Goal: Task Accomplishment & Management: Manage account settings

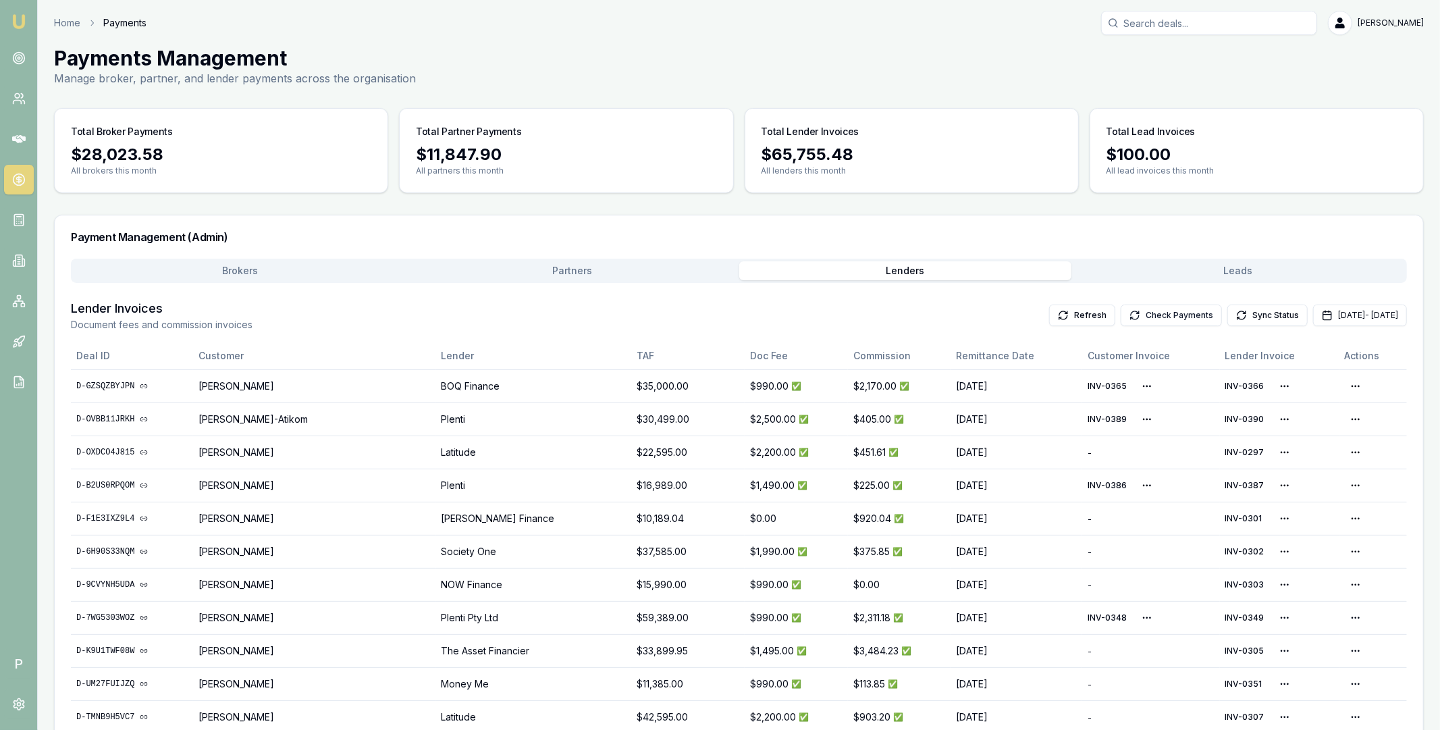
click at [1129, 312] on button "Check Payments" at bounding box center [1170, 315] width 101 height 22
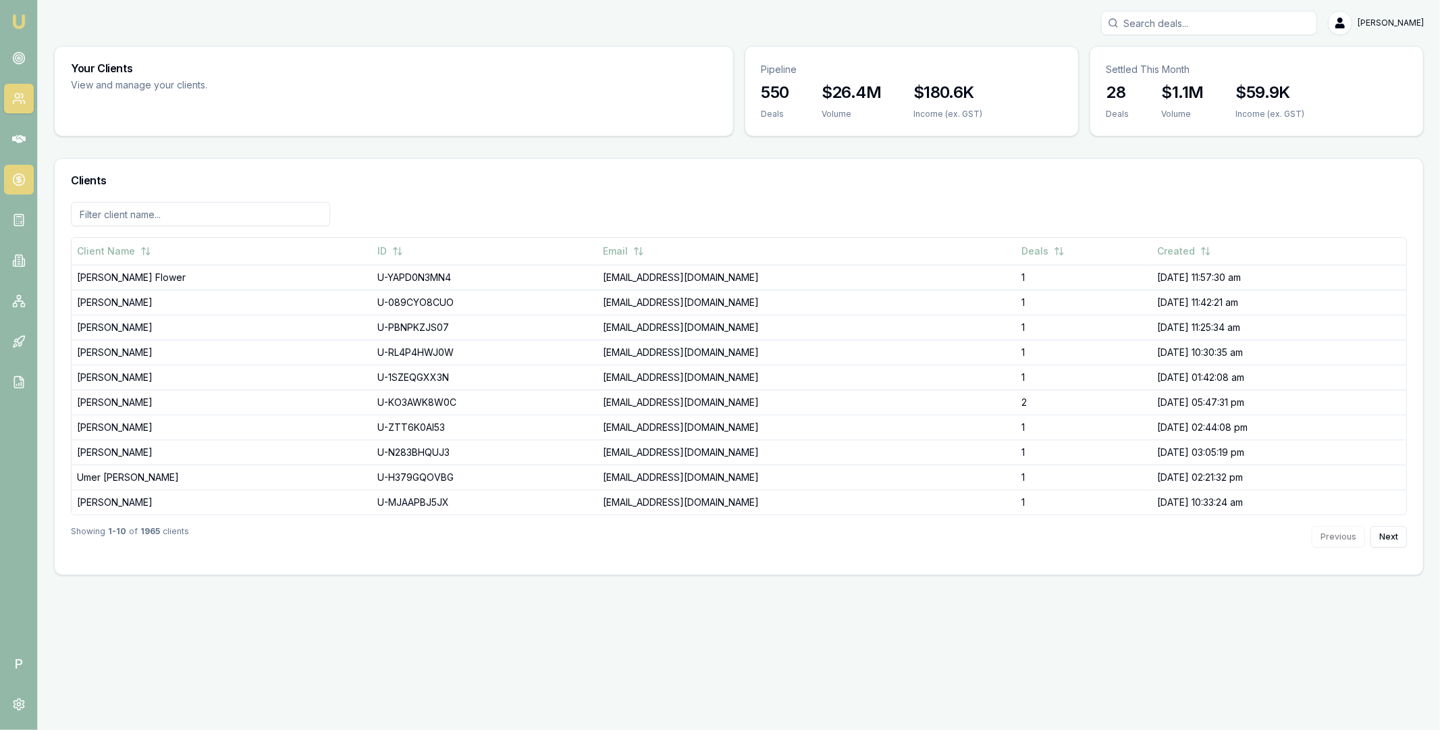
click at [19, 181] on icon at bounding box center [19, 179] width 0 height 7
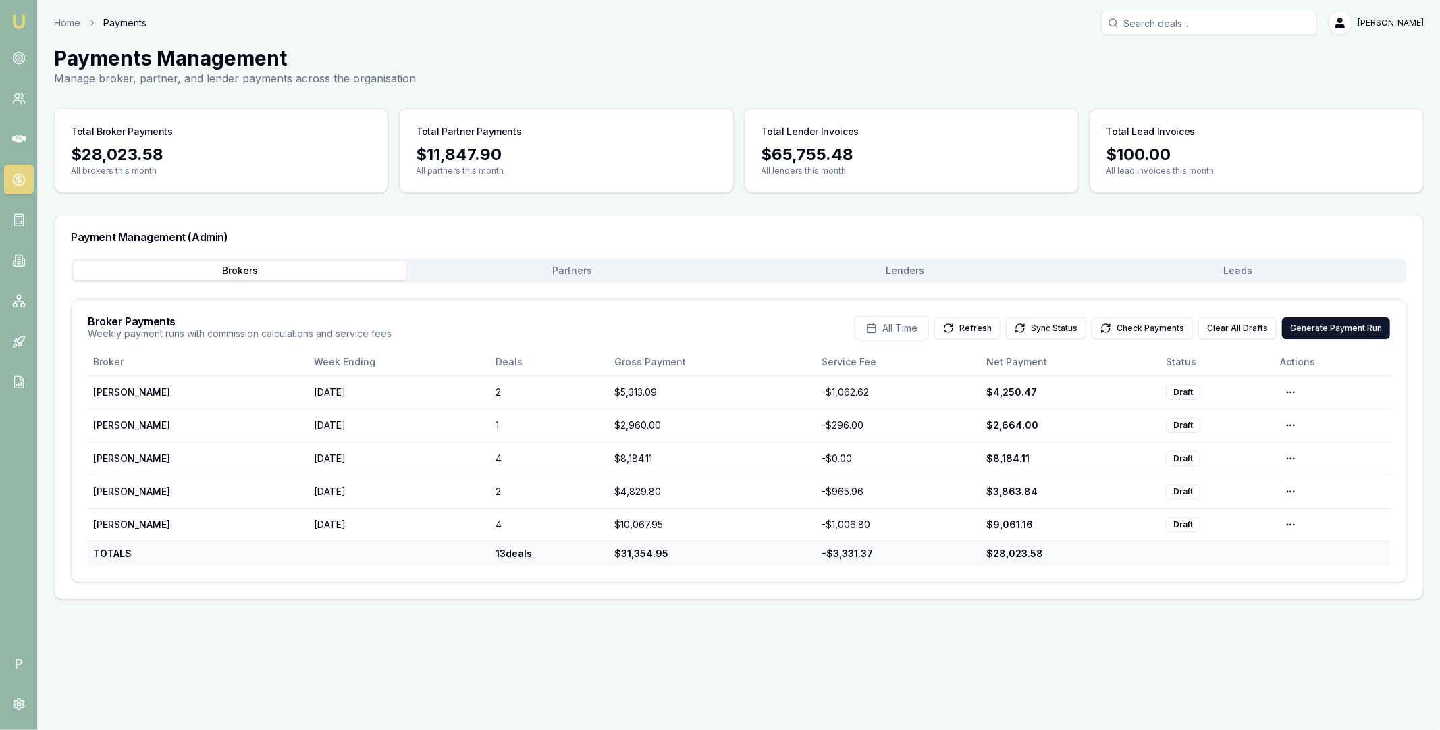
click at [920, 273] on button "Lenders" at bounding box center [905, 270] width 333 height 19
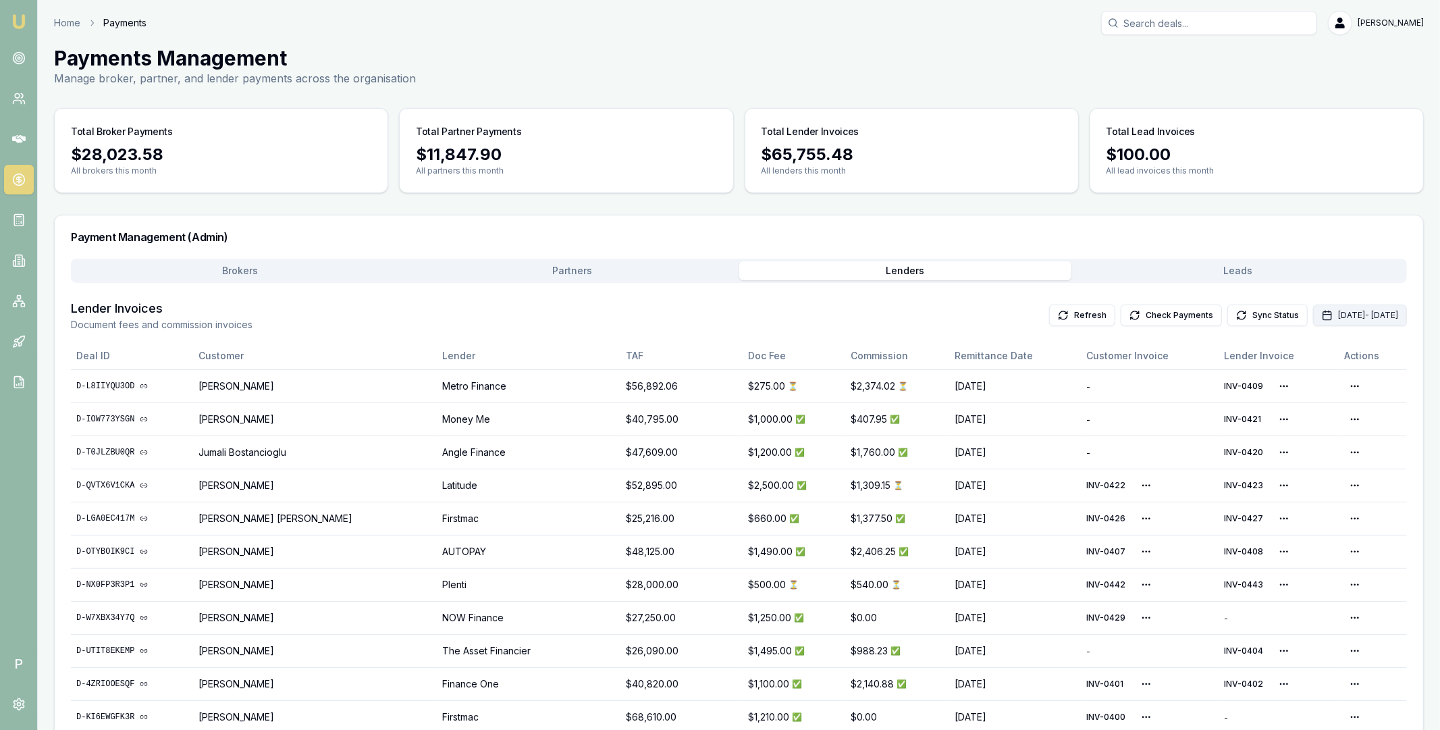
click at [1313, 304] on button "Aug 01, 2025 - Aug 31, 2025" at bounding box center [1360, 315] width 94 height 22
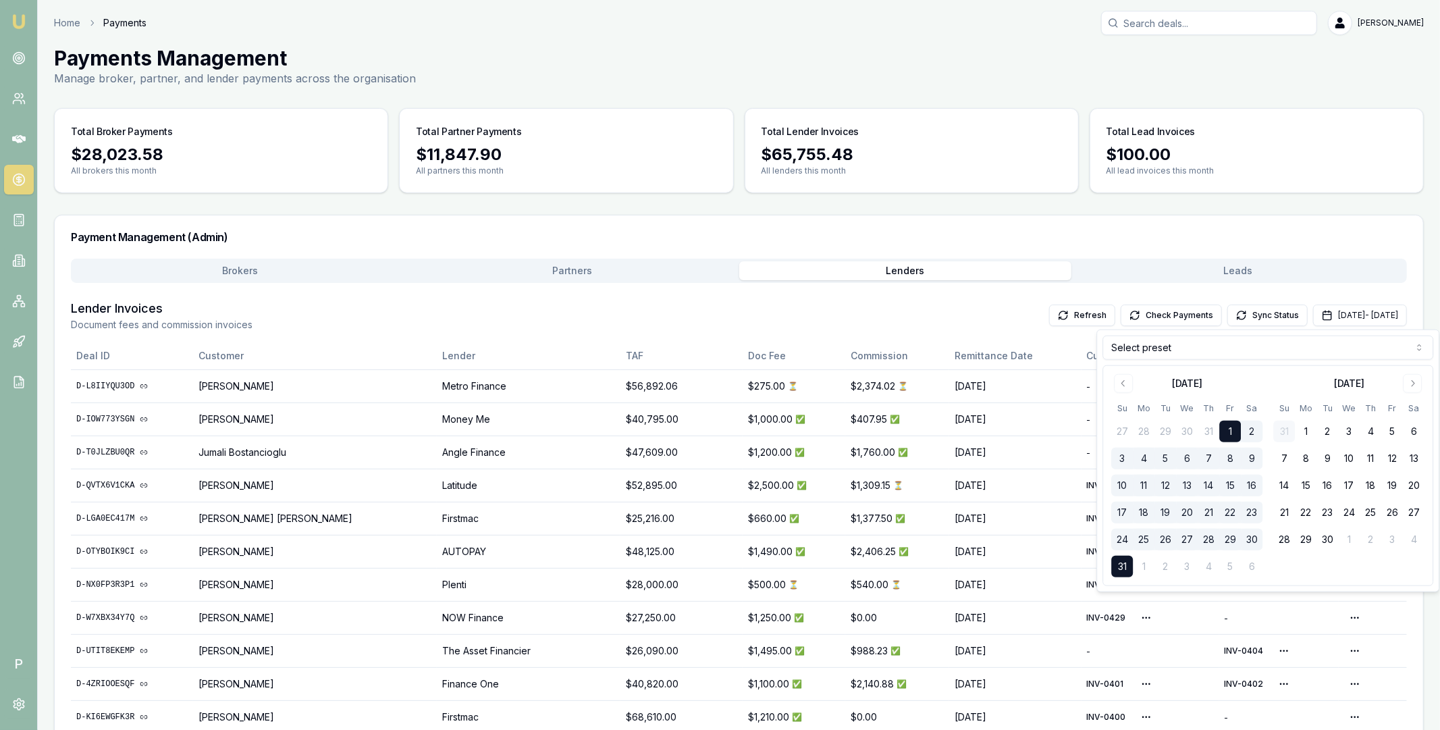
click at [1175, 352] on html "Emu Broker P Home Payments Matt Leeburn Toggle Menu Payments Management Manage …" at bounding box center [720, 365] width 1440 height 730
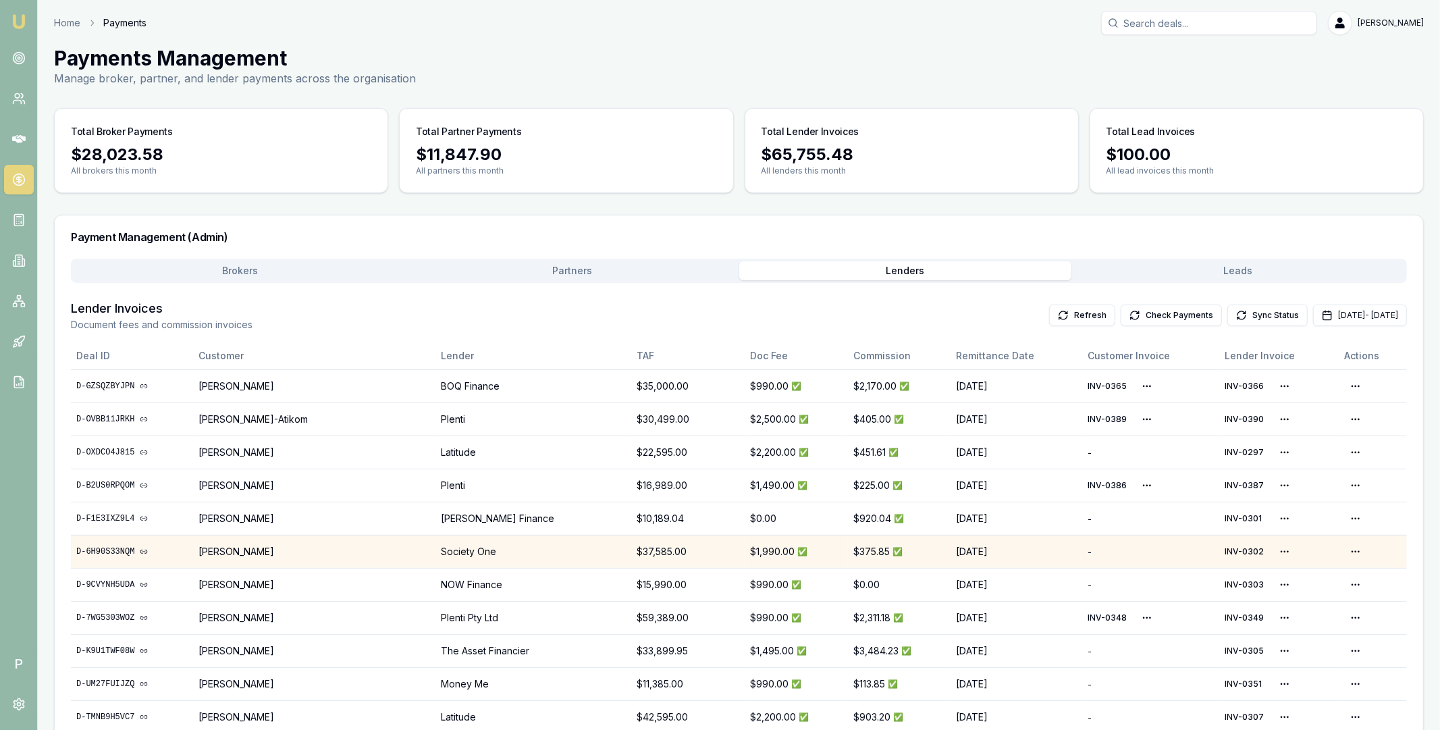
scroll to position [815, 0]
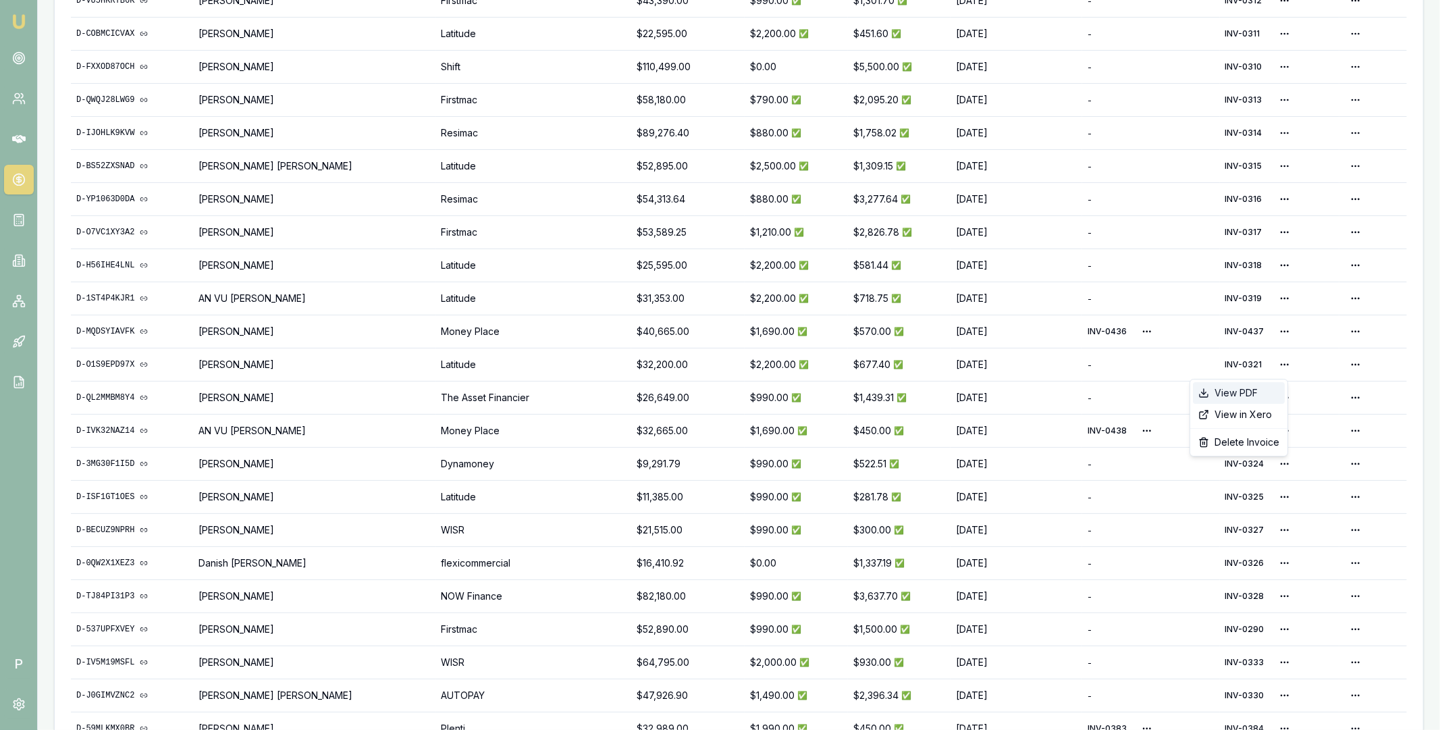
click at [1255, 389] on div "View PDF" at bounding box center [1239, 393] width 92 height 22
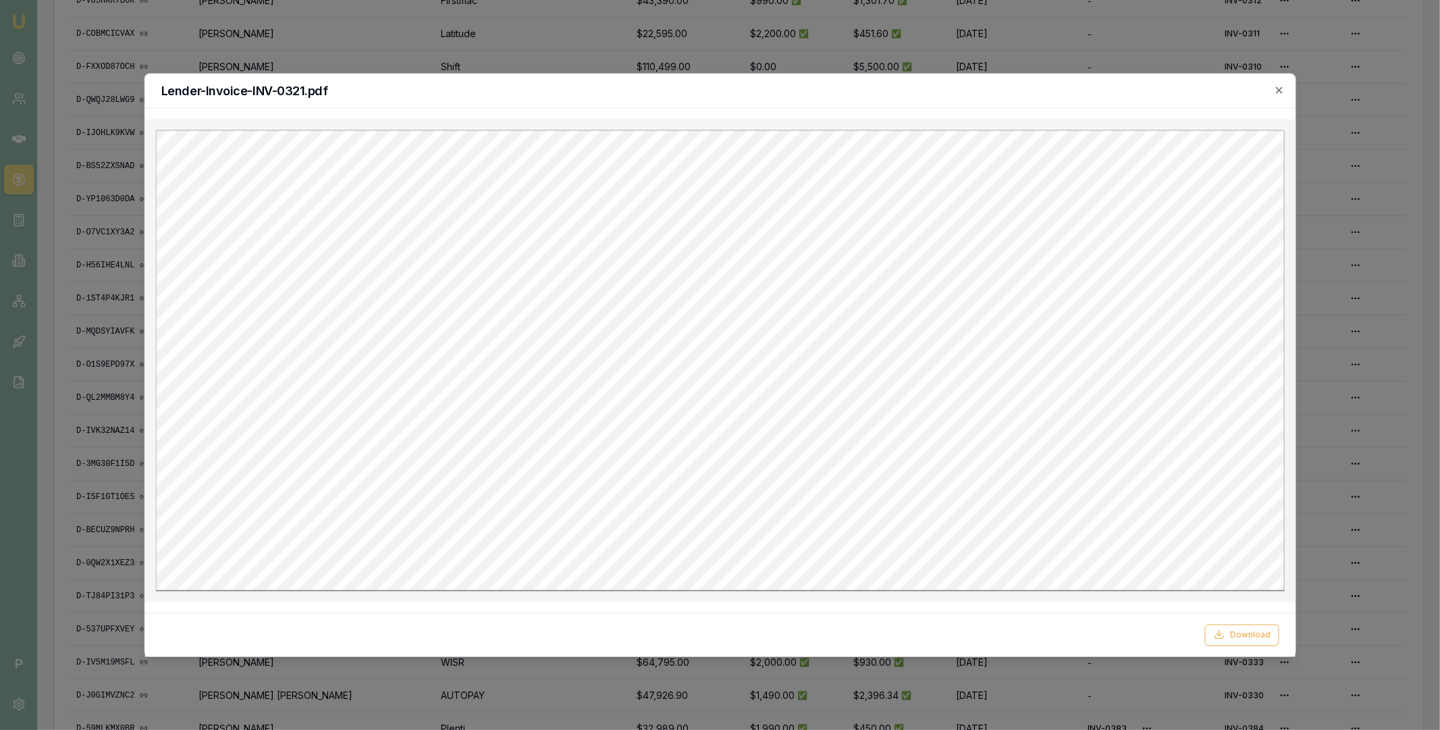
scroll to position [0, 0]
click at [1278, 95] on div "Lender-Invoice-INV-0321.pdf Download Close" at bounding box center [719, 365] width 1151 height 584
click at [1278, 88] on icon "button" at bounding box center [1279, 89] width 11 height 11
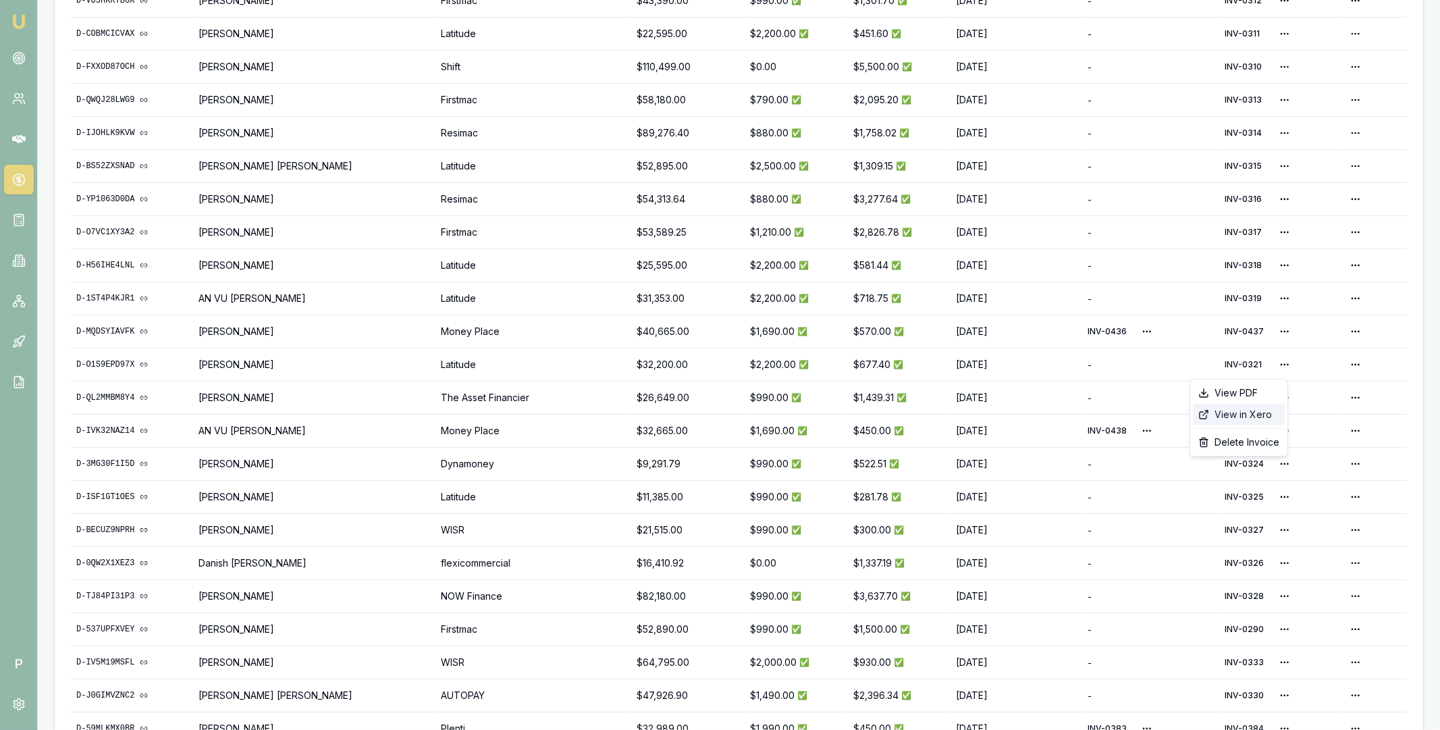
click at [1235, 414] on div "View in Xero" at bounding box center [1239, 415] width 92 height 22
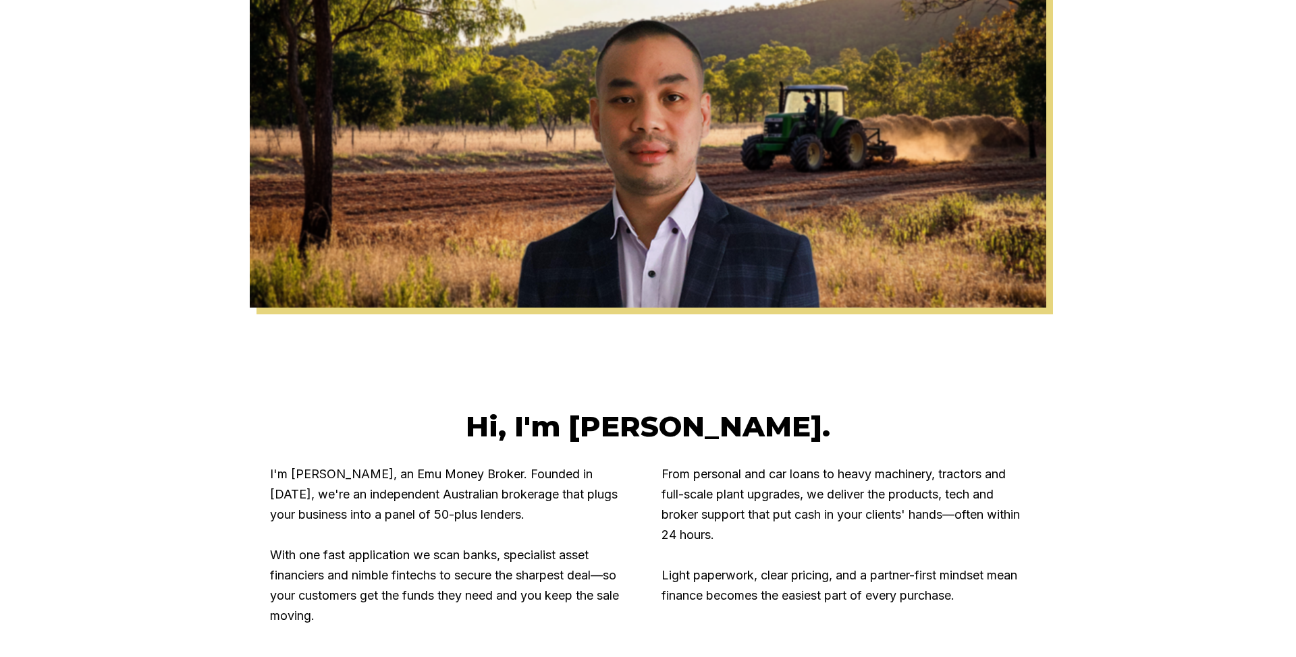
scroll to position [299, 0]
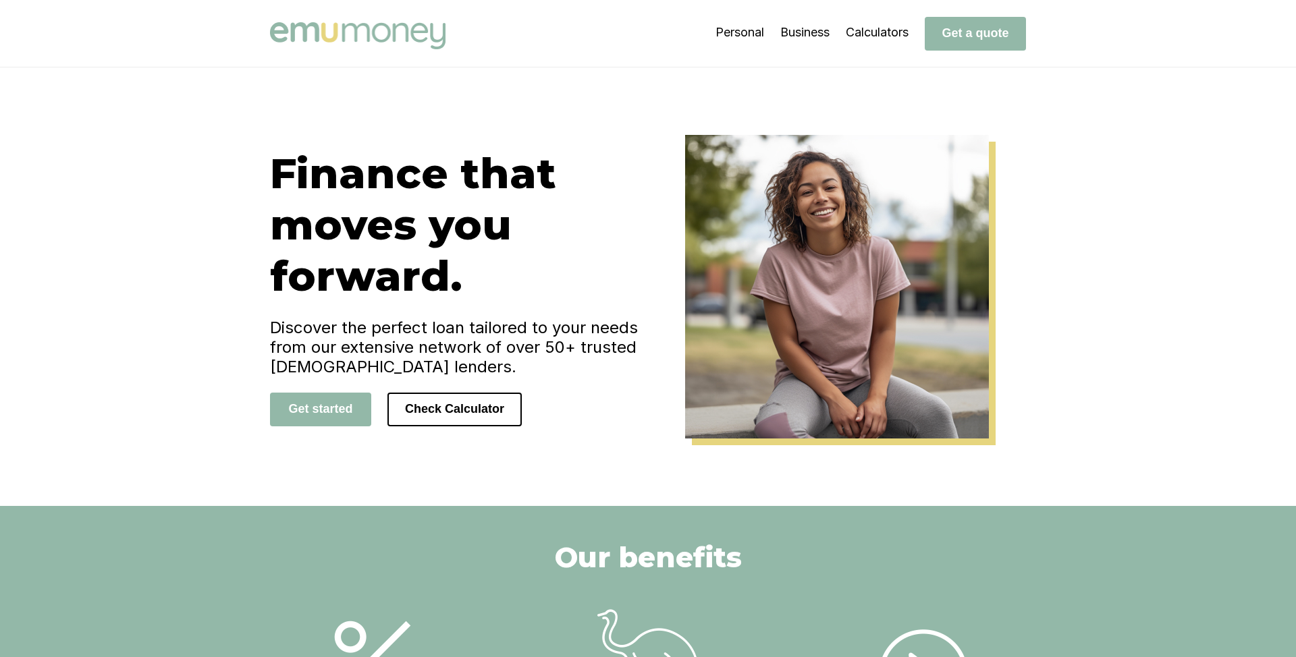
click at [173, 390] on div "Finance that moves you forward. Discover the perfect loan tailored to your need…" at bounding box center [648, 286] width 1296 height 439
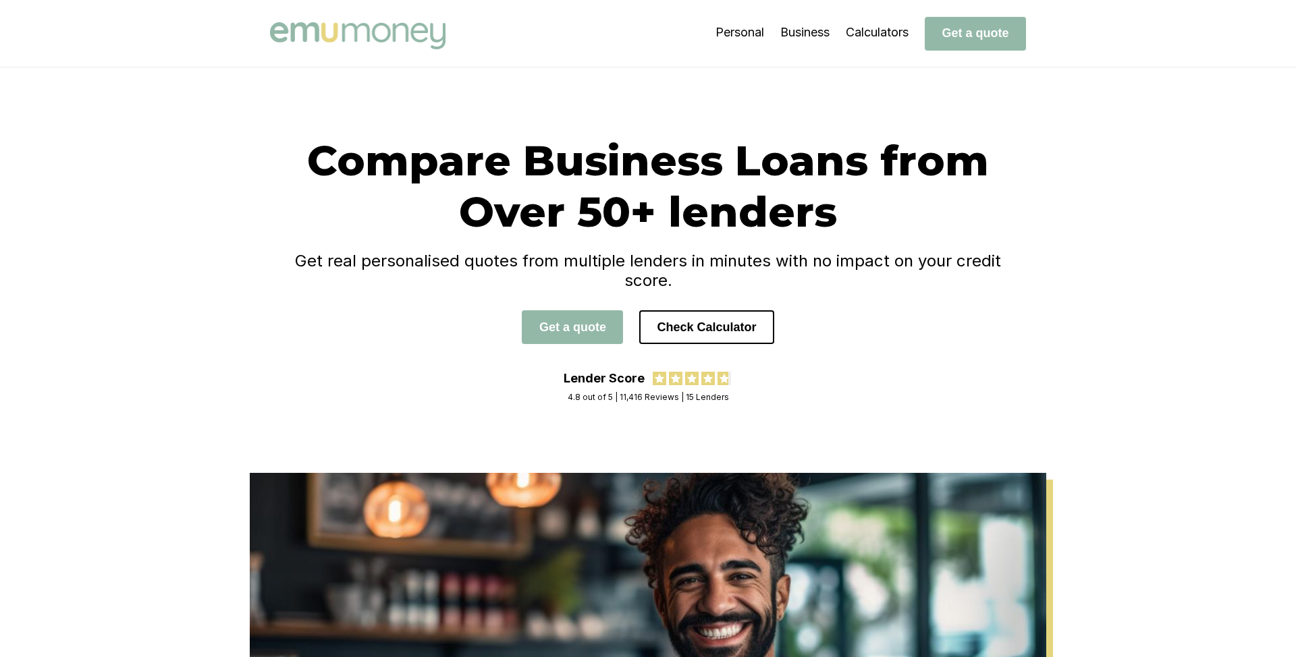
click at [125, 276] on div "Compare Business Loans from Over 50+ lenders Get real personalised quotes from …" at bounding box center [648, 270] width 1296 height 406
click at [302, 30] on img at bounding box center [357, 35] width 175 height 27
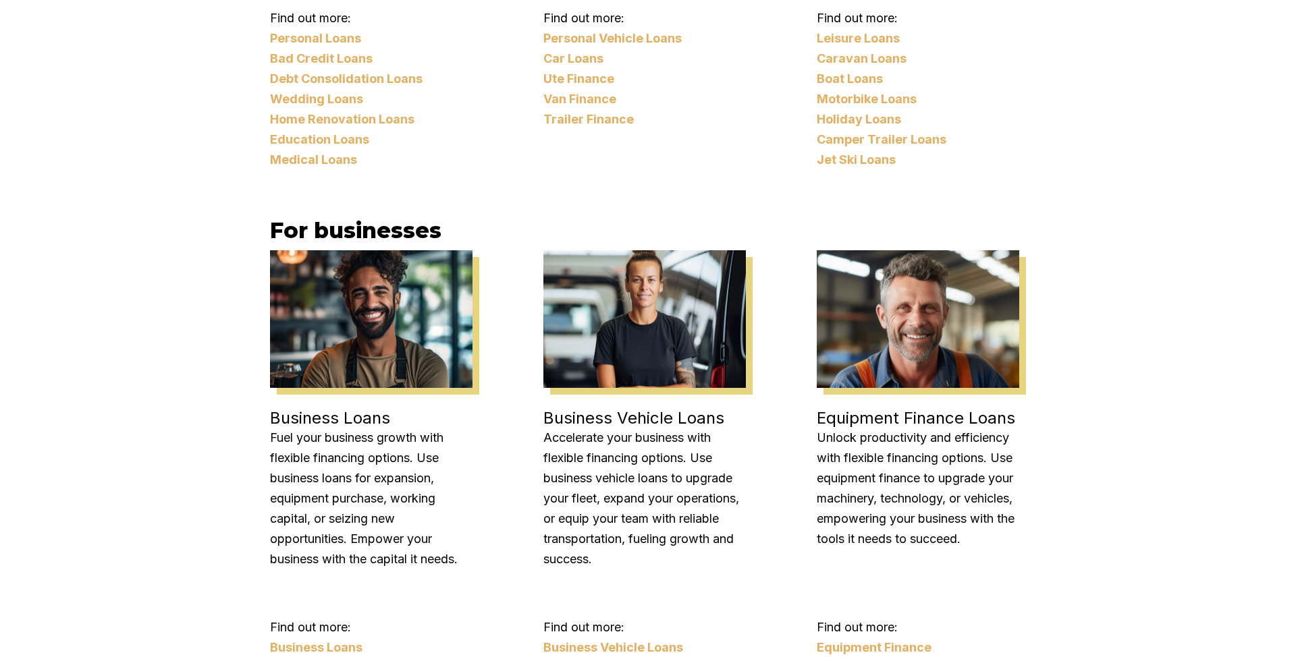
scroll to position [1521, 0]
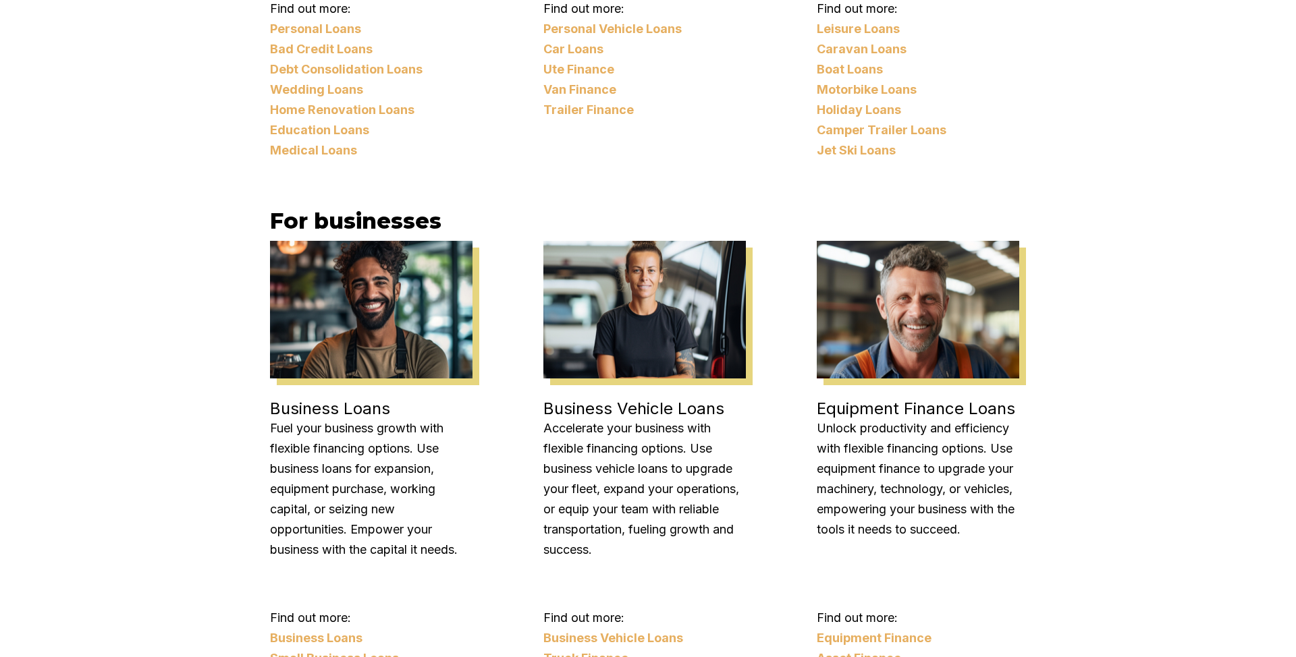
click at [510, 371] on div "Business Loans Fuel your business growth with flexible financing options. Use b…" at bounding box center [648, 508] width 756 height 549
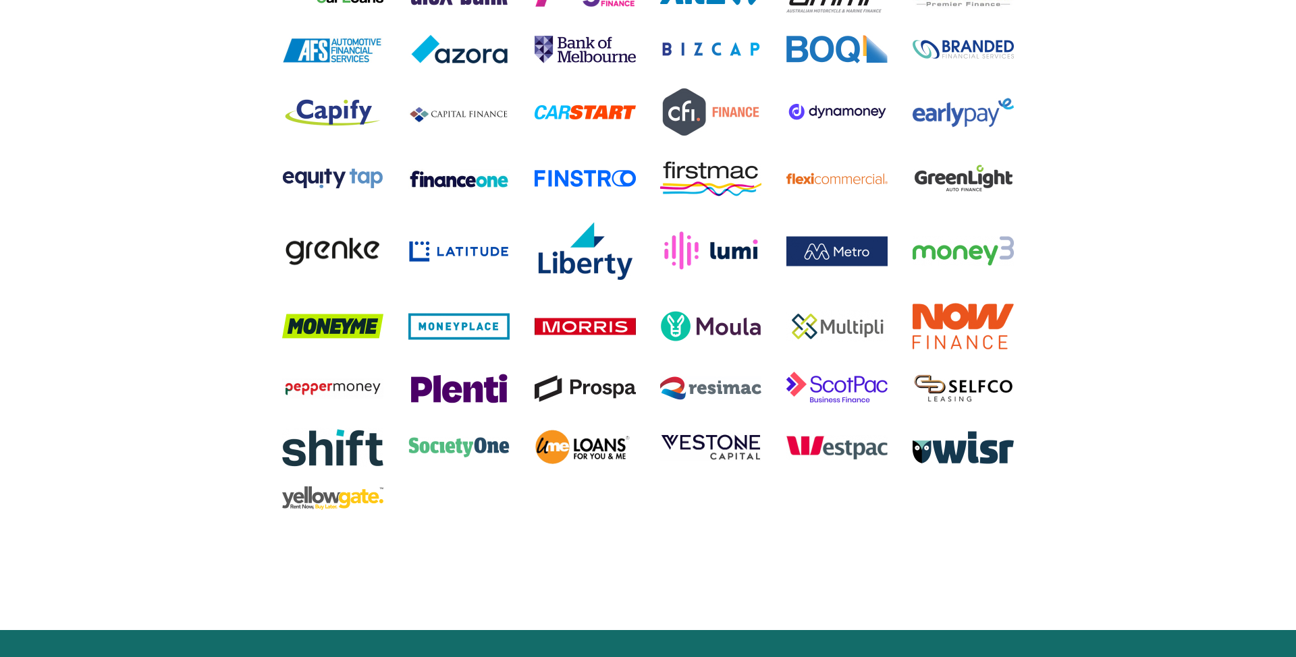
scroll to position [2808, 0]
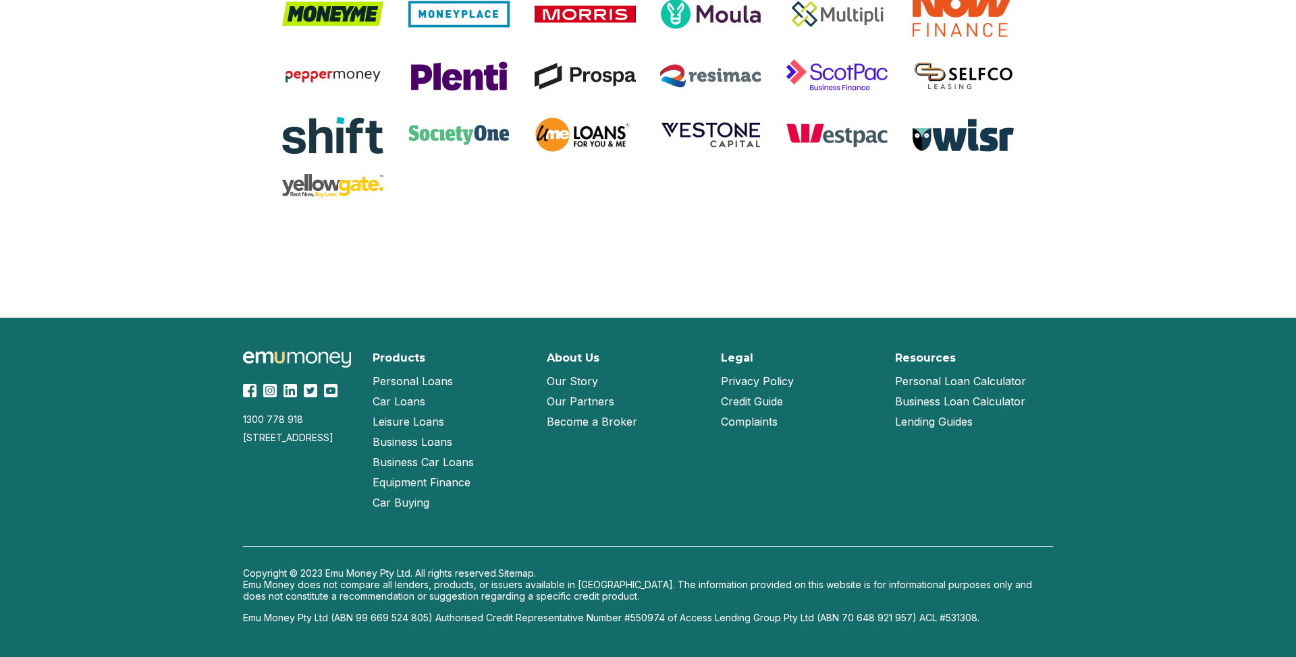
click at [674, 424] on link "Lending Guides" at bounding box center [934, 422] width 78 height 20
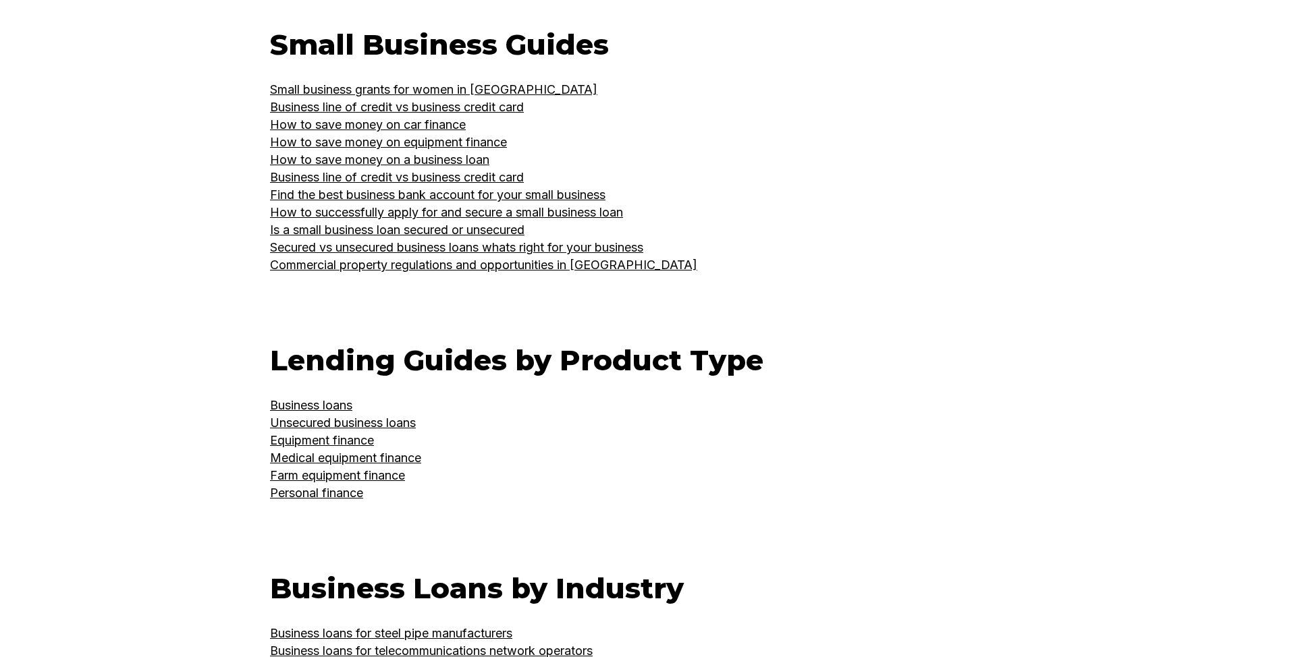
scroll to position [678, 0]
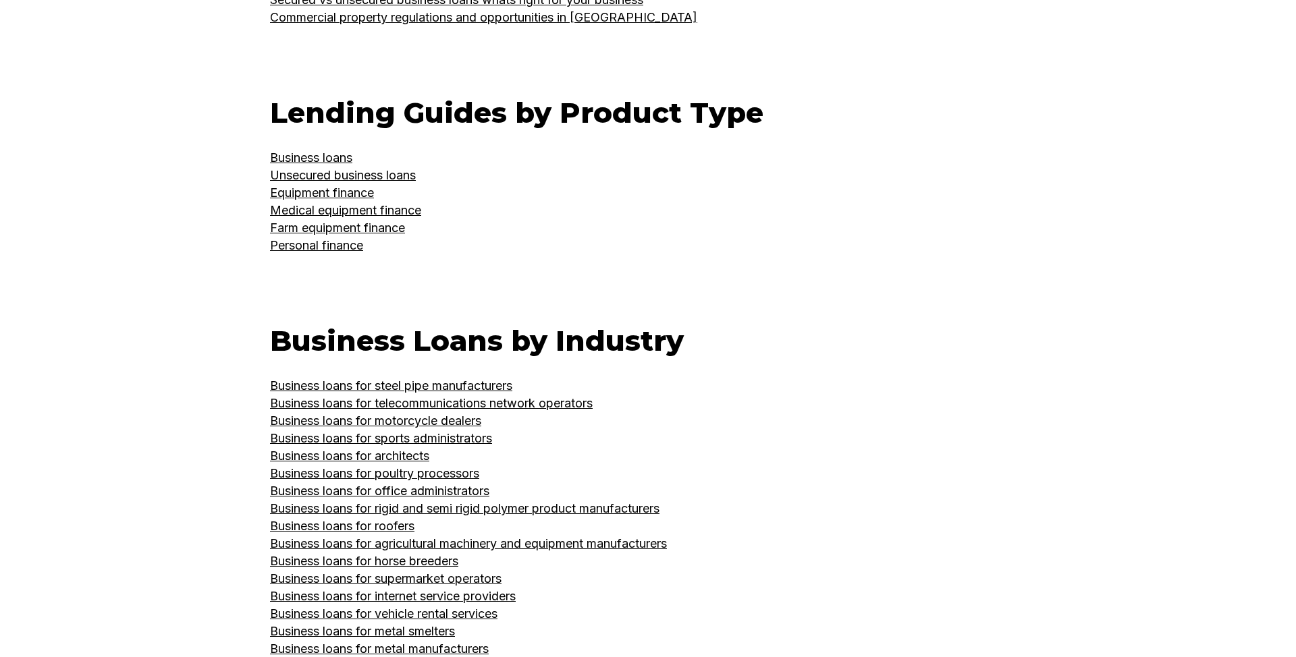
click at [412, 454] on link "Business loans for architects" at bounding box center [349, 456] width 159 height 14
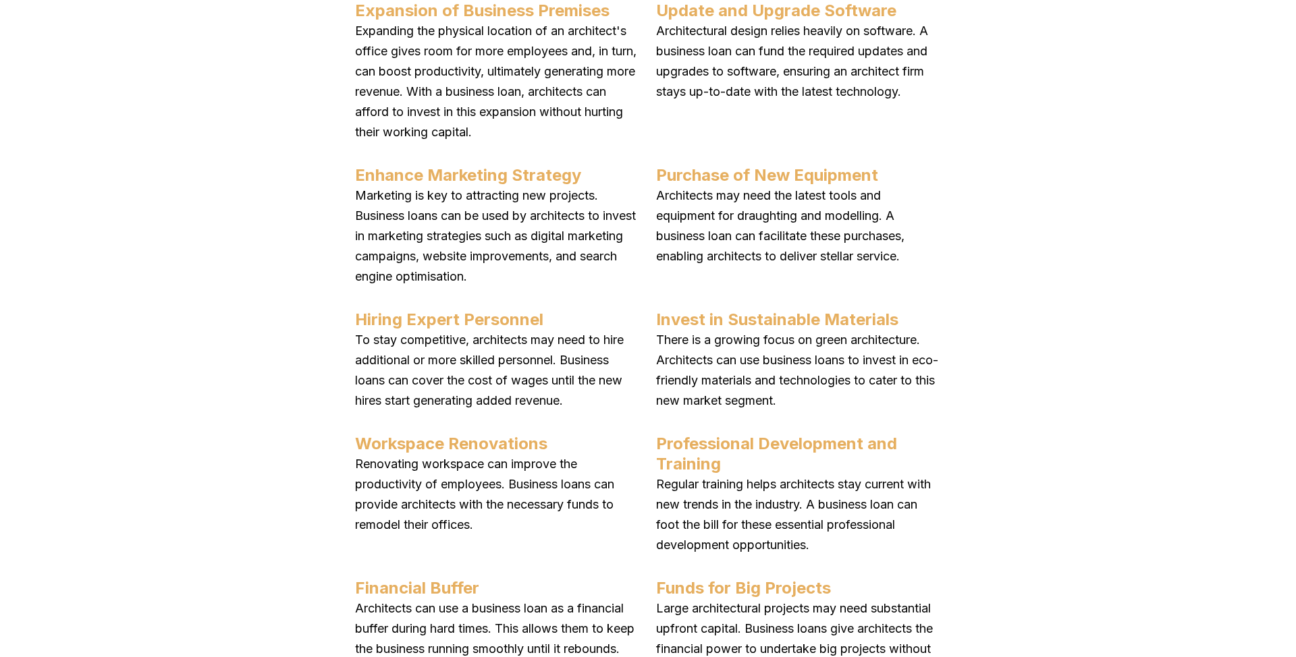
scroll to position [4993, 0]
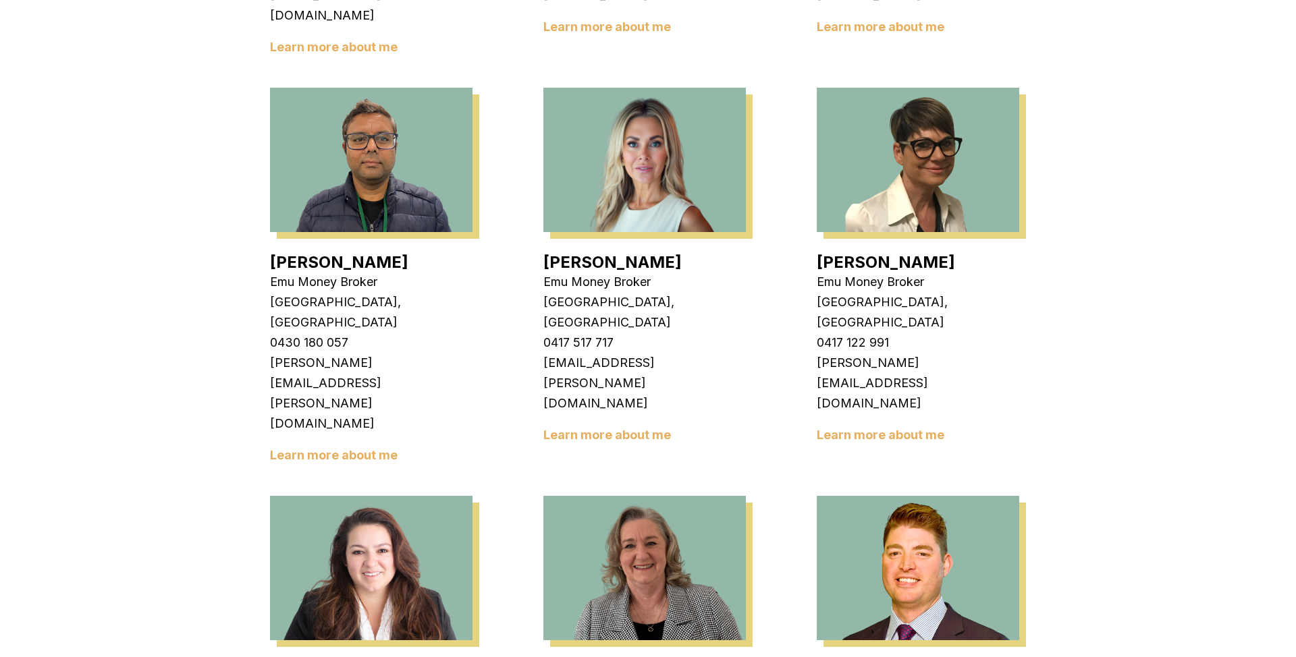
scroll to position [1478, 0]
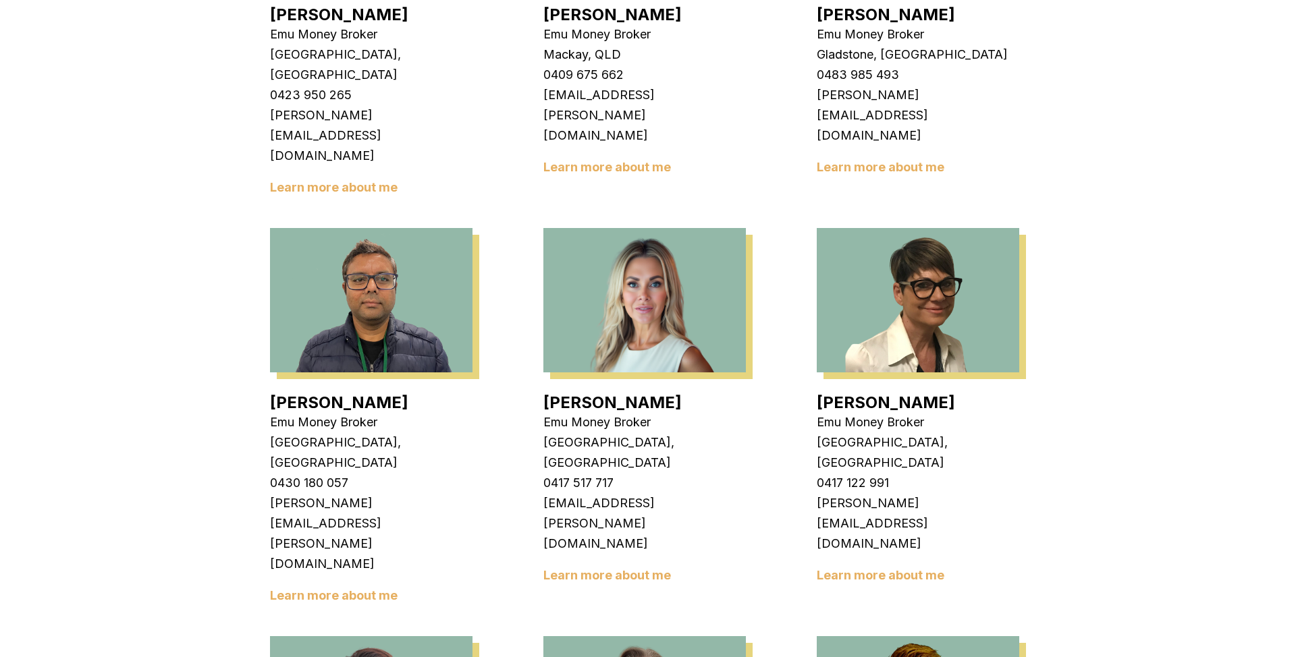
click at [616, 537] on link "Learn more about me" at bounding box center [607, 575] width 128 height 14
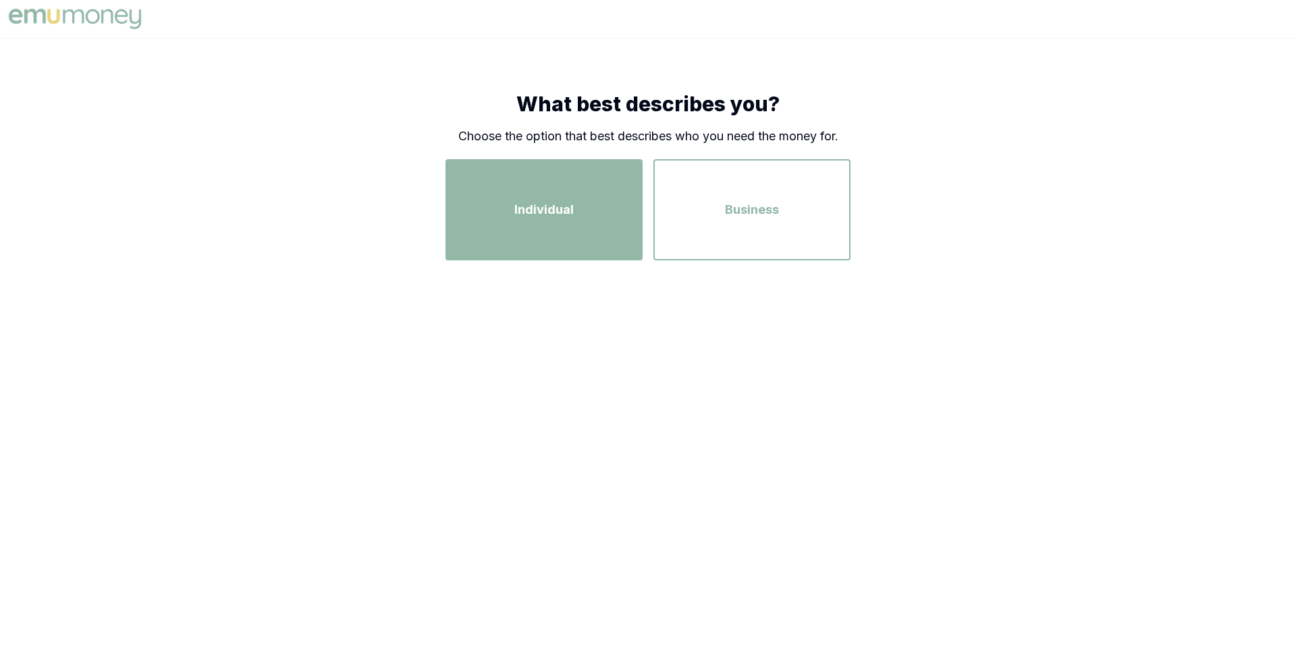
click at [590, 213] on div "Individual" at bounding box center [544, 209] width 173 height 77
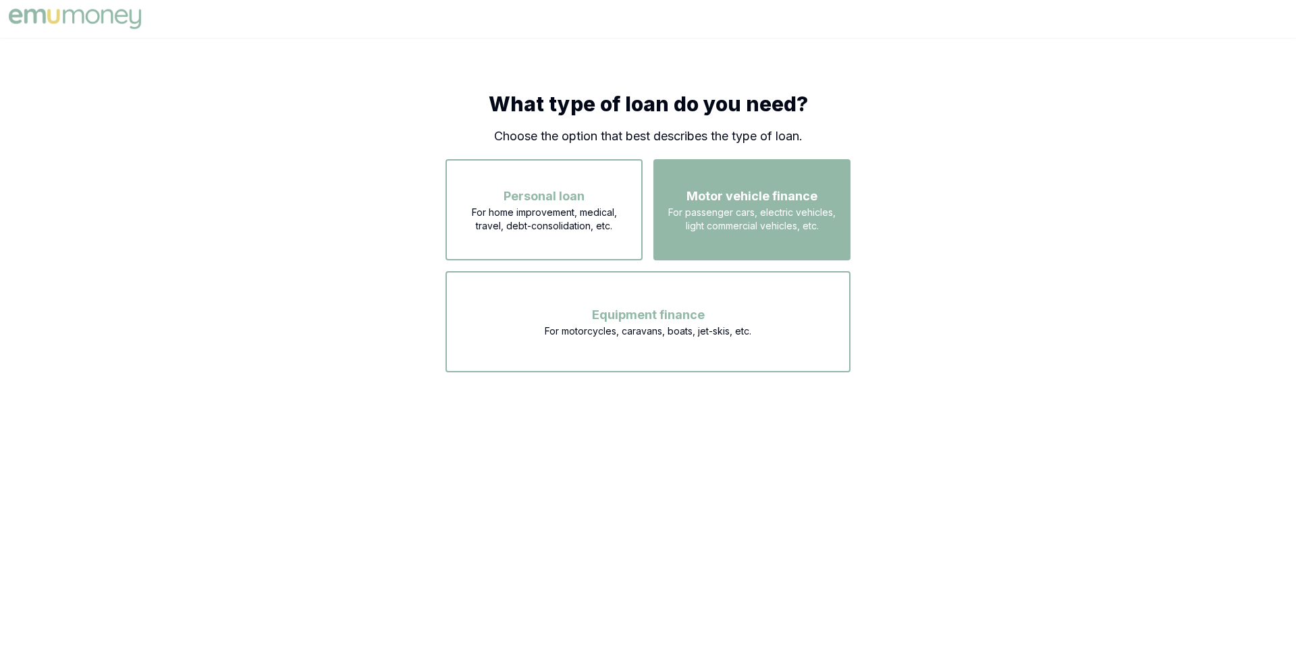
click at [674, 188] on span "Motor vehicle finance" at bounding box center [751, 196] width 131 height 19
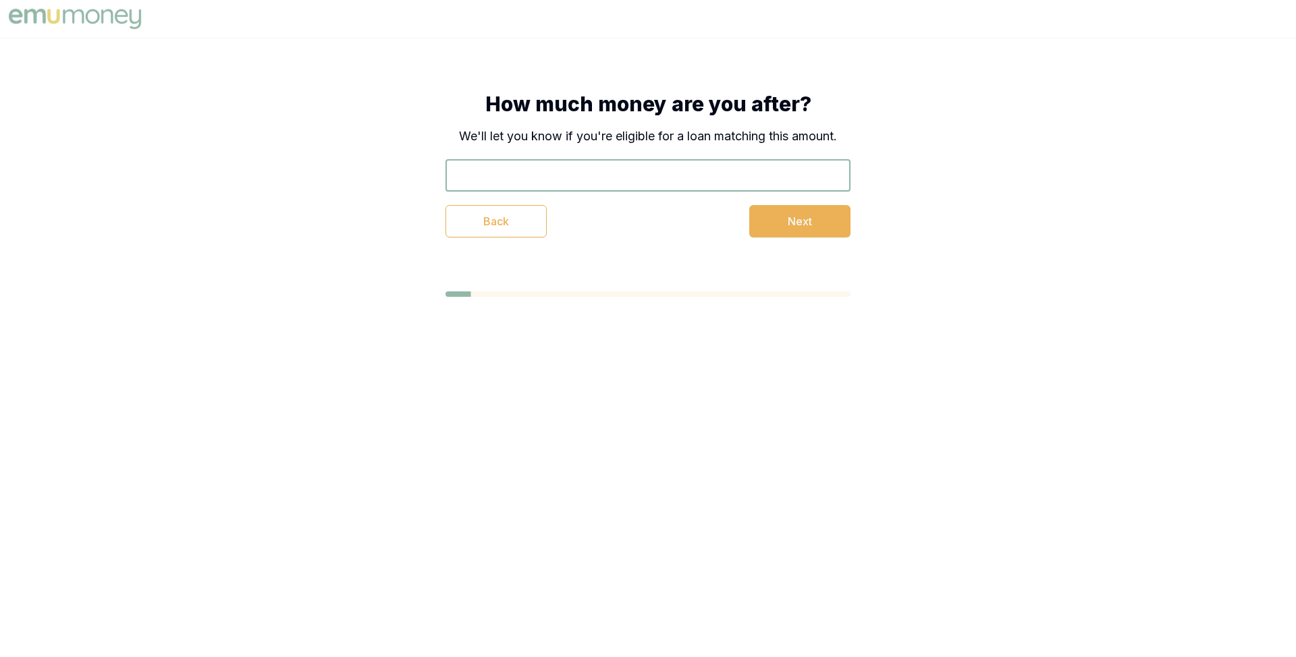
click at [674, 173] on input "text" at bounding box center [647, 175] width 405 height 32
type input "$35,000"
click at [674, 217] on button "Next" at bounding box center [799, 221] width 101 height 32
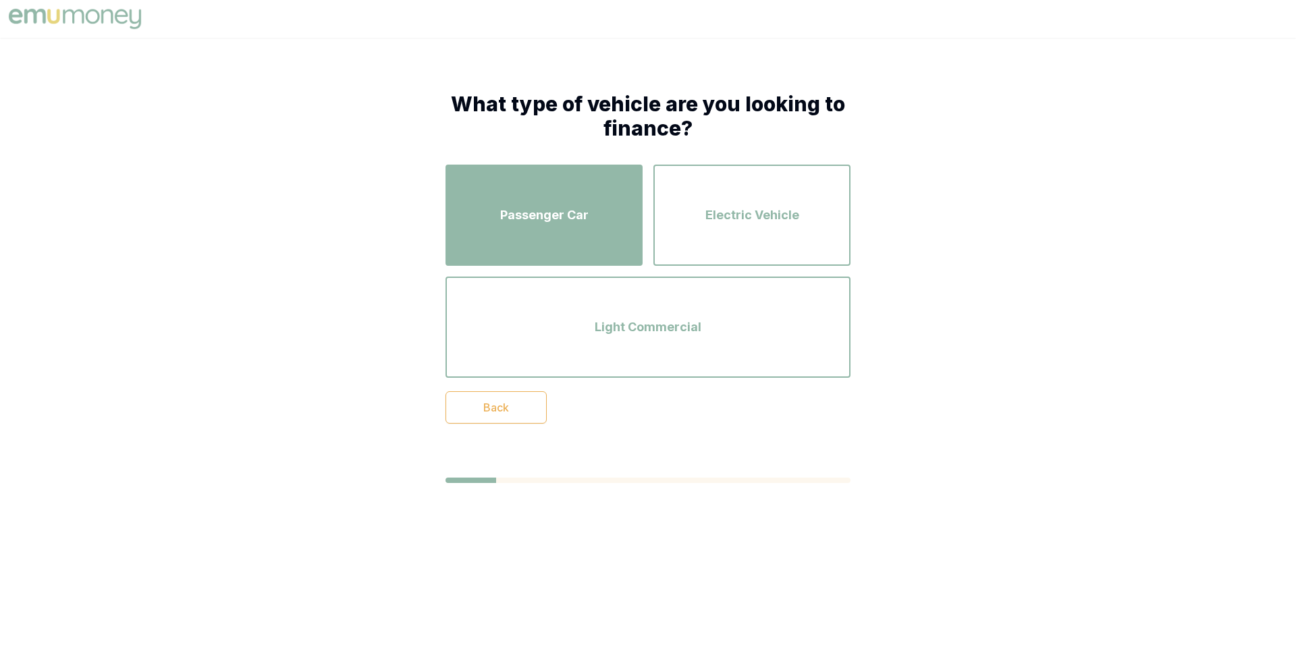
click at [601, 232] on div "Passenger Car" at bounding box center [544, 215] width 173 height 77
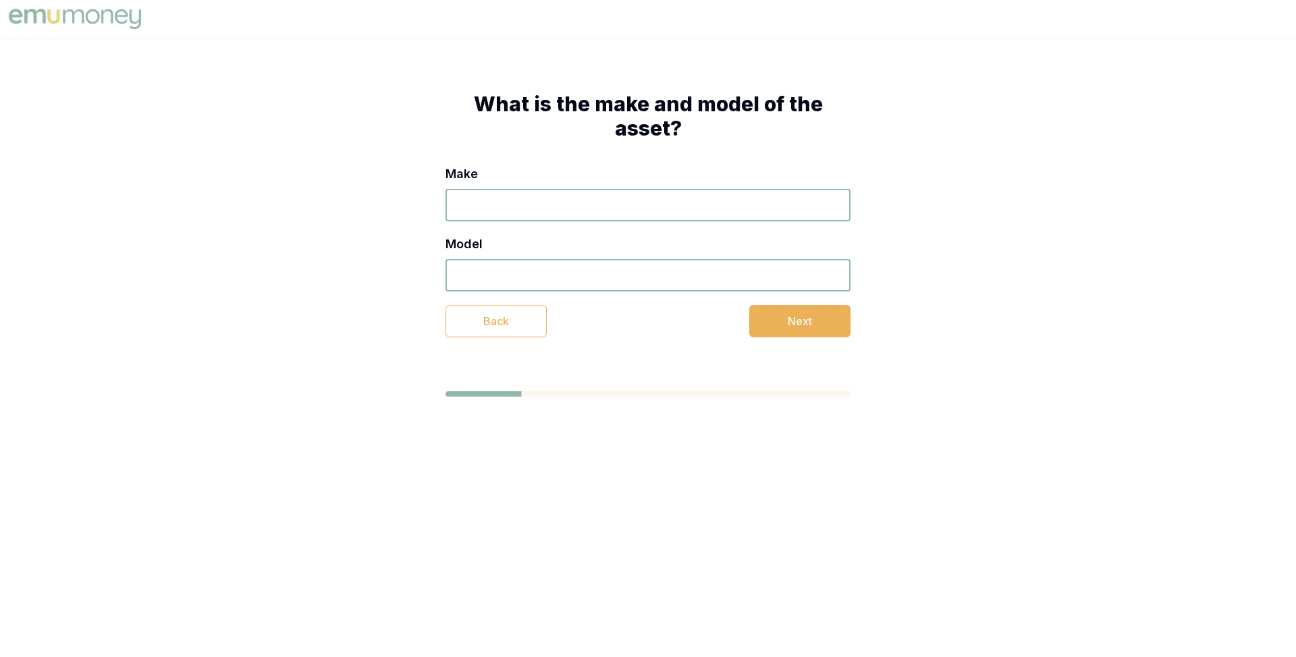
click at [606, 212] on input "Make" at bounding box center [647, 205] width 405 height 32
type input "hjfkhf"
type input "jlkjfdlld"
click at [674, 312] on button "Next" at bounding box center [799, 321] width 101 height 32
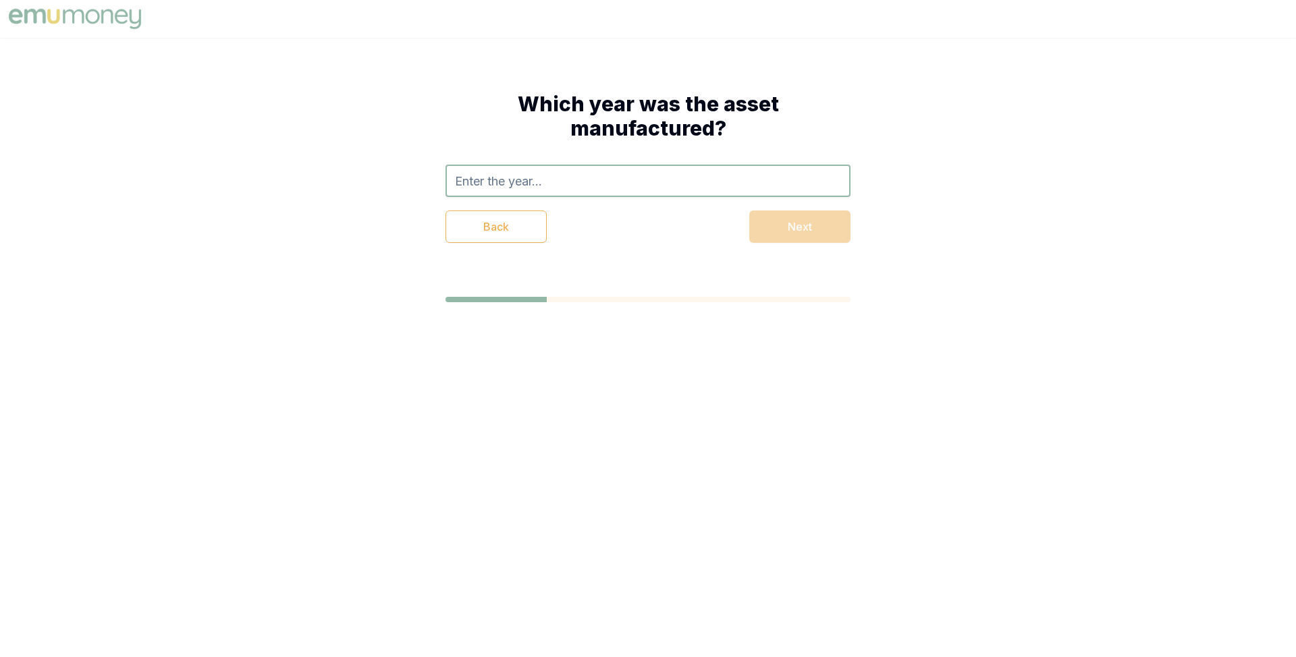
click at [674, 188] on input "text" at bounding box center [647, 181] width 405 height 32
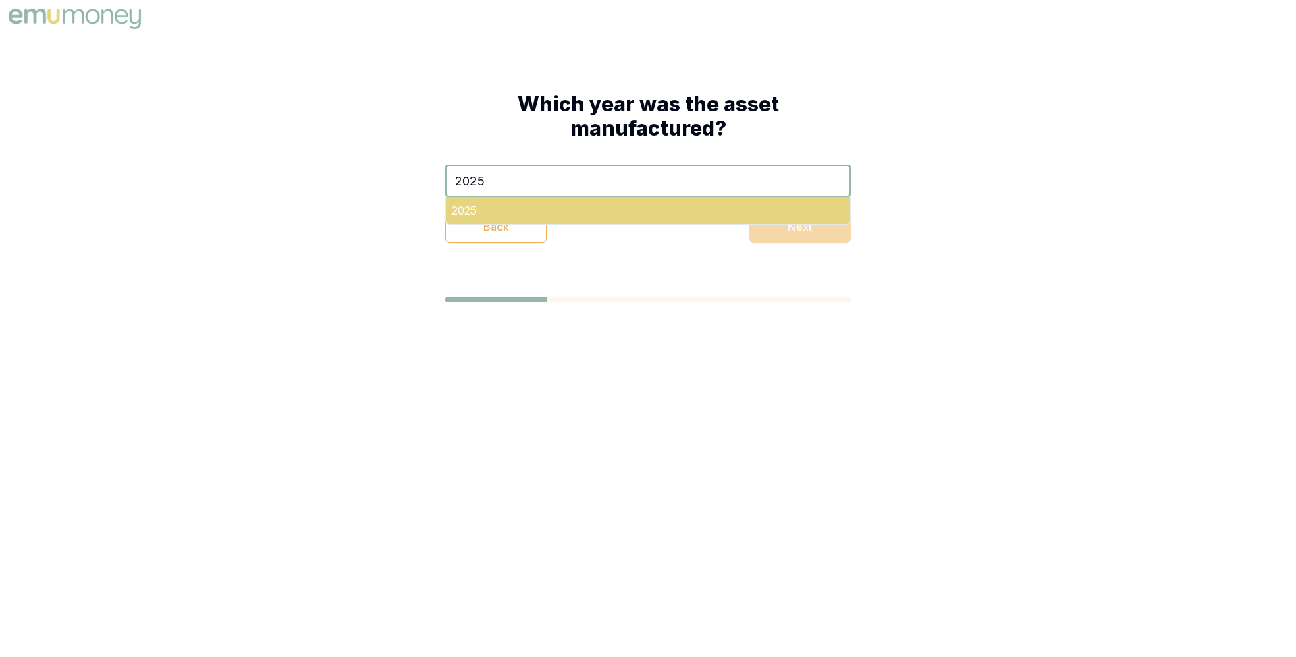
type input "2025"
click at [674, 212] on div "2025" at bounding box center [648, 210] width 404 height 27
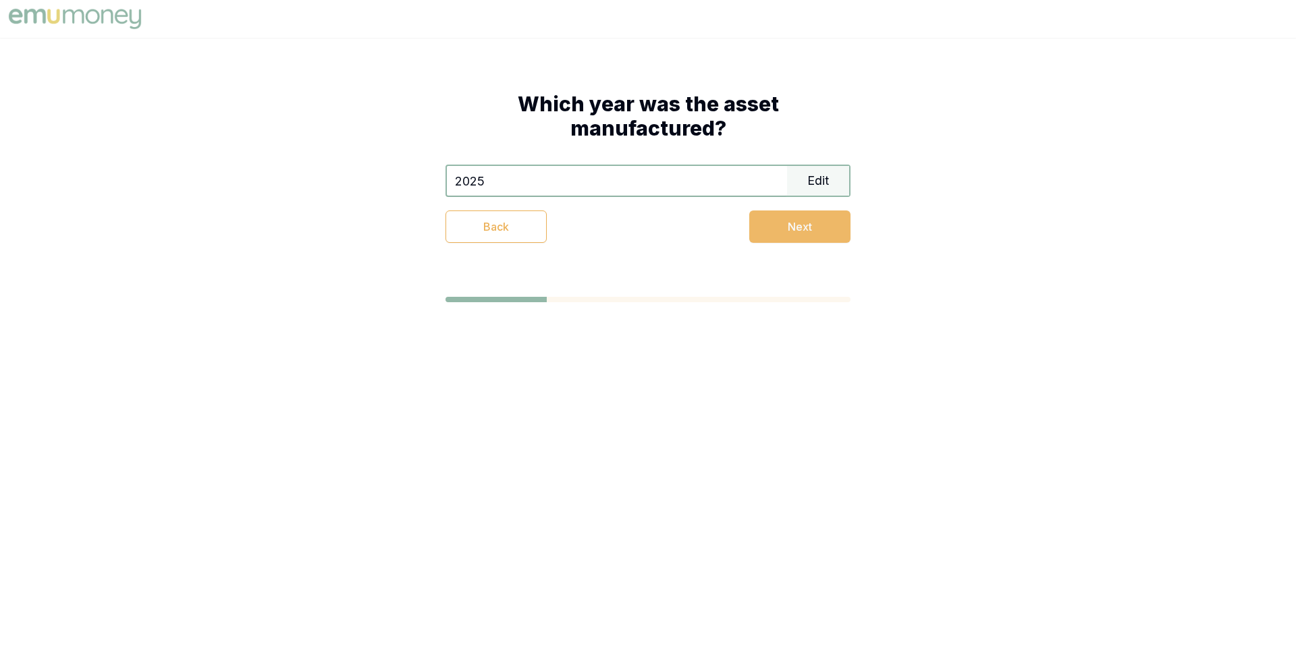
click at [674, 236] on button "Next" at bounding box center [799, 227] width 101 height 32
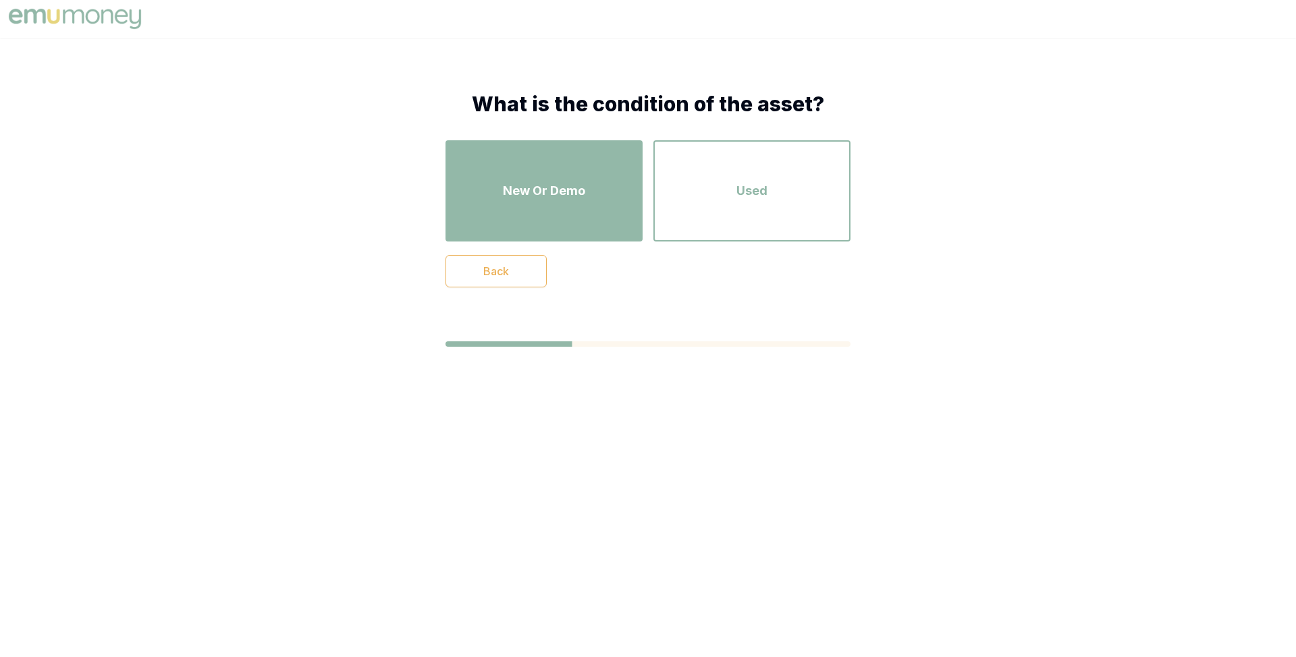
click at [556, 190] on span "New Or Demo" at bounding box center [544, 191] width 82 height 19
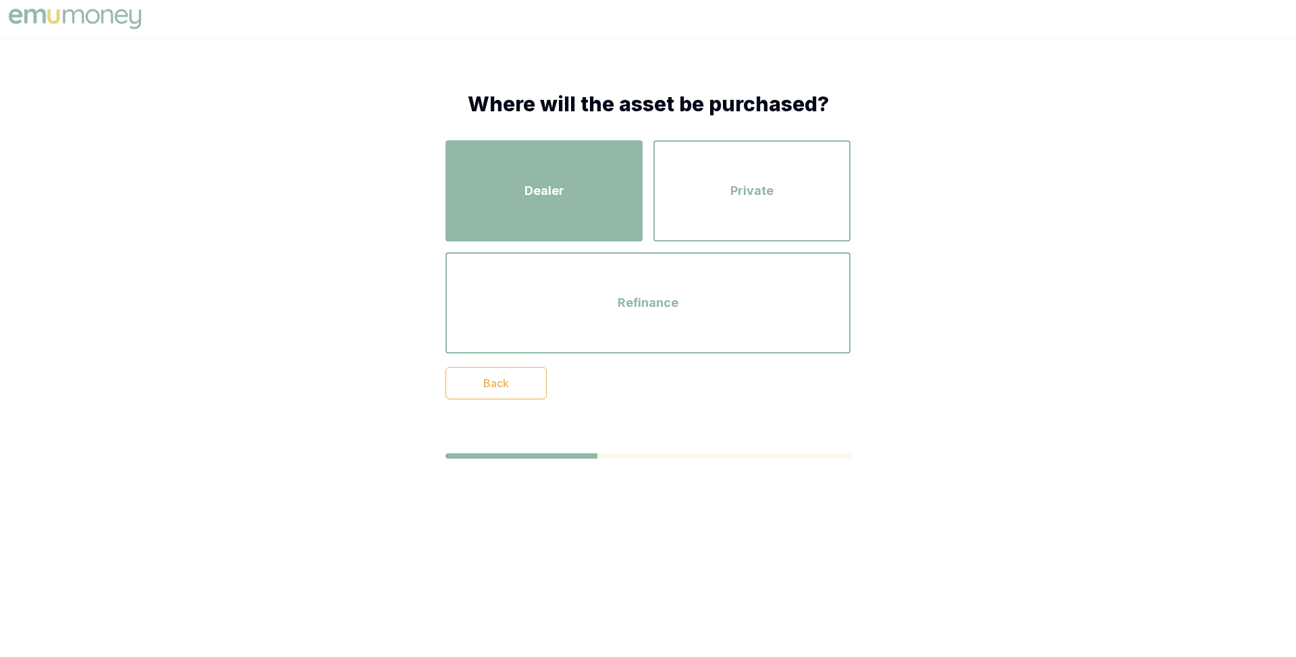
click at [573, 193] on div "Dealer" at bounding box center [544, 191] width 173 height 77
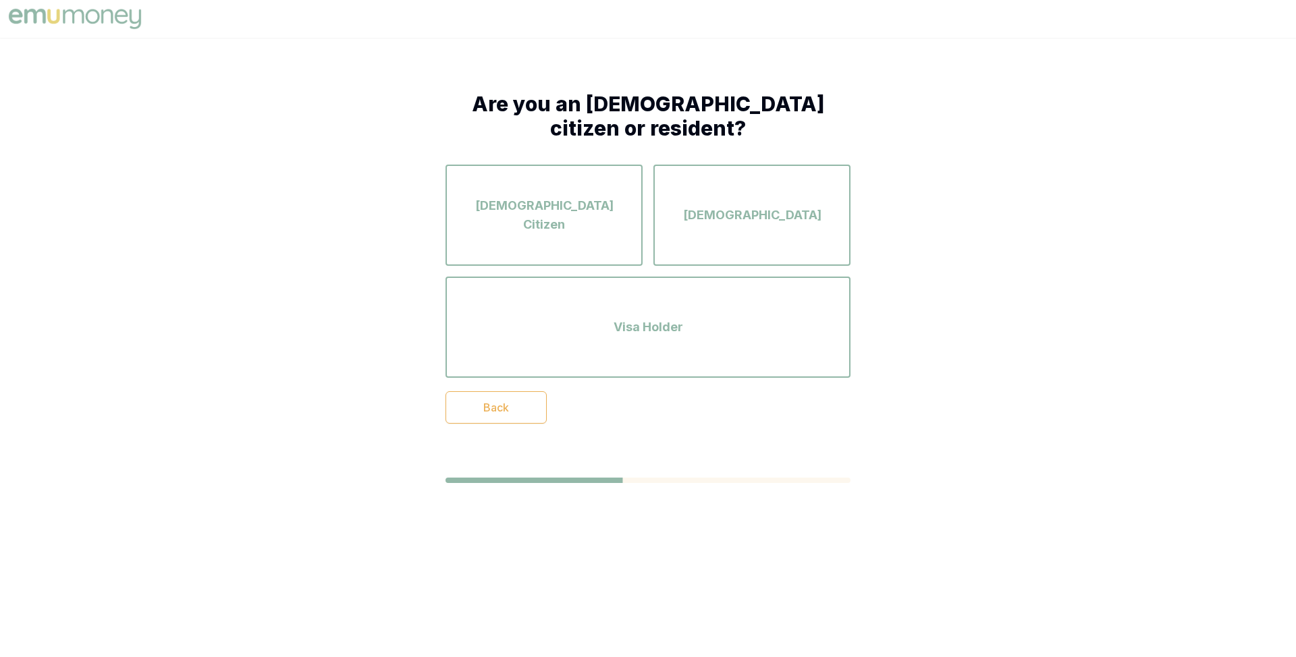
click at [573, 193] on div "Australian Citizen" at bounding box center [544, 215] width 173 height 77
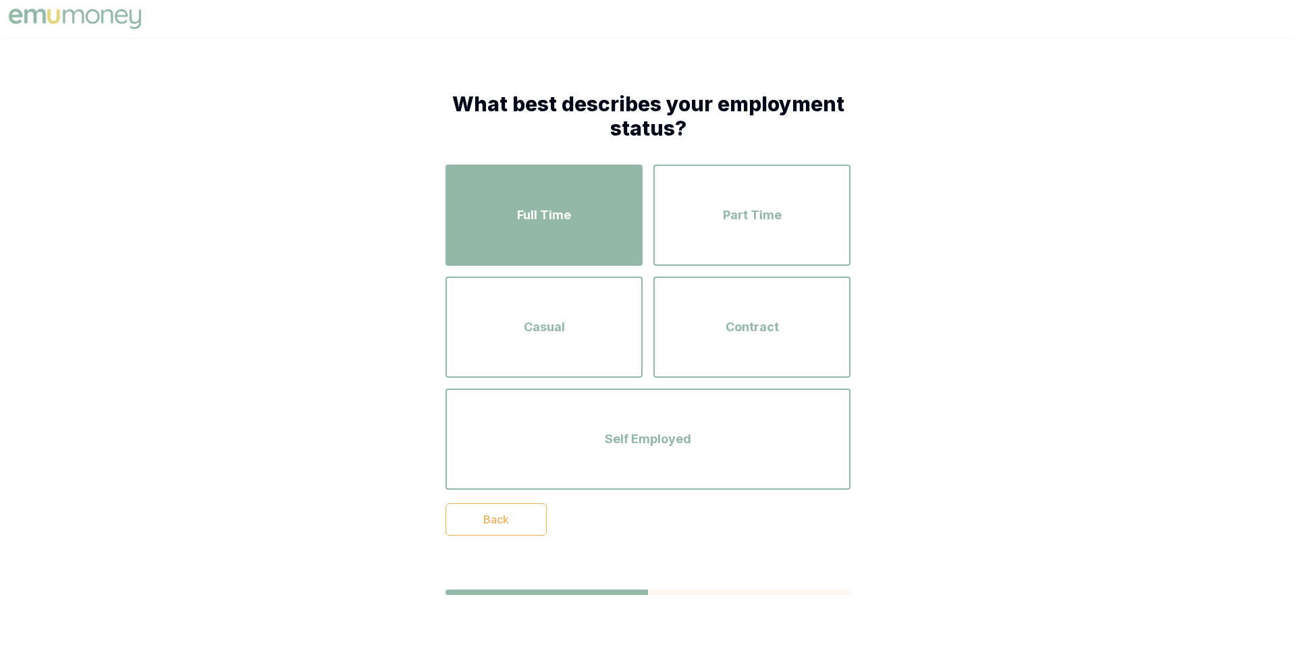
click at [583, 211] on div "Full Time" at bounding box center [544, 215] width 173 height 77
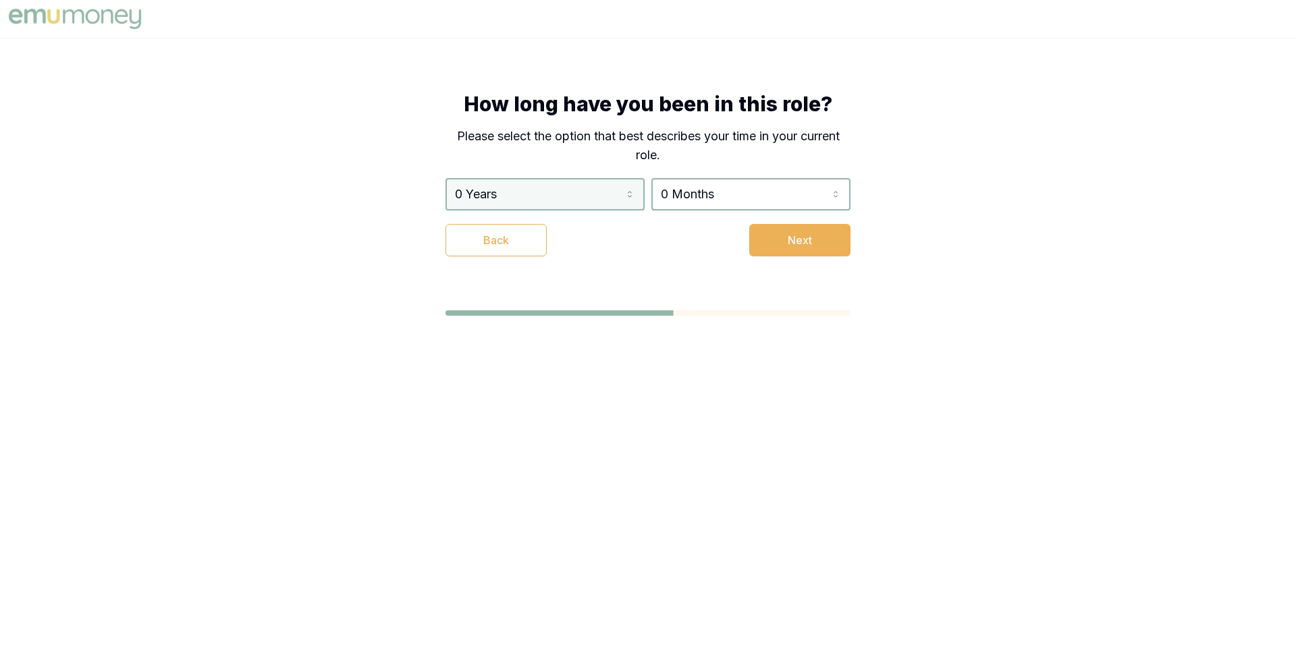
click at [595, 201] on html "How long have you been in this role? Please select the option that best describ…" at bounding box center [648, 328] width 1296 height 657
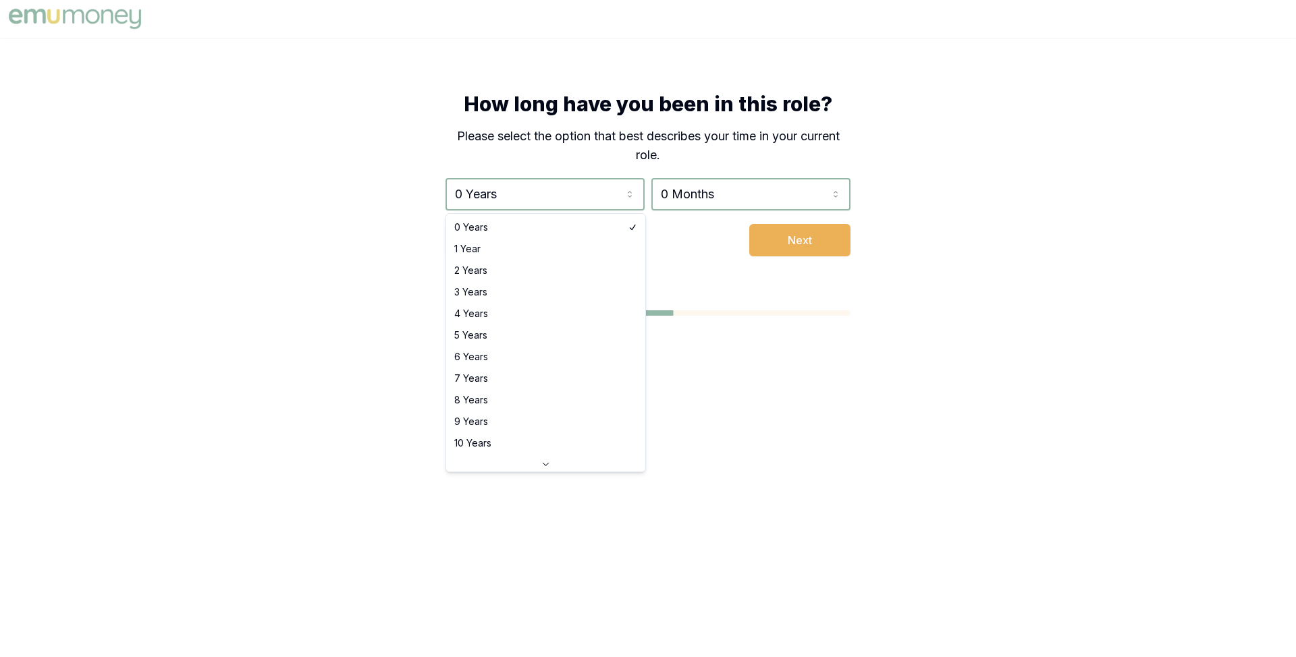
select select "3"
click at [674, 173] on div "How long have you been in this role? Please select the option that best describ…" at bounding box center [647, 174] width 405 height 165
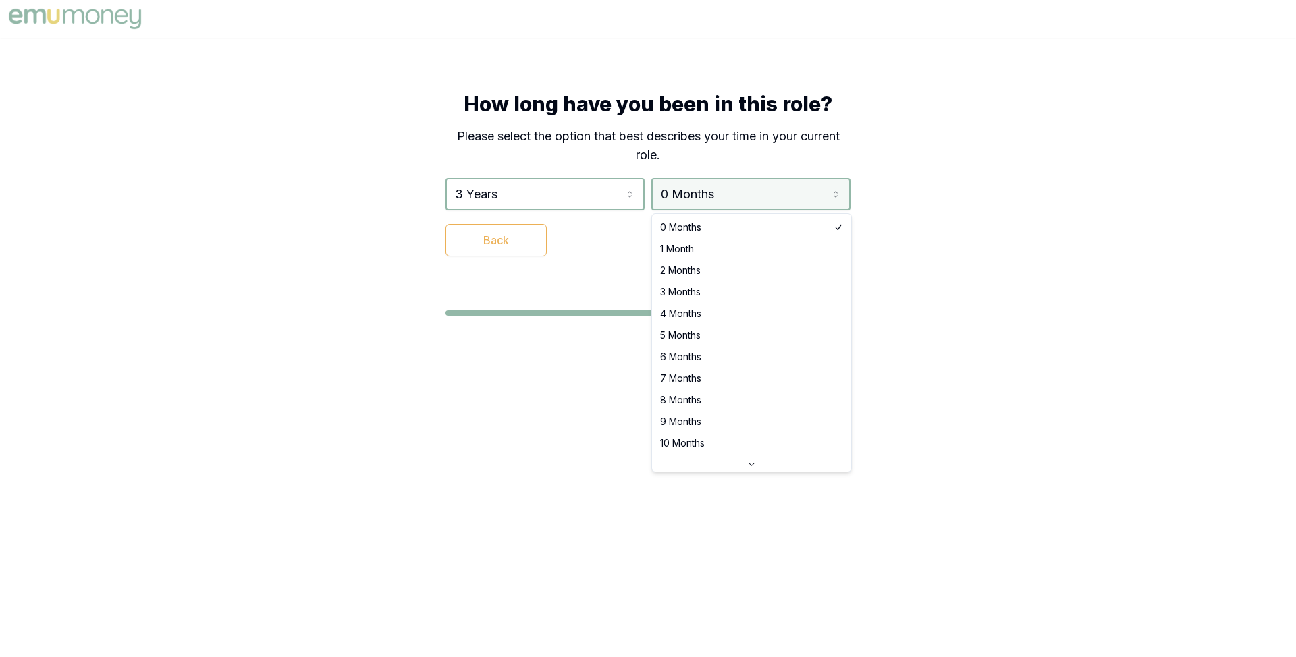
click at [674, 183] on html "How long have you been in this role? Please select the option that best describ…" at bounding box center [648, 328] width 1296 height 657
select select "3"
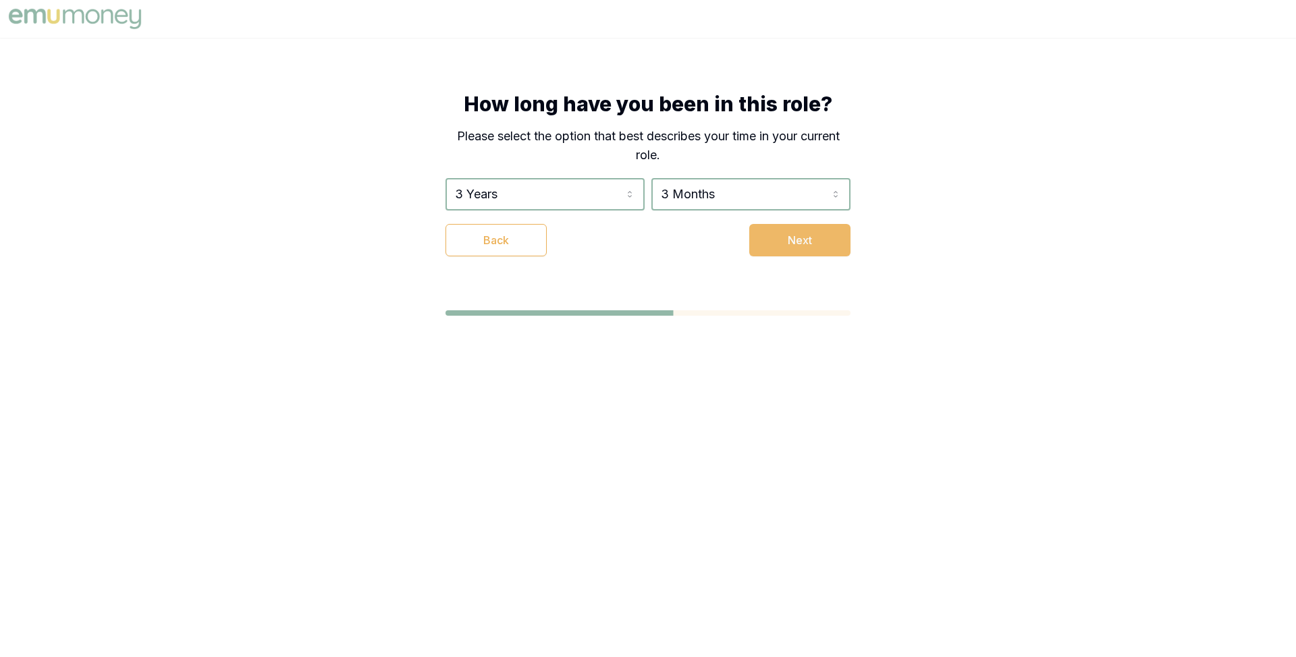
click at [674, 250] on button "Next" at bounding box center [799, 240] width 101 height 32
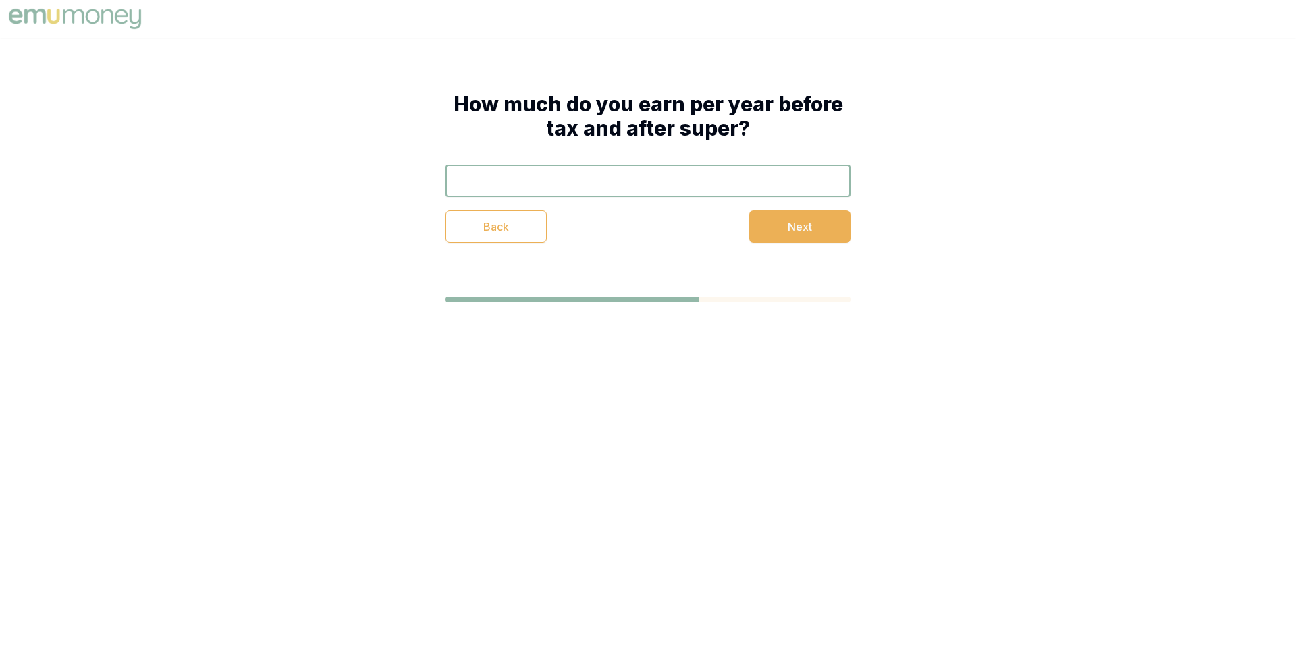
click at [649, 175] on input "text" at bounding box center [647, 181] width 405 height 32
type input "$120,000"
click at [674, 226] on button "Next" at bounding box center [799, 227] width 101 height 32
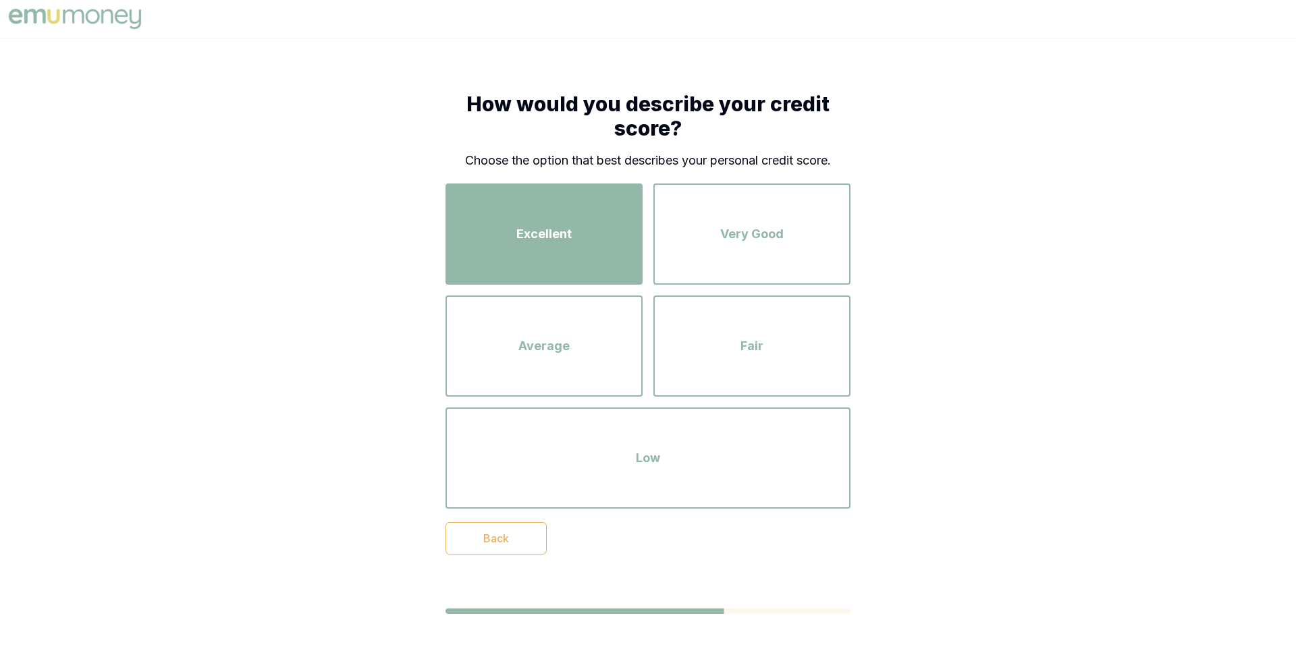
click at [599, 237] on div "Excellent" at bounding box center [544, 234] width 173 height 77
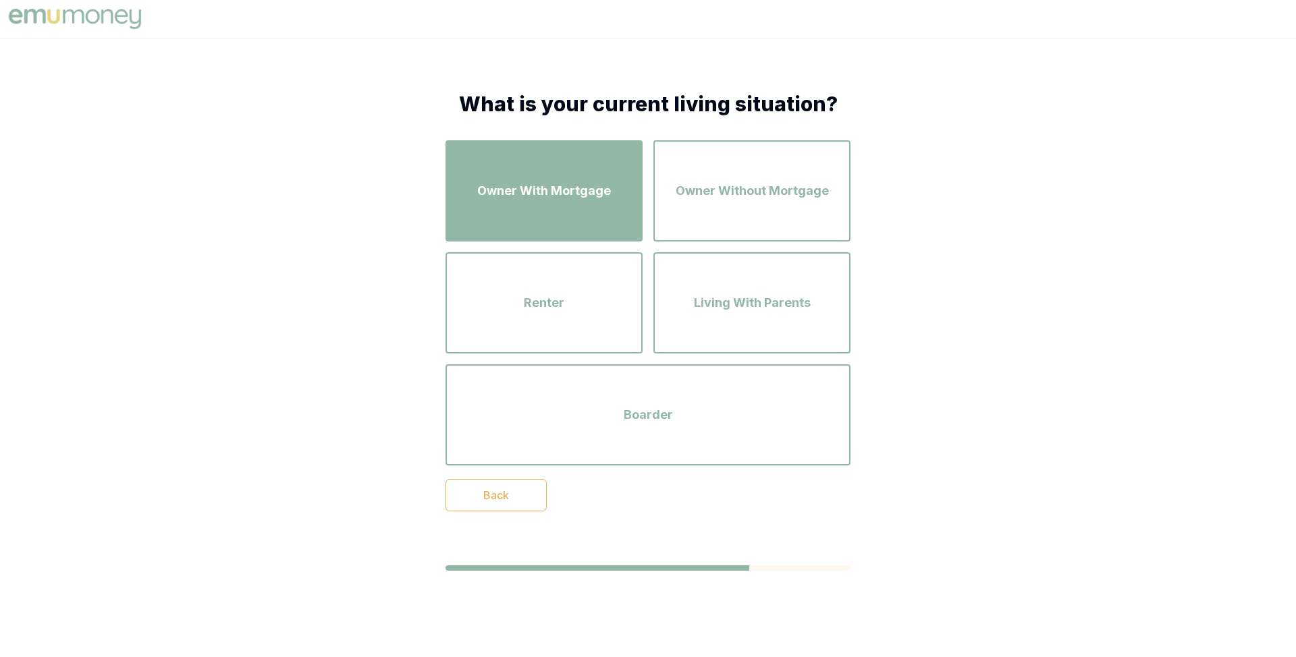
click at [606, 220] on div "Owner With Mortgage" at bounding box center [544, 191] width 173 height 77
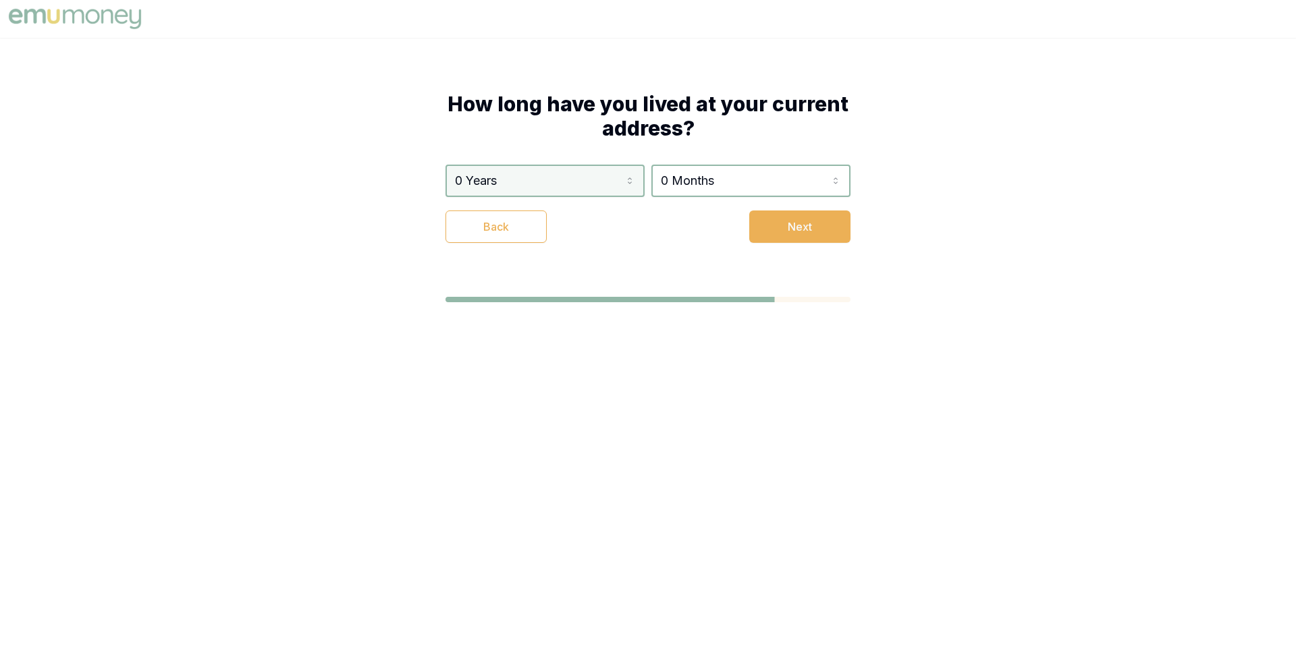
click at [609, 185] on html "How long have you lived at your current address? 0 Years 0 Years 1 Year 2 Years…" at bounding box center [648, 328] width 1296 height 657
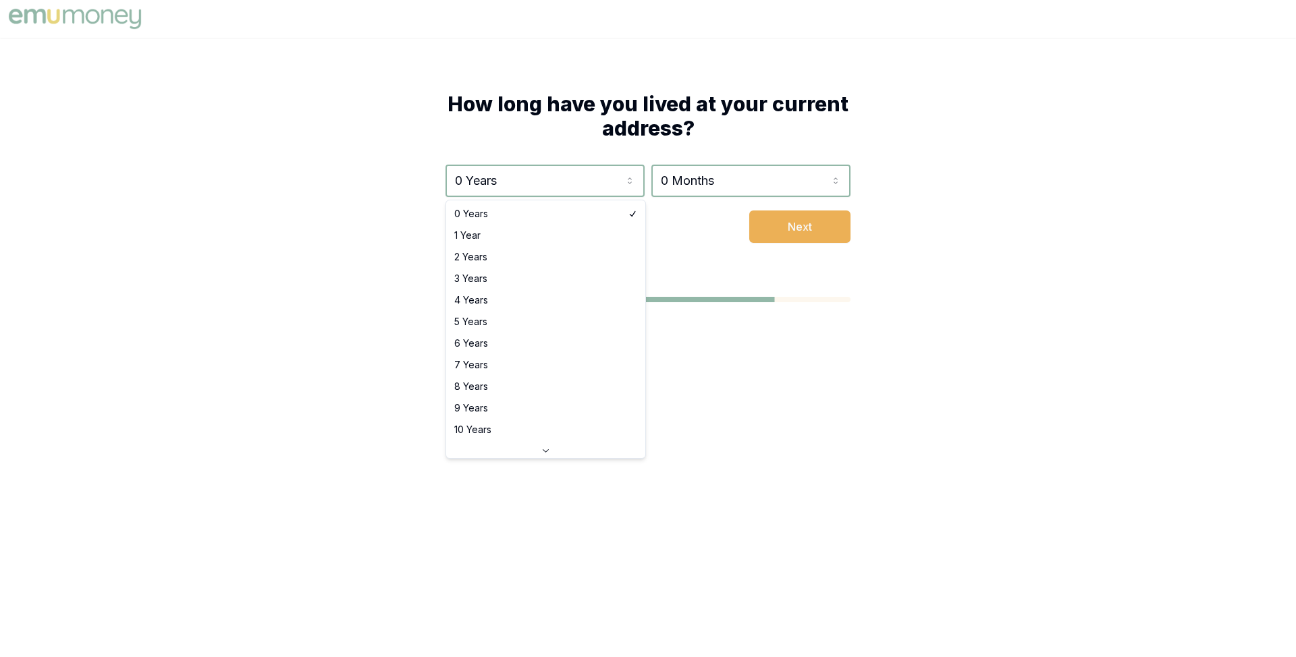
select select "4"
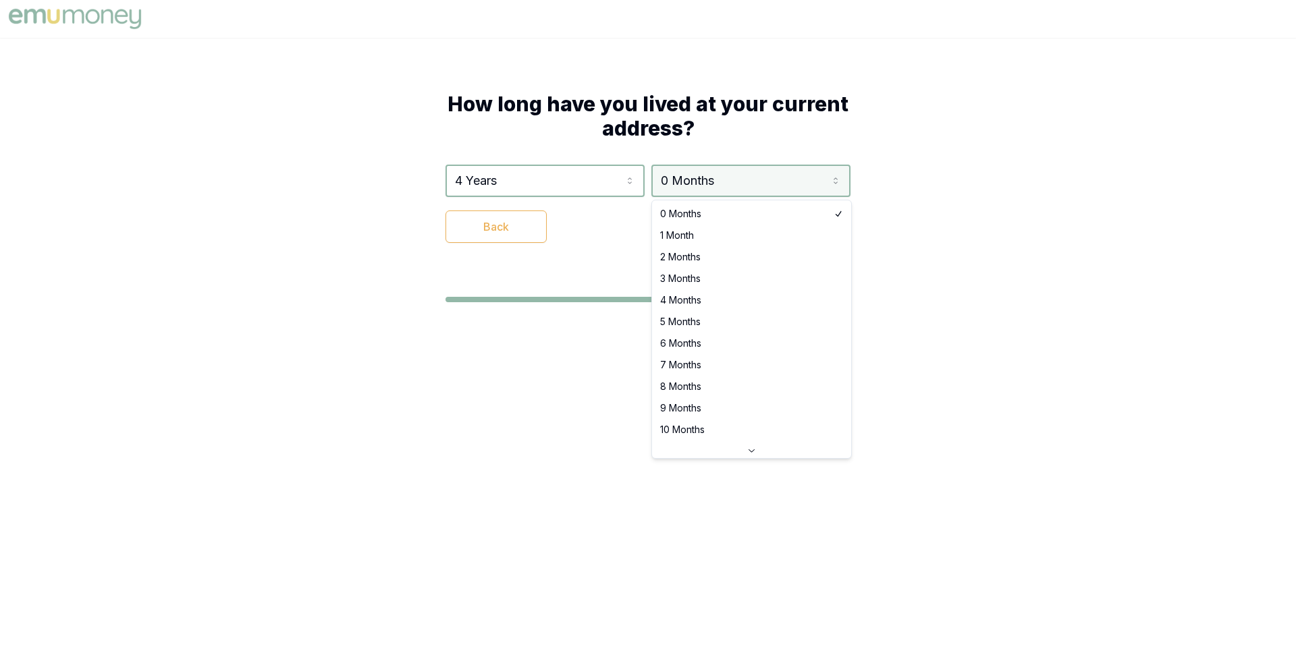
click at [674, 176] on html "How long have you lived at your current address? 4 Years 0 Years 1 Year 2 Years…" at bounding box center [648, 328] width 1296 height 657
select select "4"
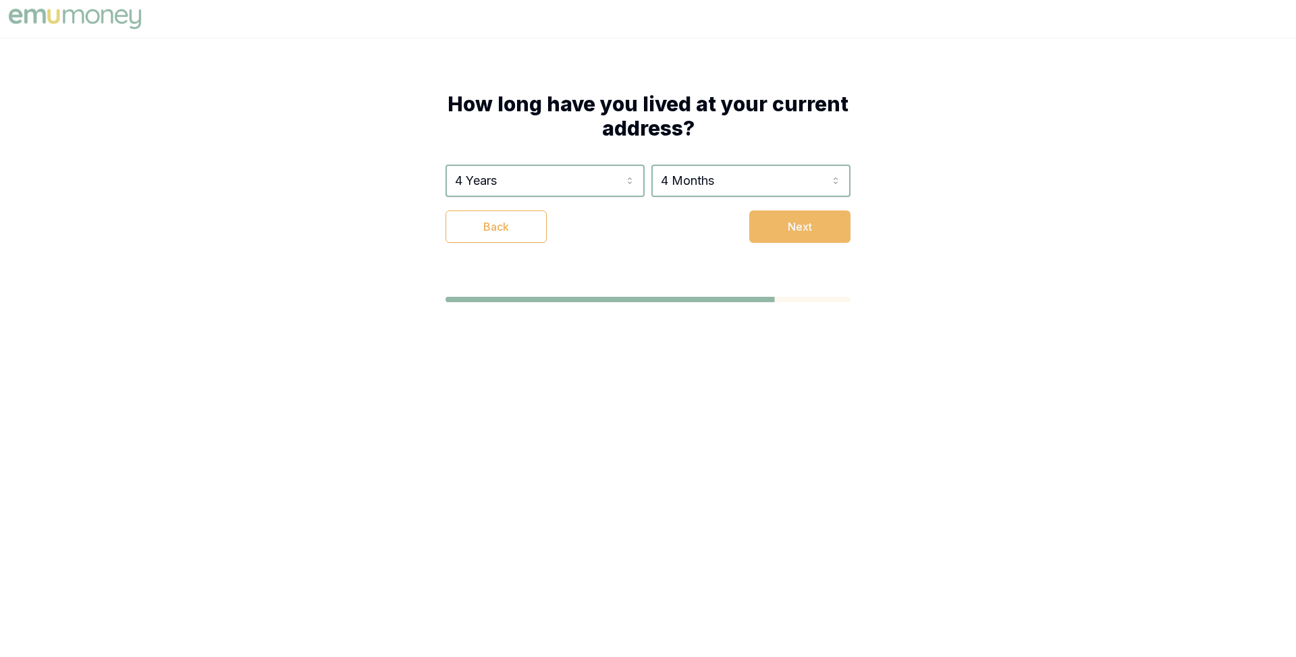
click at [674, 219] on button "Next" at bounding box center [799, 227] width 101 height 32
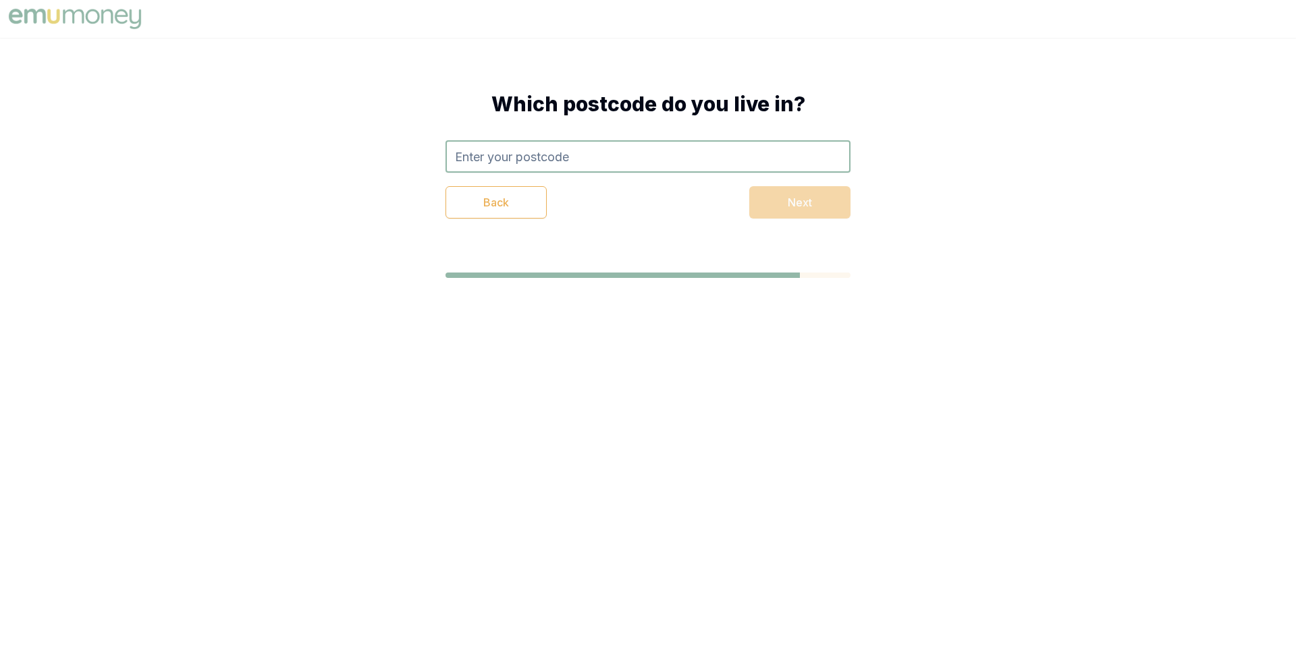
click at [674, 169] on input "text" at bounding box center [647, 156] width 405 height 32
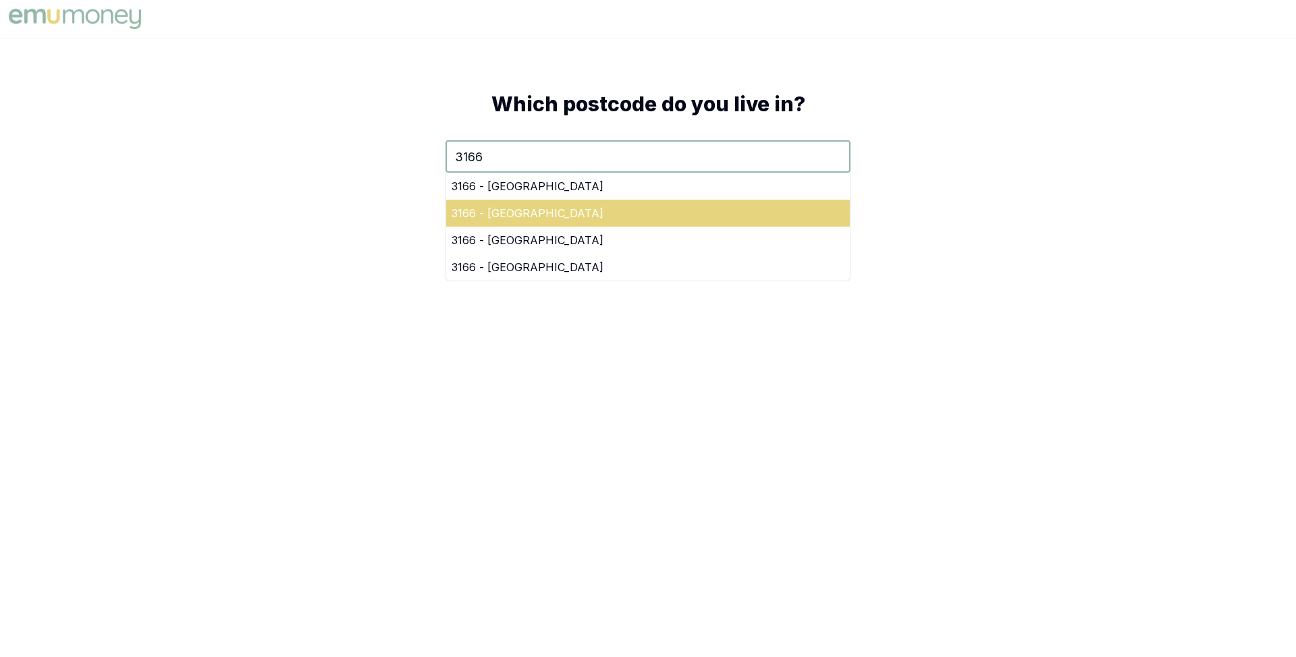
type input "3166"
click at [674, 203] on div "3166 - Oakleigh" at bounding box center [648, 213] width 404 height 27
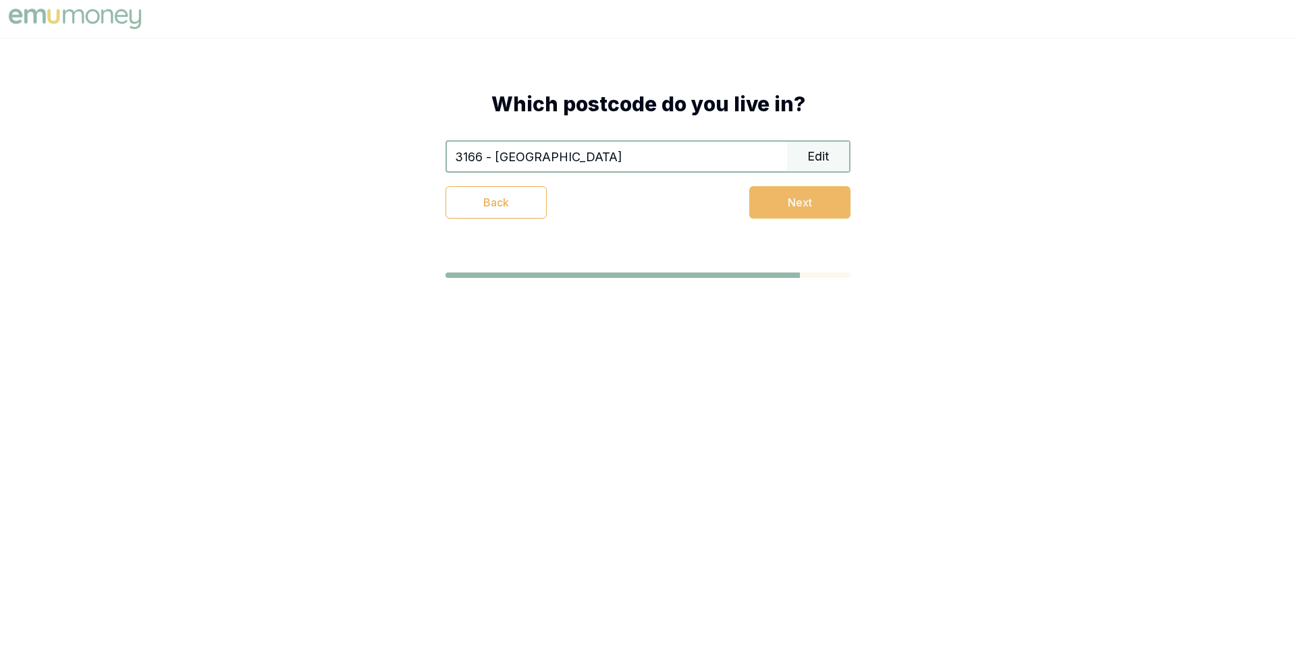
click at [674, 198] on button "Next" at bounding box center [799, 202] width 101 height 32
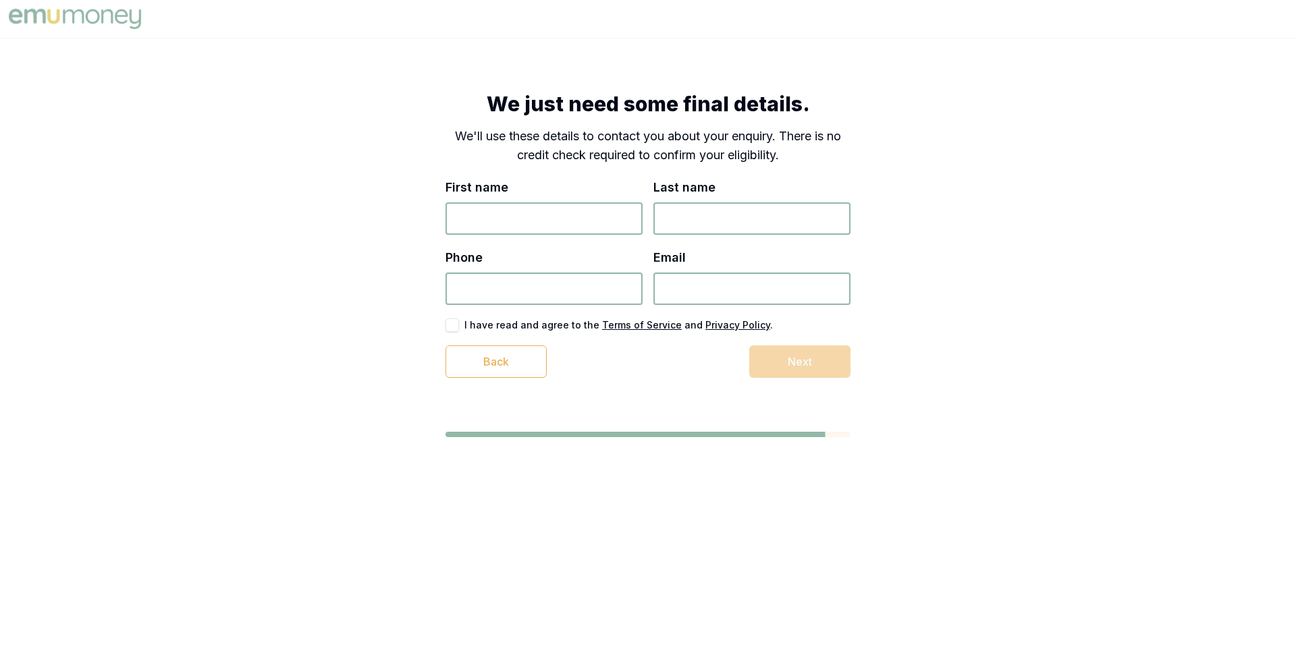
click at [568, 219] on input "First name" at bounding box center [543, 218] width 197 height 32
click at [522, 217] on input "MAtt" at bounding box center [543, 218] width 197 height 32
type input "Matt"
click at [668, 218] on input "Last name" at bounding box center [751, 218] width 197 height 32
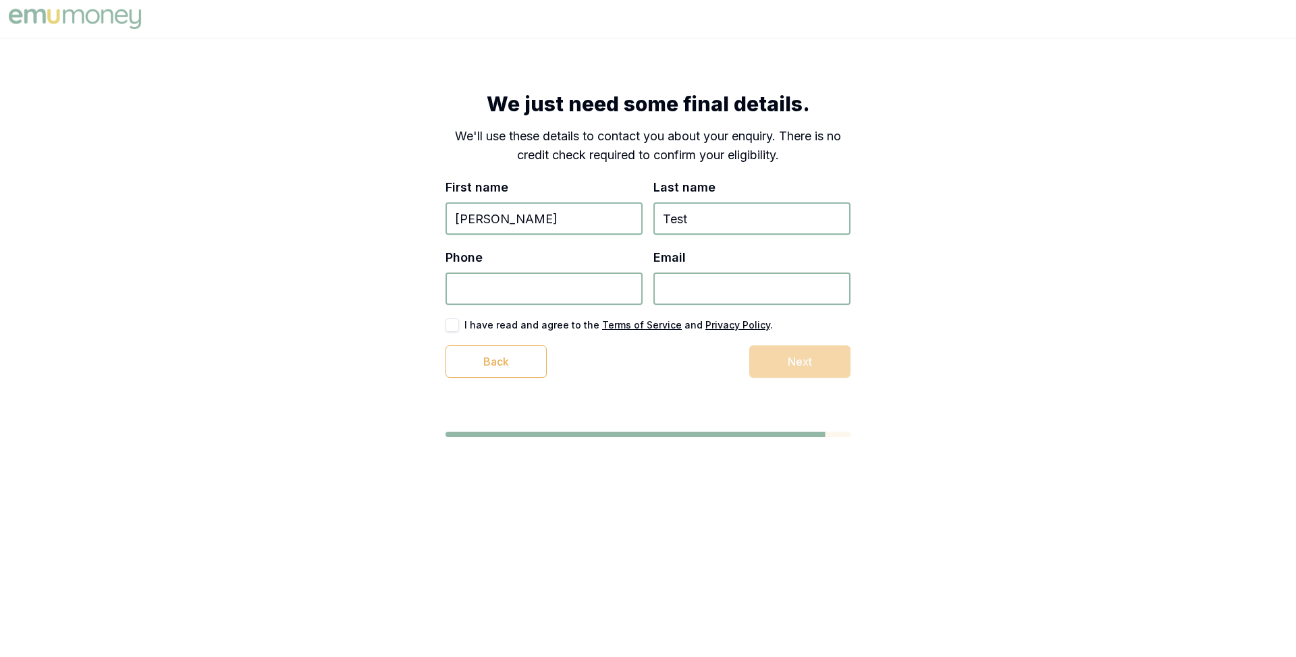
type input "Test"
type input "7848 393 928"
type input "test_1+34890378378937983@emumoney.com.au"
click at [456, 325] on button "button" at bounding box center [451, 325] width 13 height 13
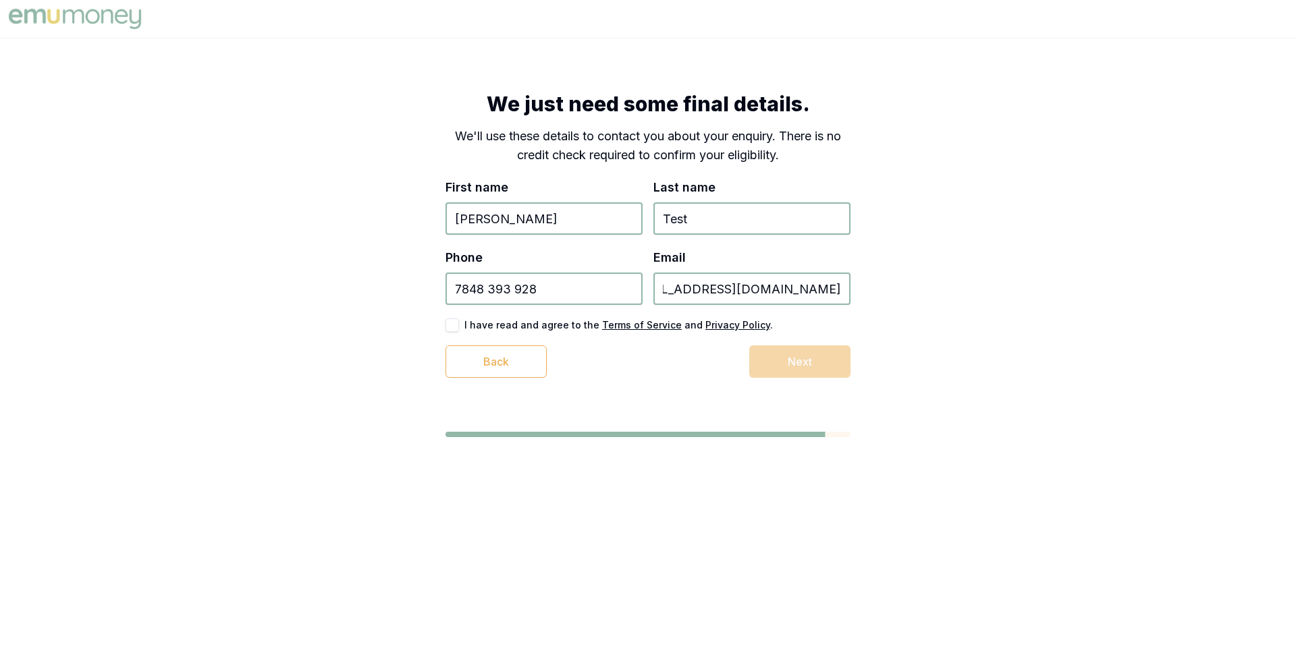
scroll to position [0, 0]
click at [674, 364] on button "Next" at bounding box center [799, 362] width 101 height 32
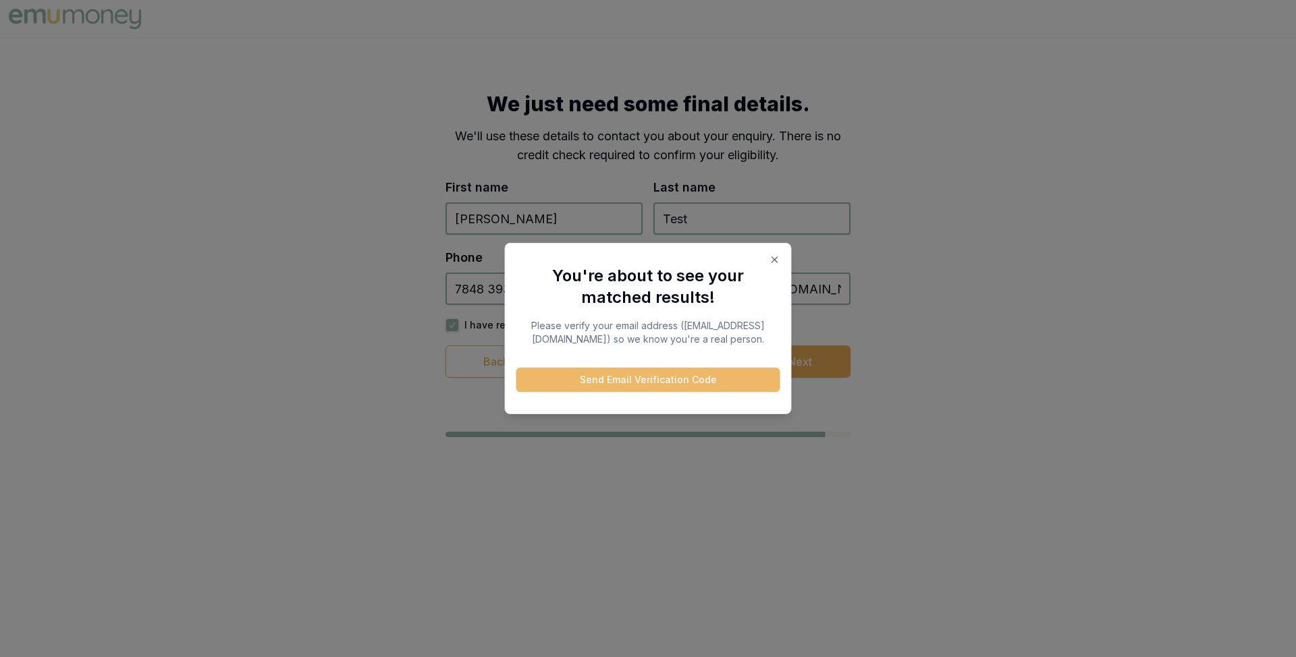
click at [674, 388] on button "Send Email Verification Code" at bounding box center [648, 380] width 264 height 24
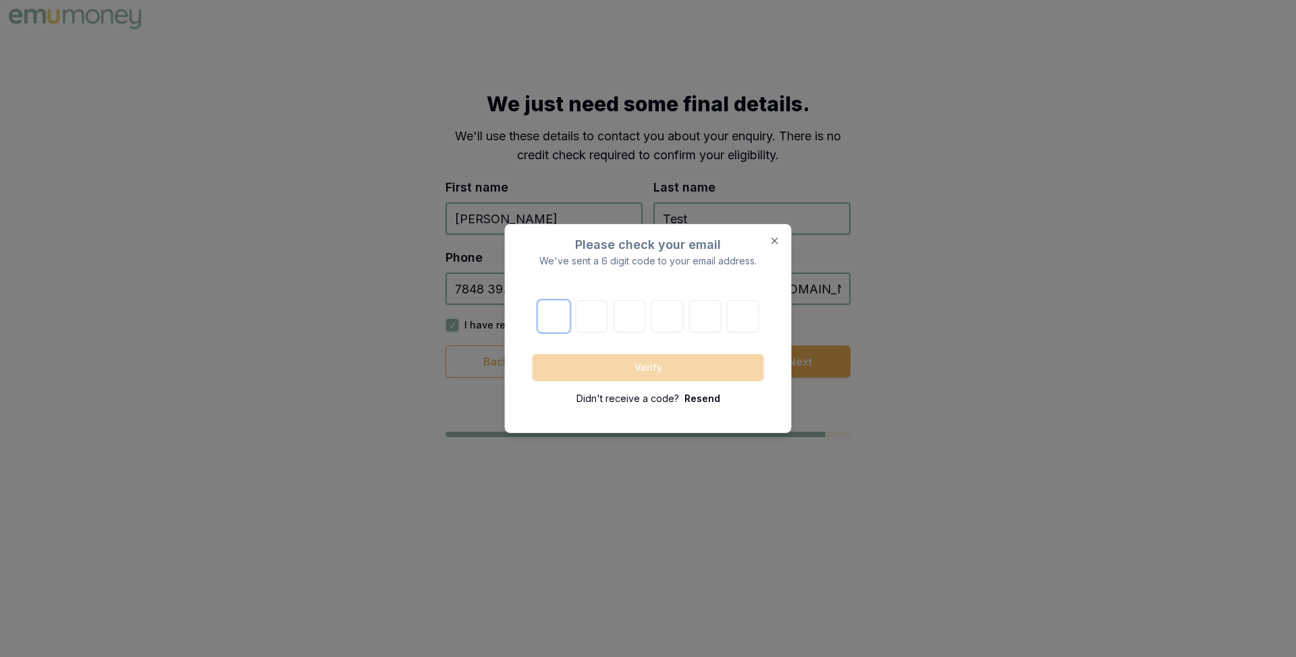
click at [555, 317] on input "text" at bounding box center [553, 316] width 32 height 32
paste input "5"
type input "5"
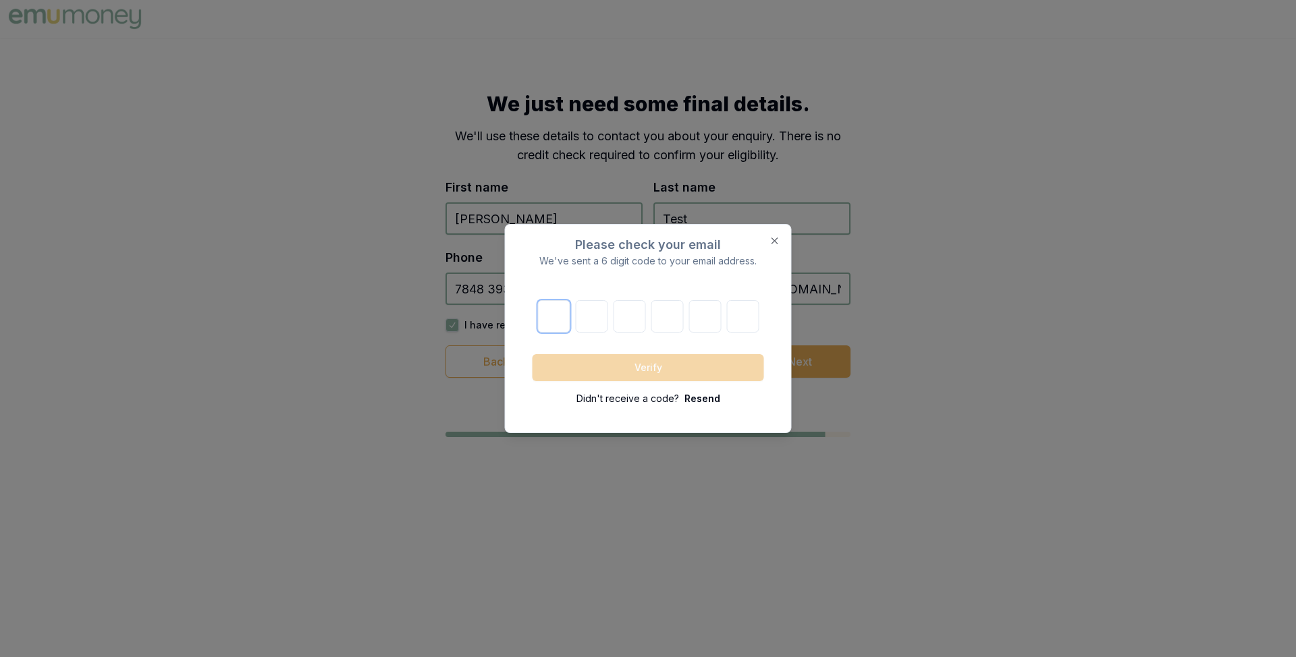
type input "9"
type input "7"
type input "8"
click at [643, 367] on button "Verify" at bounding box center [647, 367] width 231 height 27
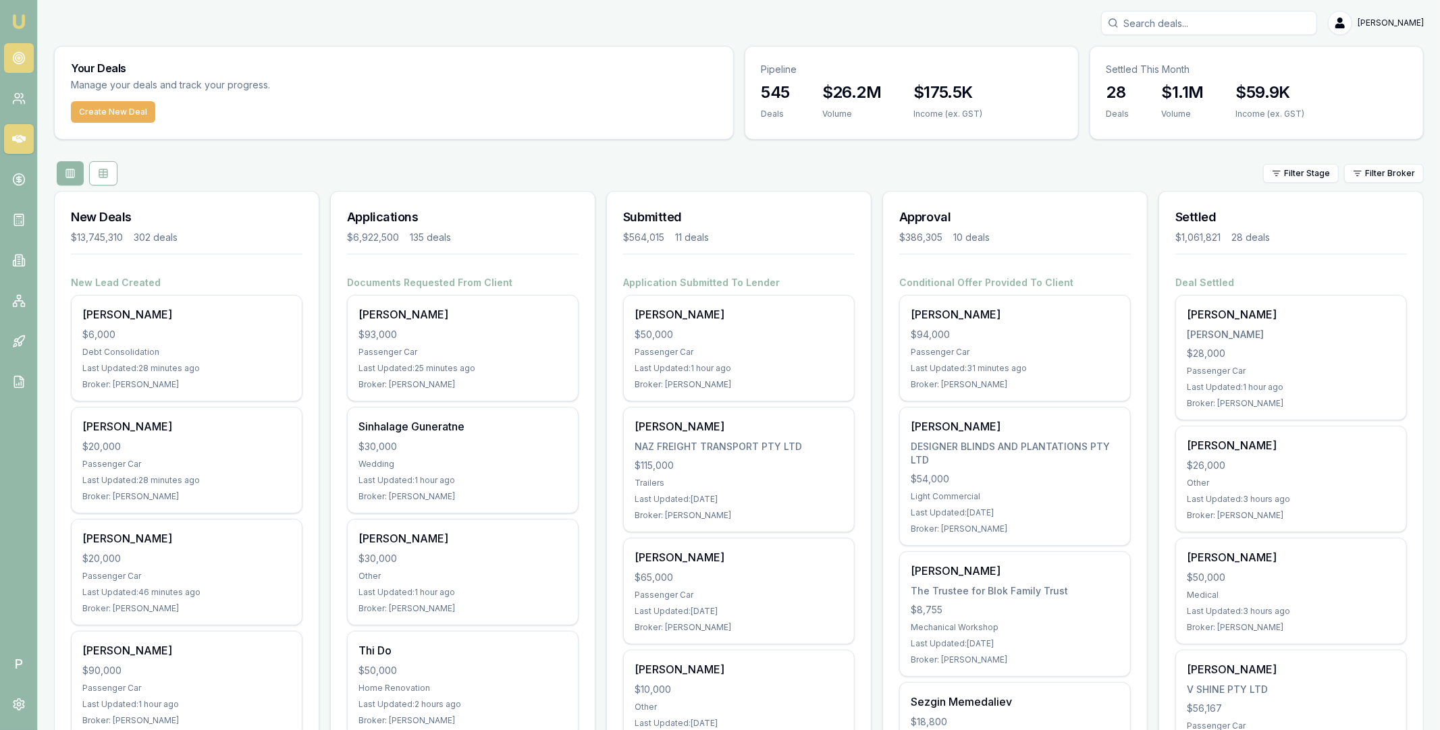
click at [21, 54] on icon at bounding box center [18, 57] width 13 height 13
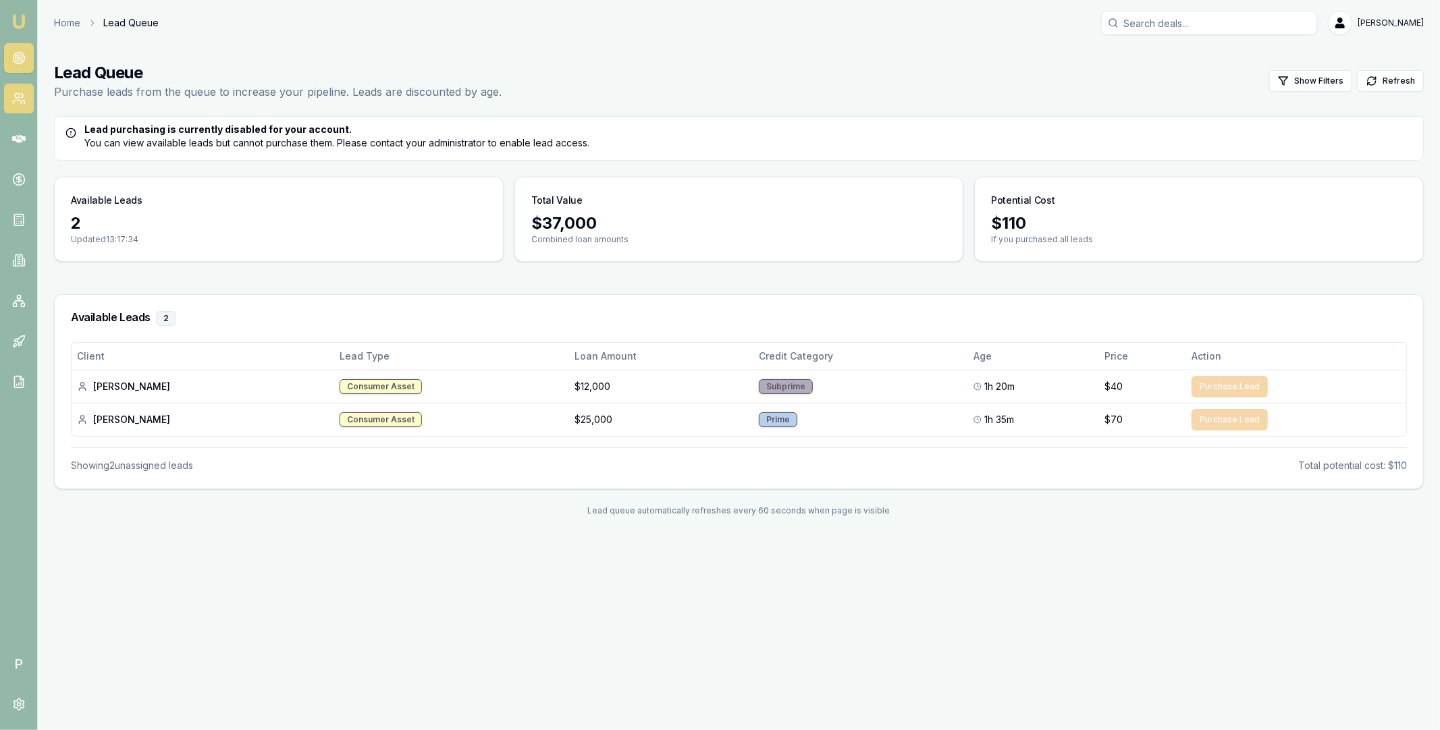
click at [15, 97] on circle at bounding box center [17, 96] width 5 height 5
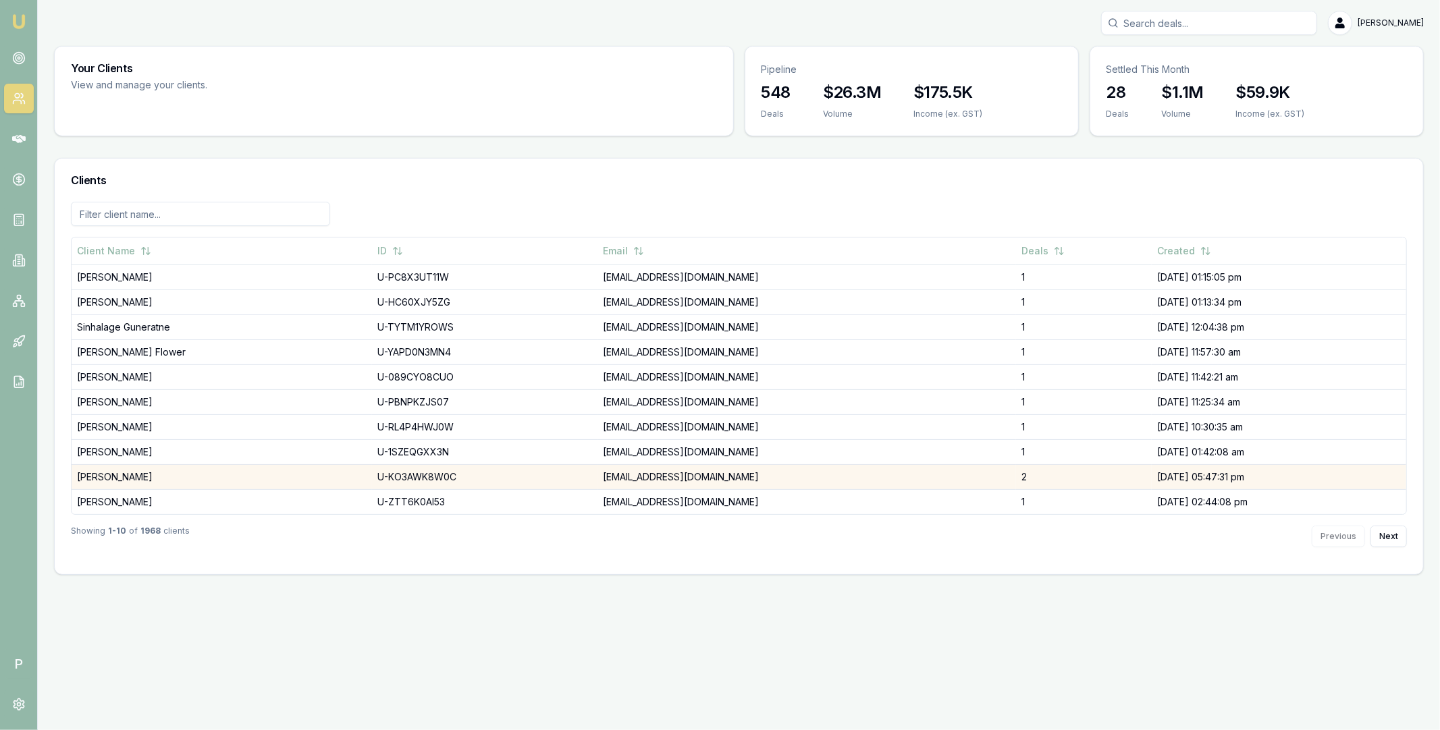
click at [217, 479] on td "Liam Storm" at bounding box center [222, 476] width 300 height 25
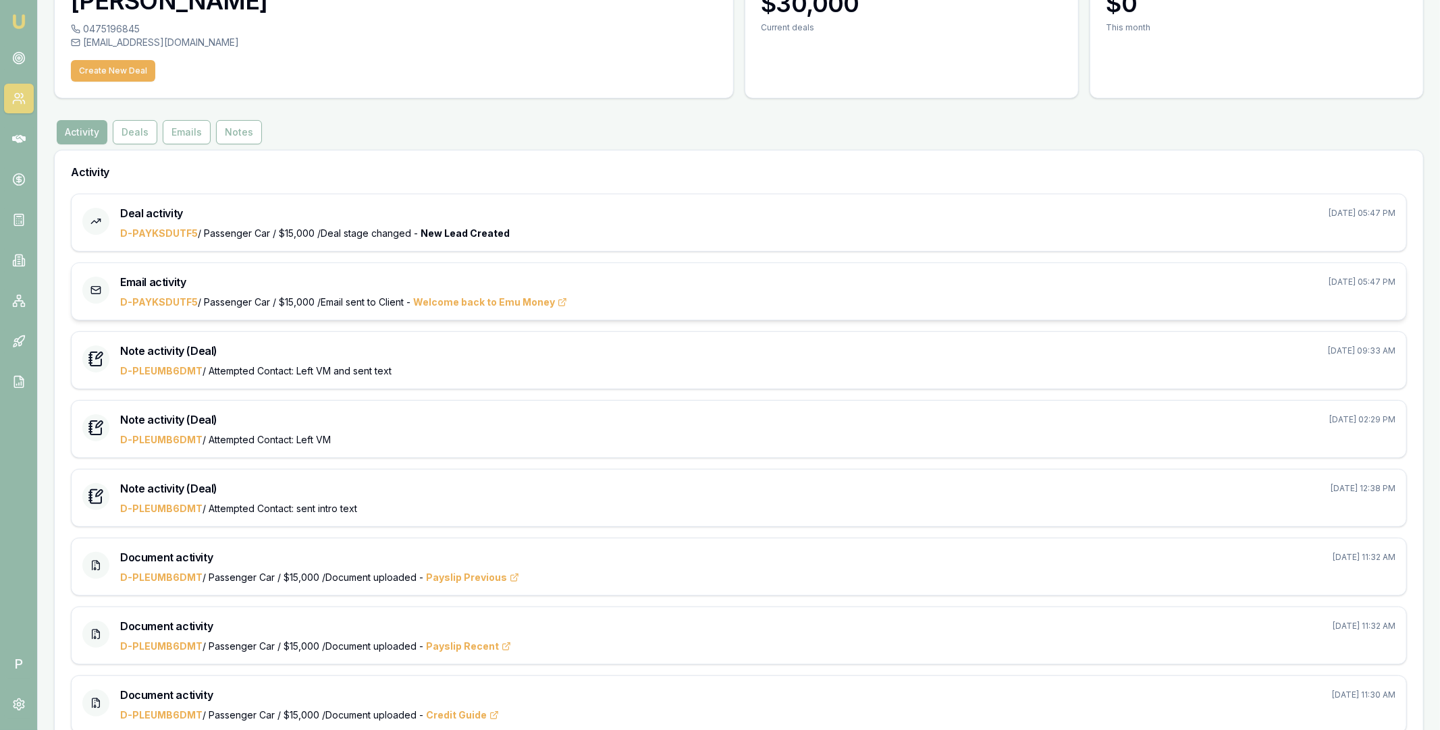
scroll to position [41, 0]
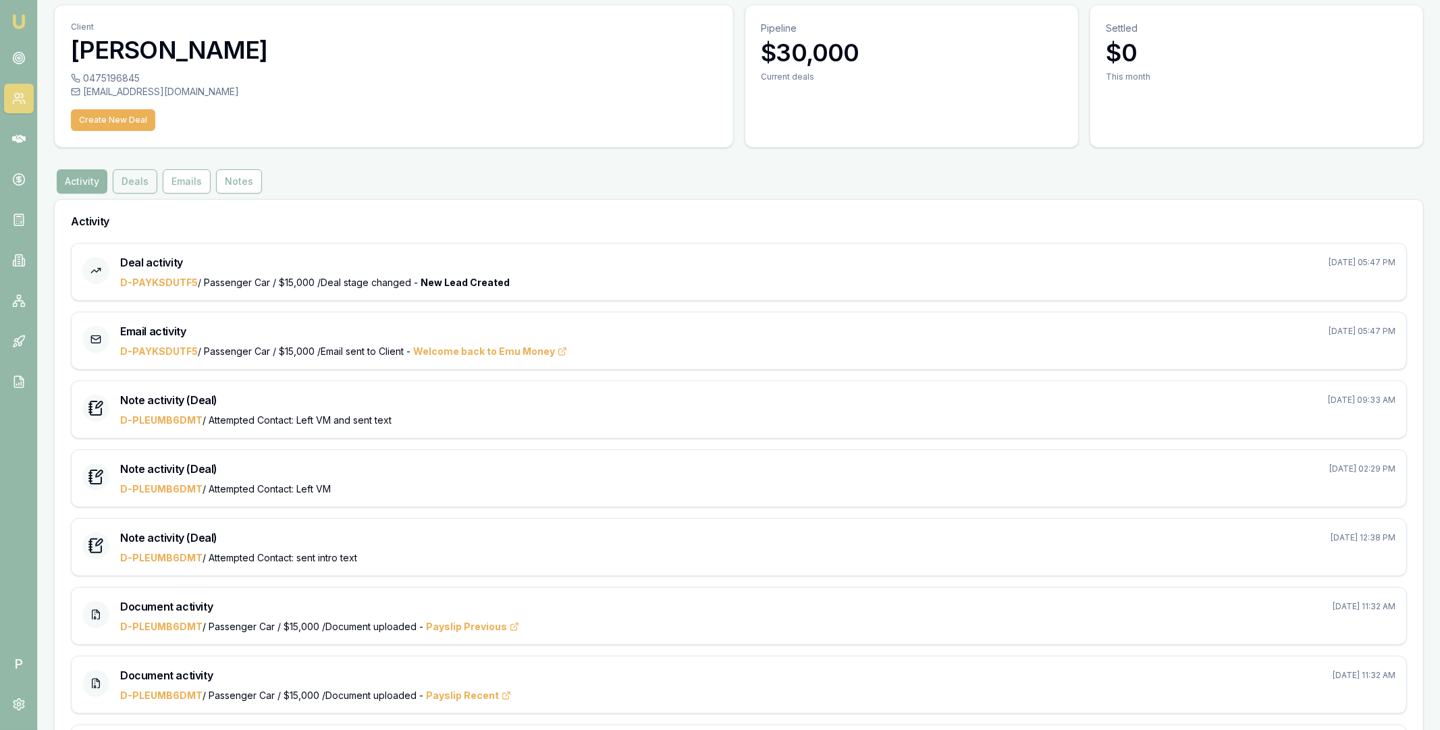
click at [132, 188] on button "Deals" at bounding box center [135, 181] width 45 height 24
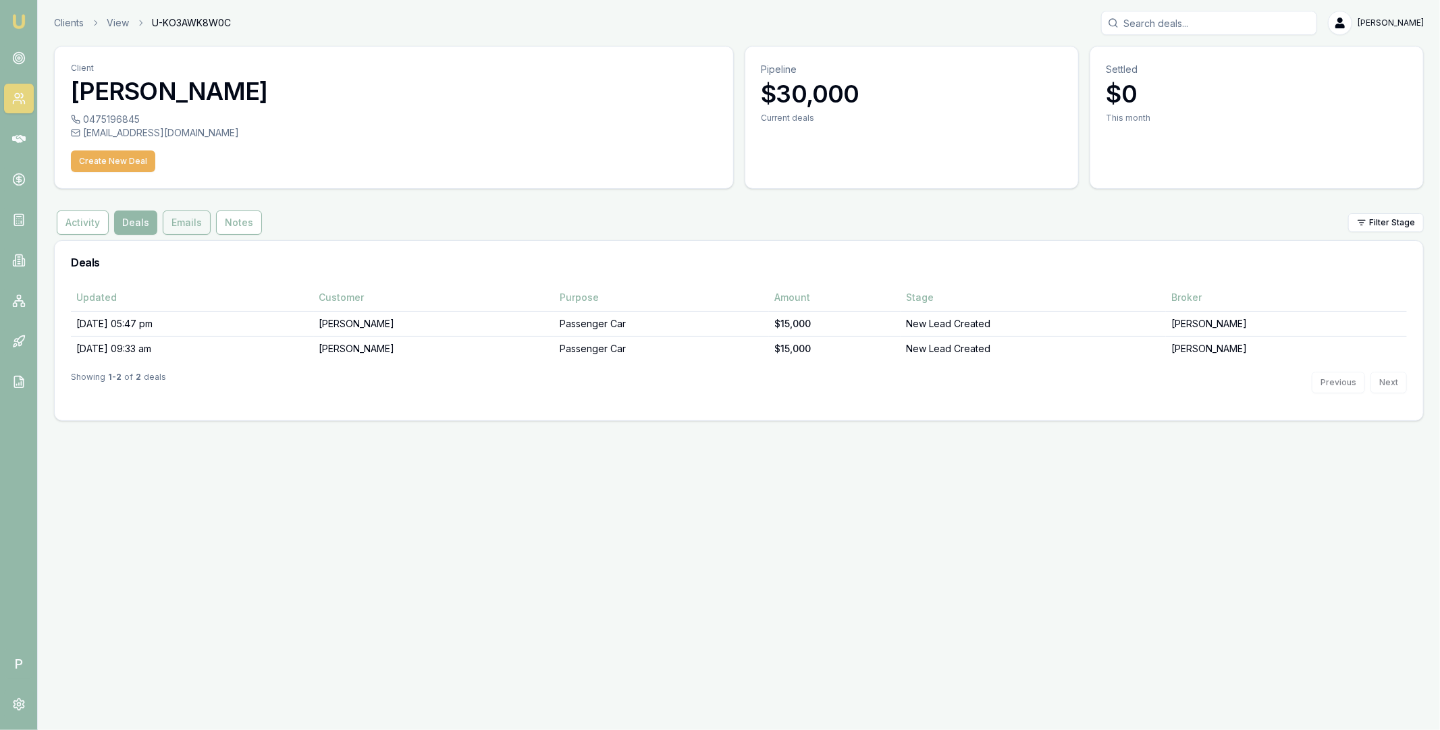
click at [190, 226] on button "Emails" at bounding box center [187, 223] width 48 height 24
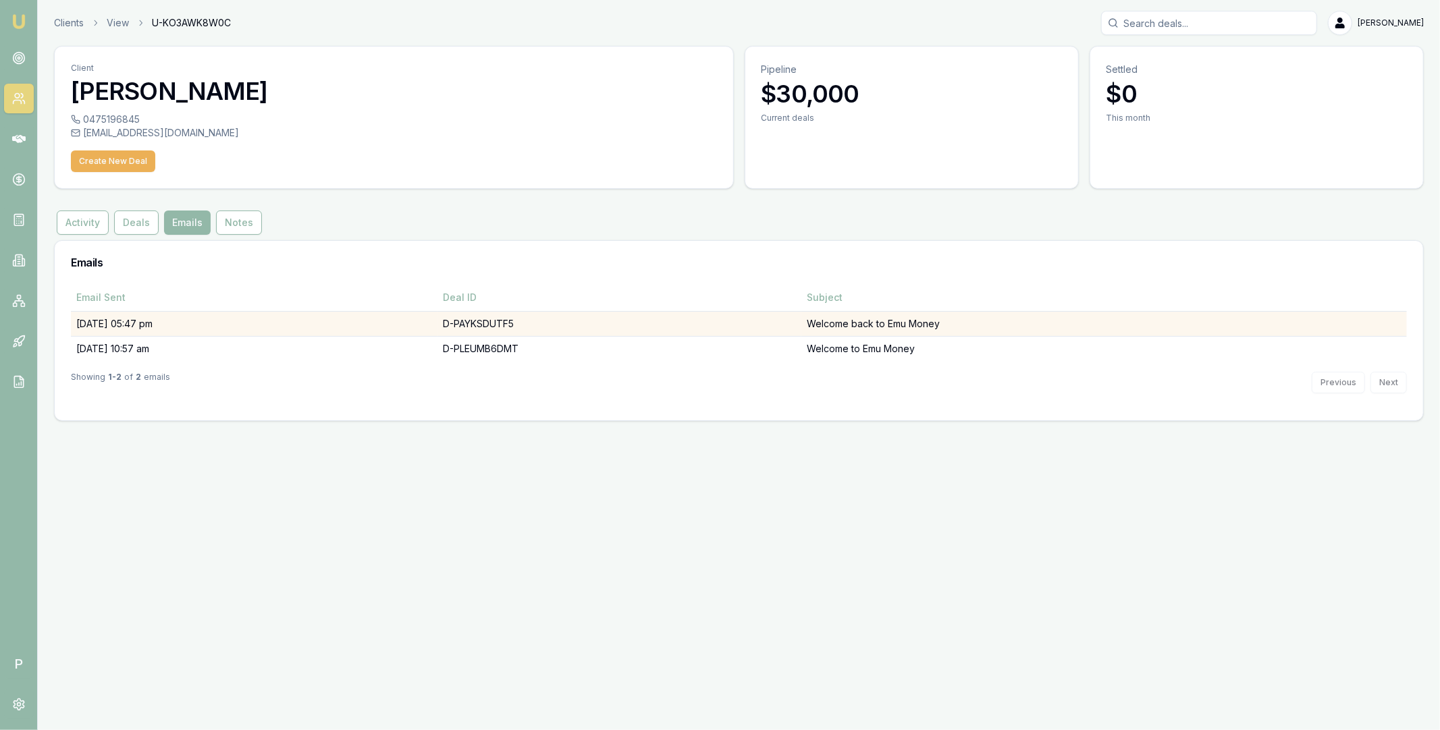
click at [746, 327] on td "D-PAYKSDUTF5" at bounding box center [619, 323] width 364 height 25
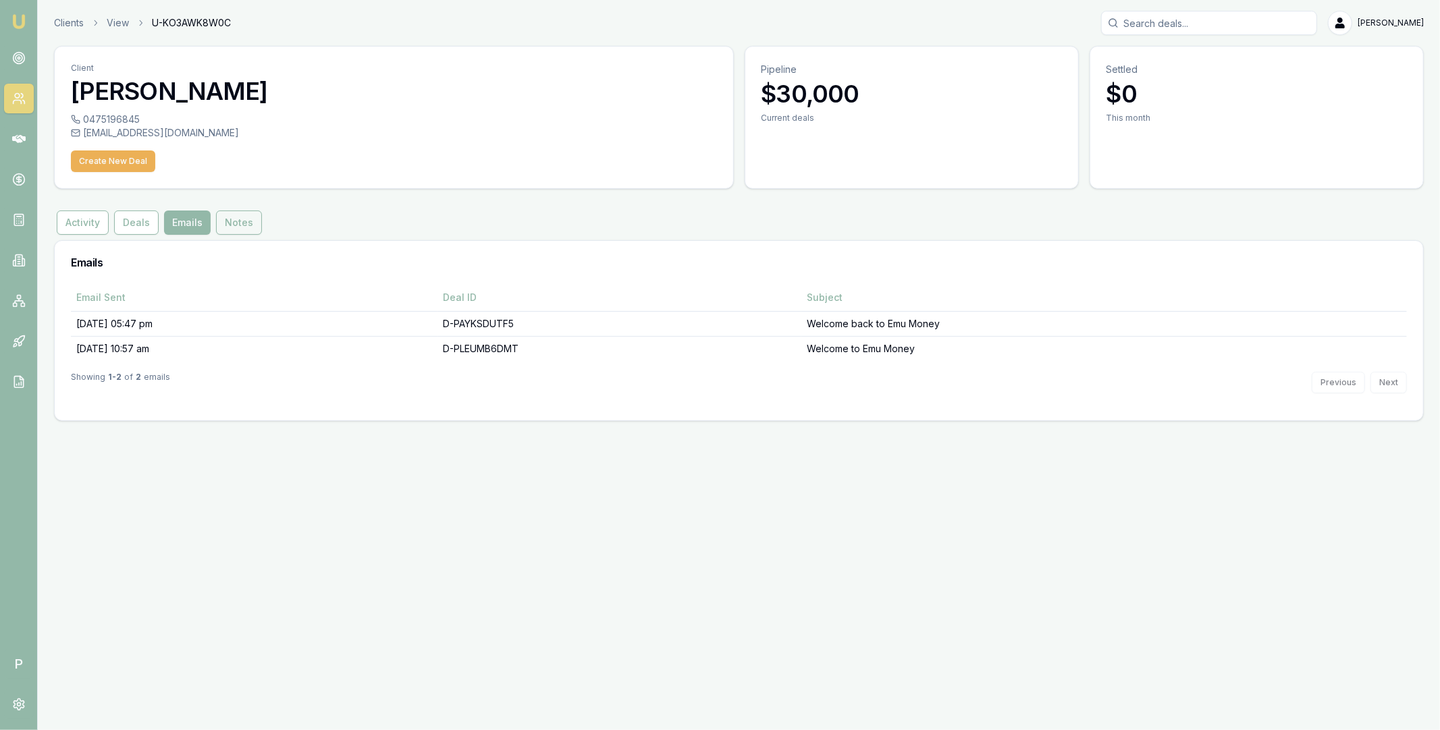
click at [229, 221] on button "Notes" at bounding box center [239, 223] width 46 height 24
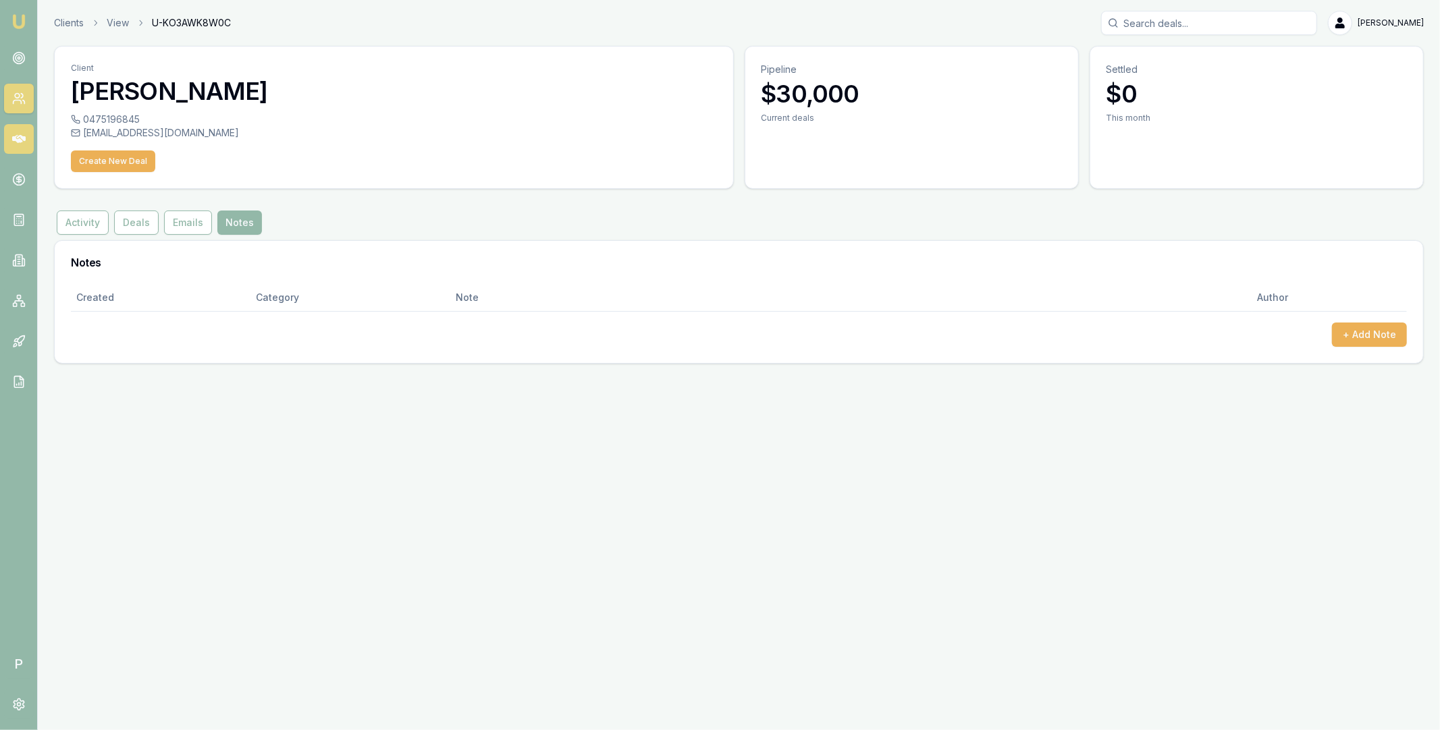
click at [22, 140] on icon at bounding box center [18, 138] width 13 height 13
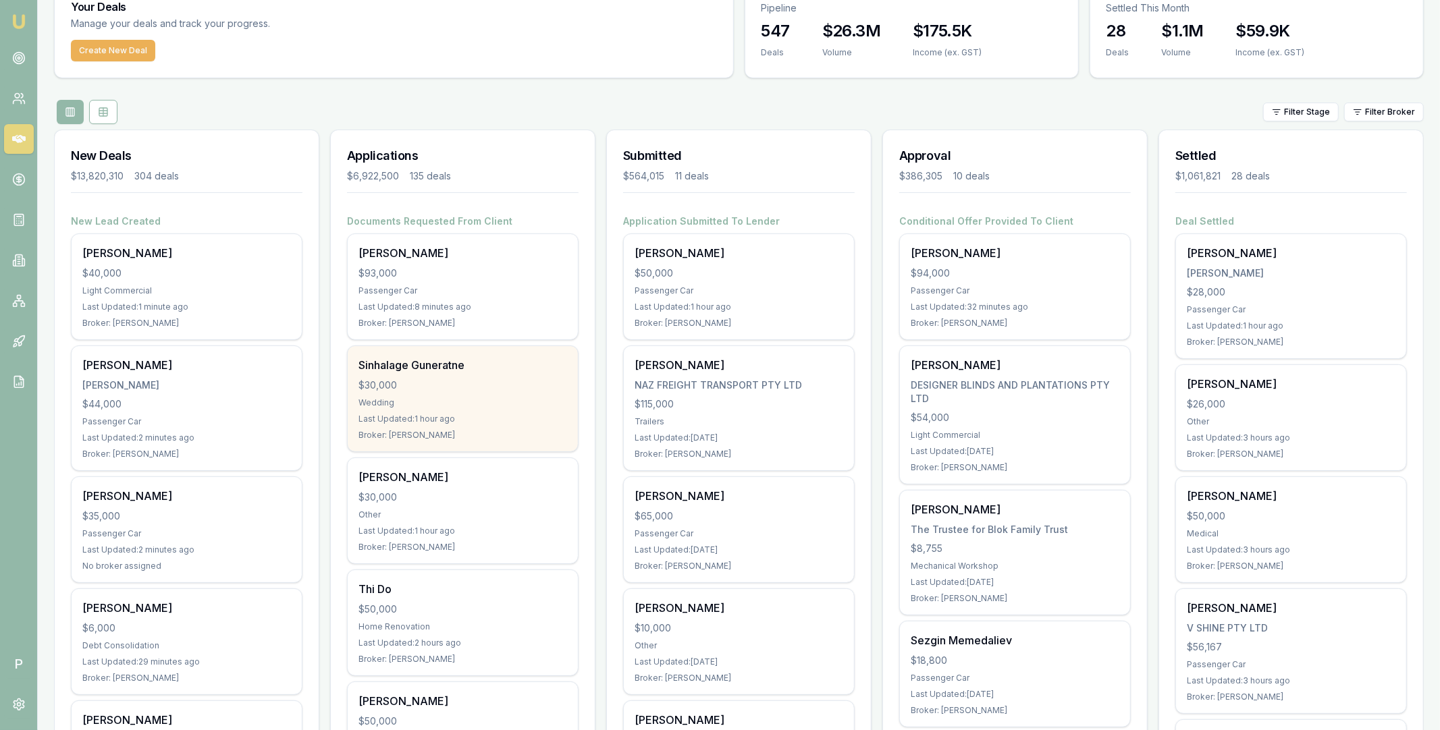
scroll to position [61, 0]
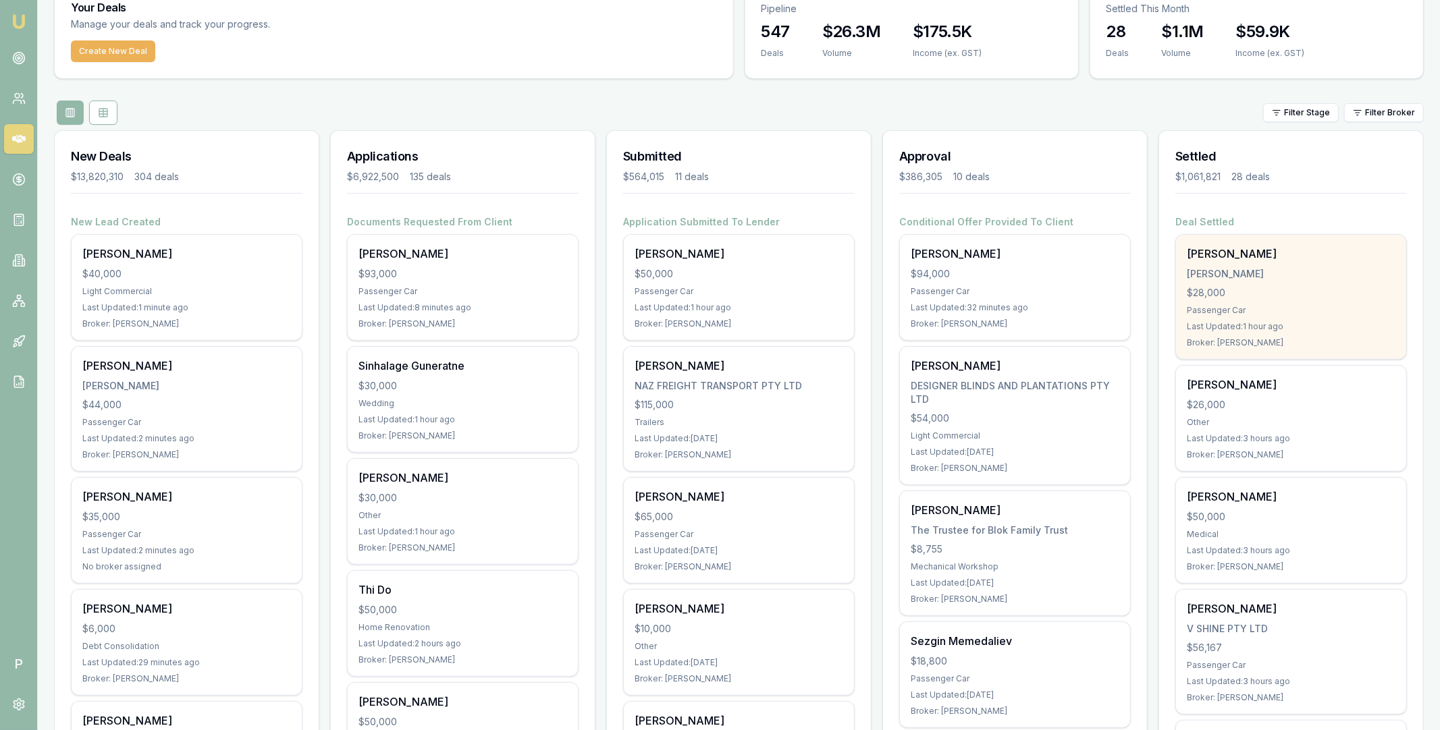
click at [749, 264] on div "Zeel Patel PATEL, JEEL $28,000 Passenger Car Last Updated: 1 hour ago Broker: P…" at bounding box center [1291, 297] width 230 height 124
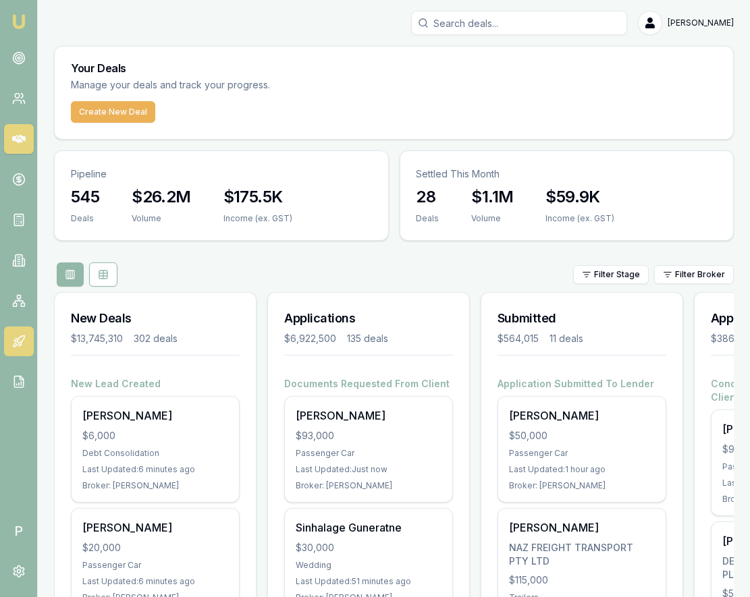
click at [18, 339] on icon at bounding box center [20, 339] width 7 height 7
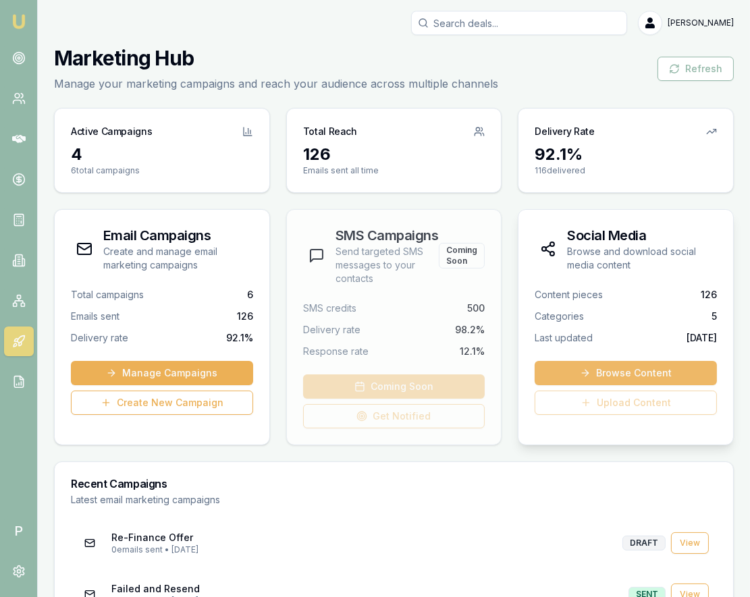
click at [611, 369] on link "Browse Content" at bounding box center [626, 373] width 182 height 24
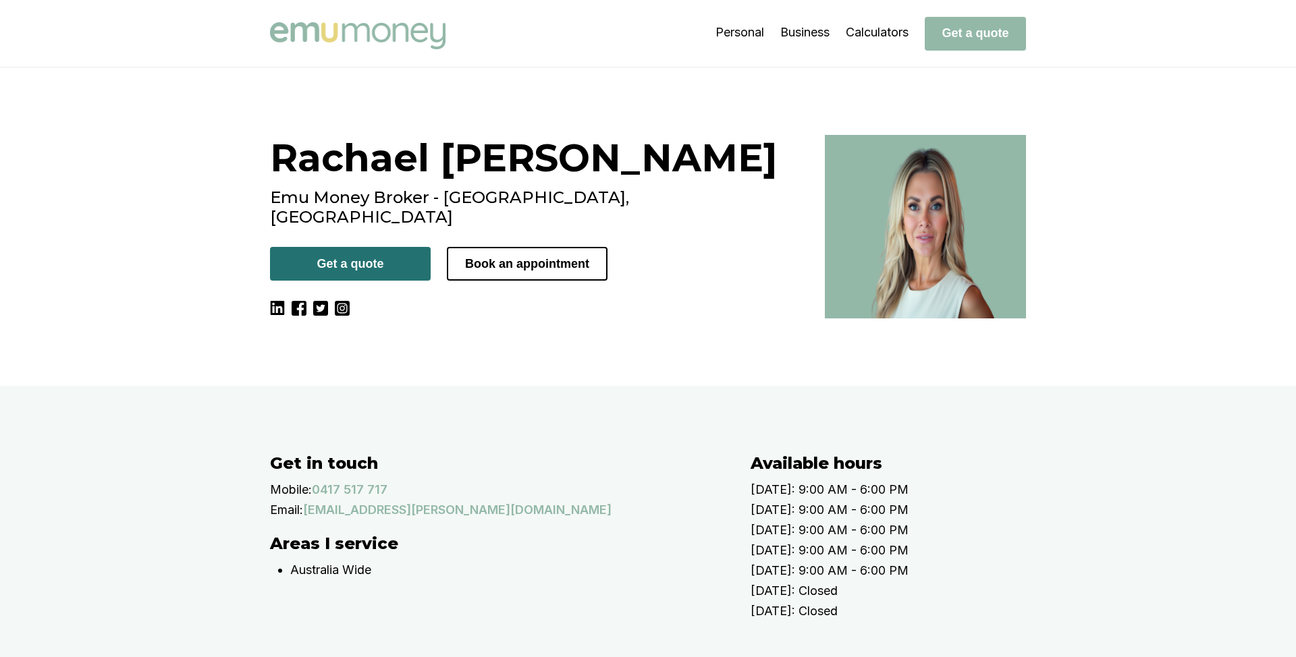
click at [341, 247] on button "Get a quote" at bounding box center [350, 264] width 161 height 34
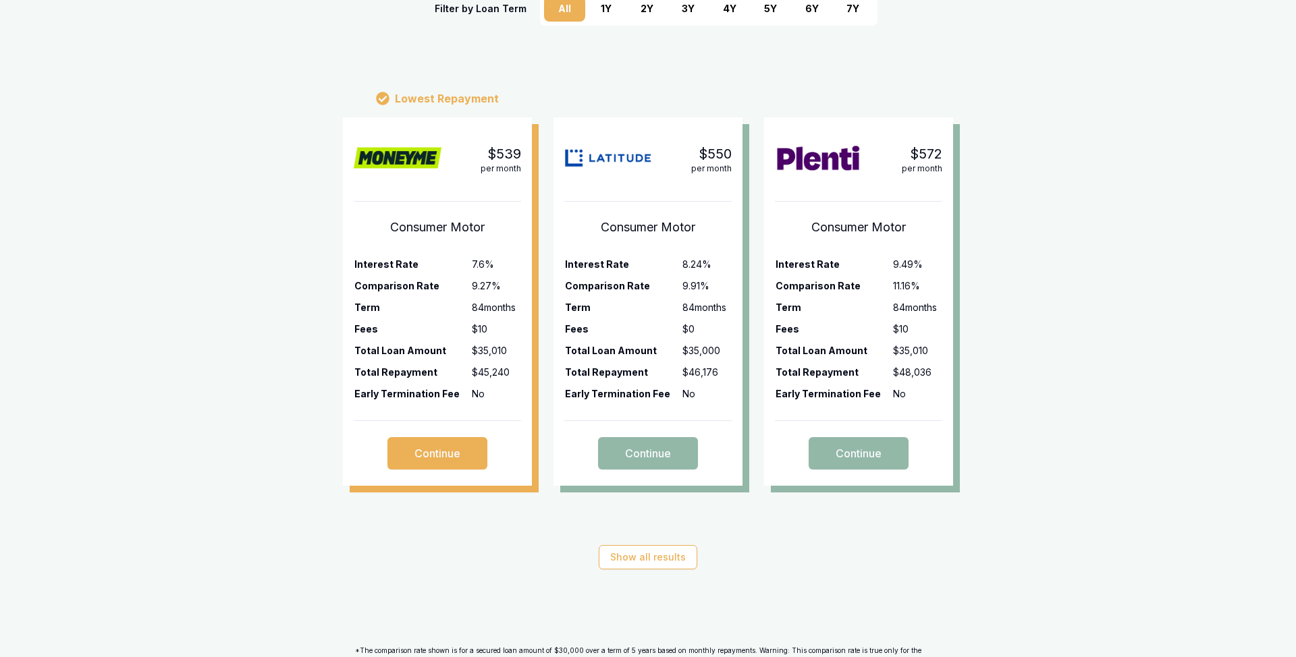
scroll to position [338, 0]
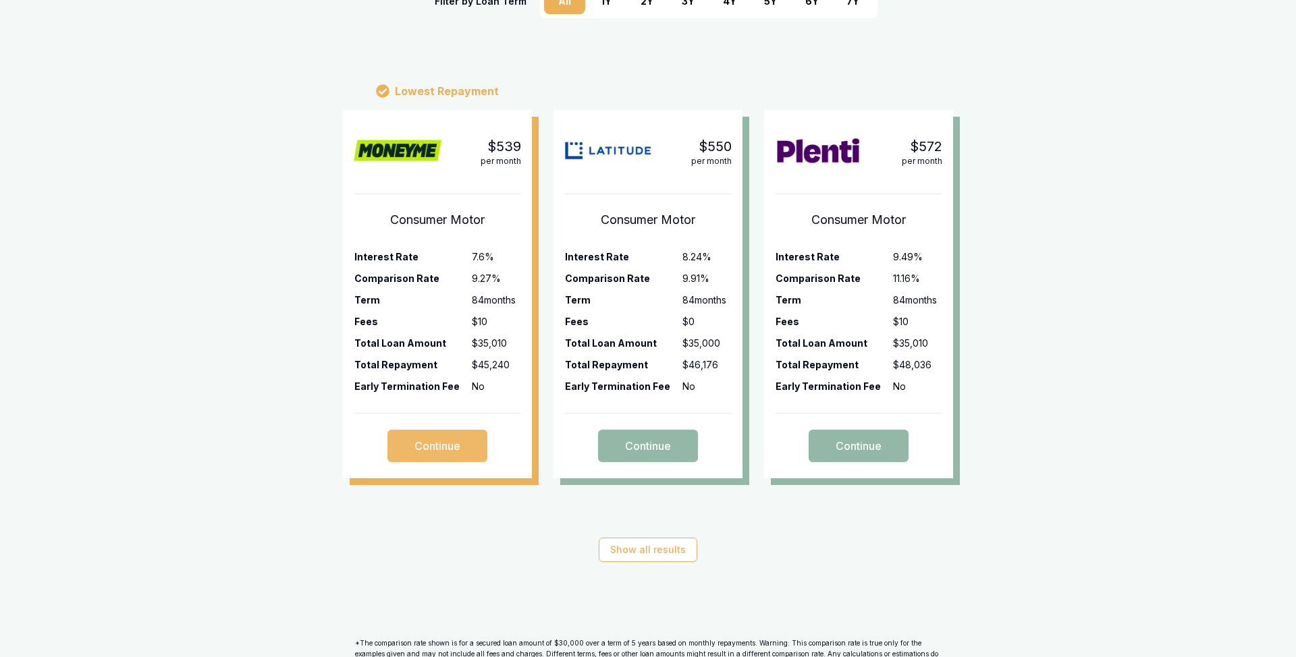
click at [444, 445] on button "Continue" at bounding box center [437, 446] width 100 height 32
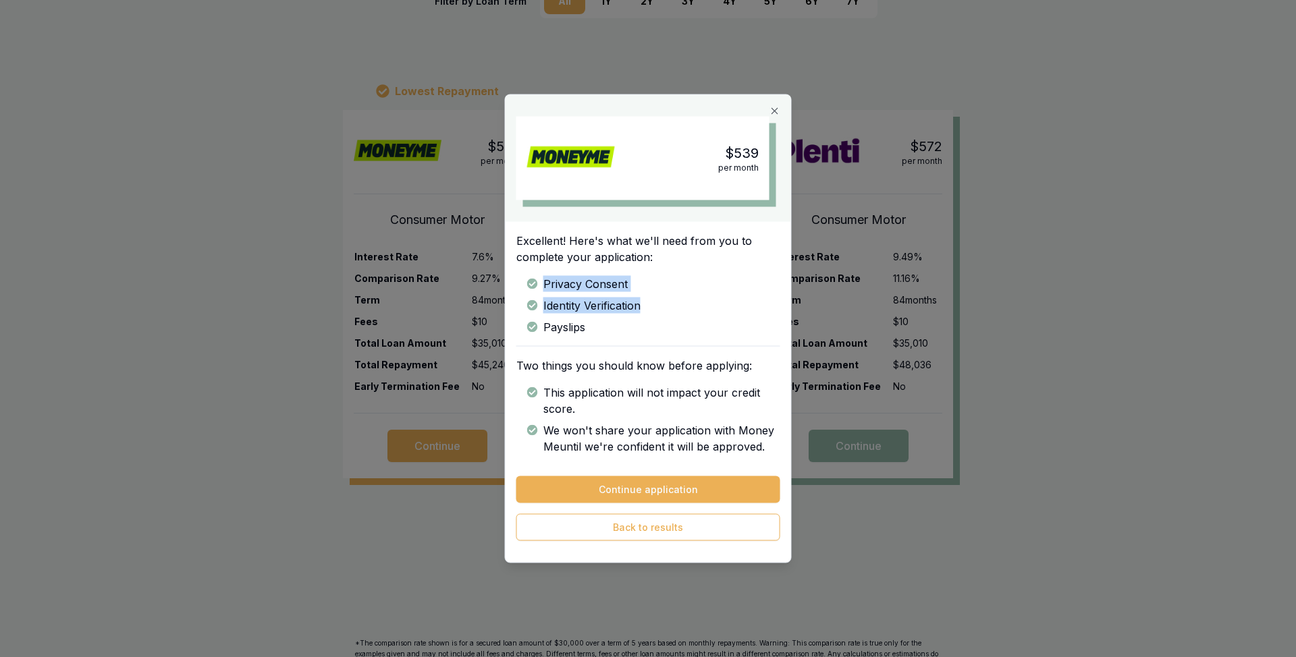
drag, startPoint x: 546, startPoint y: 282, endPoint x: 584, endPoint y: 317, distance: 52.1
click at [584, 317] on div "Privacy Consent Identity Verification Payslips" at bounding box center [648, 300] width 264 height 70
click at [586, 331] on div "Payslips" at bounding box center [653, 327] width 253 height 16
drag, startPoint x: 519, startPoint y: 238, endPoint x: 593, endPoint y: 293, distance: 92.2
click at [593, 293] on div "Excellent! Here's what we'll need from you to complete your application: Privac…" at bounding box center [647, 344] width 285 height 244
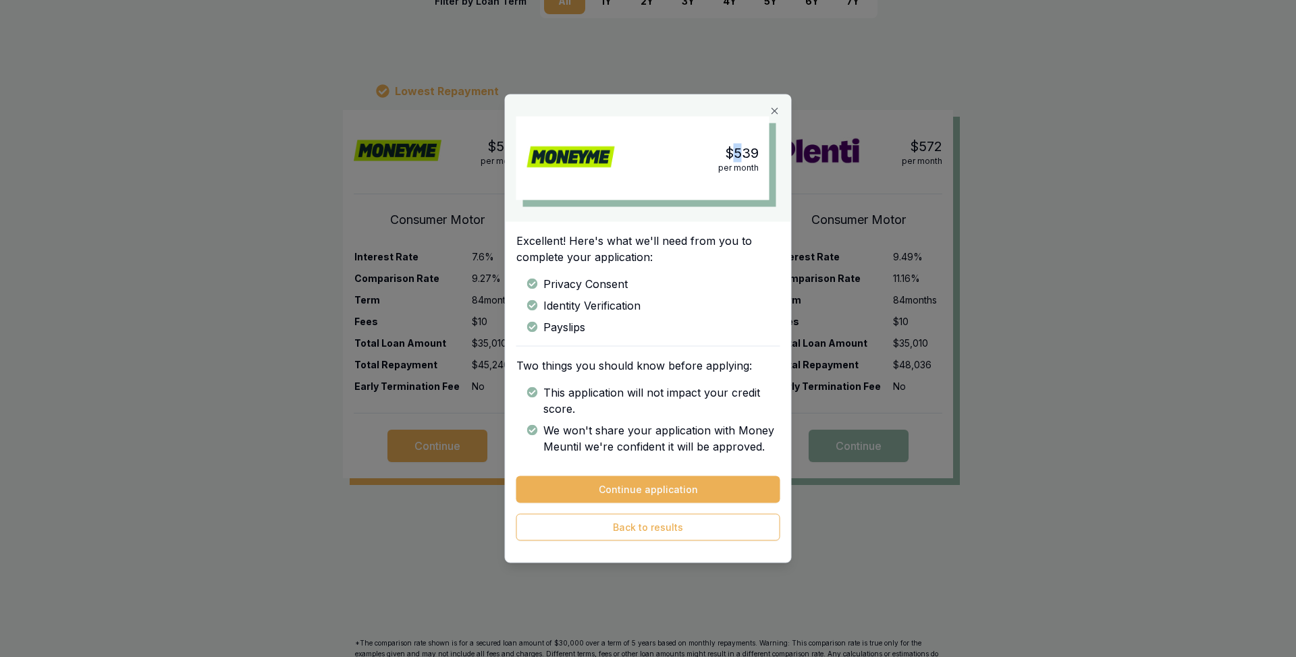
drag, startPoint x: 736, startPoint y: 154, endPoint x: 750, endPoint y: 158, distance: 14.1
click at [750, 157] on div "$539" at bounding box center [742, 153] width 34 height 19
click at [552, 286] on div "Privacy Consent" at bounding box center [653, 284] width 253 height 16
drag, startPoint x: 549, startPoint y: 284, endPoint x: 591, endPoint y: 298, distance: 43.5
click at [589, 296] on div "Privacy Consent Identity Verification Payslips" at bounding box center [648, 300] width 264 height 70
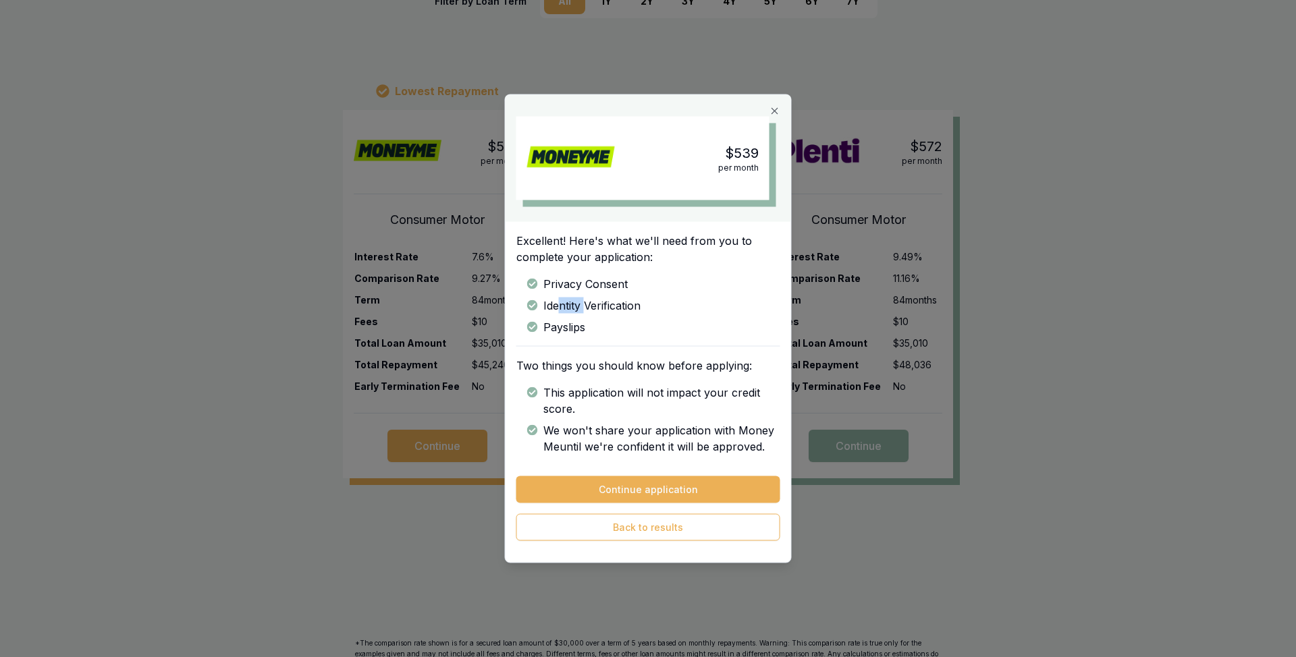
drag, startPoint x: 557, startPoint y: 310, endPoint x: 591, endPoint y: 311, distance: 33.1
click at [589, 311] on div "Identity Verification" at bounding box center [653, 306] width 253 height 16
click at [570, 329] on div "Payslips" at bounding box center [653, 327] width 253 height 16
click at [677, 489] on button "Continue application" at bounding box center [648, 489] width 264 height 27
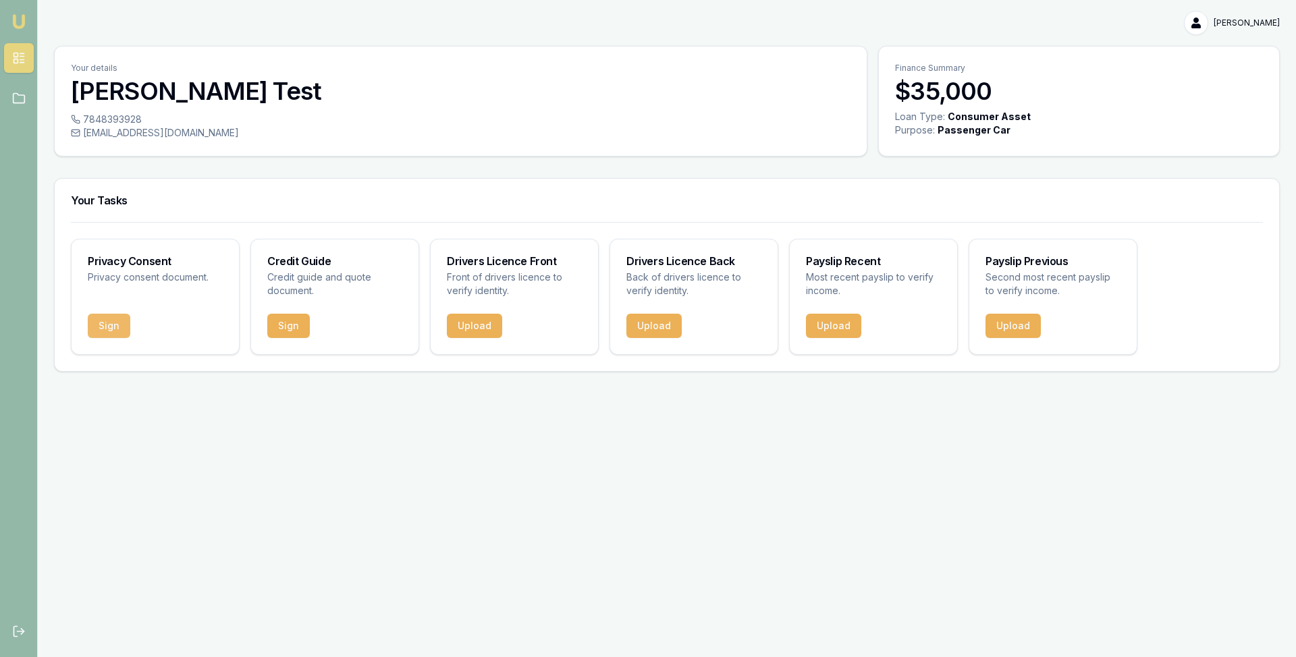
click at [112, 323] on button "Sign" at bounding box center [109, 326] width 43 height 24
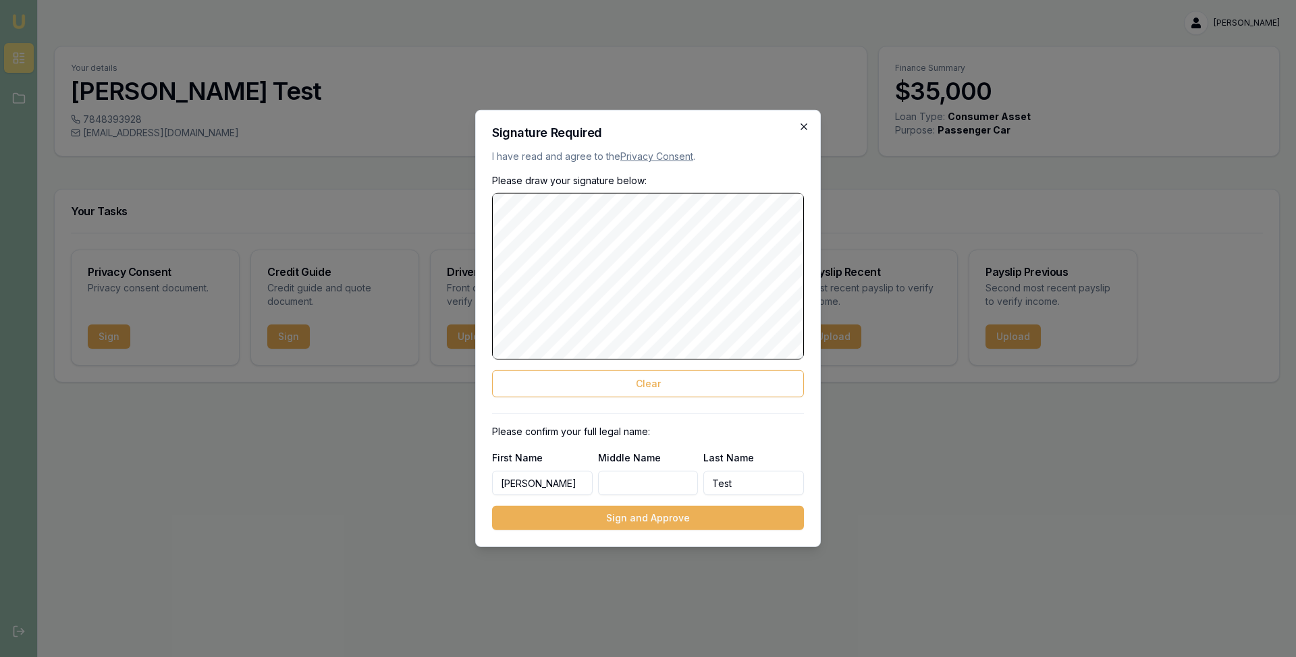
click at [806, 124] on icon "button" at bounding box center [803, 127] width 6 height 6
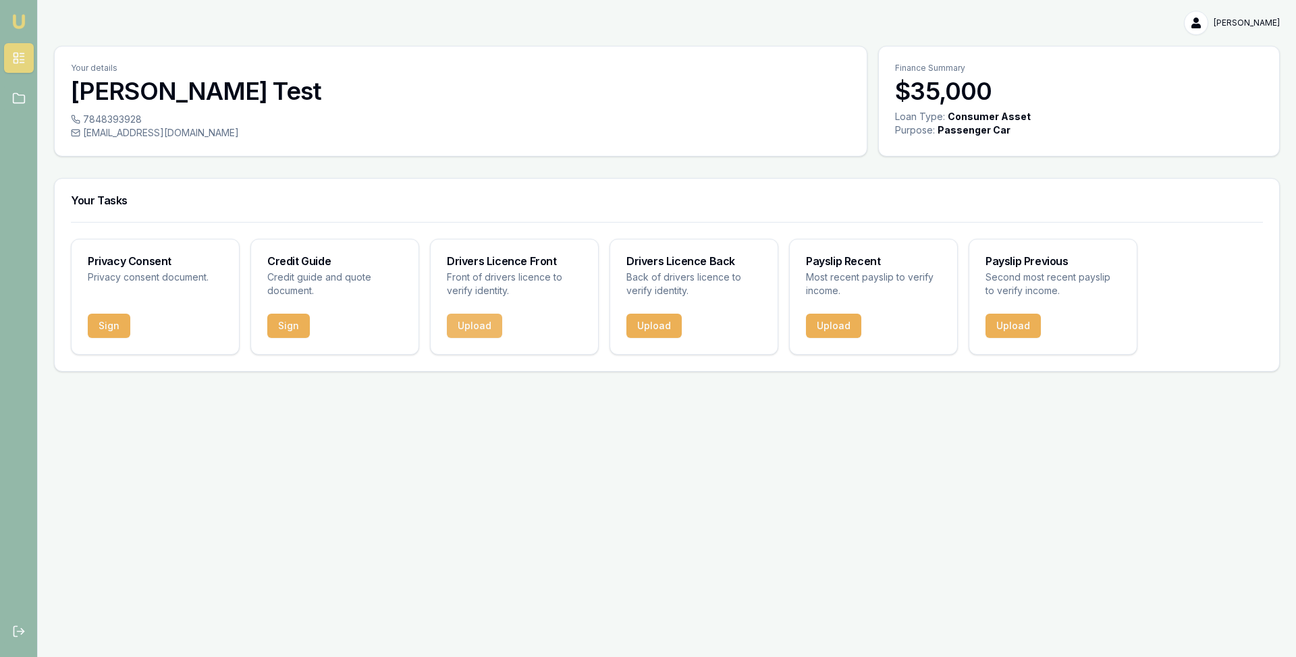
click at [479, 326] on button "Upload" at bounding box center [474, 326] width 55 height 24
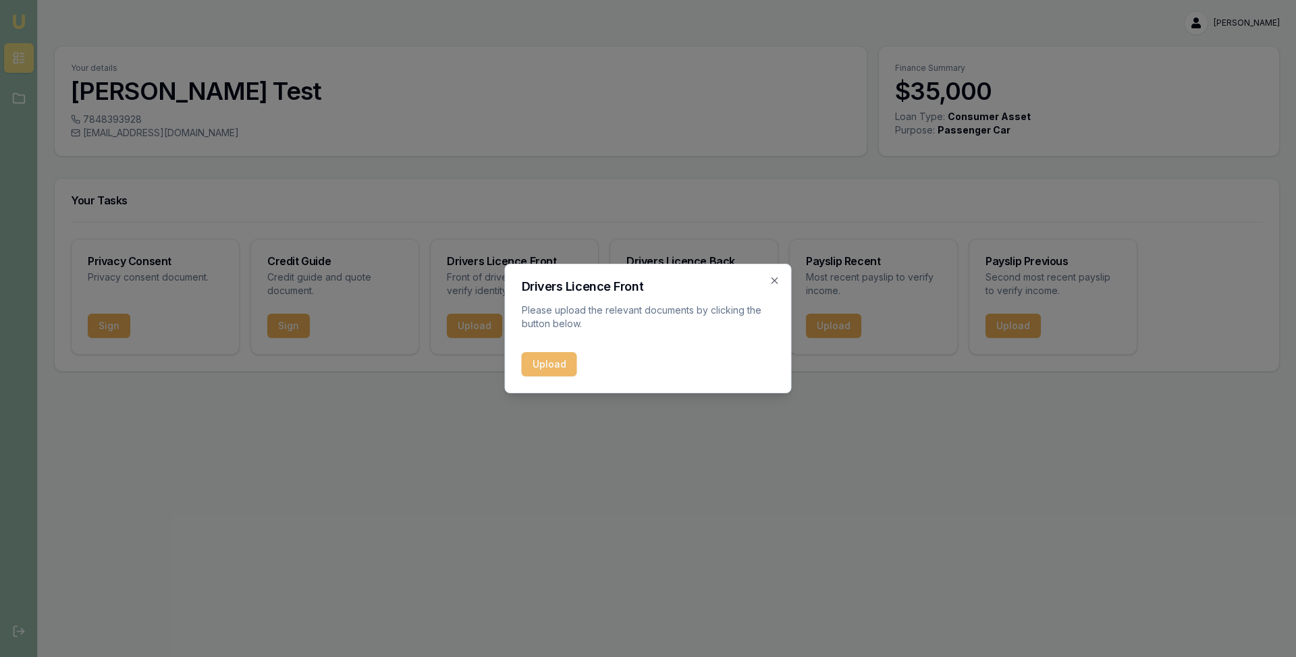
click at [564, 364] on button "Upload" at bounding box center [549, 364] width 55 height 24
click at [778, 279] on icon "button" at bounding box center [774, 280] width 11 height 11
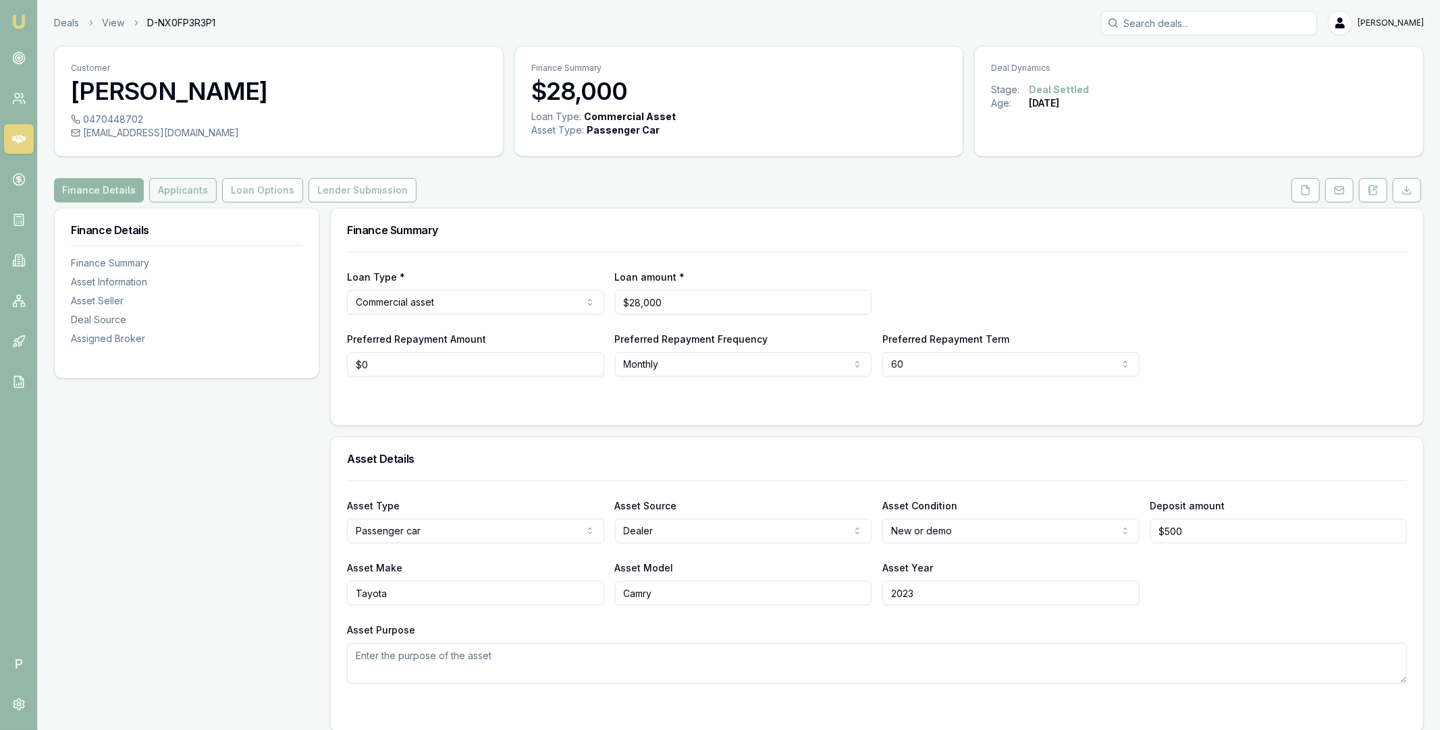
click at [181, 190] on button "Applicants" at bounding box center [182, 190] width 67 height 24
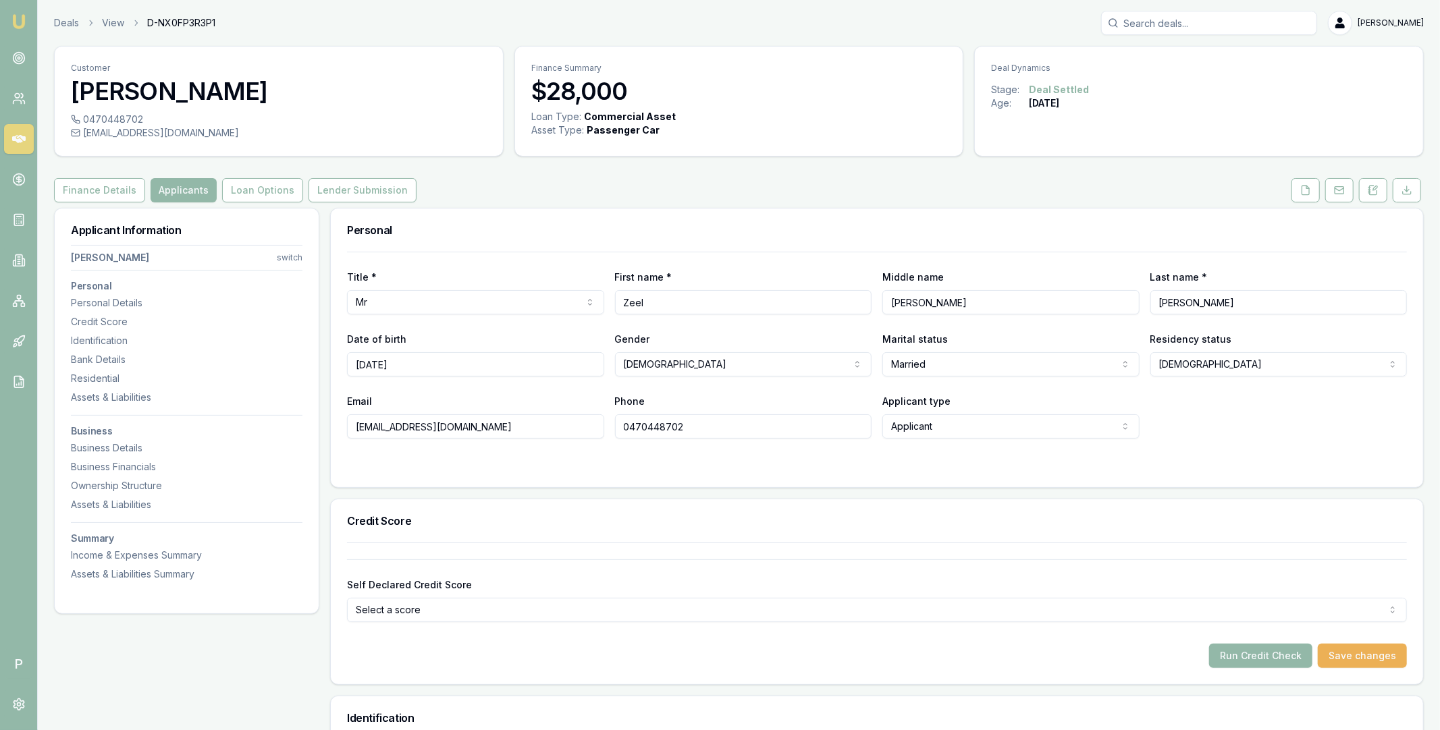
click at [26, 134] on link at bounding box center [19, 139] width 30 height 30
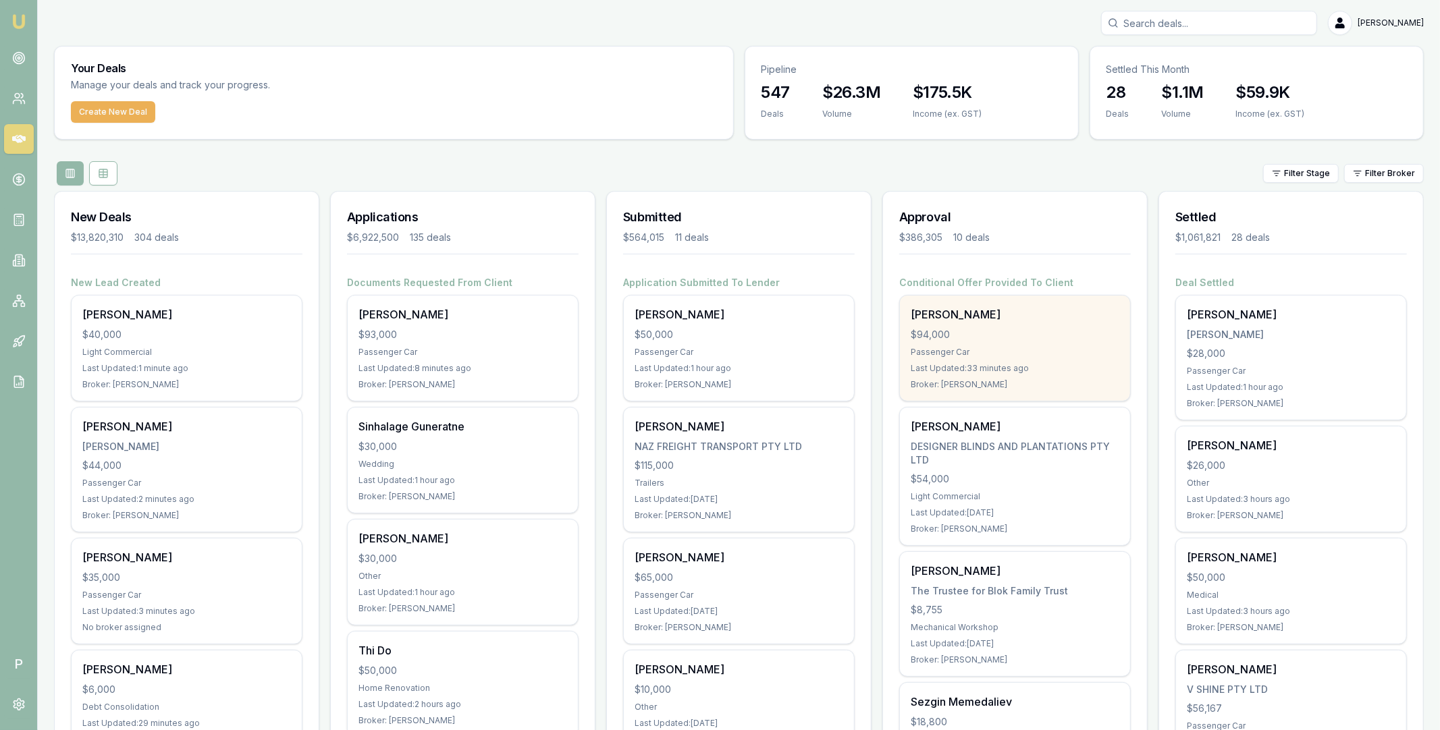
click at [1016, 326] on div "[PERSON_NAME] $94,000 Passenger Car Last Updated: 33 minutes ago Broker: [PERSO…" at bounding box center [1015, 348] width 230 height 105
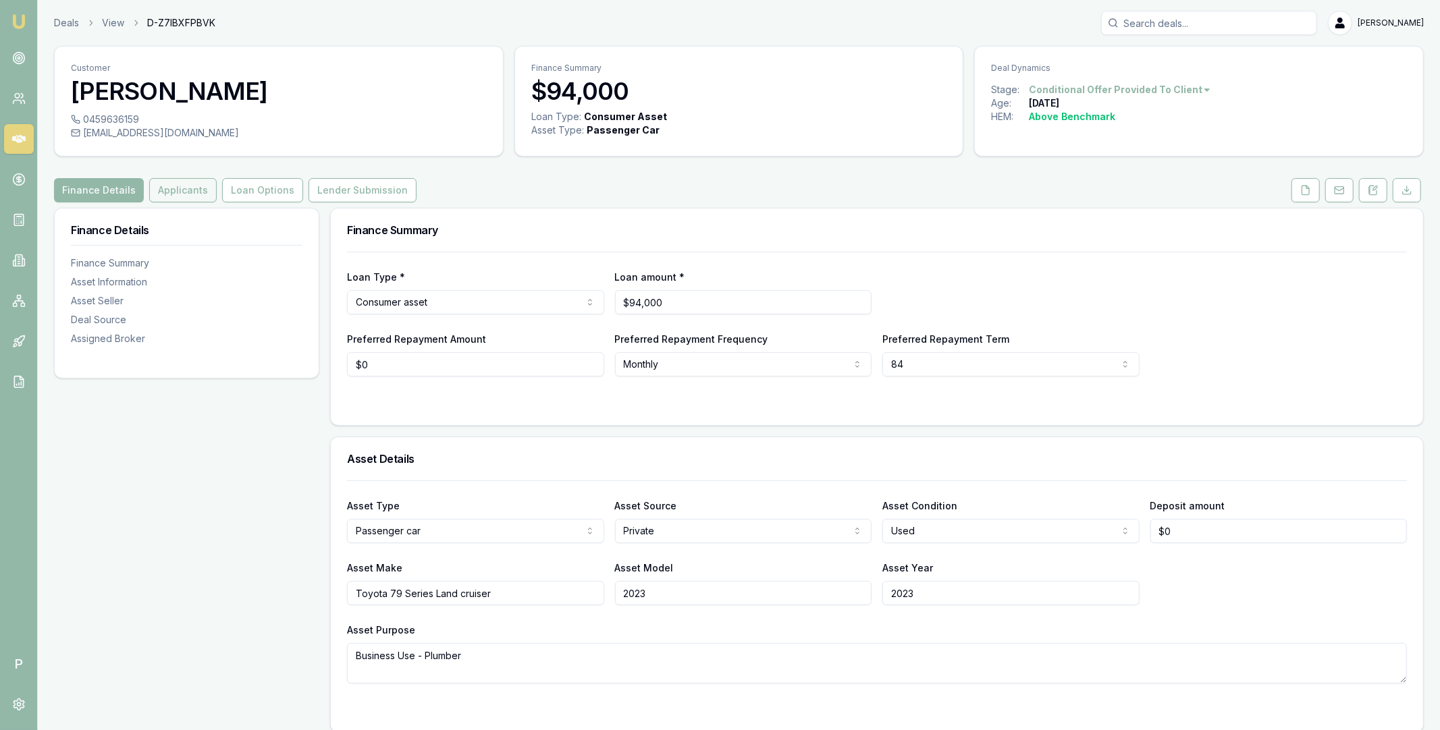
click at [196, 196] on button "Applicants" at bounding box center [182, 190] width 67 height 24
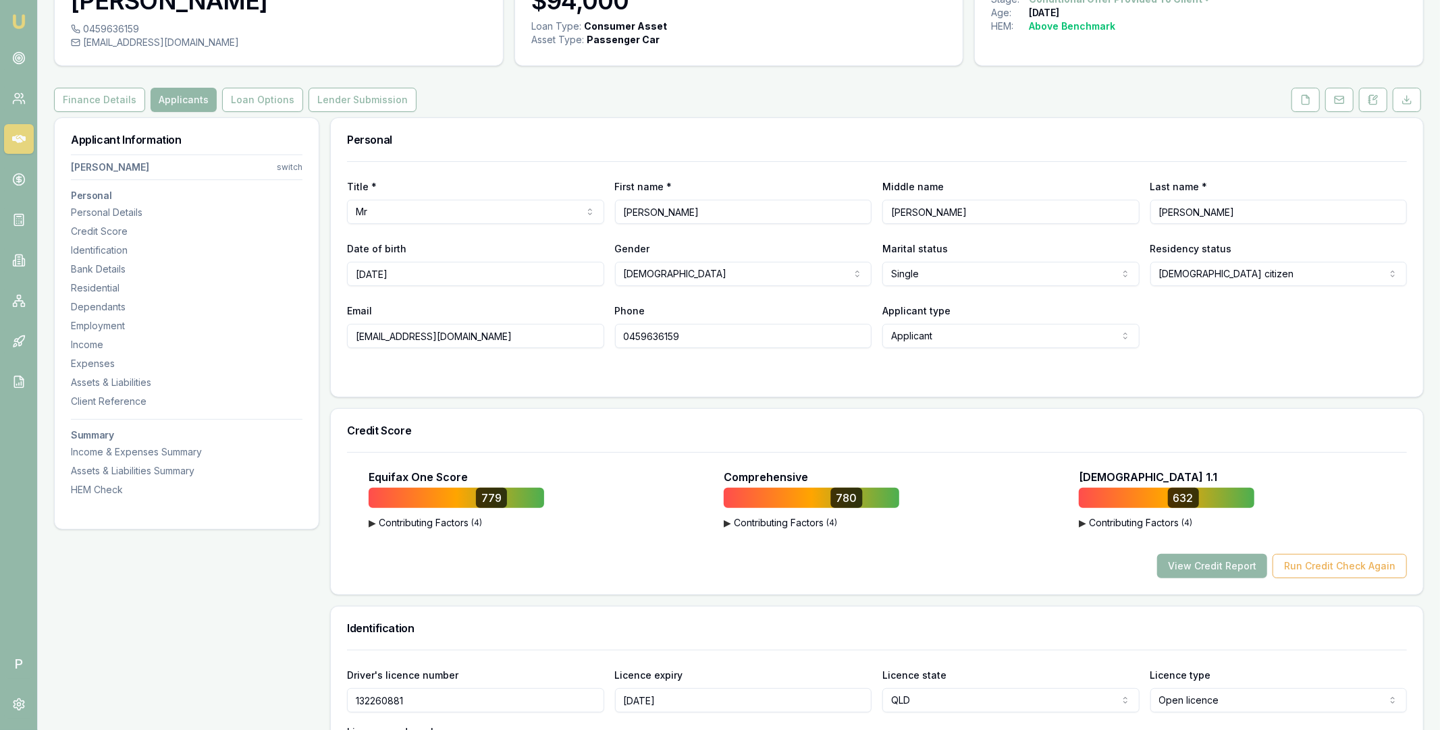
scroll to position [135, 0]
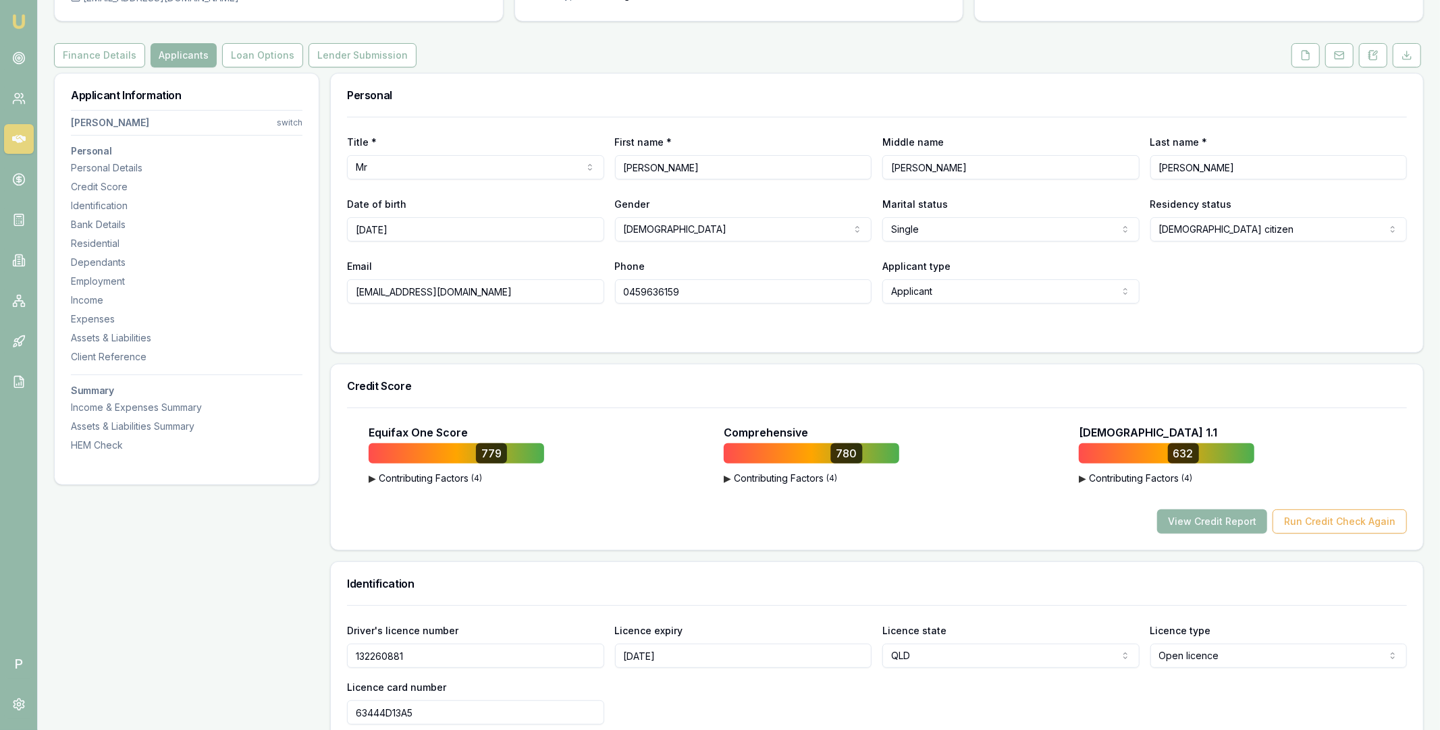
click at [419, 481] on button "▶ Contributing Factors ( 4 )" at bounding box center [455, 478] width 175 height 13
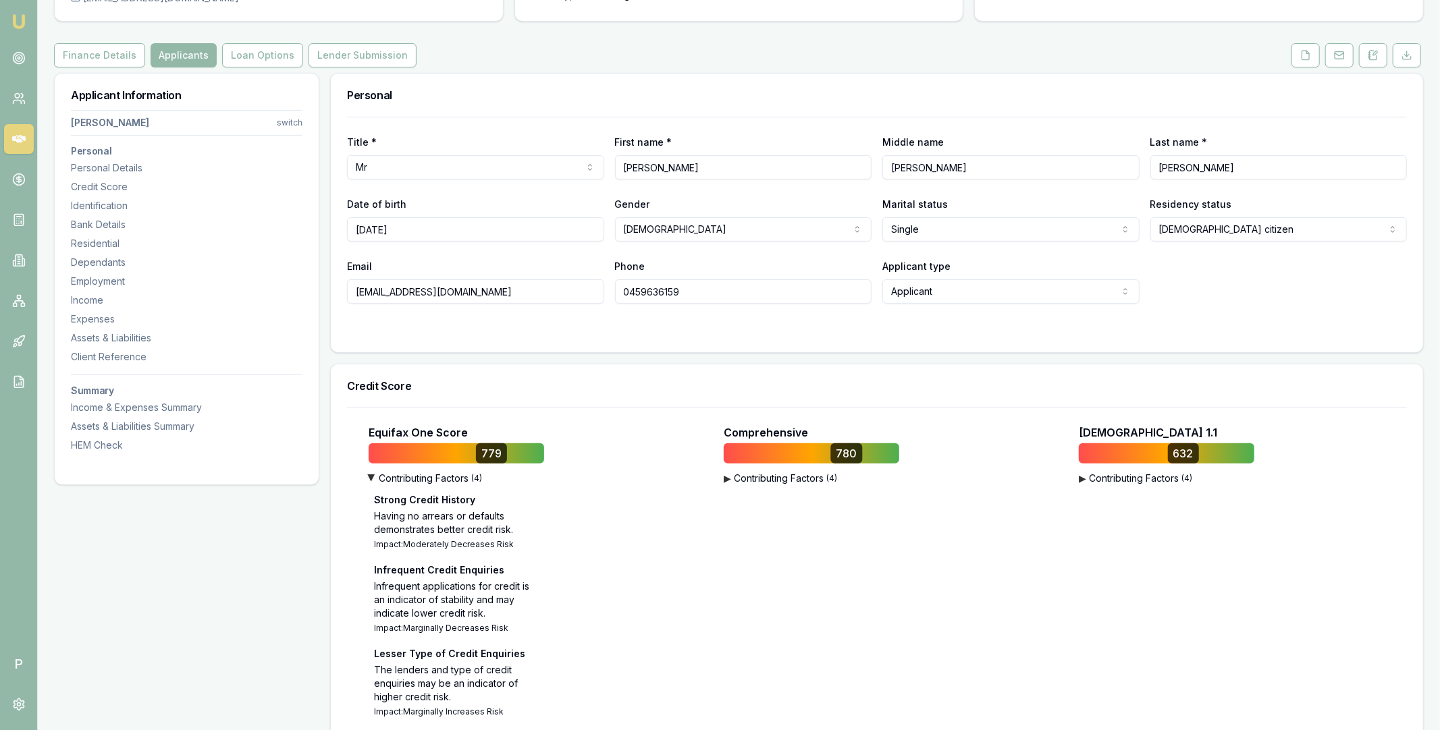
click at [419, 481] on button "▶ Contributing Factors ( 4 )" at bounding box center [455, 478] width 175 height 13
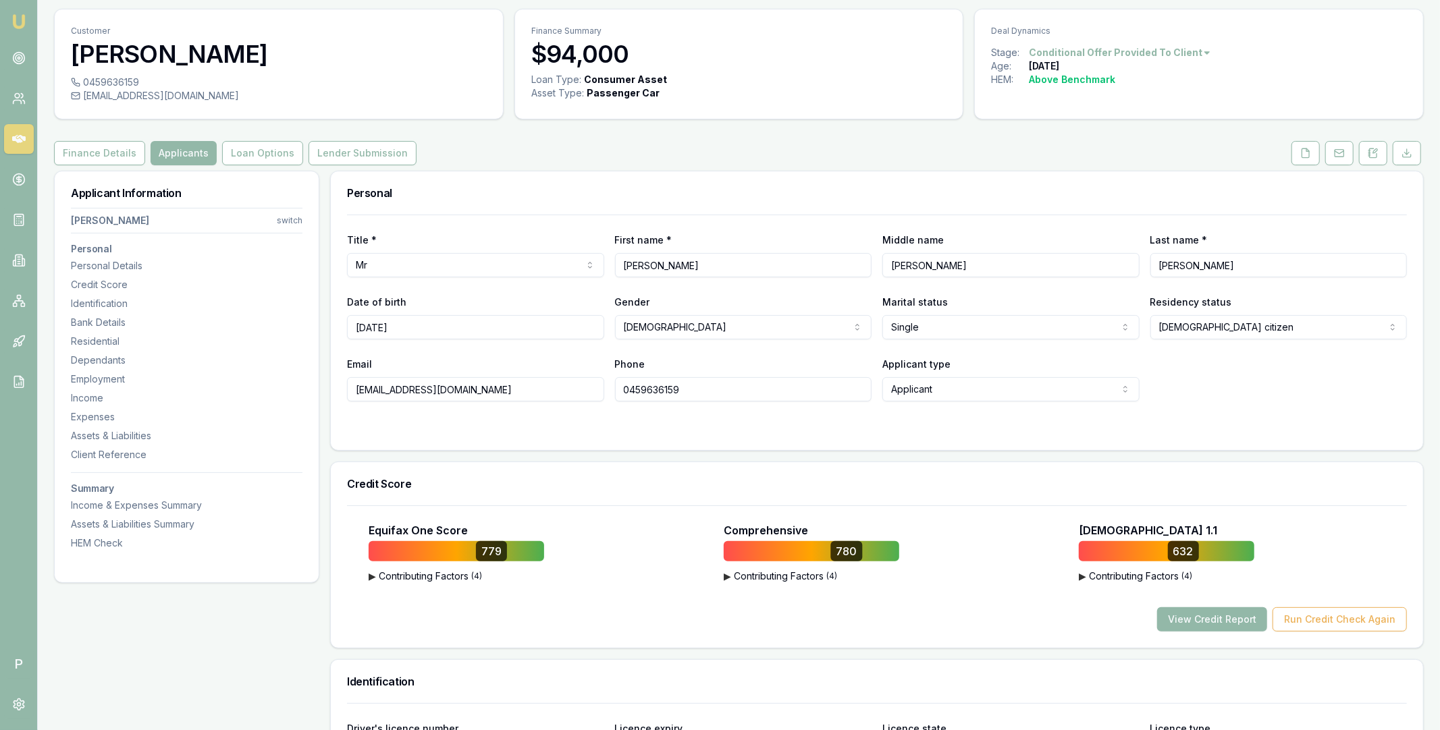
scroll to position [32, 0]
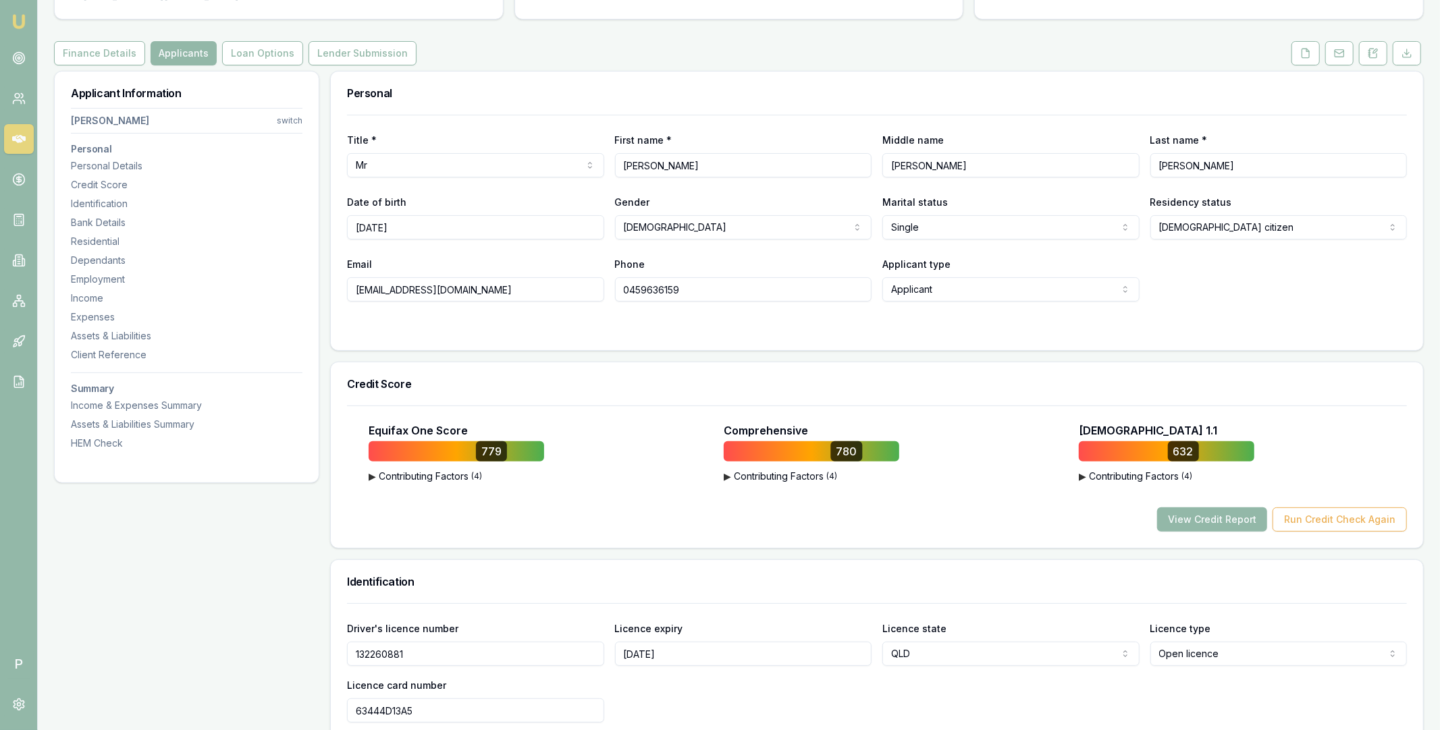
scroll to position [207, 0]
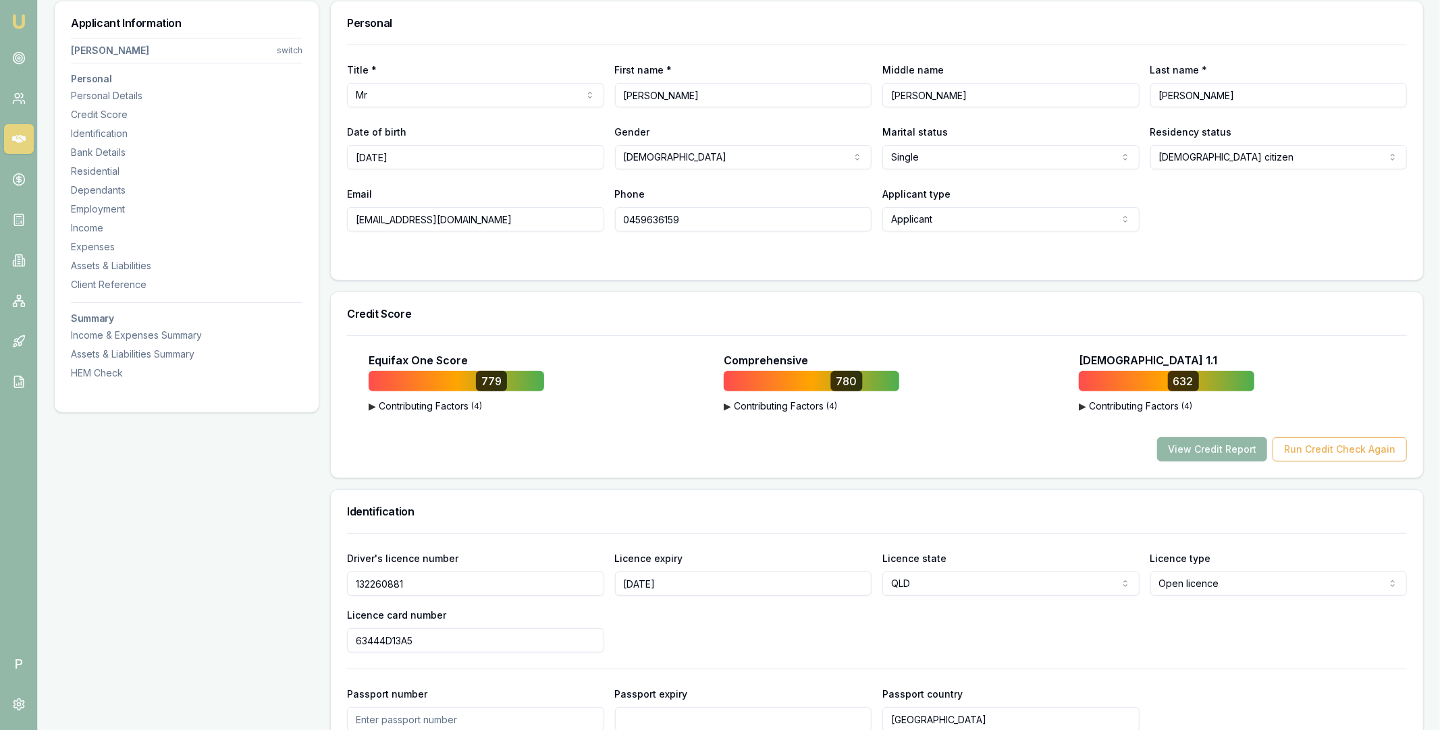
click at [401, 407] on button "▶ Contributing Factors ( 4 )" at bounding box center [455, 406] width 175 height 13
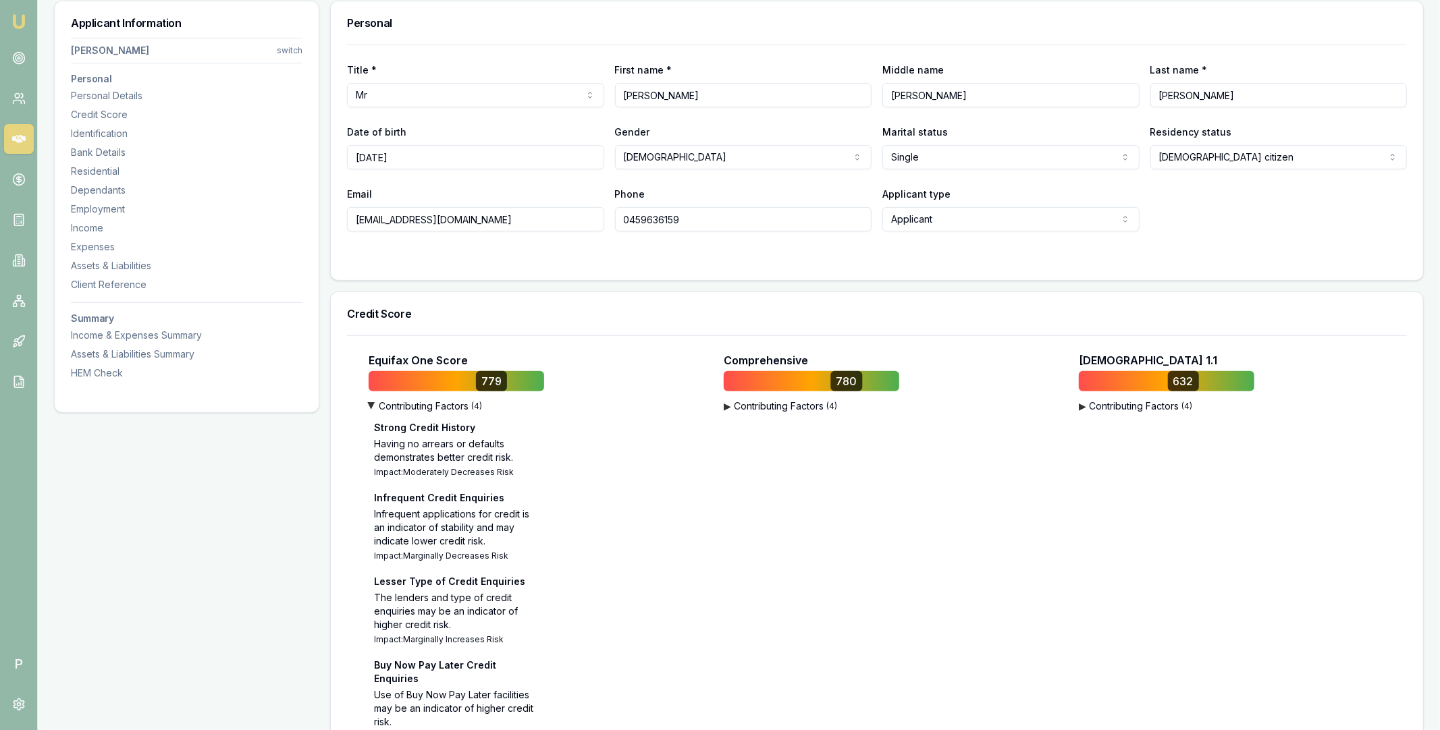
click at [401, 407] on button "▶ Contributing Factors ( 4 )" at bounding box center [455, 406] width 175 height 13
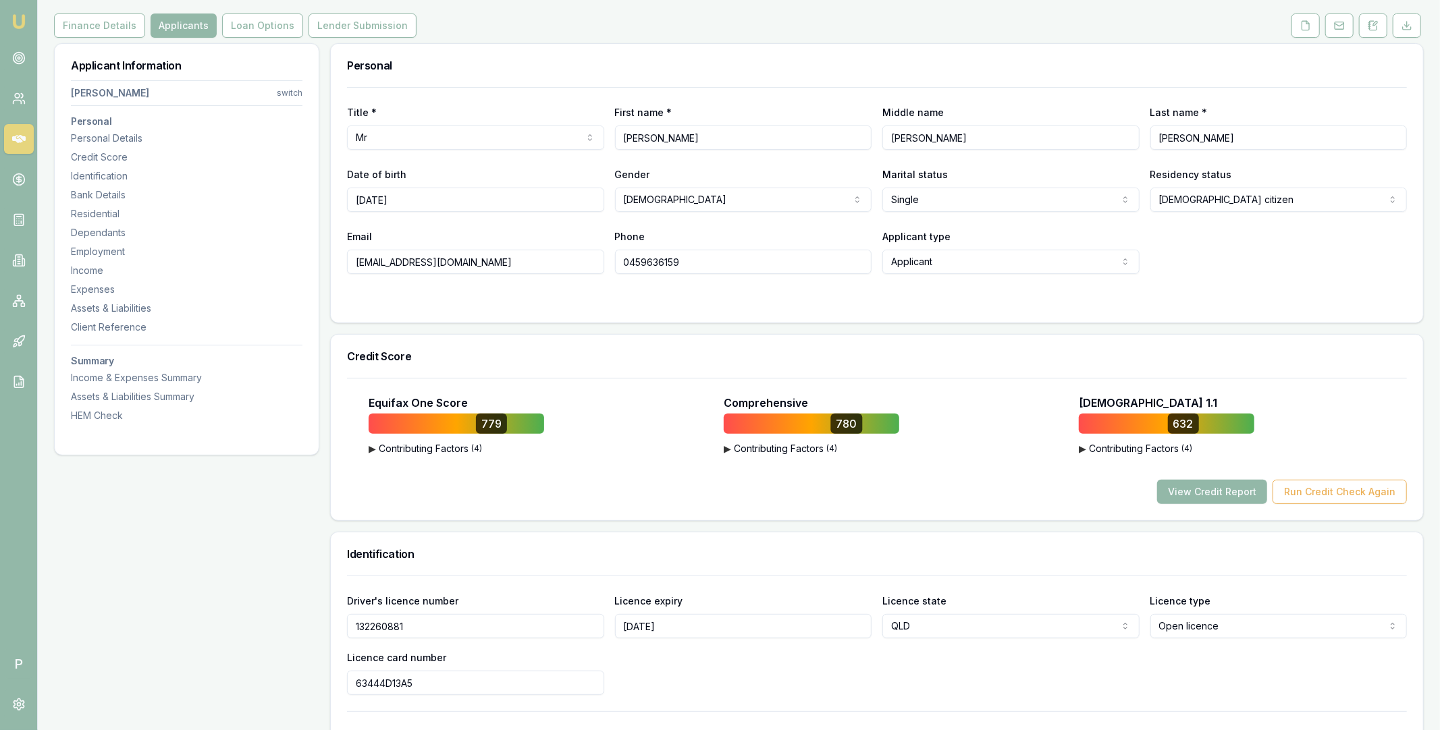
scroll to position [0, 0]
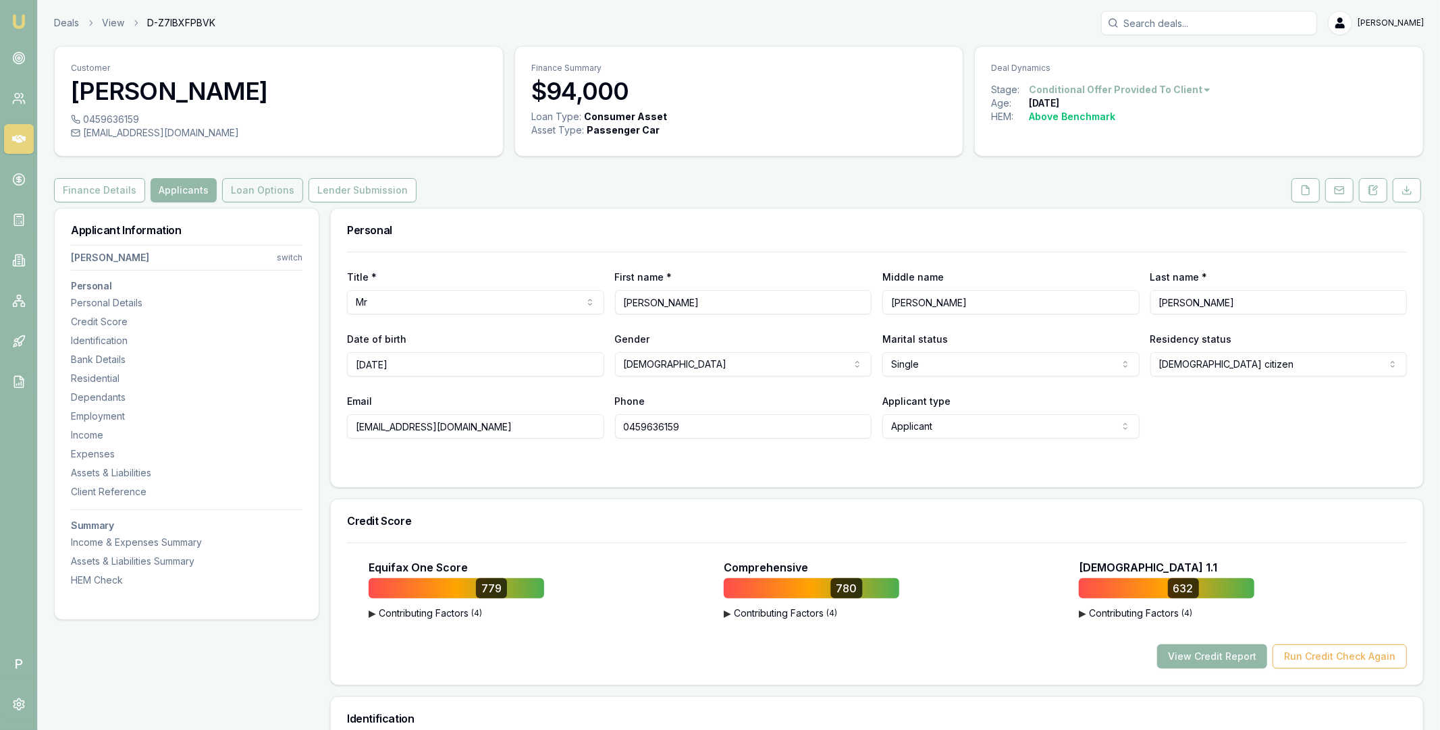
click at [260, 188] on button "Loan Options" at bounding box center [262, 190] width 81 height 24
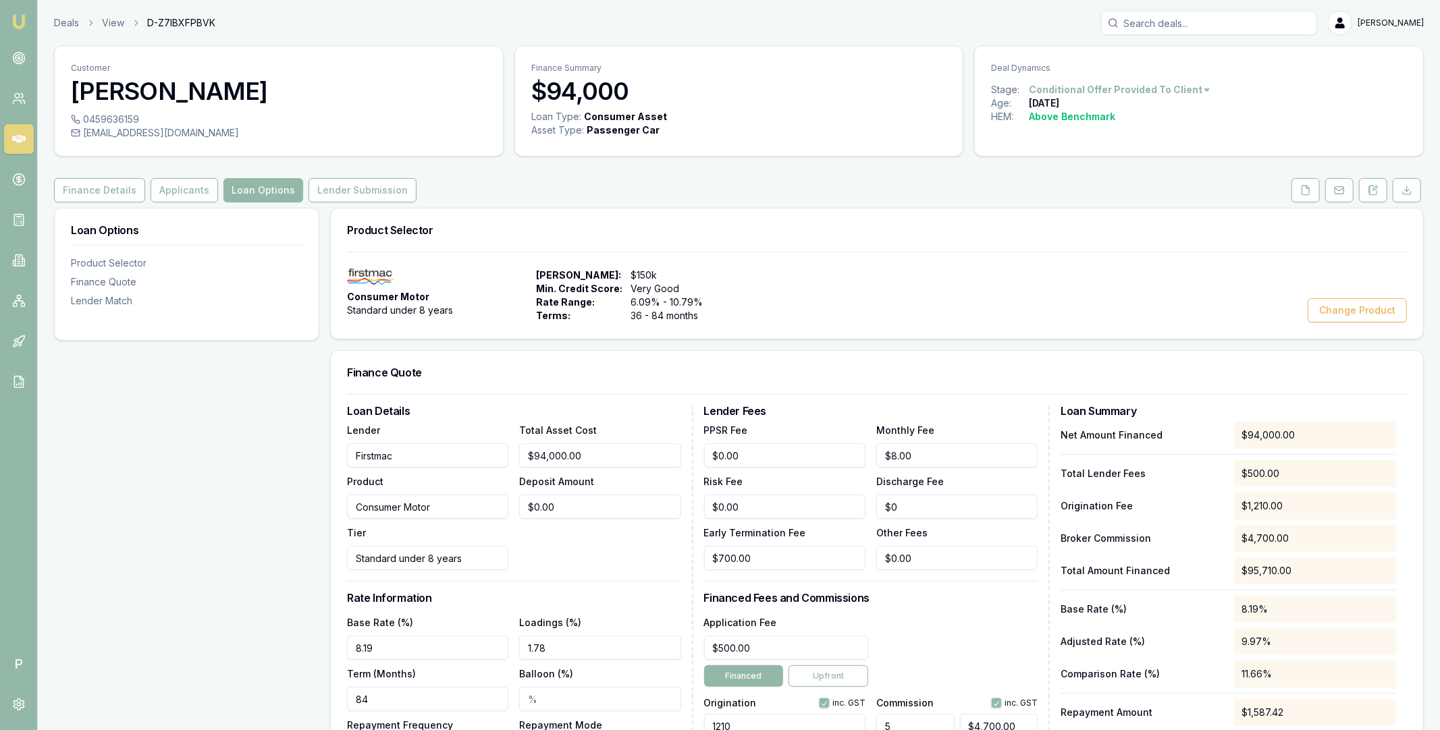
scroll to position [154, 0]
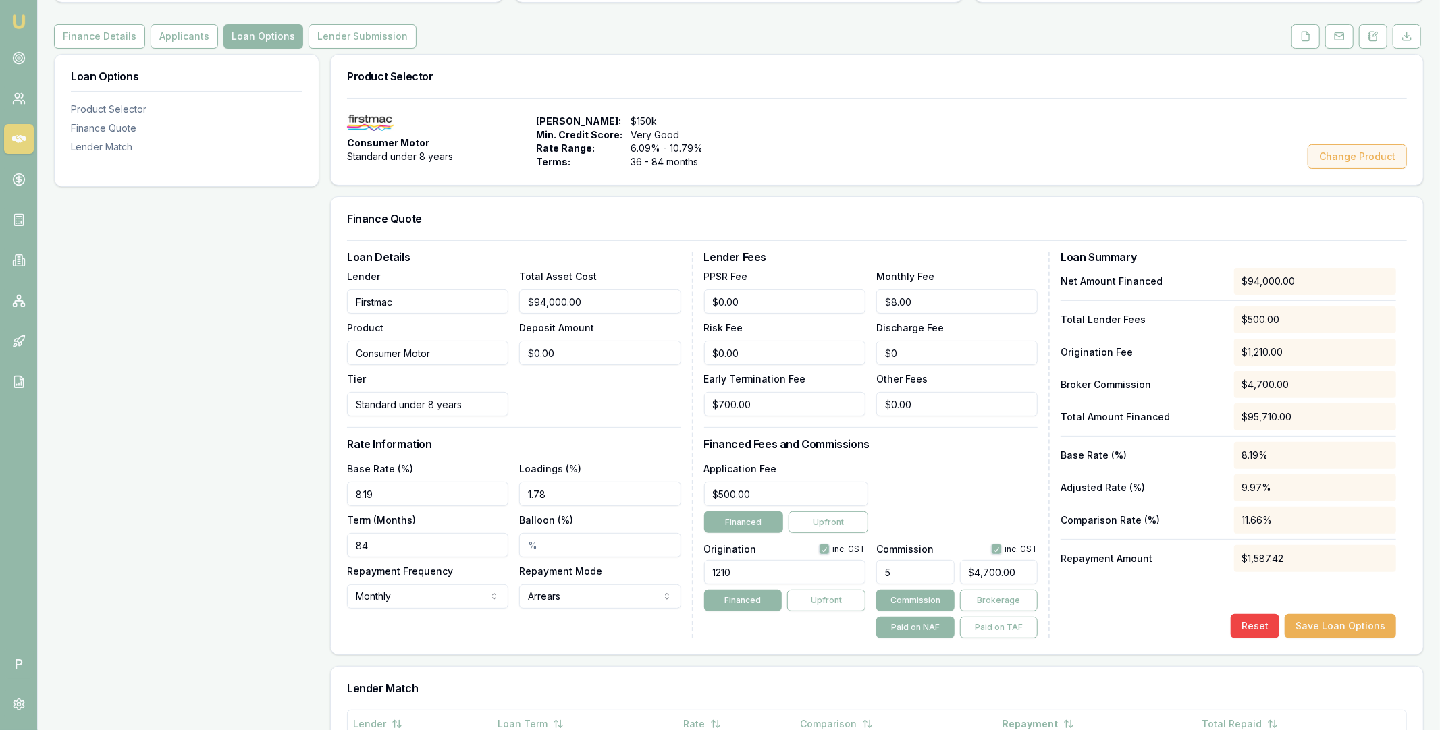
click at [1348, 158] on button "Change Product" at bounding box center [1356, 156] width 99 height 24
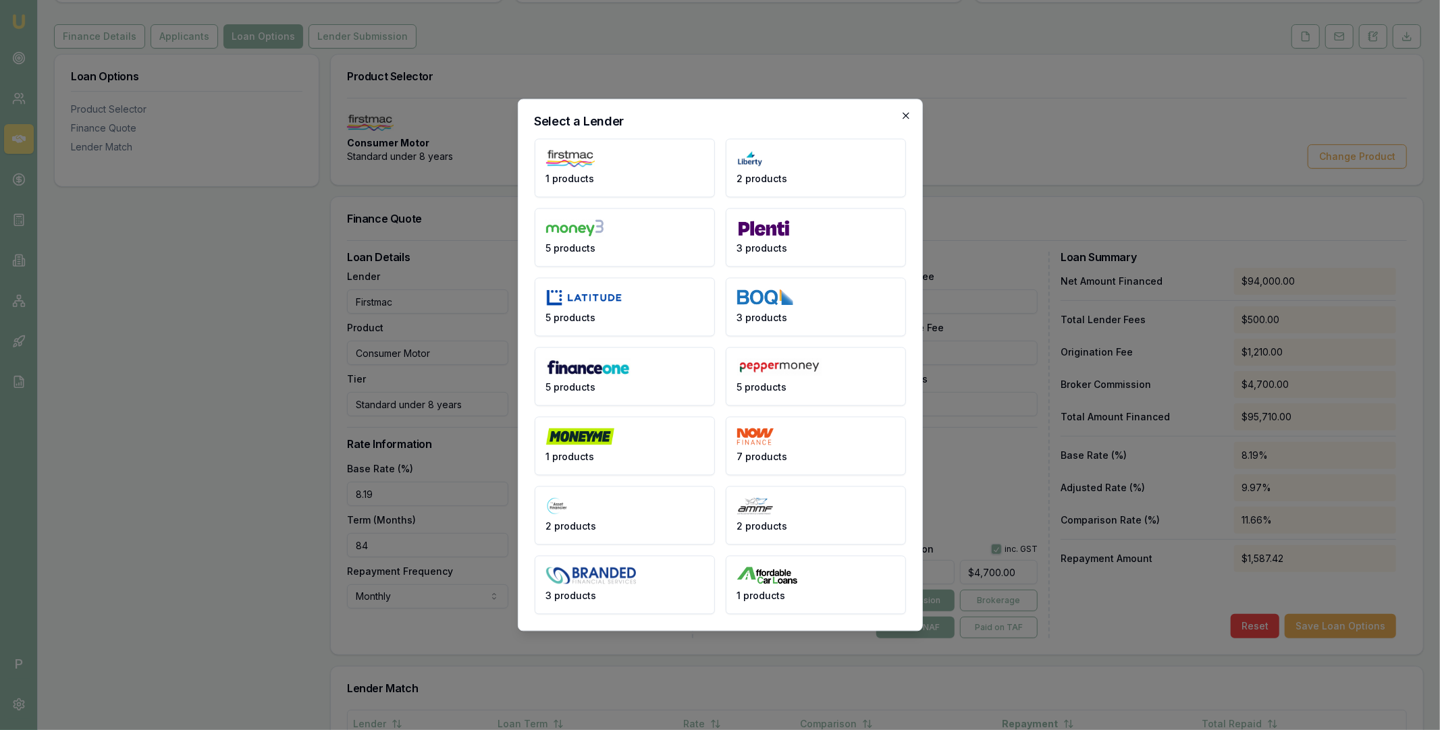
click at [908, 113] on icon "button" at bounding box center [905, 116] width 11 height 11
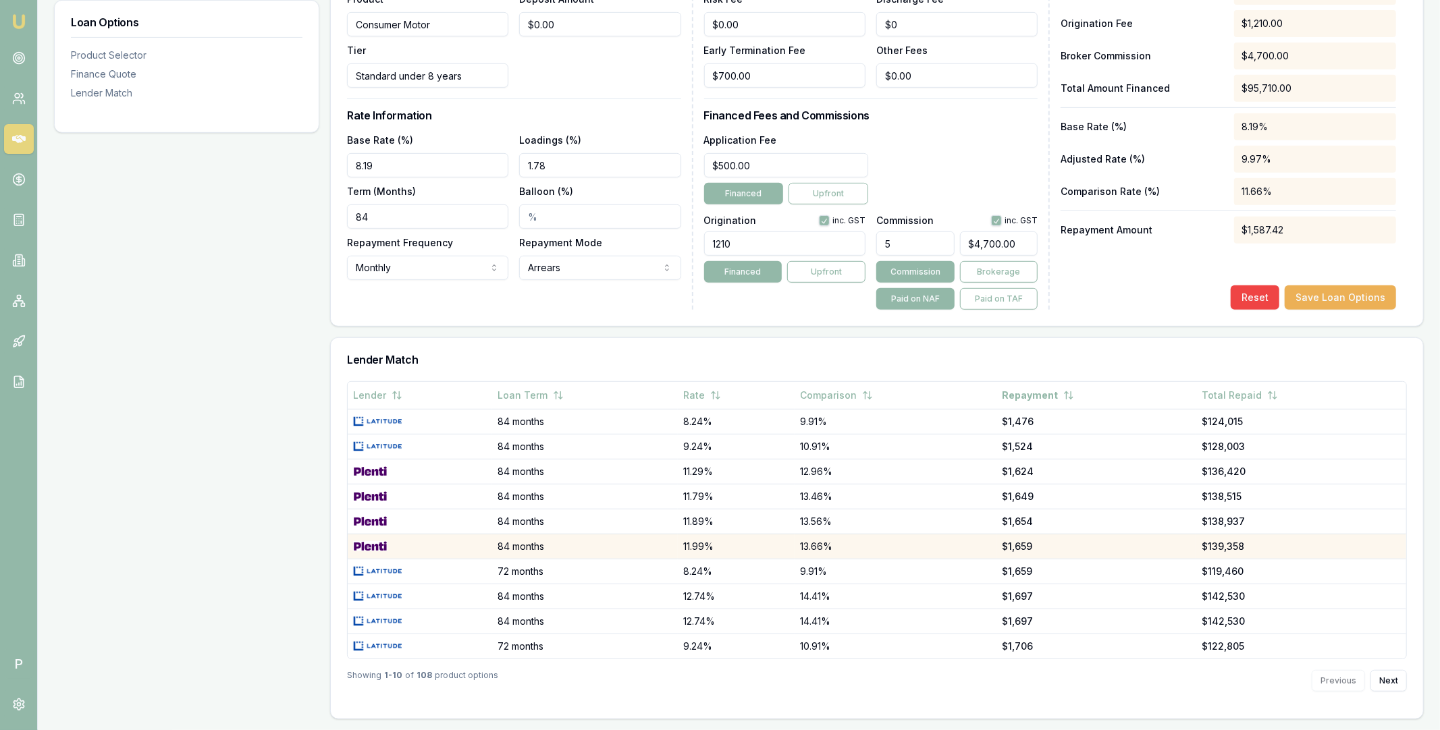
scroll to position [0, 0]
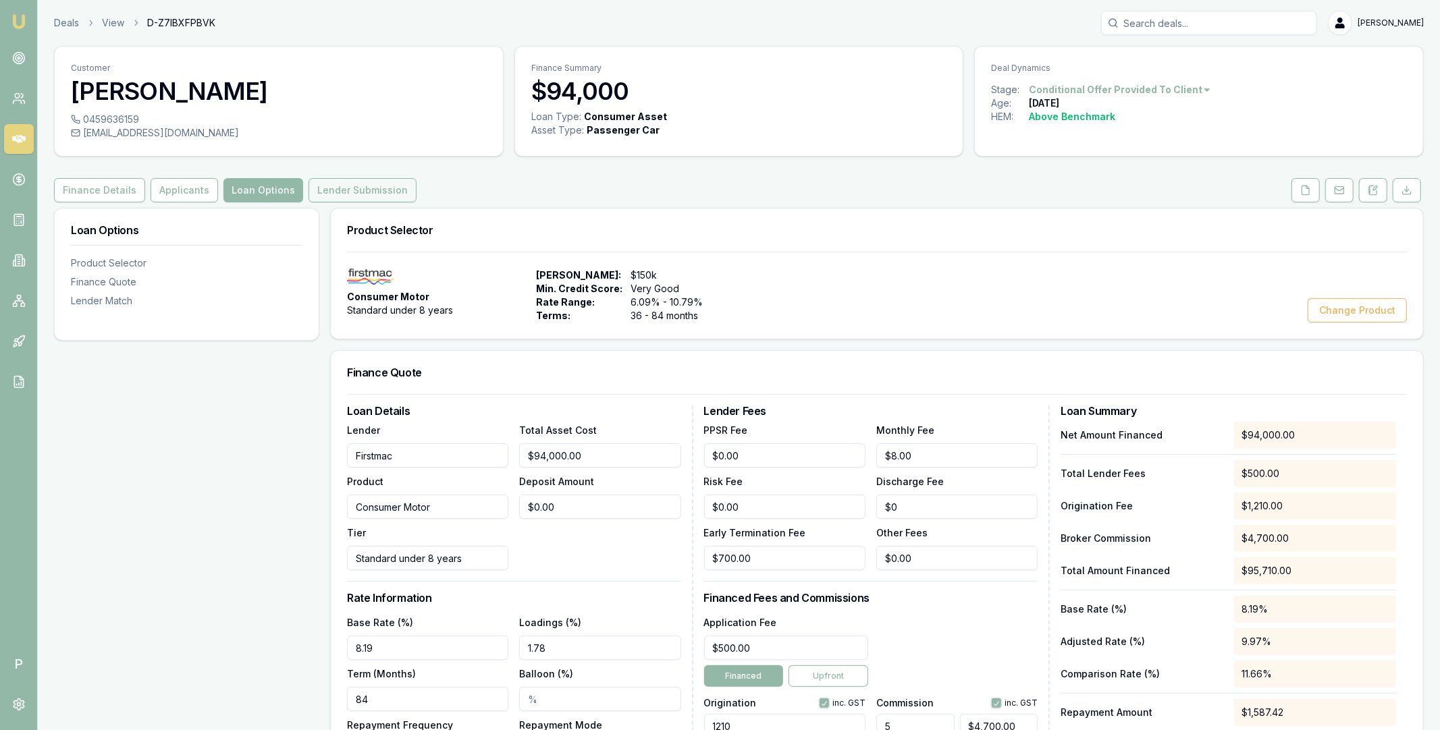
click at [363, 190] on button "Lender Submission" at bounding box center [362, 190] width 108 height 24
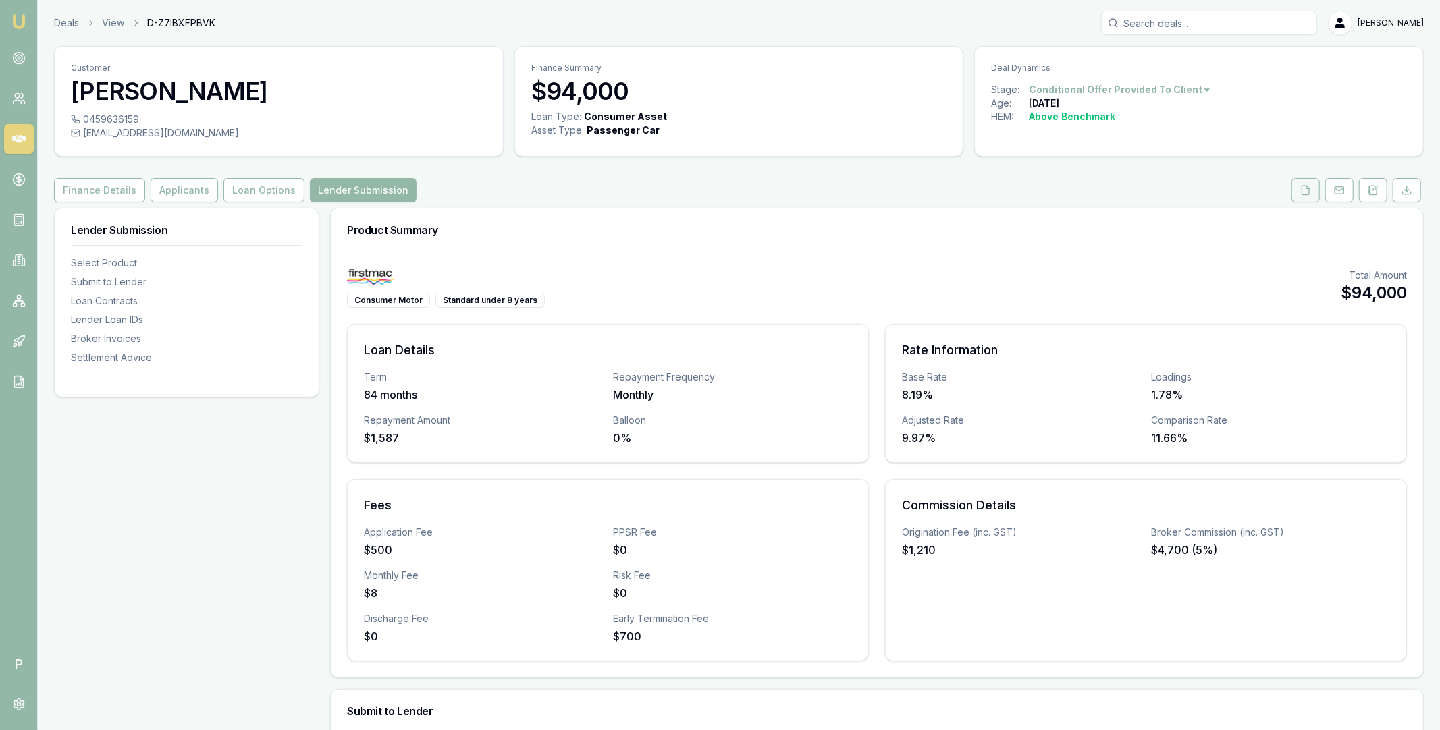
click at [1305, 192] on icon at bounding box center [1305, 190] width 11 height 11
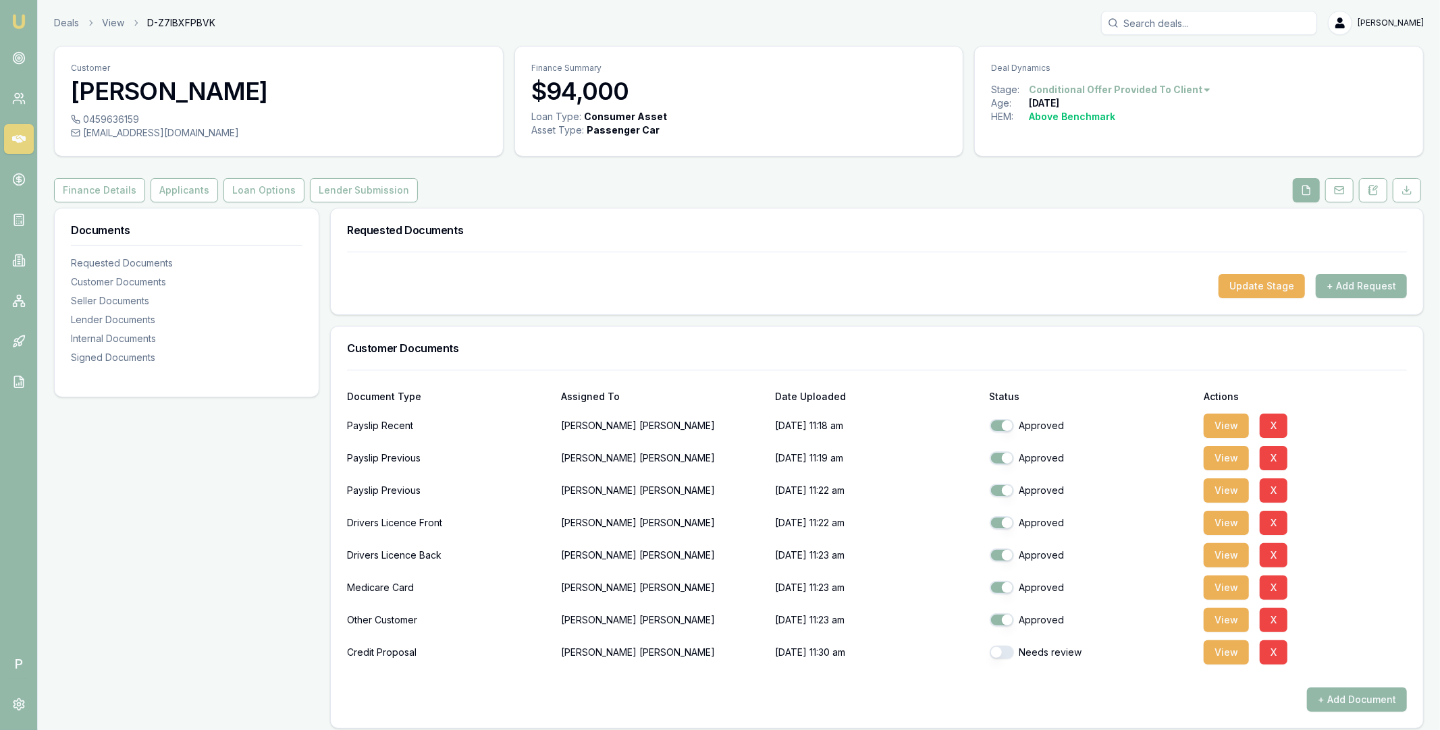
click at [346, 350] on div "Customer Documents" at bounding box center [877, 348] width 1092 height 43
click at [1159, 359] on div "Customer Documents" at bounding box center [877, 348] width 1092 height 43
click at [19, 180] on icon at bounding box center [19, 179] width 0 height 7
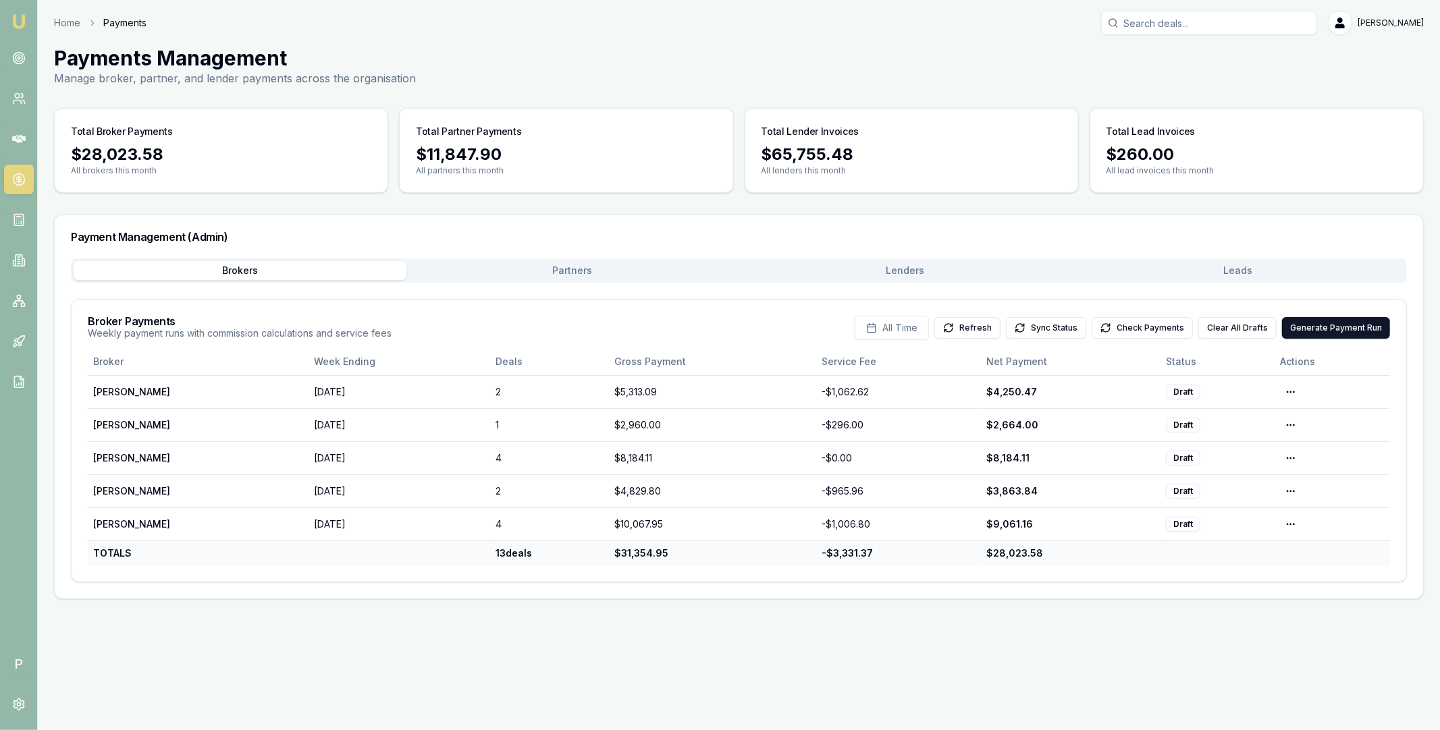
click at [902, 269] on button "Lenders" at bounding box center [905, 270] width 333 height 19
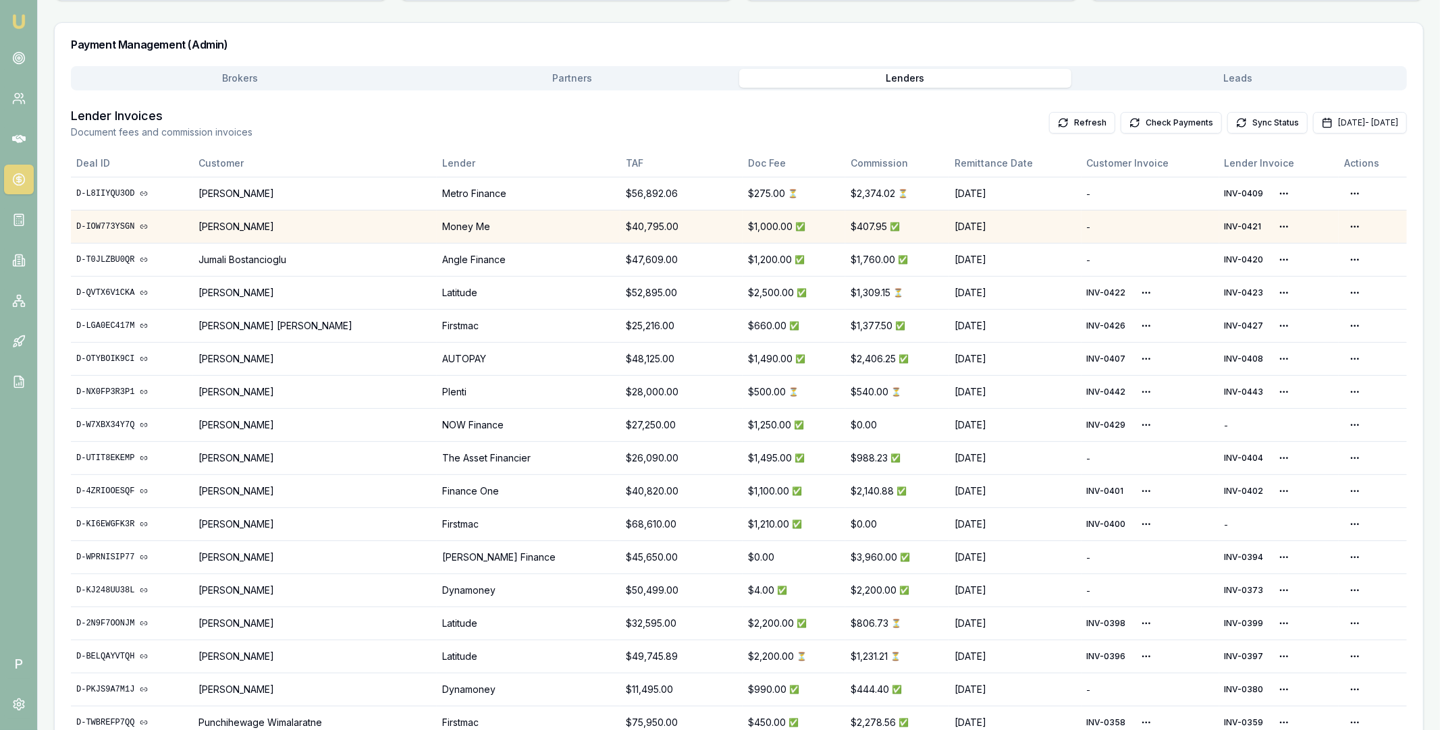
scroll to position [194, 0]
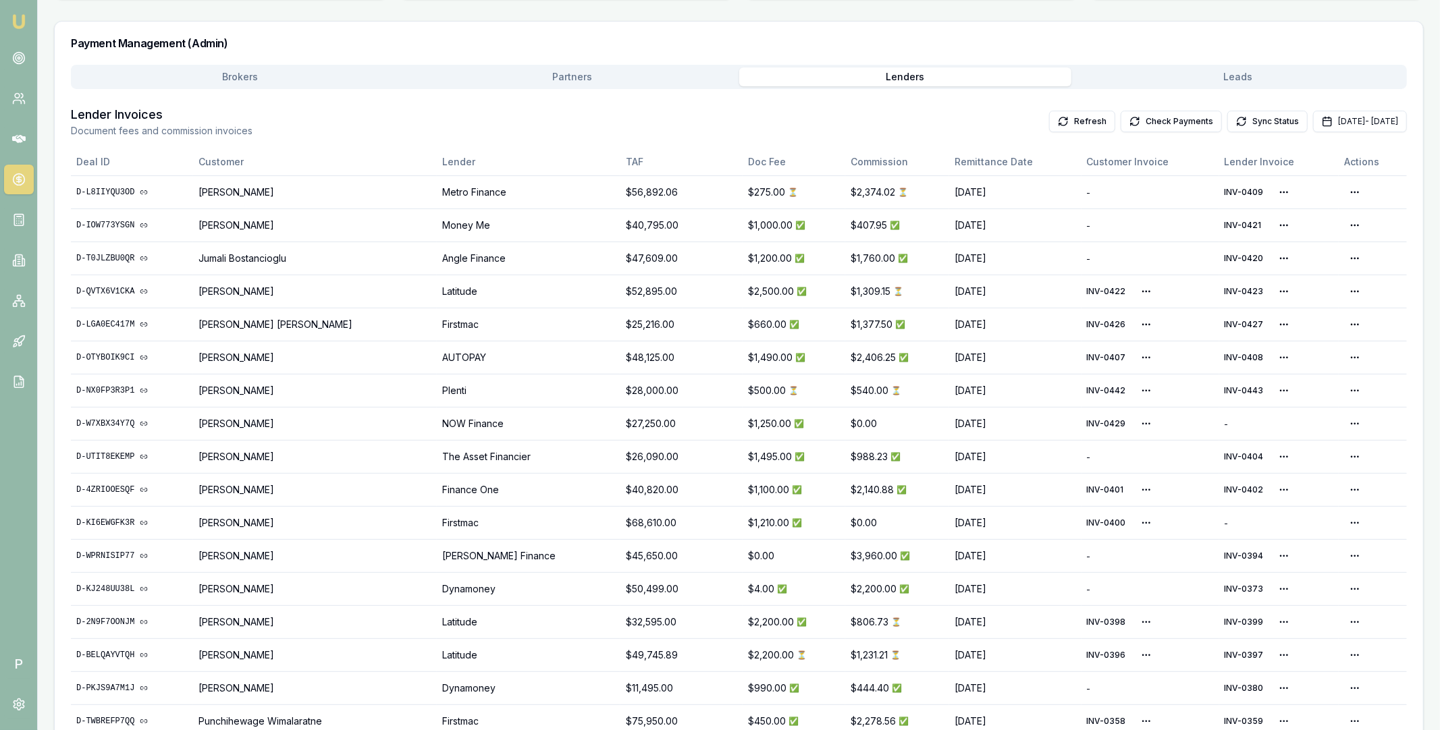
click at [559, 78] on main "Payments Management Manage broker, partner, and lender payments across the orga…" at bounding box center [739, 497] width 1402 height 1291
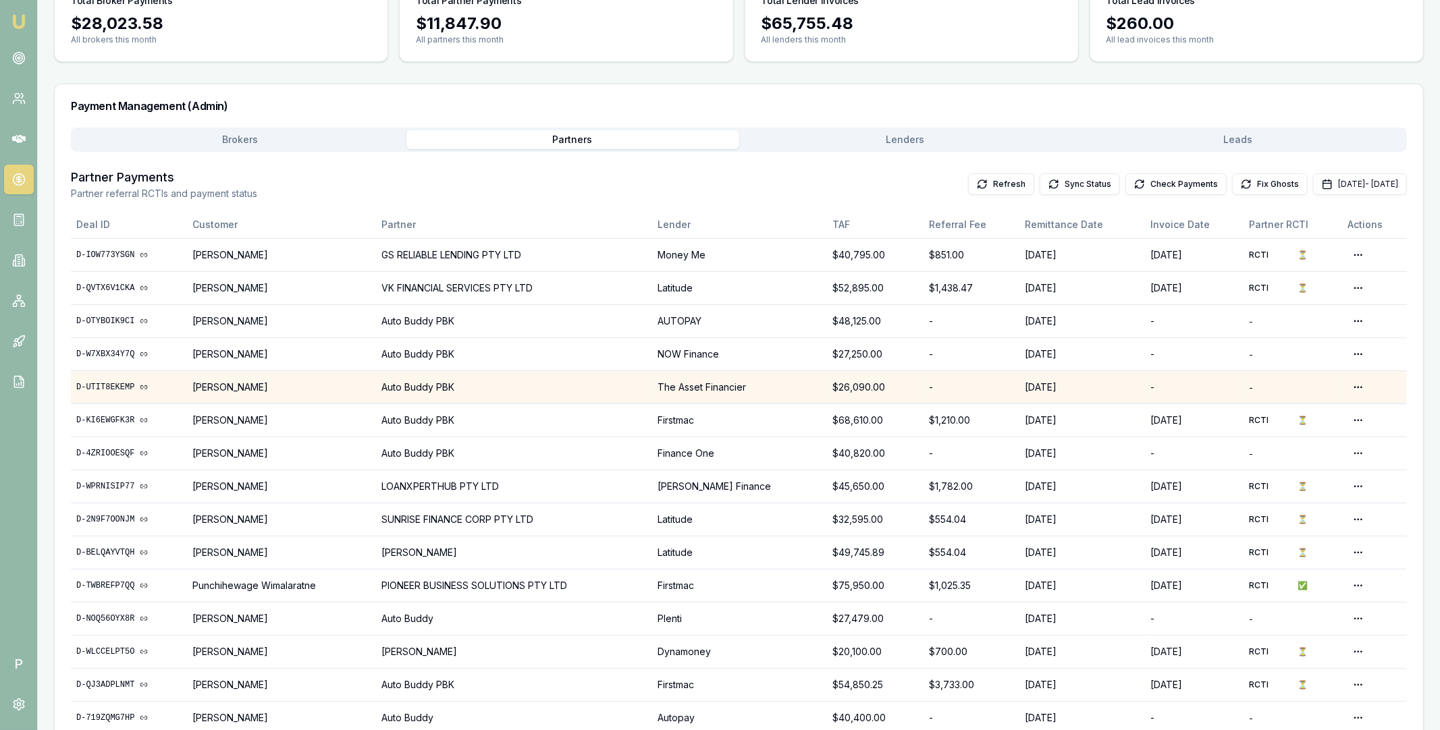
scroll to position [0, 0]
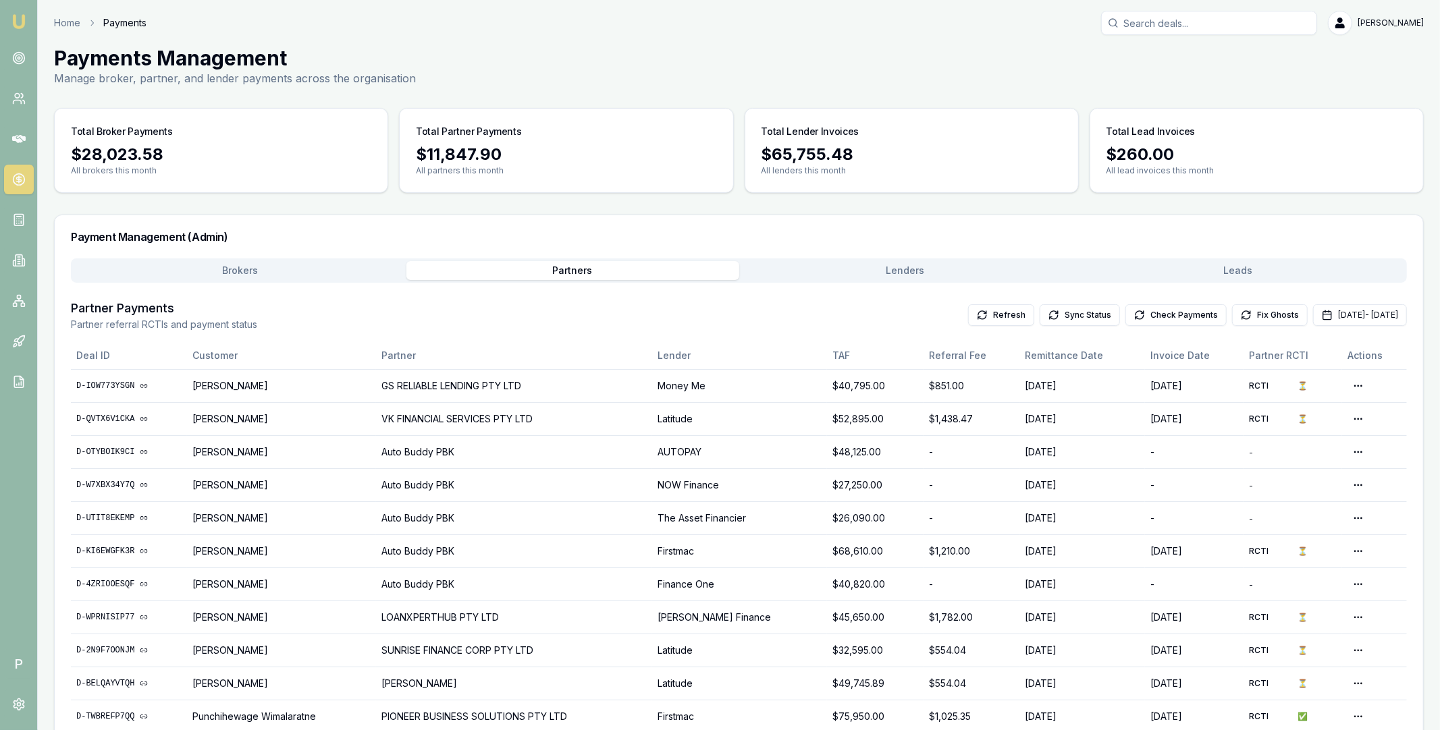
click at [280, 269] on button "Brokers" at bounding box center [240, 270] width 333 height 19
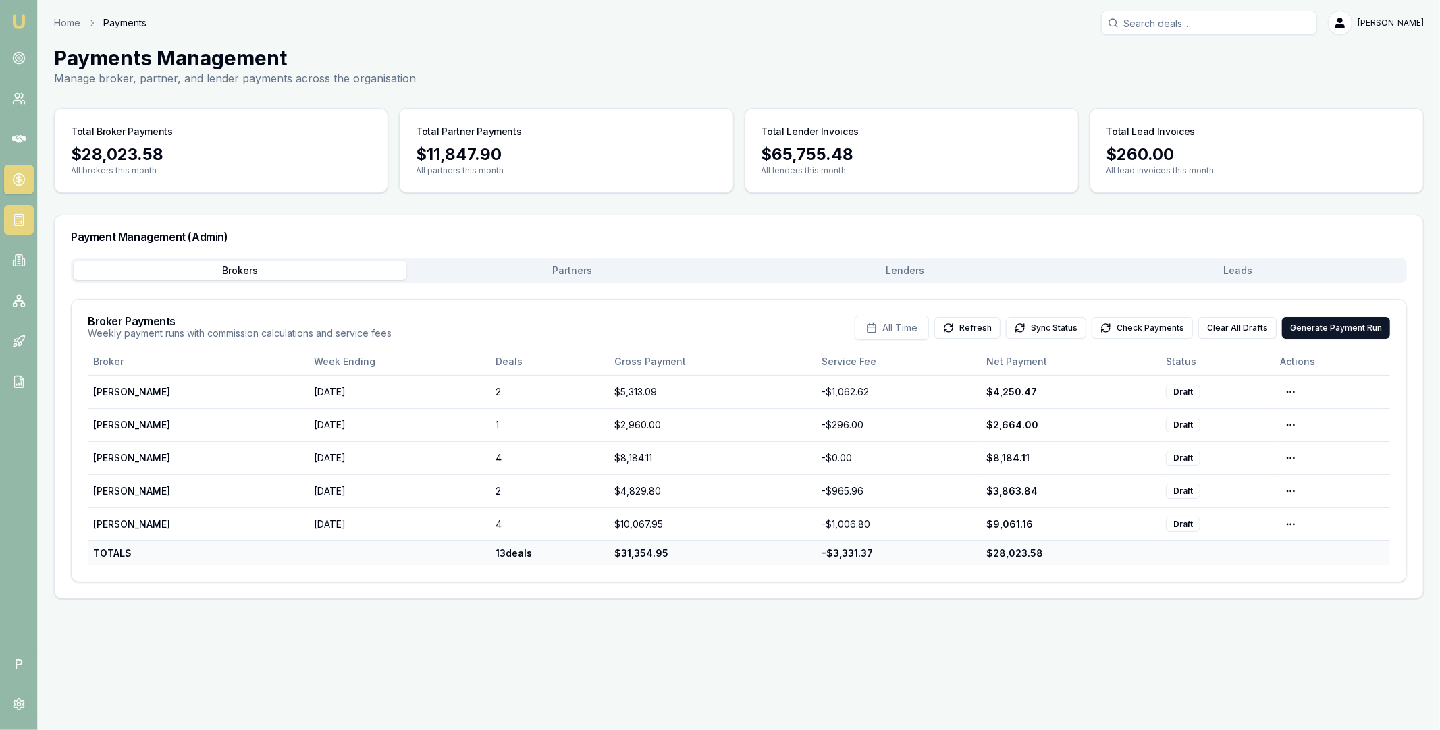
click at [14, 219] on rect at bounding box center [18, 220] width 9 height 11
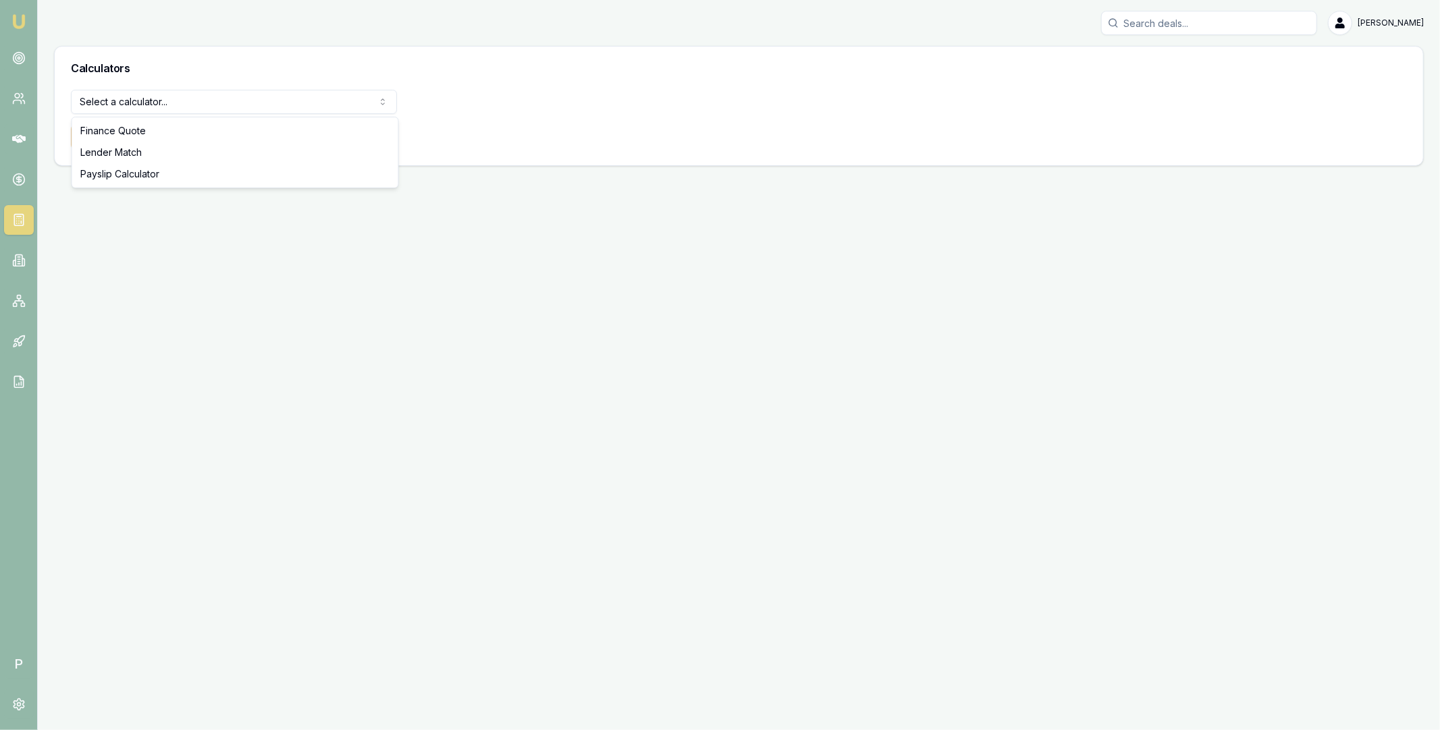
click at [221, 104] on html "Emu Broker P Matt Leeburn Toggle Menu Calculators Select a calculator... Financ…" at bounding box center [720, 365] width 1440 height 730
select select "lender-match"
click at [118, 136] on button "View Calculator" at bounding box center [119, 137] width 97 height 24
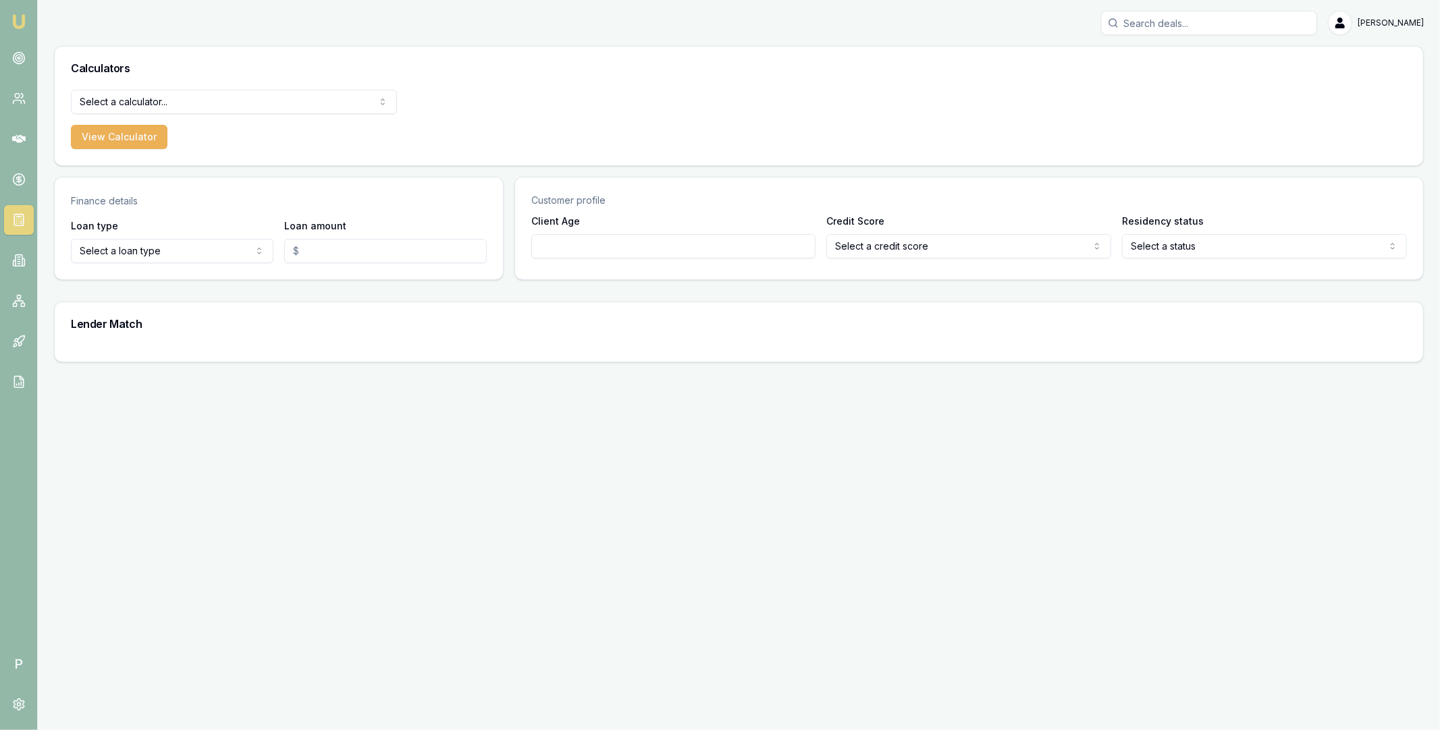
click at [214, 110] on html "Emu Broker P Matt Leeburn Toggle Menu Calculators Select a calculator... Financ…" at bounding box center [720, 365] width 1440 height 730
click at [136, 138] on button "View Calculator" at bounding box center [119, 137] width 97 height 24
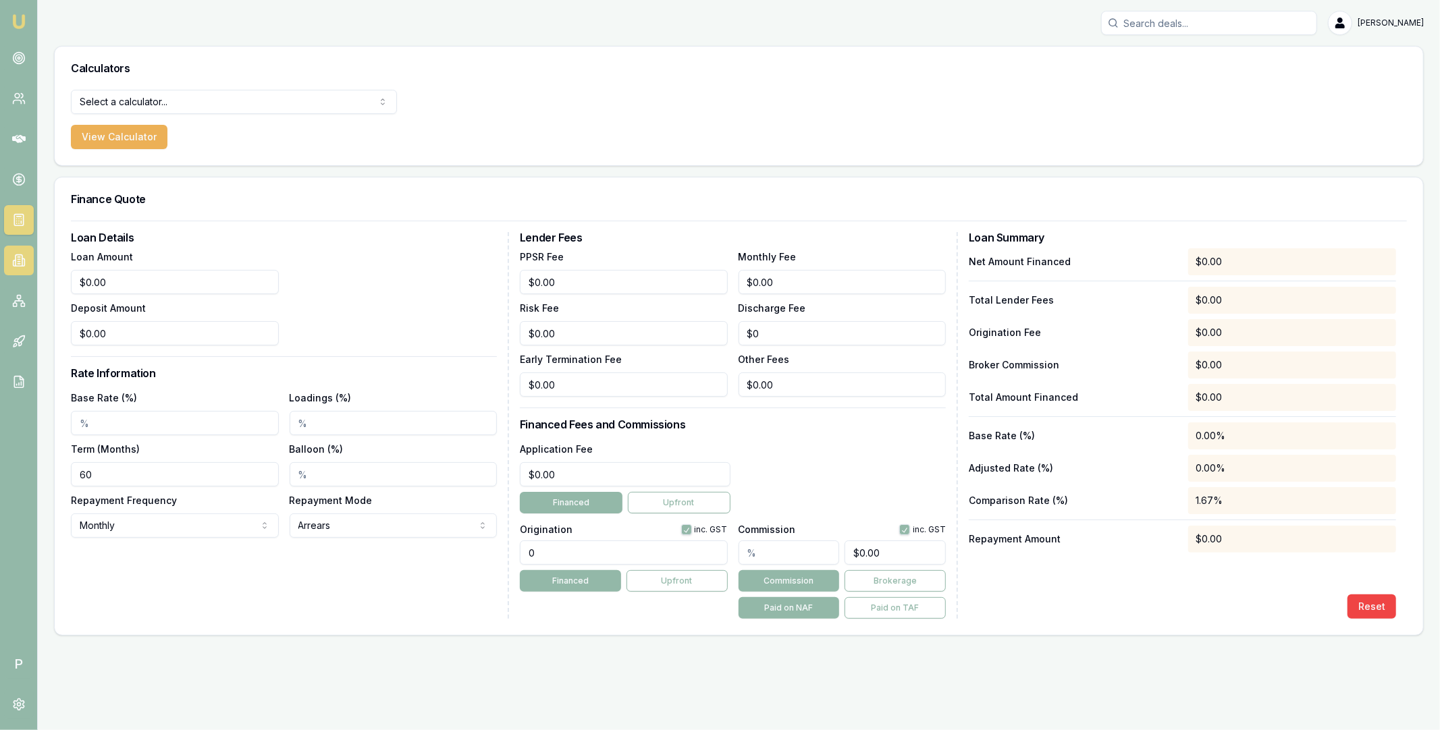
click at [18, 259] on icon at bounding box center [19, 259] width 2 height 0
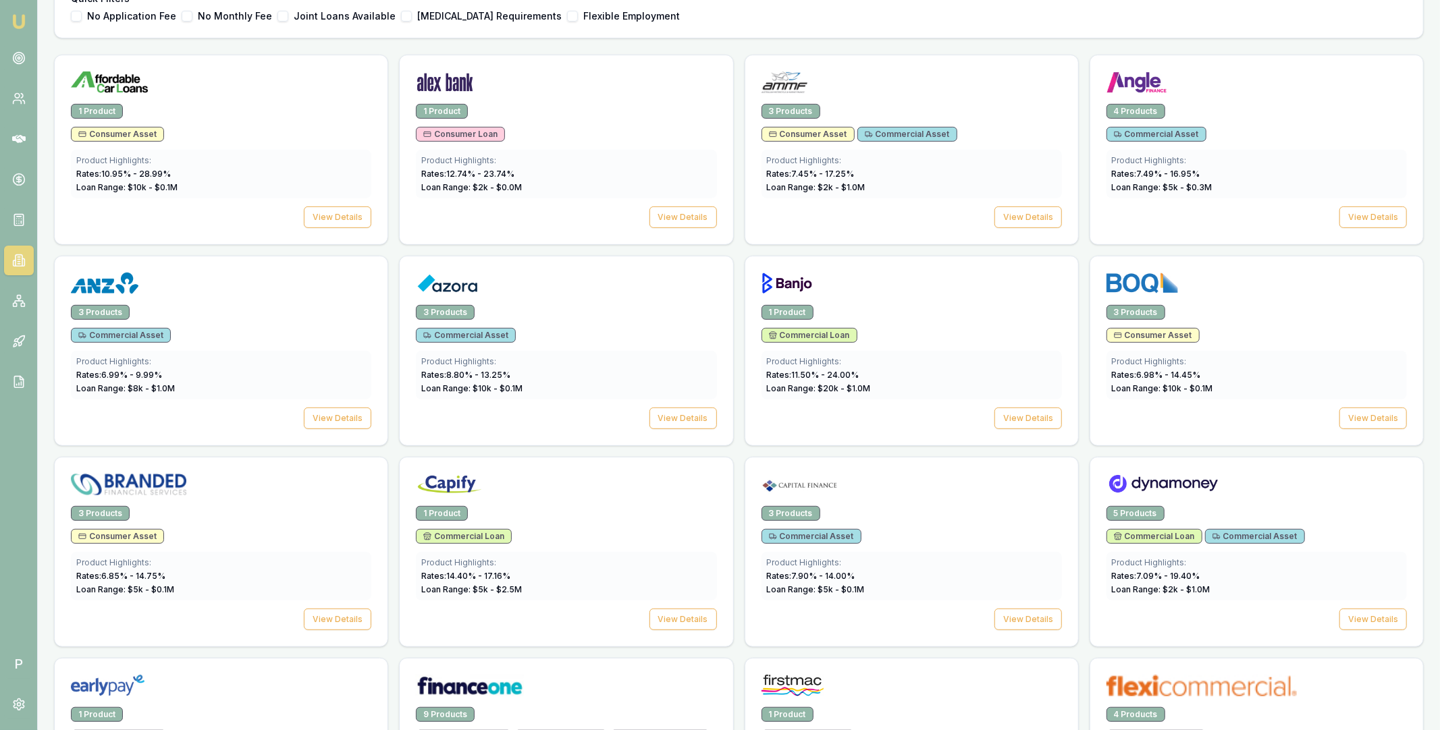
scroll to position [350, 0]
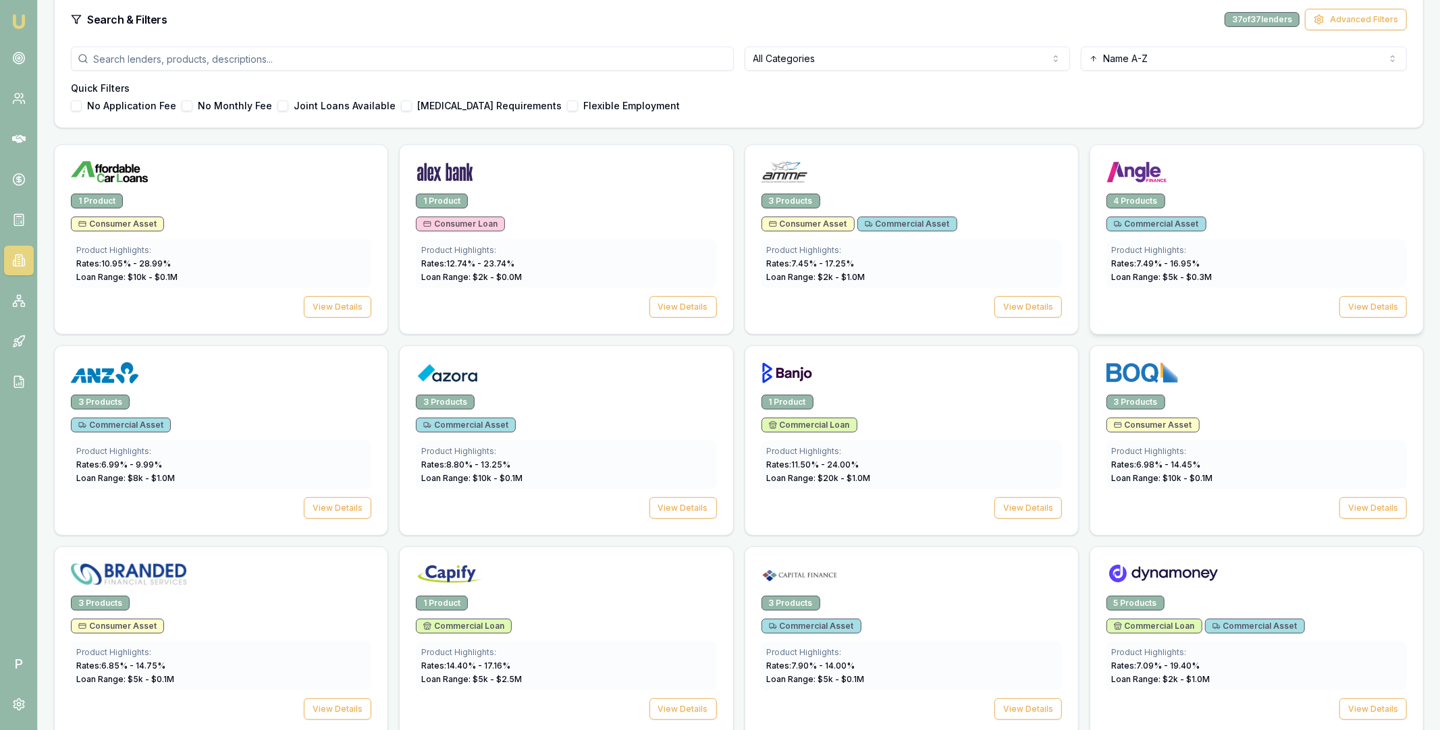
click at [1155, 172] on img at bounding box center [1136, 172] width 61 height 22
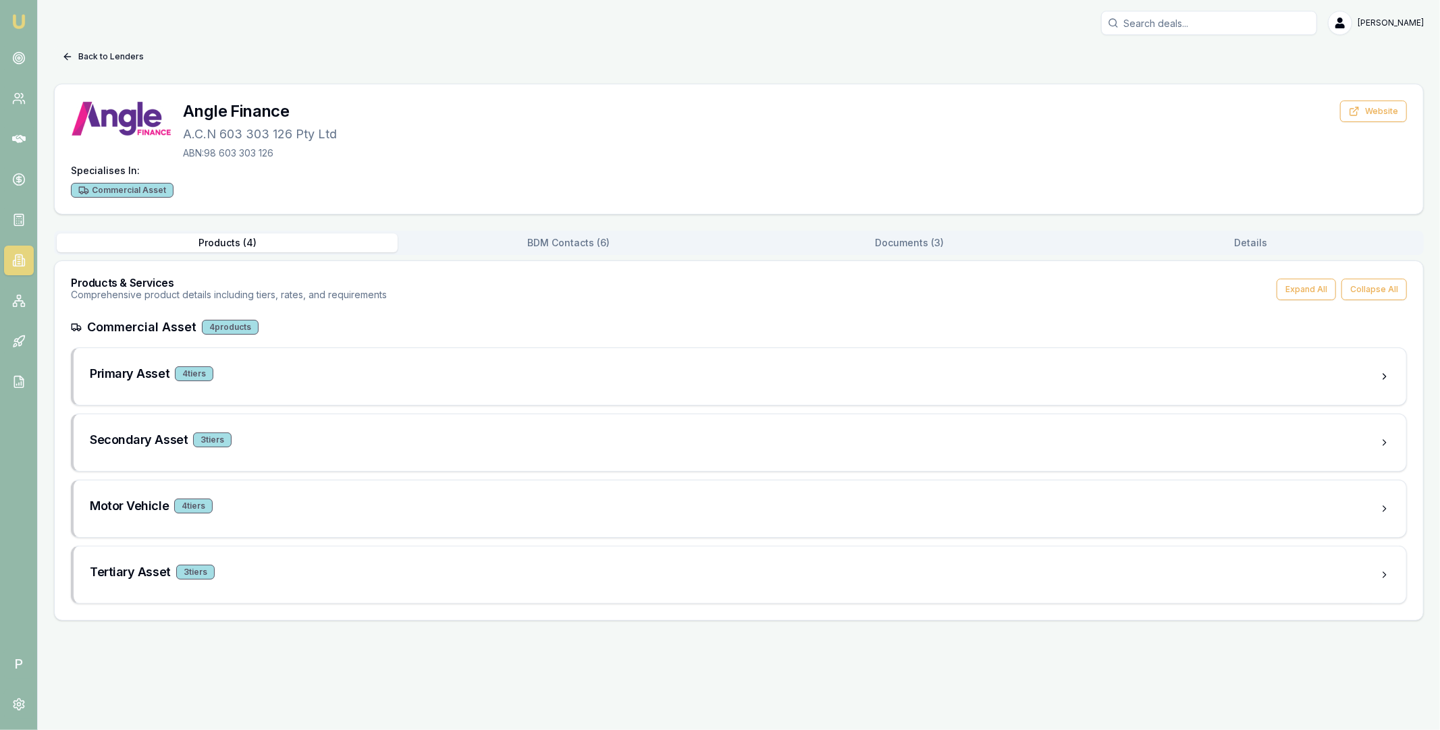
click at [73, 51] on button "Back to Lenders" at bounding box center [103, 57] width 98 height 22
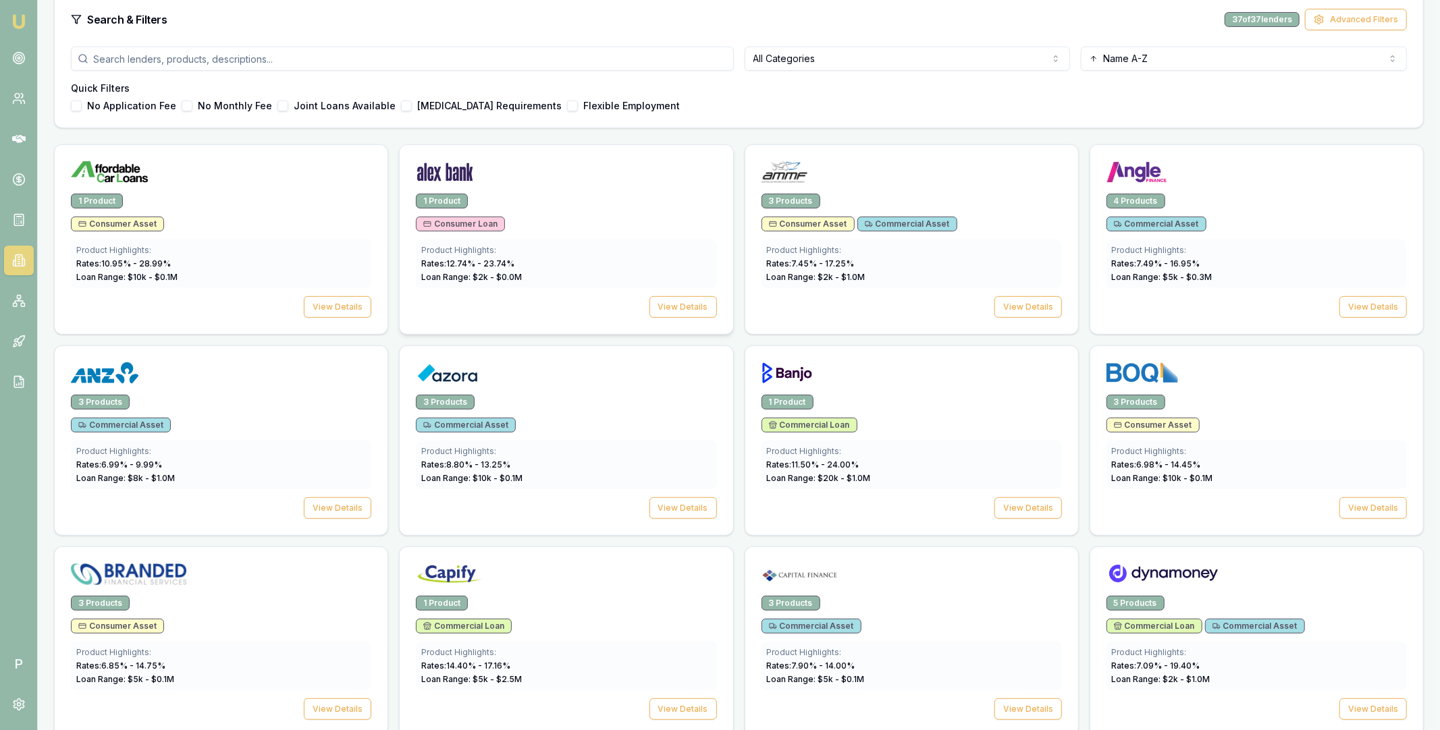
scroll to position [284, 0]
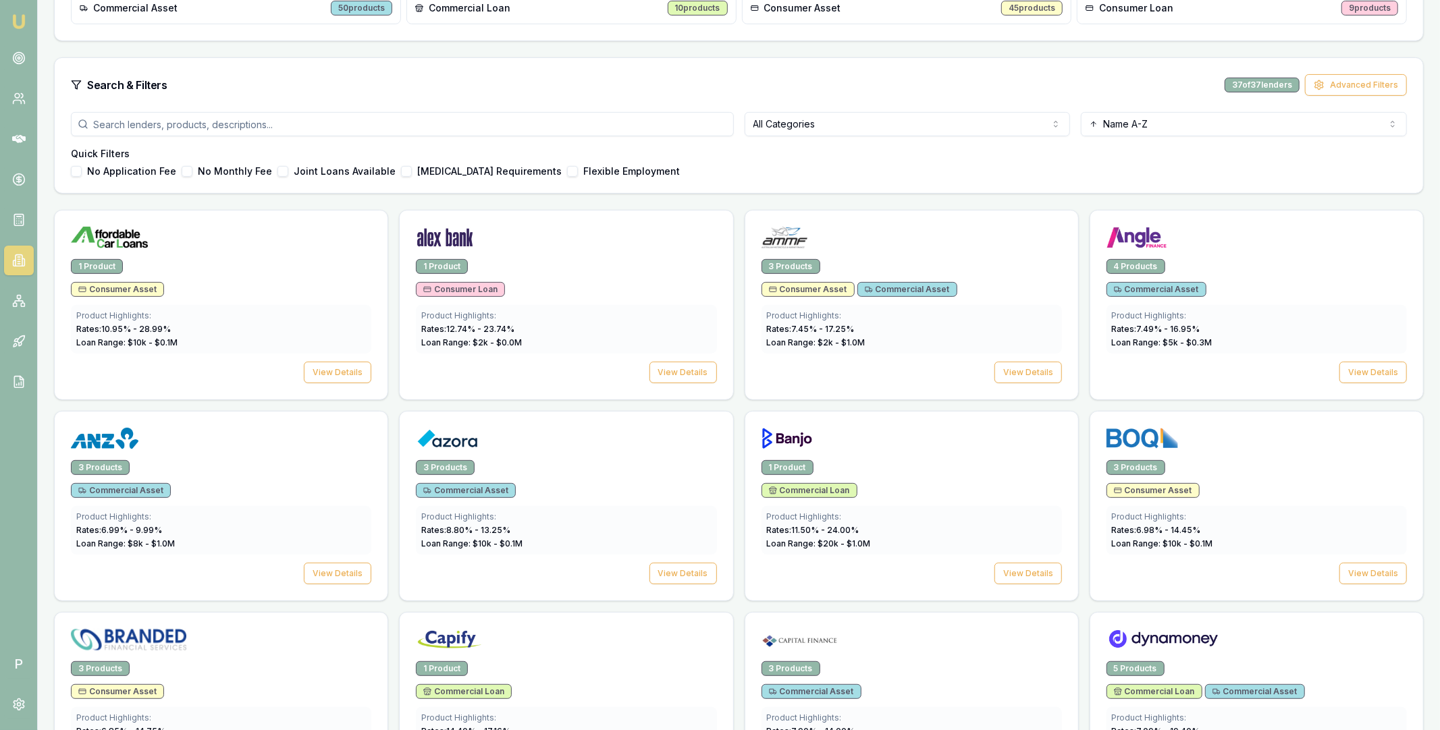
click at [433, 119] on input "search" at bounding box center [402, 124] width 663 height 24
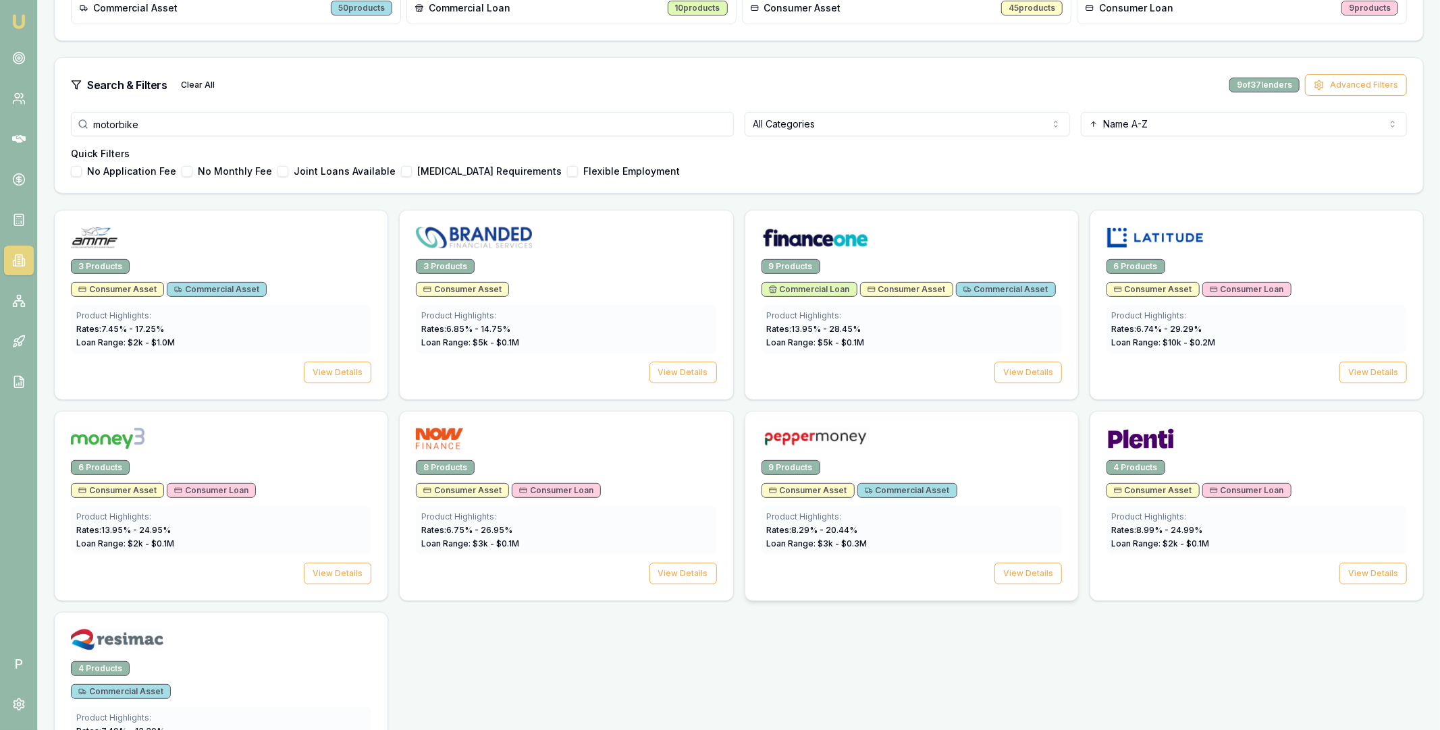
type input "motorbike"
click at [829, 435] on img at bounding box center [815, 439] width 108 height 22
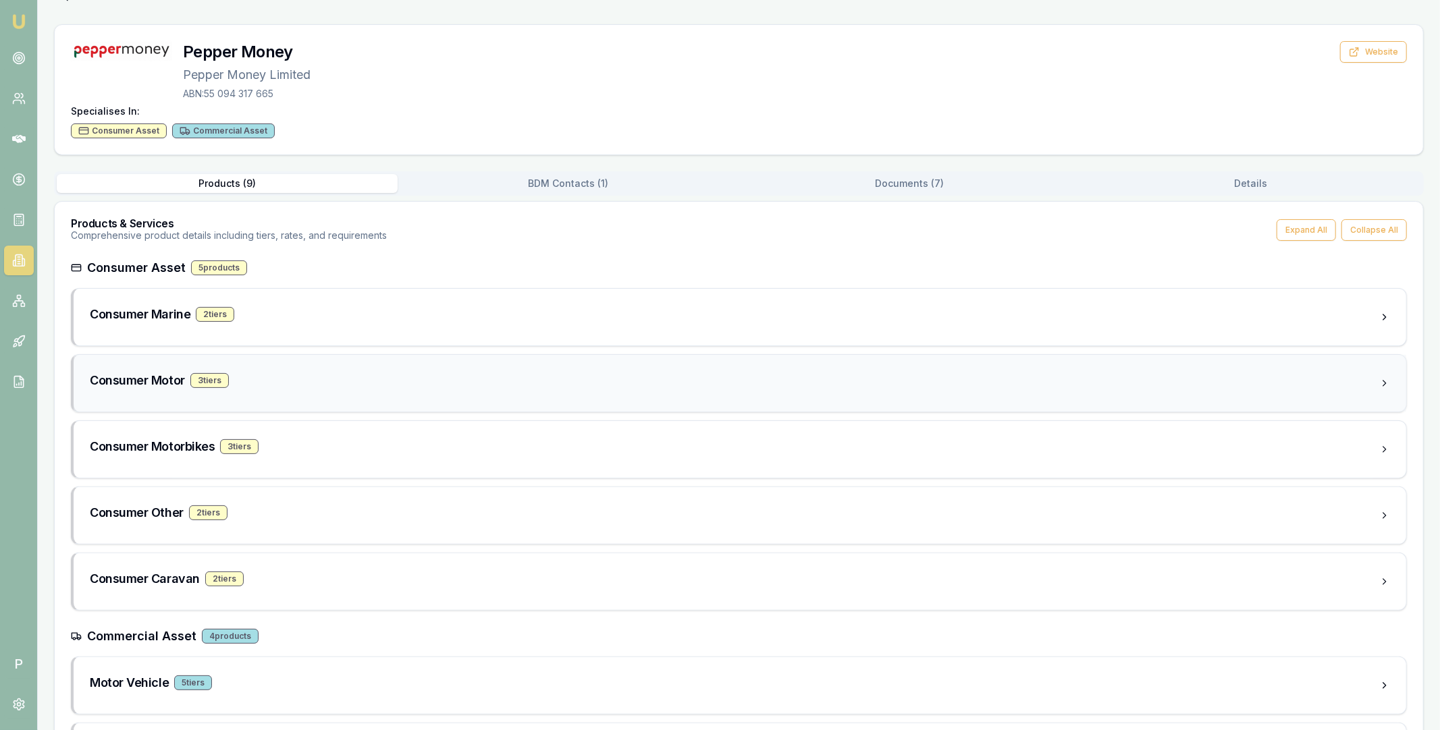
scroll to position [97, 0]
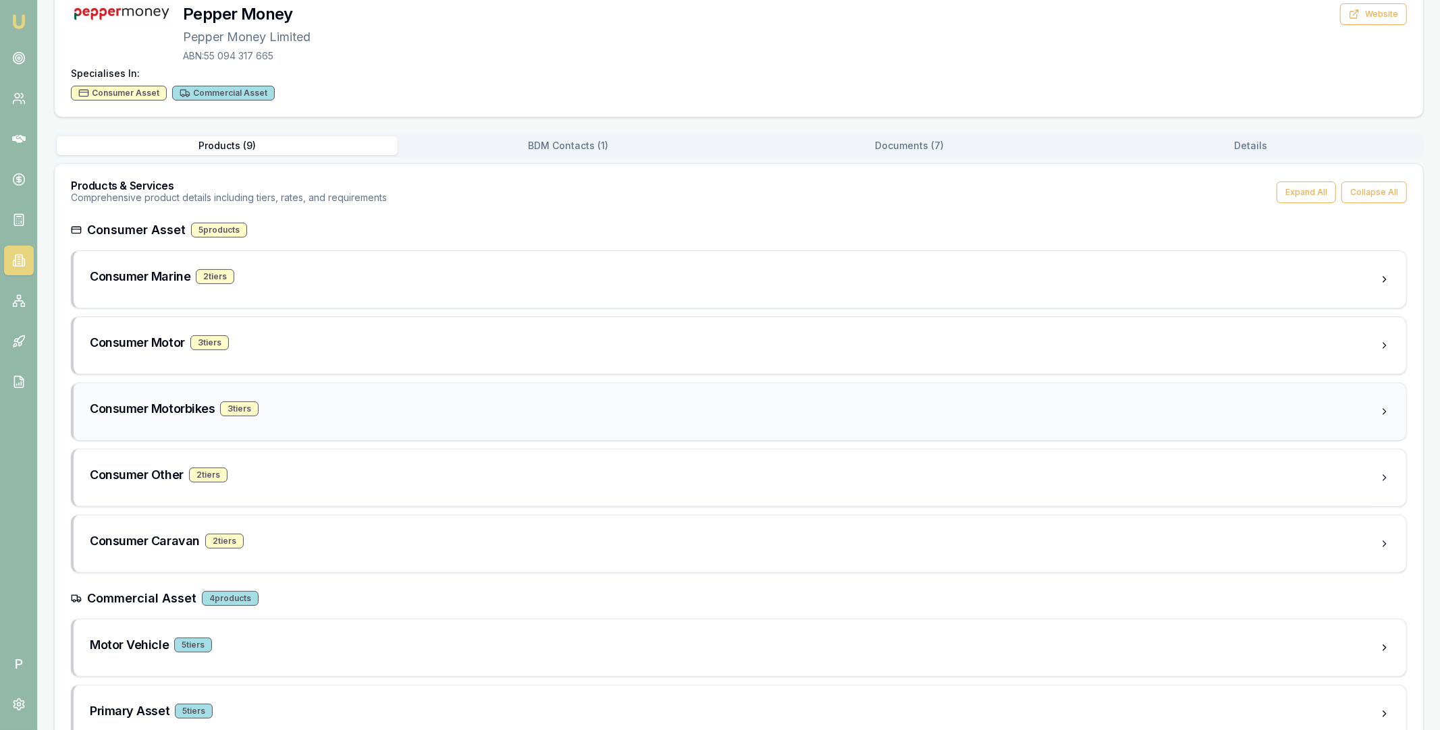
click at [171, 406] on h3 "Consumer Motorbikes" at bounding box center [152, 409] width 125 height 19
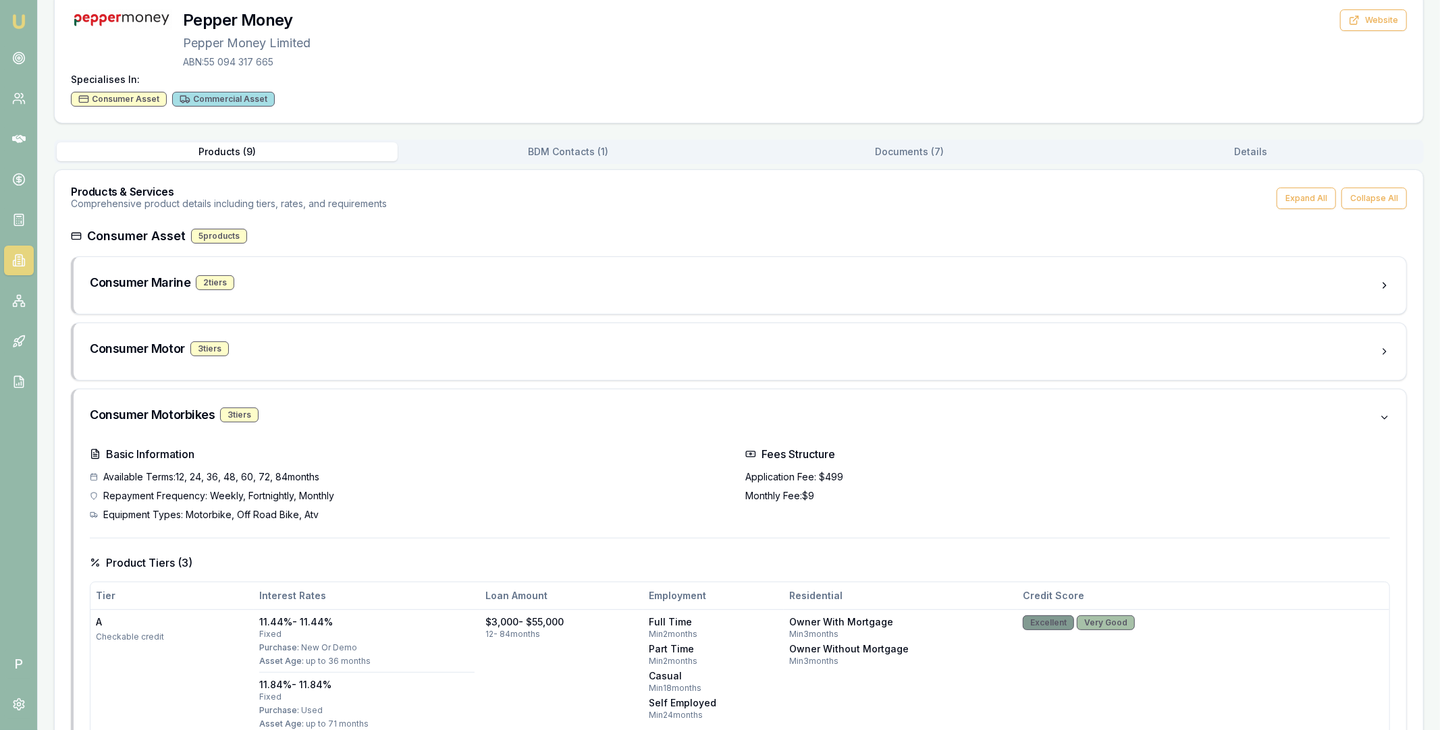
scroll to position [0, 0]
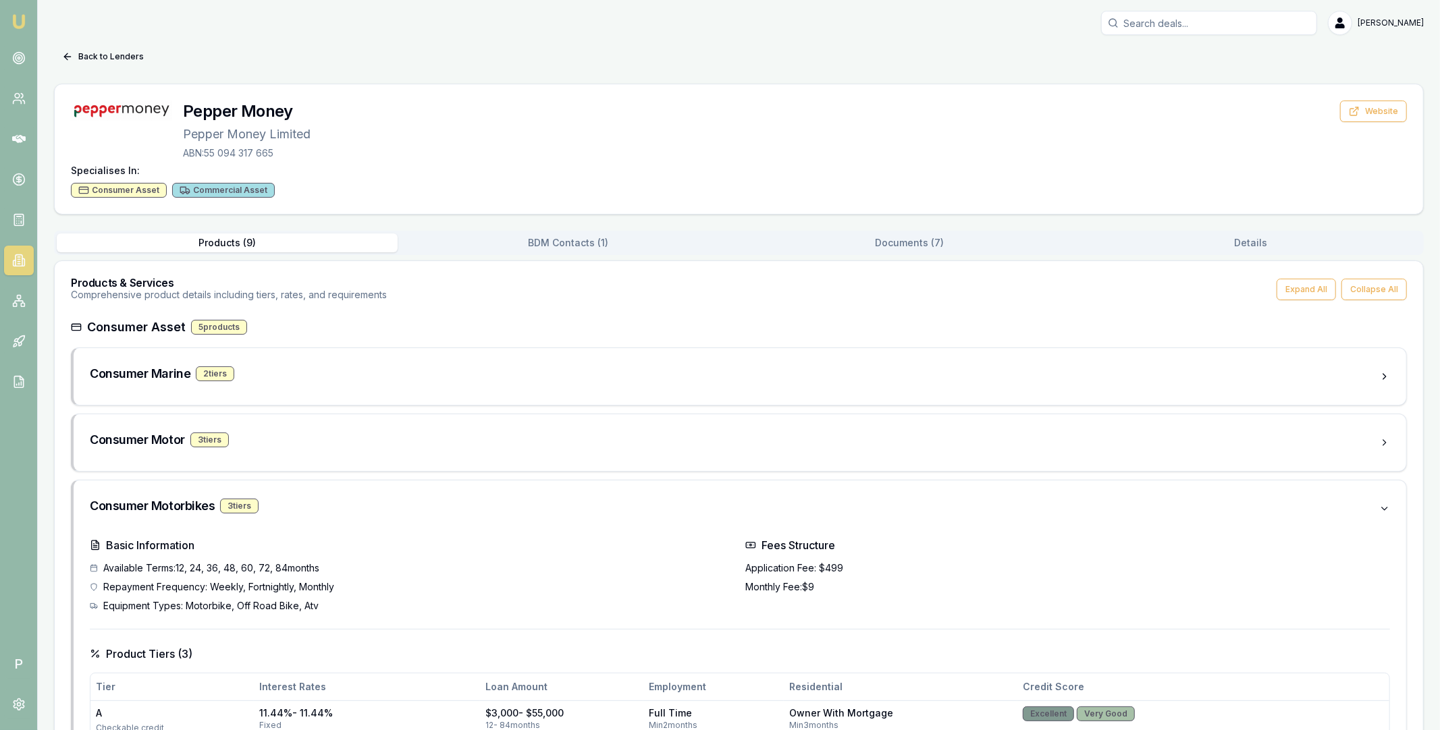
click at [584, 241] on button "BDM Contacts ( 1 )" at bounding box center [568, 243] width 341 height 19
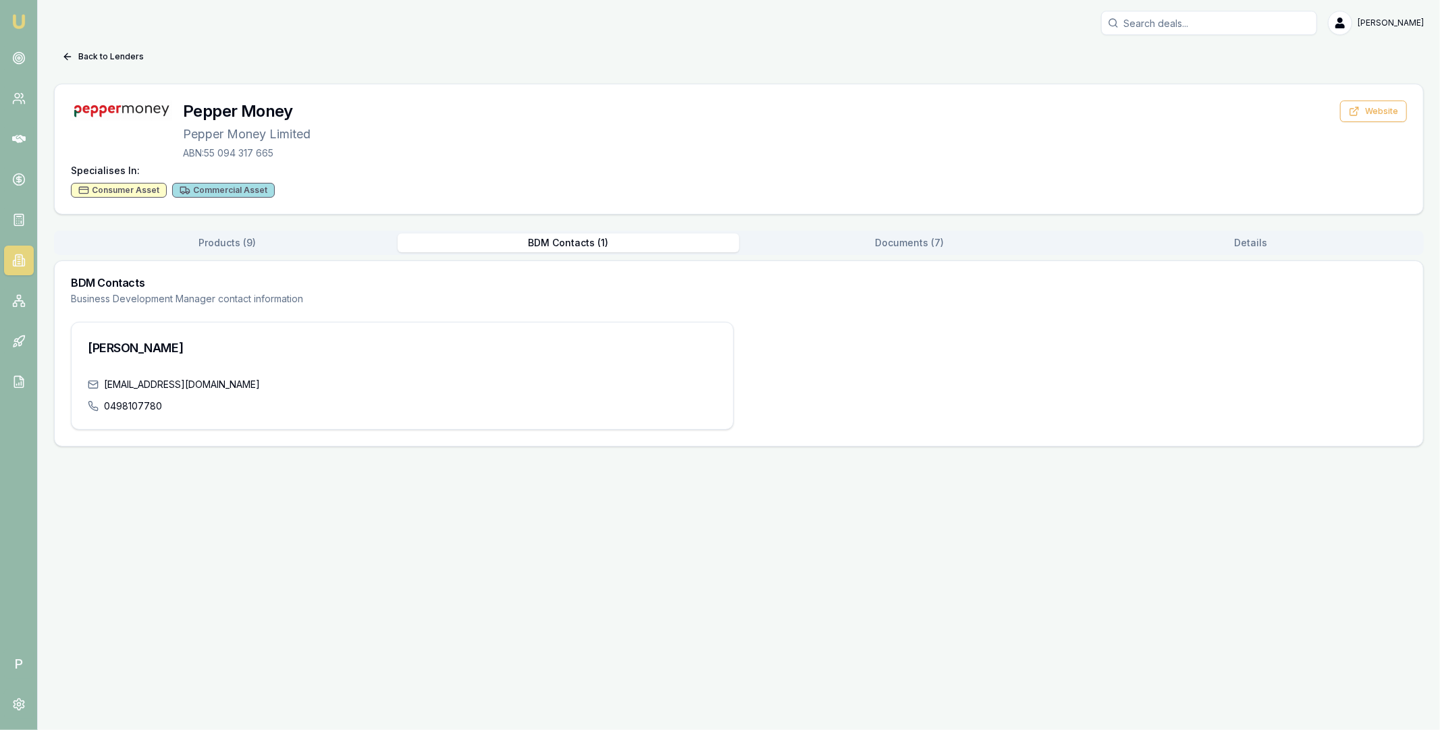
click at [890, 252] on button "Documents ( 7 )" at bounding box center [909, 243] width 341 height 19
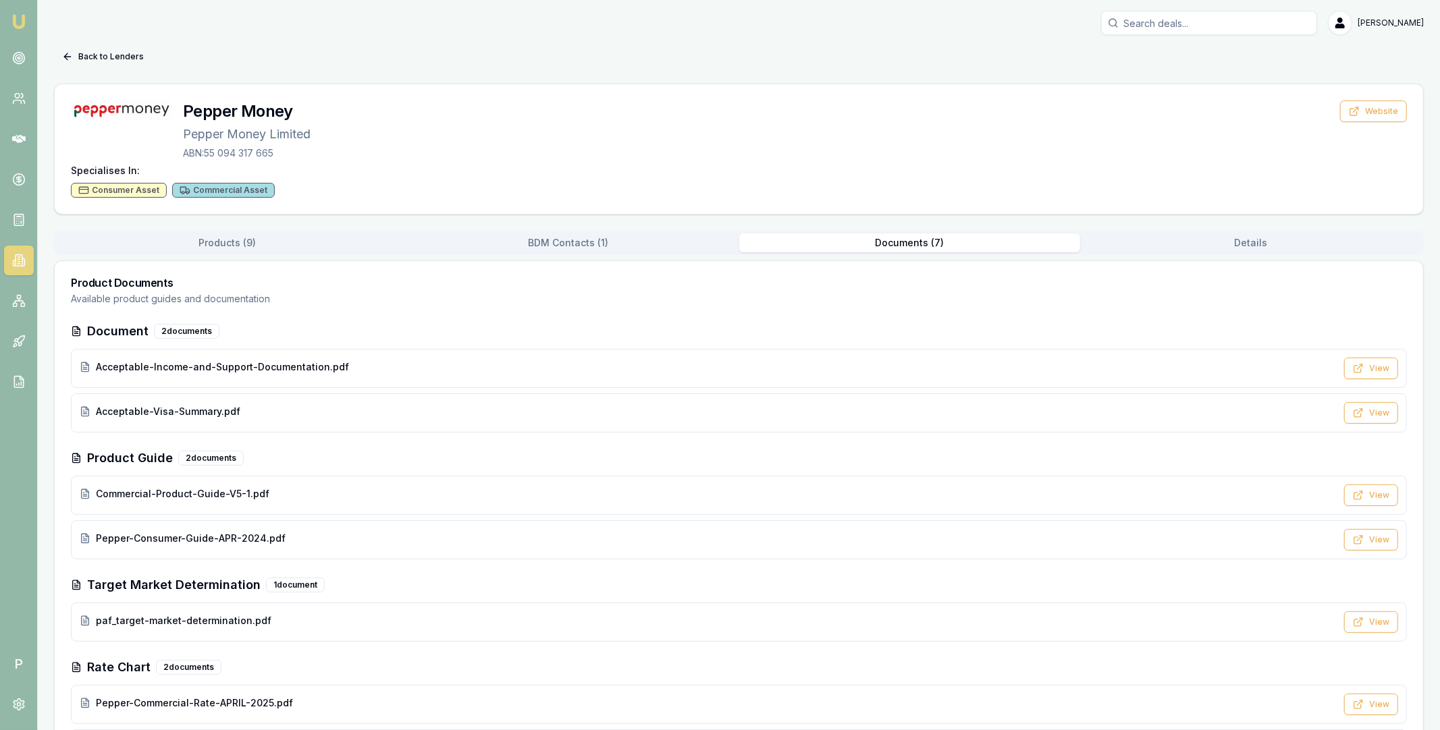
click at [204, 242] on button "Products ( 9 )" at bounding box center [227, 243] width 341 height 19
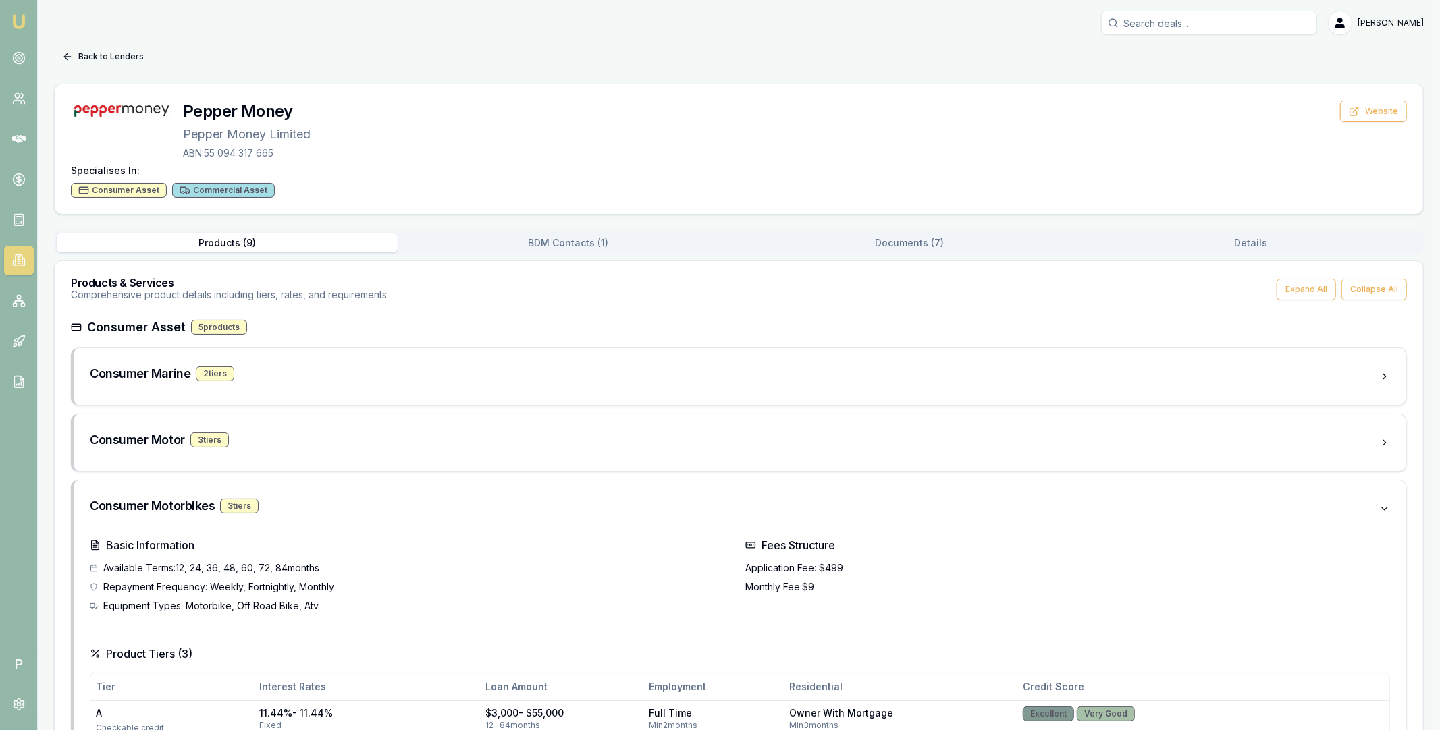
click at [79, 51] on button "Back to Lenders" at bounding box center [103, 57] width 98 height 22
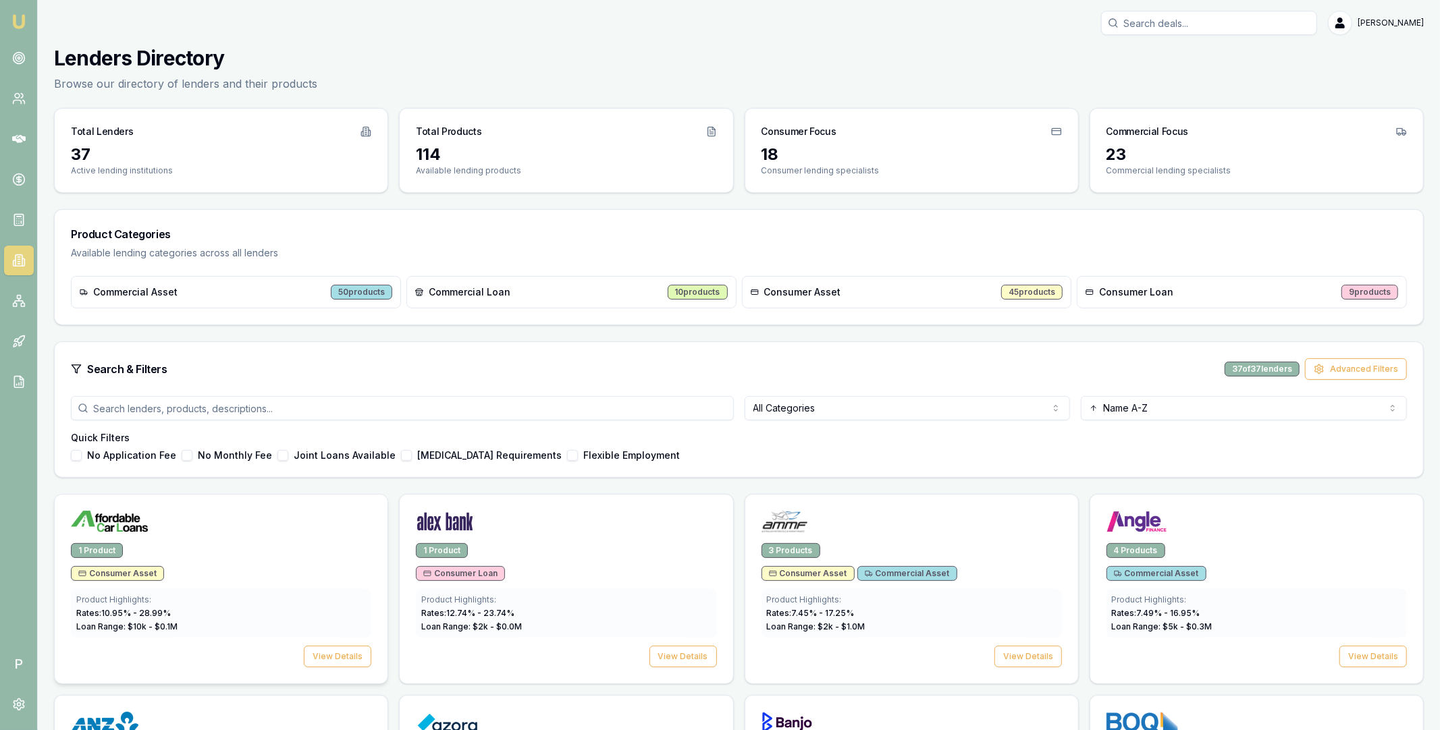
scroll to position [284, 0]
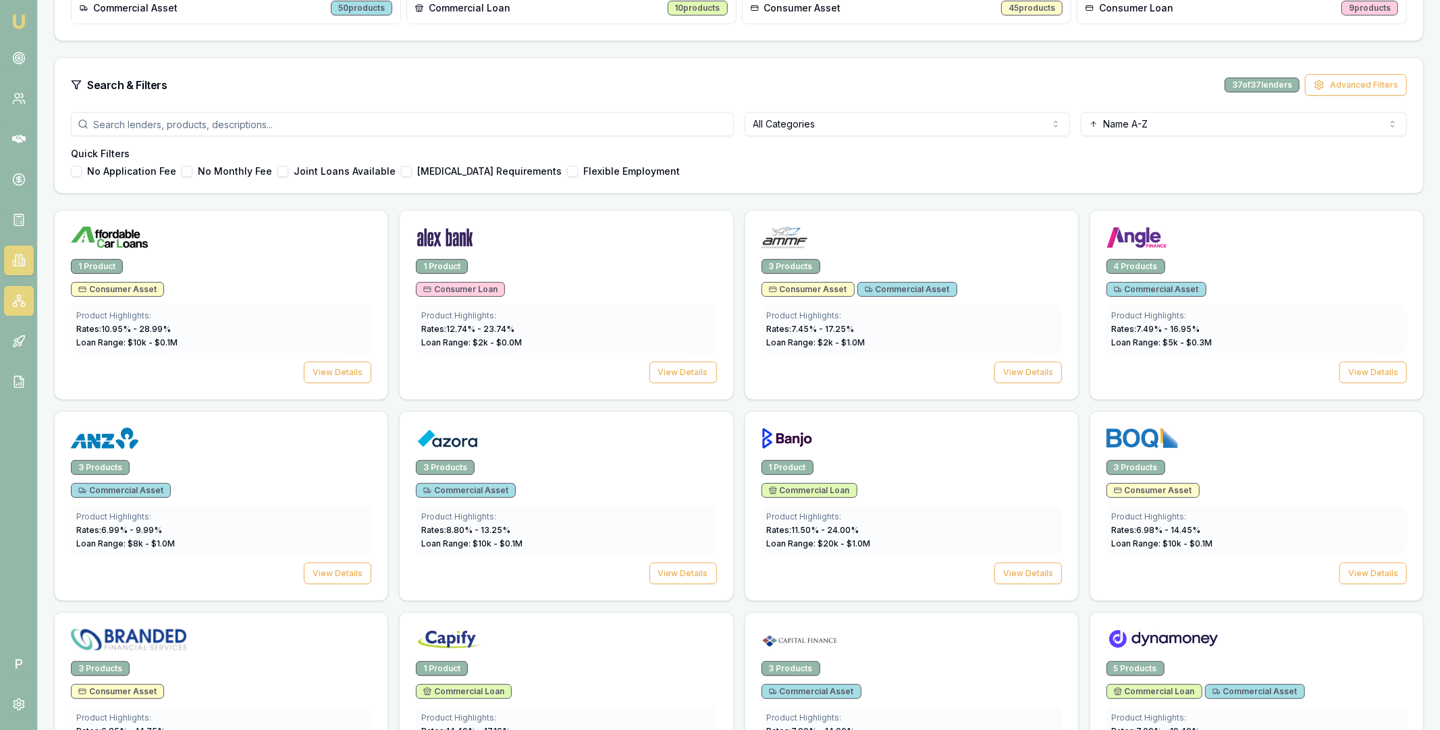
click at [23, 294] on icon at bounding box center [18, 300] width 13 height 13
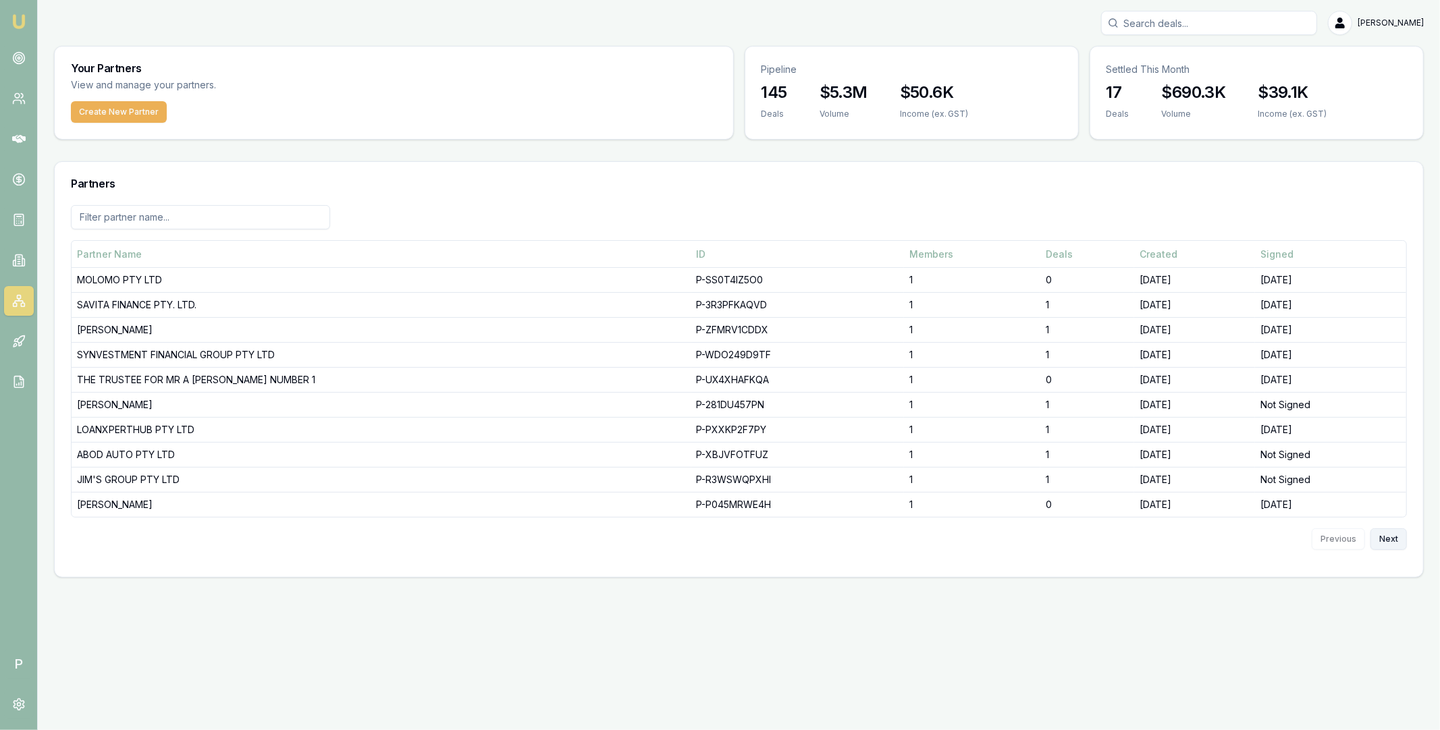
click at [1392, 543] on button "Next" at bounding box center [1388, 539] width 36 height 22
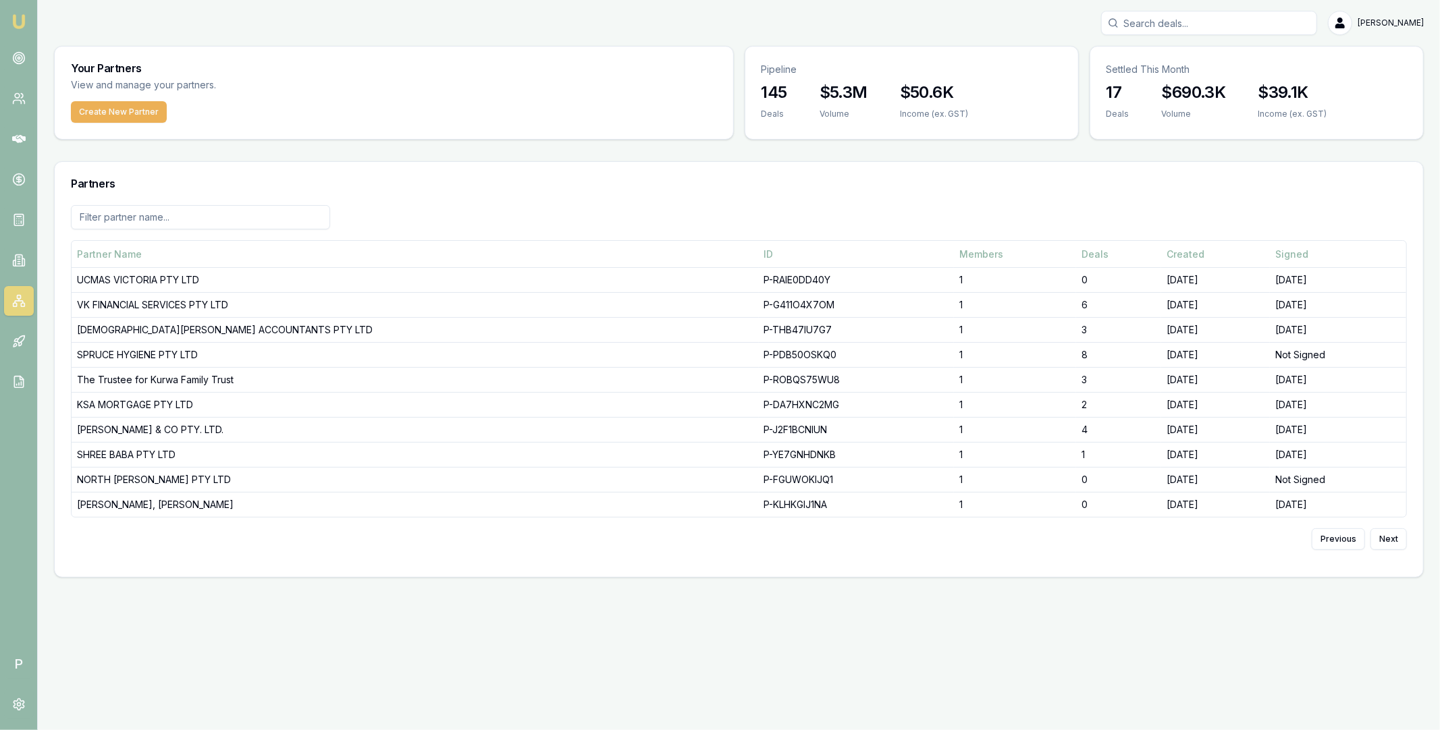
click at [243, 217] on input at bounding box center [200, 217] width 259 height 24
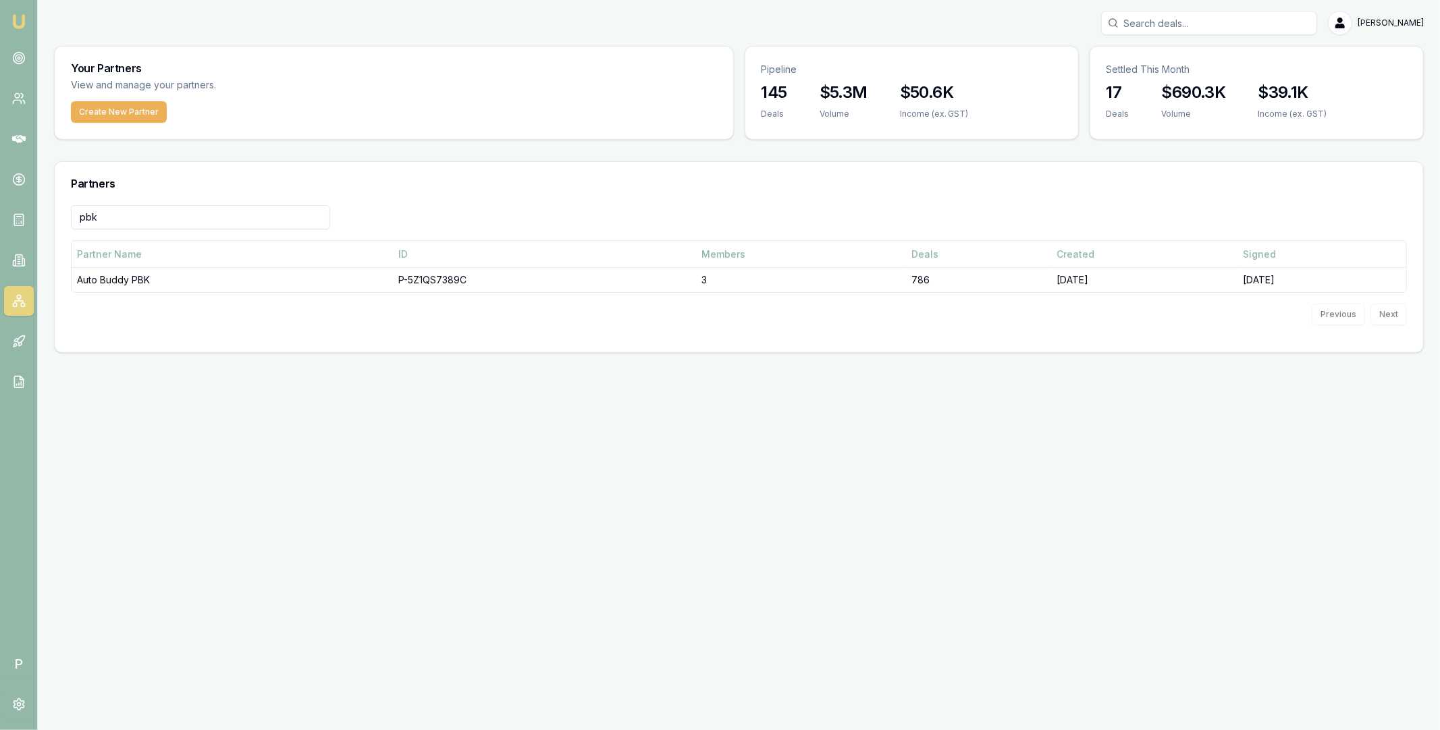
type input "pbk"
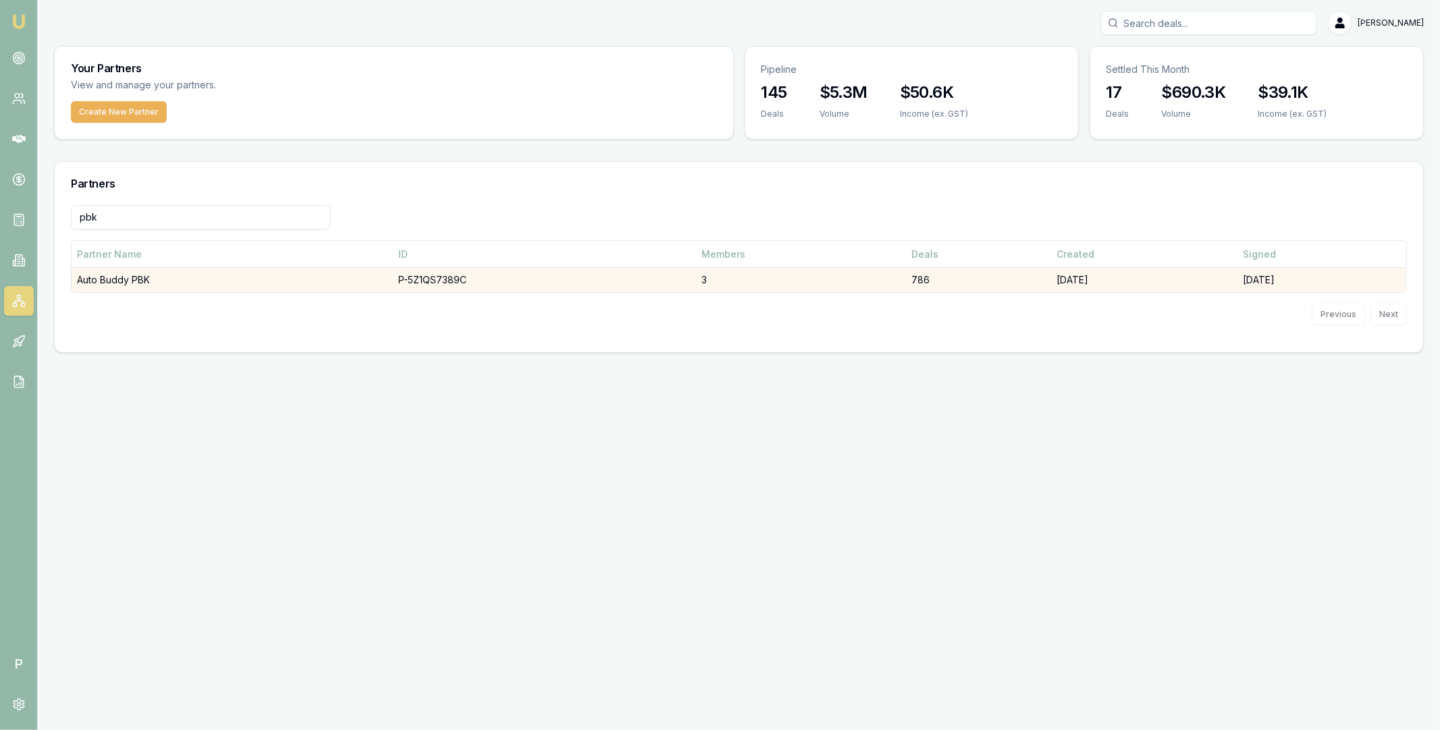
click at [170, 283] on td "Auto Buddy PBK" at bounding box center [232, 280] width 321 height 25
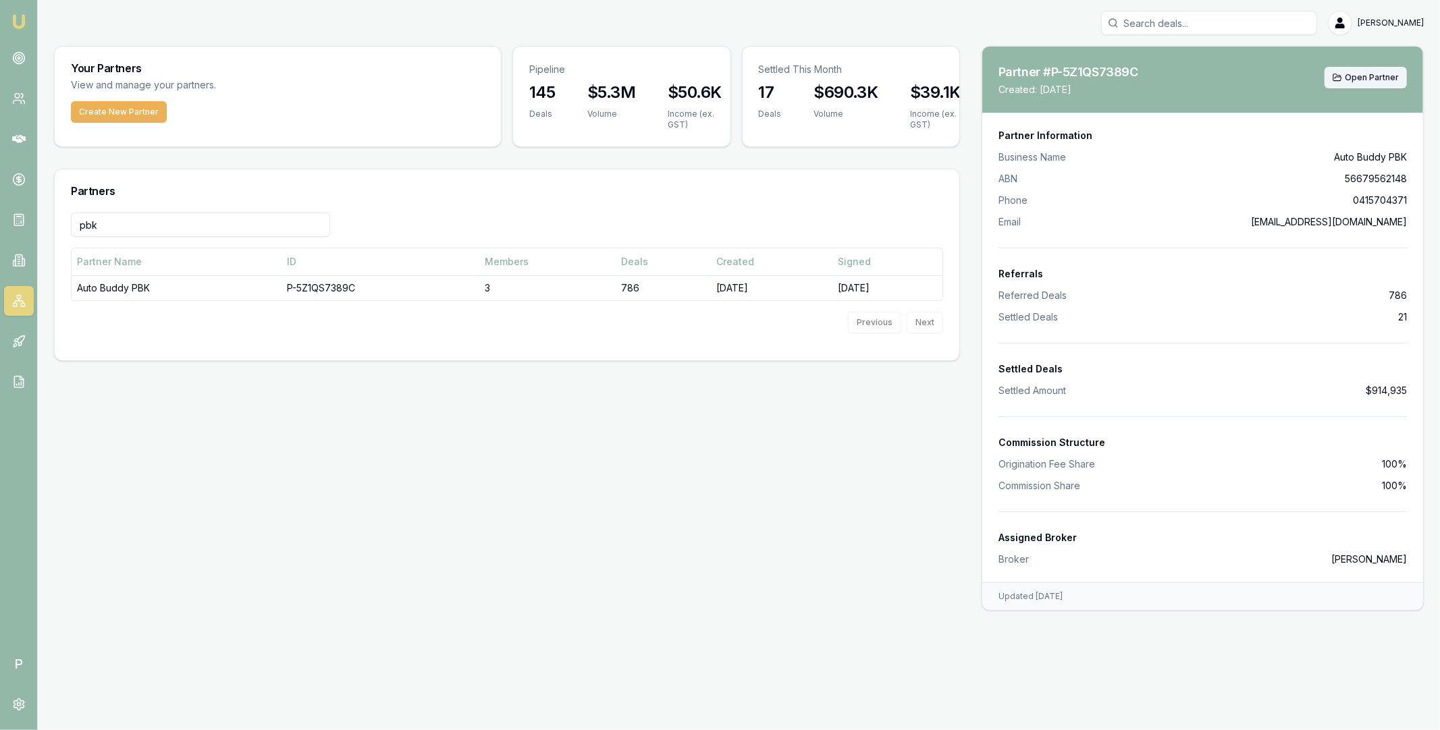
click at [1367, 76] on span "Open Partner" at bounding box center [1371, 77] width 54 height 11
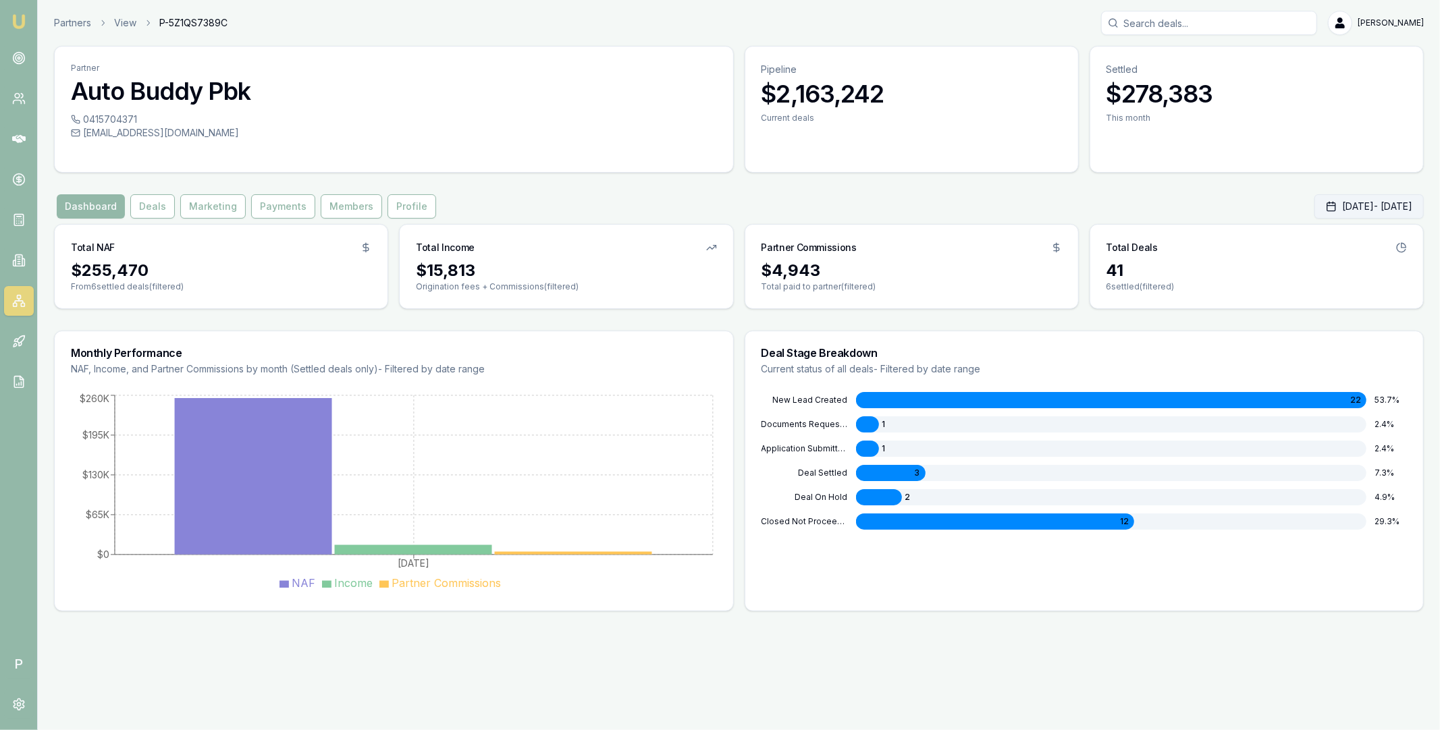
click at [1359, 207] on button "Aug 01, 2025 - Aug 31, 2025" at bounding box center [1368, 206] width 109 height 24
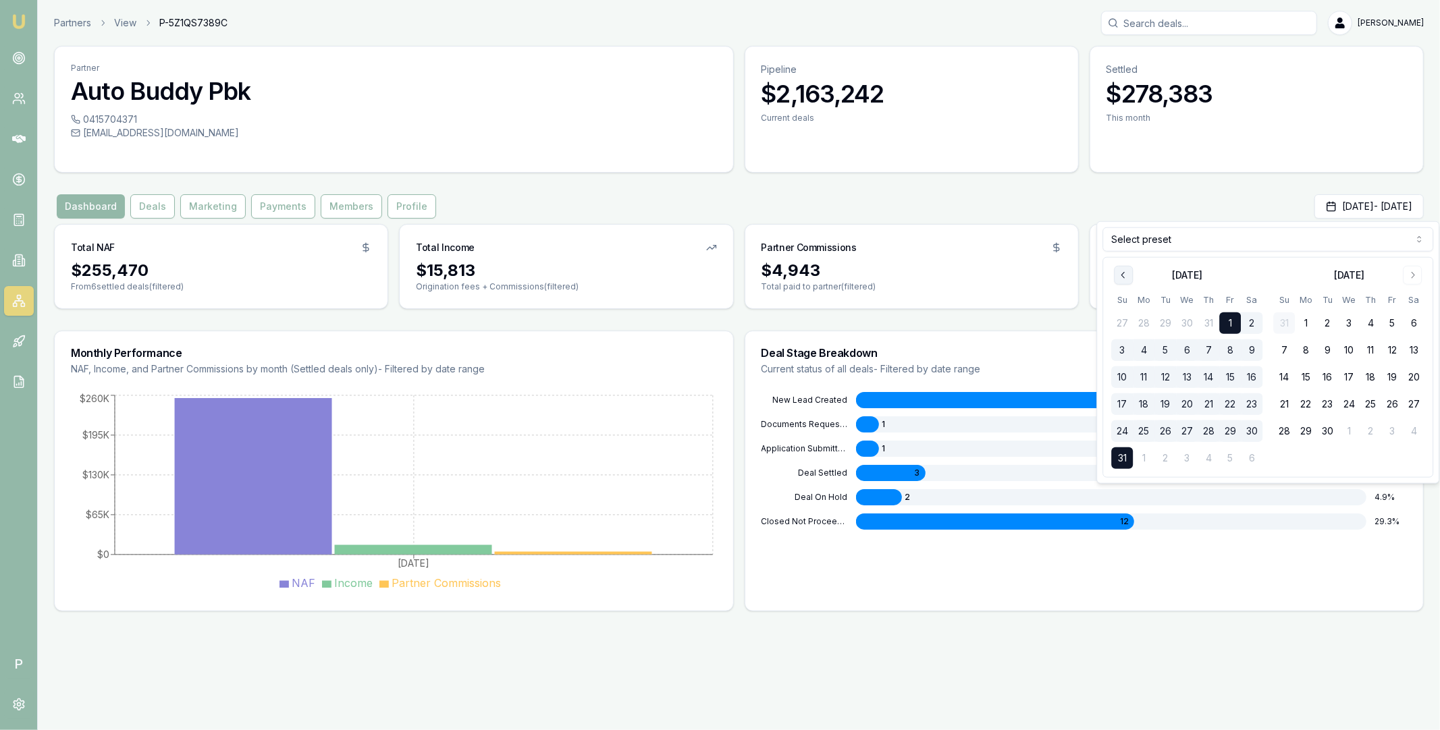
click at [1124, 279] on icon "Go to previous month" at bounding box center [1123, 275] width 11 height 11
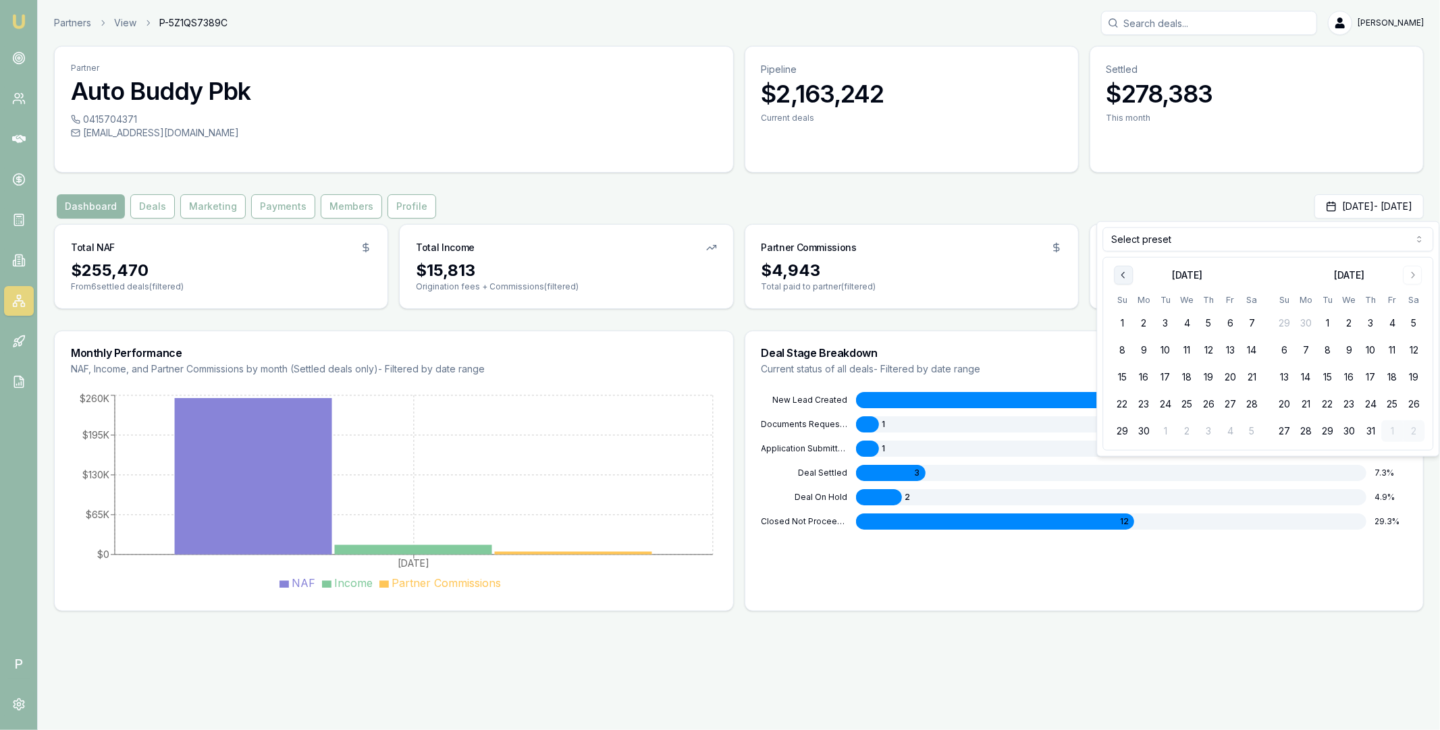
click at [1124, 279] on icon "Go to previous month" at bounding box center [1123, 275] width 11 height 11
click at [1203, 321] on button "1" at bounding box center [1208, 323] width 22 height 22
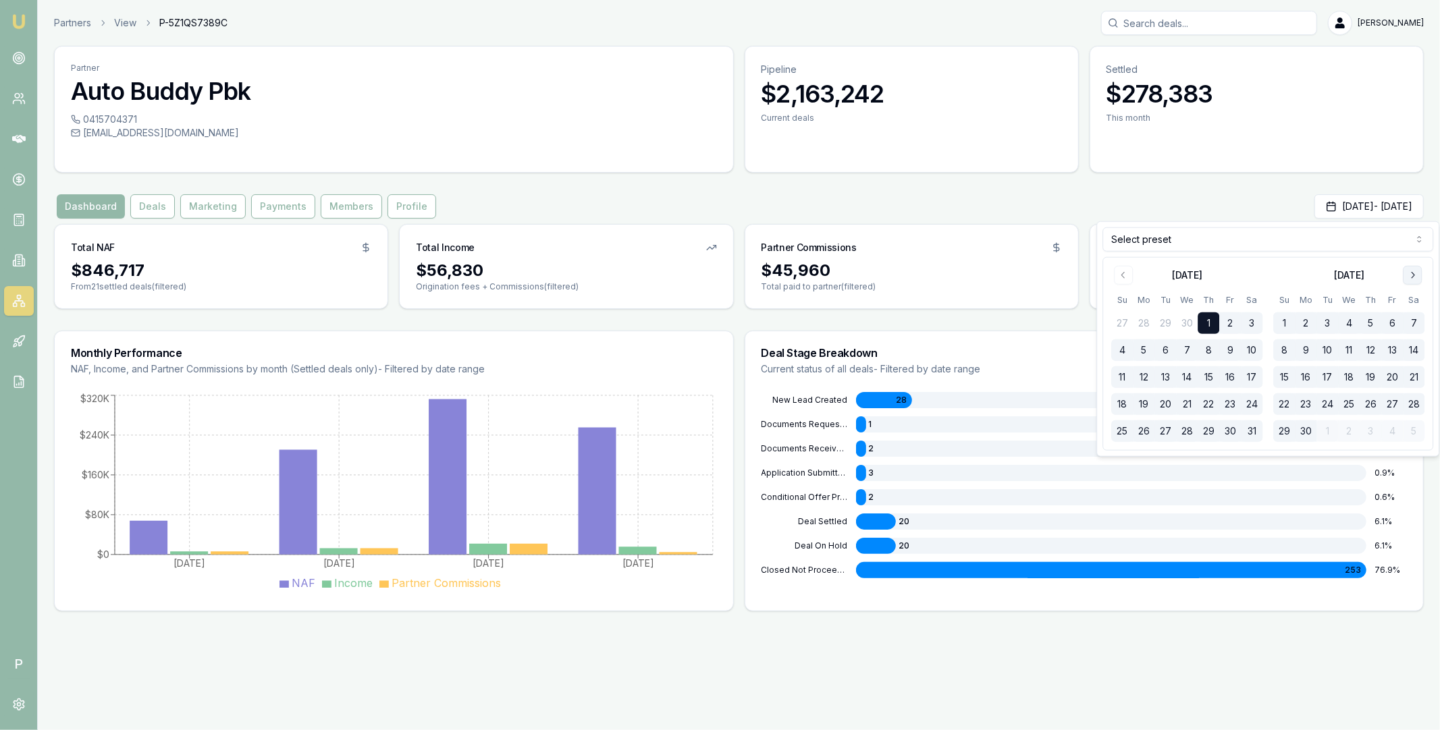
click at [1405, 279] on button "Go to next month" at bounding box center [1411, 275] width 19 height 19
click at [1289, 454] on button "31" at bounding box center [1284, 458] width 22 height 22
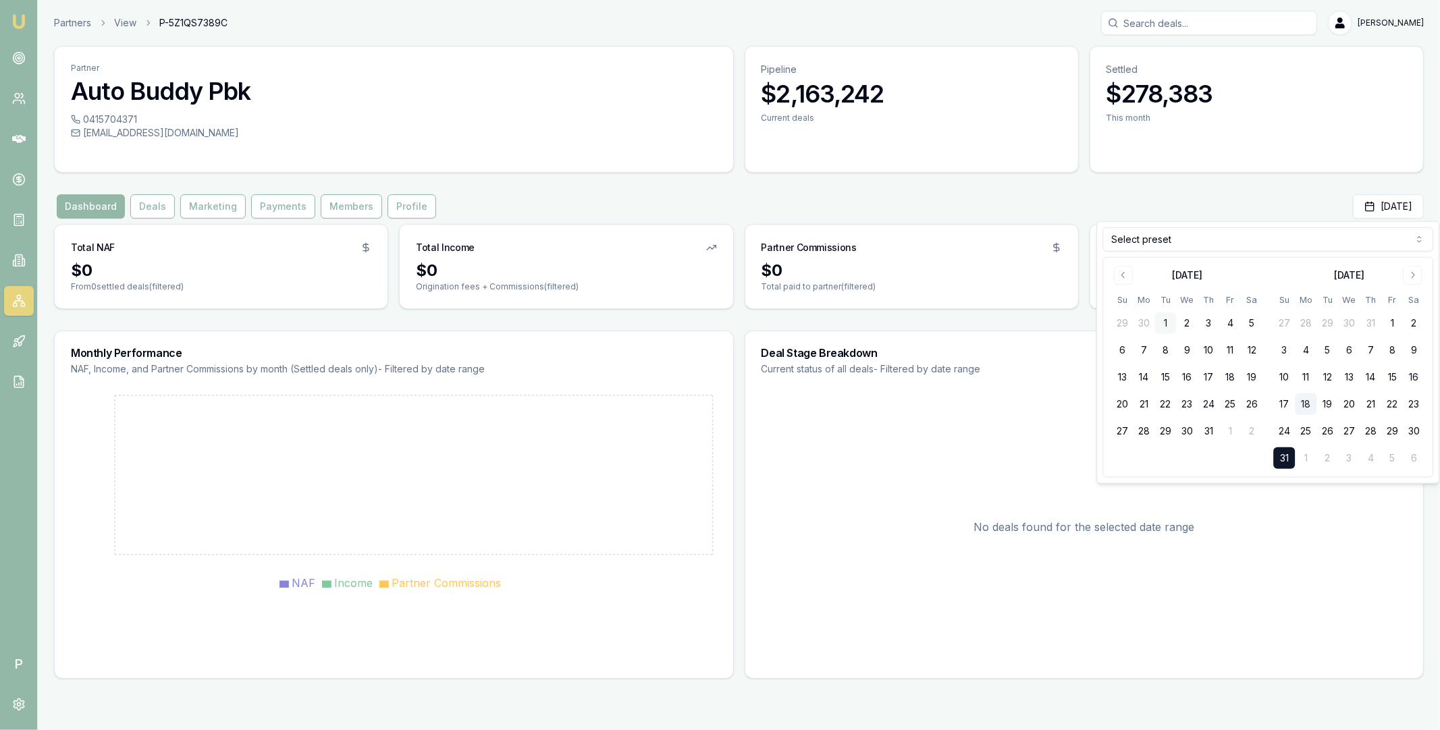
click at [1158, 316] on button "1" at bounding box center [1165, 323] width 22 height 22
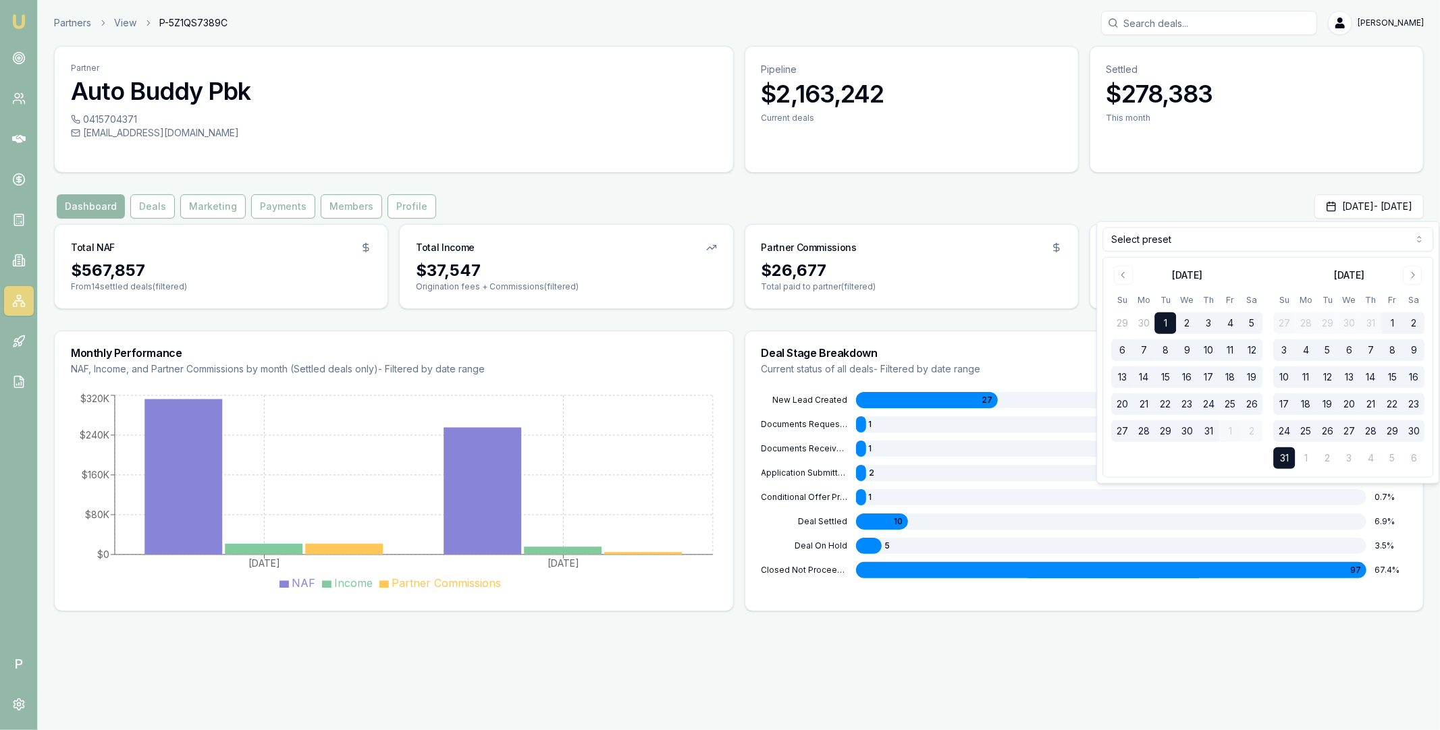
click at [1017, 213] on div "Dashboard Deals Marketing Payments Members Profile Jul 01, 2025 - Aug 31, 2025" at bounding box center [738, 206] width 1369 height 24
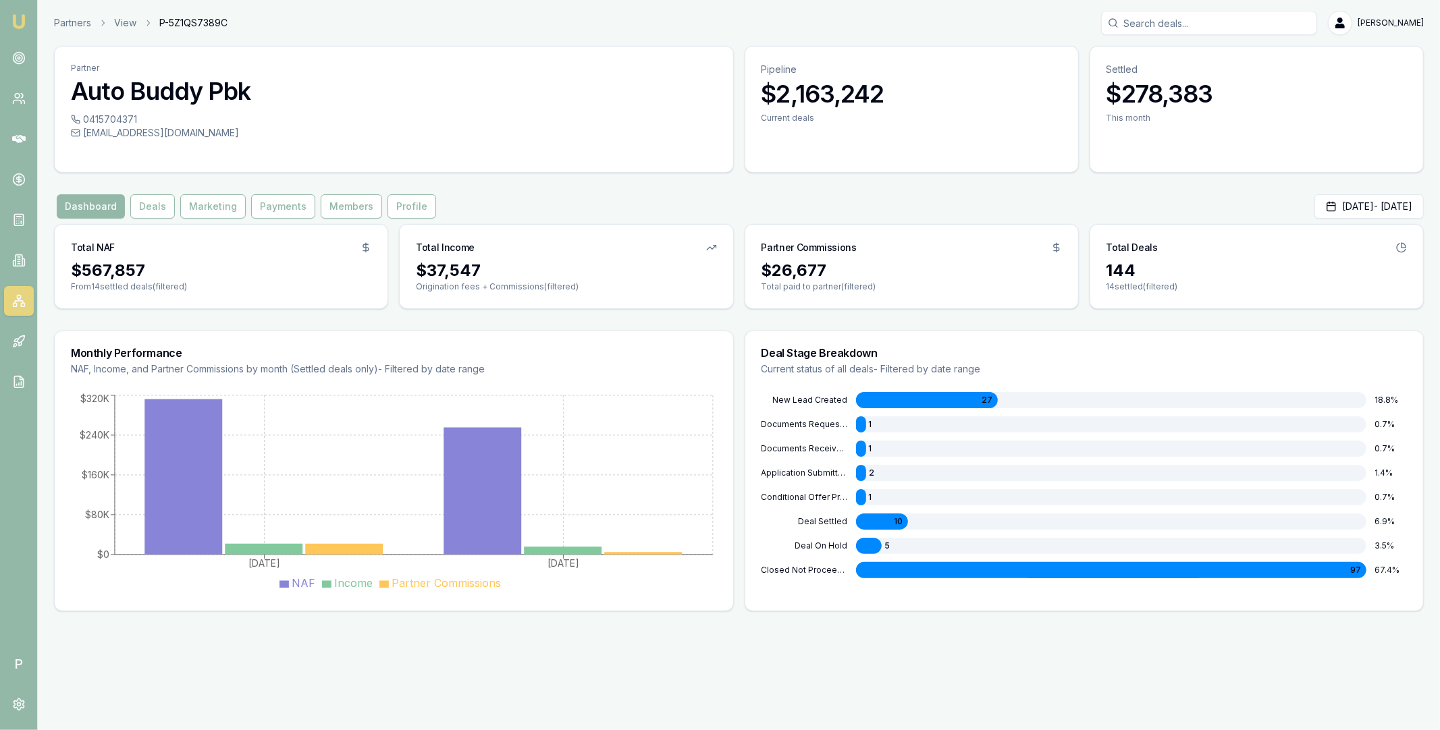
click at [47, 269] on main "Partner Auto Buddy Pbk 0415704371 info@autobuddypbk.com.au Pipeline $2,163,242 …" at bounding box center [739, 329] width 1402 height 566
click at [21, 339] on icon at bounding box center [18, 341] width 13 height 13
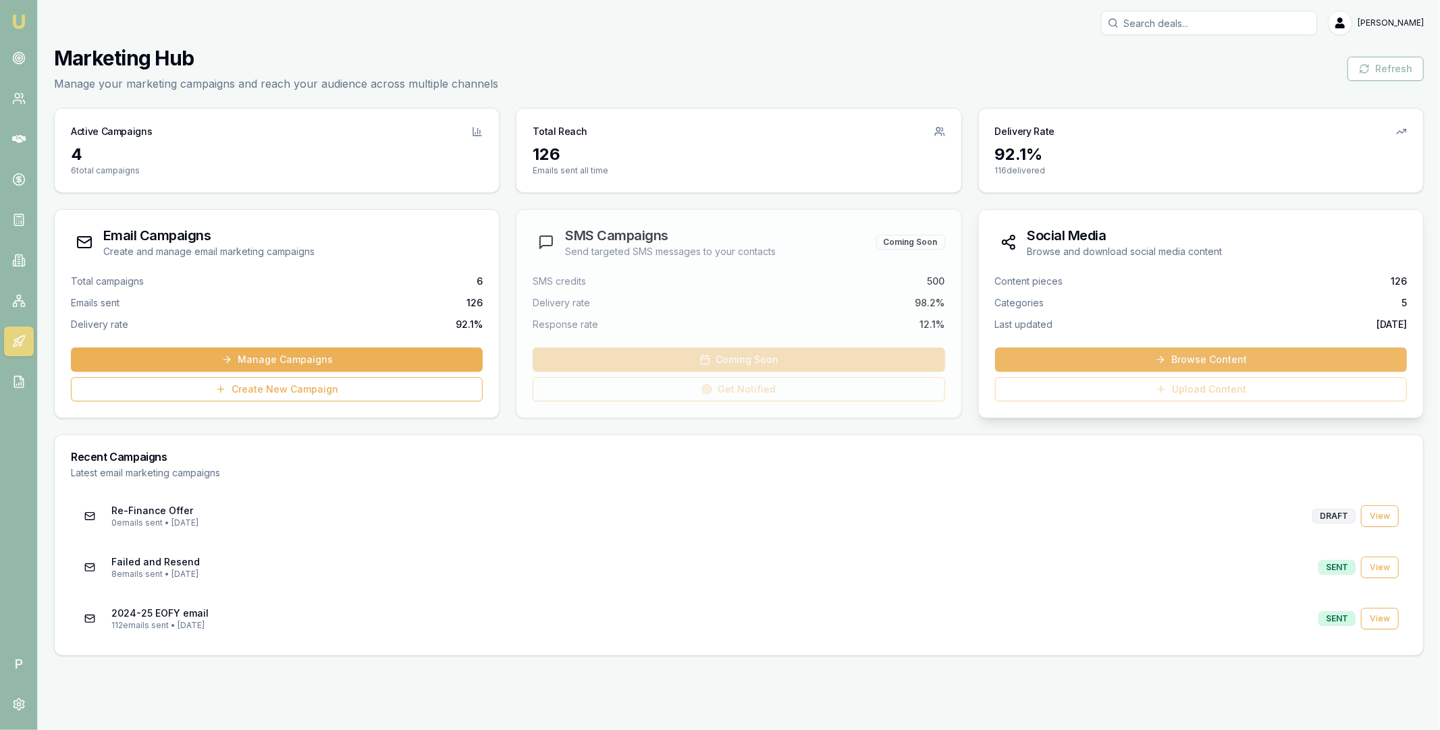
click at [1257, 360] on link "Browse Content" at bounding box center [1201, 360] width 412 height 24
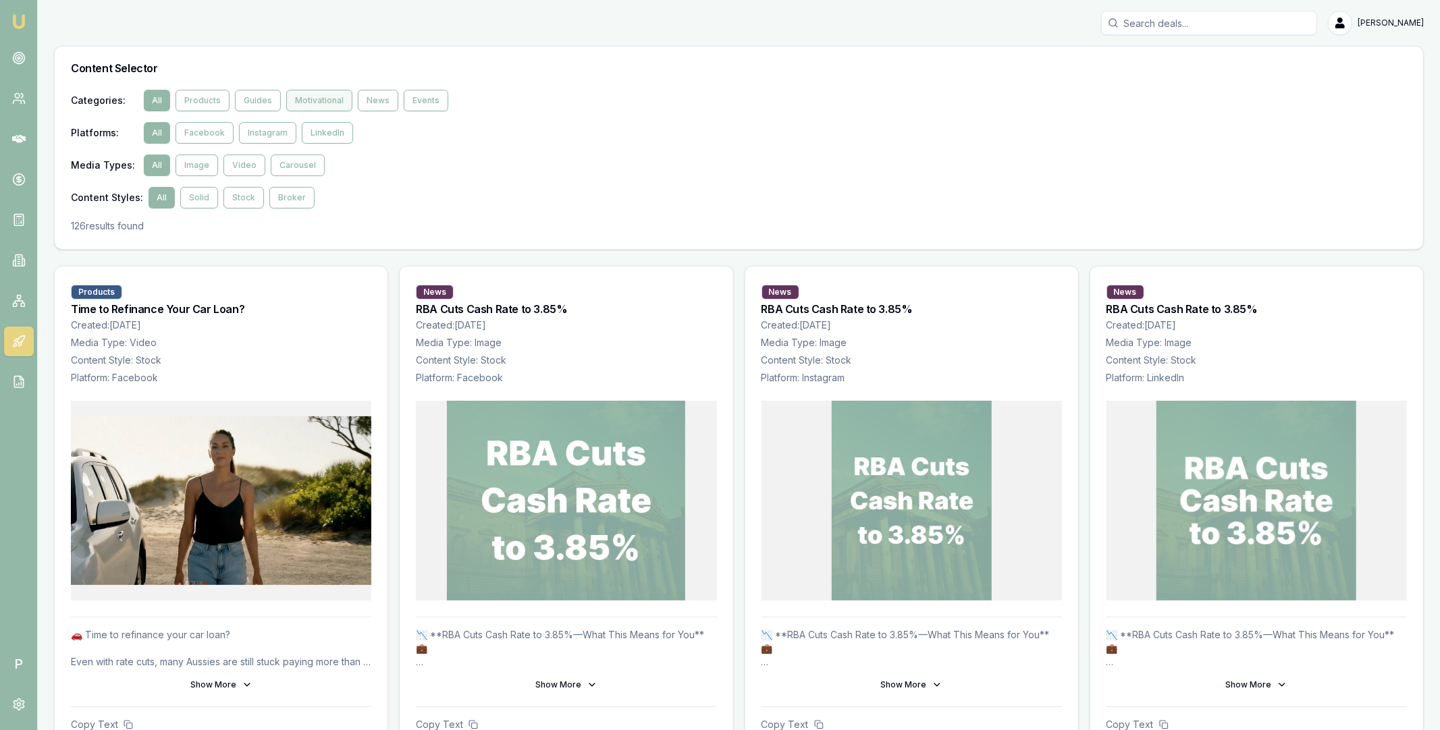
click at [308, 100] on button "Motivational" at bounding box center [319, 101] width 66 height 22
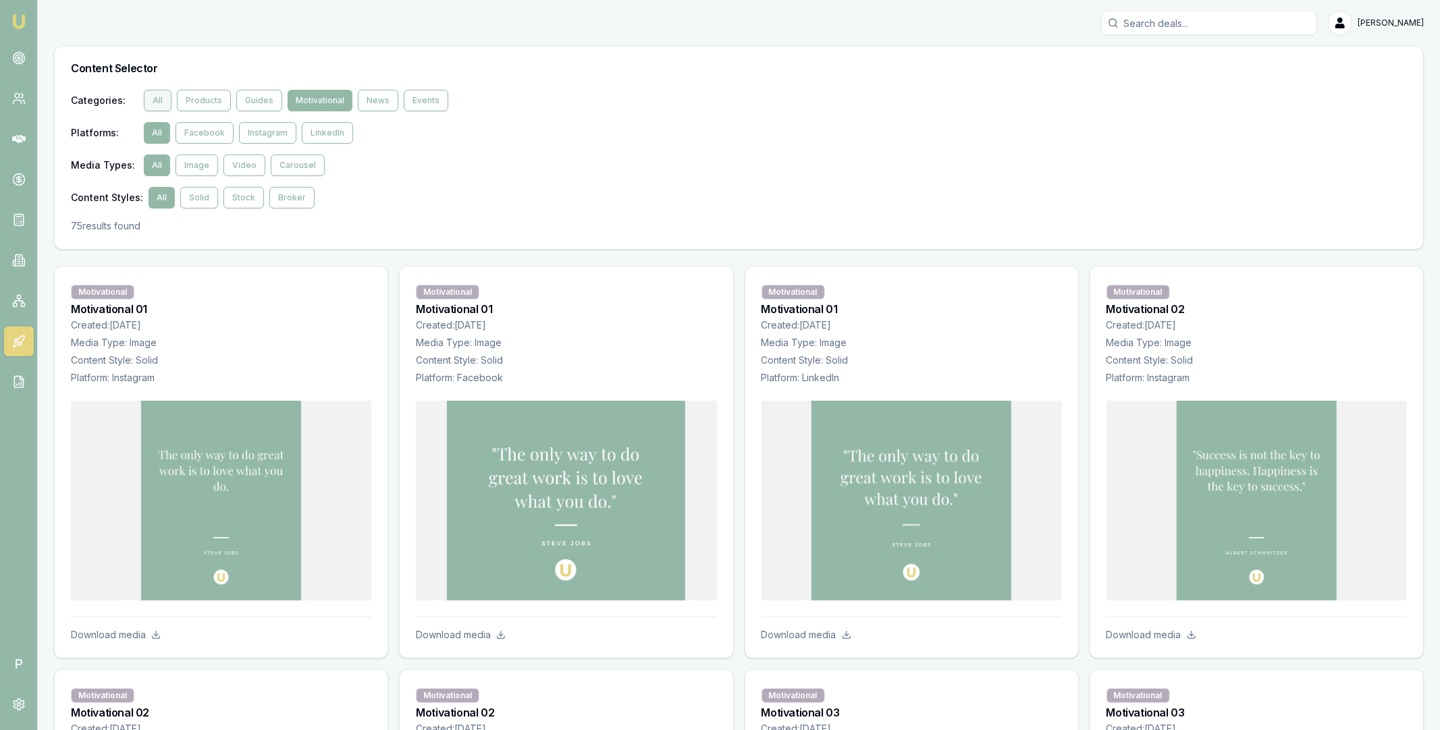
click at [159, 105] on button "All" at bounding box center [158, 101] width 28 height 22
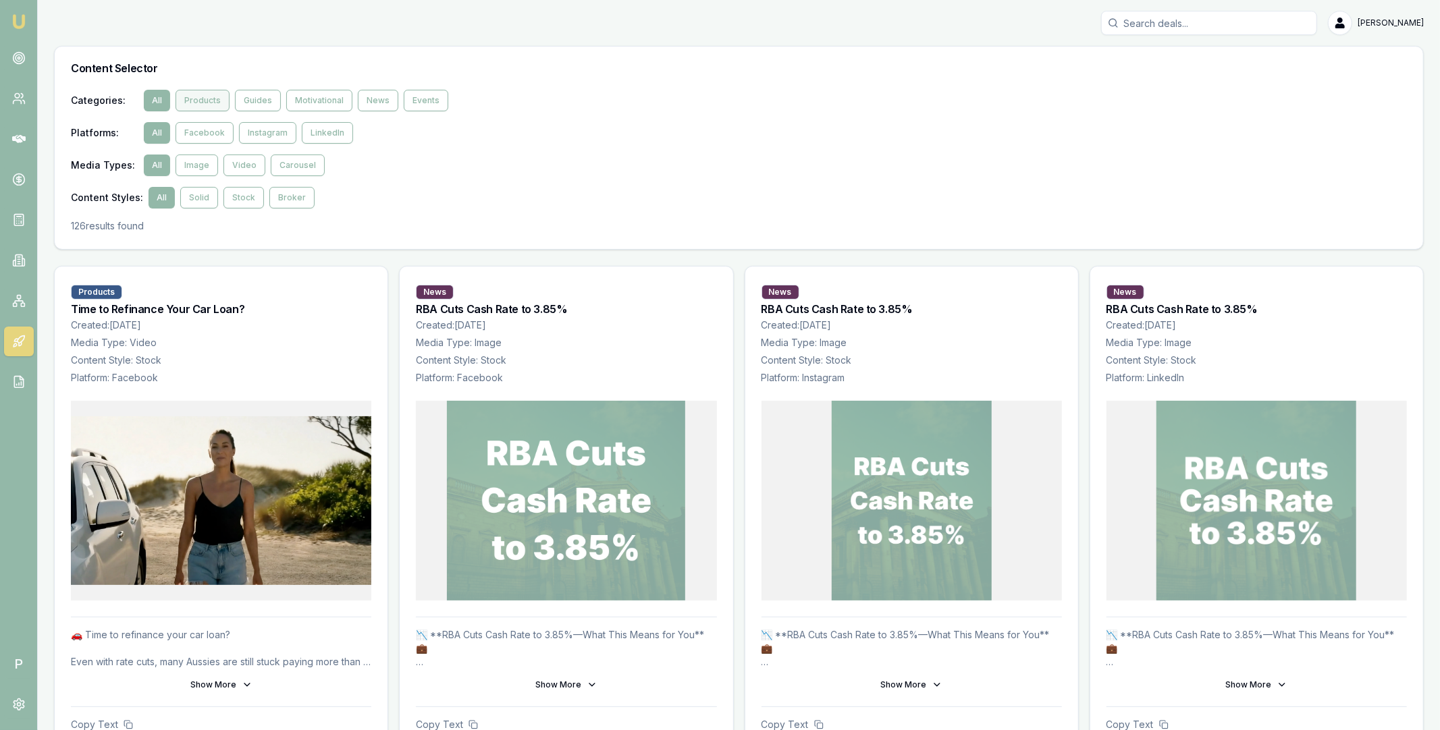
click at [207, 103] on button "Products" at bounding box center [202, 101] width 54 height 22
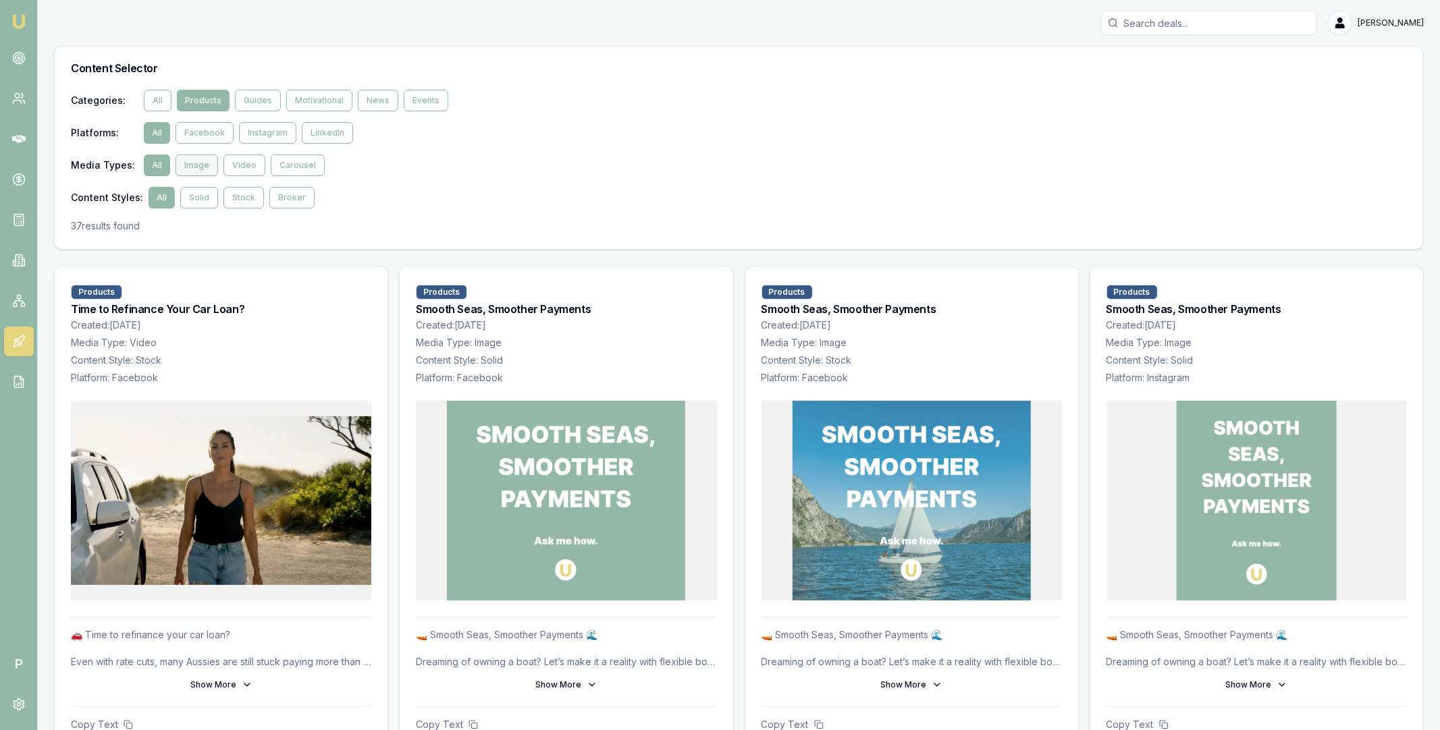
click at [193, 167] on button "Image" at bounding box center [196, 166] width 43 height 22
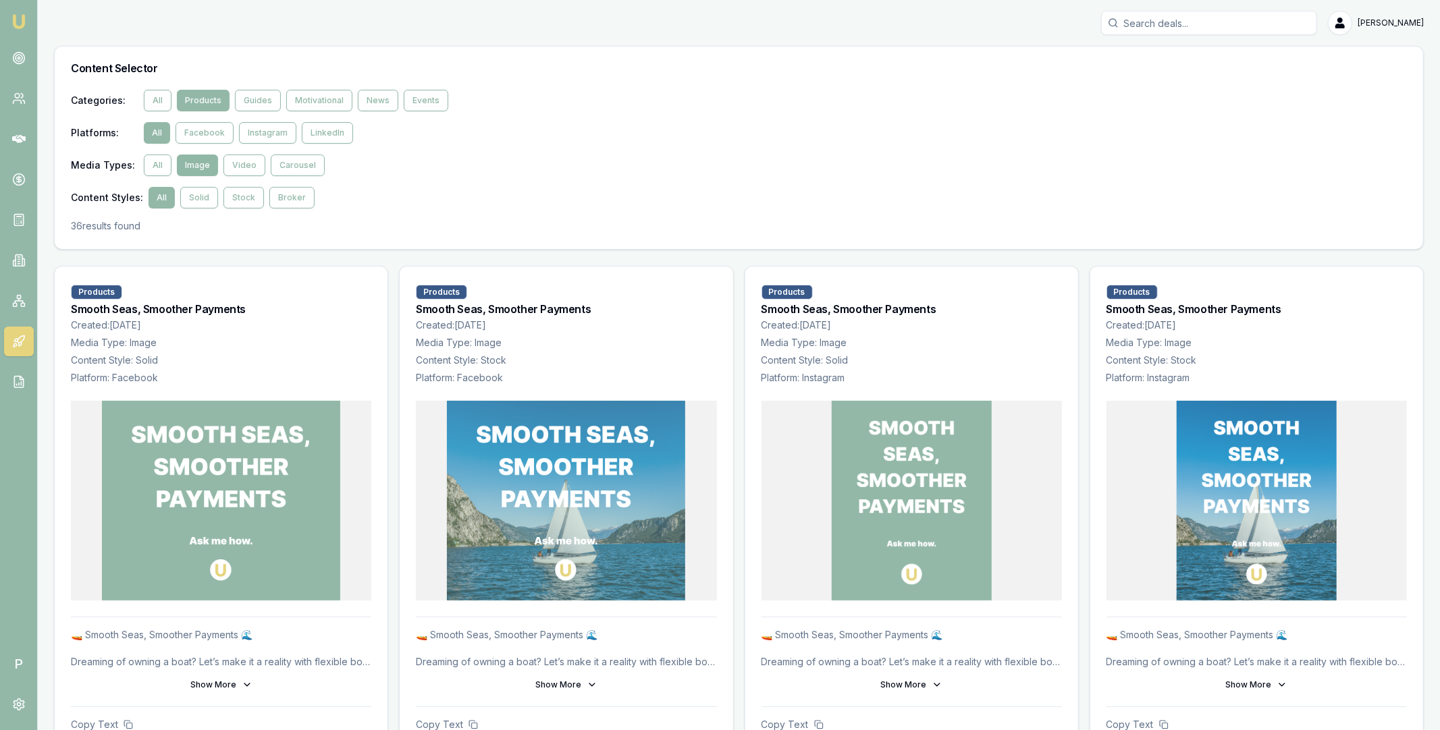
click at [200, 163] on button "Image" at bounding box center [197, 166] width 41 height 22
click at [245, 163] on button "Video" at bounding box center [244, 166] width 42 height 22
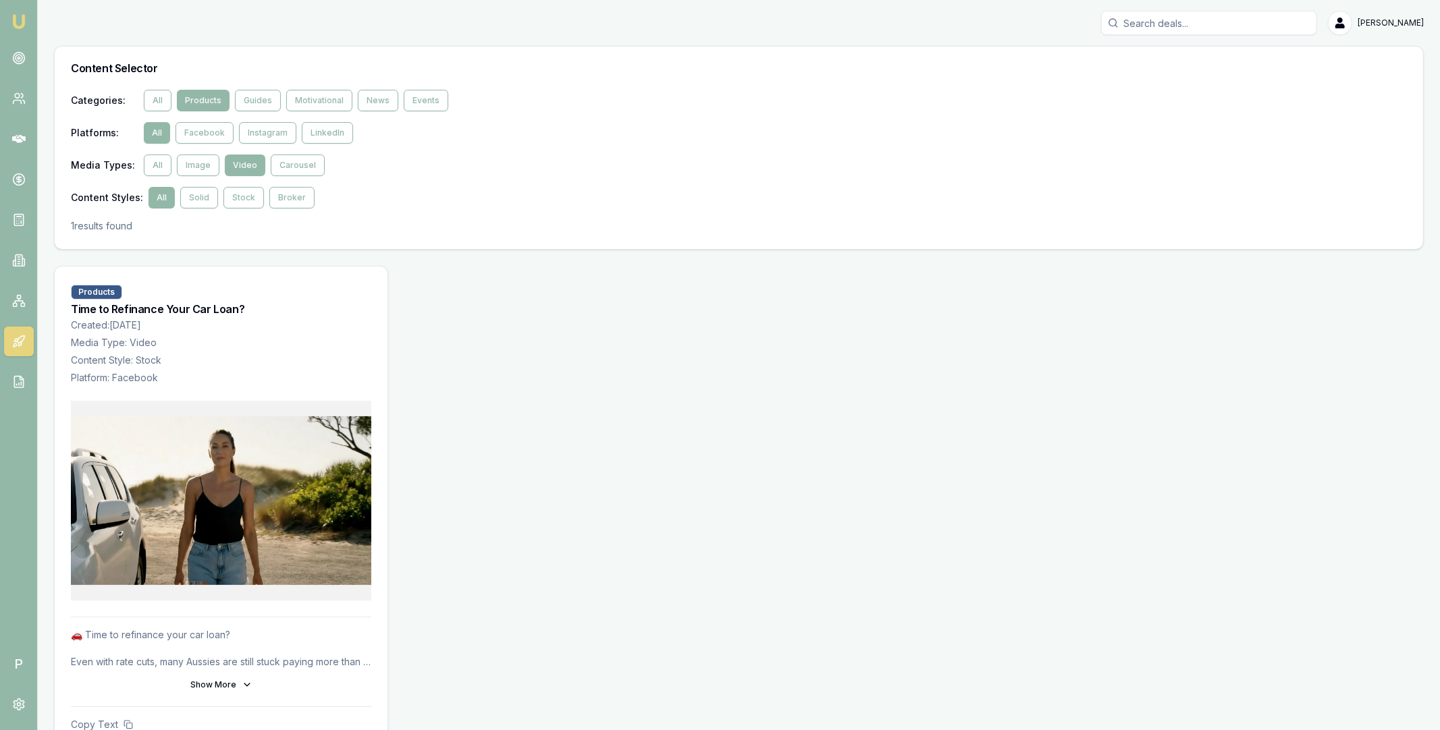
scroll to position [43, 0]
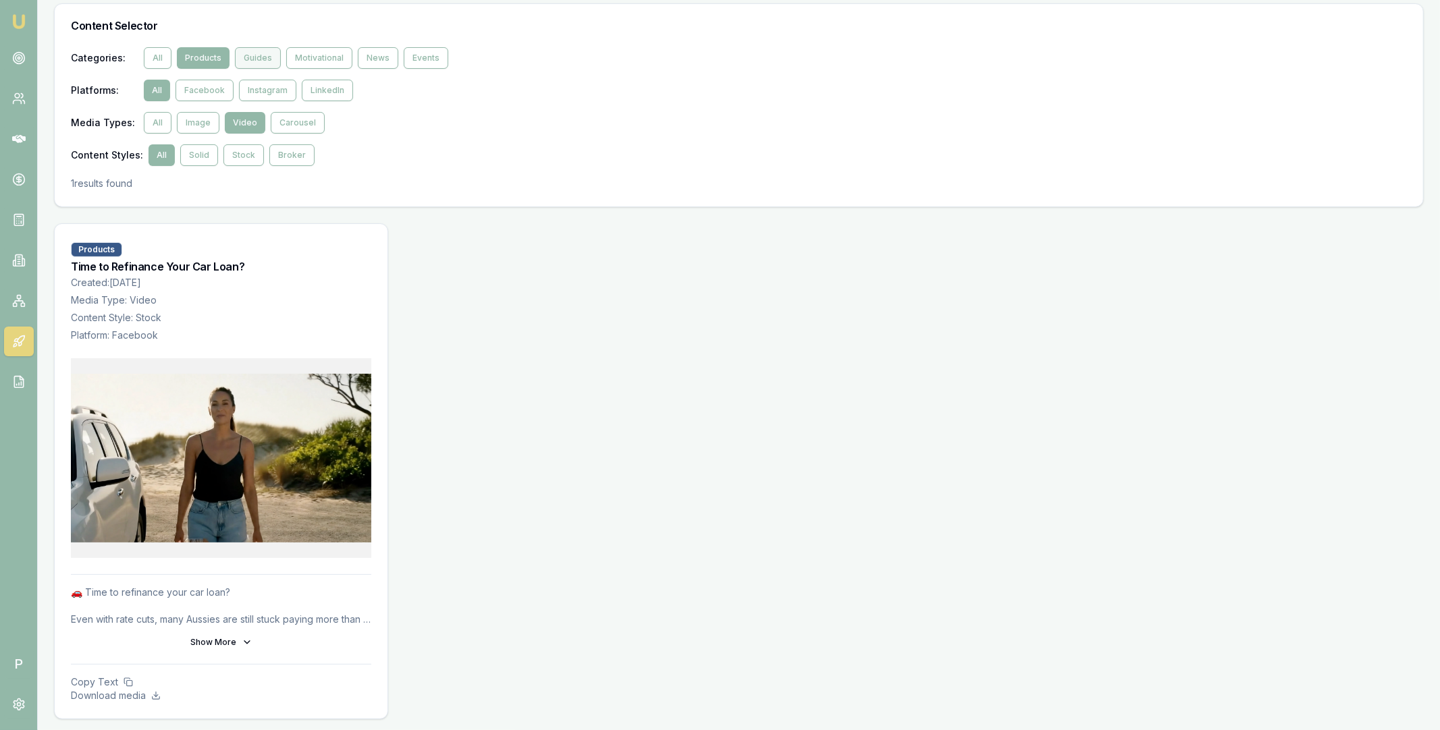
click at [256, 53] on button "Guides" at bounding box center [258, 58] width 46 height 22
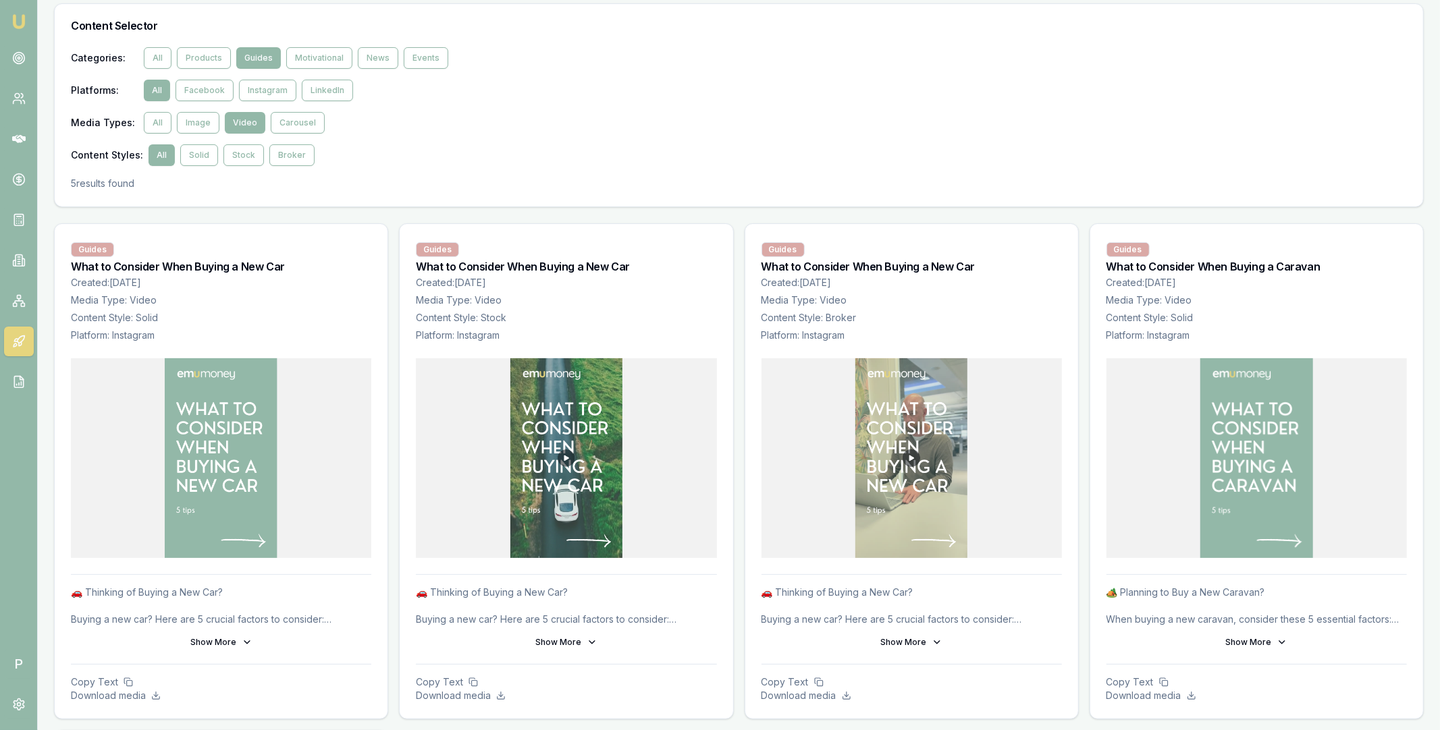
click at [601, 464] on img at bounding box center [566, 458] width 113 height 200
click at [574, 459] on img at bounding box center [566, 458] width 113 height 200
click at [567, 459] on img at bounding box center [566, 458] width 113 height 200
click at [589, 653] on button "Show More" at bounding box center [566, 643] width 300 height 22
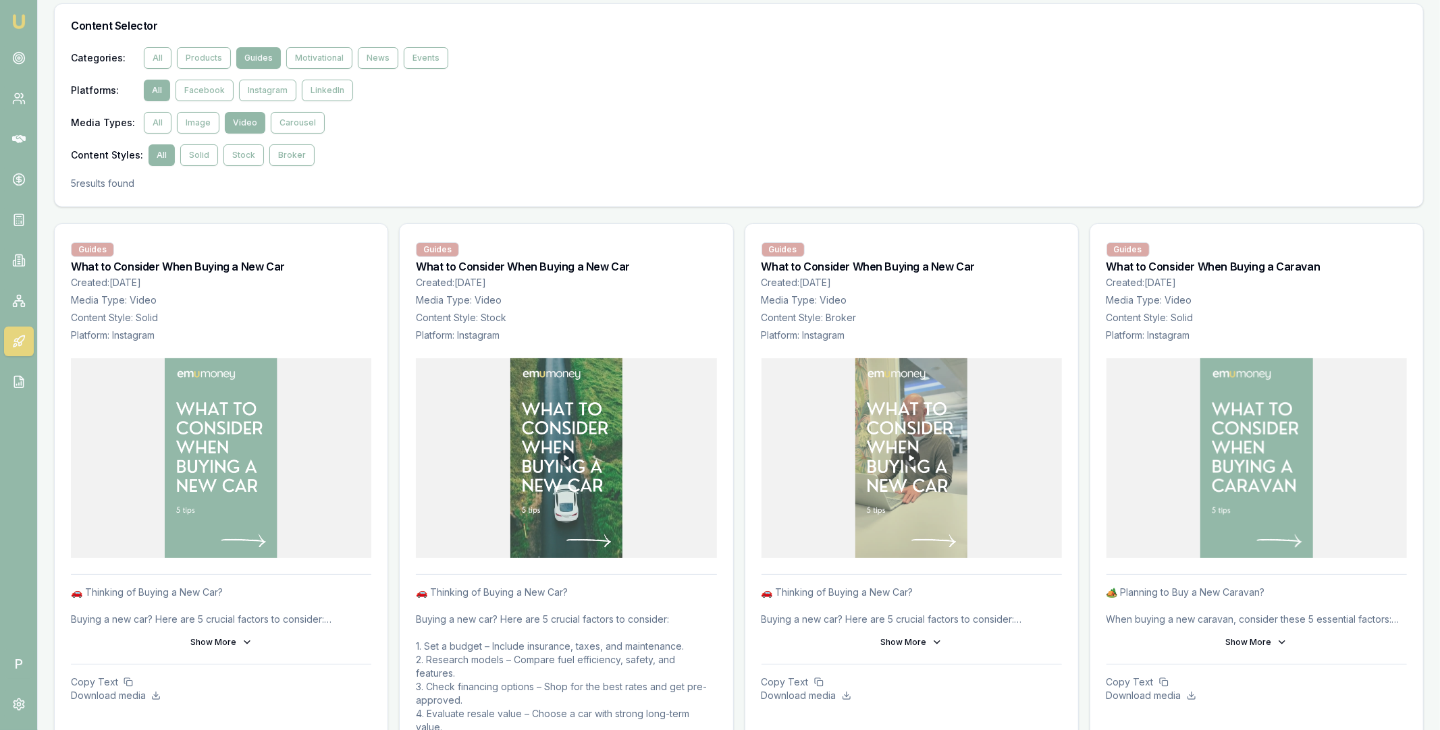
scroll to position [264, 0]
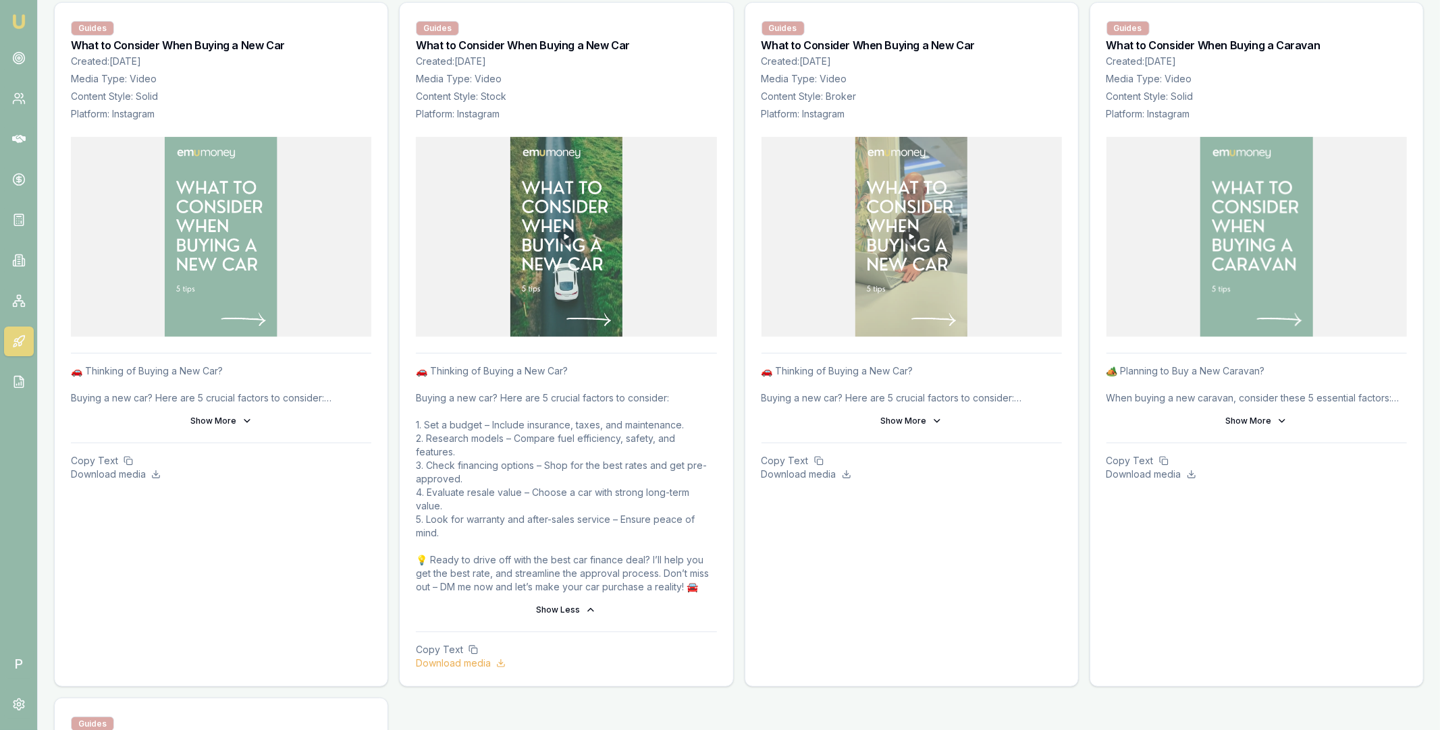
click at [457, 663] on p "Download media" at bounding box center [566, 663] width 300 height 13
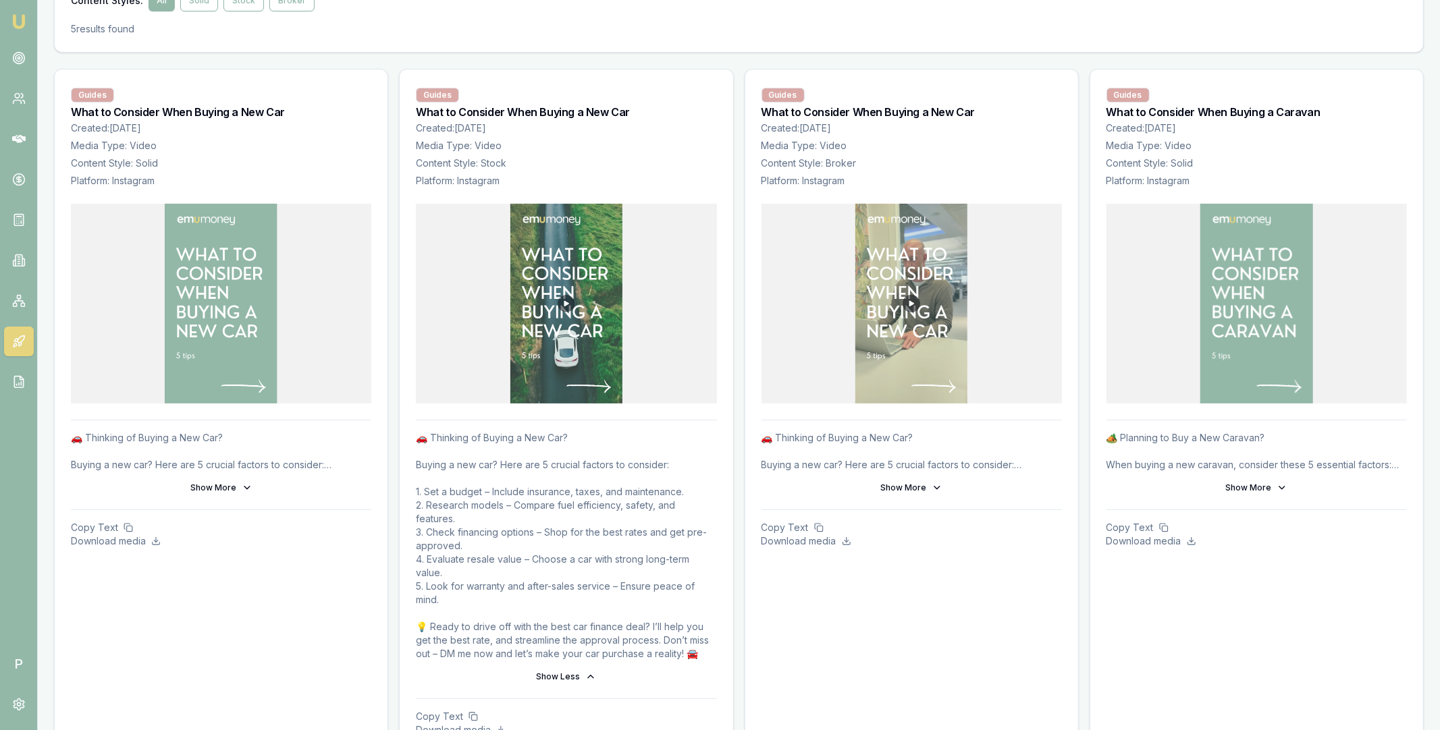
scroll to position [73, 0]
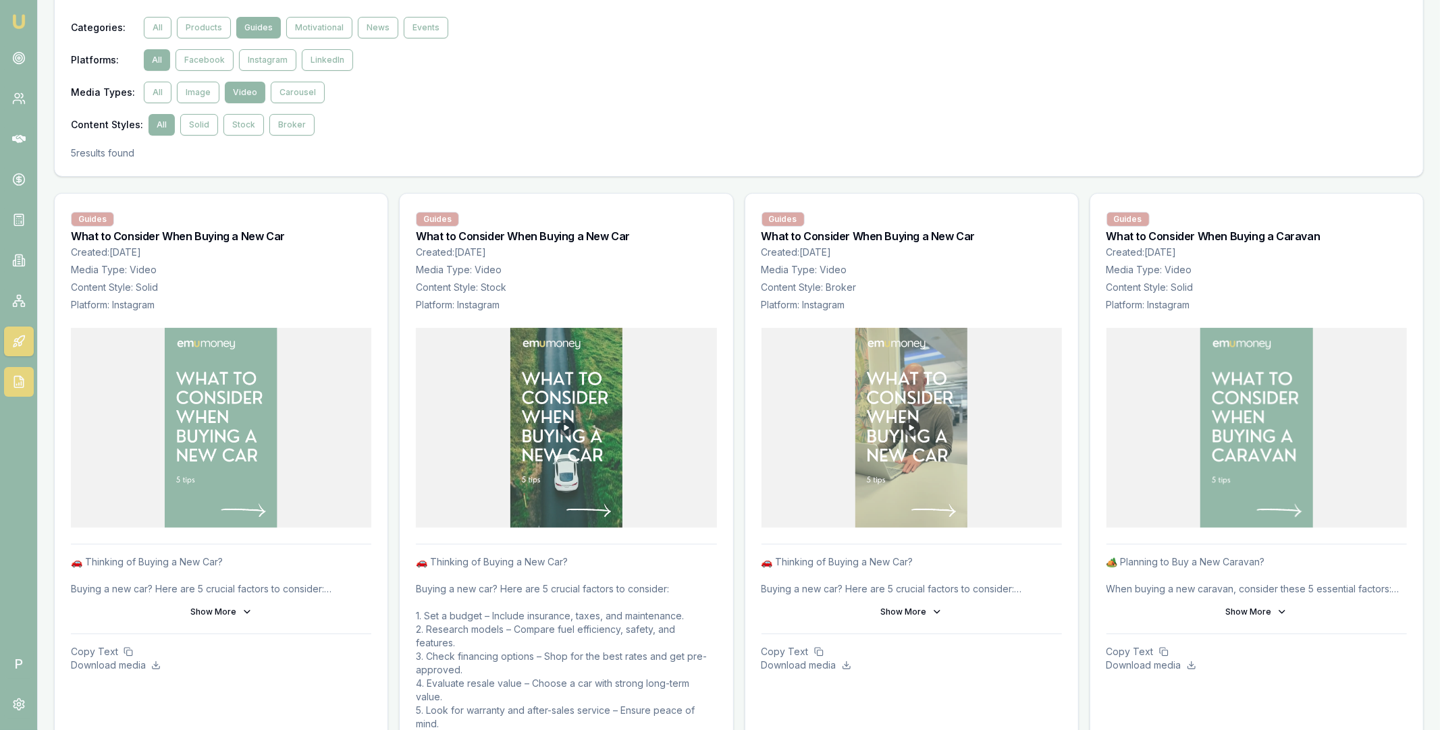
click at [19, 383] on icon at bounding box center [19, 384] width 0 height 2
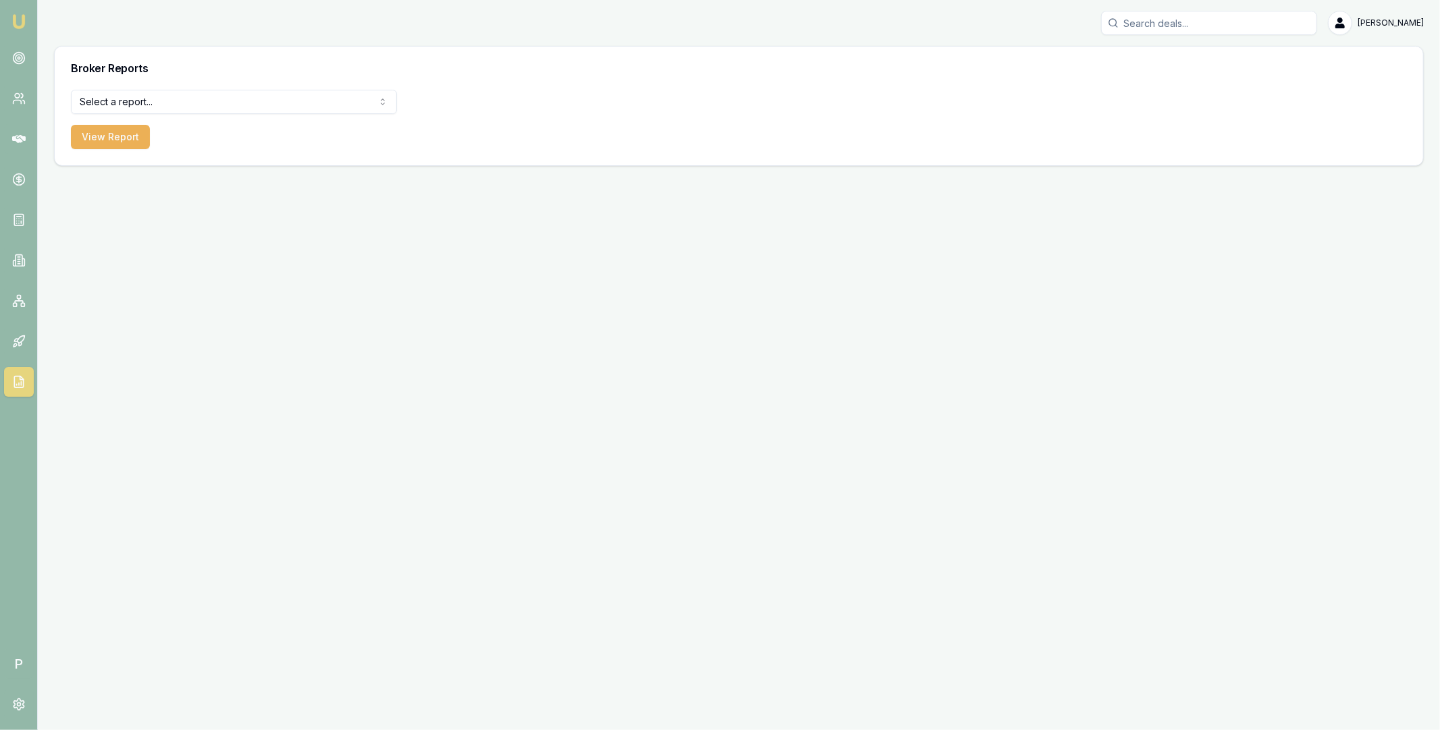
click at [231, 87] on div "Broker Reports" at bounding box center [739, 68] width 1368 height 43
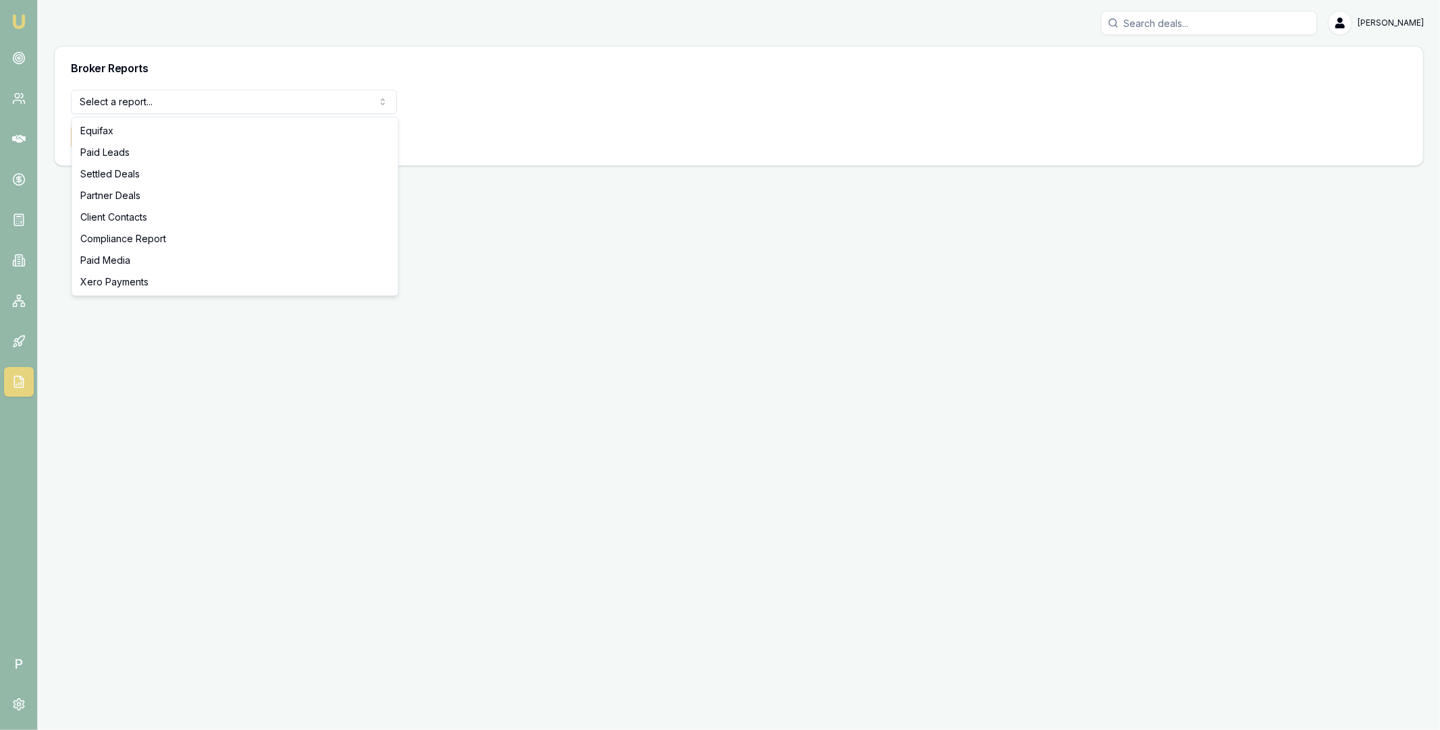
click at [231, 103] on html "Emu Broker P Matt Leeburn Toggle Menu Broker Reports Select a report... Equifax…" at bounding box center [720, 365] width 1440 height 730
select select "settled-deals"
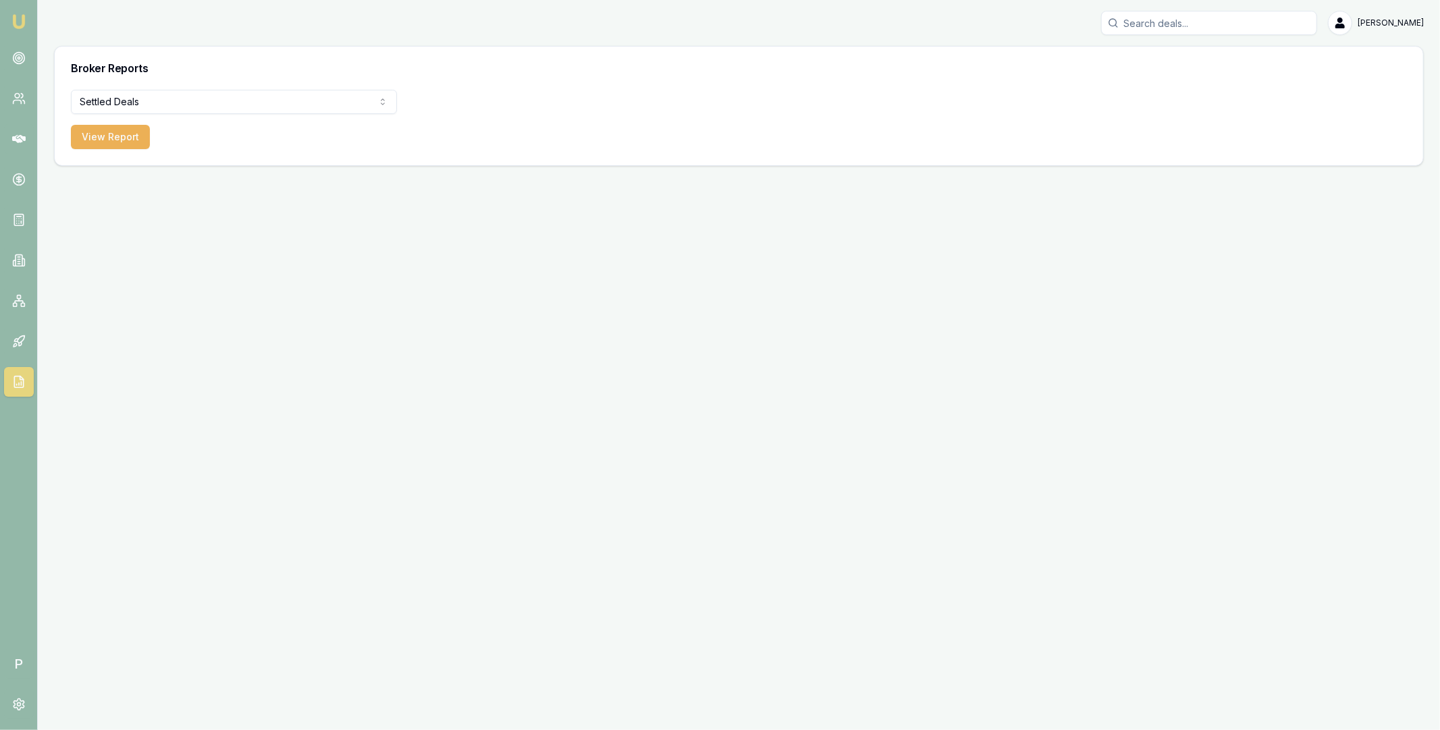
click at [123, 149] on div "Settled Deals Equifax Paid Leads Settled Deals Partner Deals Client Contacts Co…" at bounding box center [739, 128] width 1368 height 76
click at [122, 145] on button "View Report" at bounding box center [110, 137] width 79 height 24
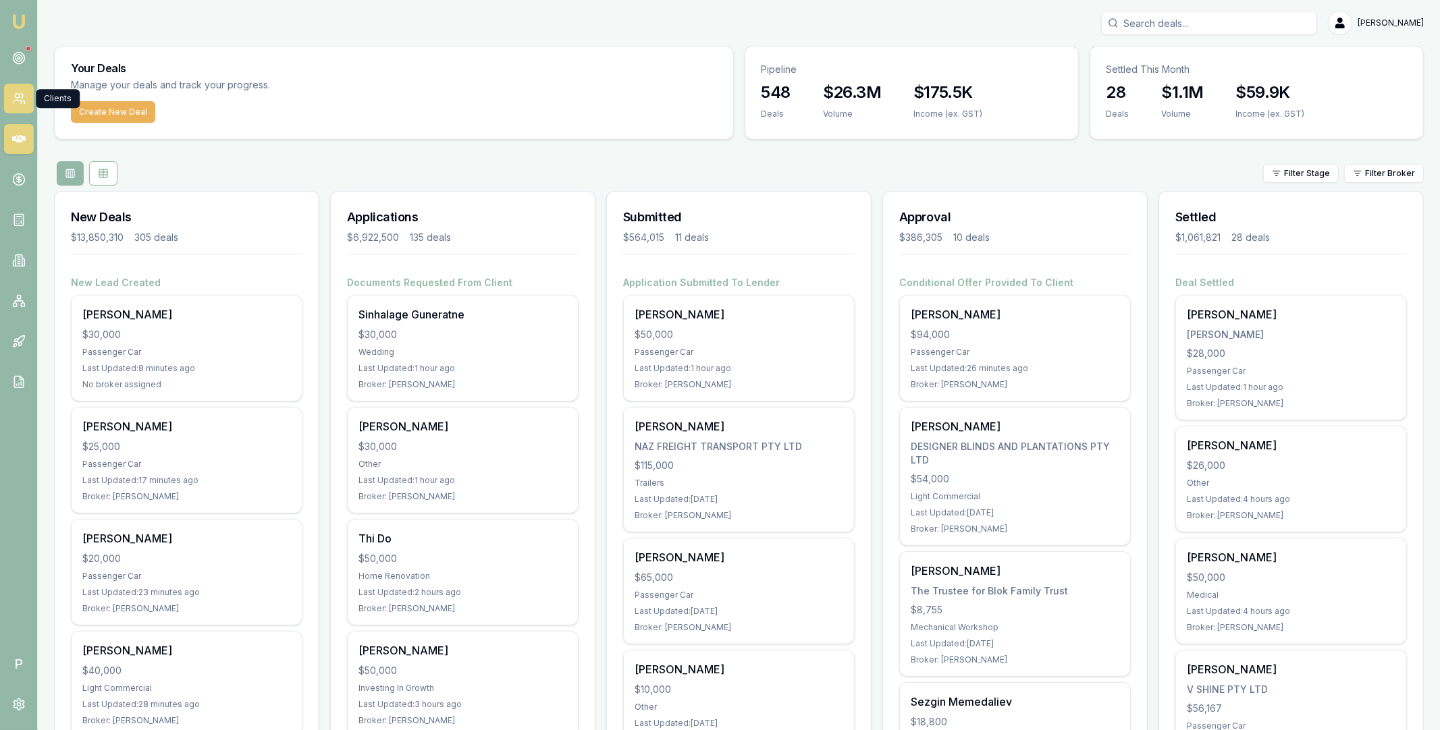
click at [20, 97] on icon at bounding box center [18, 98] width 13 height 13
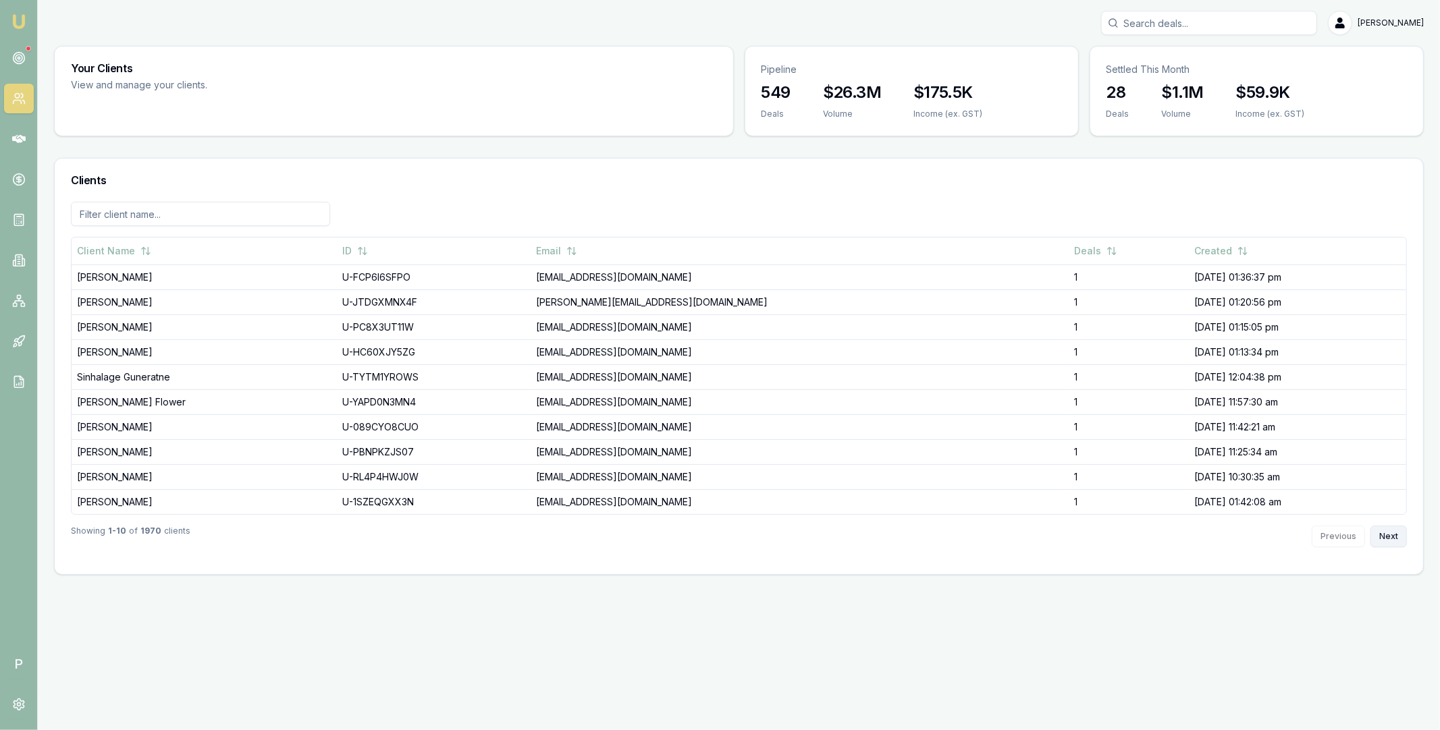
click at [1386, 534] on button "Next" at bounding box center [1388, 537] width 36 height 22
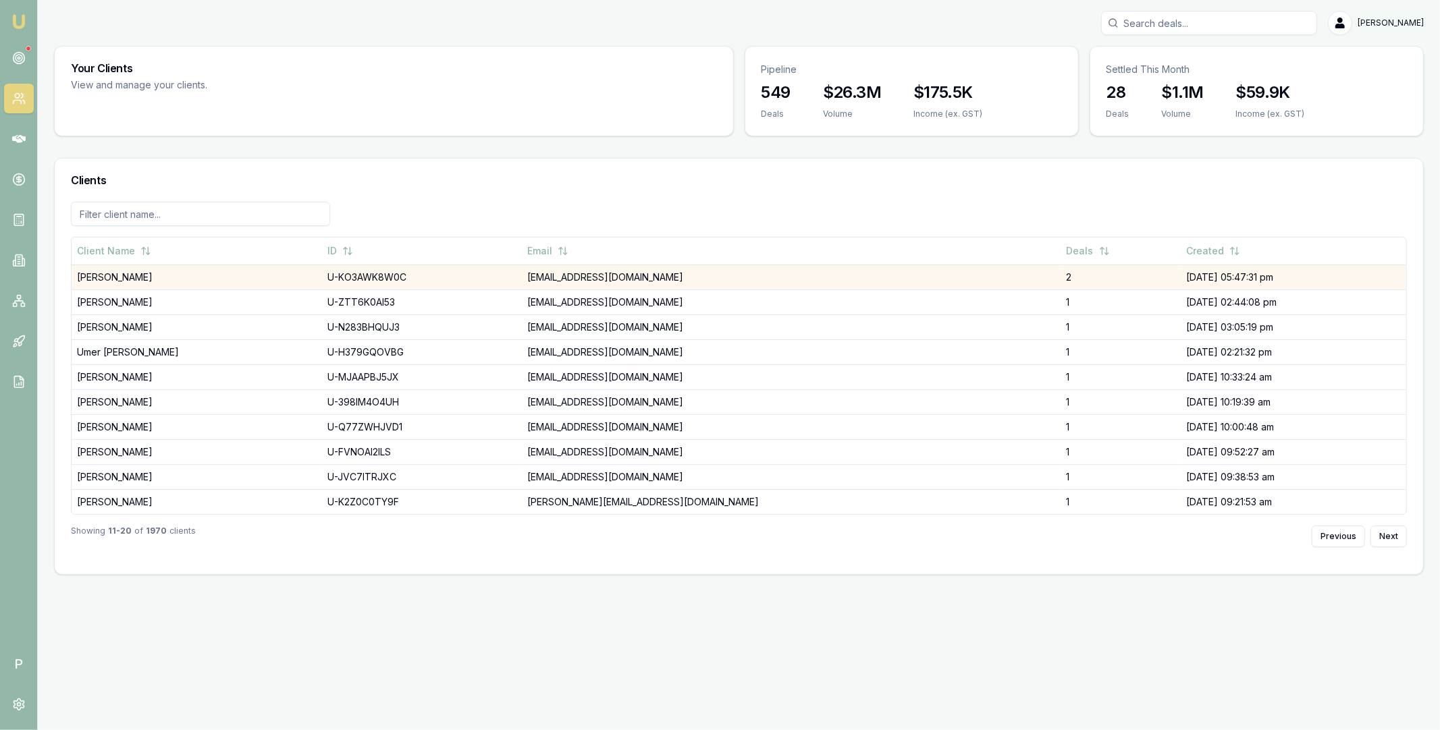
click at [162, 277] on td "Liam Storm" at bounding box center [197, 277] width 250 height 25
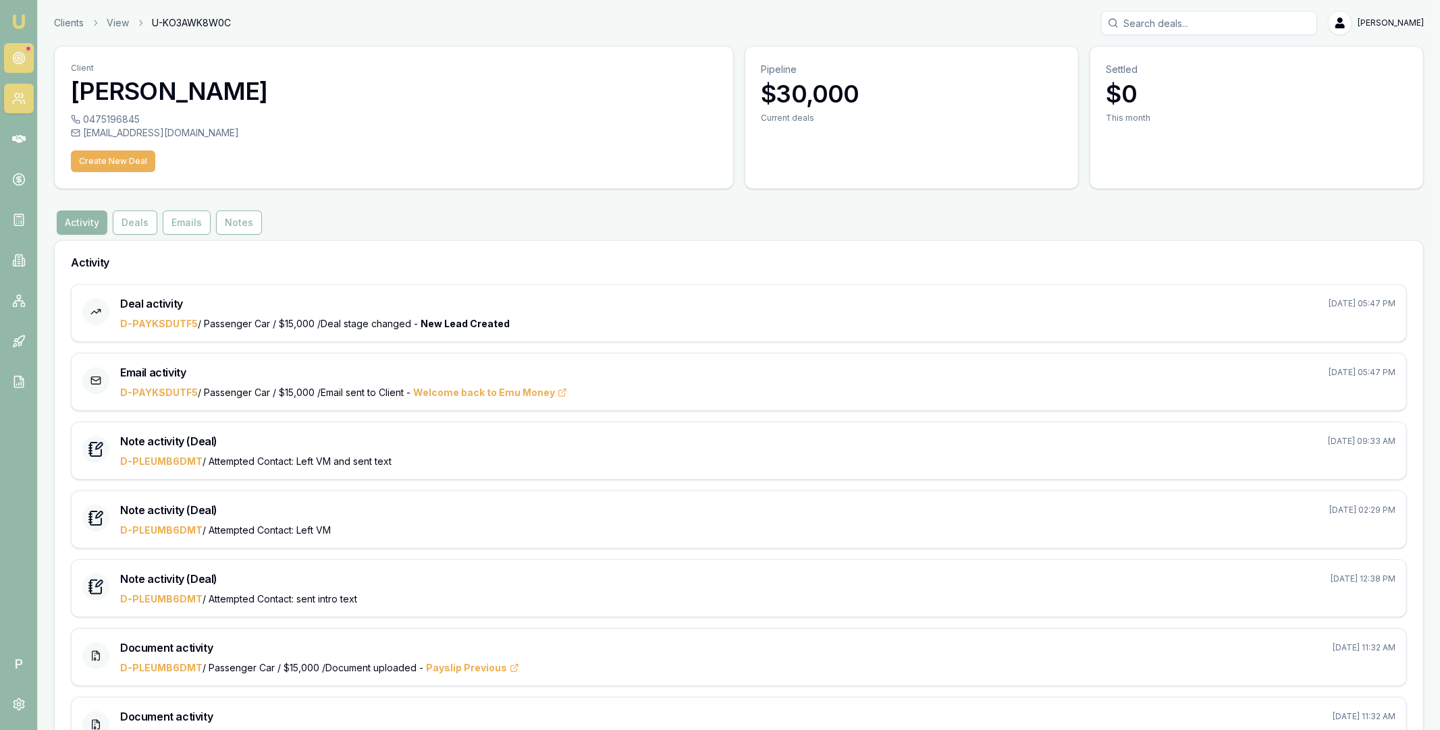
click at [21, 54] on icon at bounding box center [18, 57] width 13 height 13
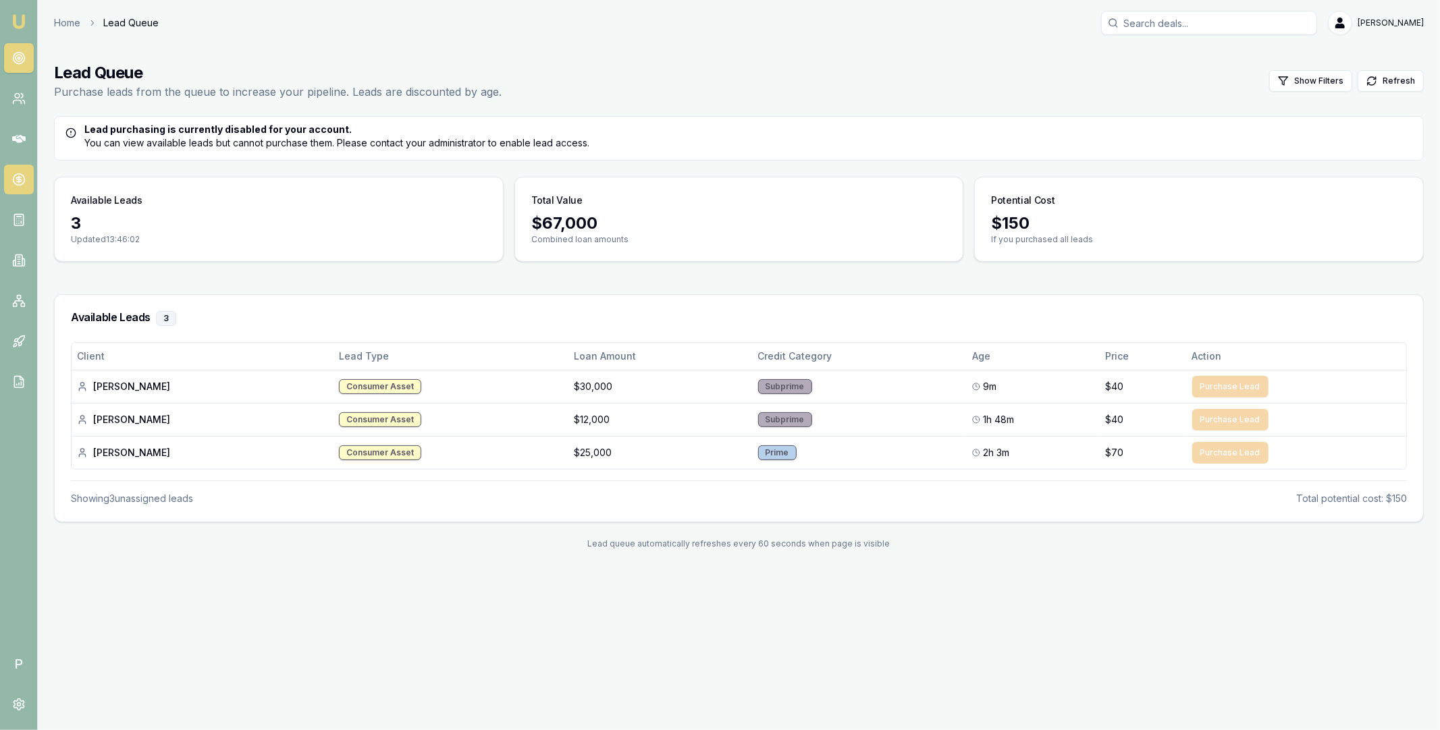
click at [19, 175] on icon at bounding box center [18, 179] width 13 height 13
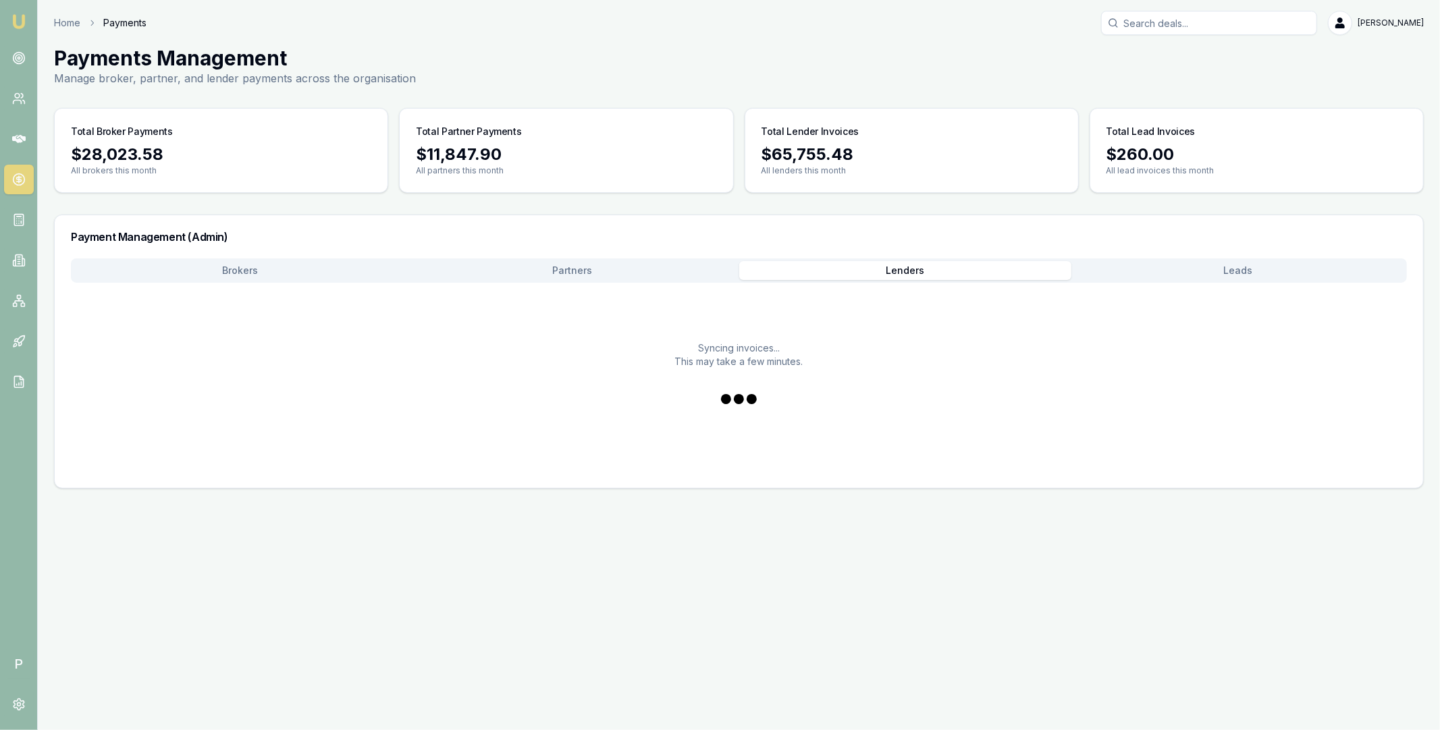
click at [865, 268] on button "Lenders" at bounding box center [905, 270] width 333 height 19
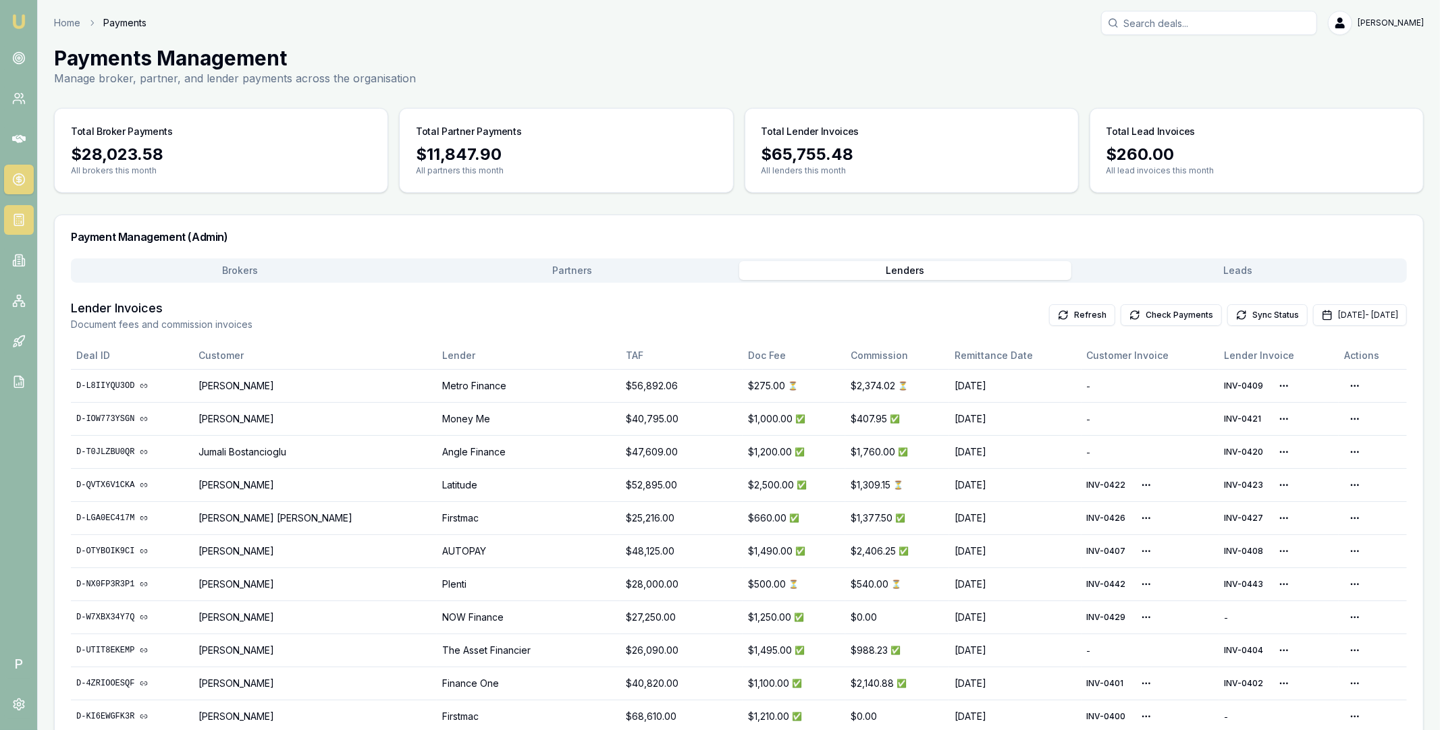
click at [15, 217] on icon at bounding box center [18, 219] width 13 height 13
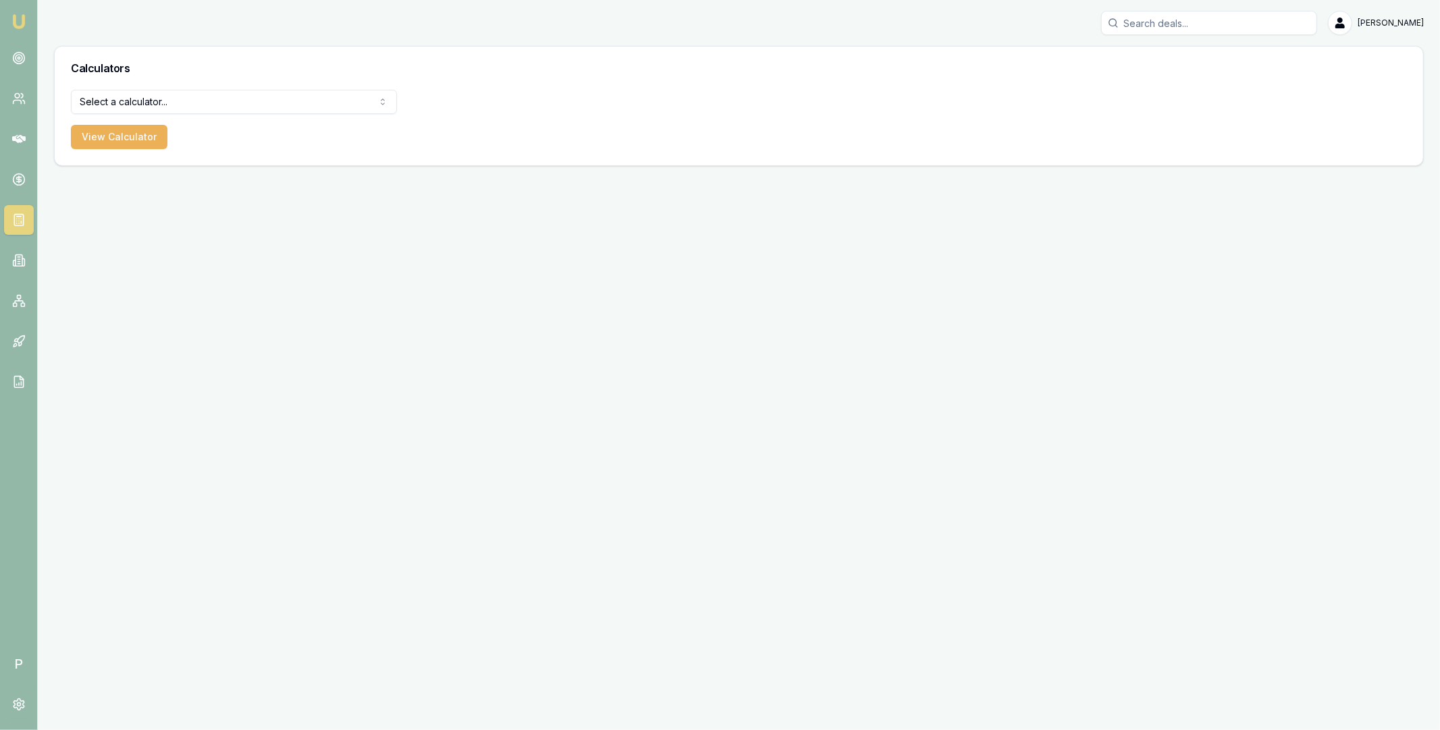
click at [191, 107] on html "Emu Broker P Matt Leeburn Toggle Menu Calculators Select a calculator... Financ…" at bounding box center [720, 365] width 1440 height 730
click at [134, 137] on button "View Calculator" at bounding box center [119, 137] width 97 height 24
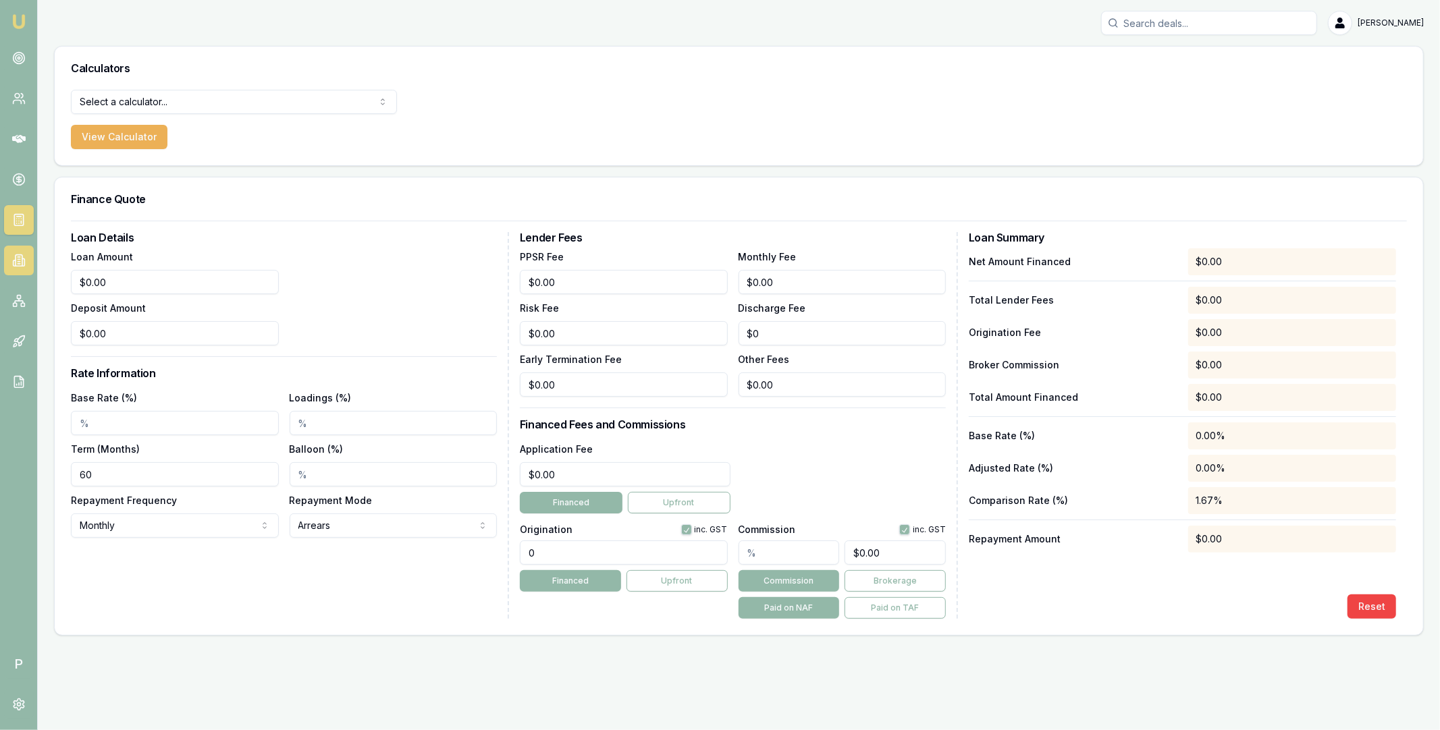
click at [18, 257] on icon at bounding box center [19, 257] width 2 height 0
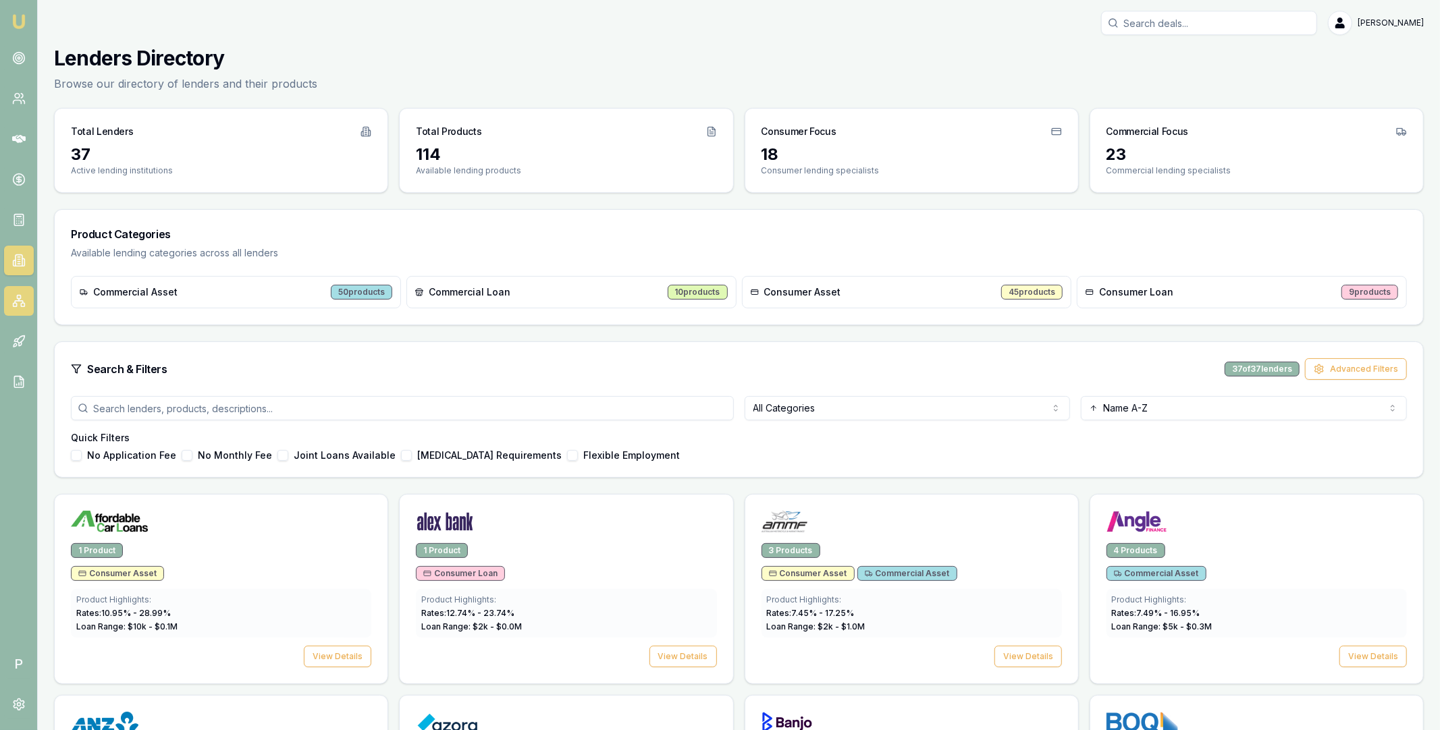
click at [16, 299] on icon at bounding box center [18, 300] width 13 height 13
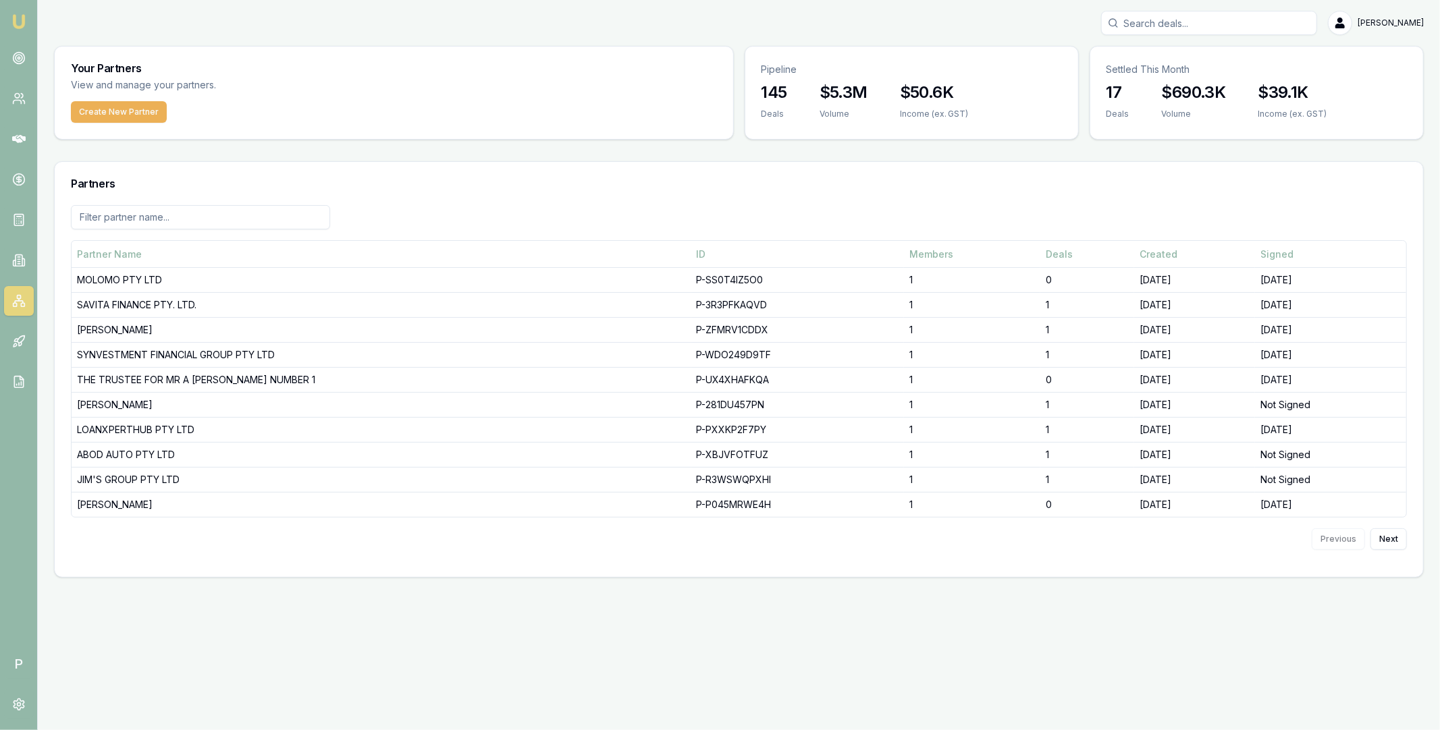
click at [191, 208] on input at bounding box center [200, 217] width 259 height 24
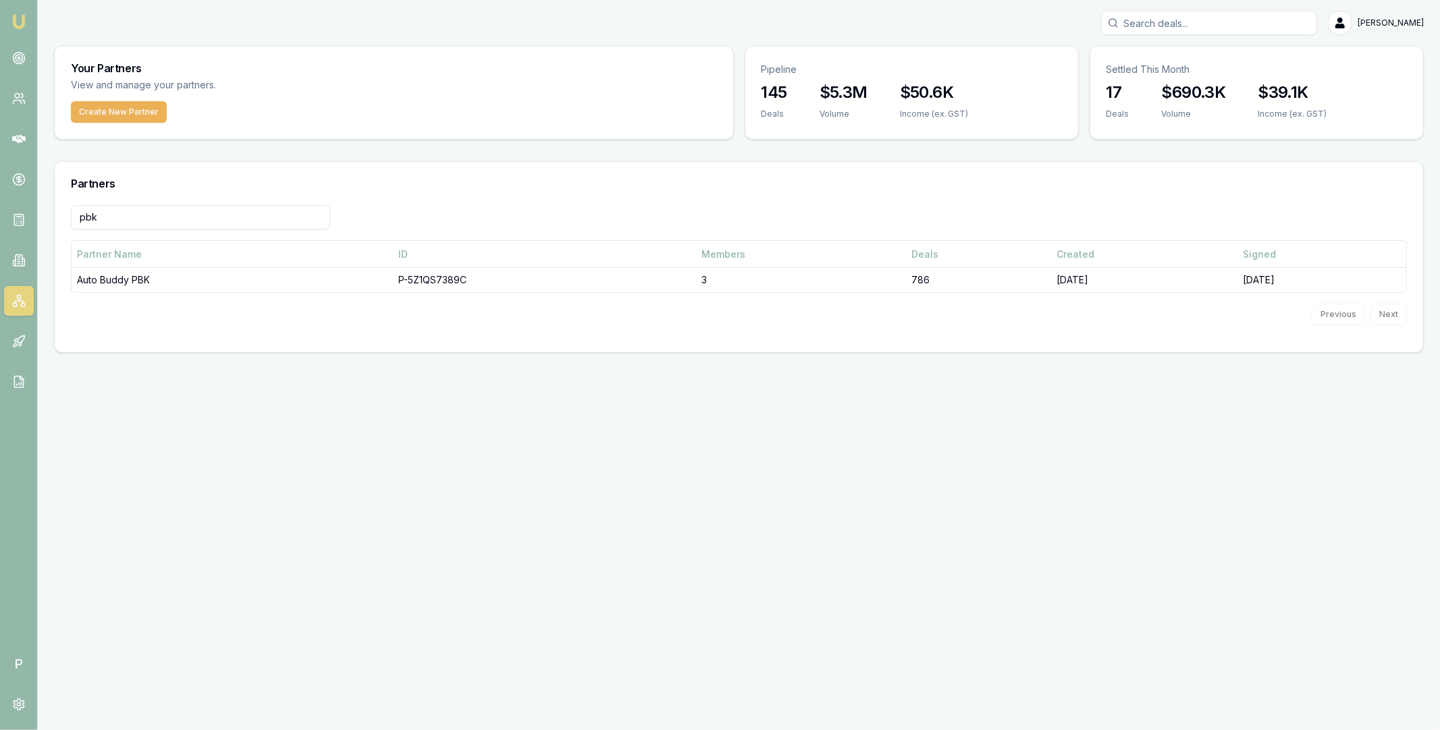
type input "pbk"
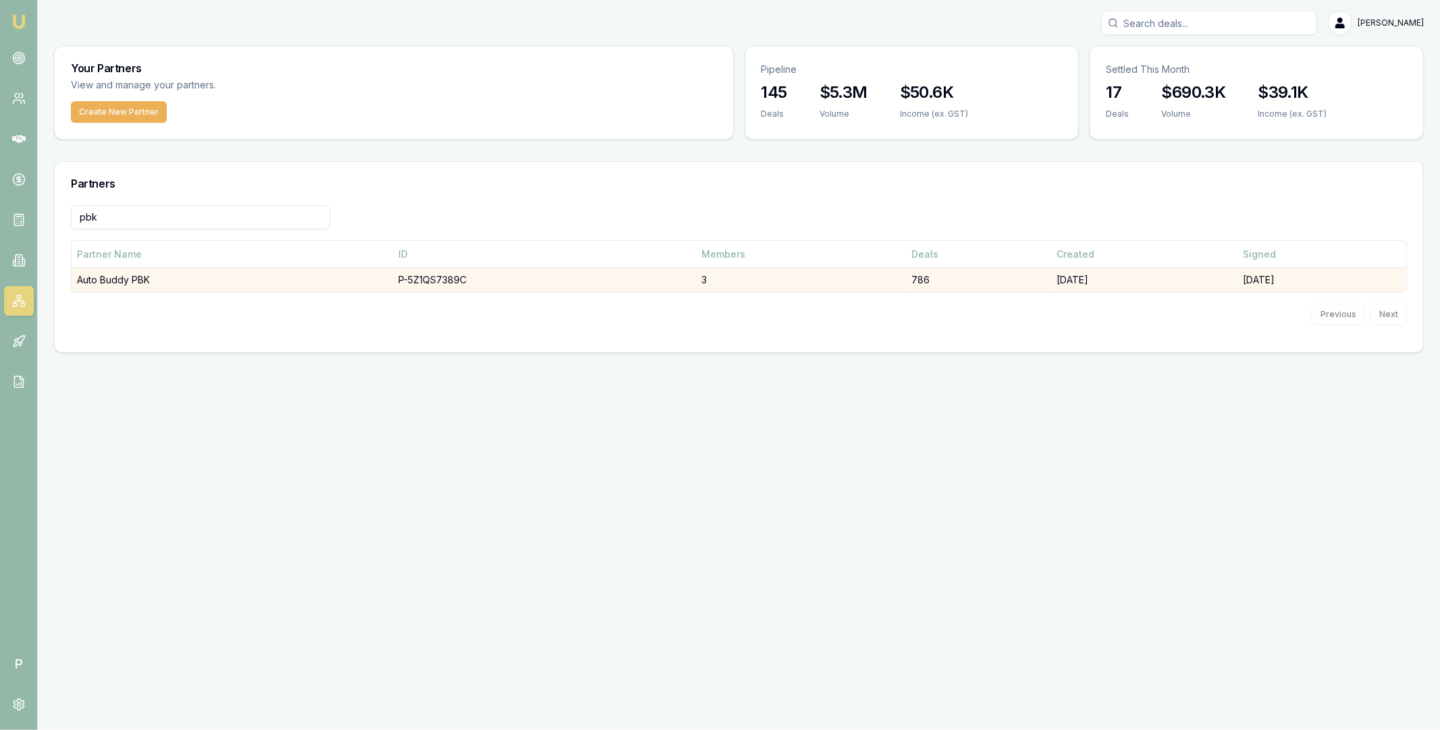
click at [242, 268] on td "Auto Buddy PBK" at bounding box center [232, 280] width 321 height 25
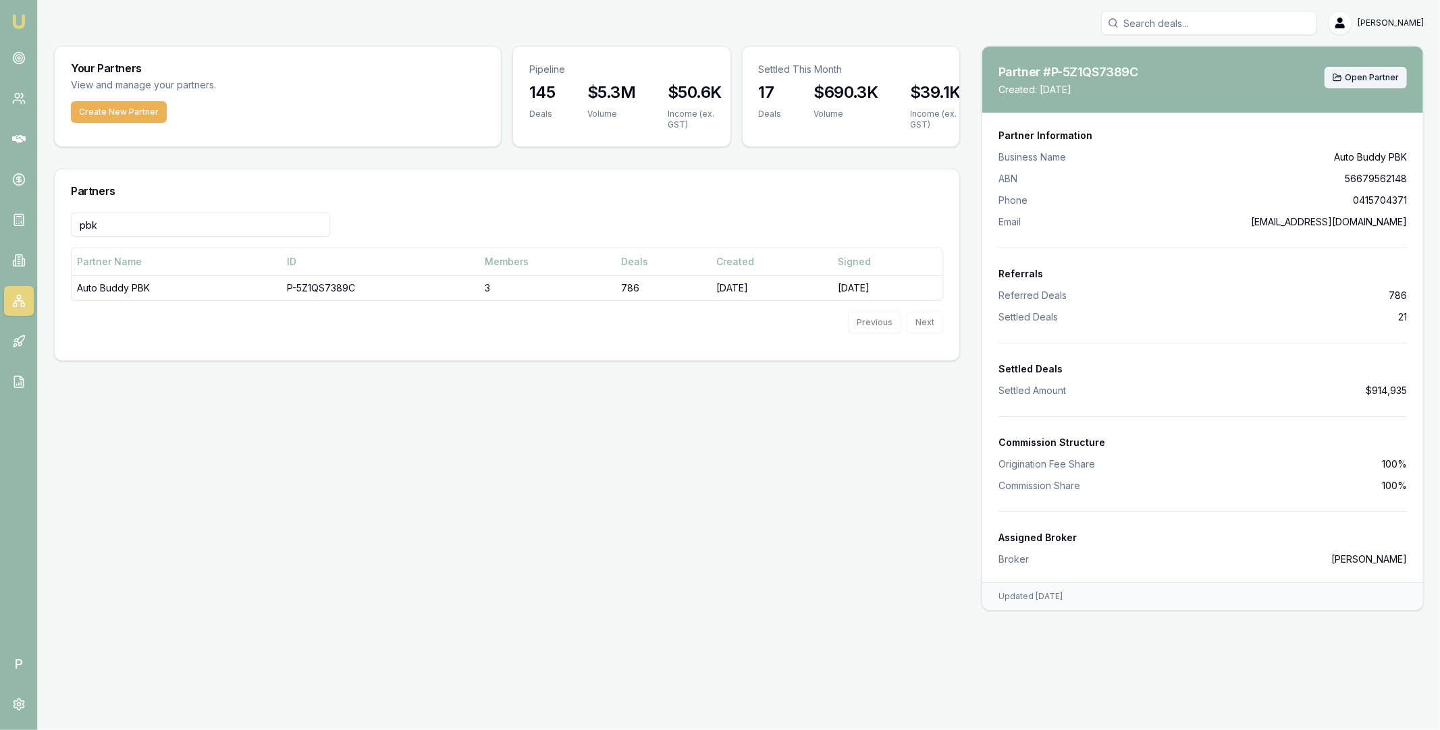
click at [1359, 77] on span "Open Partner" at bounding box center [1371, 77] width 54 height 11
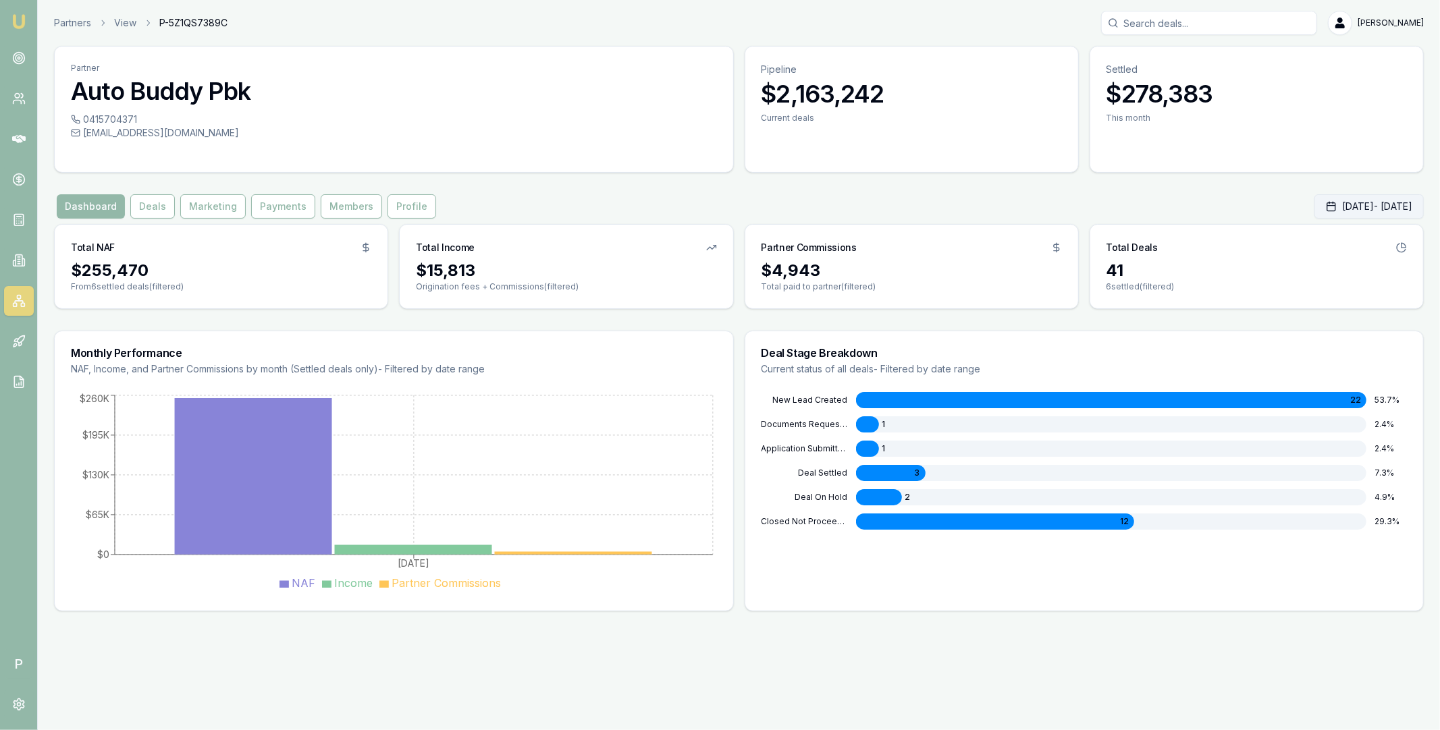
click at [1331, 209] on button "[DATE] - [DATE]" at bounding box center [1368, 206] width 109 height 24
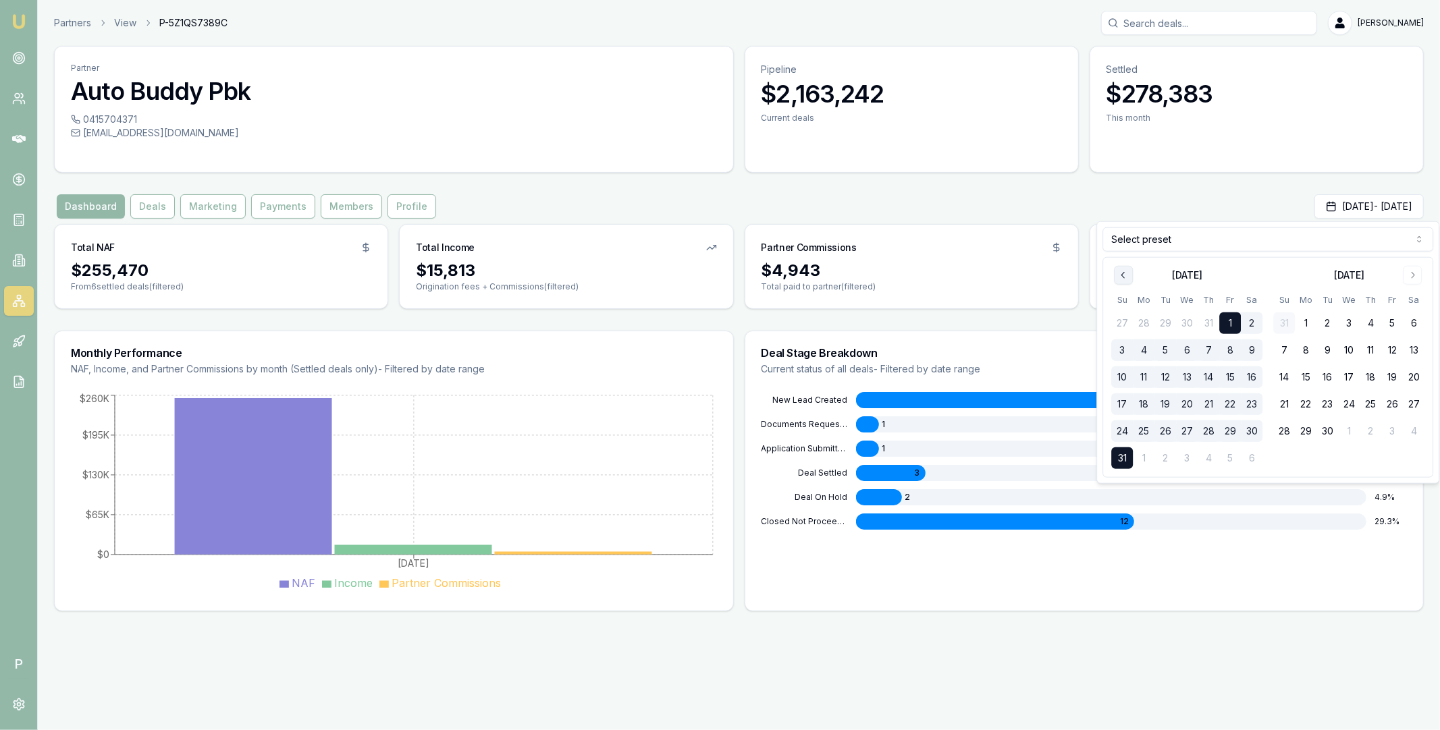
click at [1124, 275] on icon "Go to previous month" at bounding box center [1123, 275] width 11 height 11
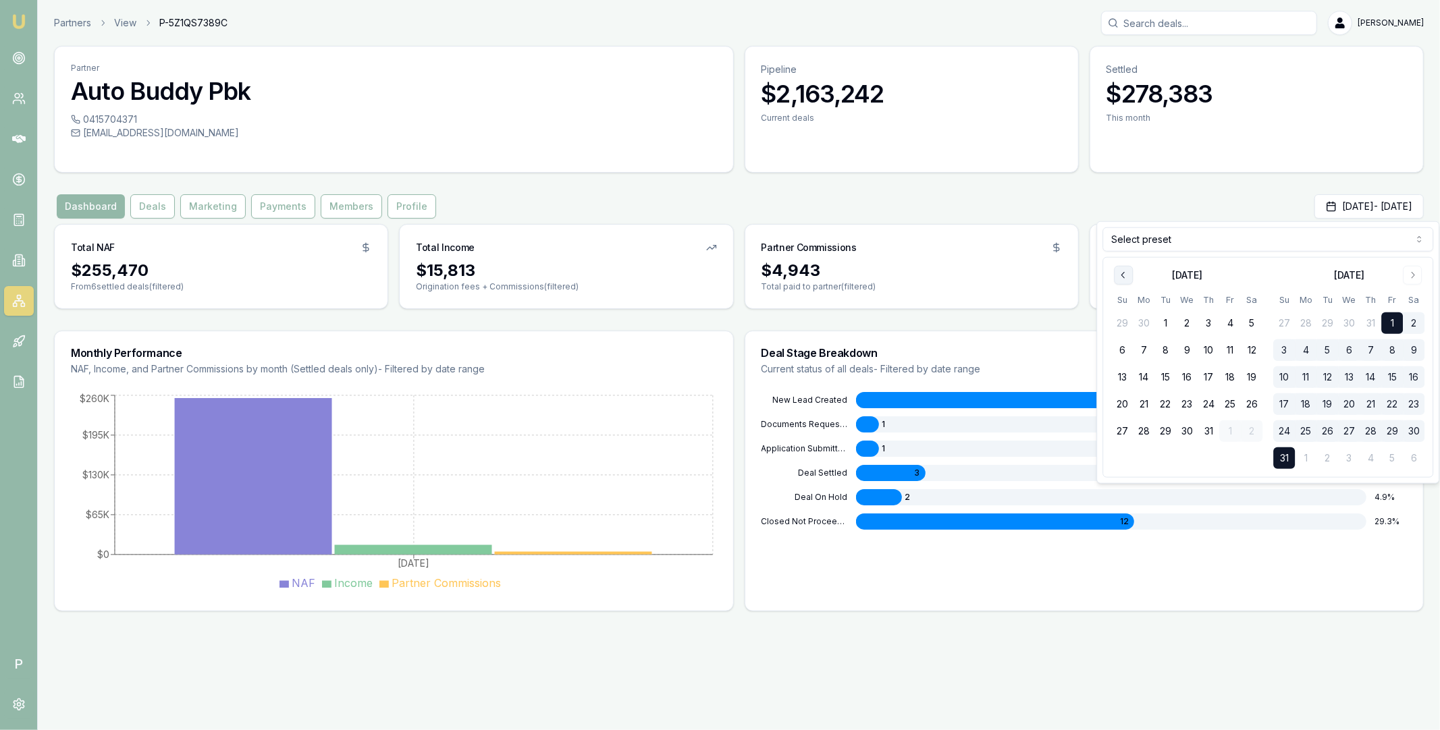
click at [1124, 275] on icon "Go to previous month" at bounding box center [1123, 275] width 11 height 11
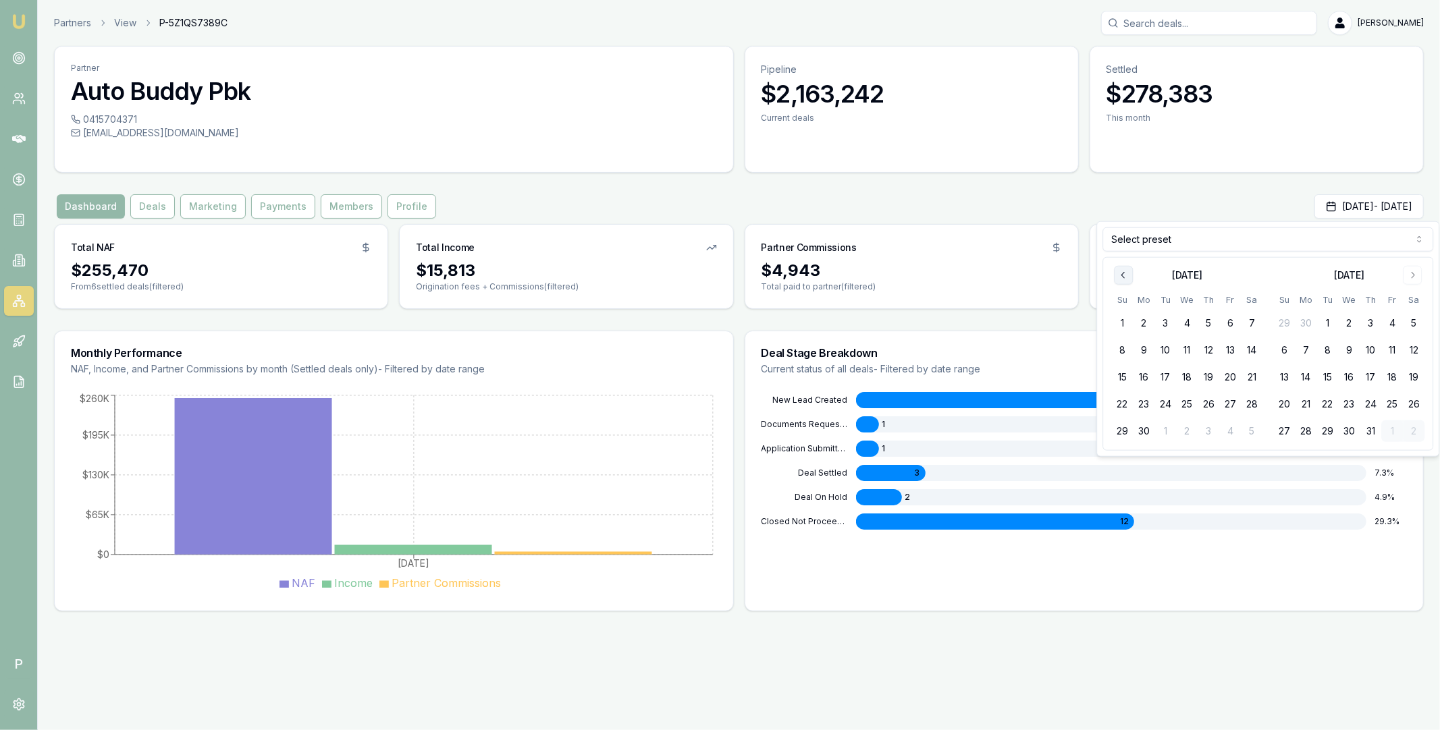
click at [1124, 275] on icon "Go to previous month" at bounding box center [1123, 275] width 11 height 11
click at [1163, 326] on button "1" at bounding box center [1165, 323] width 22 height 22
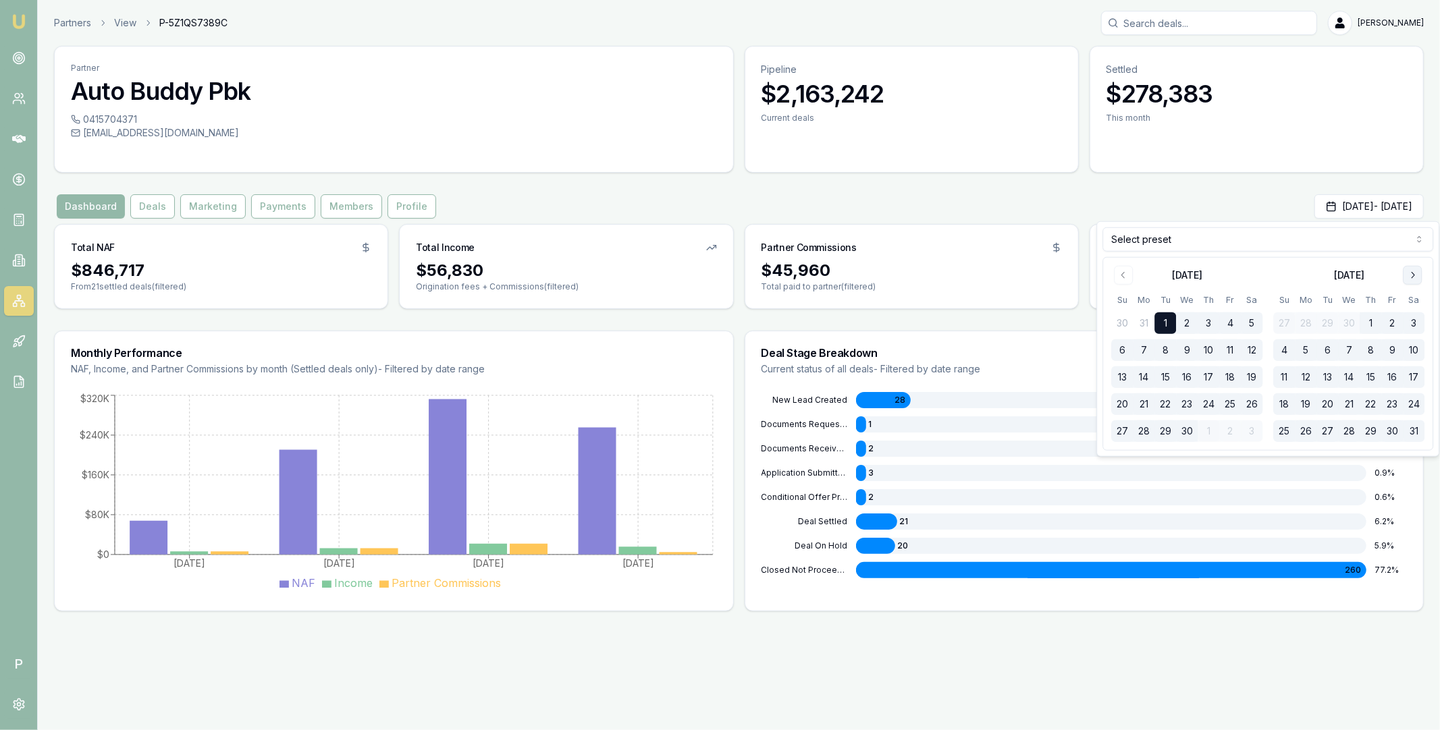
click at [1415, 277] on icon "Go to next month" at bounding box center [1411, 275] width 11 height 11
click at [1194, 182] on div "Partner Auto Buddy Pbk 0415704371 info@autobuddypbk.com.au Pipeline $2,163,242 …" at bounding box center [738, 329] width 1369 height 566
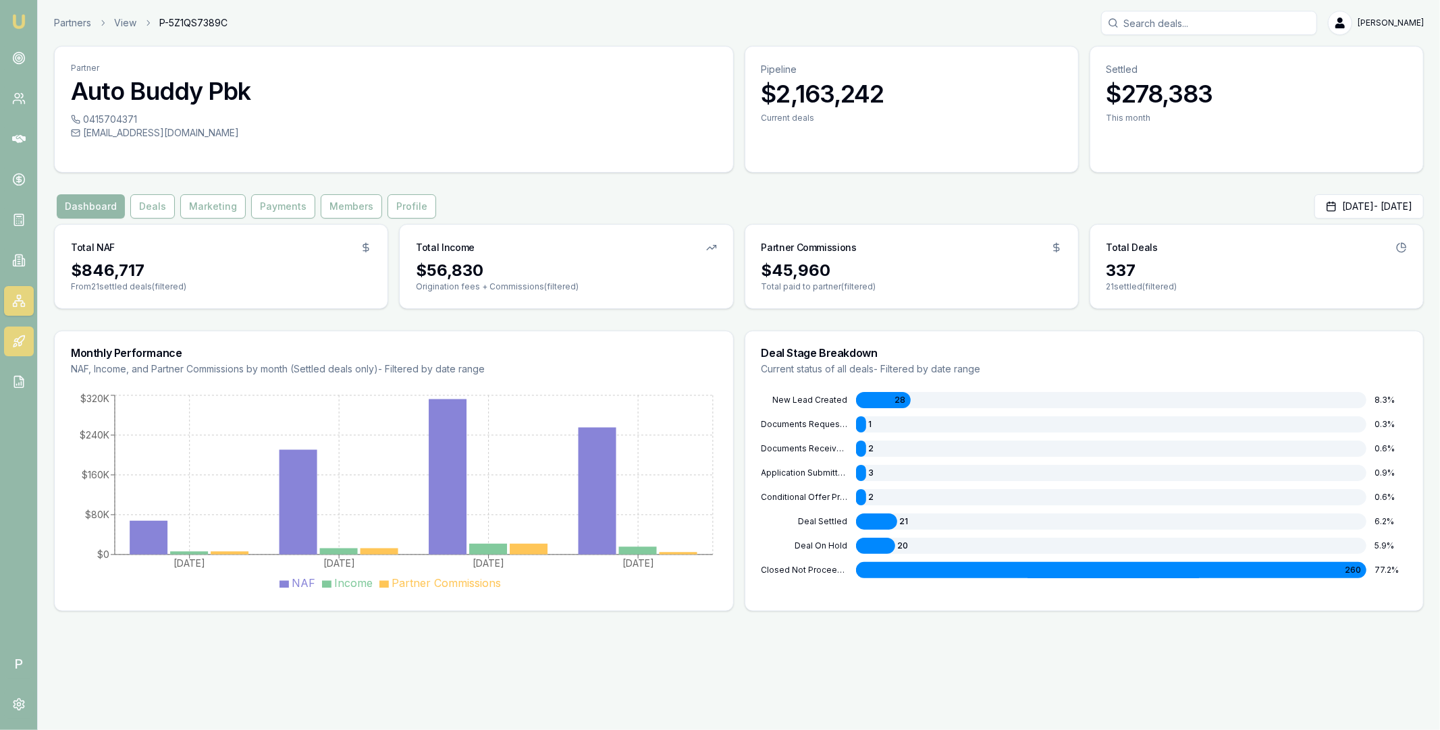
click at [22, 339] on icon at bounding box center [18, 341] width 13 height 13
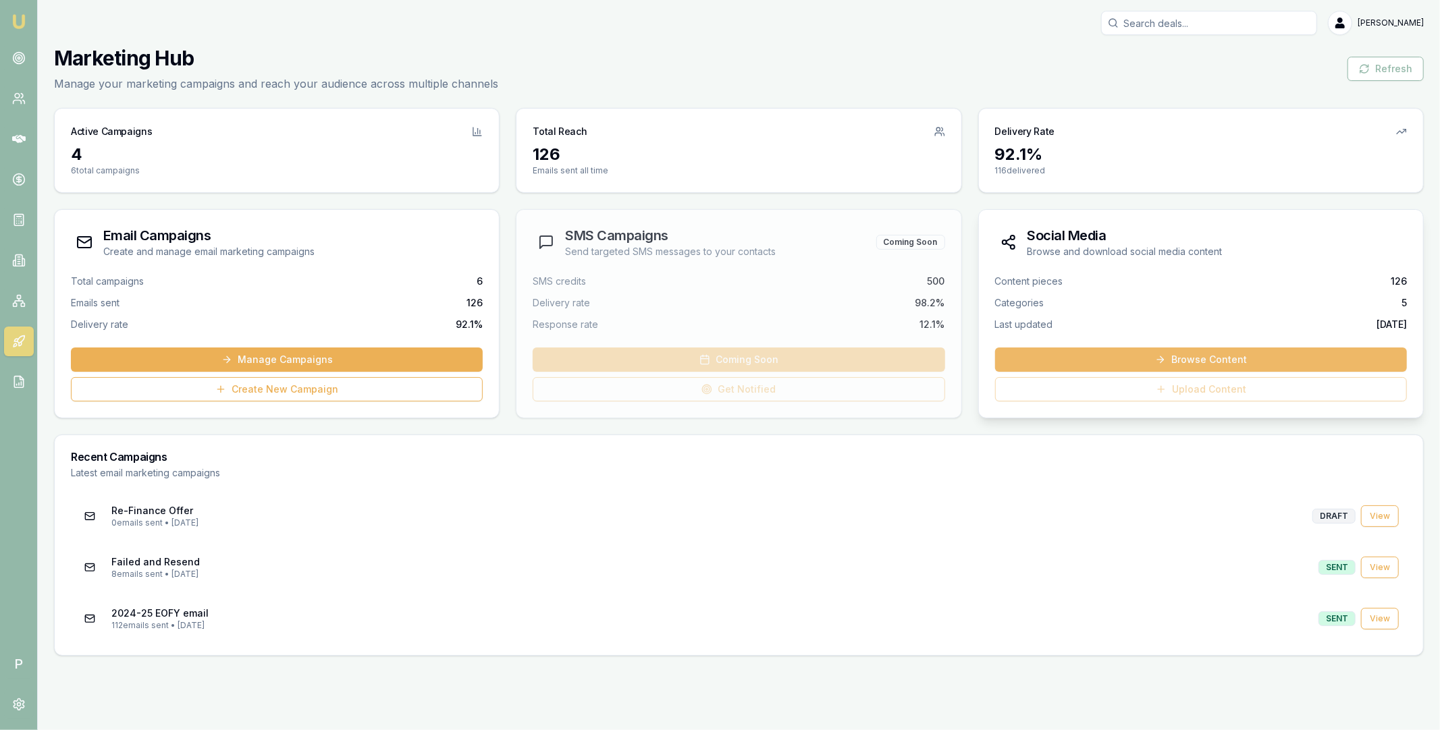
click at [1141, 362] on link "Browse Content" at bounding box center [1201, 360] width 412 height 24
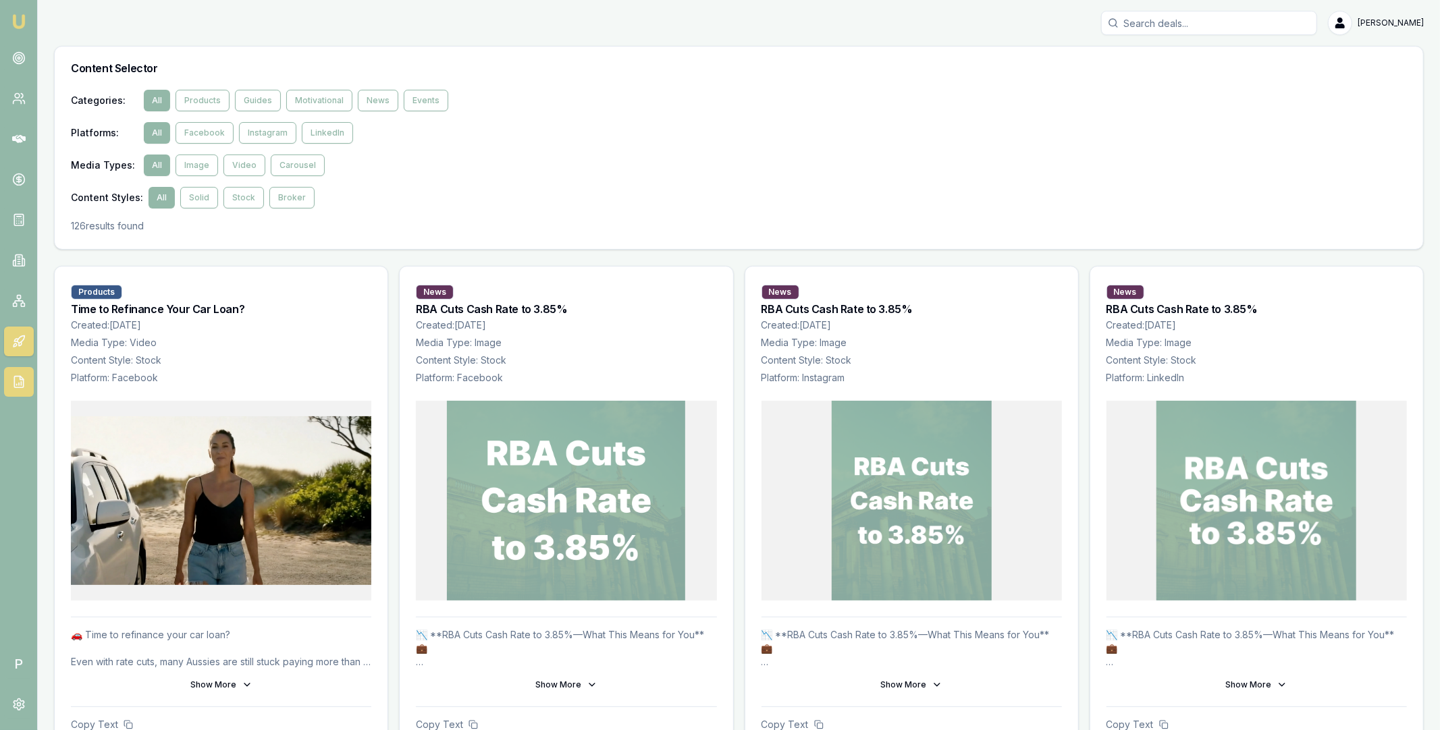
click at [16, 383] on icon at bounding box center [18, 381] width 13 height 13
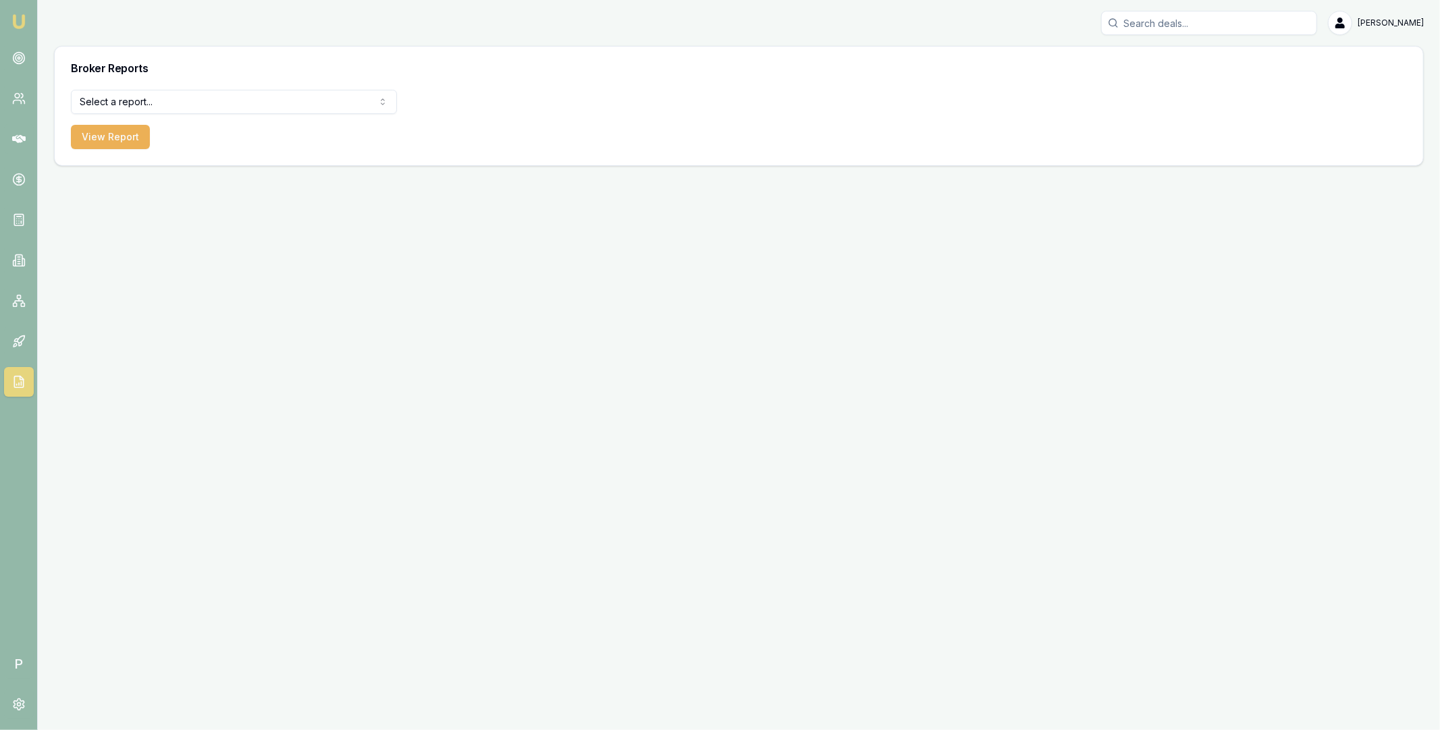
click at [198, 107] on html "Emu Broker P Matt Leeburn Toggle Menu Broker Reports Select a report... Equifax…" at bounding box center [720, 365] width 1440 height 730
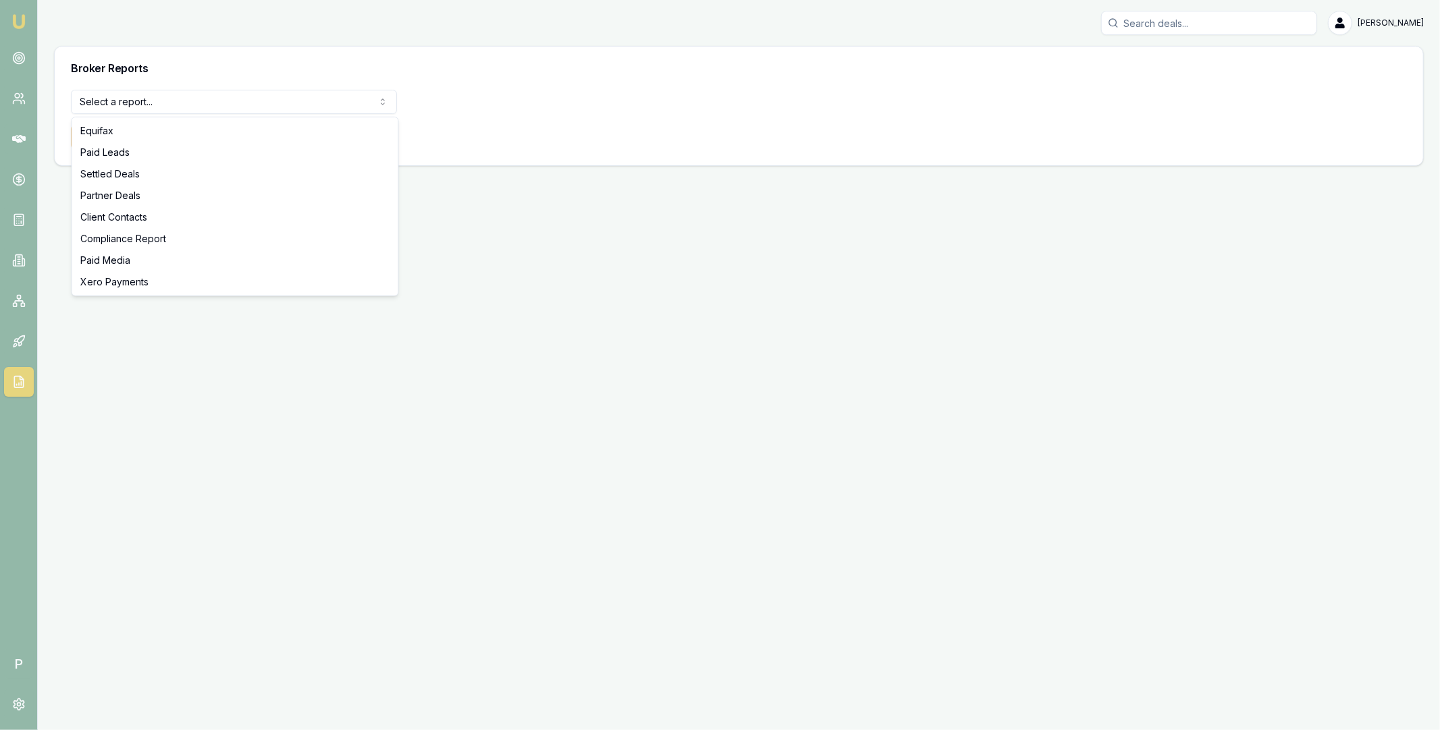
select select "paid-media"
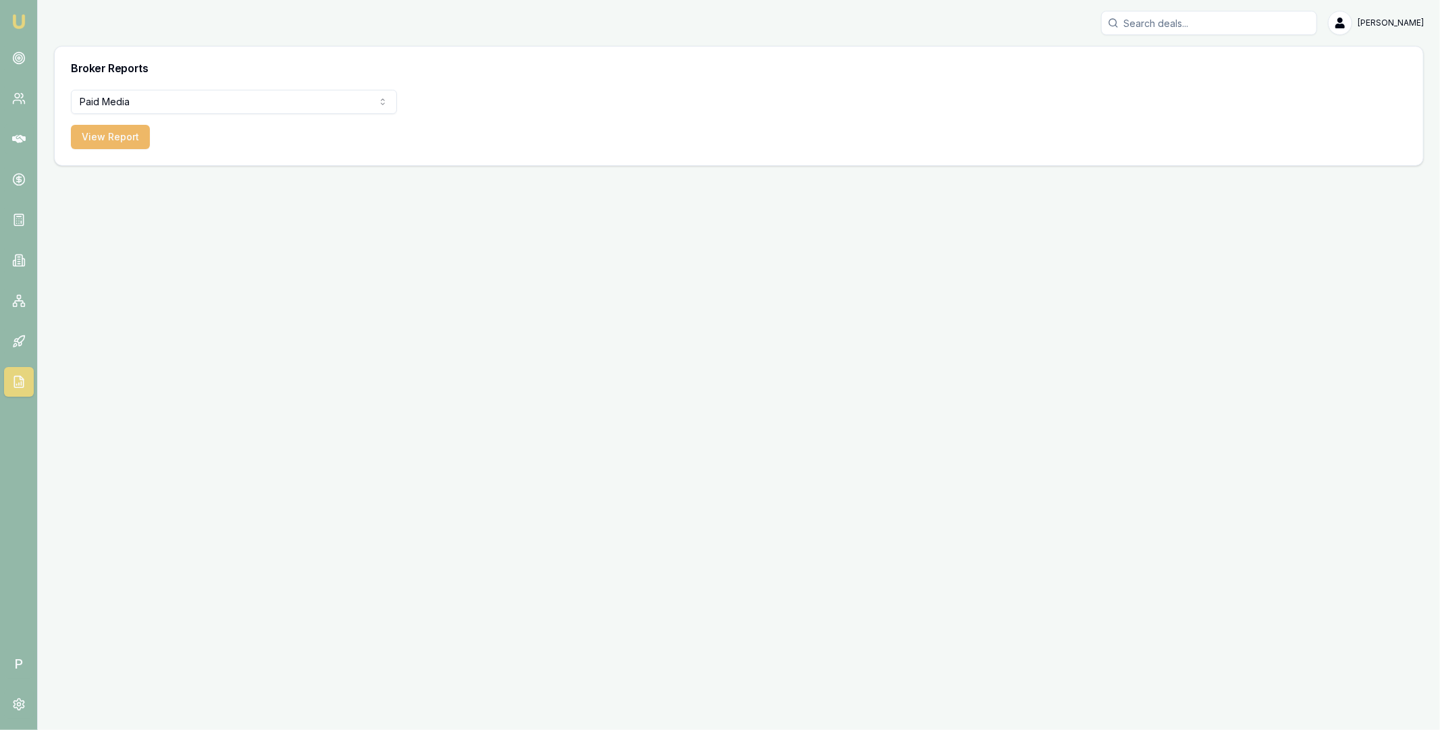
click at [118, 132] on button "View Report" at bounding box center [110, 137] width 79 height 24
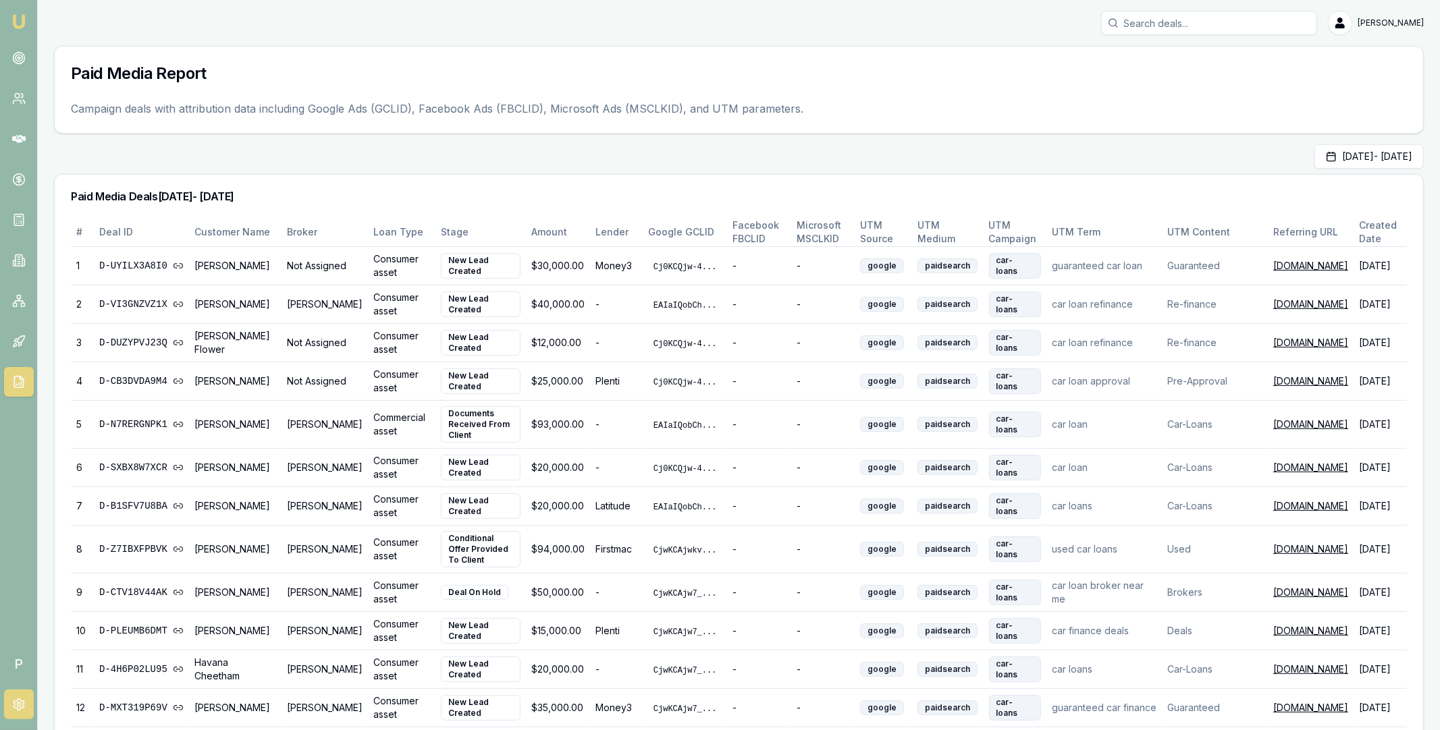
click at [23, 696] on link at bounding box center [19, 705] width 30 height 30
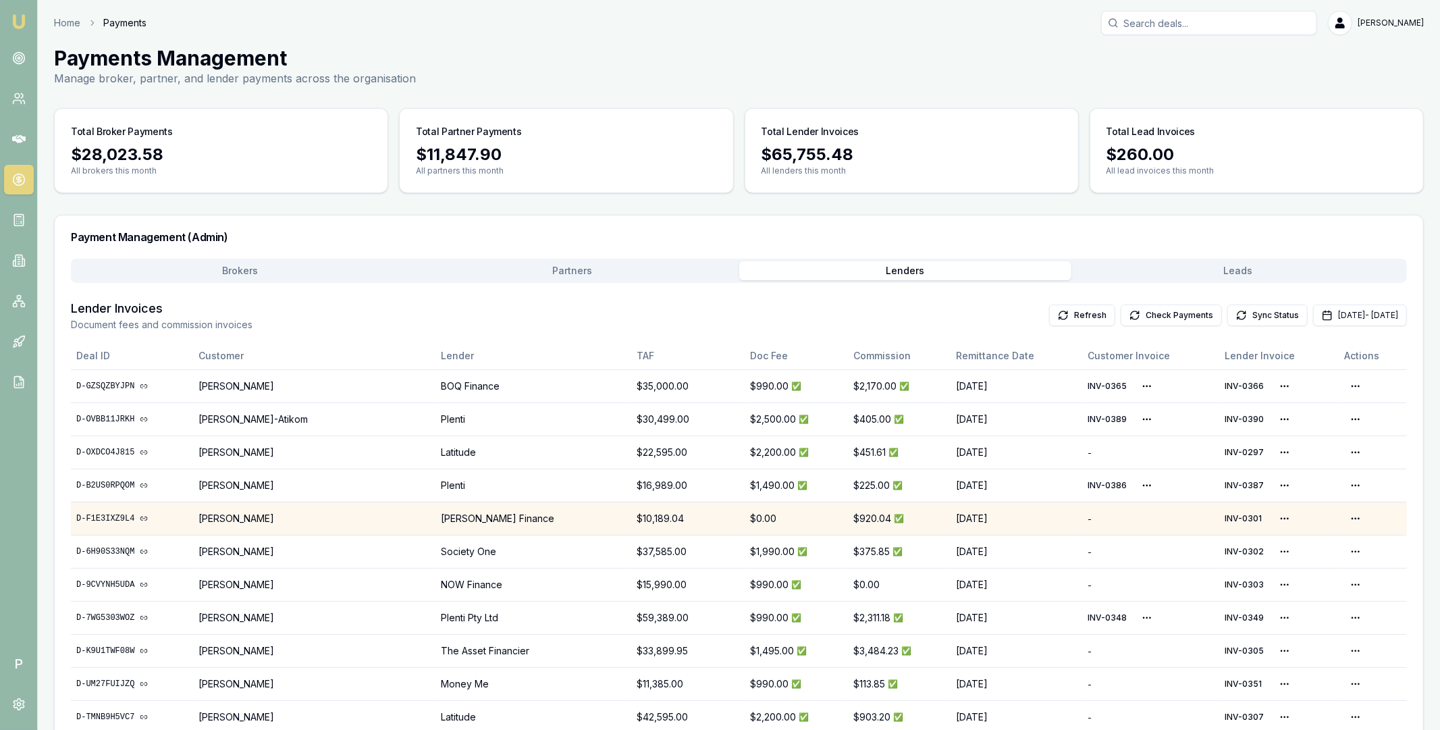
scroll to position [106, 0]
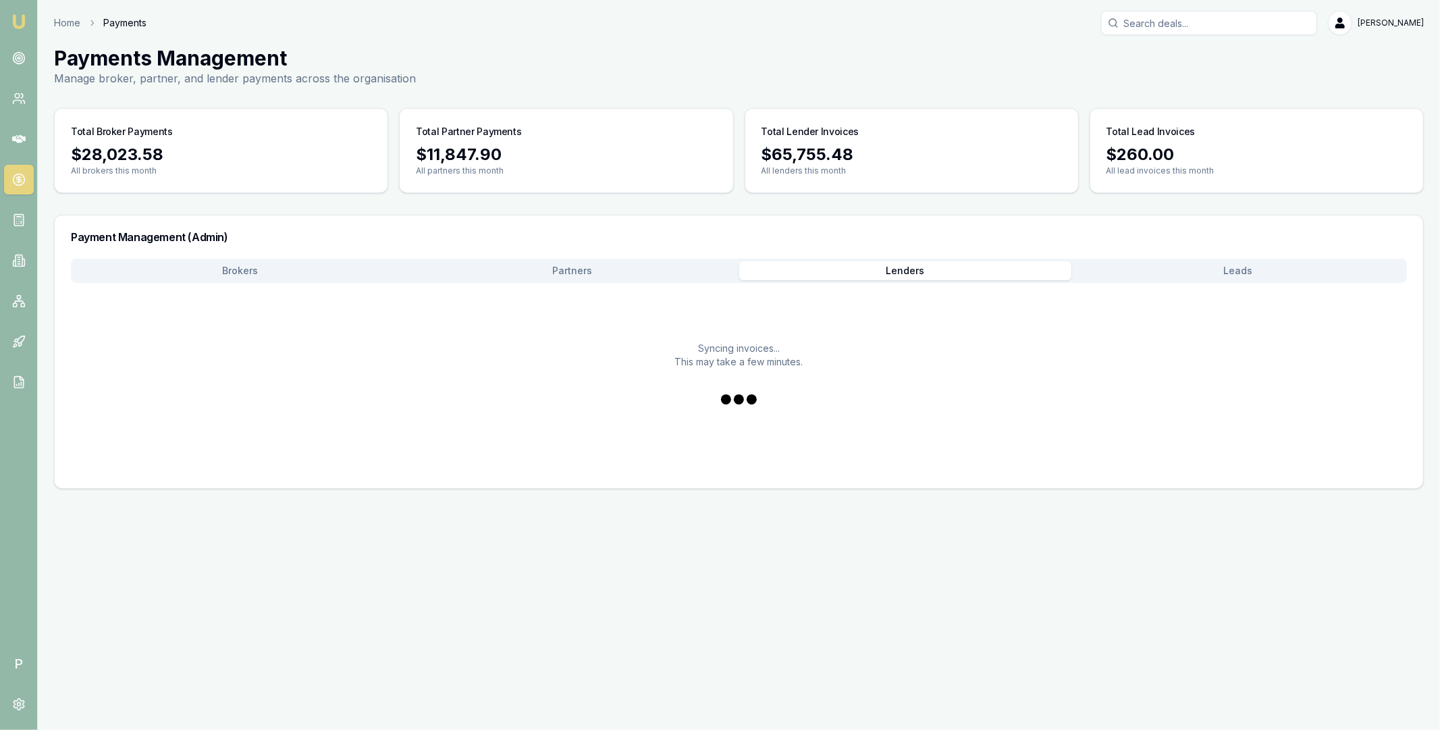
click at [947, 270] on button "Lenders" at bounding box center [905, 270] width 333 height 19
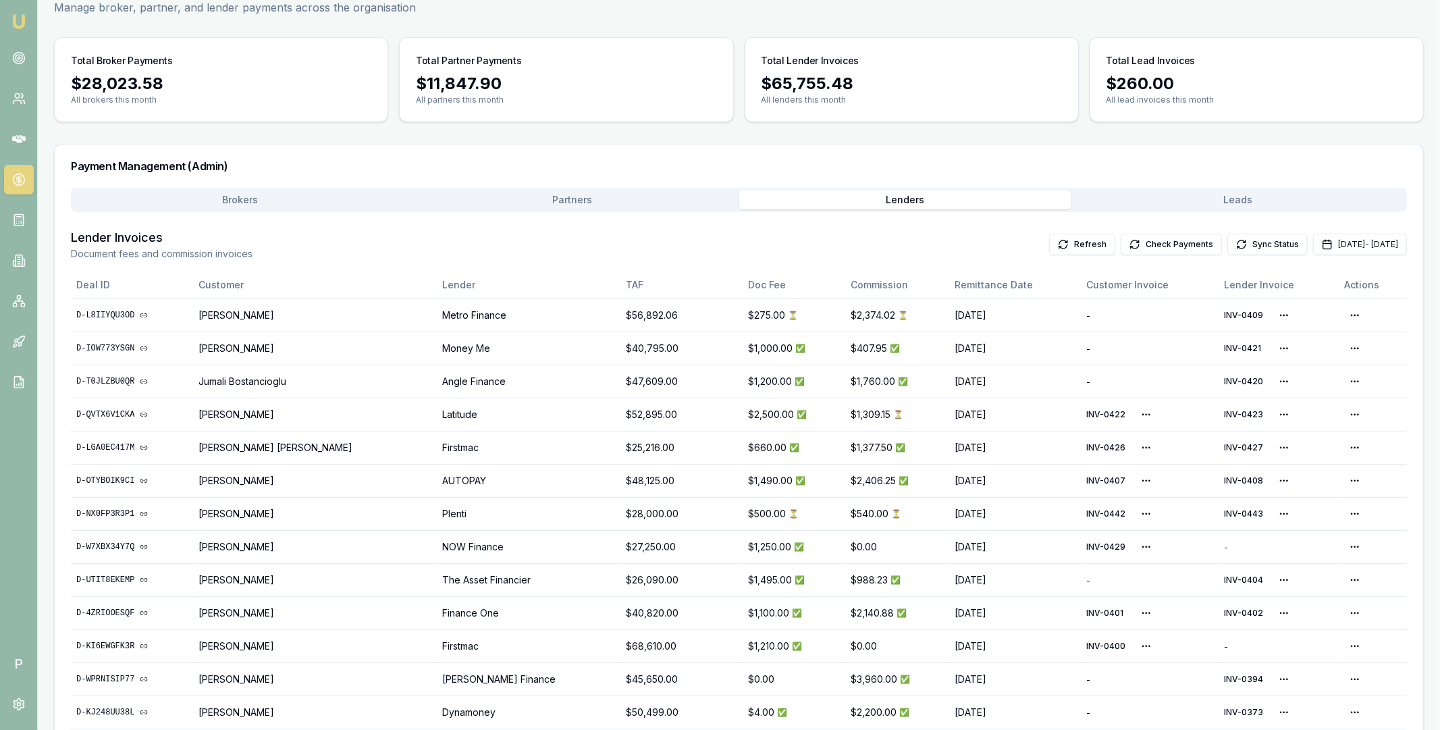
scroll to position [113, 0]
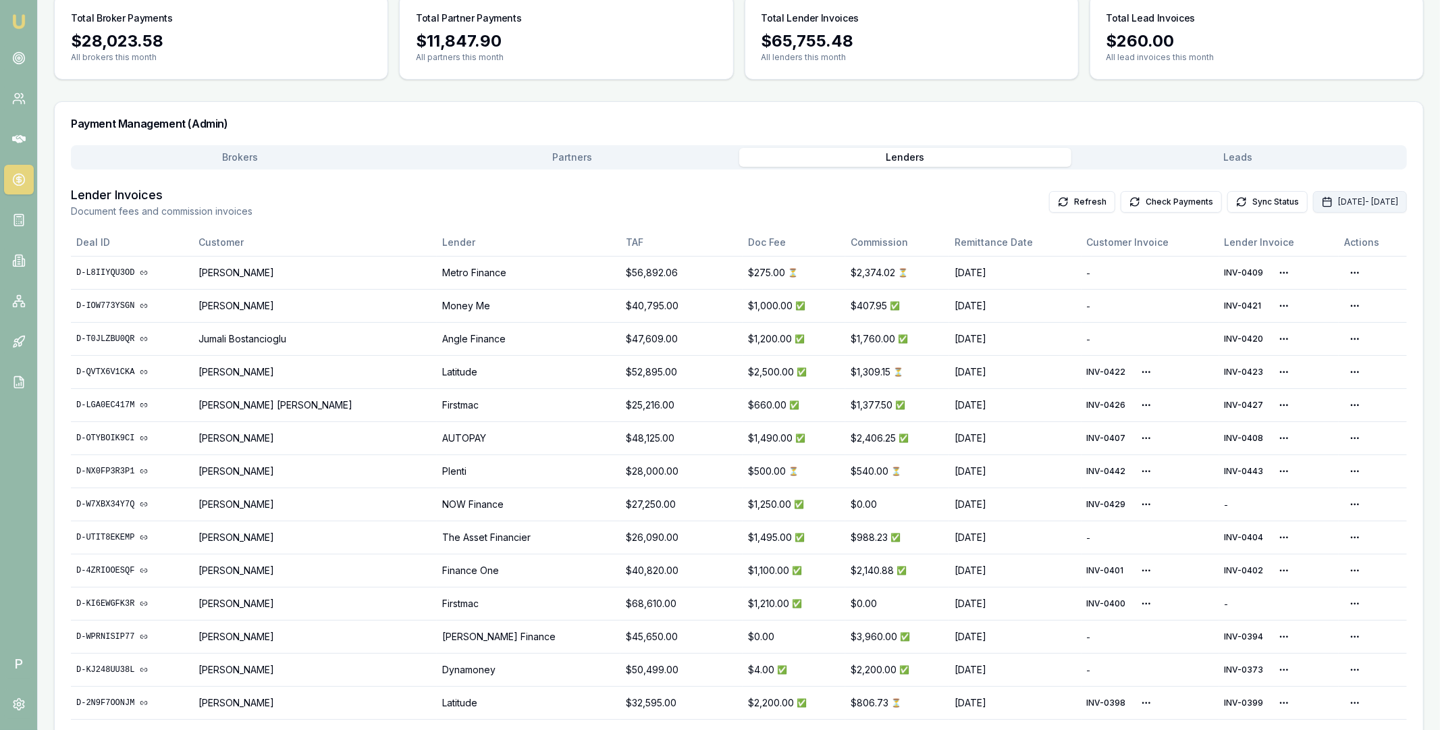
click at [1313, 202] on button "[DATE] - [DATE]" at bounding box center [1360, 202] width 94 height 22
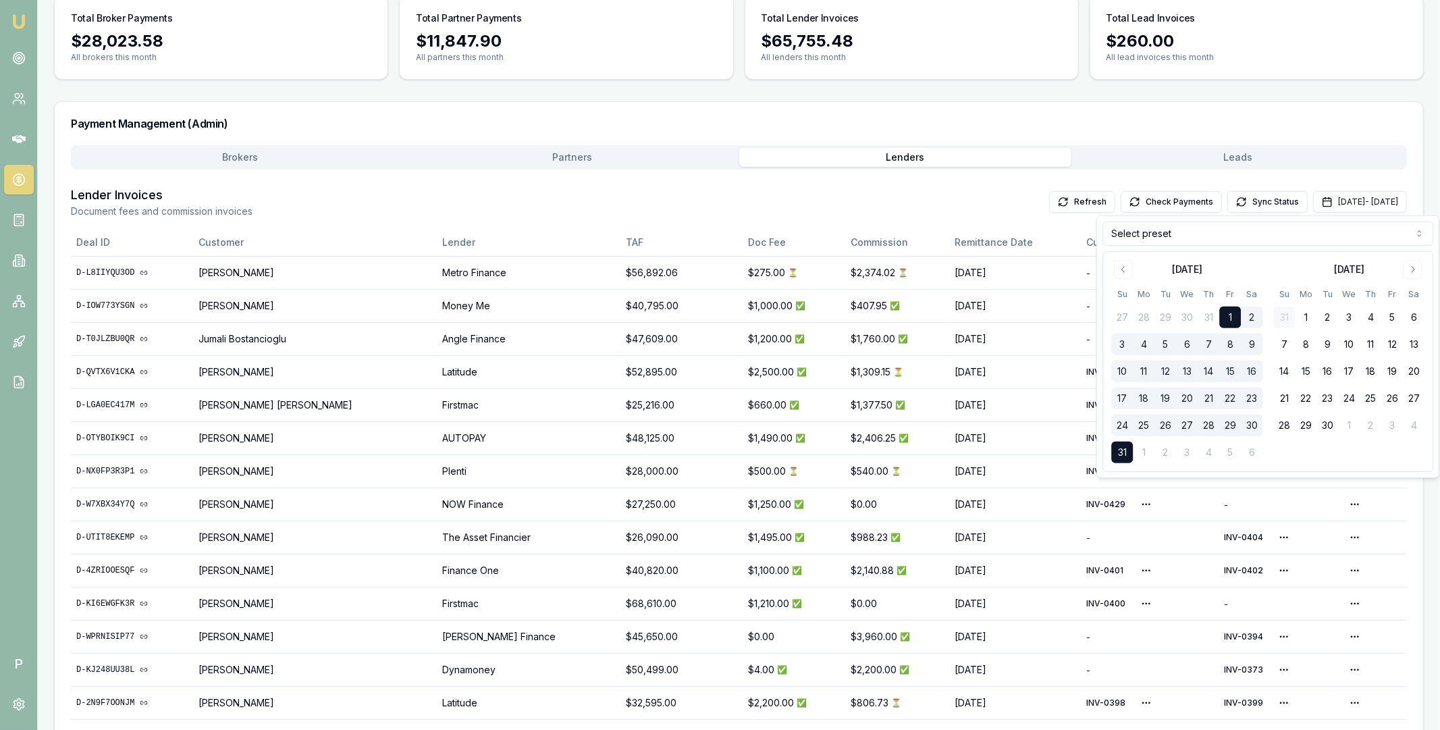
click at [1229, 231] on html "Emu Broker P Home Payments [PERSON_NAME] Toggle Menu Payments Management Manage…" at bounding box center [720, 252] width 1440 height 730
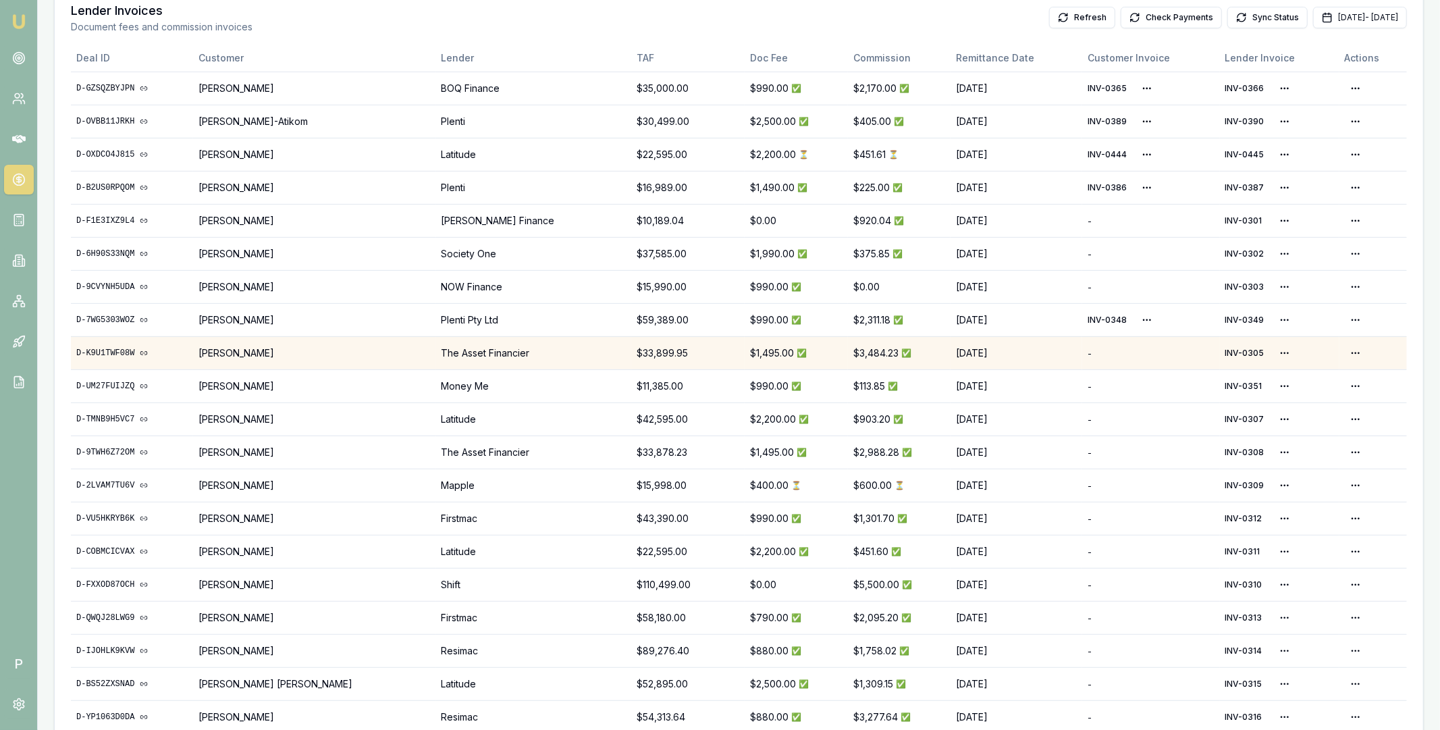
scroll to position [356, 0]
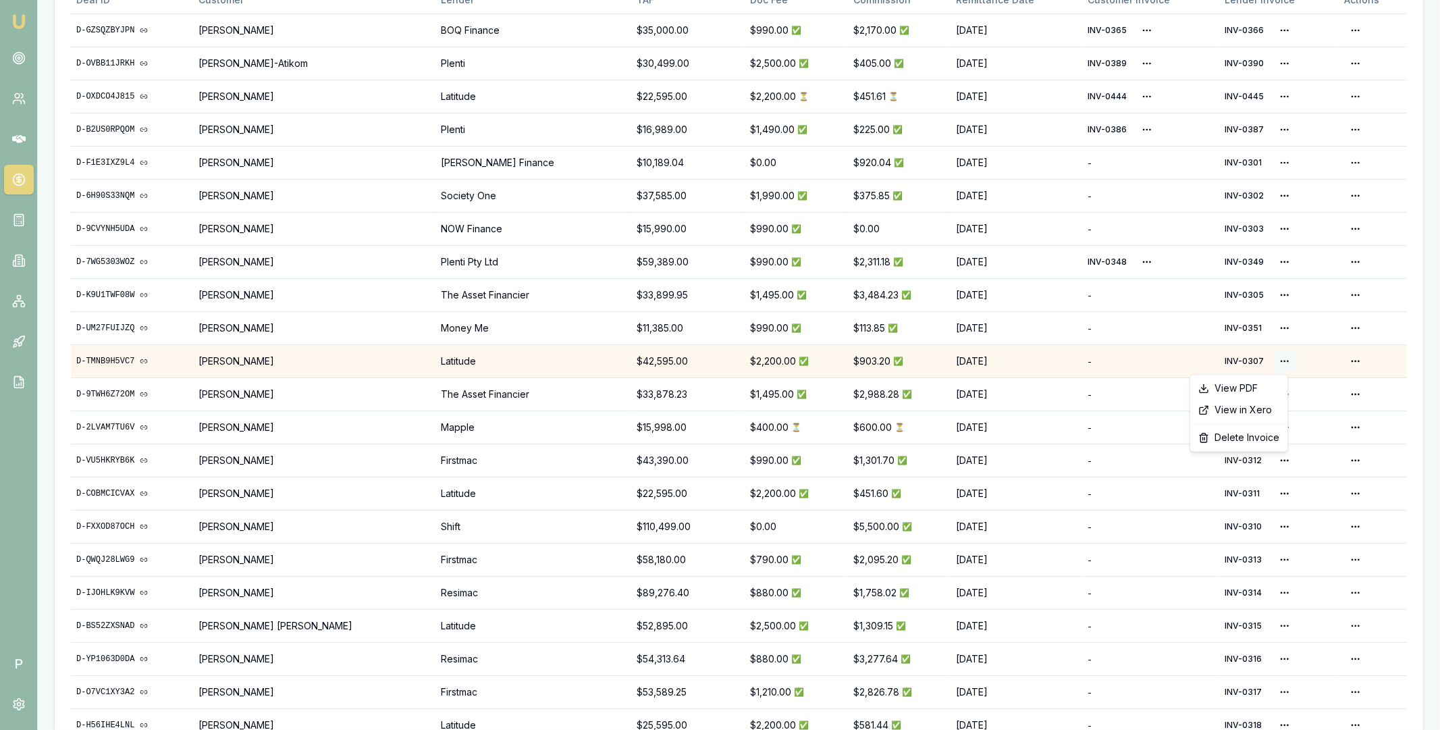
click at [1273, 358] on html "Emu Broker P Home Payments [PERSON_NAME] Toggle Menu Payments Management Manage…" at bounding box center [720, 9] width 1440 height 730
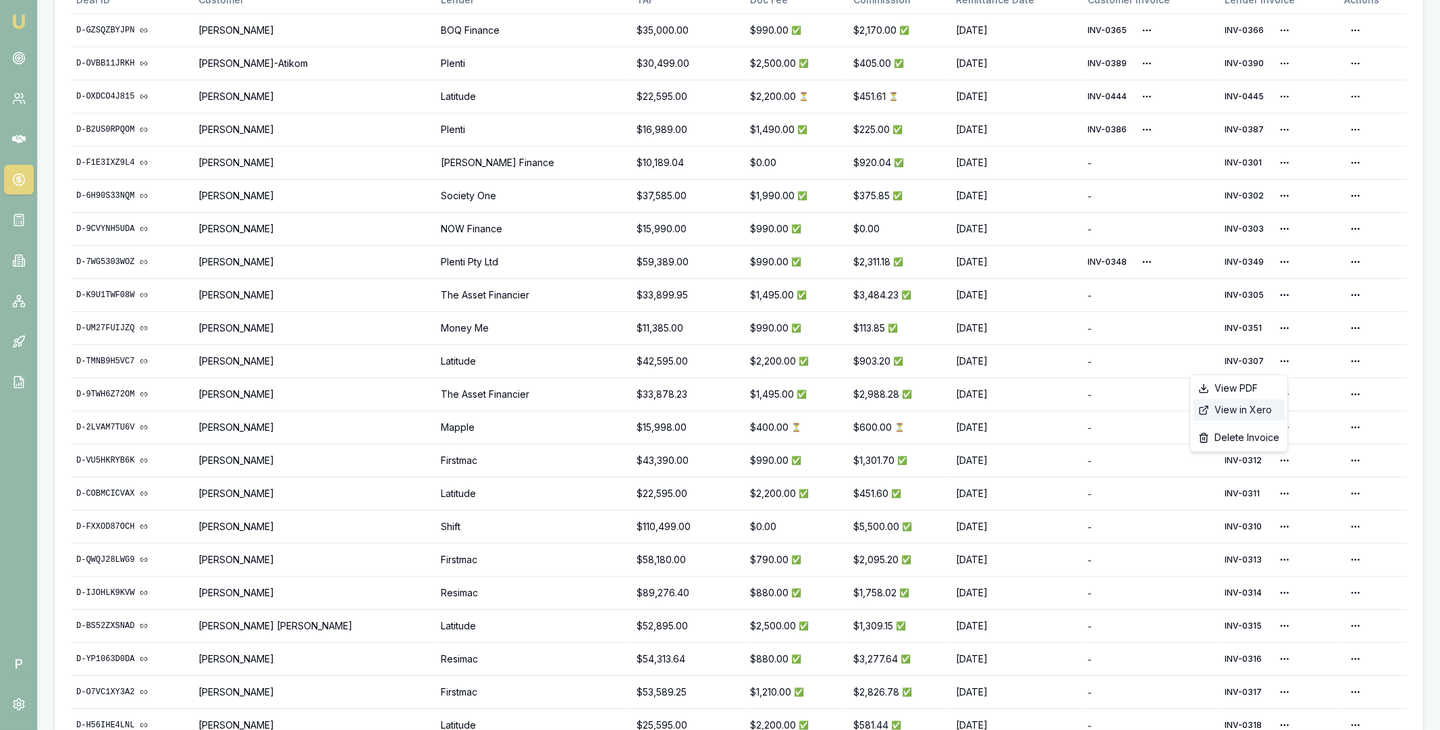
click at [1249, 410] on div "View in Xero" at bounding box center [1239, 410] width 92 height 22
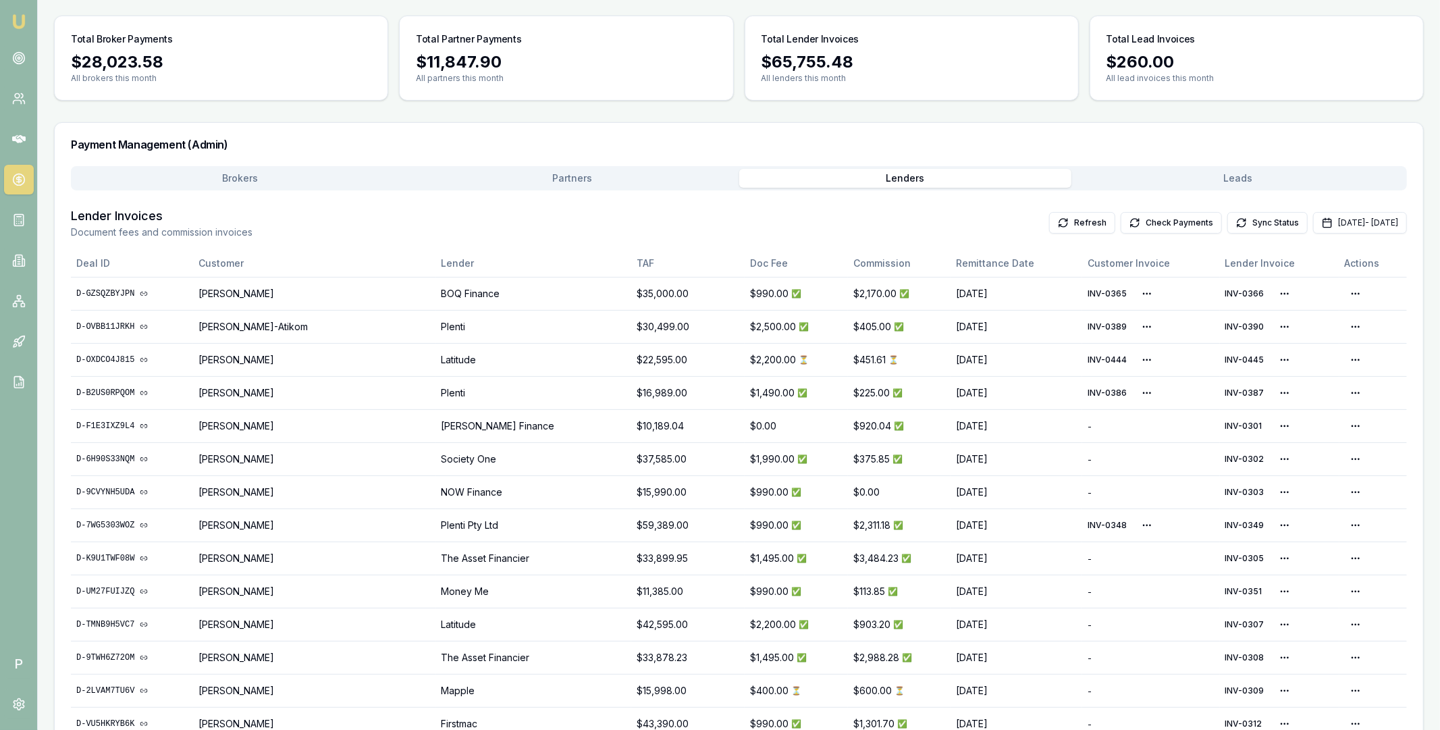
scroll to position [0, 0]
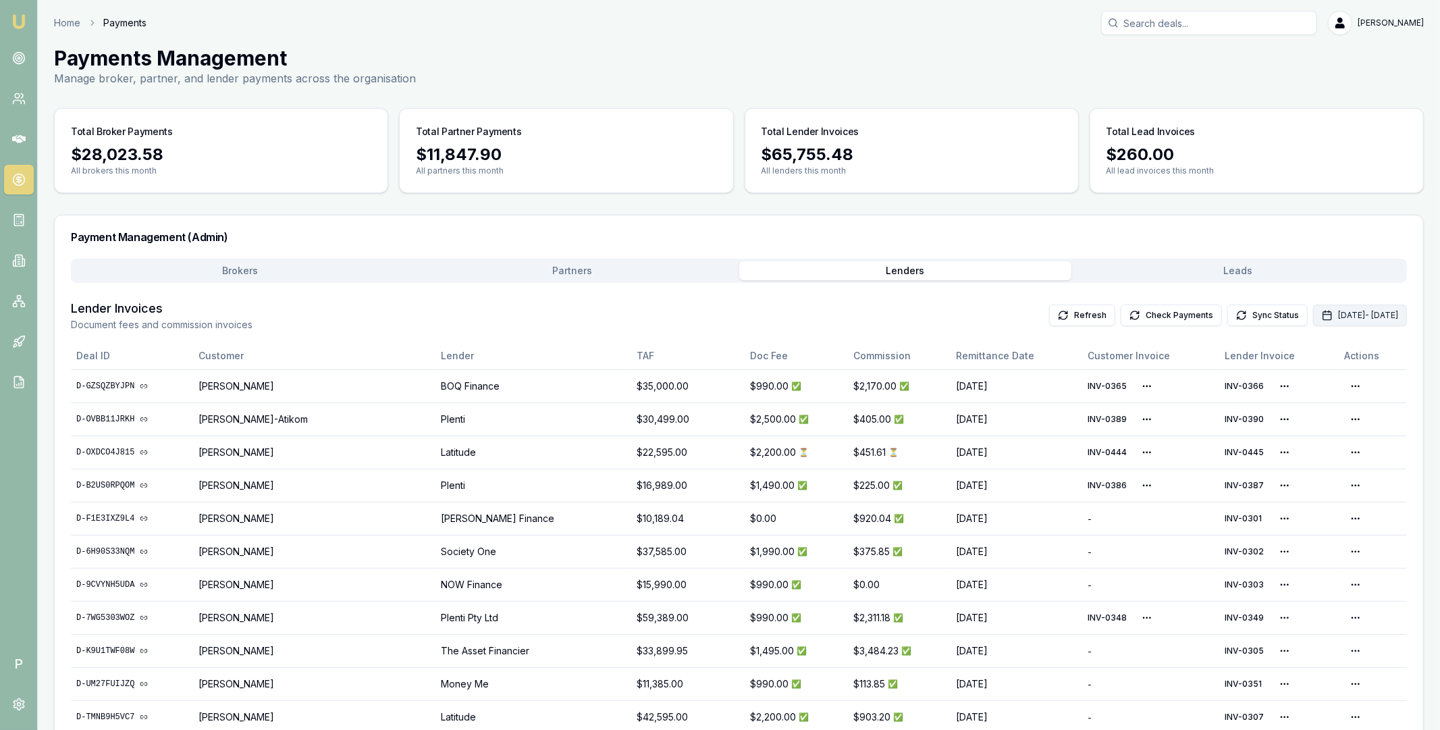
click at [1313, 310] on button "[DATE] - [DATE]" at bounding box center [1360, 315] width 94 height 22
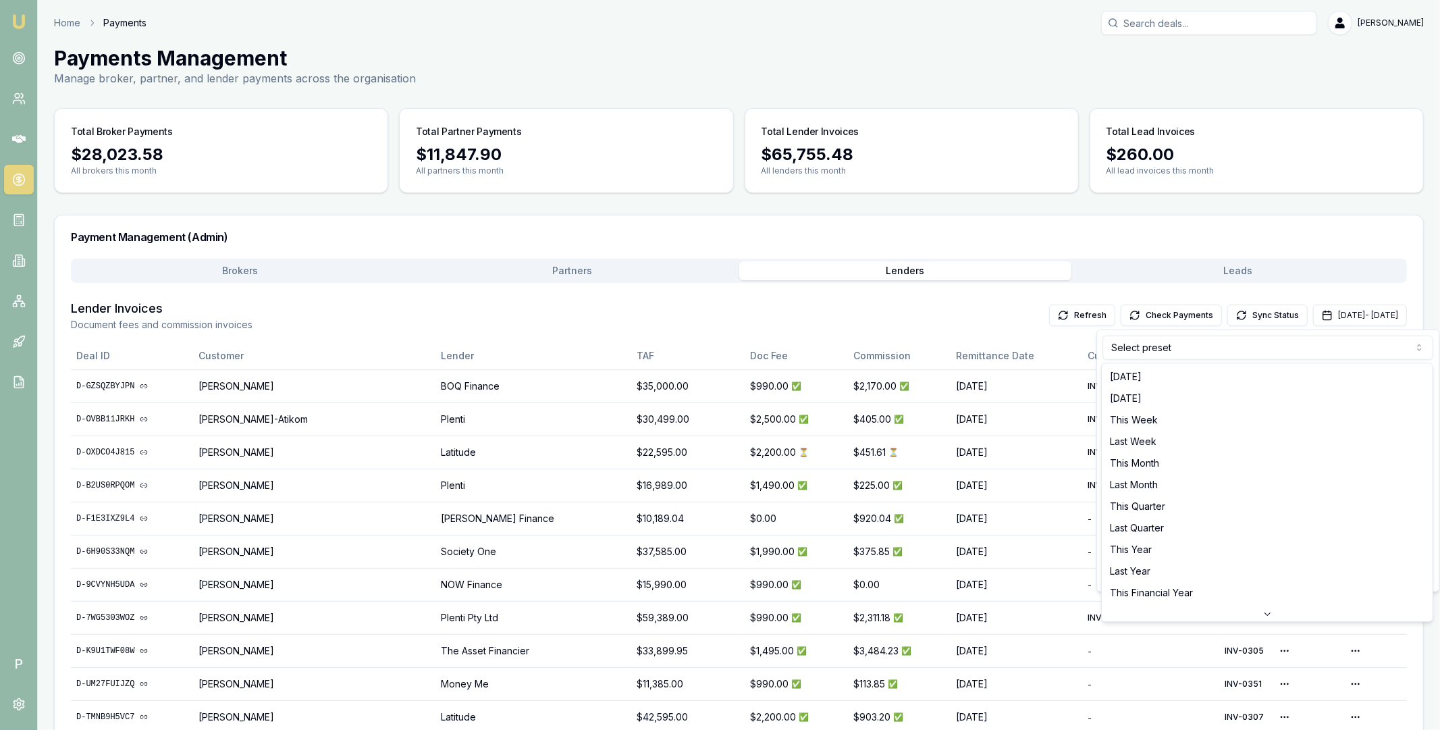
click at [1172, 348] on html "Emu Broker P Home Payments [PERSON_NAME] Toggle Menu Payments Management Manage…" at bounding box center [720, 365] width 1440 height 730
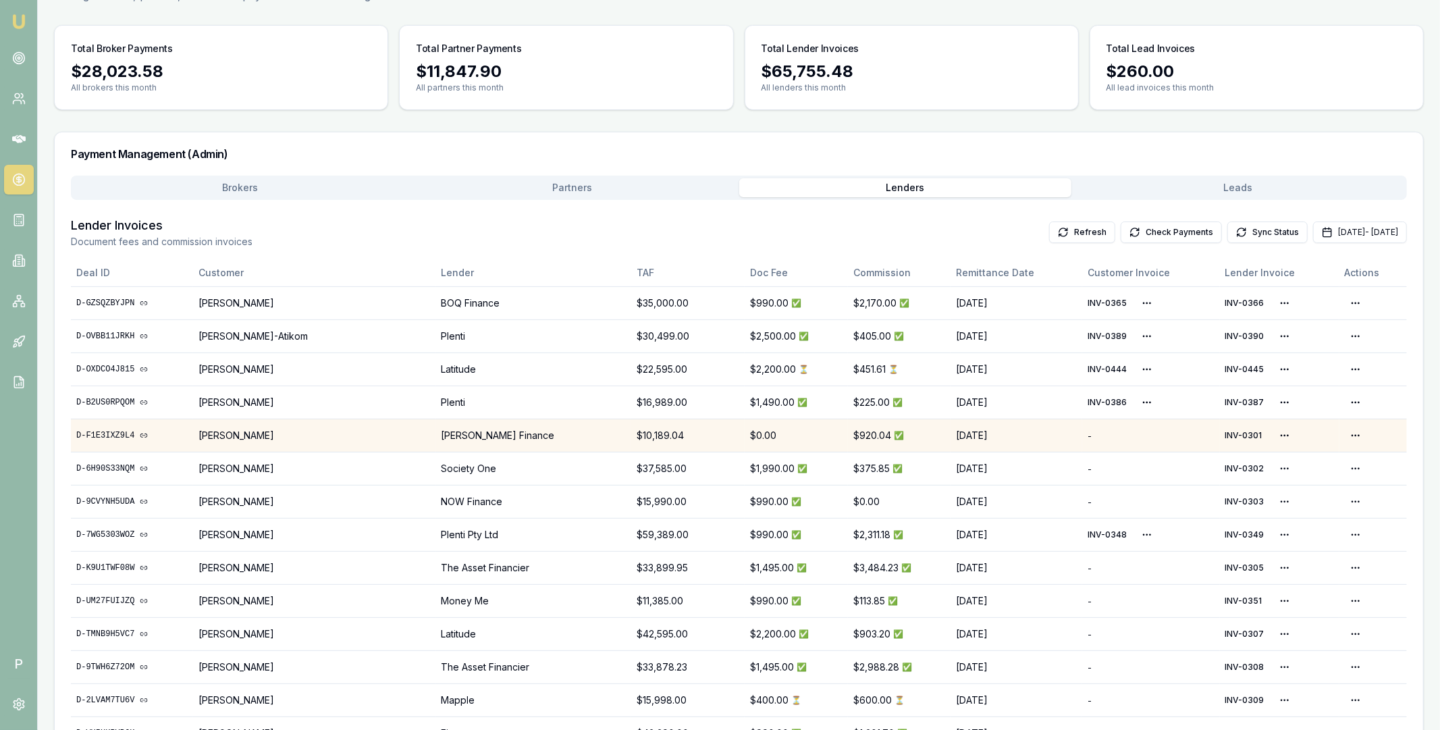
scroll to position [244, 0]
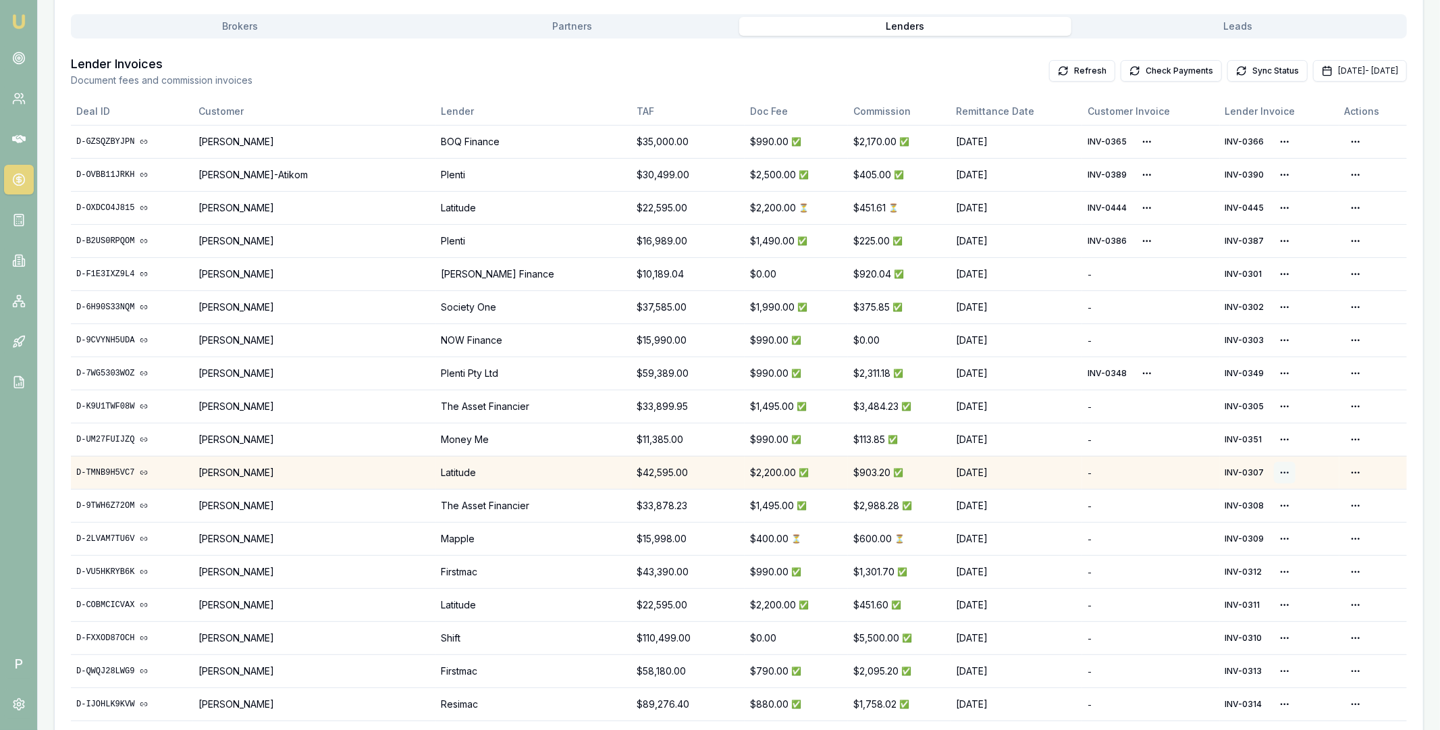
click at [1276, 474] on html "Emu Broker P Home Payments [PERSON_NAME] Toggle Menu Payments Management Manage…" at bounding box center [720, 121] width 1440 height 730
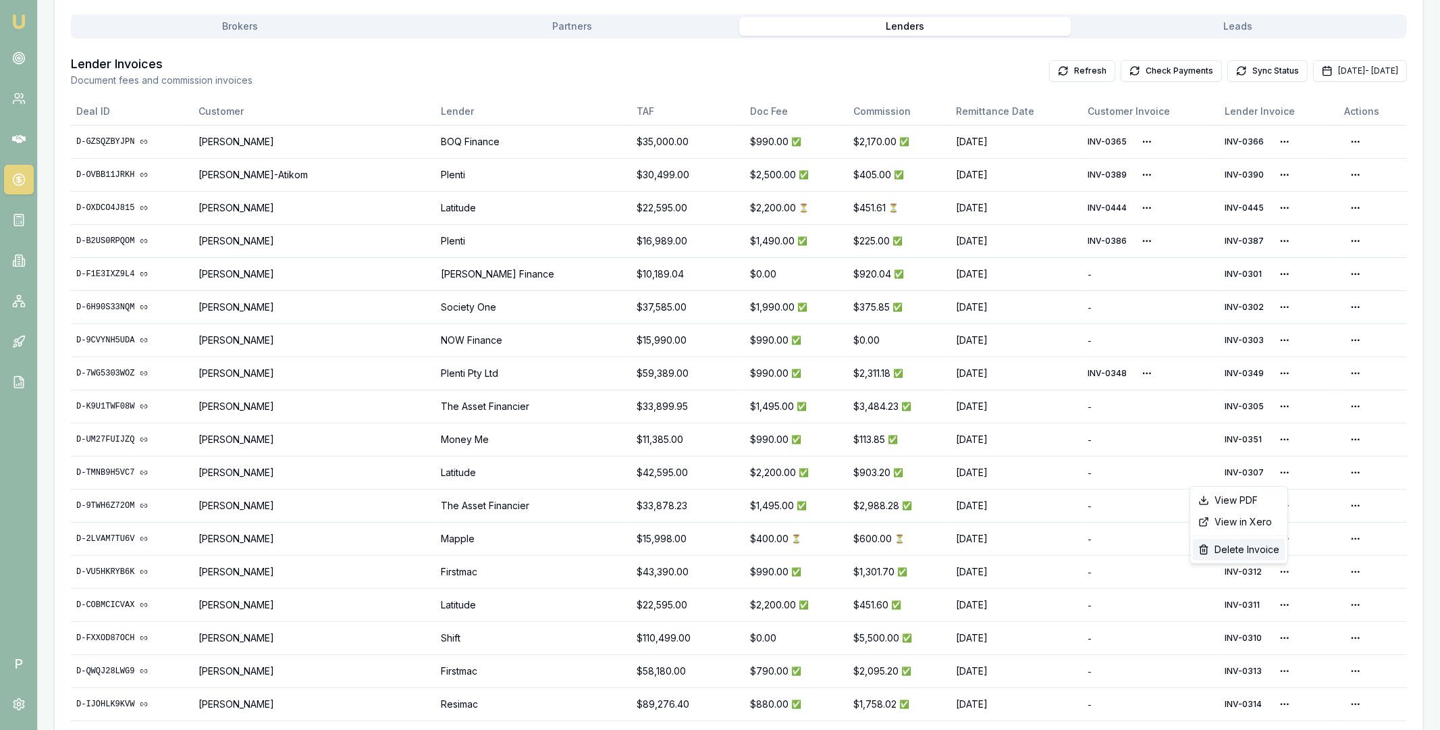
click at [1246, 553] on div "Delete Invoice" at bounding box center [1239, 550] width 92 height 22
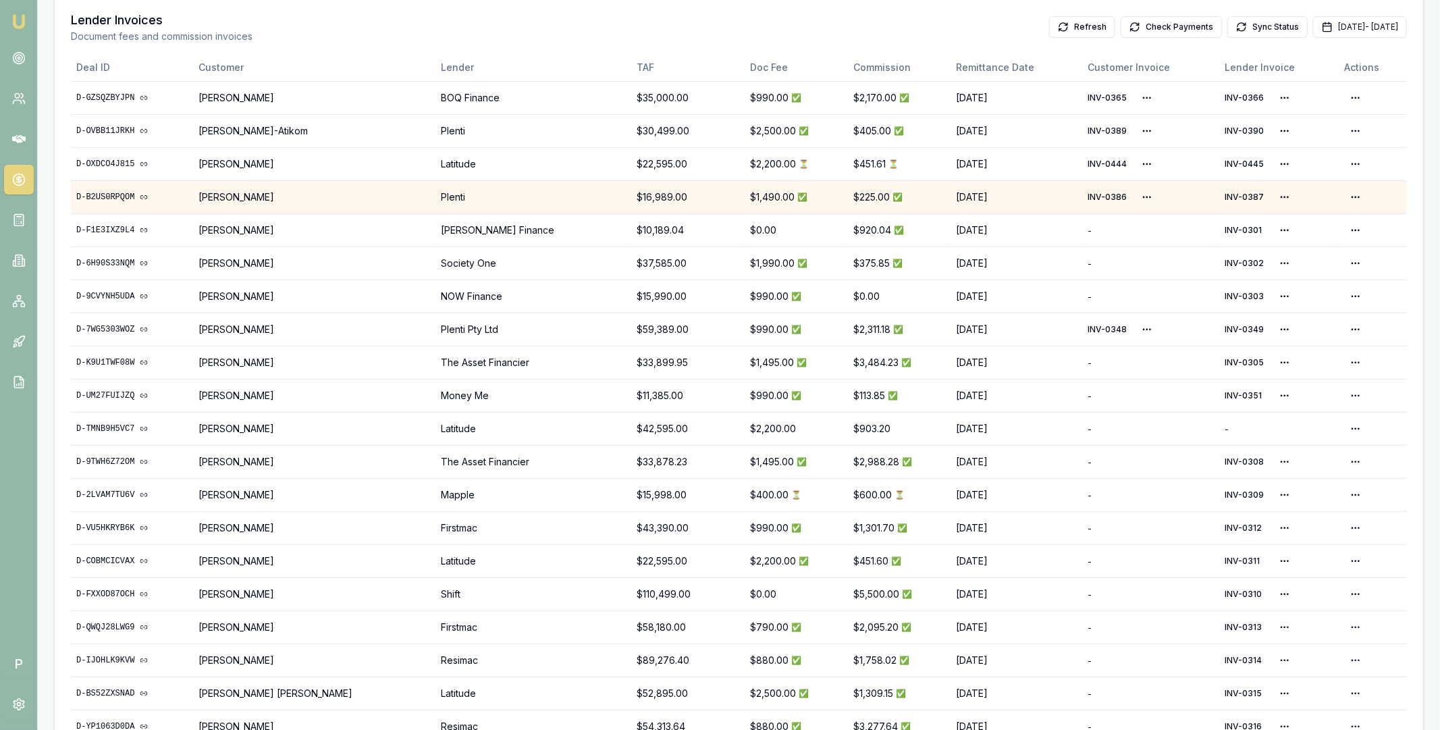
scroll to position [335, 0]
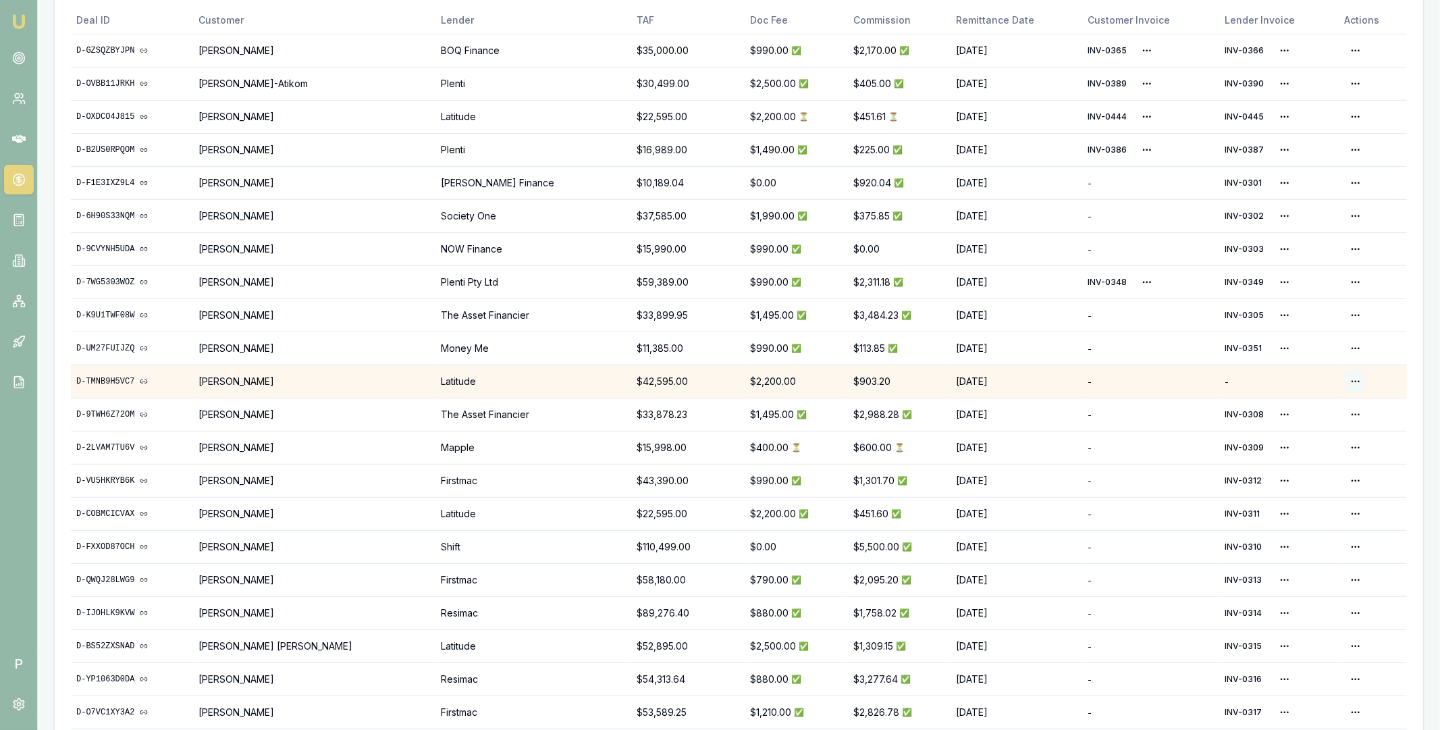
click at [1355, 384] on html "Emu Broker P Home Payments [PERSON_NAME] Toggle Menu Payments Management Manage…" at bounding box center [720, 30] width 1440 height 730
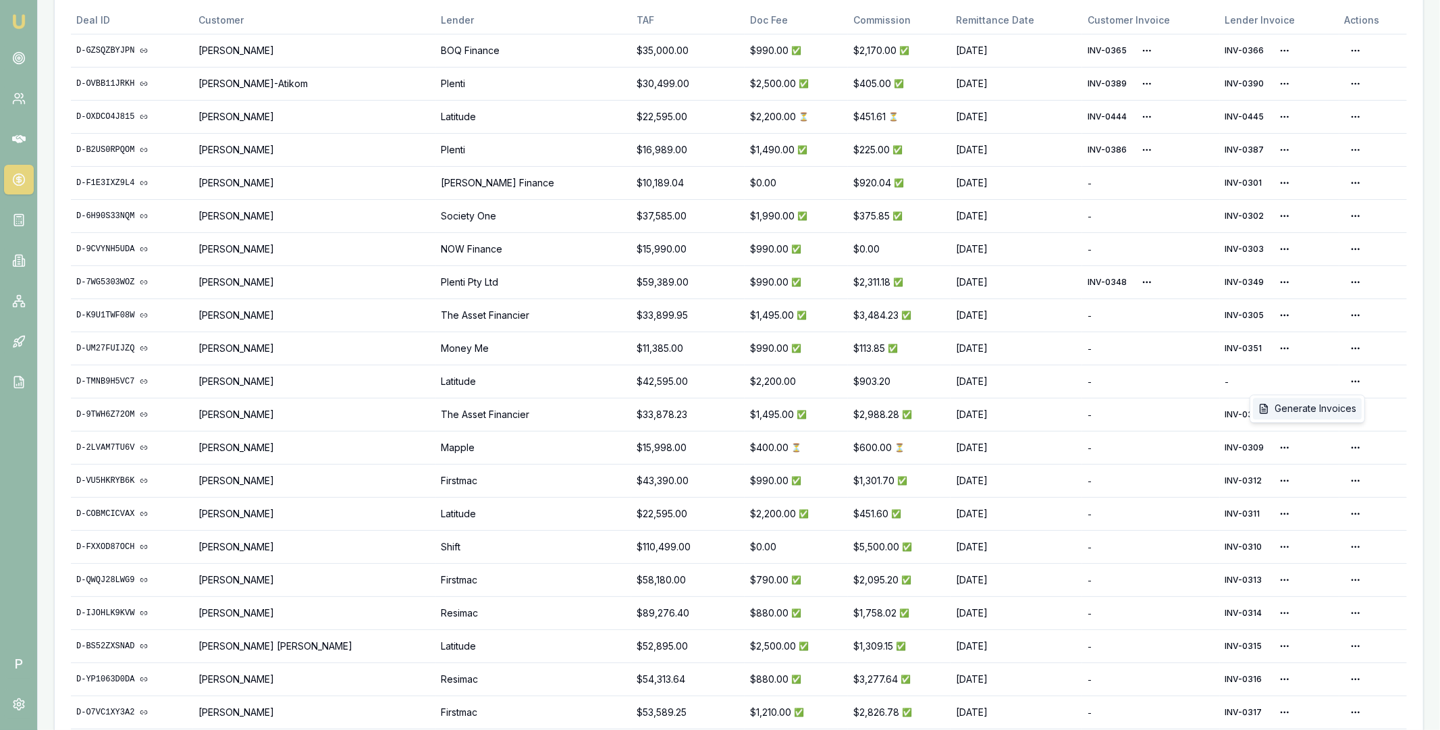
click at [1319, 408] on div "Generate Invoices" at bounding box center [1307, 409] width 109 height 22
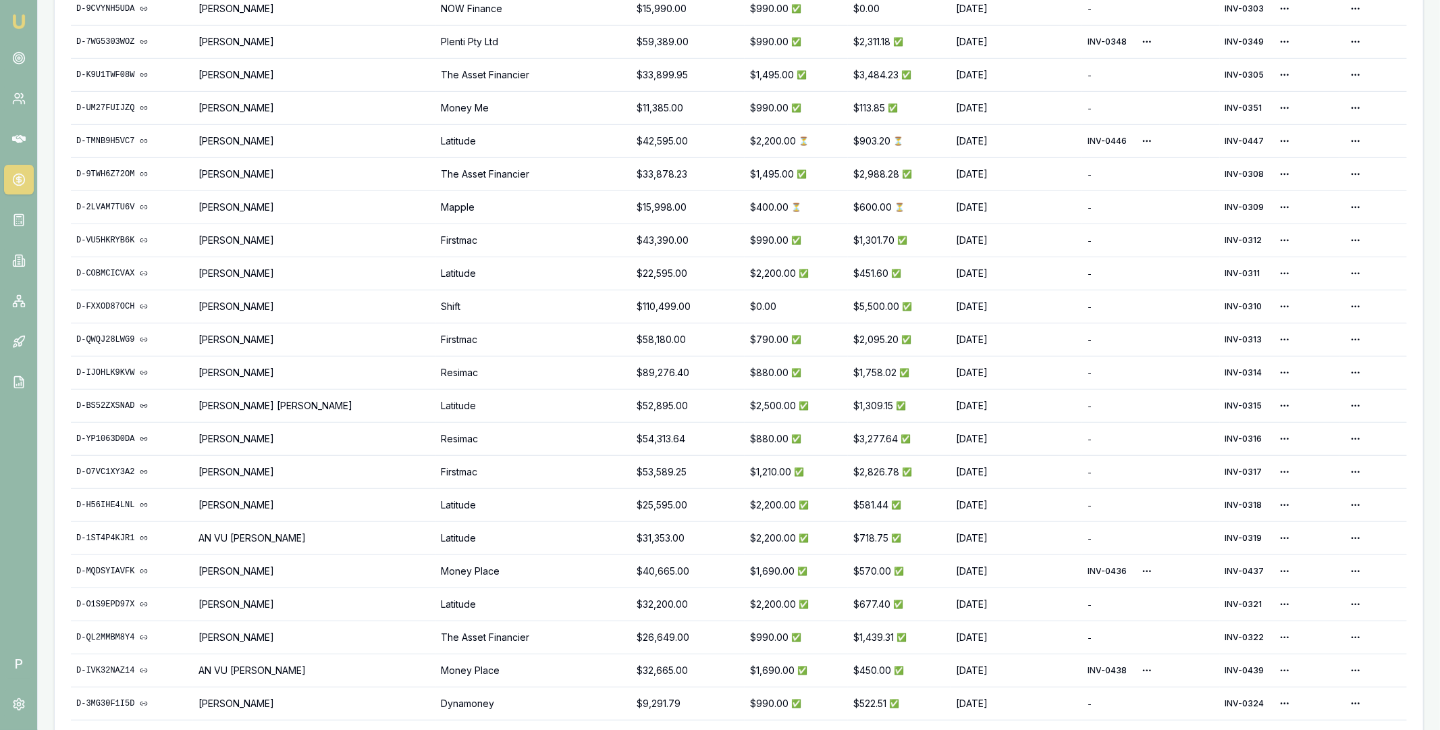
scroll to position [514, 0]
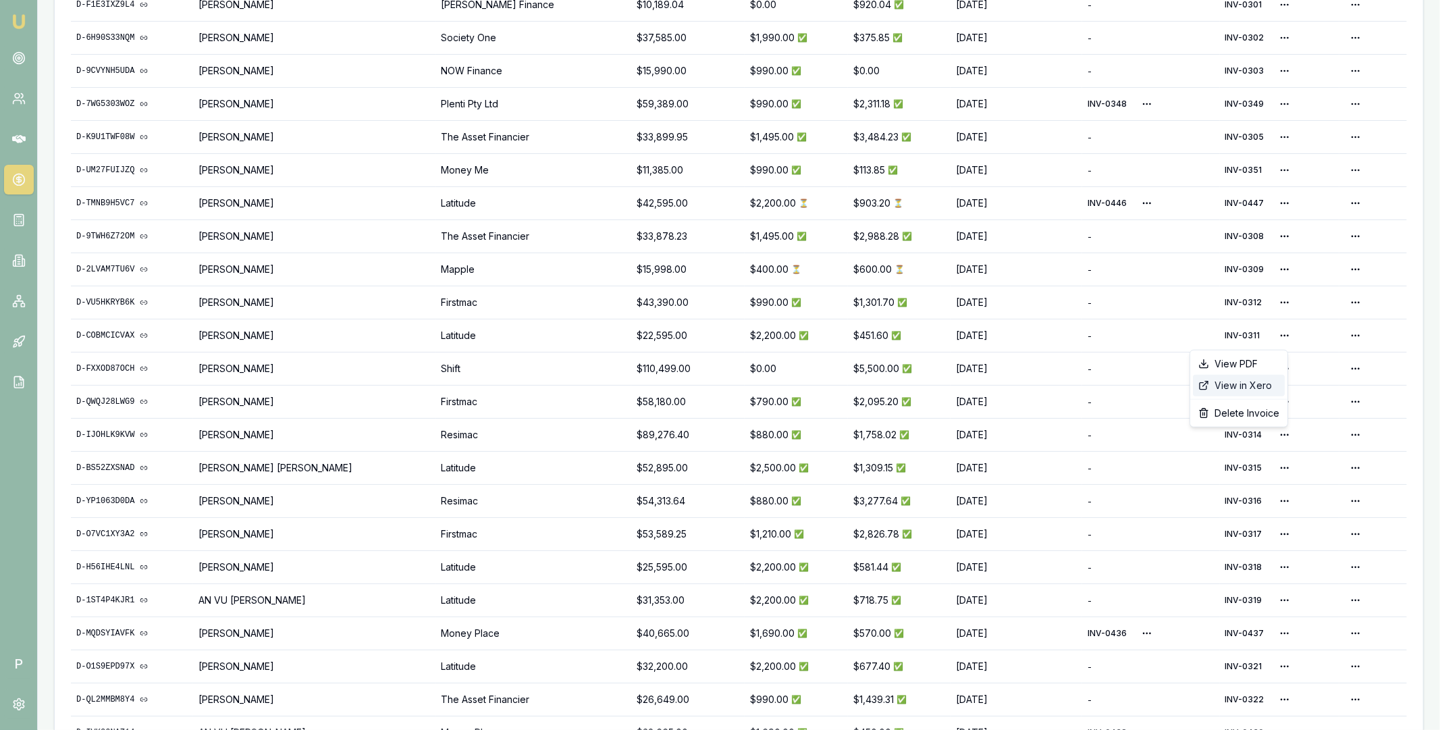
click at [1247, 384] on div "View in Xero" at bounding box center [1239, 386] width 92 height 22
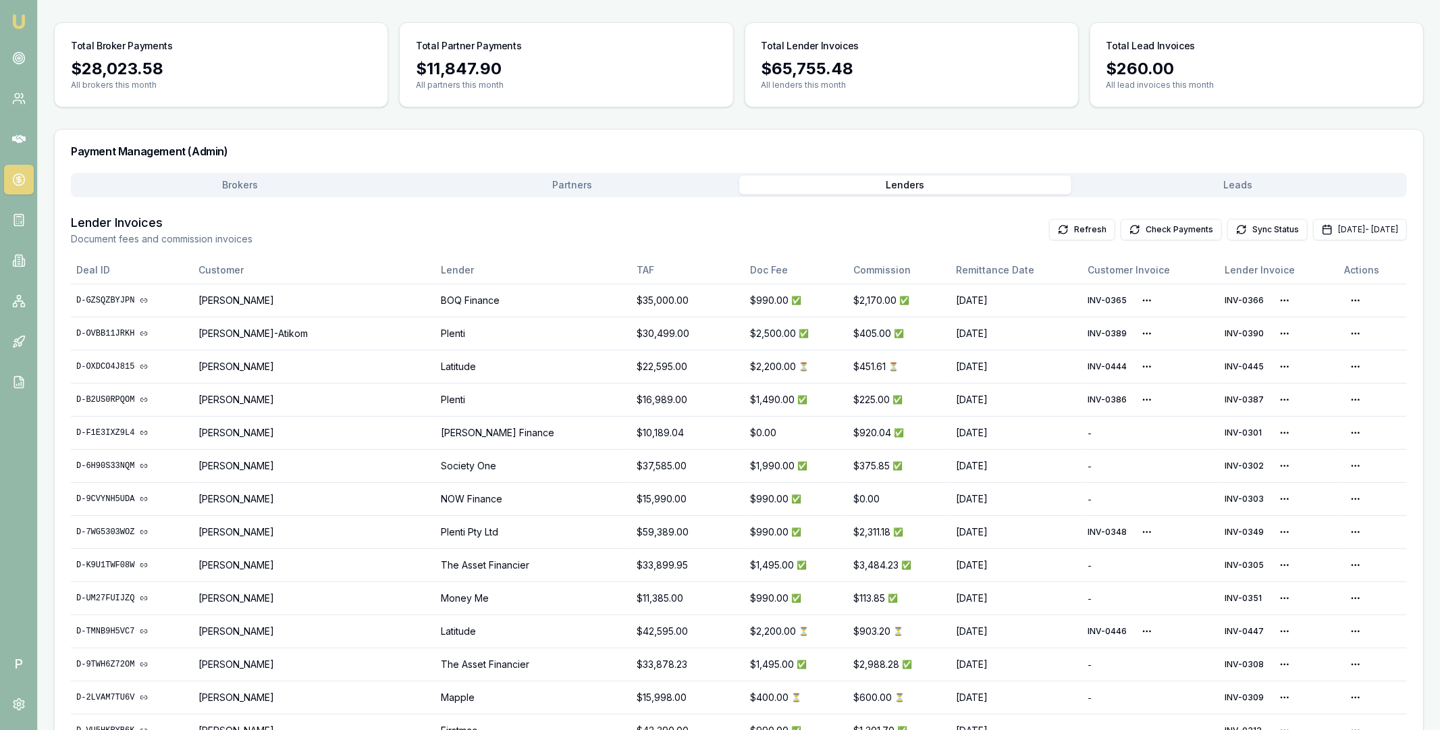
scroll to position [0, 0]
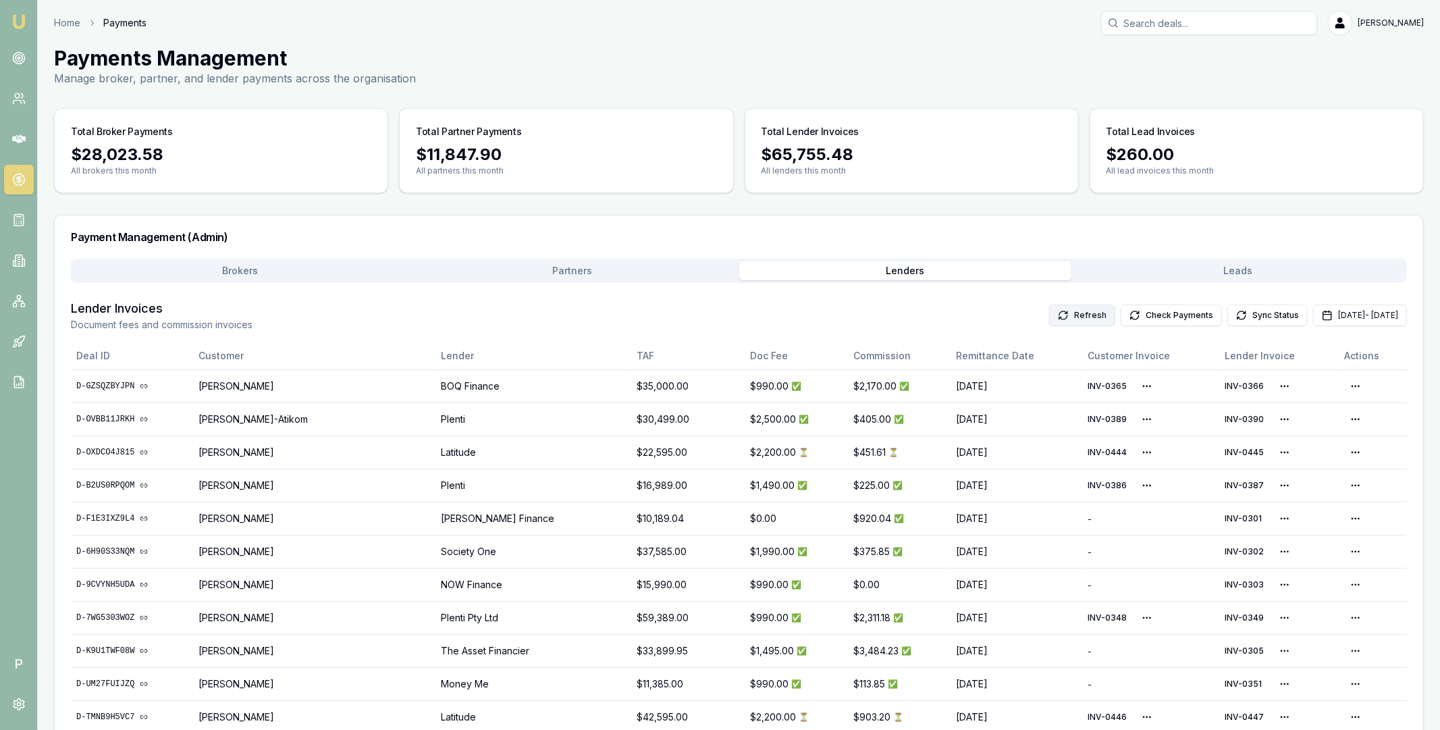
click at [1049, 314] on button "Refresh" at bounding box center [1082, 315] width 66 height 22
click at [1313, 312] on button "[DATE] - [DATE]" at bounding box center [1360, 315] width 94 height 22
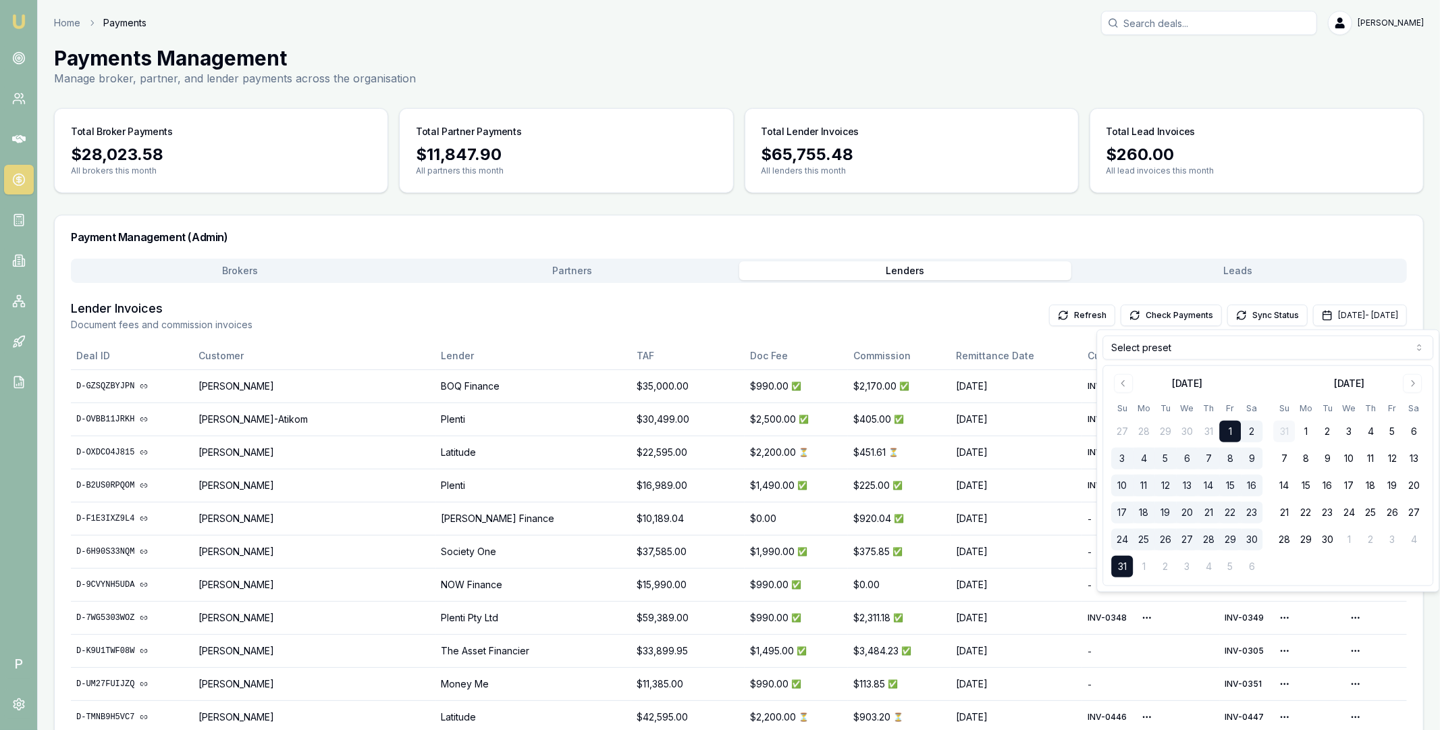
click at [1225, 351] on html "Emu Broker P Home Payments [PERSON_NAME] Toggle Menu Payments Management Manage…" at bounding box center [720, 365] width 1440 height 730
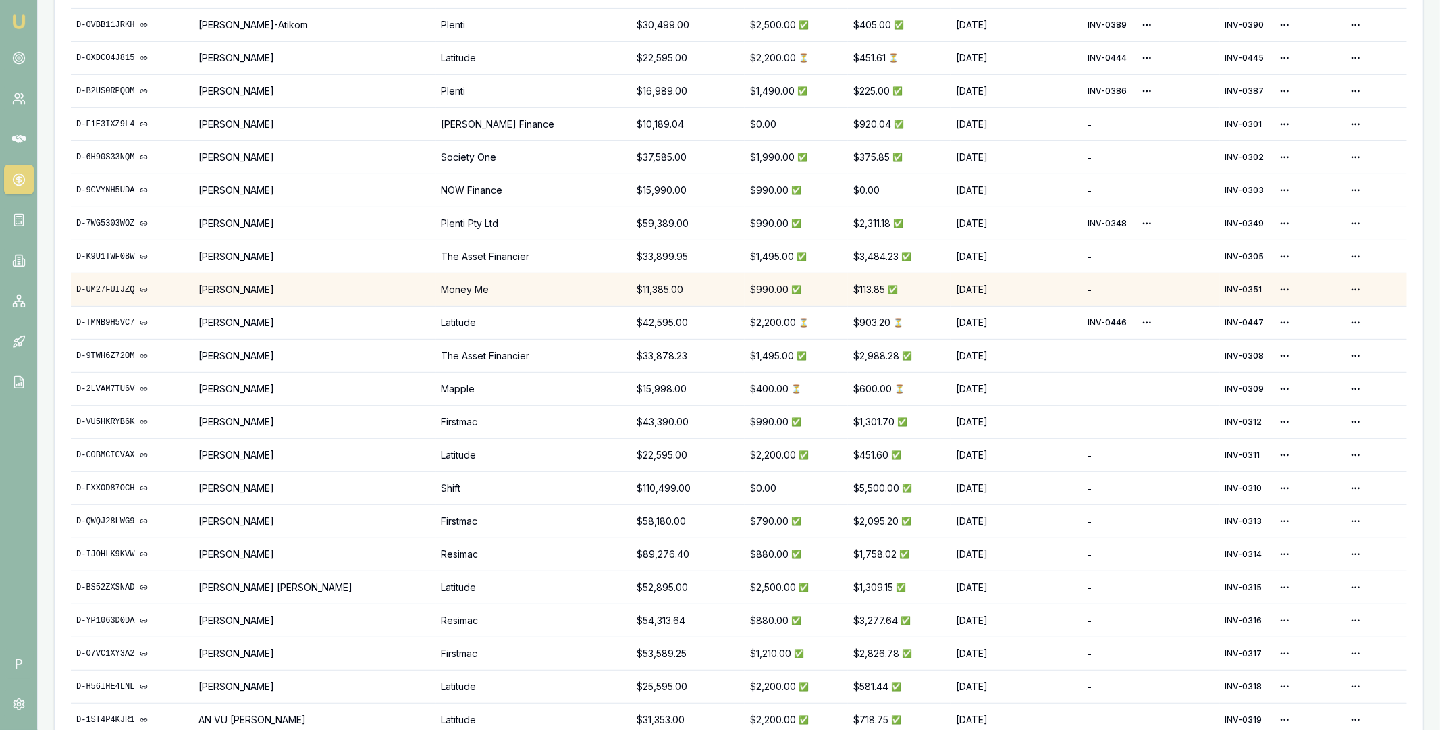
scroll to position [421, 0]
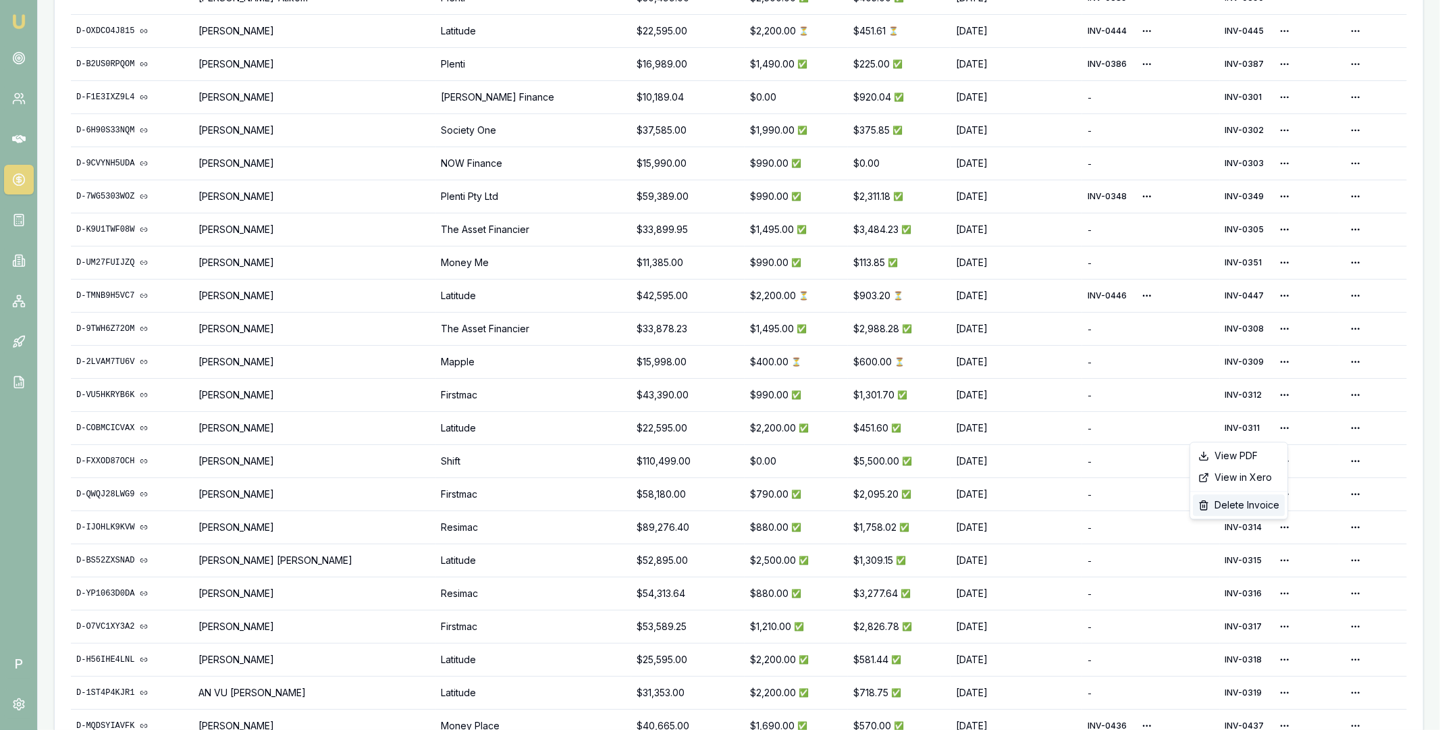
click at [1244, 503] on div "Delete Invoice" at bounding box center [1239, 505] width 92 height 22
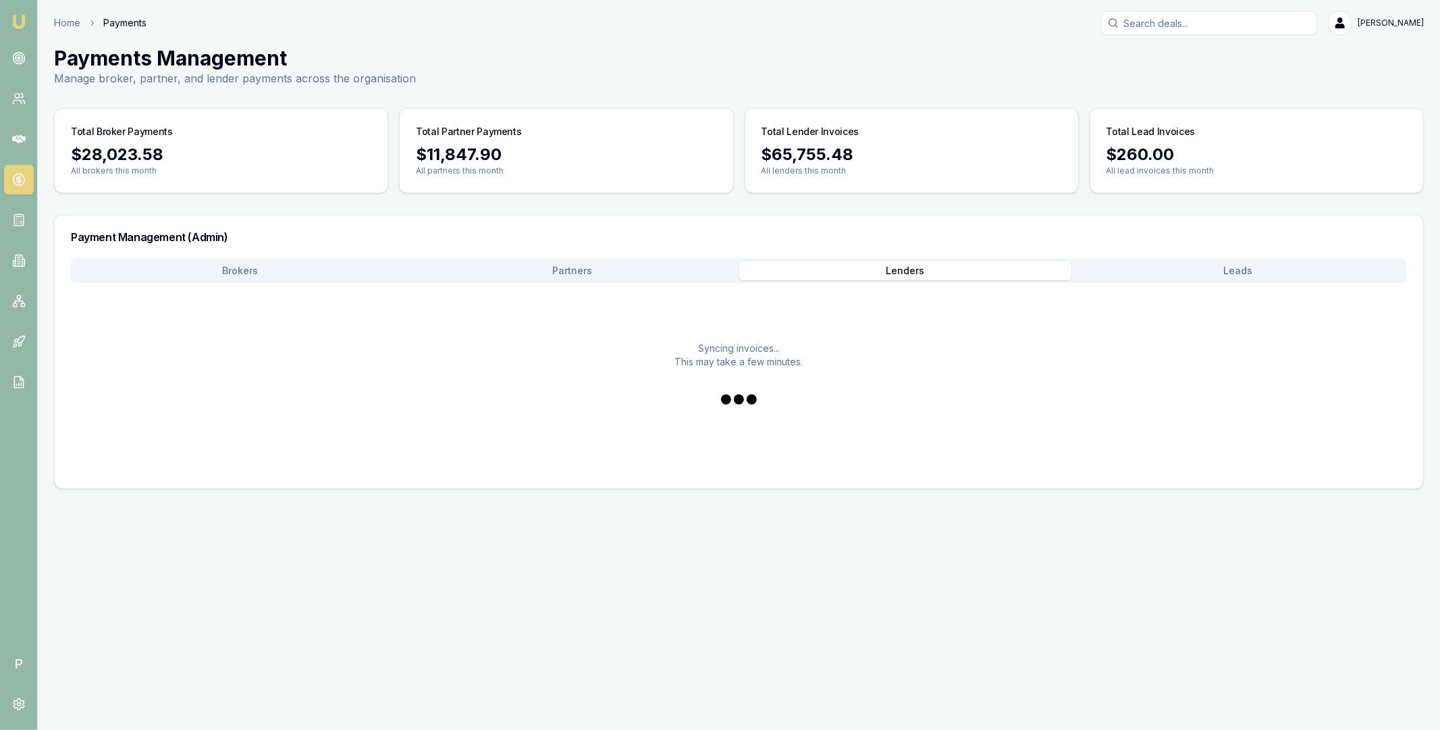
scroll to position [0, 0]
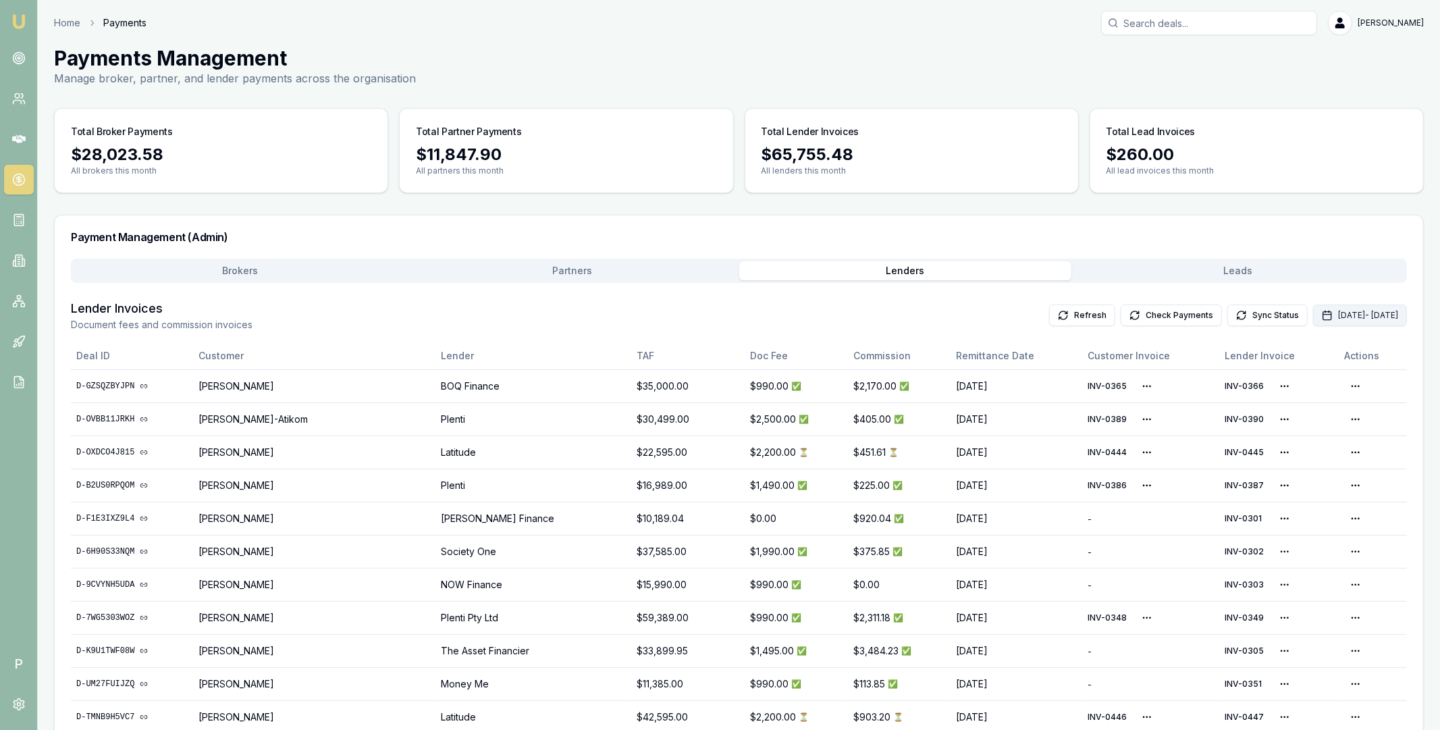
click at [1313, 312] on button "[DATE] - [DATE]" at bounding box center [1360, 315] width 94 height 22
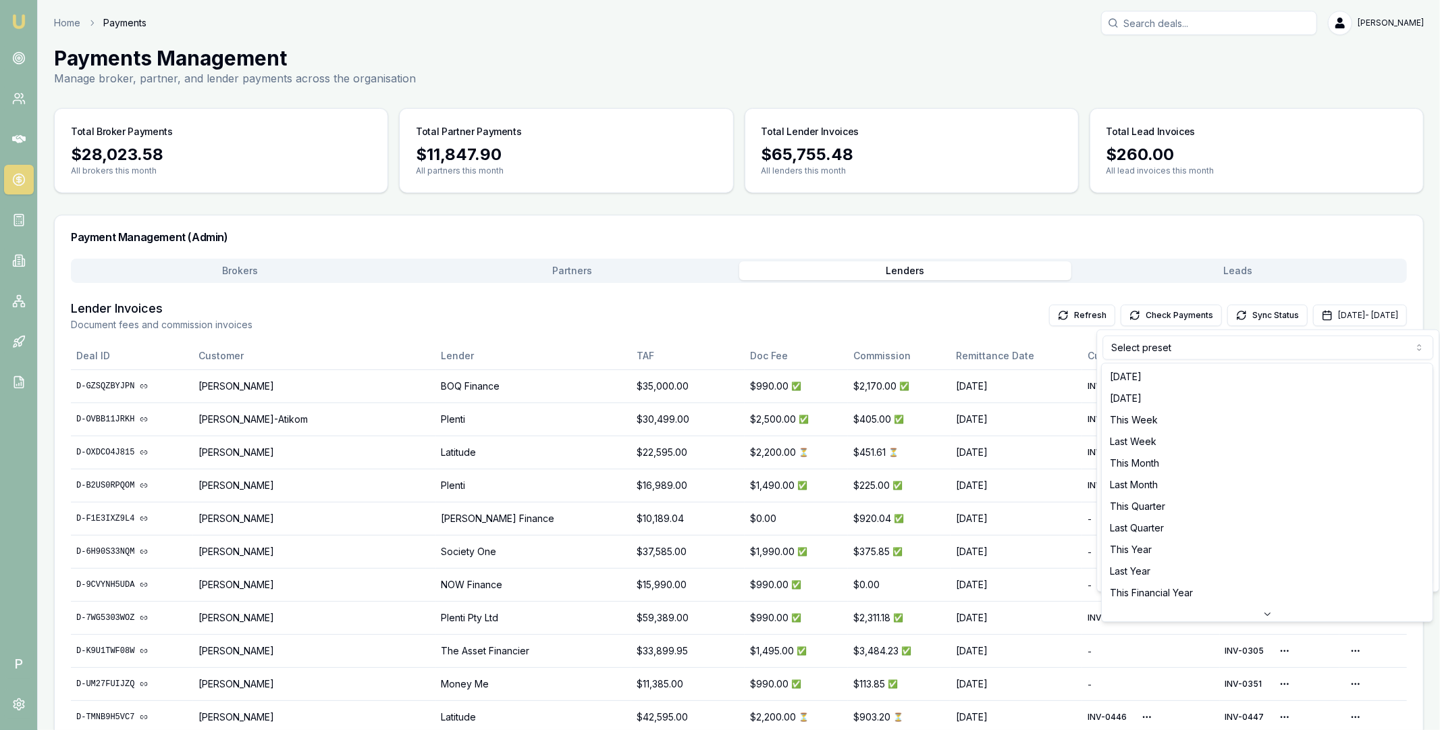
click at [1180, 352] on html "Emu Broker P Home Payments [PERSON_NAME] Toggle Menu Payments Management Manage…" at bounding box center [720, 365] width 1440 height 730
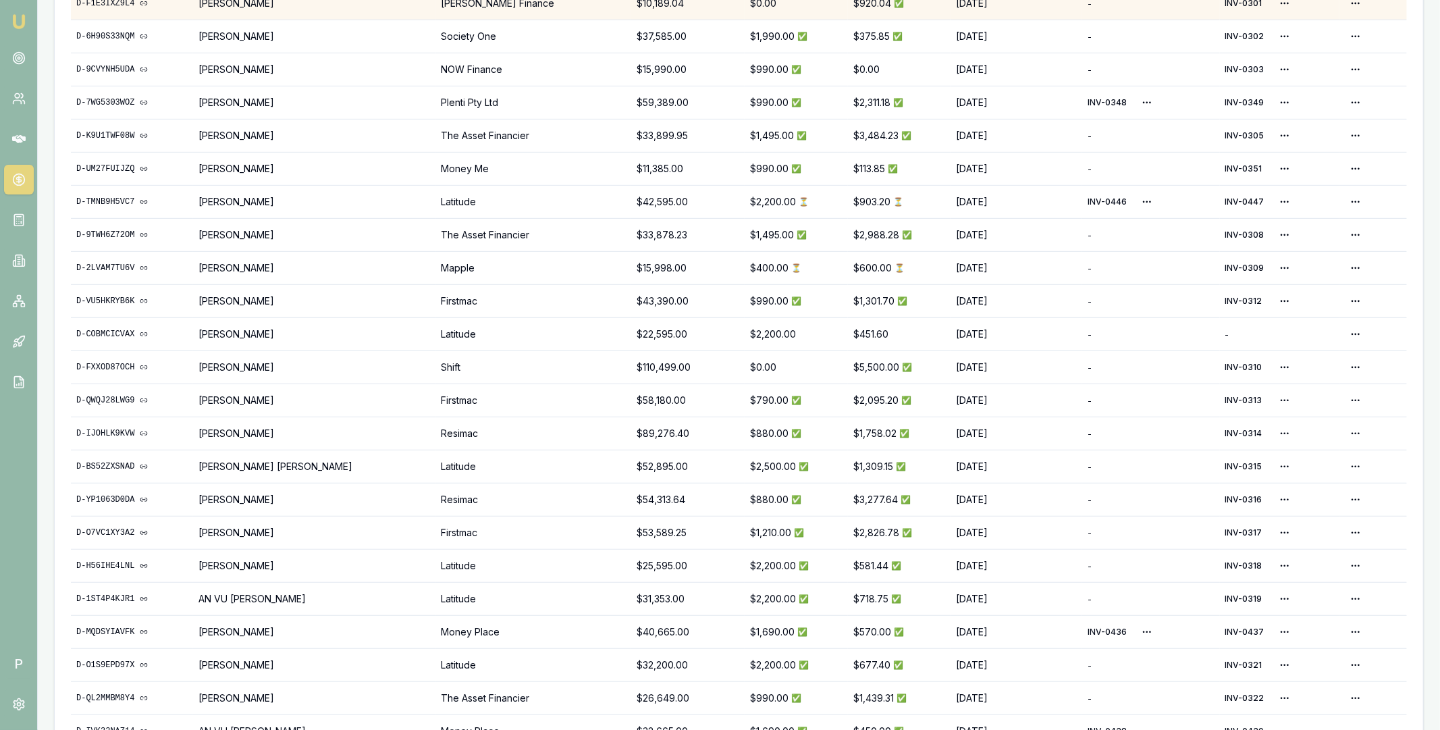
scroll to position [531, 0]
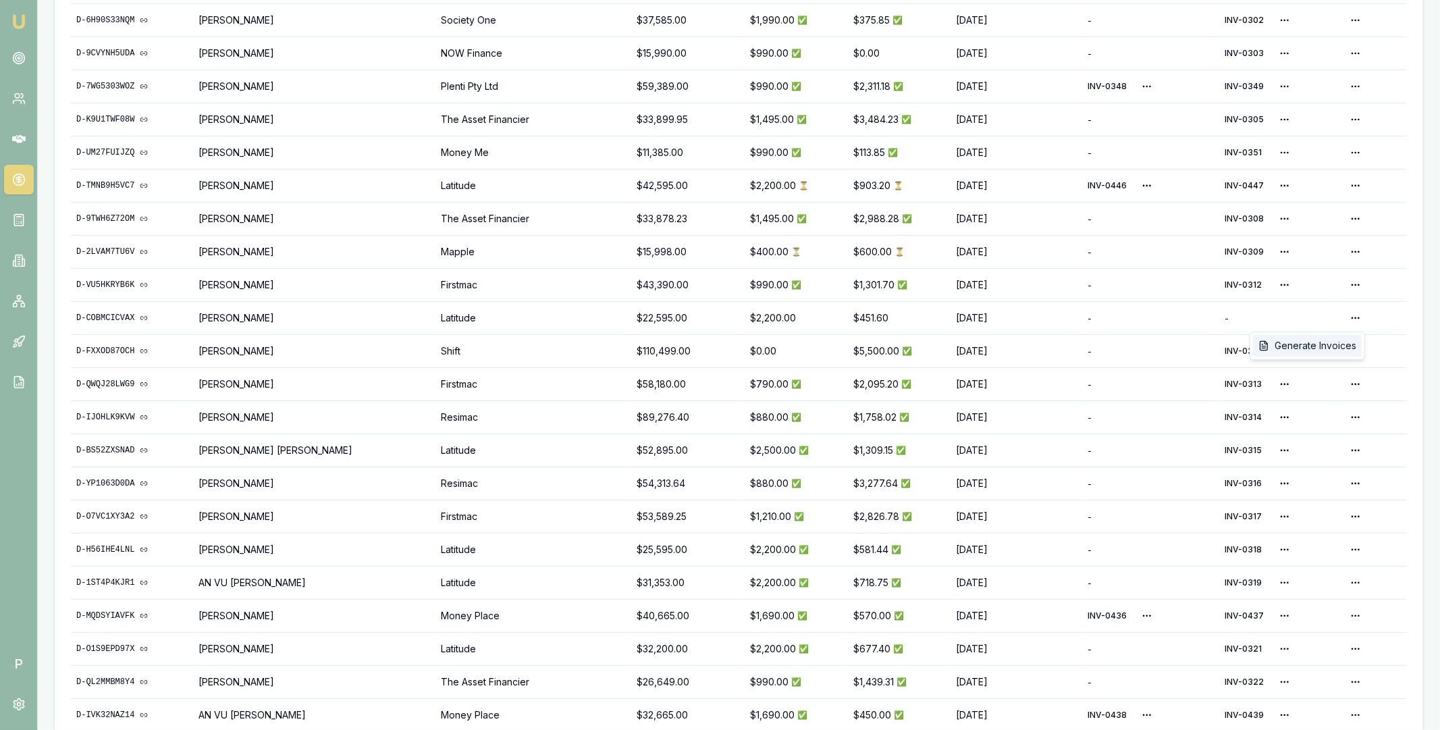
click at [1329, 349] on div "Generate Invoices" at bounding box center [1307, 346] width 109 height 22
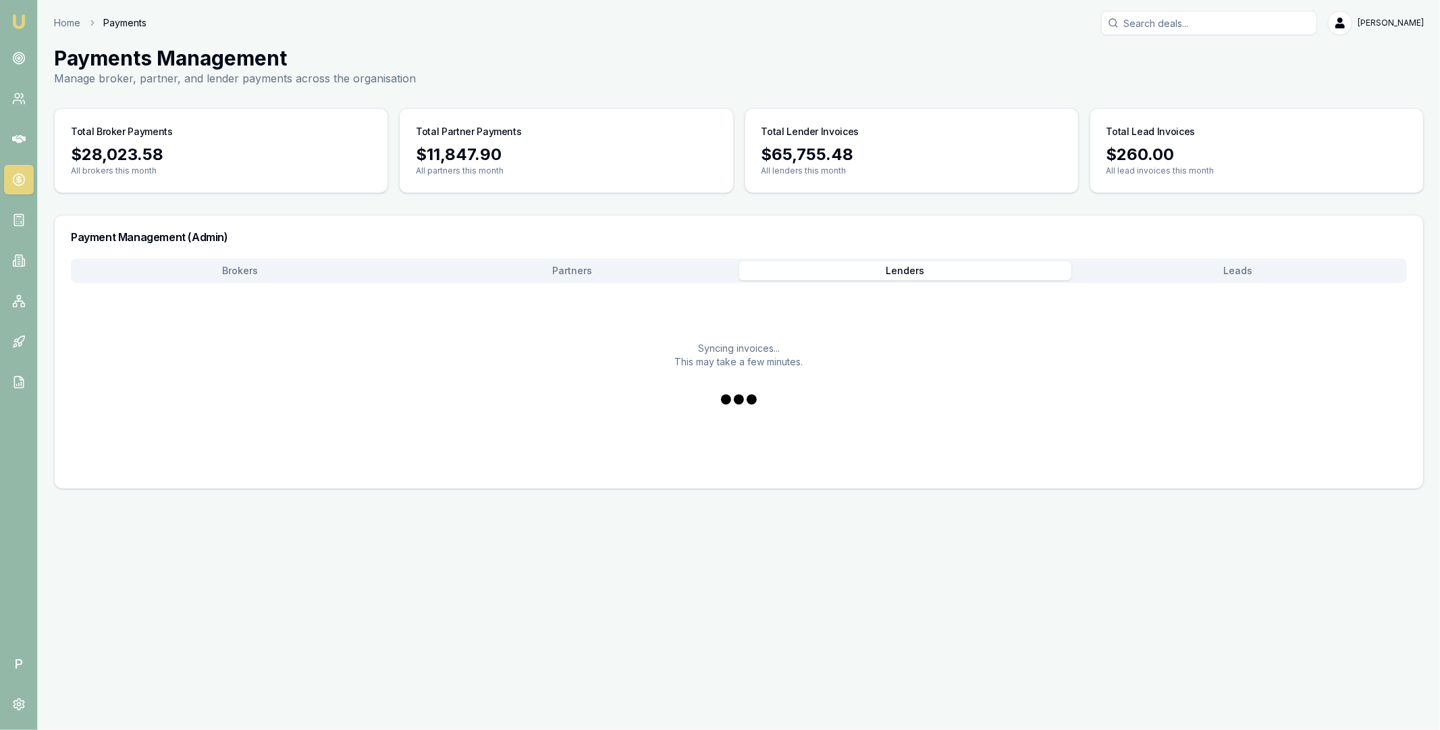
scroll to position [0, 0]
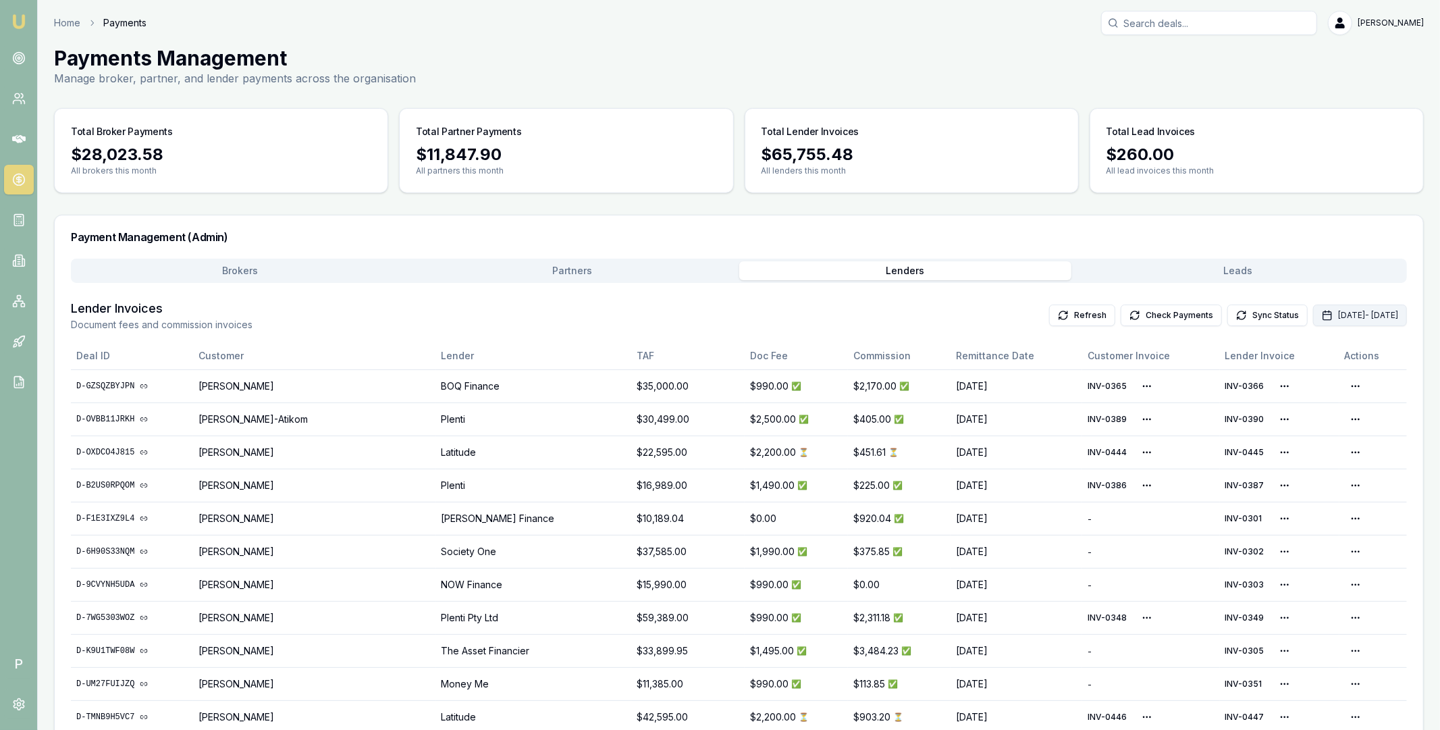
click at [1313, 315] on button "[DATE] - [DATE]" at bounding box center [1360, 315] width 94 height 22
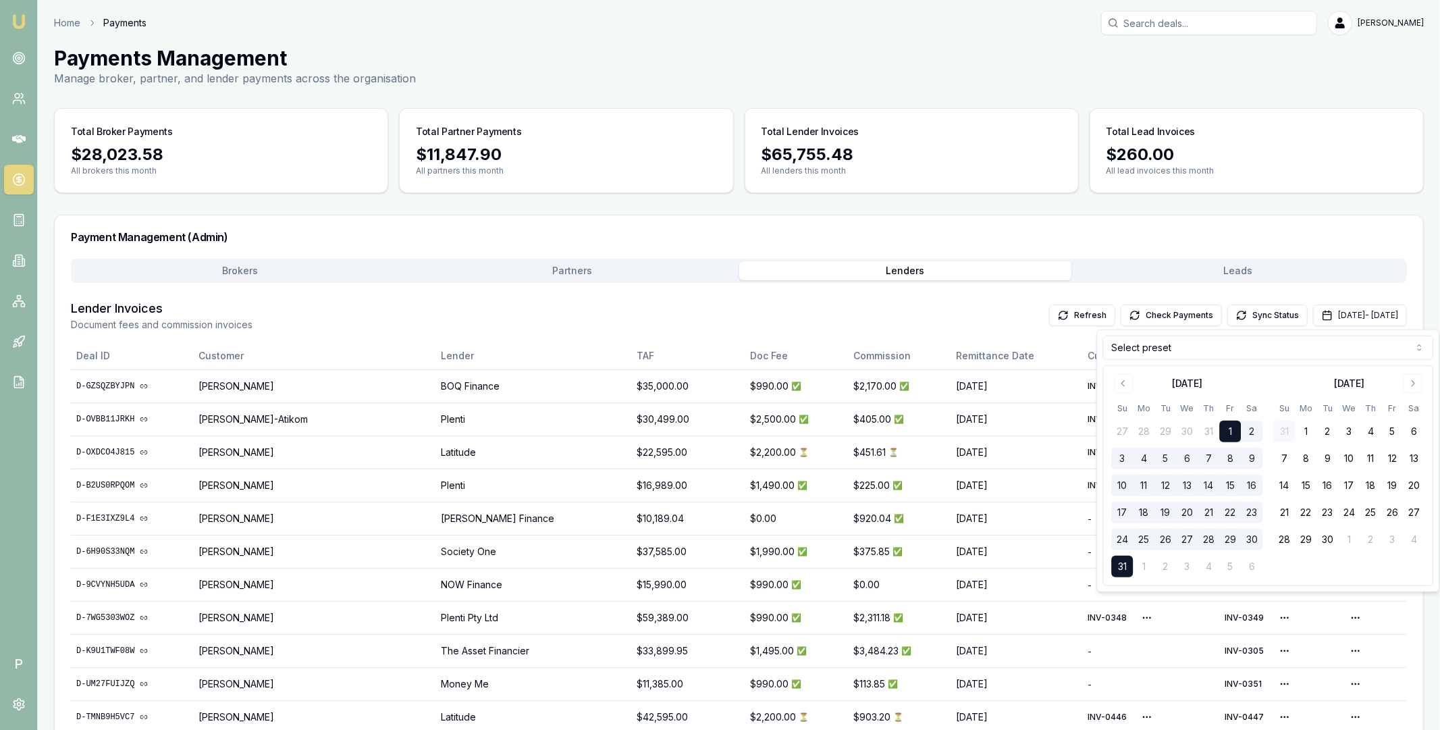
click at [1195, 345] on html "Emu Broker P Home Payments [PERSON_NAME] Toggle Menu Payments Management Manage…" at bounding box center [720, 365] width 1440 height 730
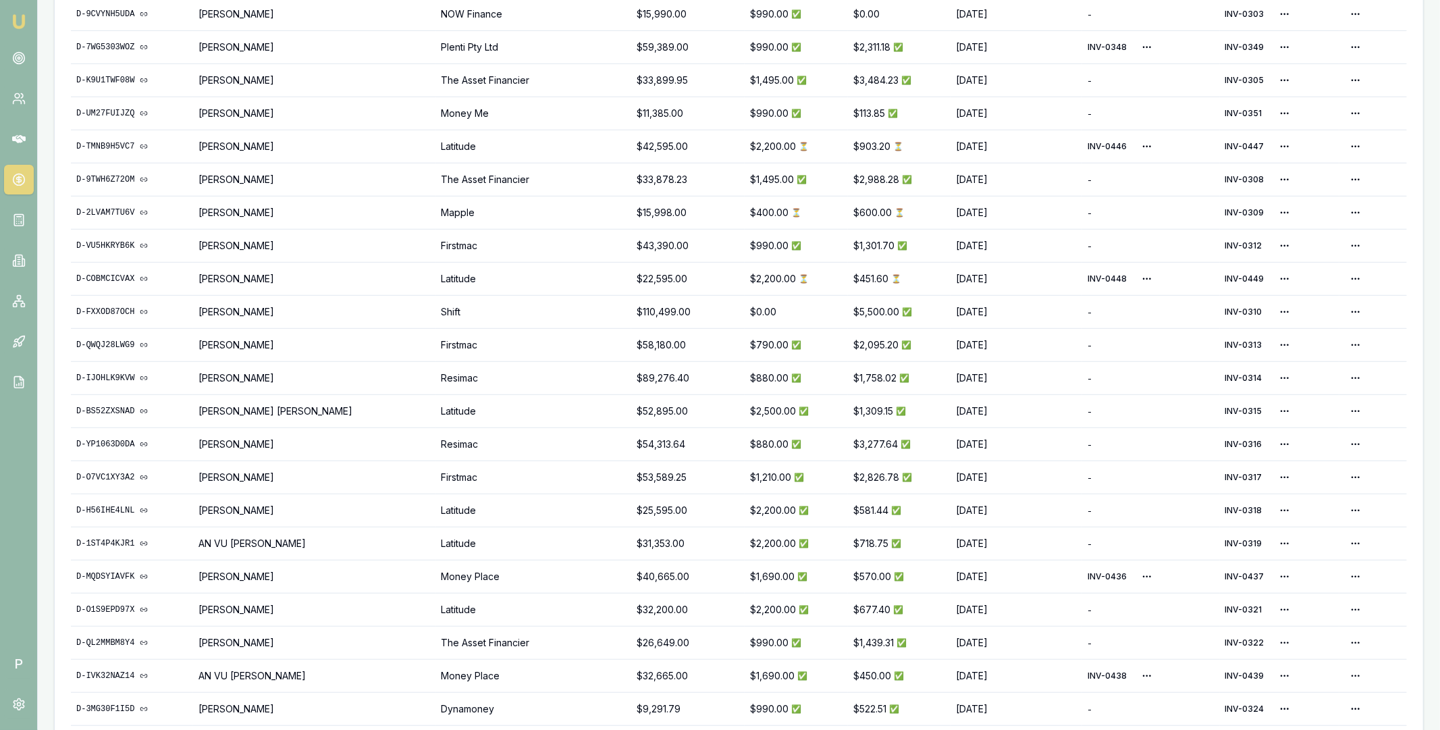
scroll to position [574, 0]
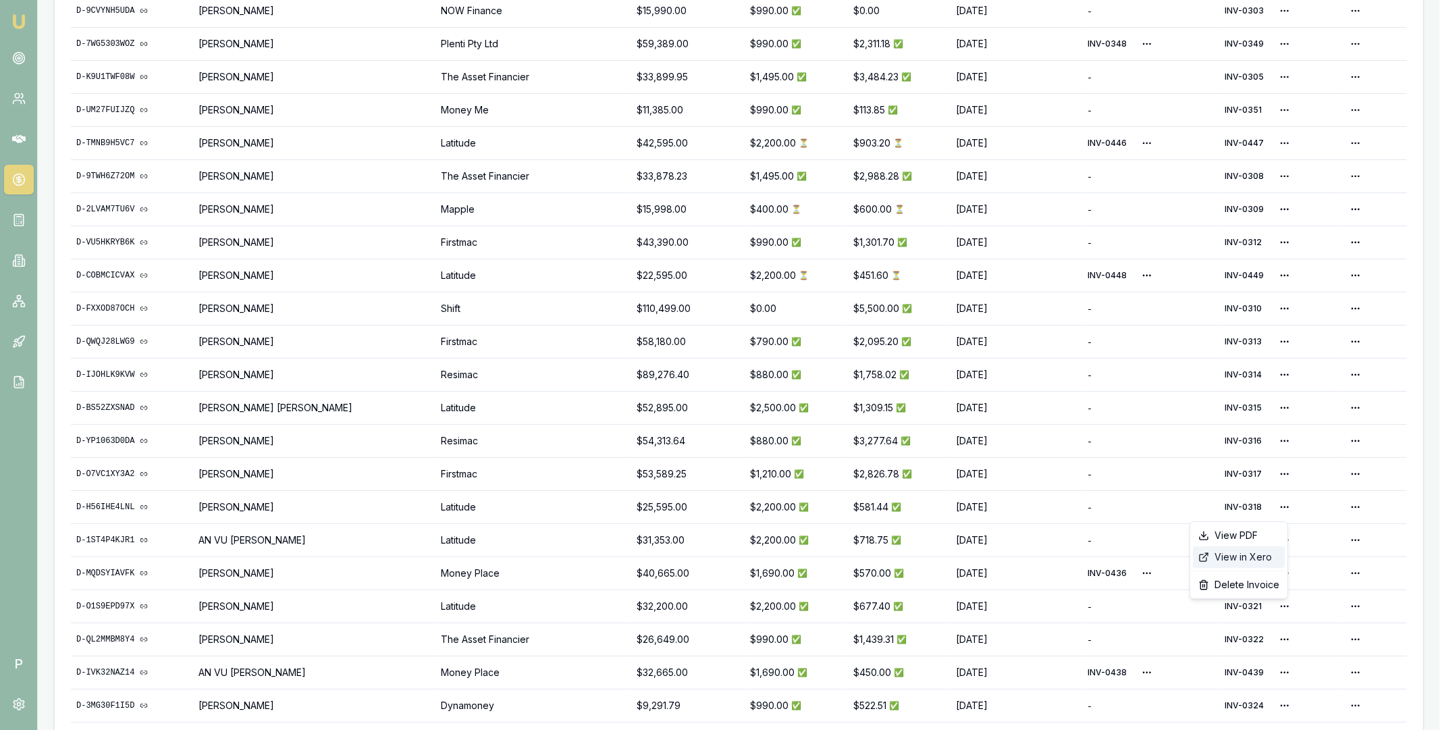
click at [1244, 558] on div "View in Xero" at bounding box center [1239, 557] width 92 height 22
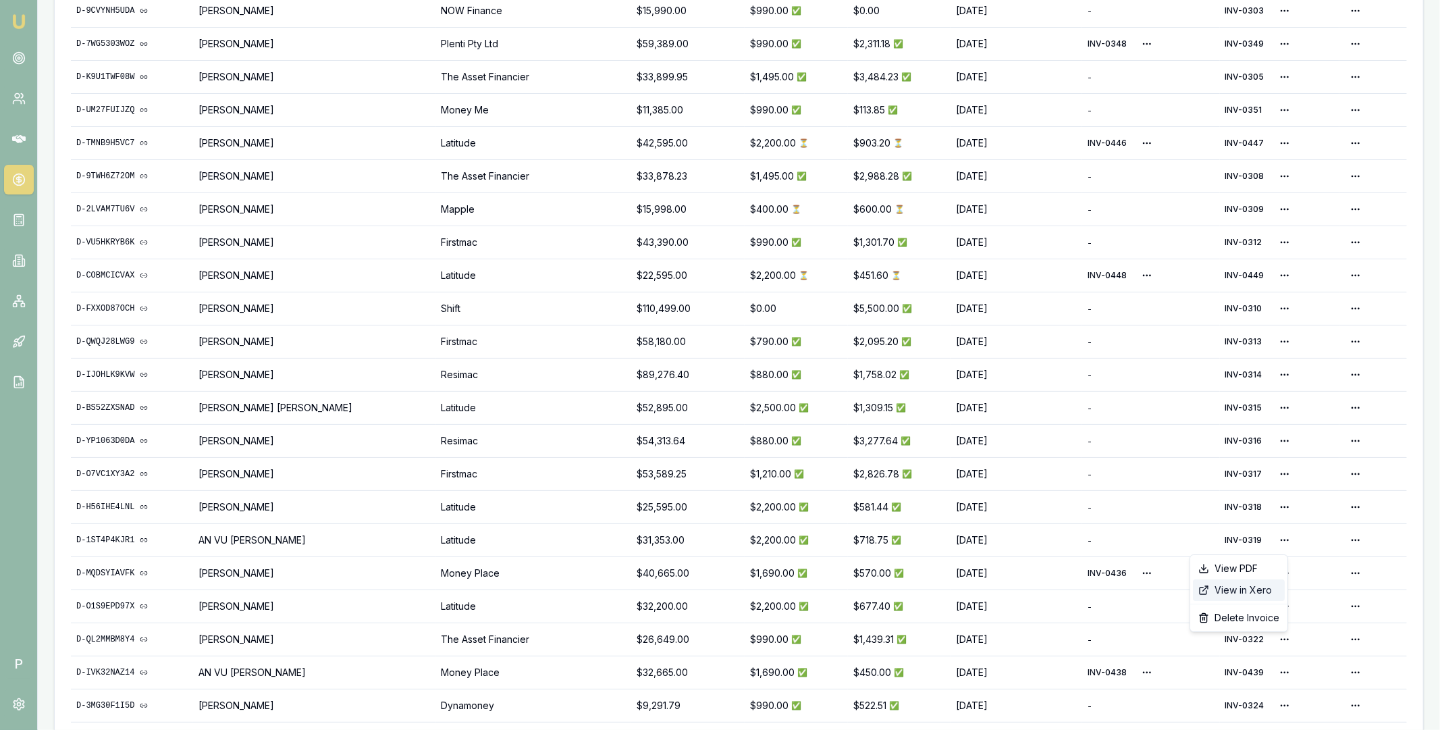
click at [1250, 589] on div "View in Xero" at bounding box center [1239, 590] width 92 height 22
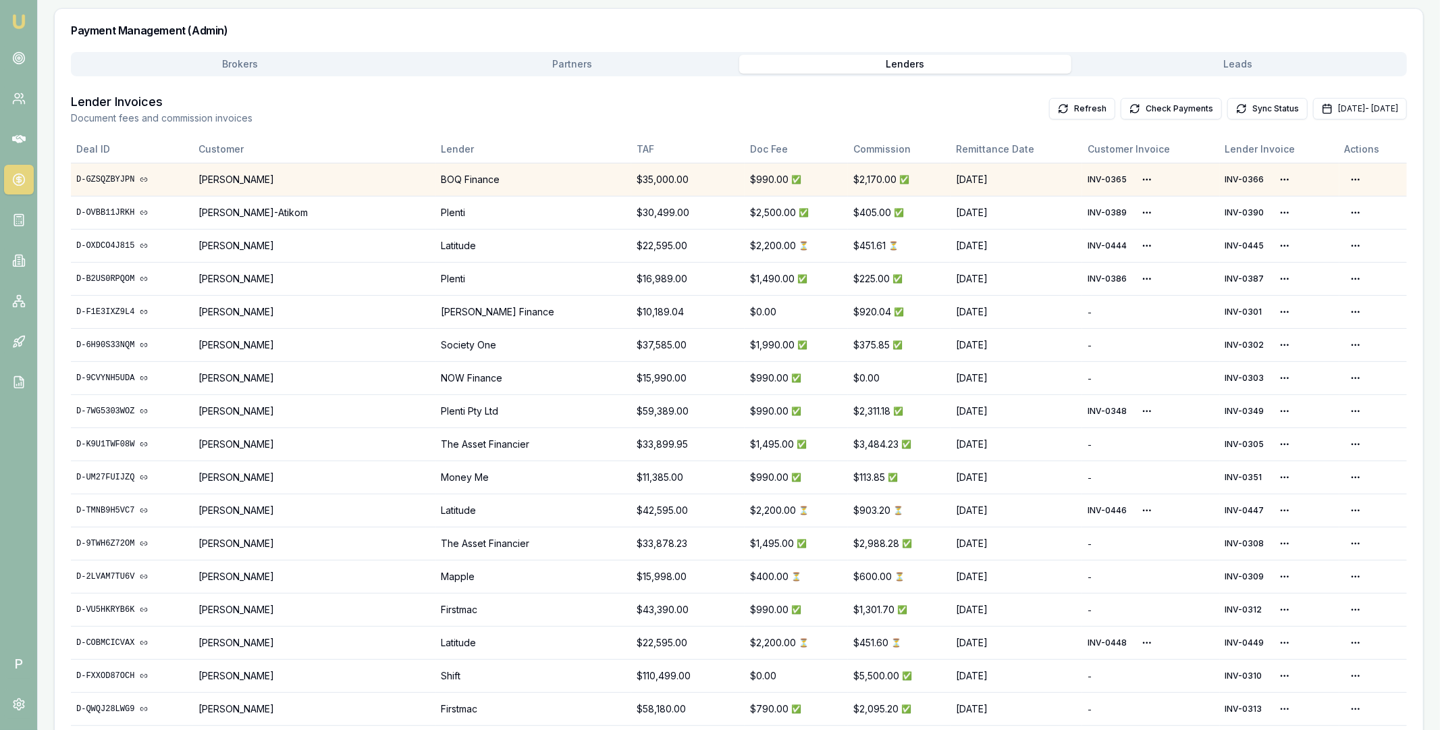
scroll to position [106, 0]
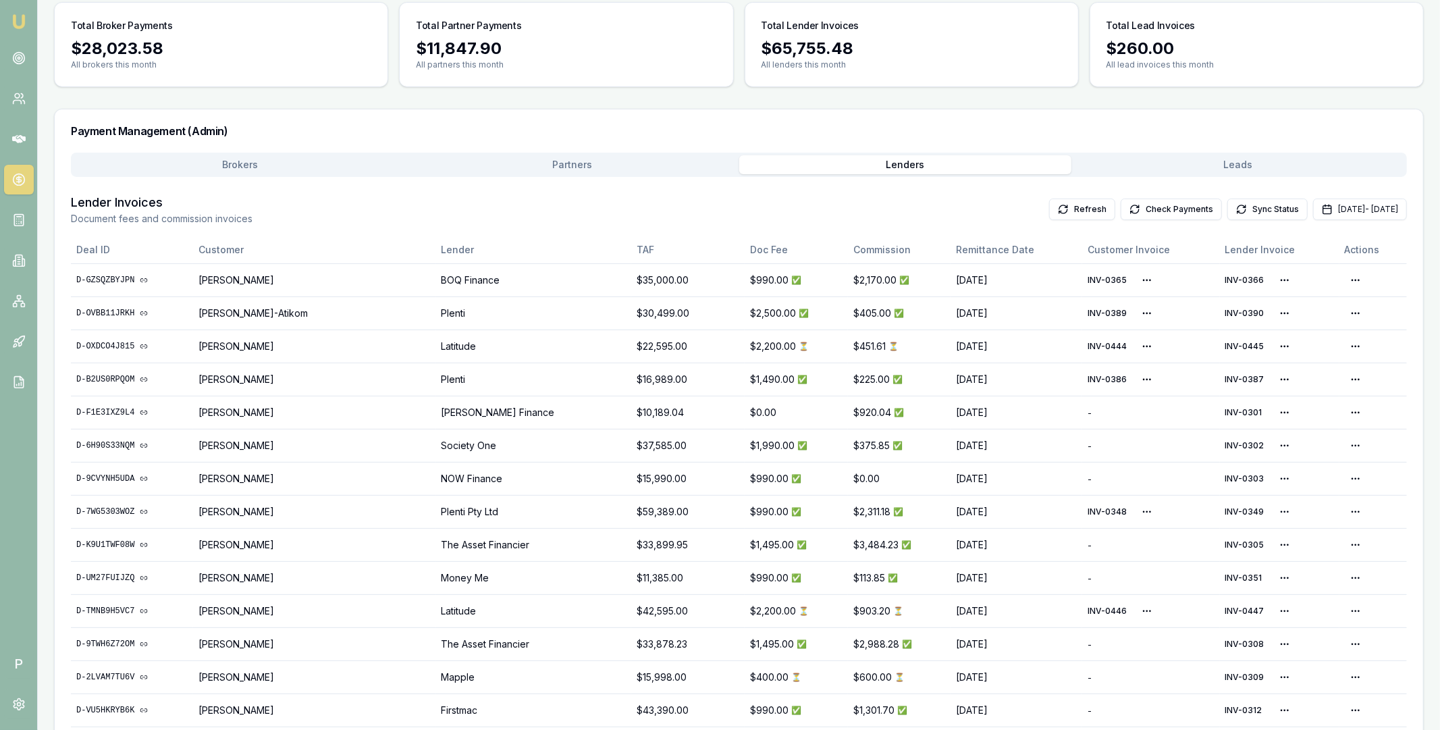
click at [1312, 195] on div "Lender Invoices Document fees and commission invoices Refresh Check Payments Sy…" at bounding box center [739, 209] width 1336 height 32
click at [1313, 213] on button "[DATE] - [DATE]" at bounding box center [1360, 209] width 94 height 22
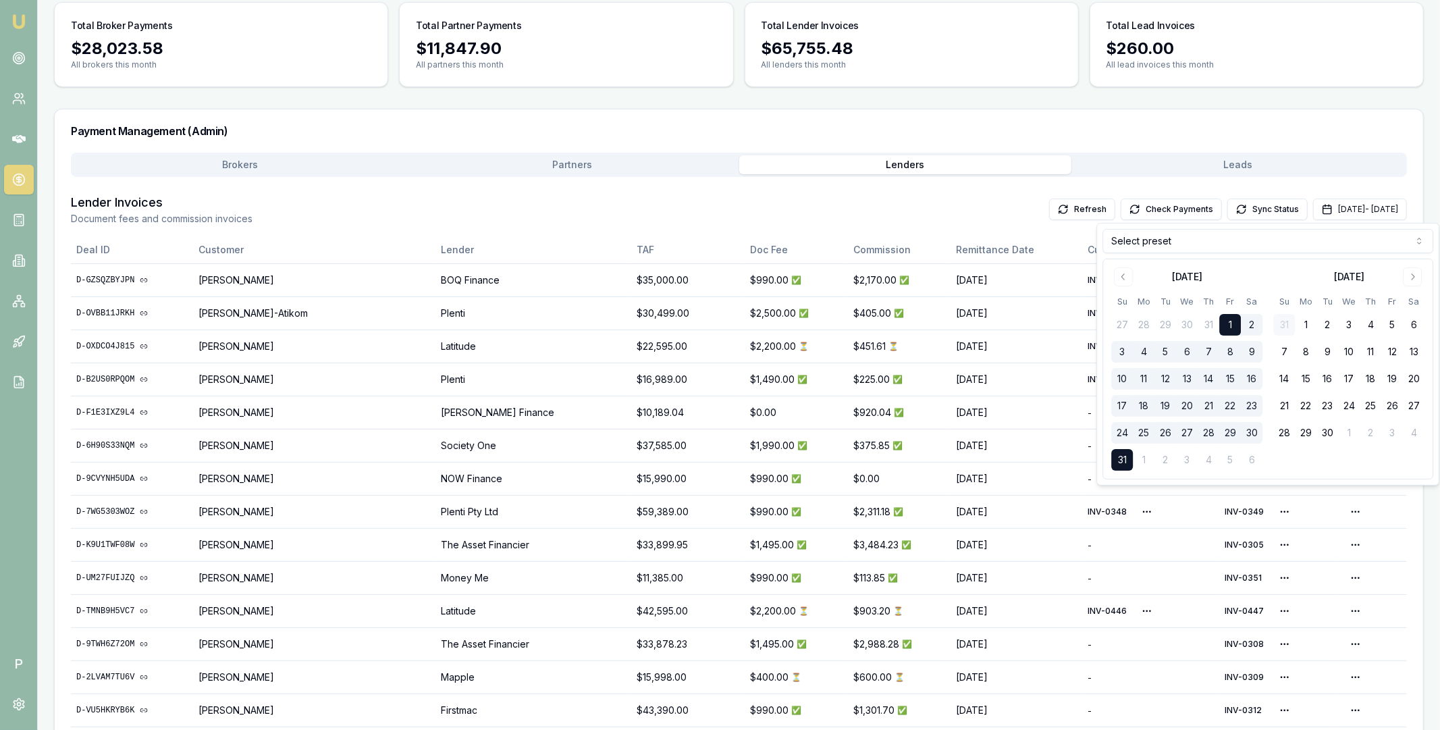
click at [1195, 250] on html "Emu Broker P Home Payments [PERSON_NAME] Toggle Menu Payments Management Manage…" at bounding box center [720, 259] width 1440 height 730
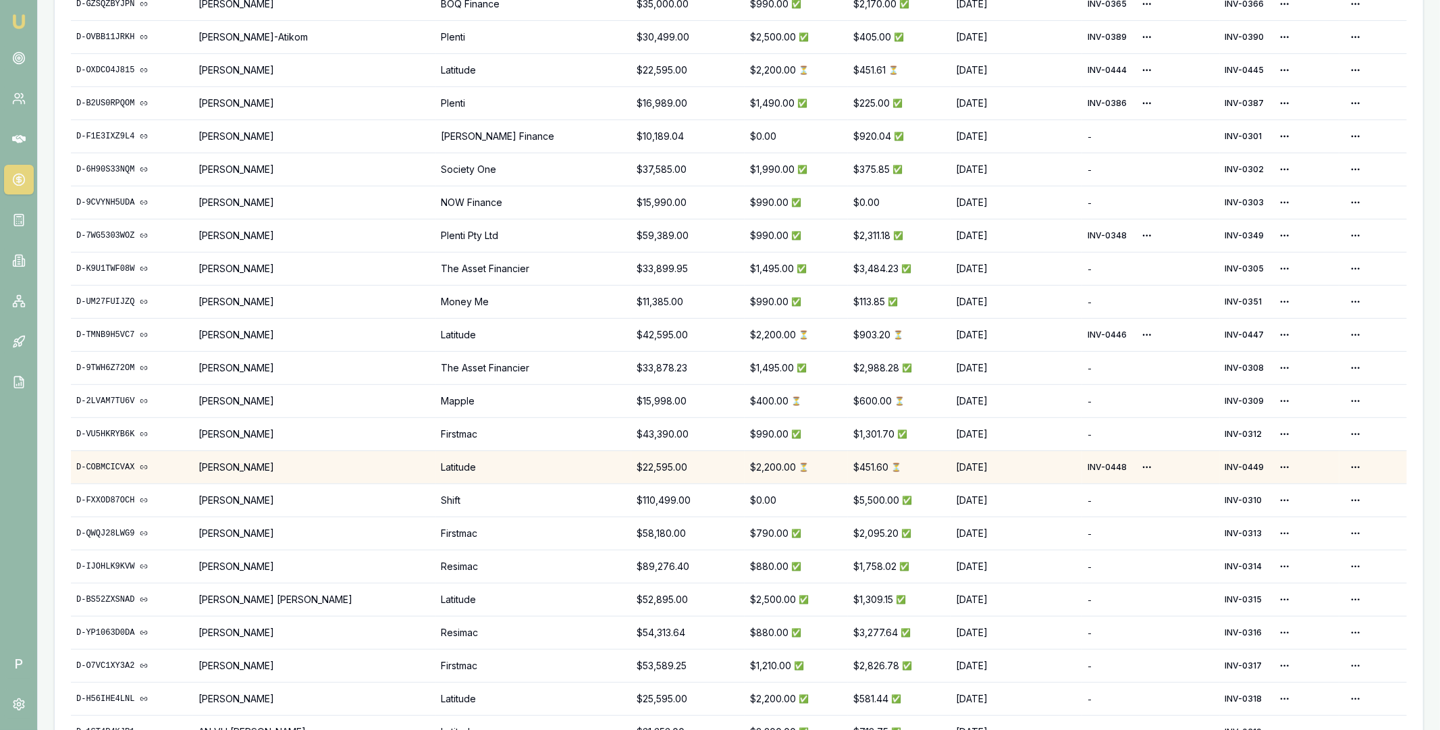
scroll to position [375, 0]
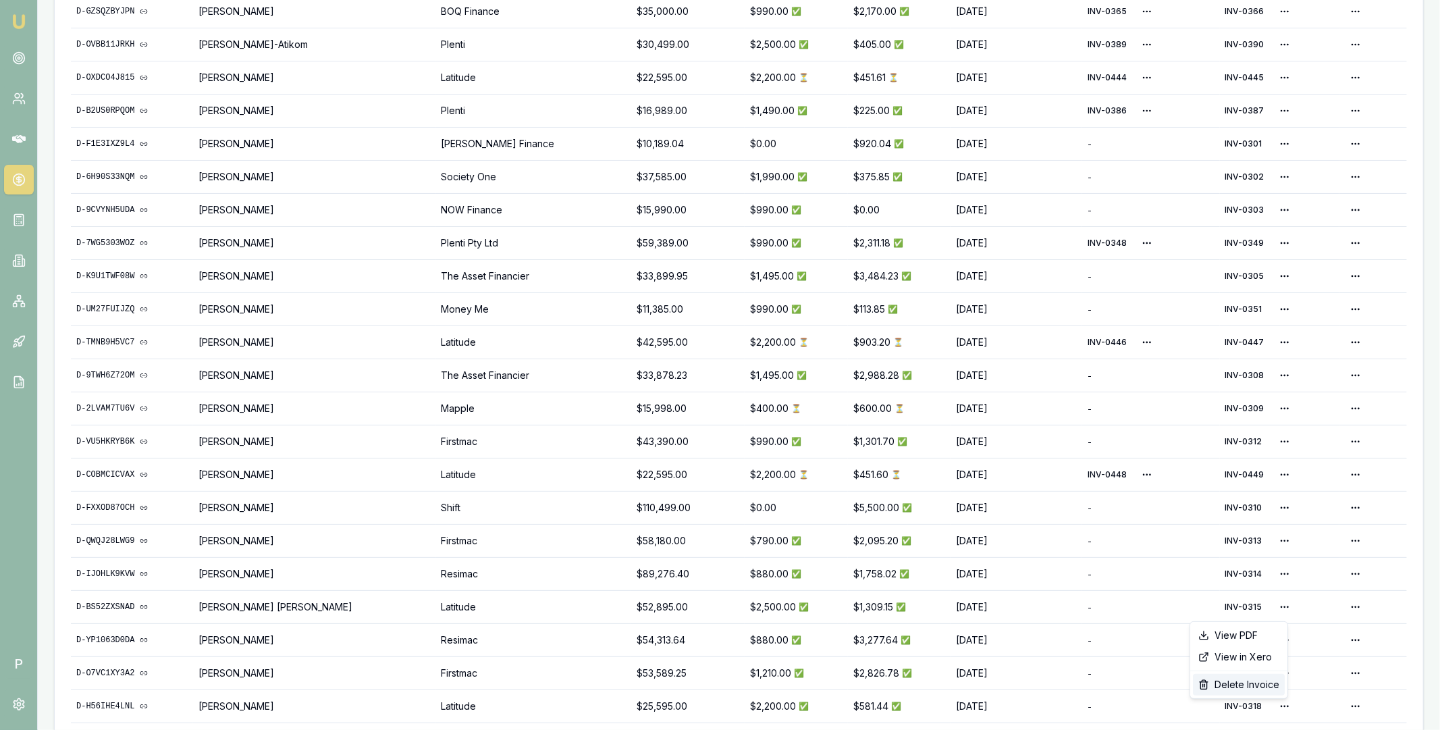
click at [1247, 683] on div "Delete Invoice" at bounding box center [1239, 685] width 92 height 22
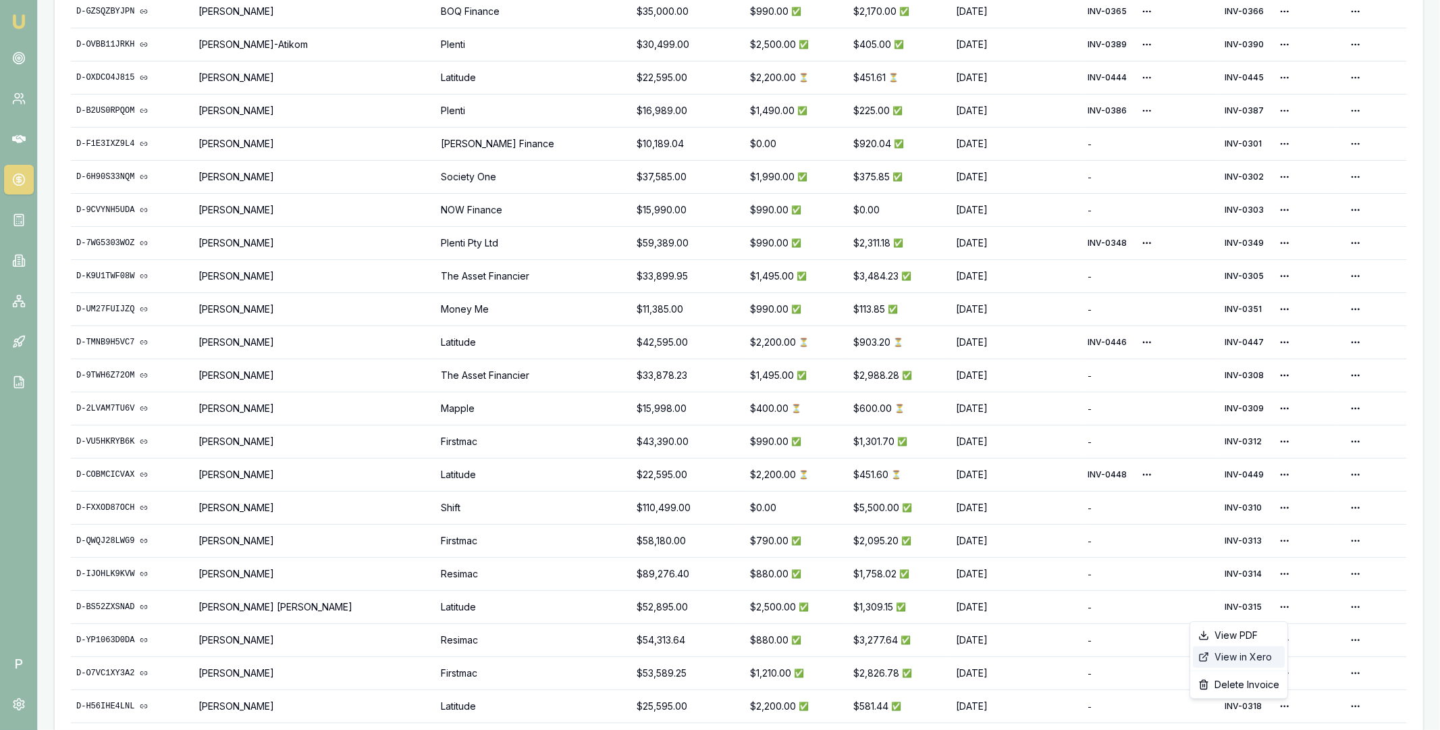
click at [1251, 653] on div "View in Xero" at bounding box center [1239, 657] width 92 height 22
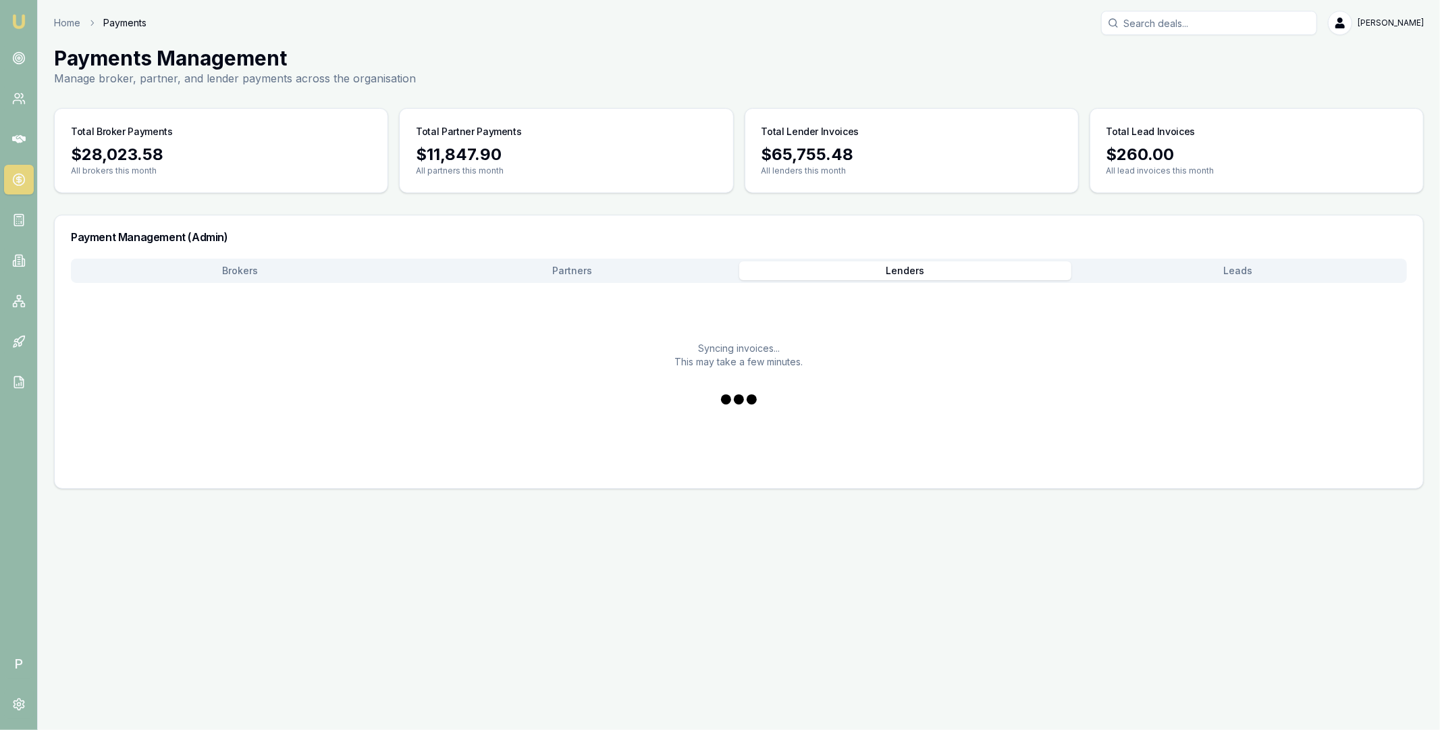
click at [1019, 275] on button "Lenders" at bounding box center [905, 270] width 333 height 19
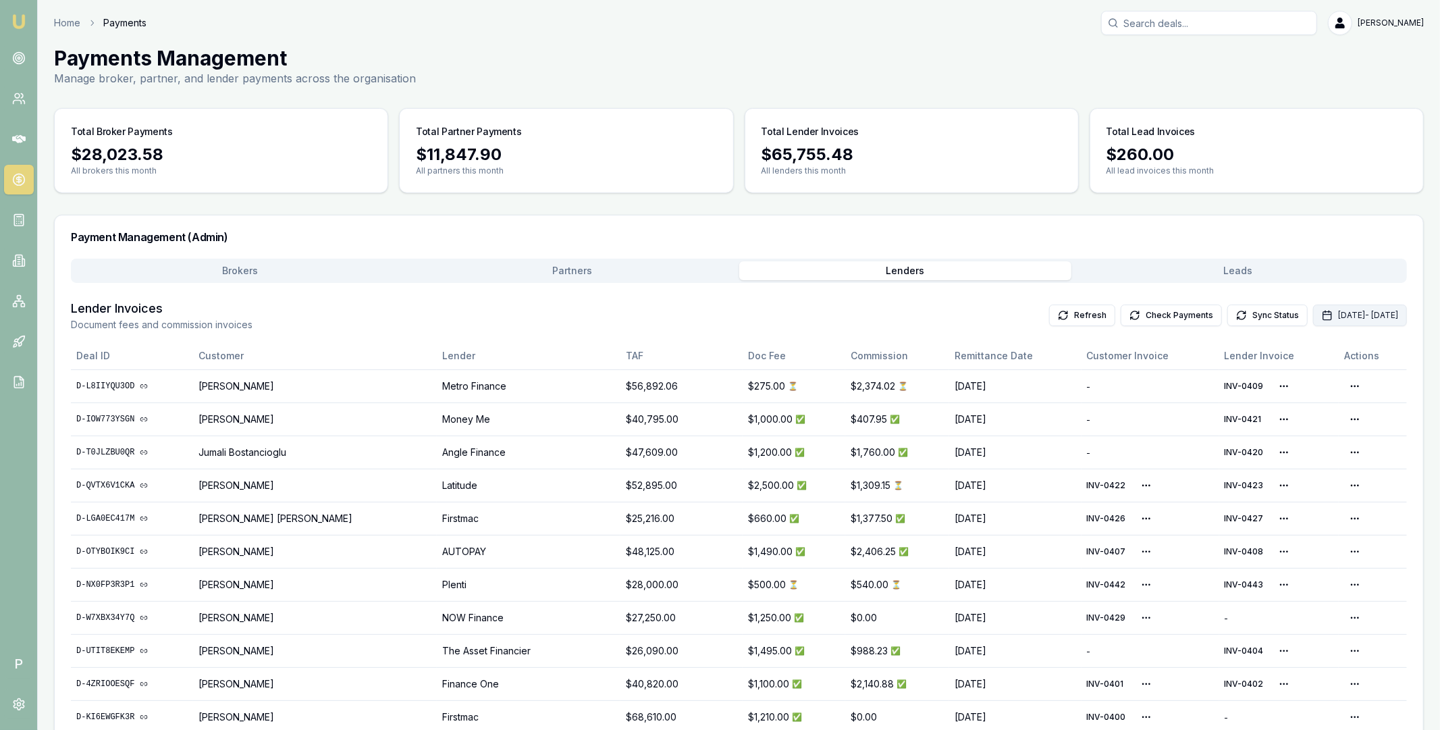
click at [1313, 316] on button "[DATE] - [DATE]" at bounding box center [1360, 315] width 94 height 22
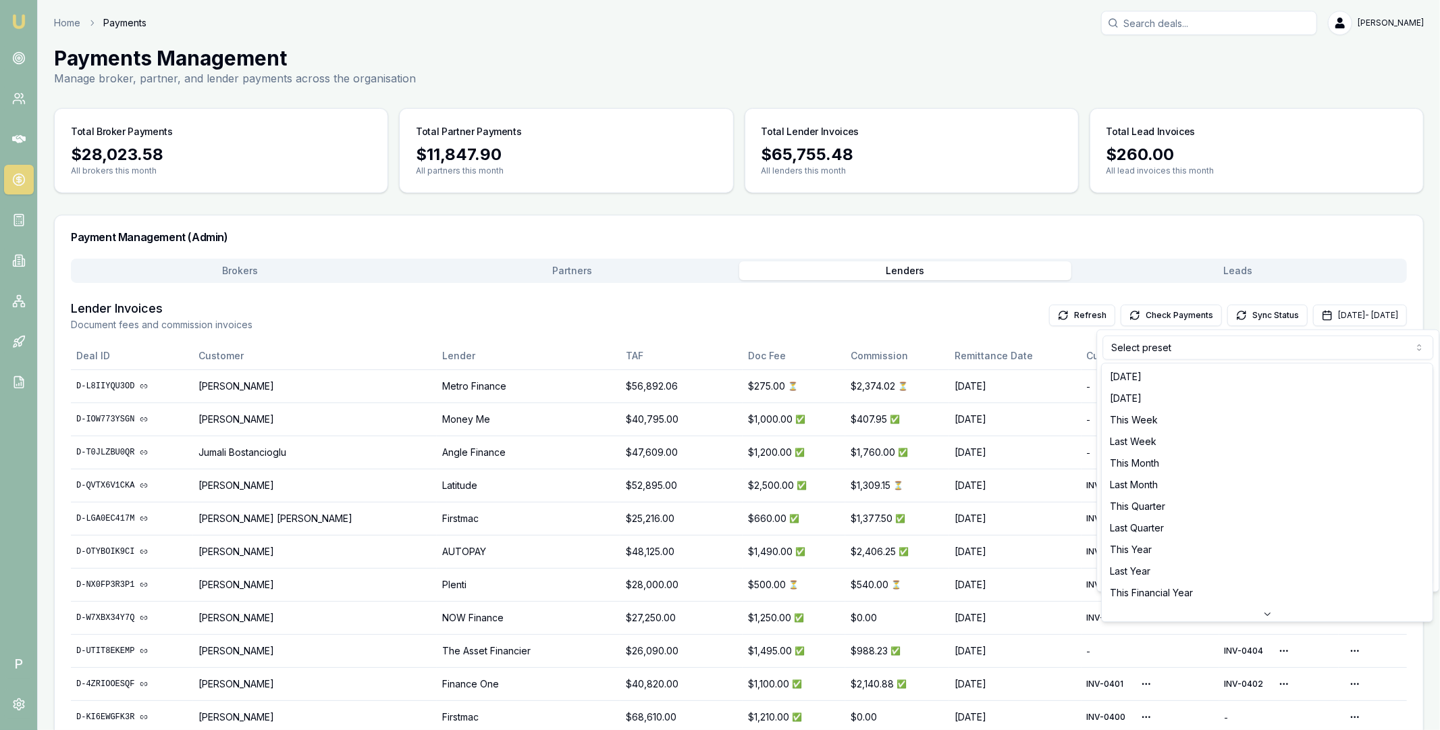
click at [1186, 346] on html "Emu Broker P Home Payments [PERSON_NAME] Toggle Menu Payments Management Manage…" at bounding box center [720, 365] width 1440 height 730
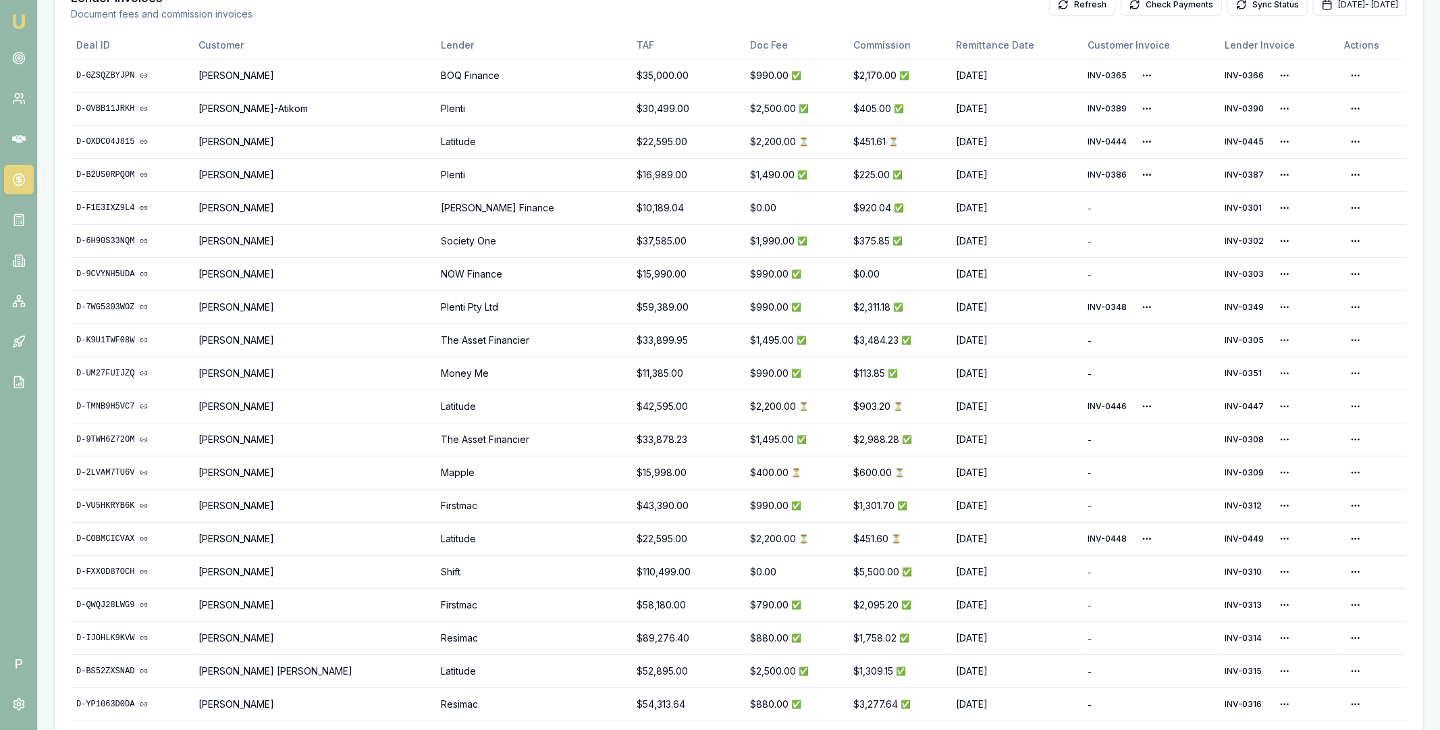
scroll to position [208, 0]
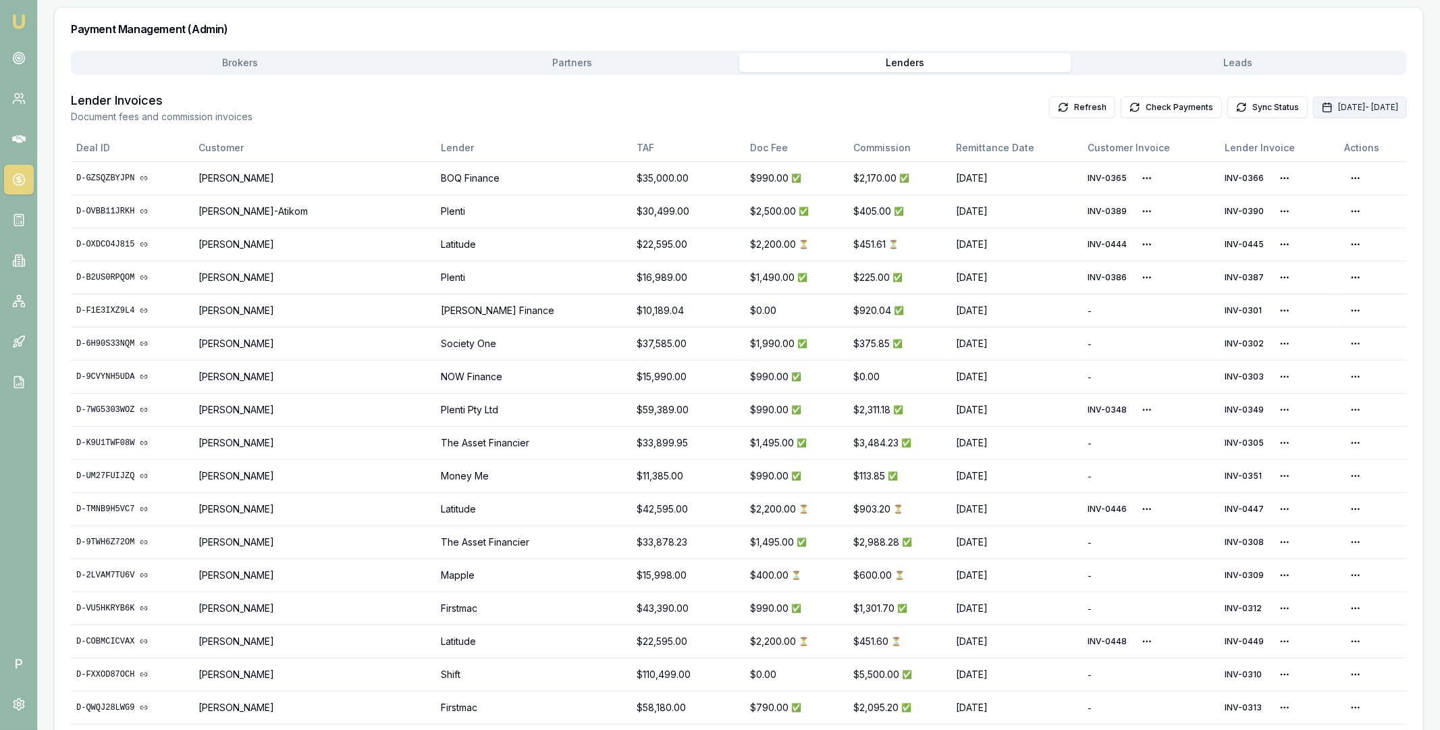
click at [1313, 103] on button "[DATE] - [DATE]" at bounding box center [1360, 108] width 94 height 22
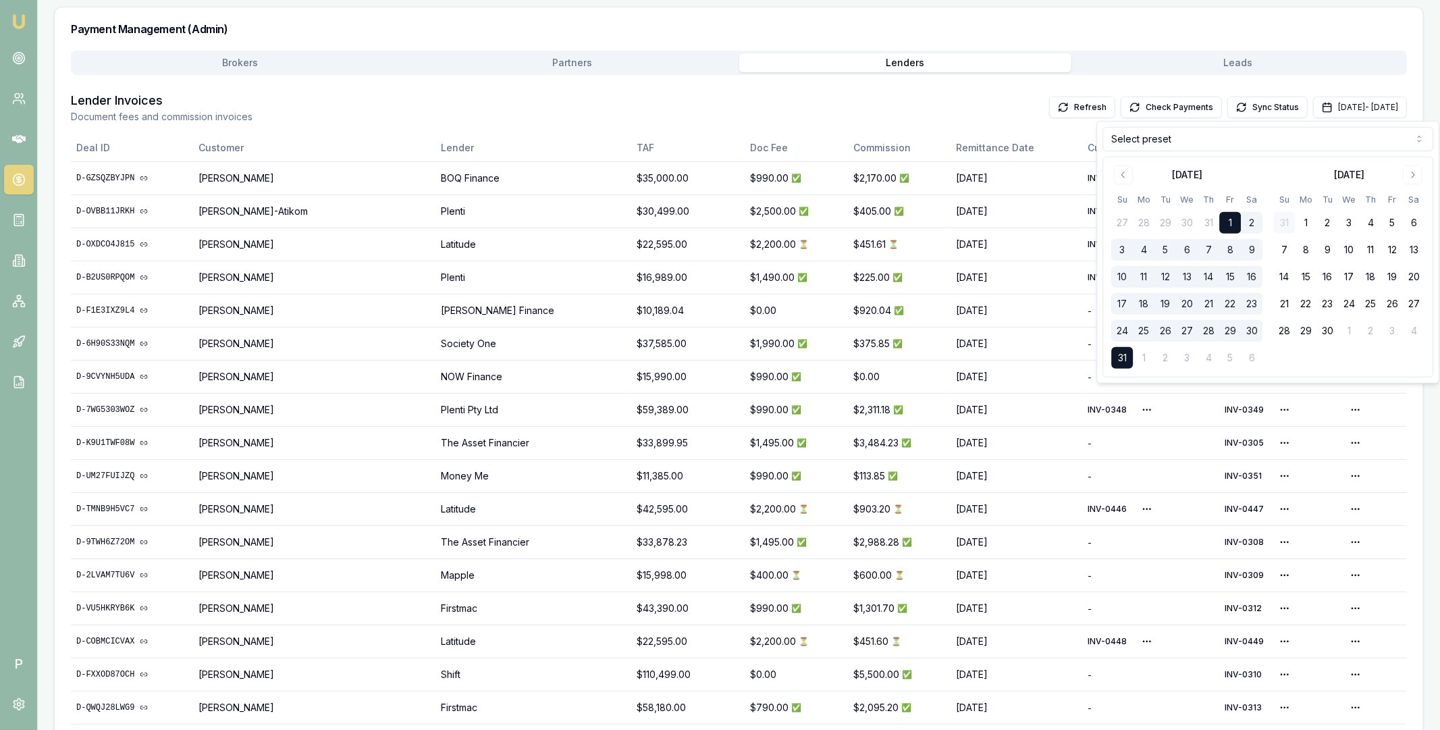
click at [1169, 142] on html "Emu Broker P Home Payments [PERSON_NAME] Toggle Menu Payments Management Manage…" at bounding box center [720, 157] width 1440 height 730
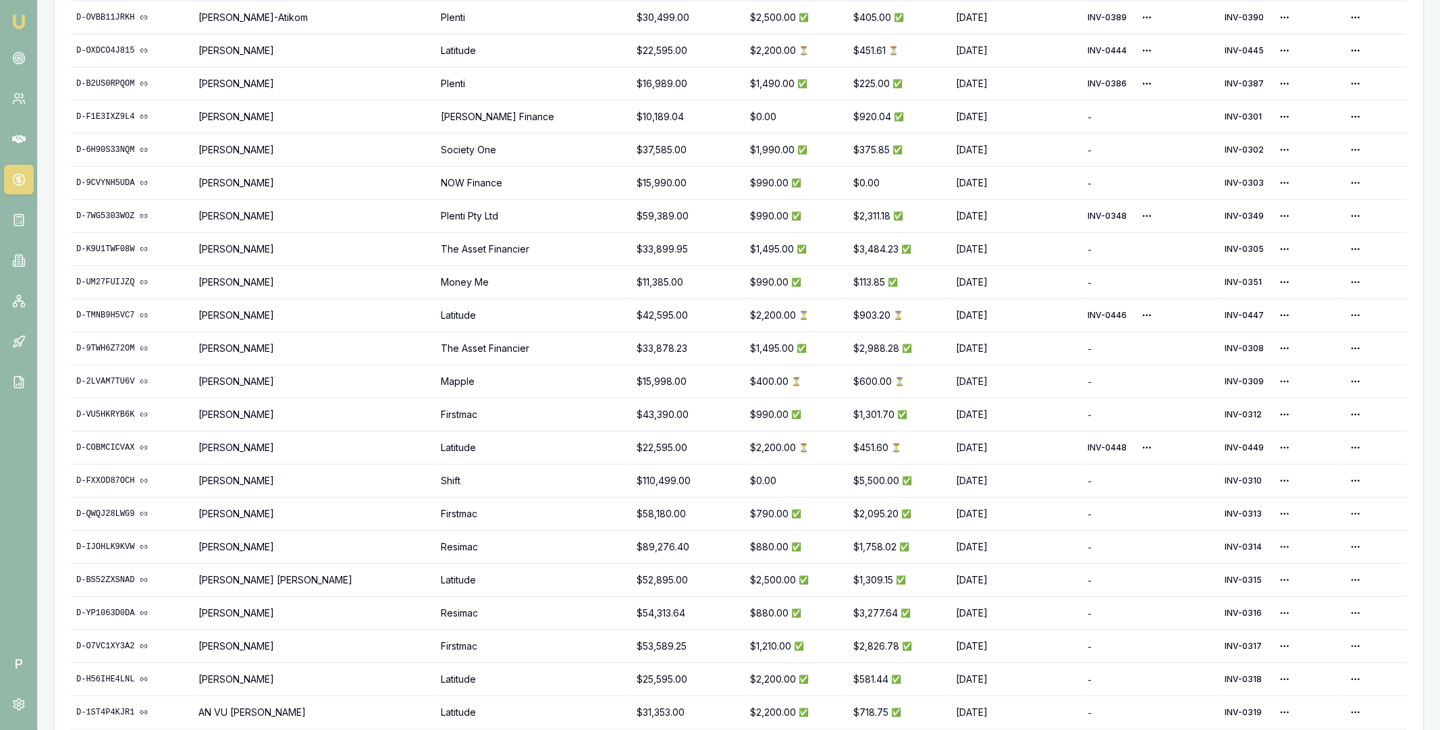
scroll to position [545, 0]
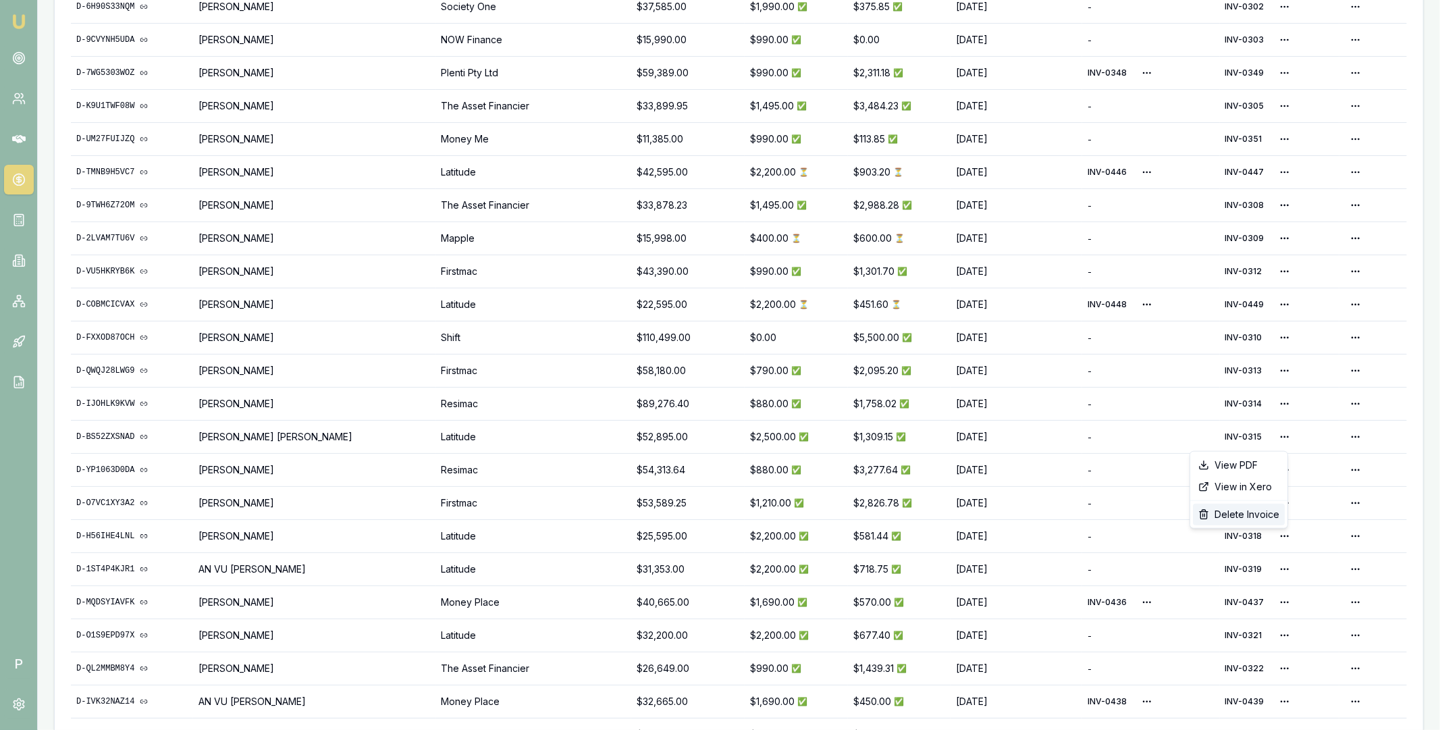
click at [1243, 512] on div "Delete Invoice" at bounding box center [1239, 514] width 92 height 22
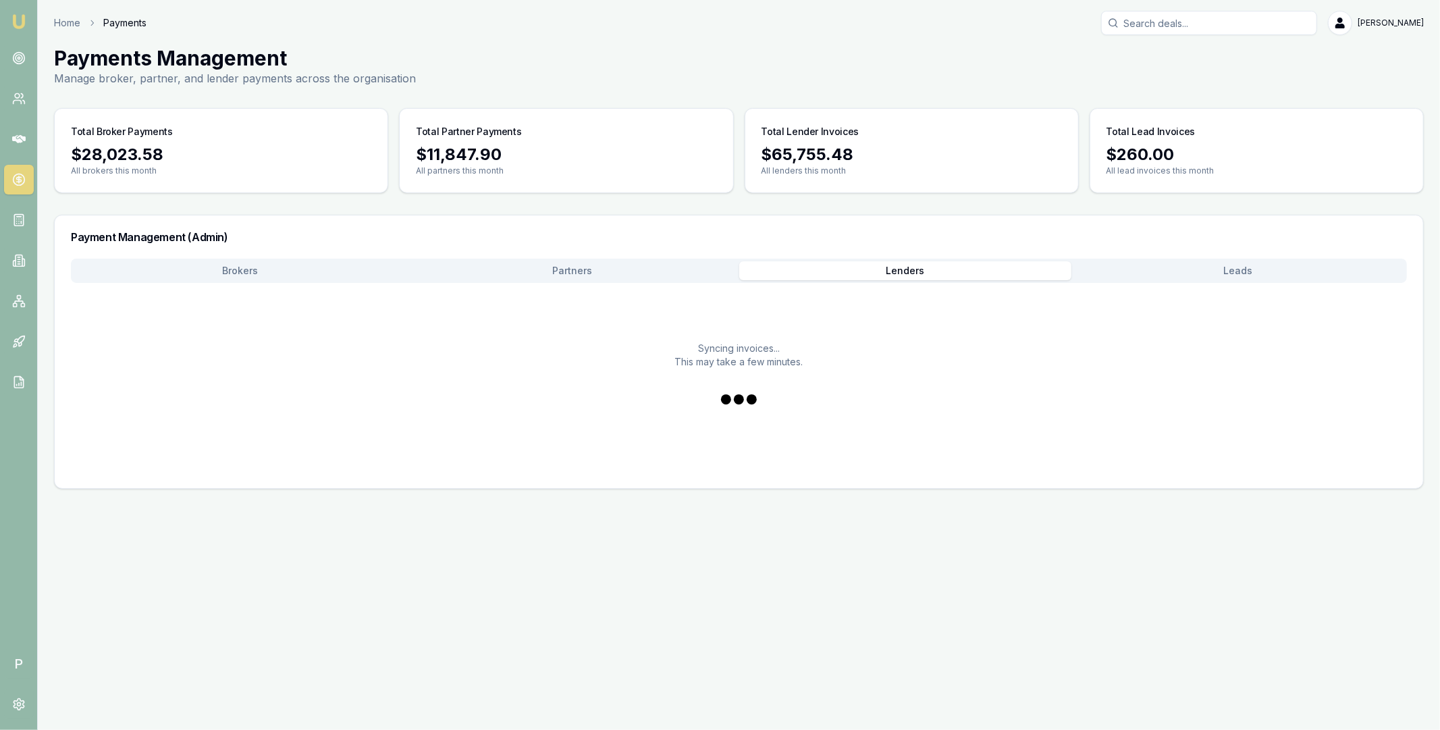
scroll to position [0, 0]
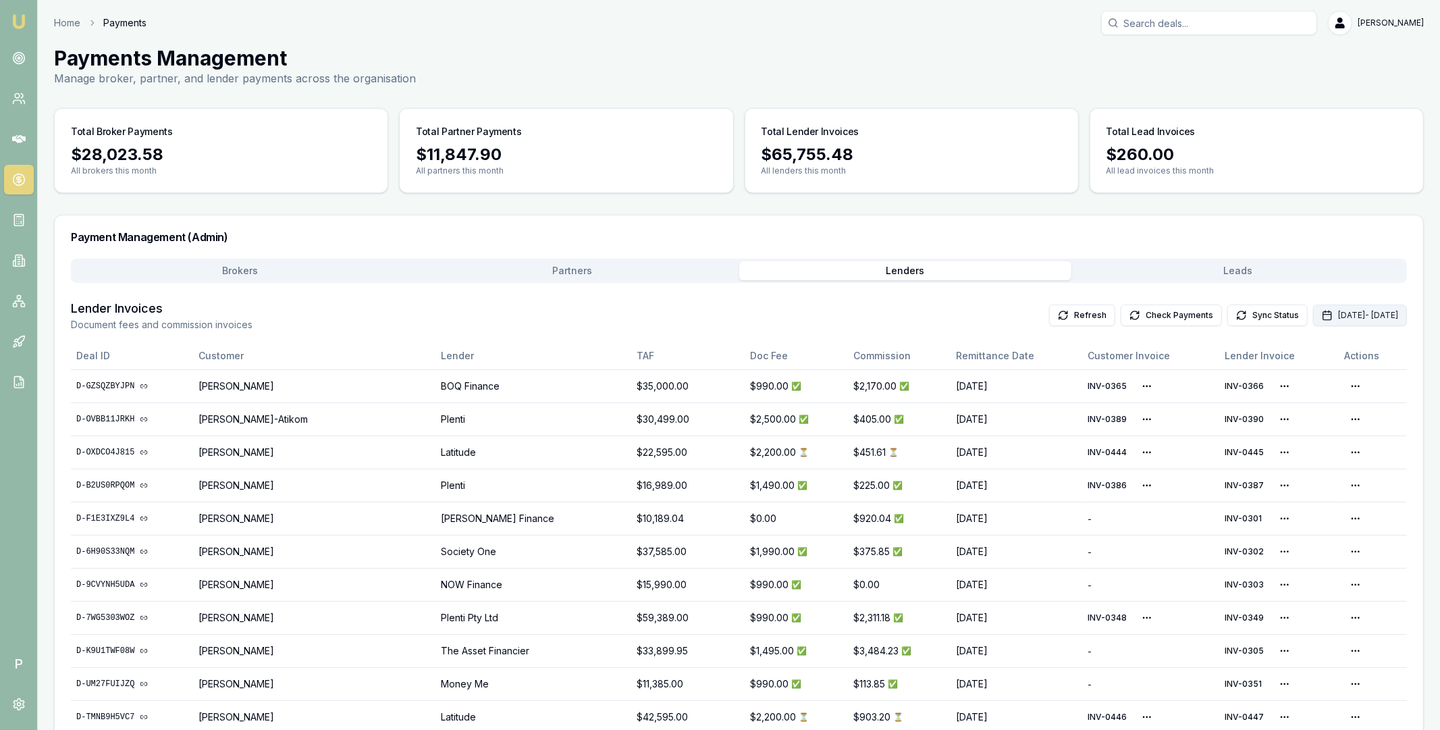
click at [1321, 319] on icon "button" at bounding box center [1326, 315] width 11 height 11
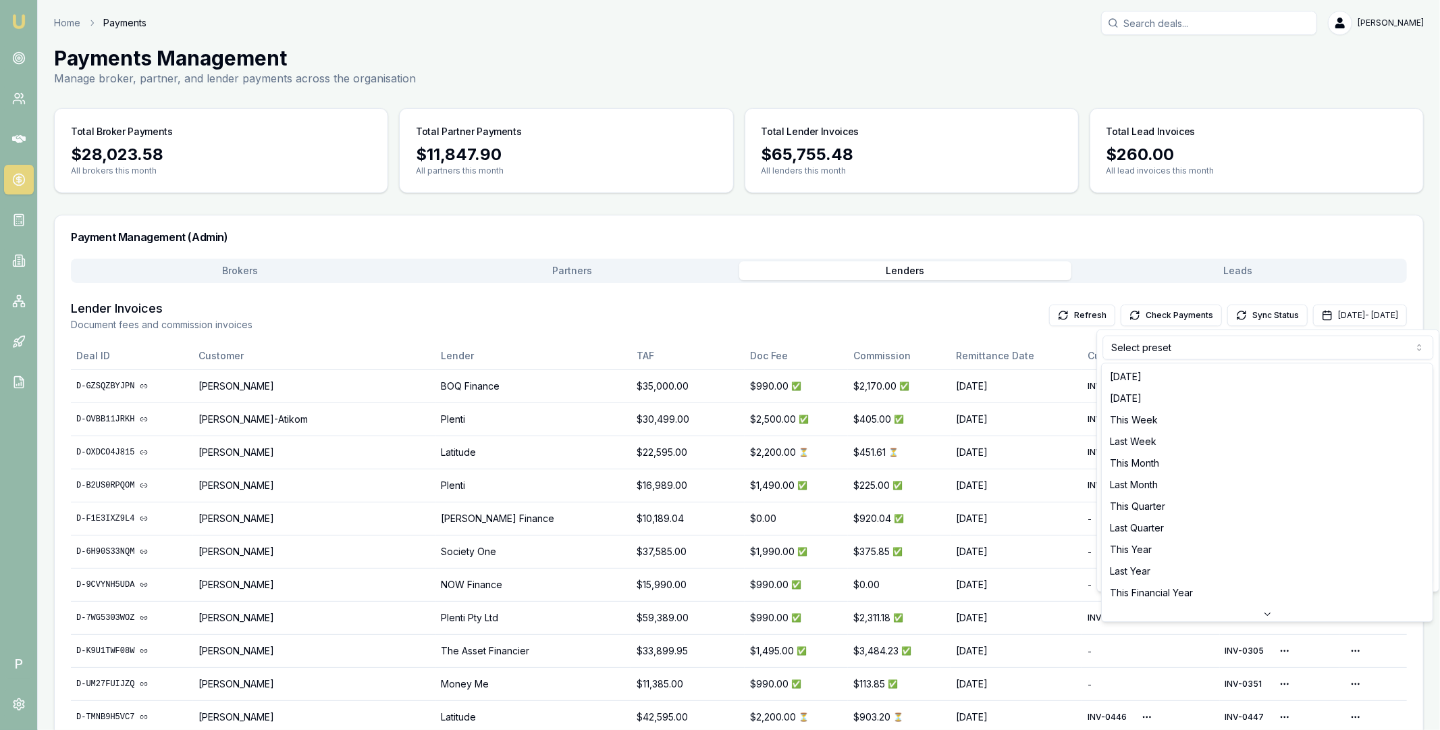
click at [1215, 343] on html "Emu Broker P Home Payments [PERSON_NAME] Toggle Menu Payments Management Manage…" at bounding box center [720, 365] width 1440 height 730
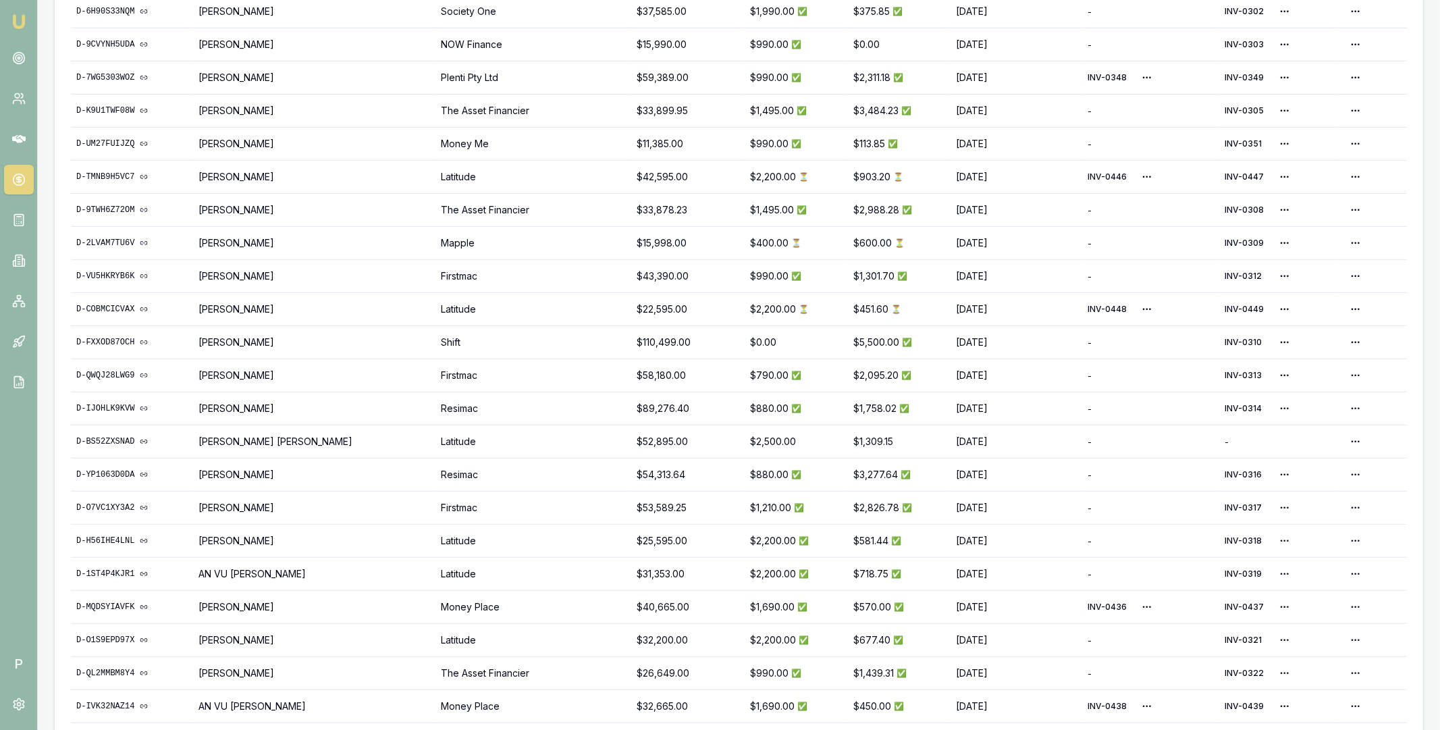
scroll to position [609, 0]
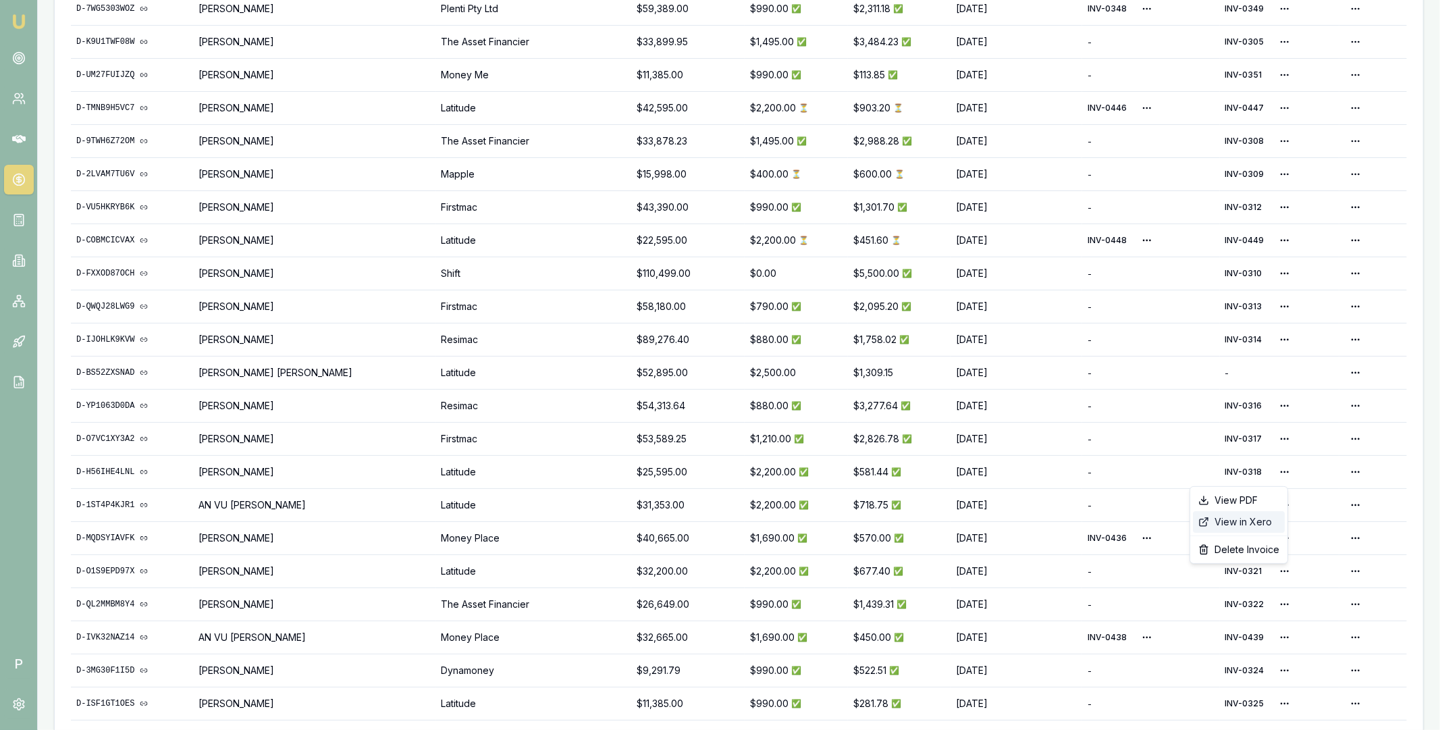
click at [1243, 522] on div "View in Xero" at bounding box center [1239, 522] width 92 height 22
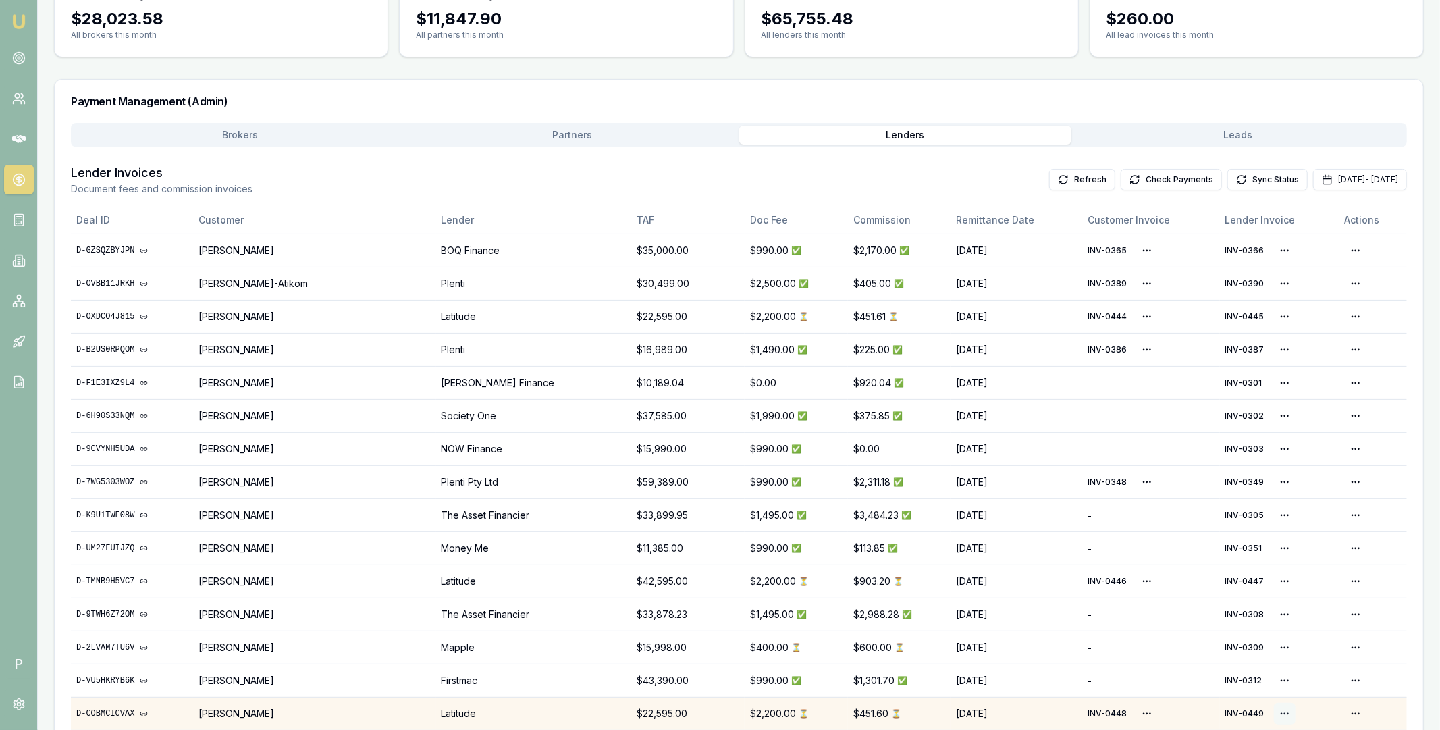
scroll to position [0, 0]
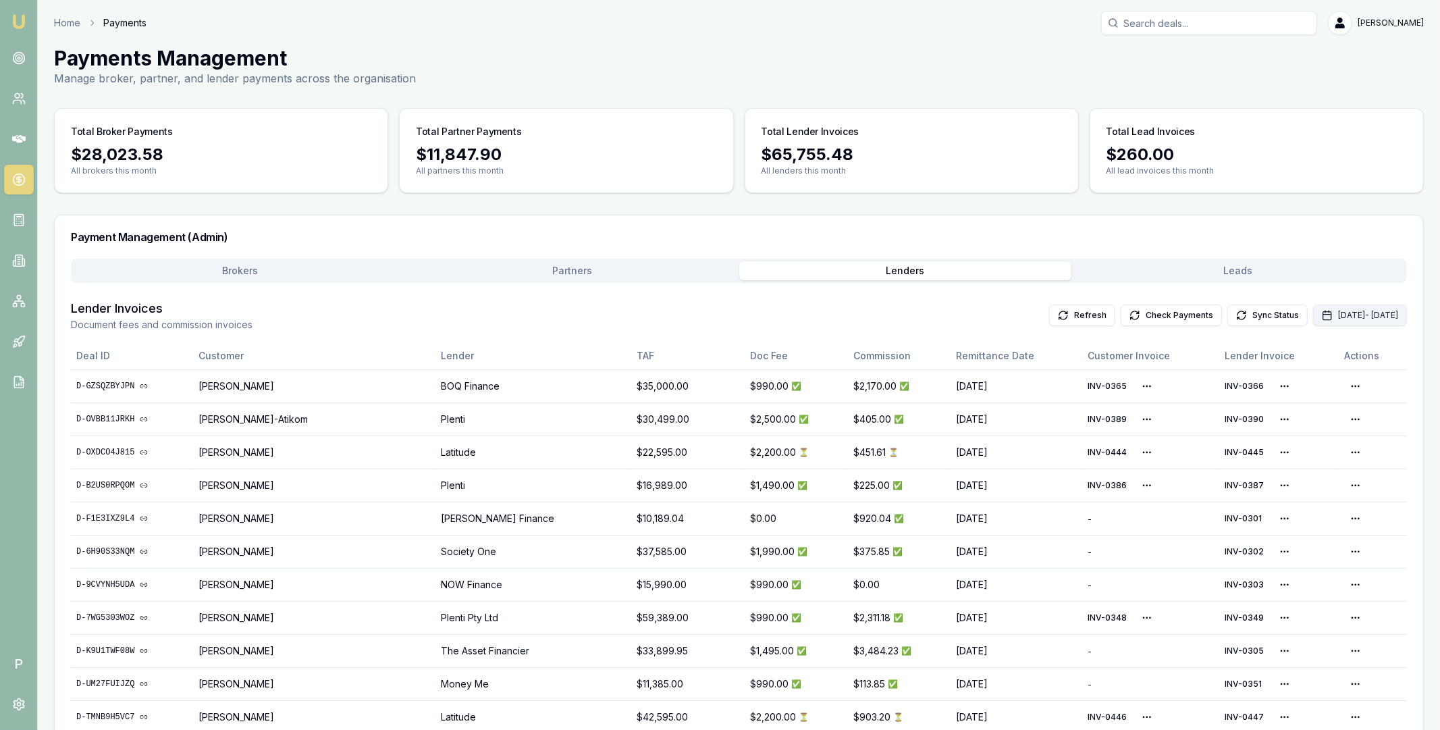
click at [1313, 310] on button "[DATE] - [DATE]" at bounding box center [1360, 315] width 94 height 22
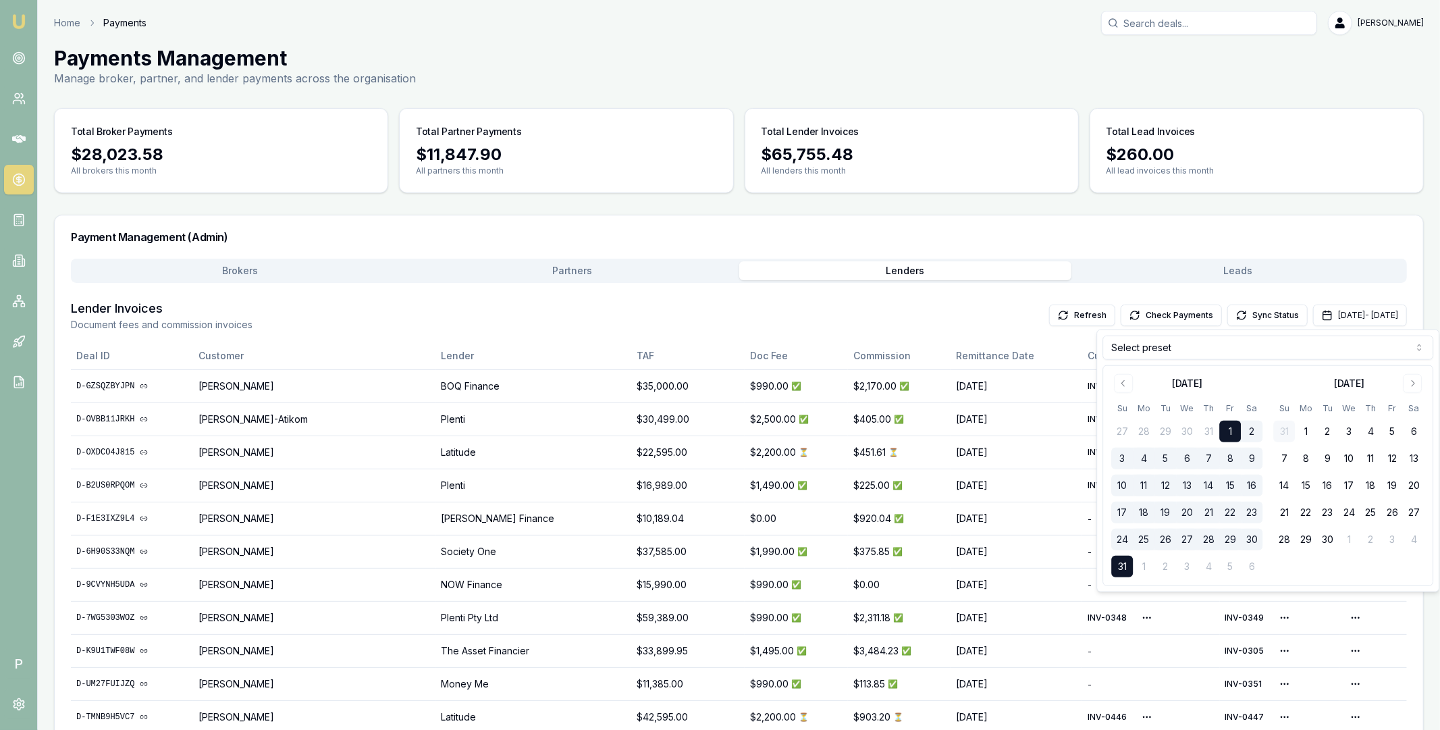
click at [1255, 348] on html "Emu Broker P Home Payments [PERSON_NAME] Toggle Menu Payments Management Manage…" at bounding box center [720, 365] width 1440 height 730
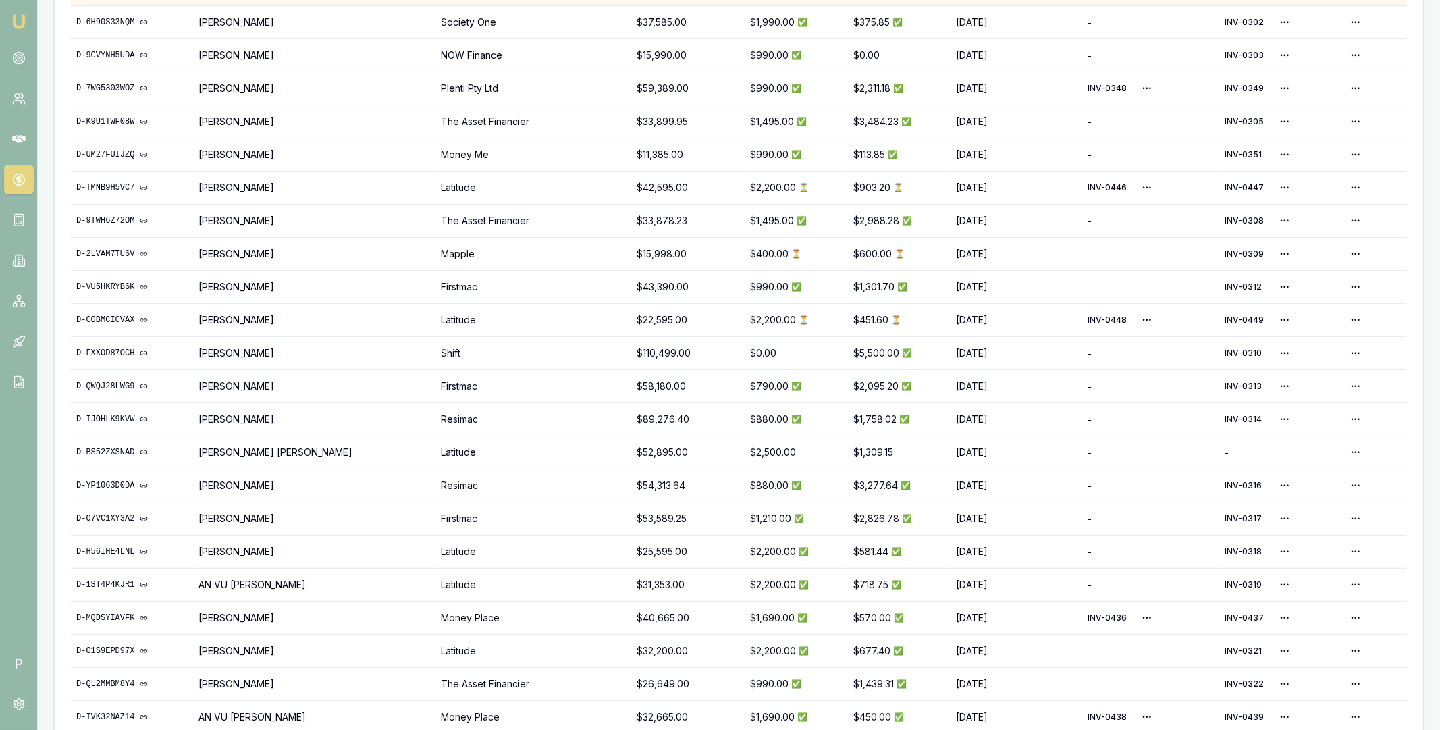
scroll to position [531, 0]
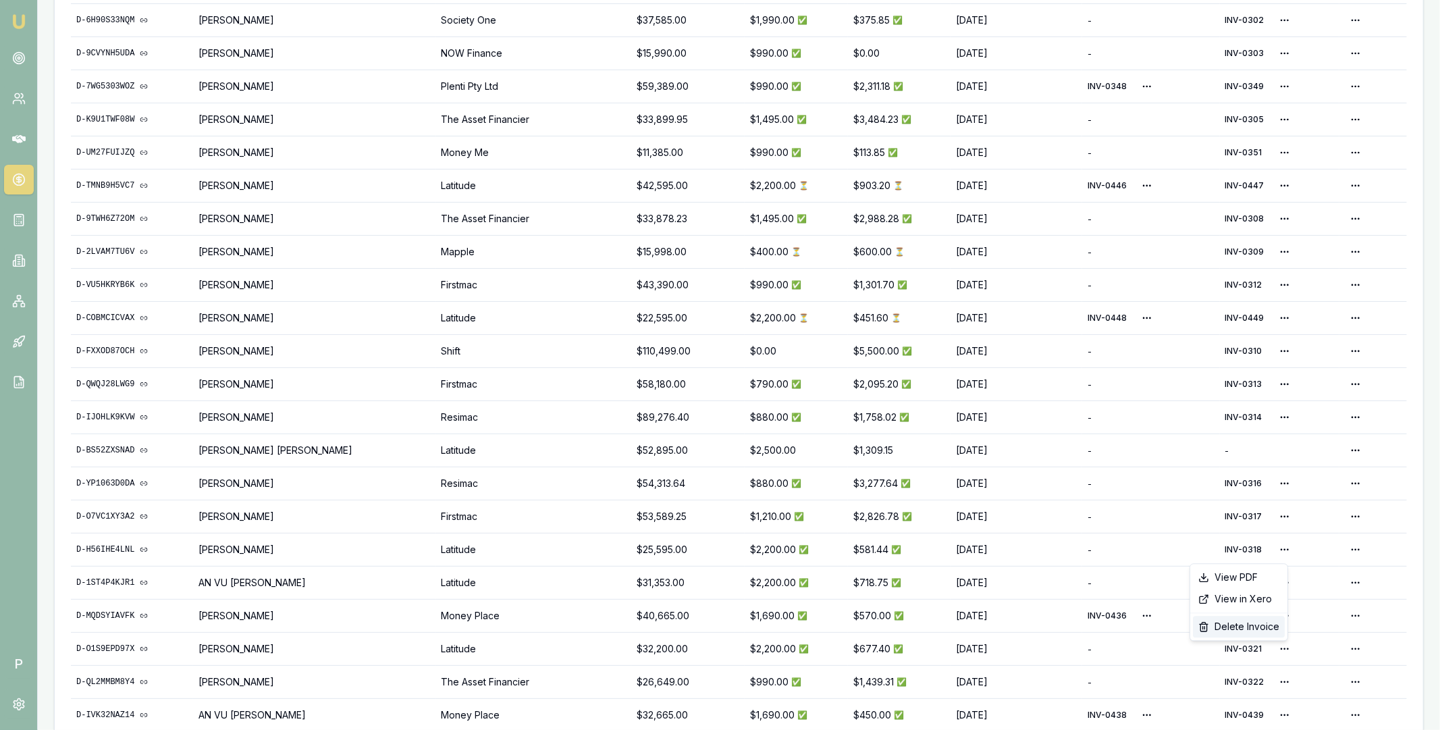
click at [1221, 622] on div "Delete Invoice" at bounding box center [1239, 627] width 92 height 22
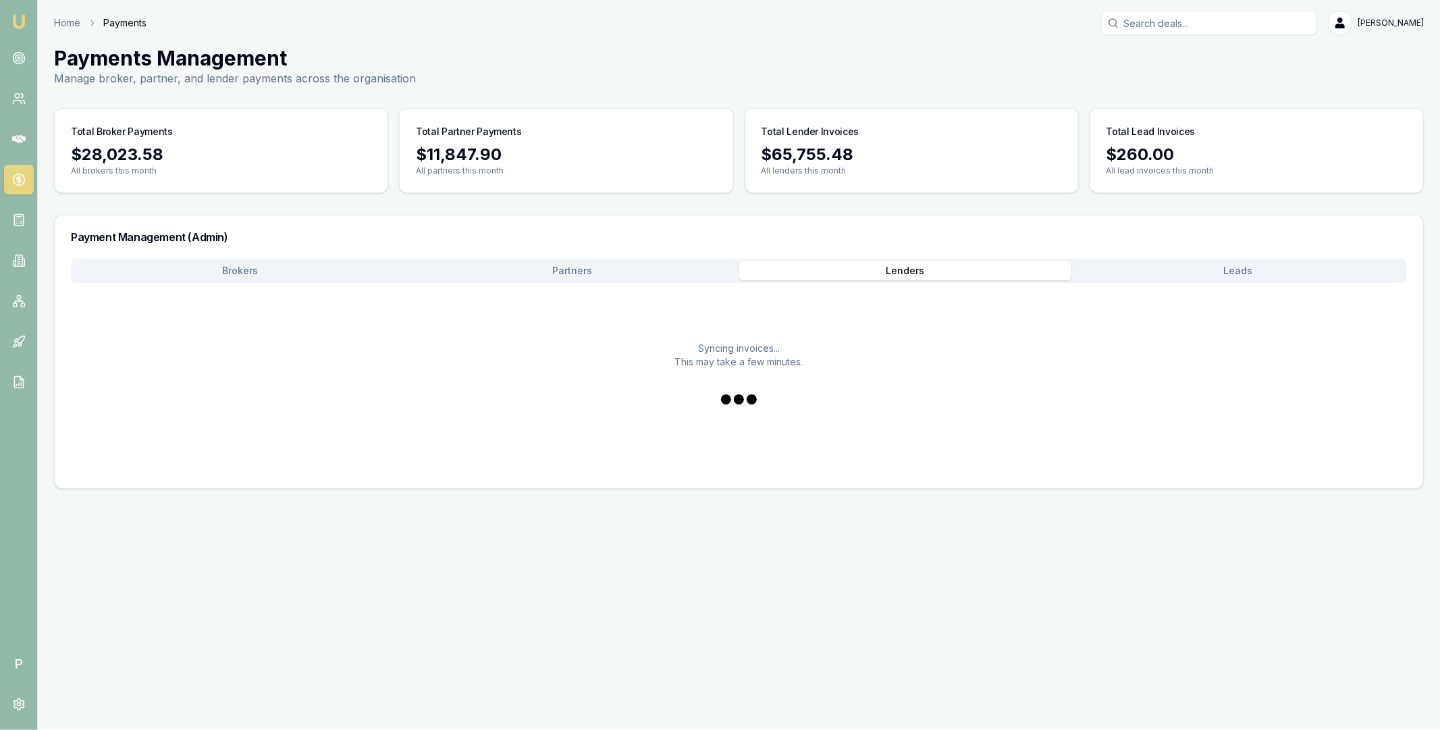
scroll to position [0, 0]
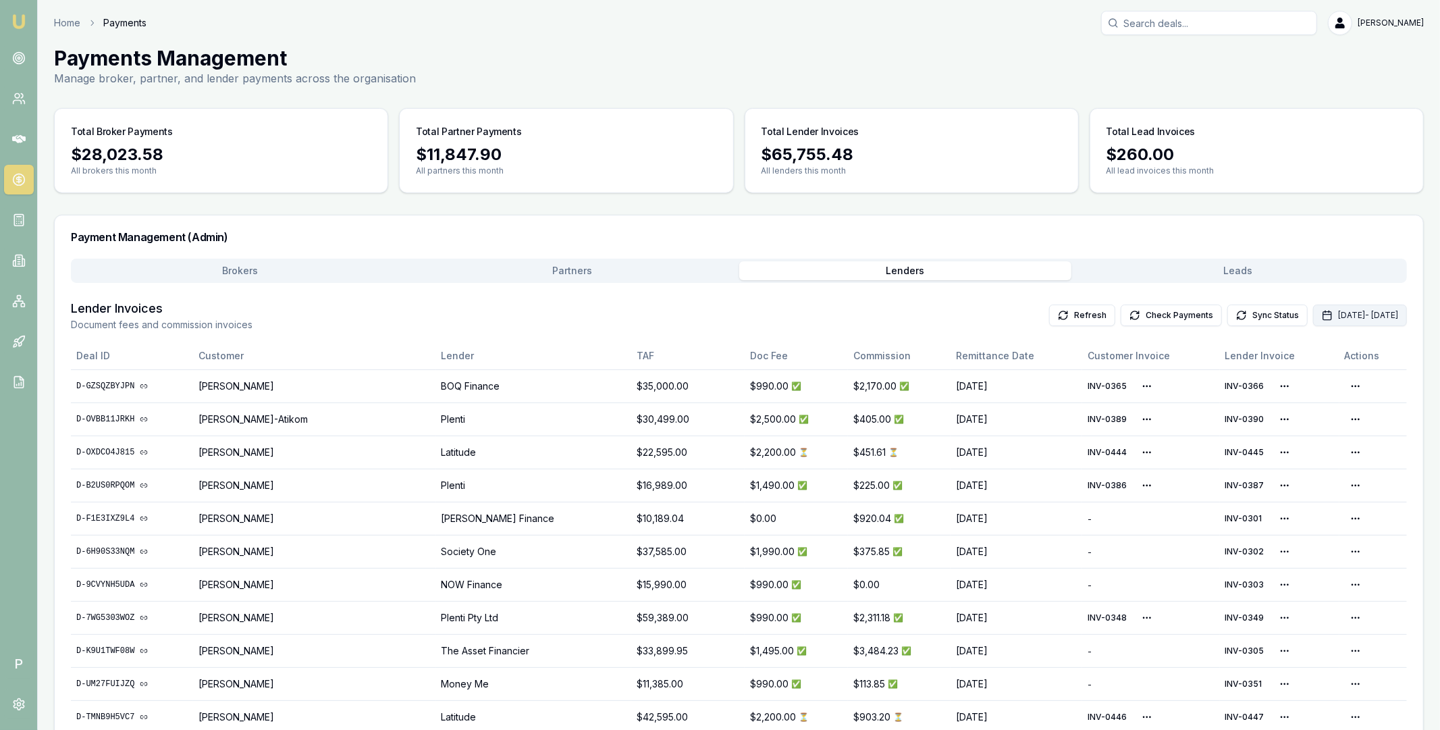
click at [1313, 315] on button "[DATE] - [DATE]" at bounding box center [1360, 315] width 94 height 22
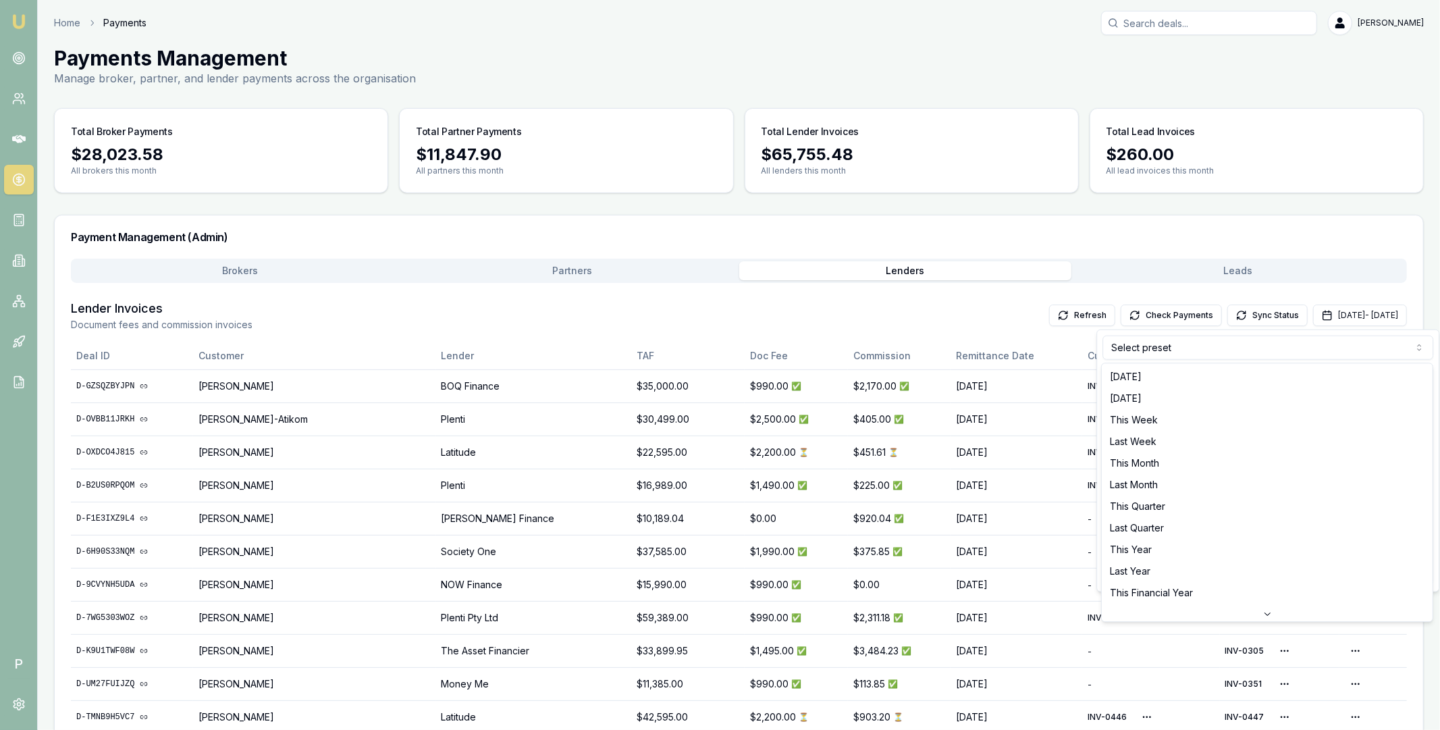
click at [1203, 349] on html "Emu Broker P Home Payments [PERSON_NAME] Toggle Menu Payments Management Manage…" at bounding box center [720, 365] width 1440 height 730
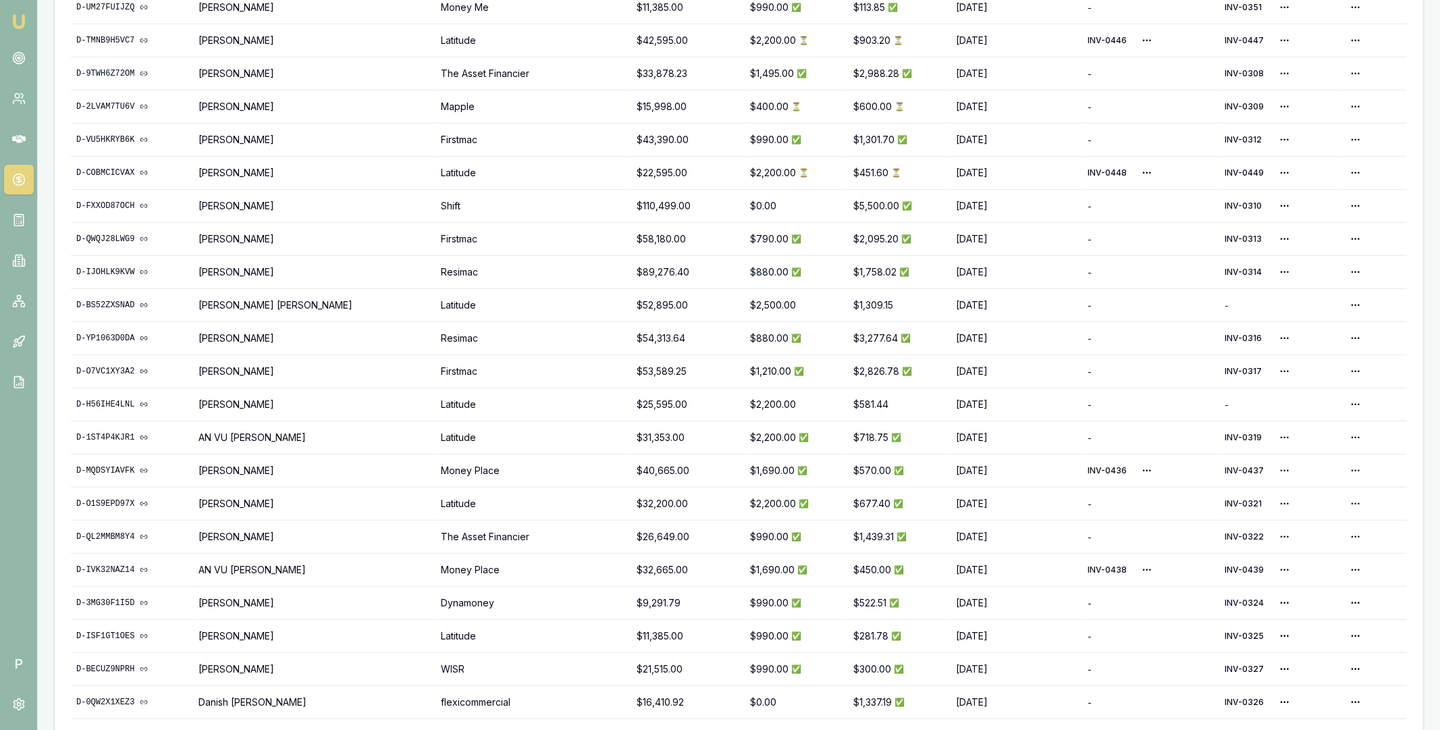
scroll to position [716, 0]
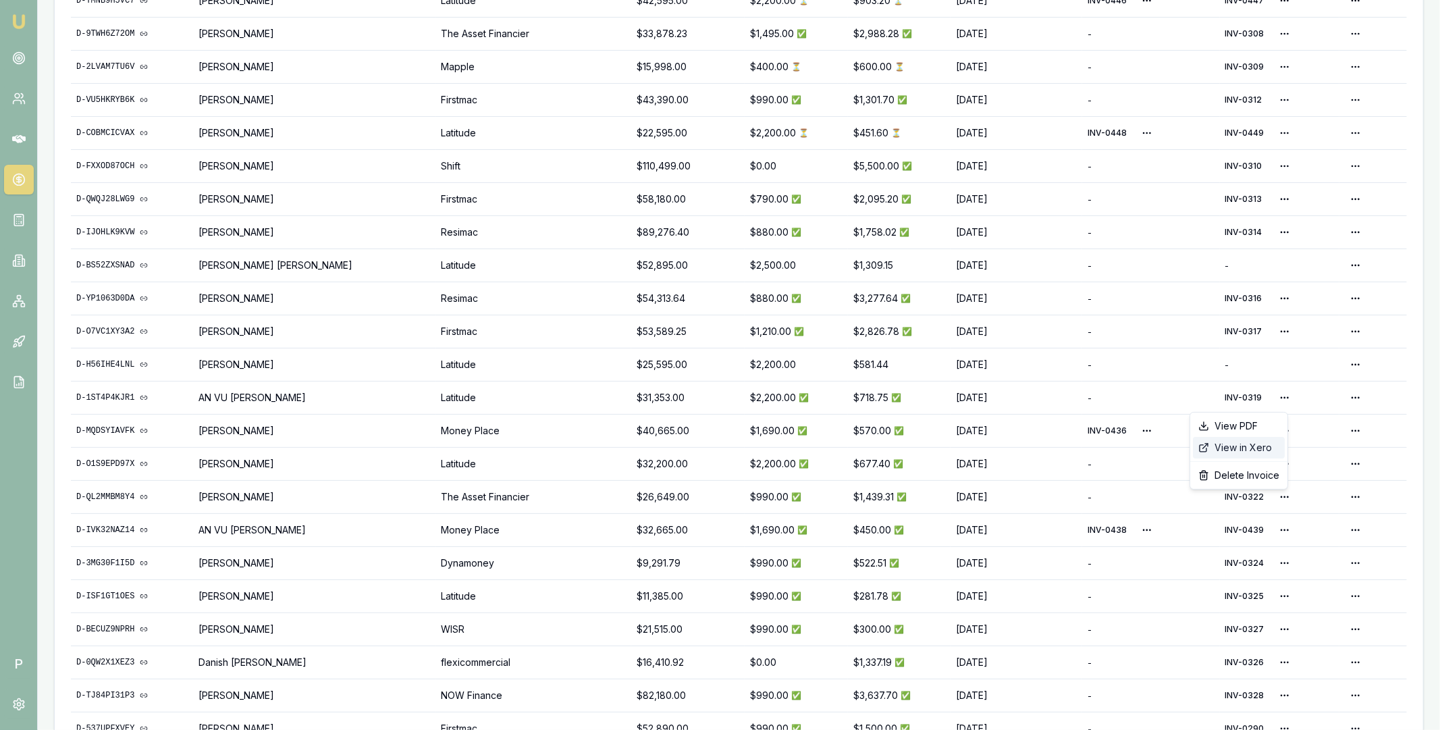
click at [1242, 443] on div "View in Xero" at bounding box center [1239, 448] width 92 height 22
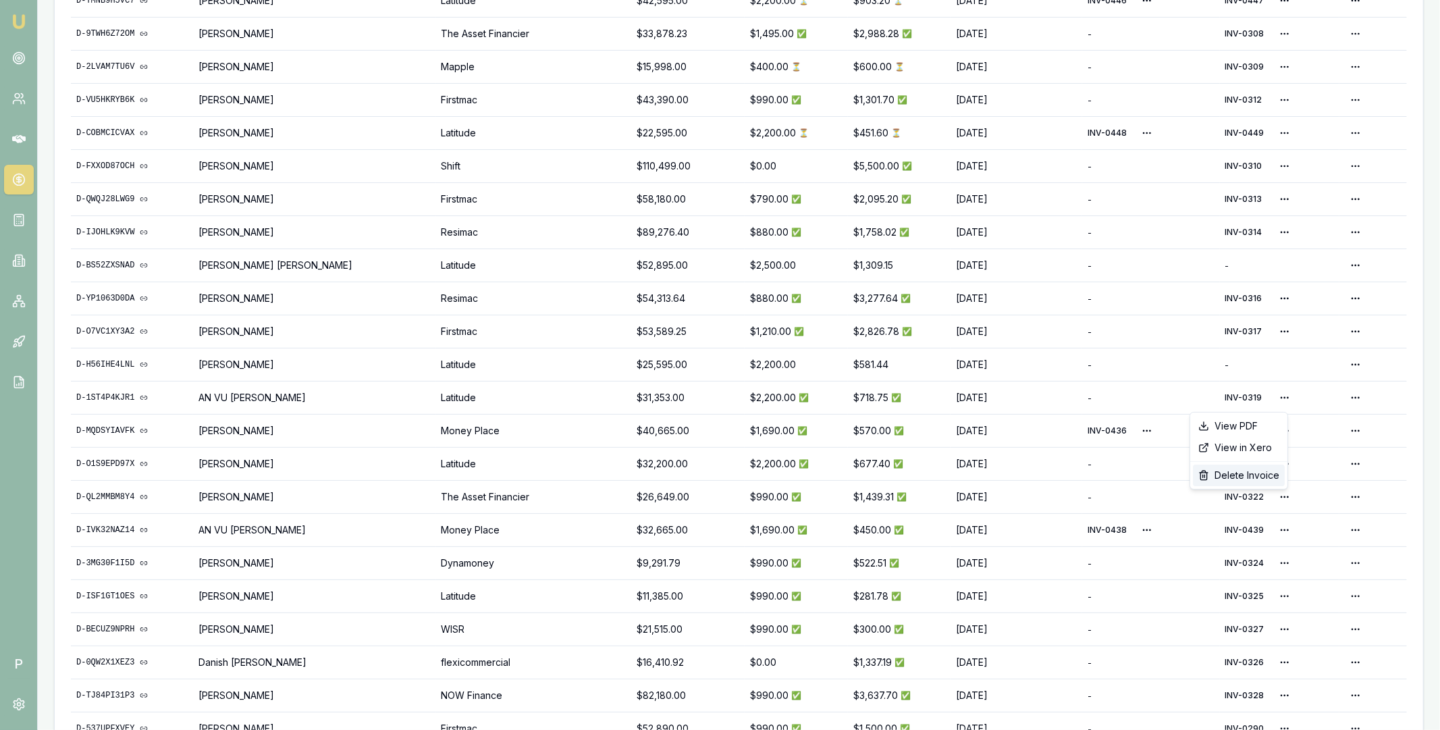
click at [1236, 472] on div "Delete Invoice" at bounding box center [1239, 475] width 92 height 22
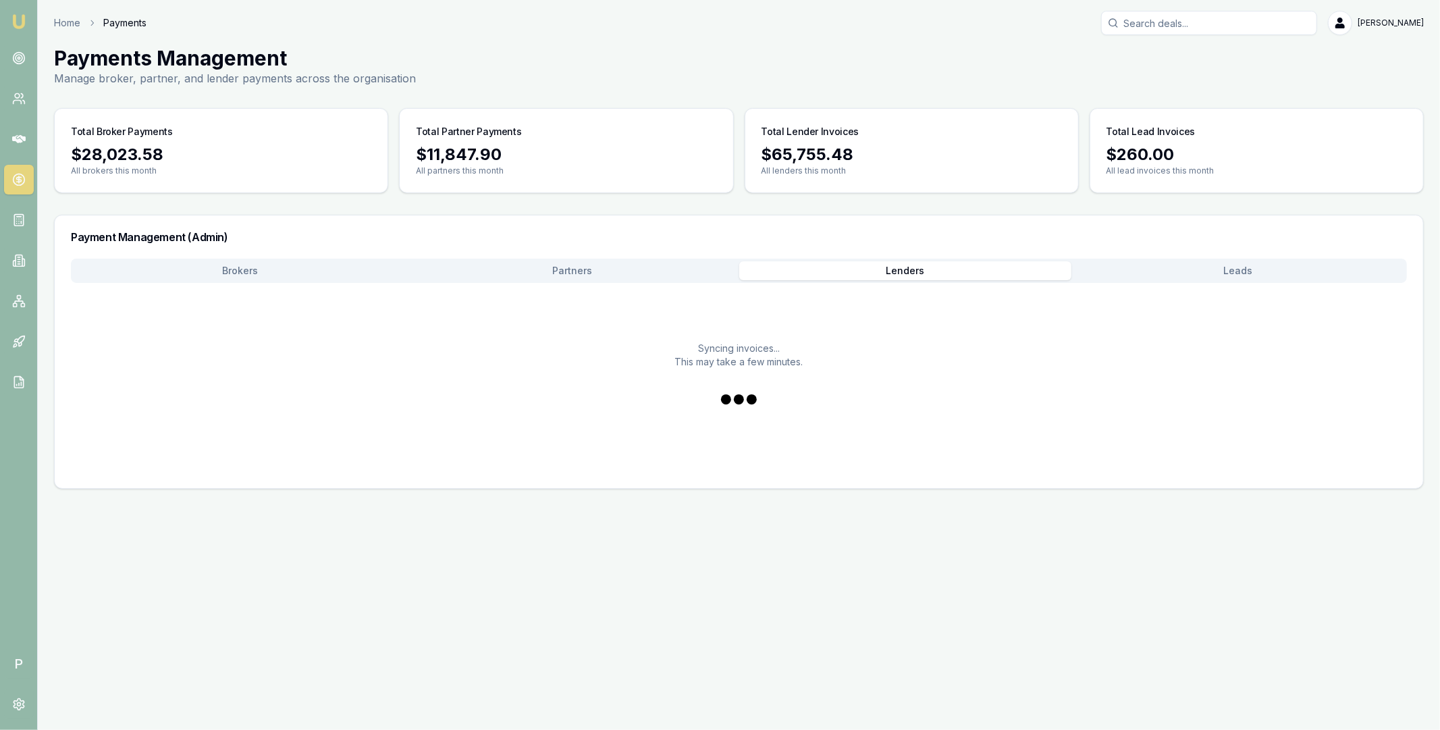
scroll to position [0, 0]
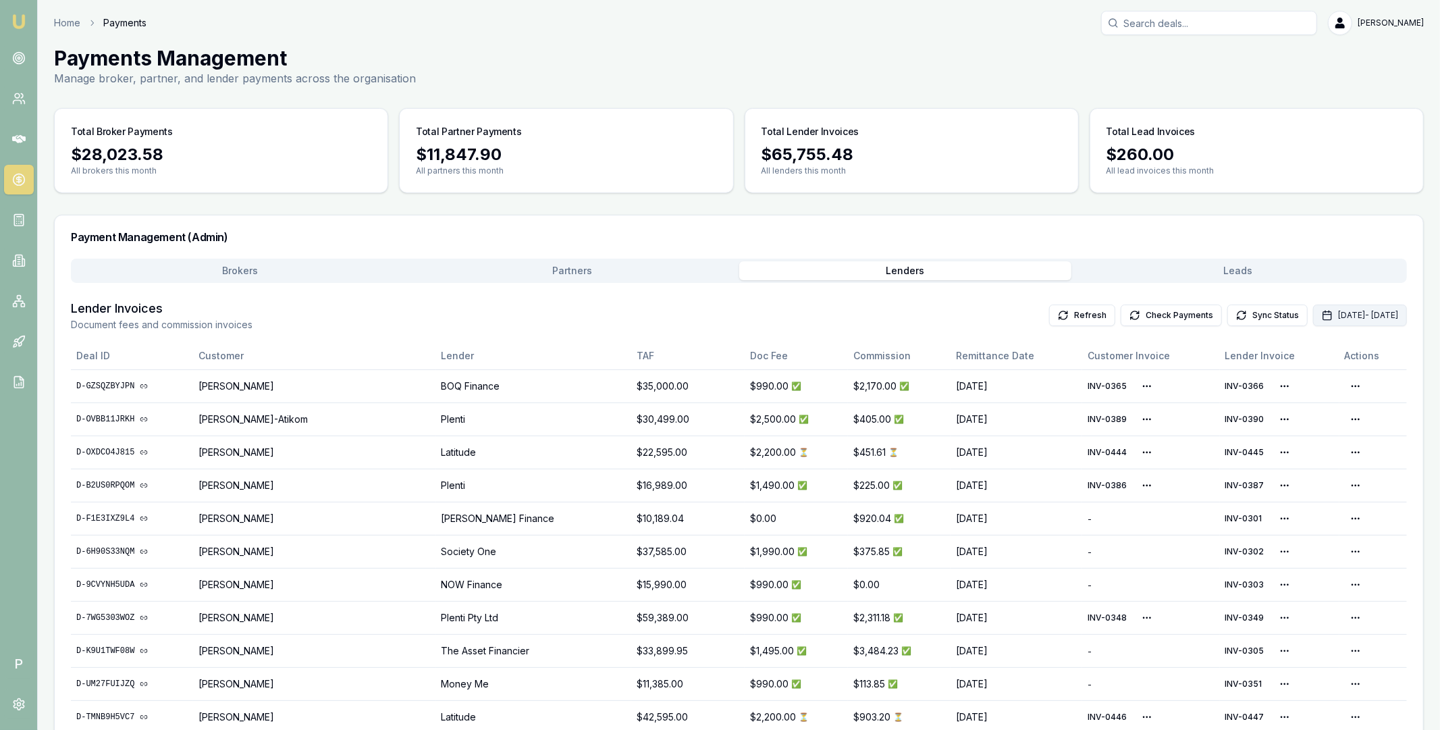
click at [1321, 312] on icon "button" at bounding box center [1326, 315] width 11 height 11
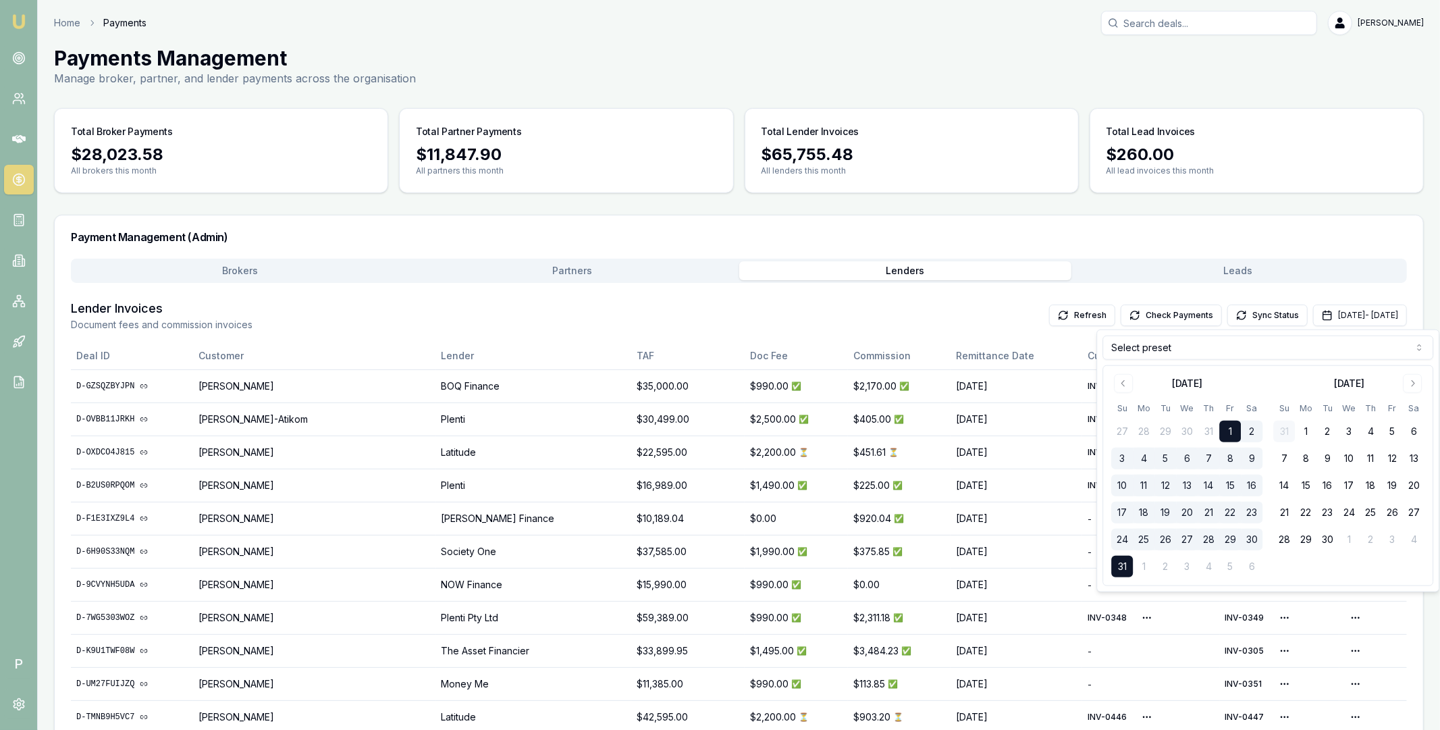
click at [1186, 352] on html "Emu Broker P Home Payments [PERSON_NAME] Toggle Menu Payments Management Manage…" at bounding box center [720, 365] width 1440 height 730
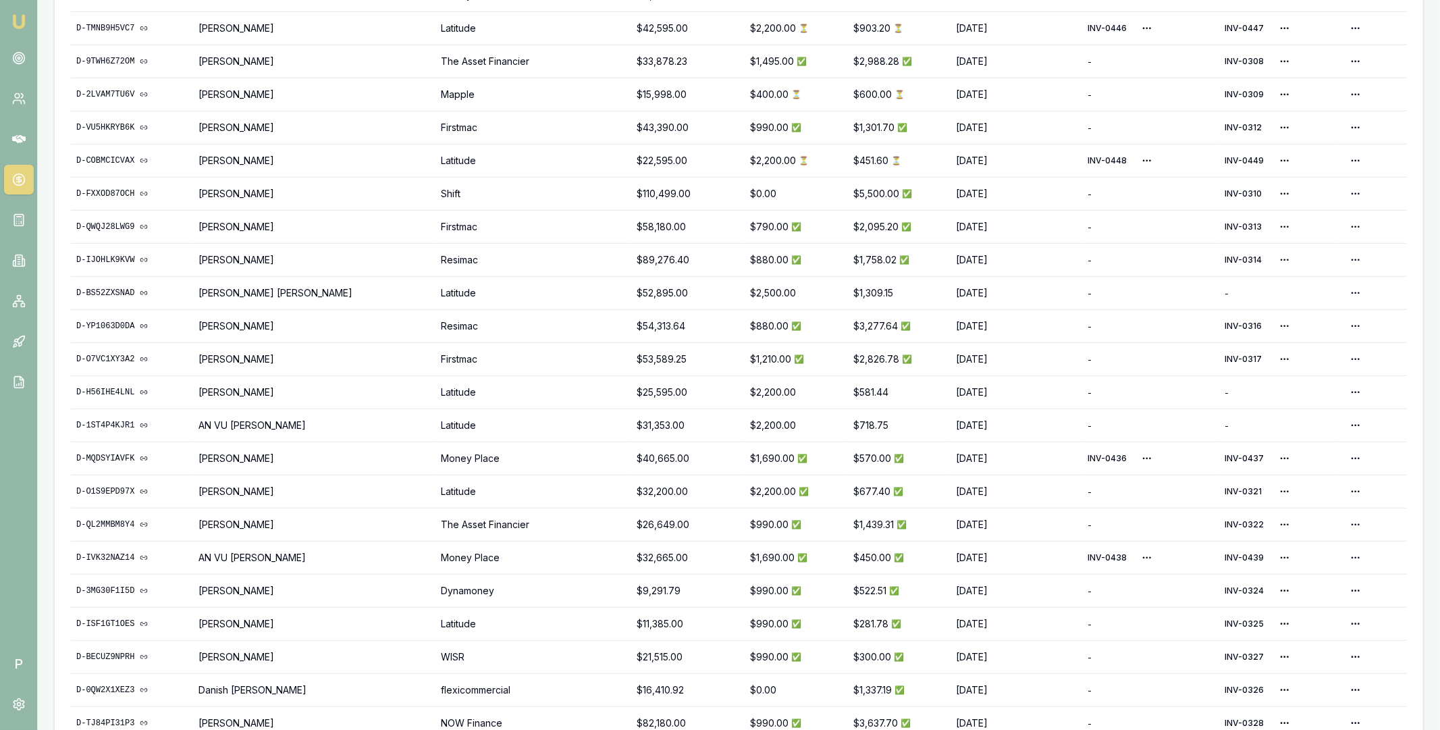
scroll to position [792, 0]
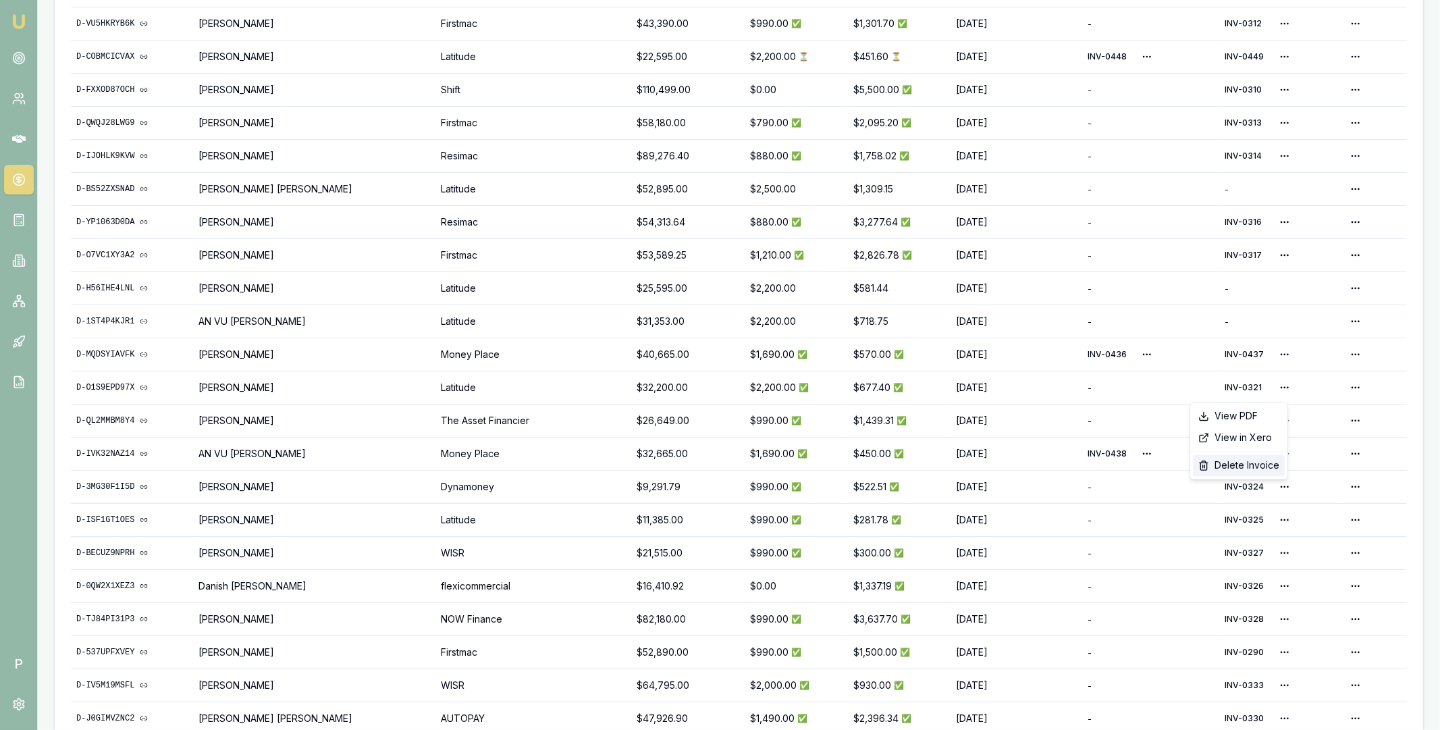
click at [1246, 462] on div "Delete Invoice" at bounding box center [1239, 466] width 92 height 22
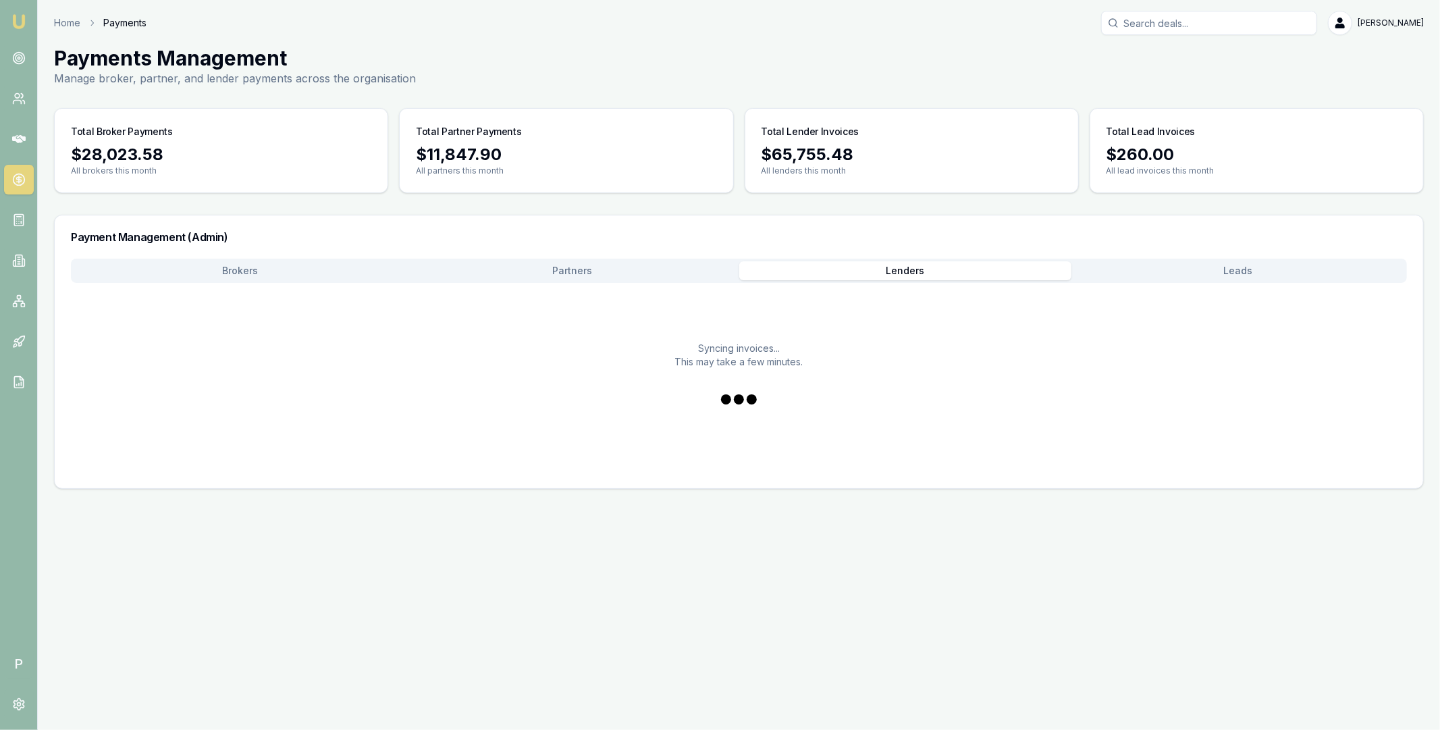
scroll to position [0, 0]
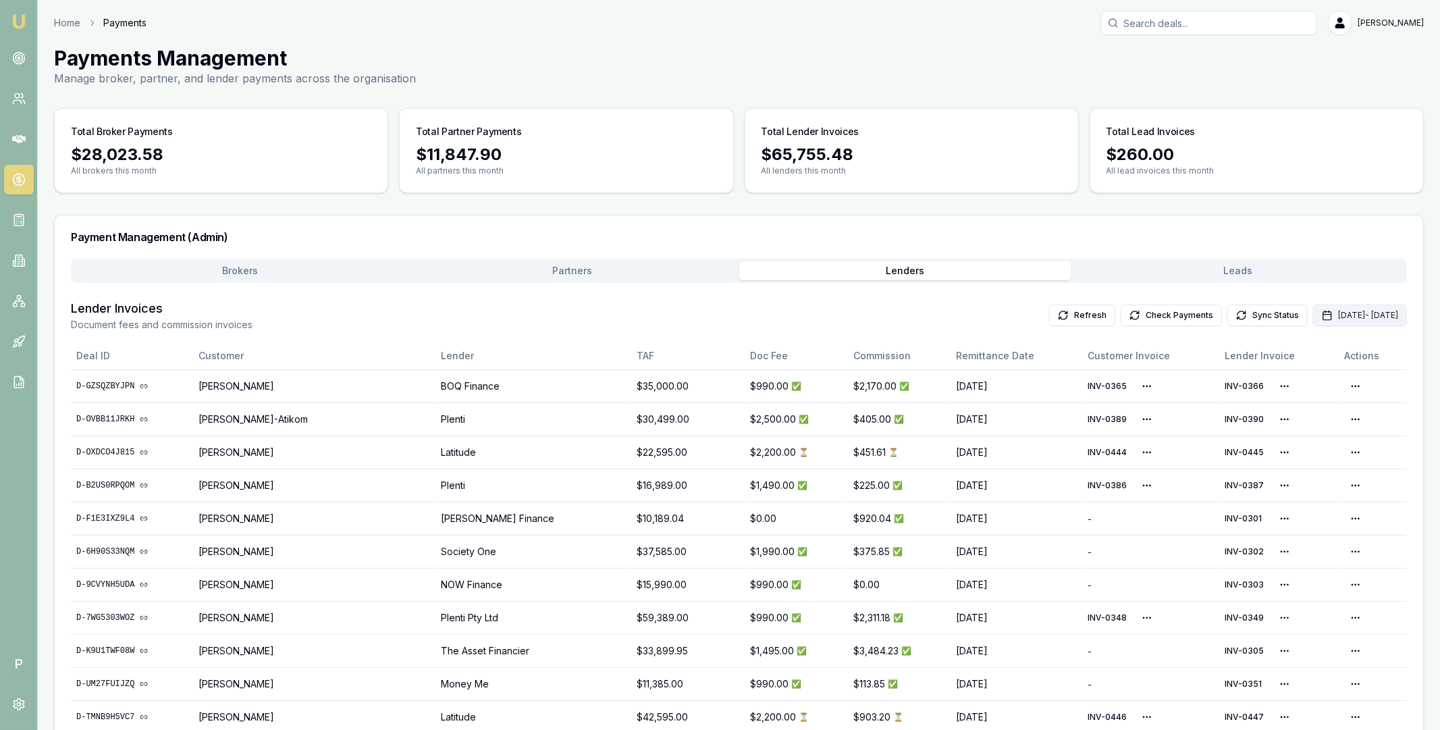
click at [1313, 317] on button "[DATE] - [DATE]" at bounding box center [1360, 315] width 94 height 22
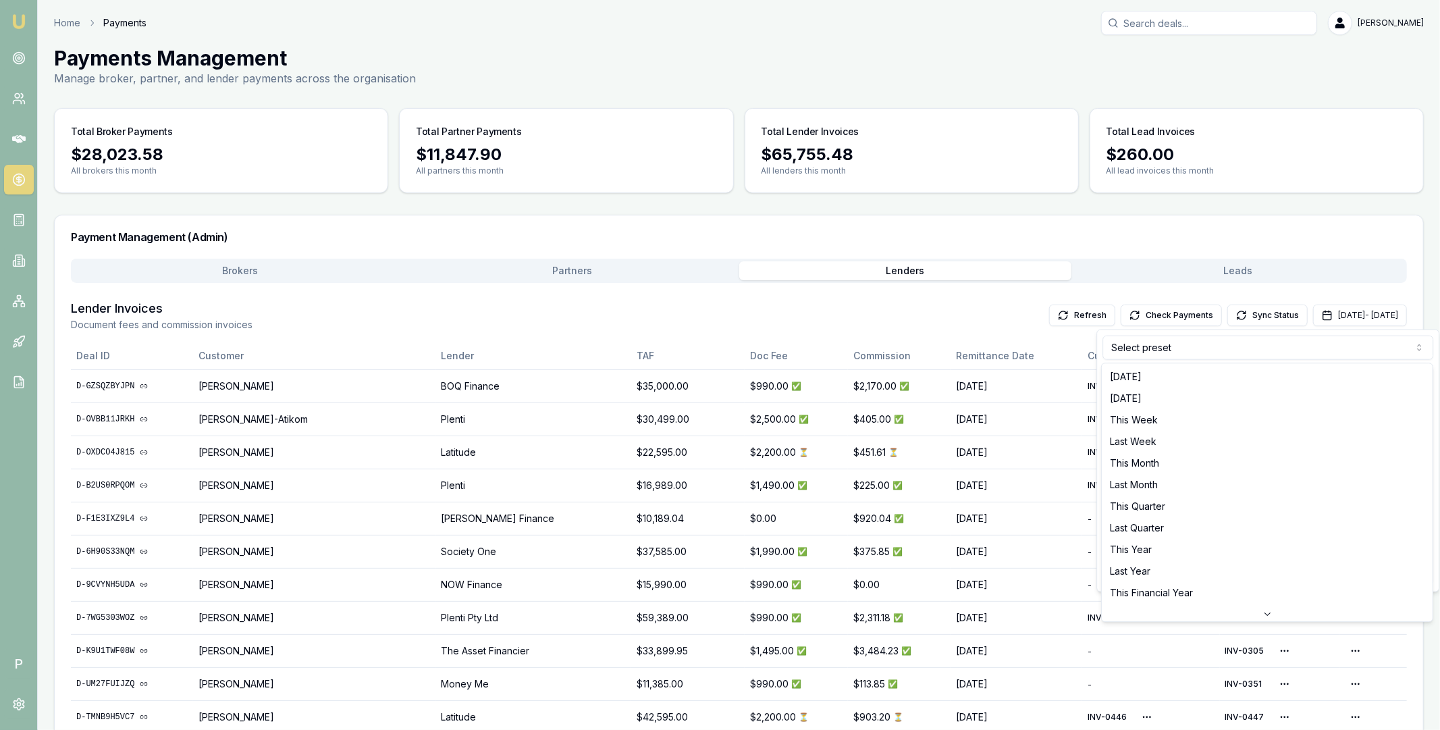
click at [1215, 350] on html "Emu Broker P Home Payments [PERSON_NAME] Toggle Menu Payments Management Manage…" at bounding box center [720, 365] width 1440 height 730
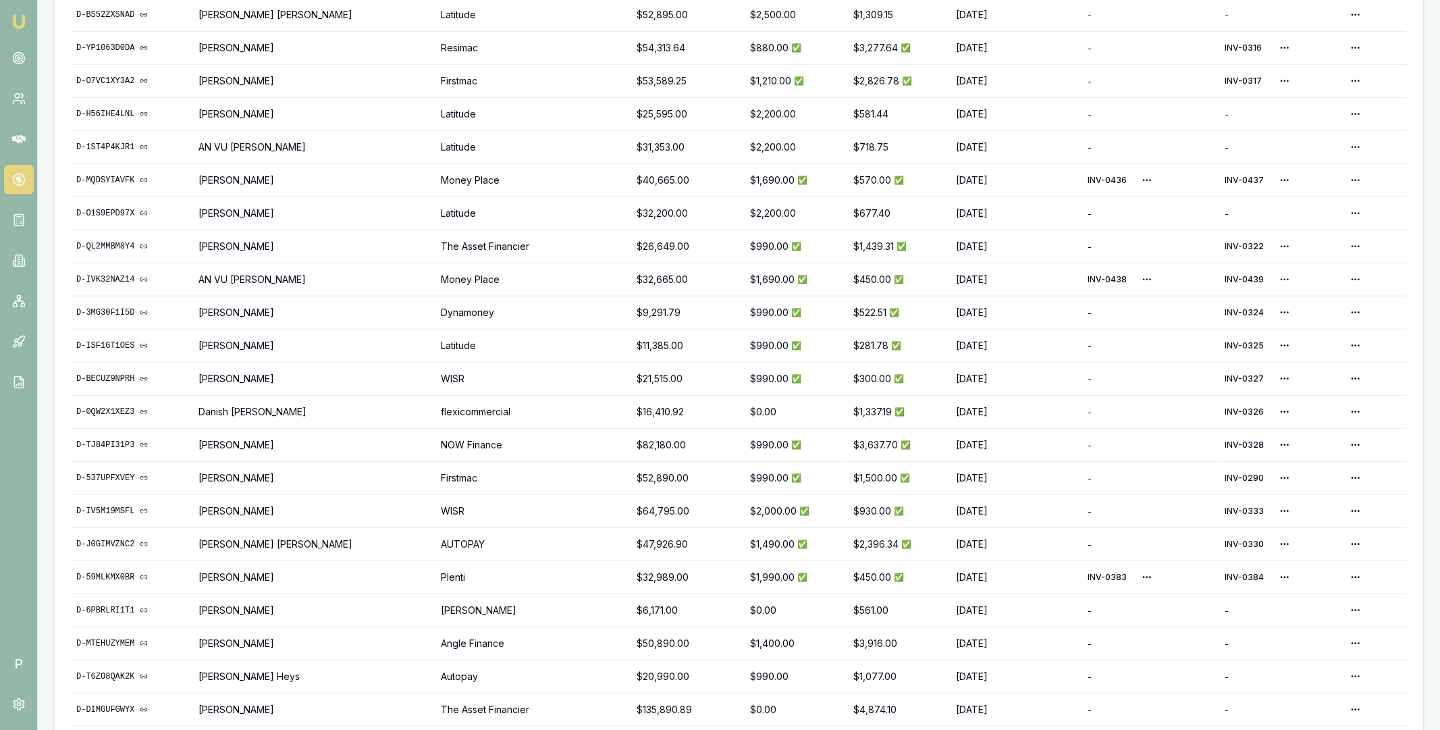
scroll to position [973, 0]
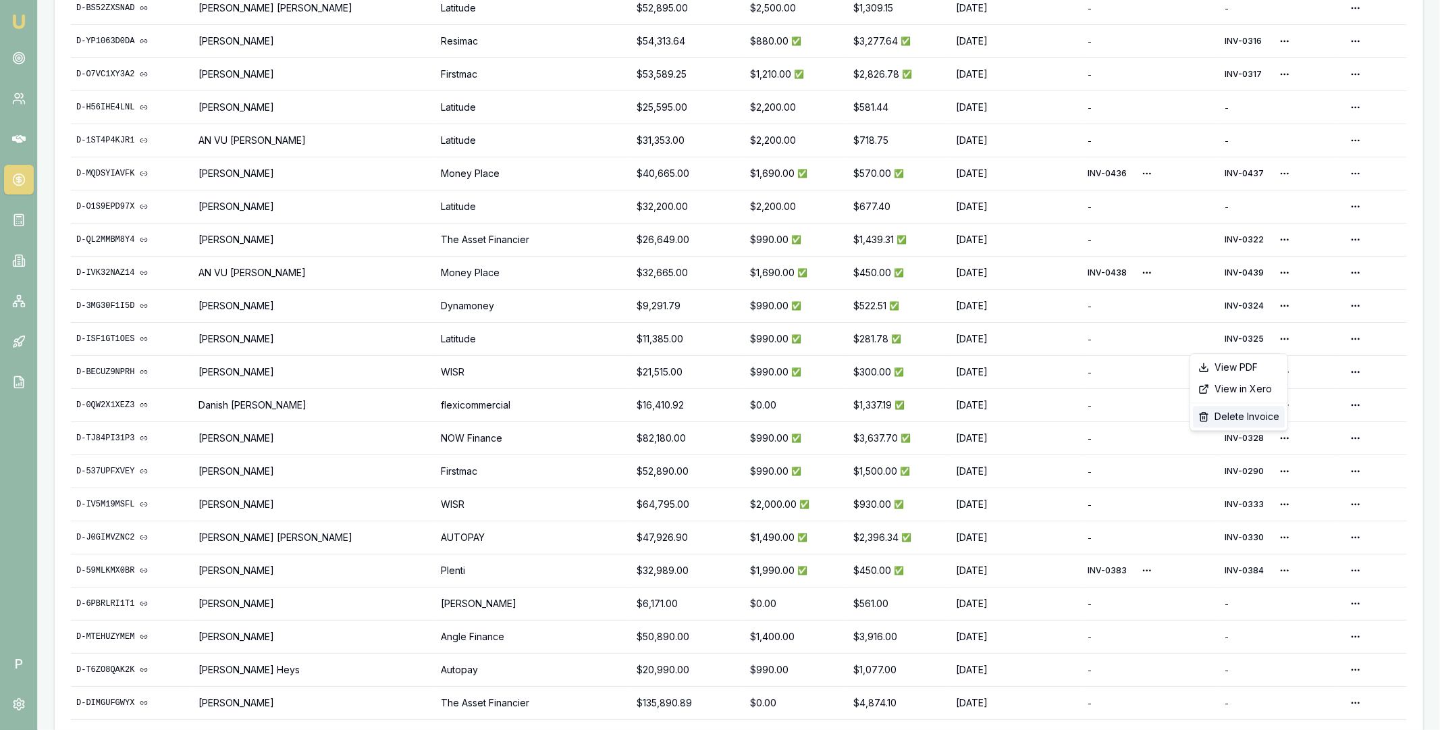
click at [1246, 413] on div "Delete Invoice" at bounding box center [1239, 417] width 92 height 22
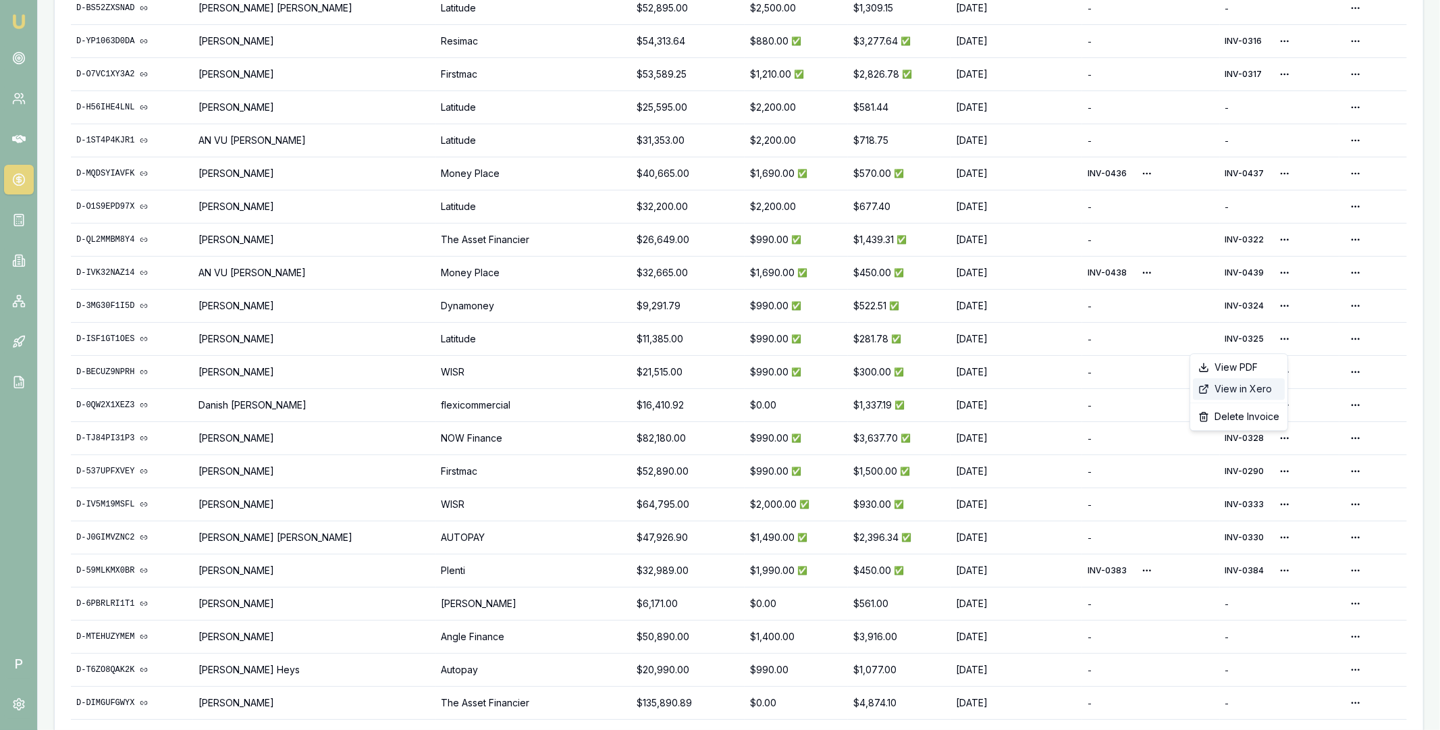
click at [1246, 384] on div "View in Xero" at bounding box center [1239, 389] width 92 height 22
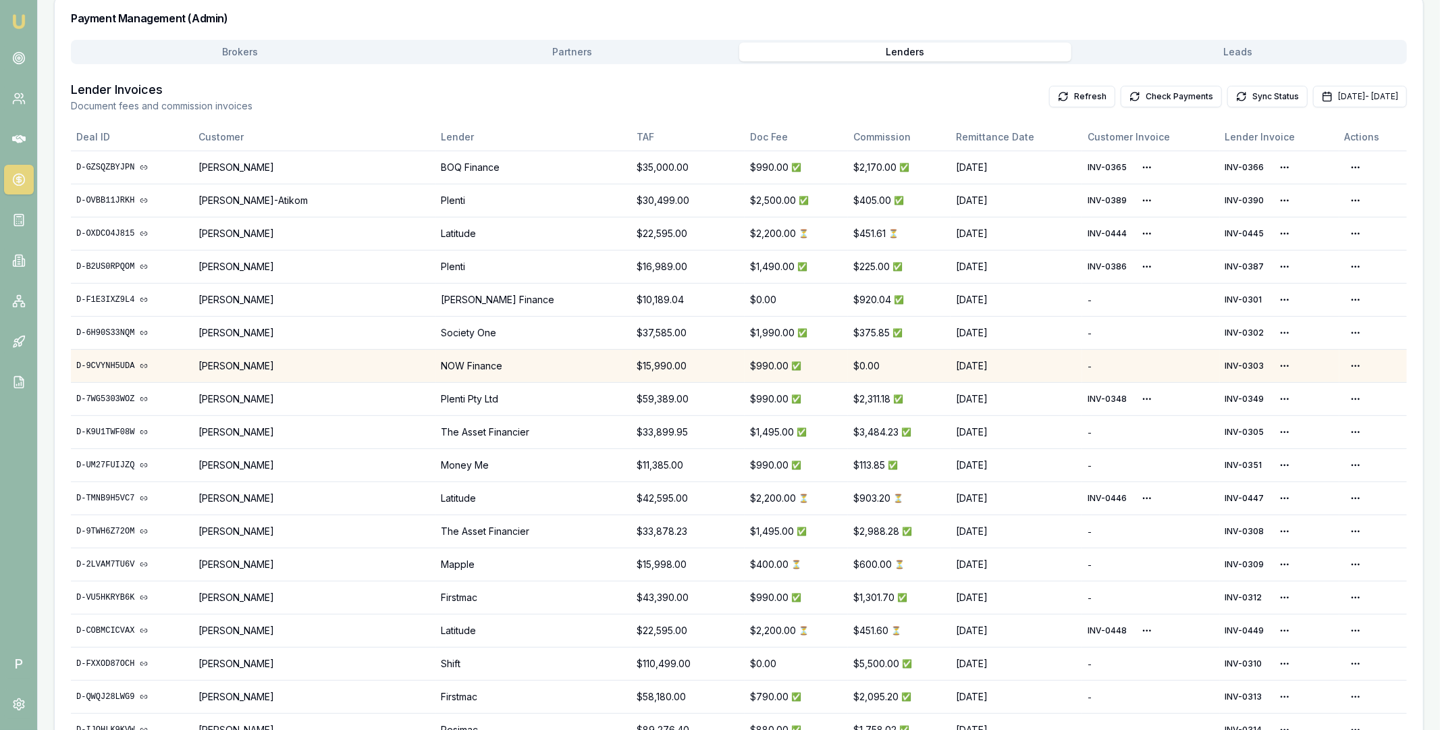
scroll to position [0, 0]
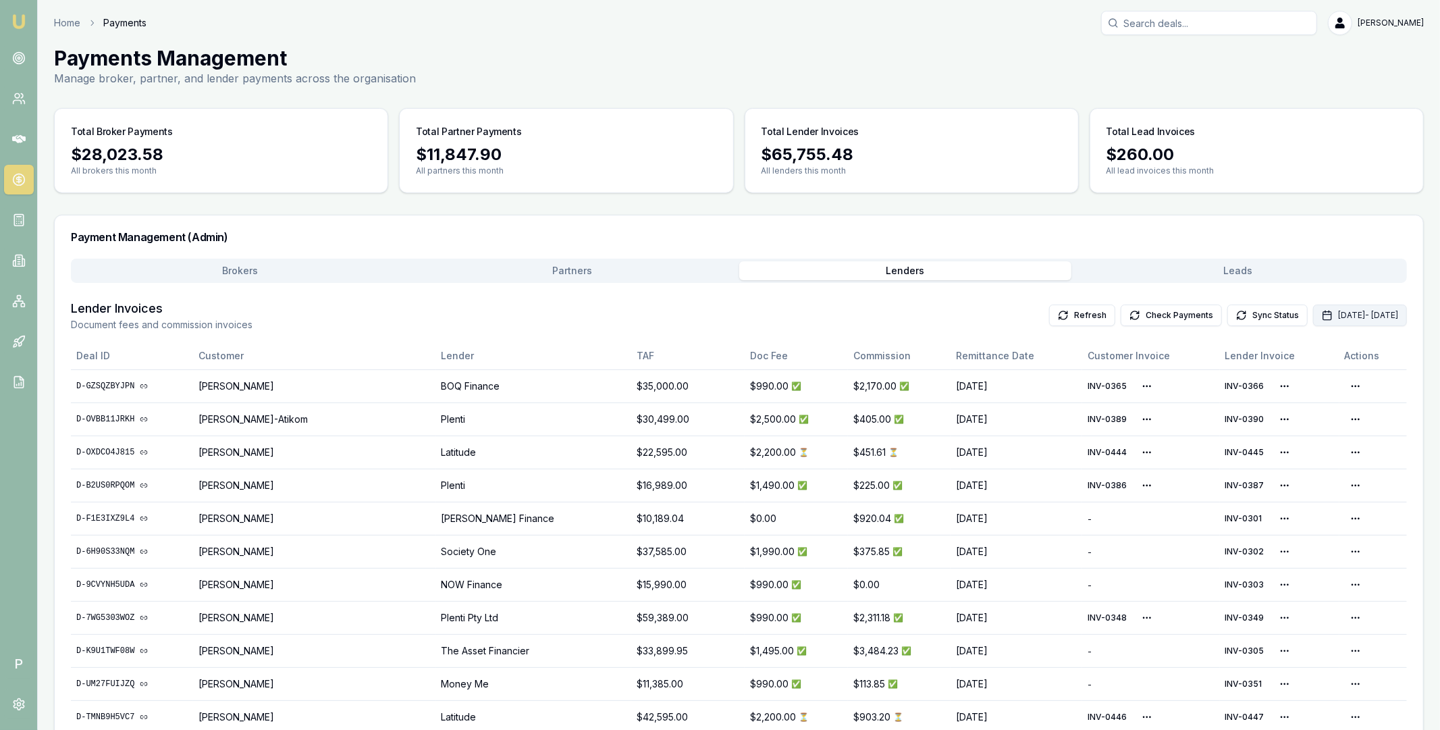
click at [1313, 314] on button "[DATE] - [DATE]" at bounding box center [1360, 315] width 94 height 22
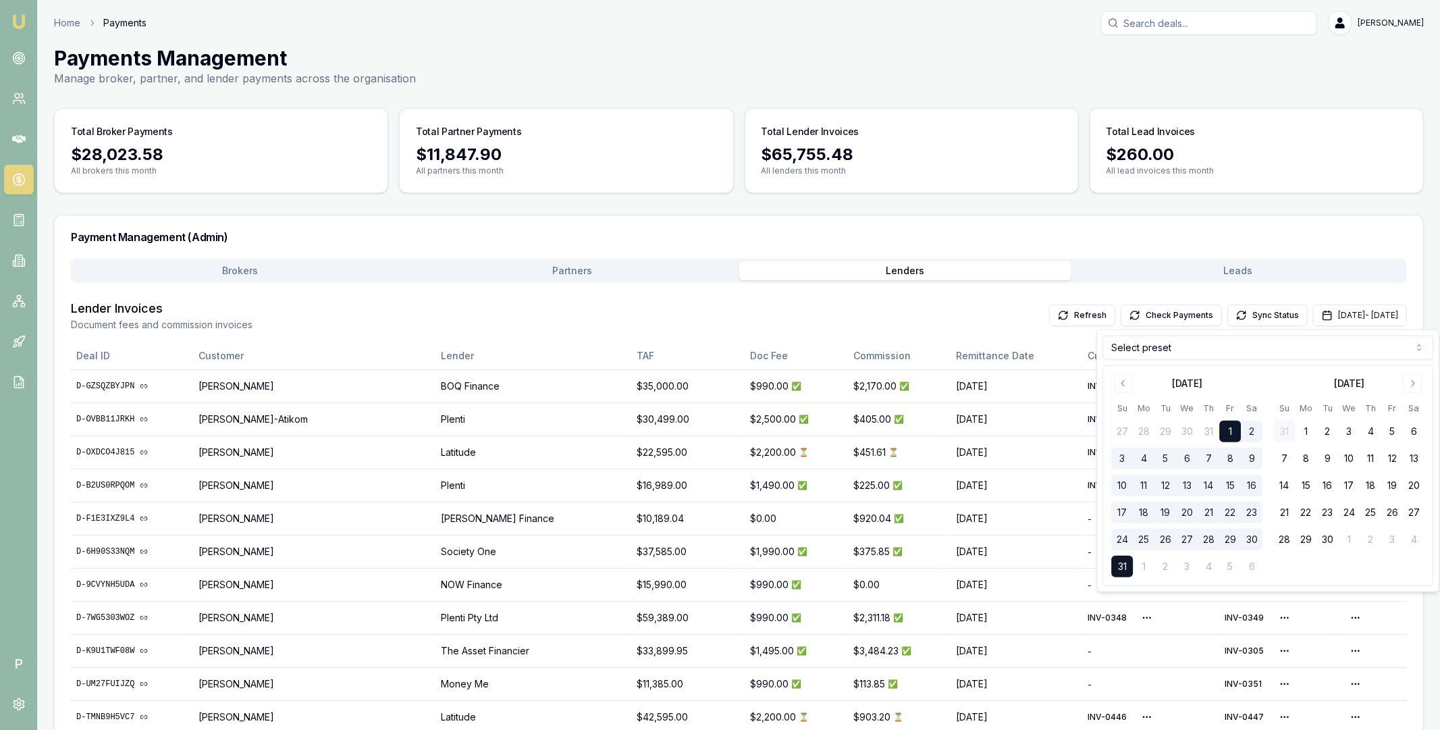
click at [1268, 354] on html "Emu Broker P Home Payments [PERSON_NAME] Toggle Menu Payments Management Manage…" at bounding box center [720, 365] width 1440 height 730
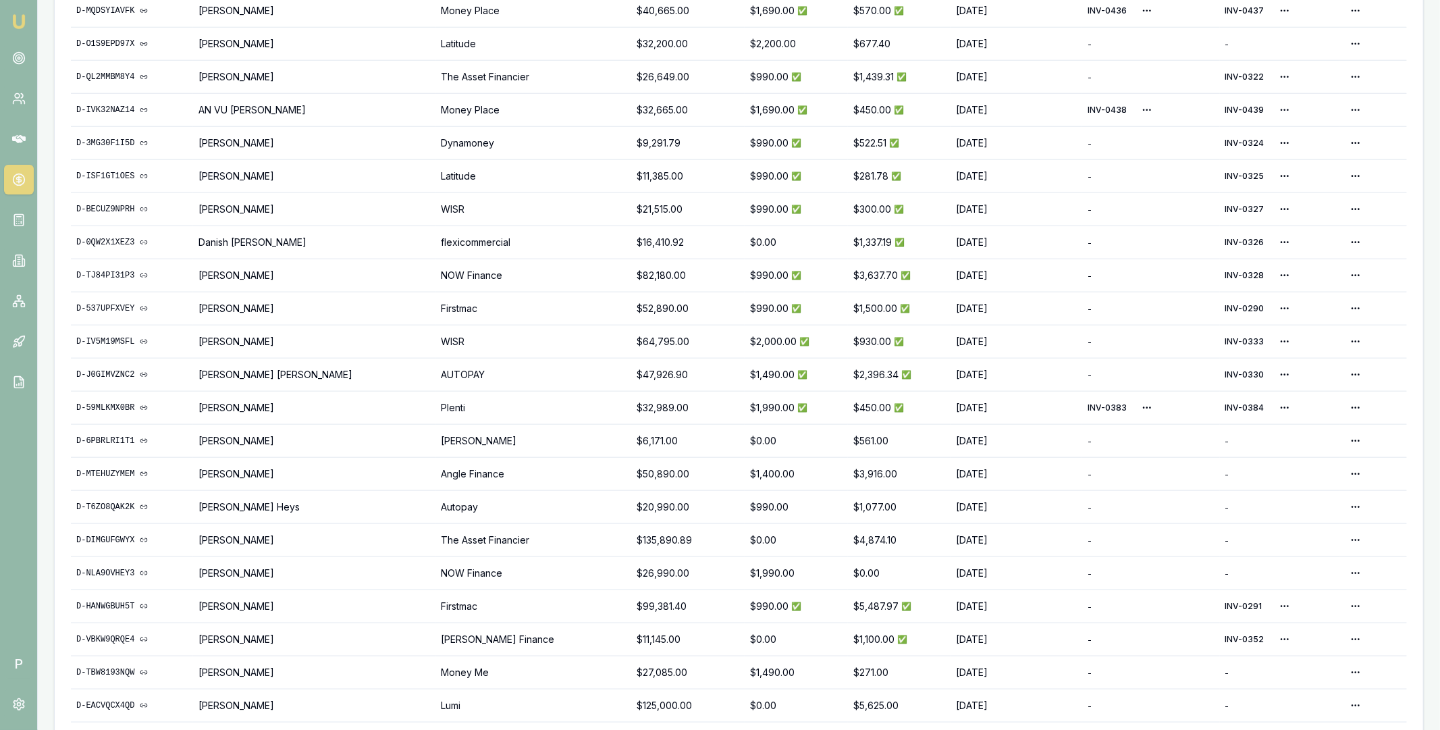
scroll to position [1127, 0]
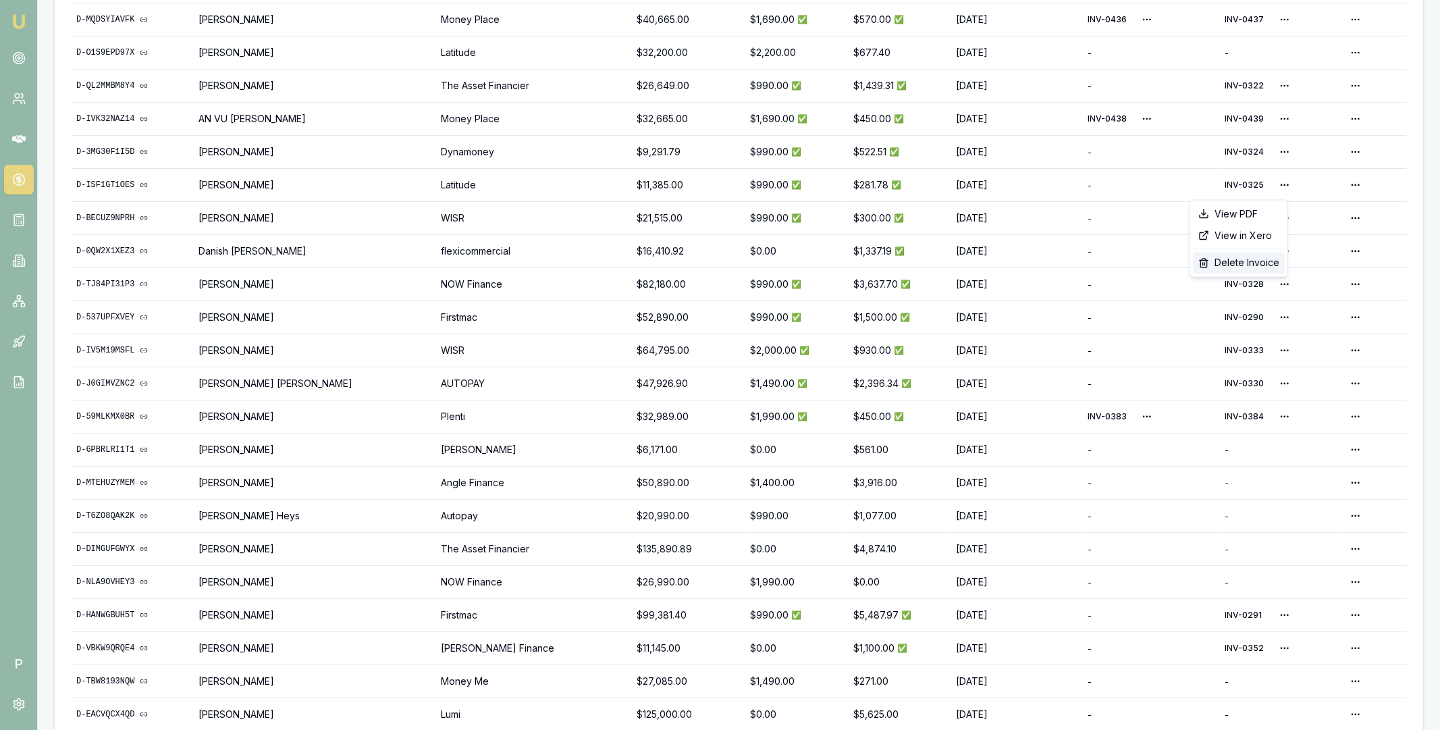
click at [1258, 261] on div "Delete Invoice" at bounding box center [1239, 263] width 92 height 22
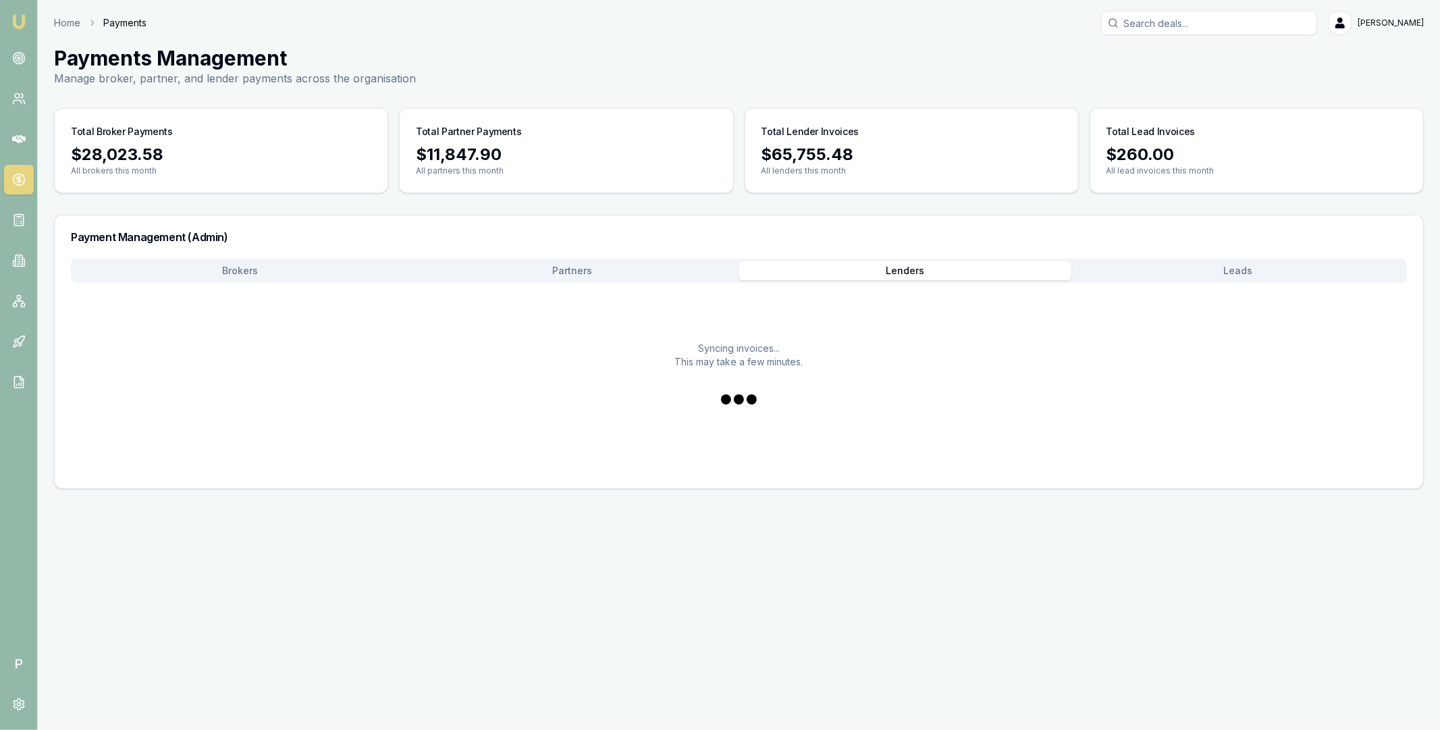
scroll to position [0, 0]
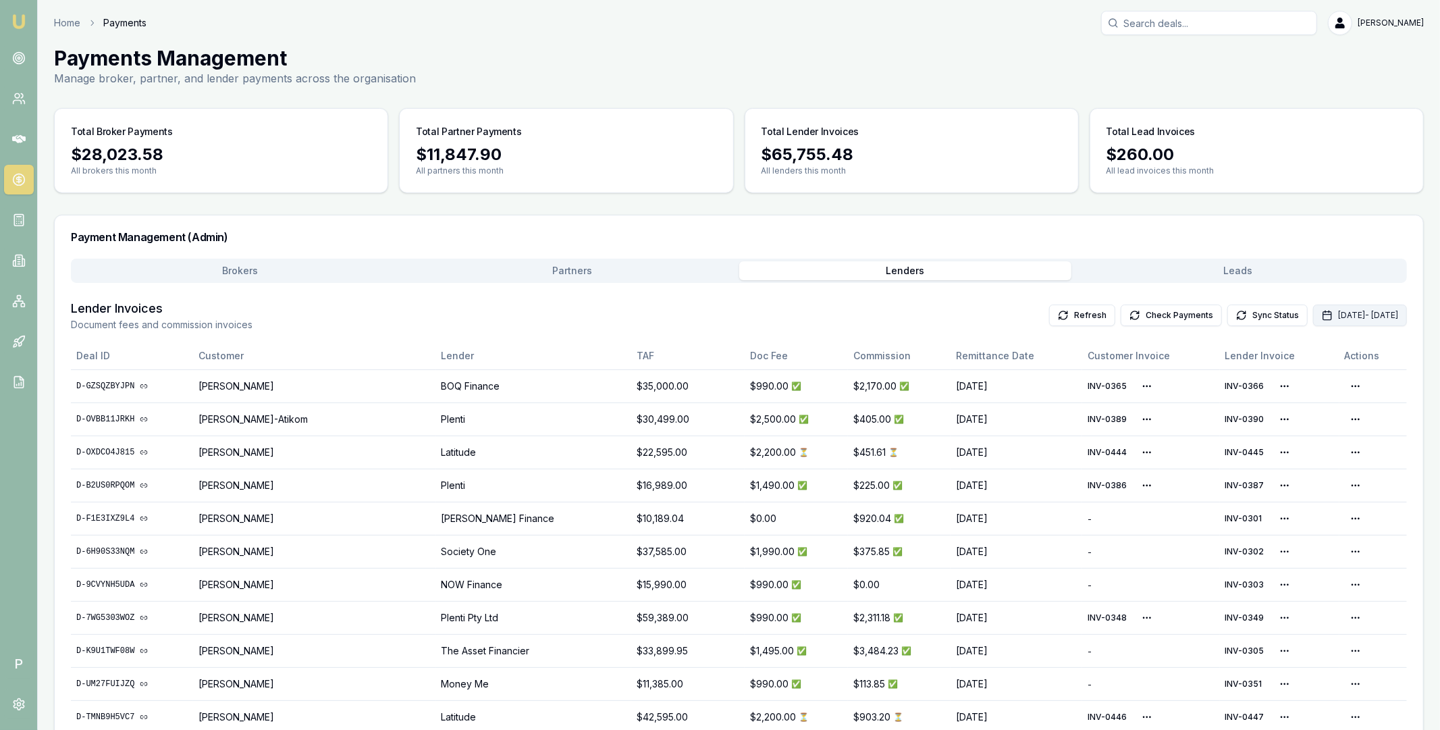
click at [1313, 324] on button "[DATE] - [DATE]" at bounding box center [1360, 315] width 94 height 22
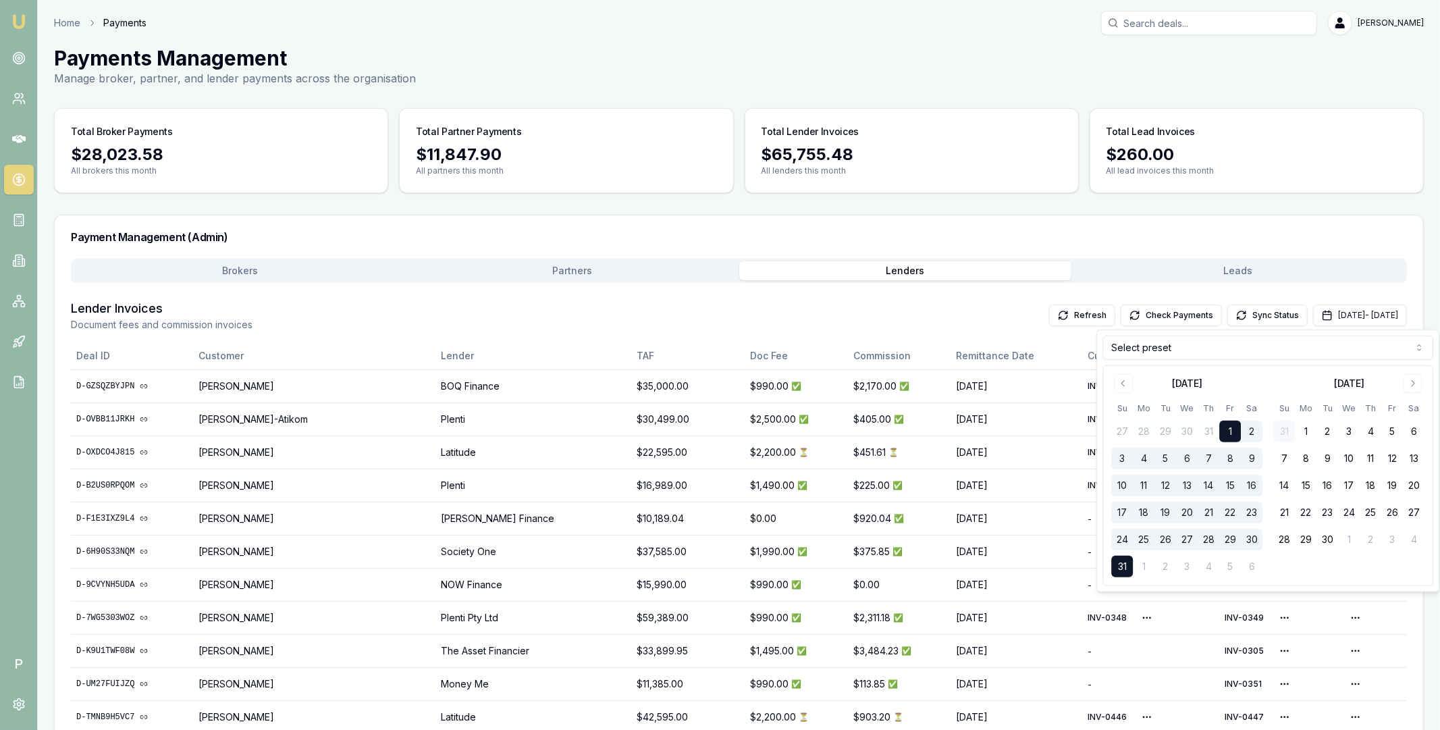
click at [1149, 350] on html "Emu Broker P Home Payments [PERSON_NAME] Toggle Menu Payments Management Manage…" at bounding box center [720, 365] width 1440 height 730
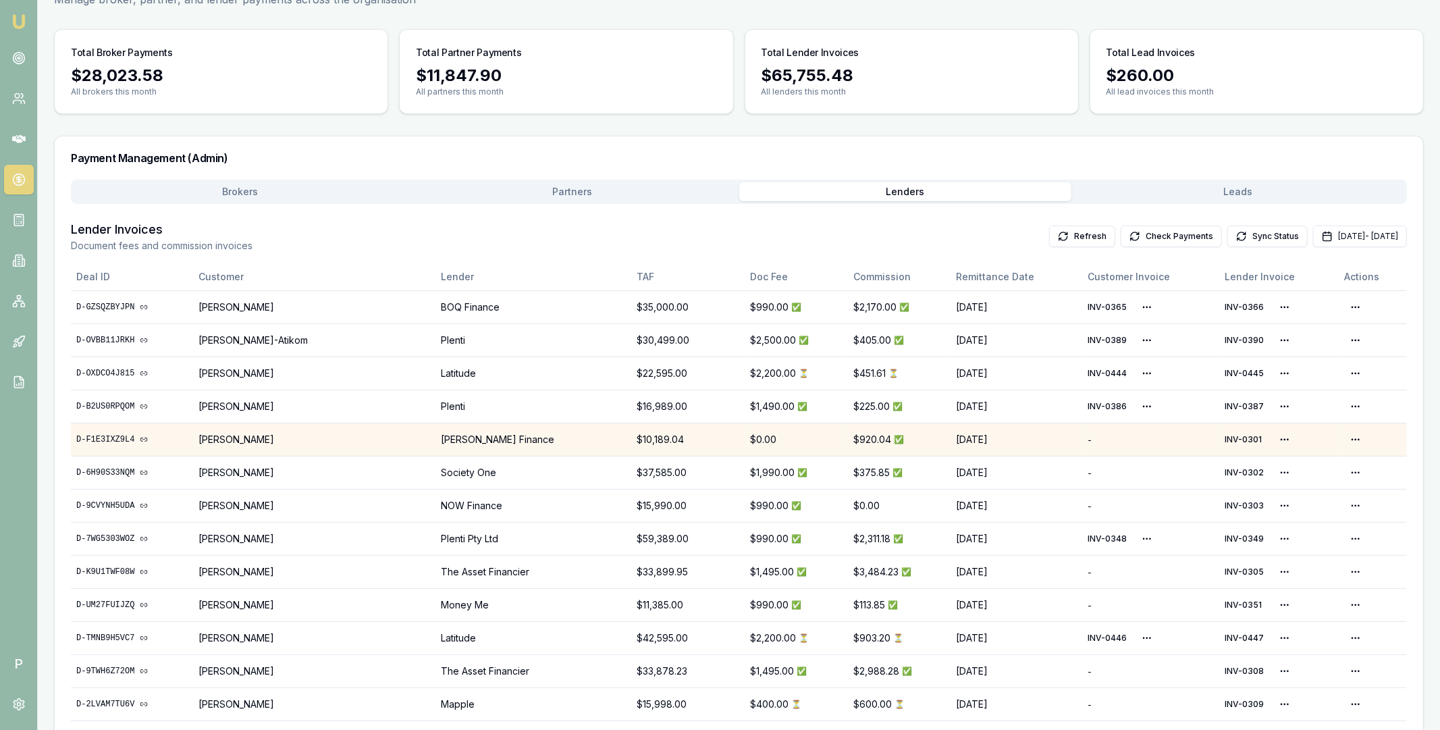
scroll to position [24, 0]
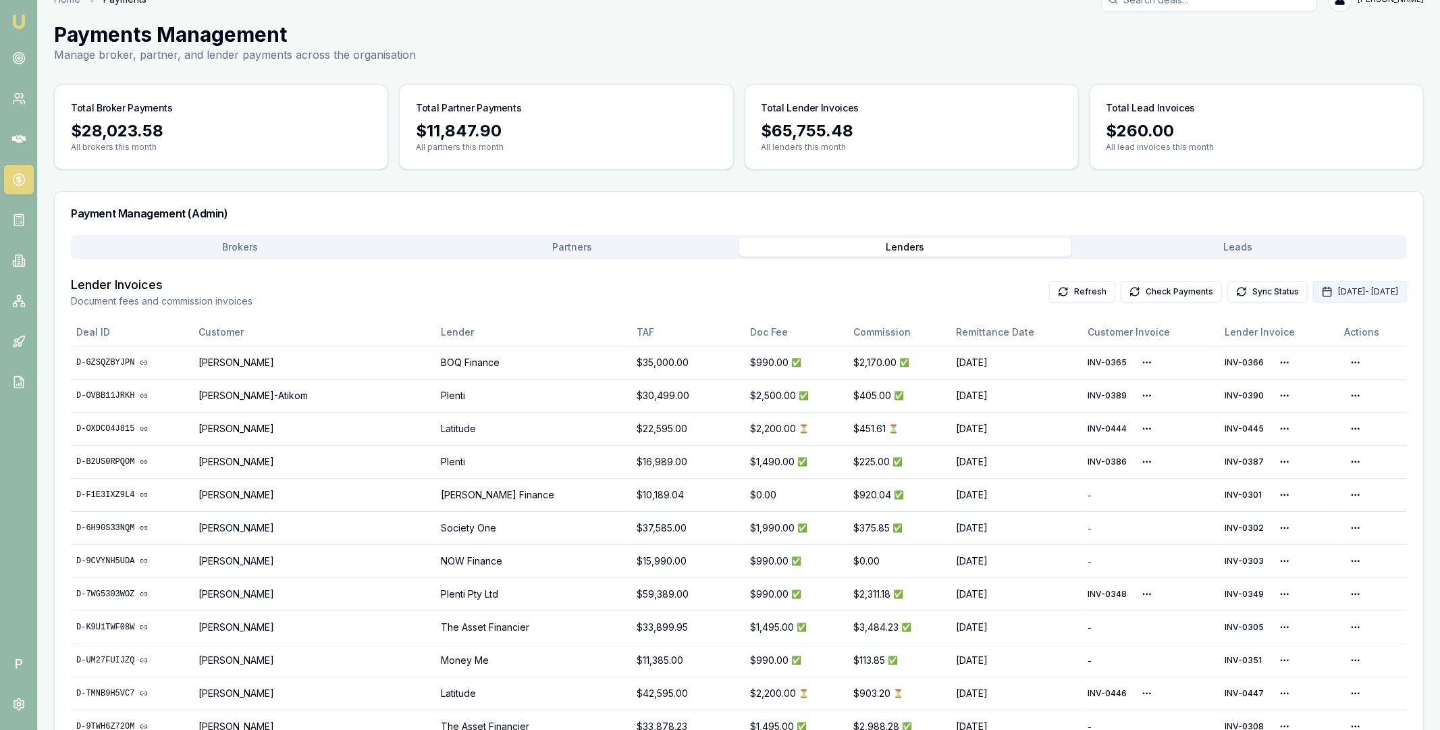
click at [1313, 297] on button "[DATE] - [DATE]" at bounding box center [1360, 292] width 94 height 22
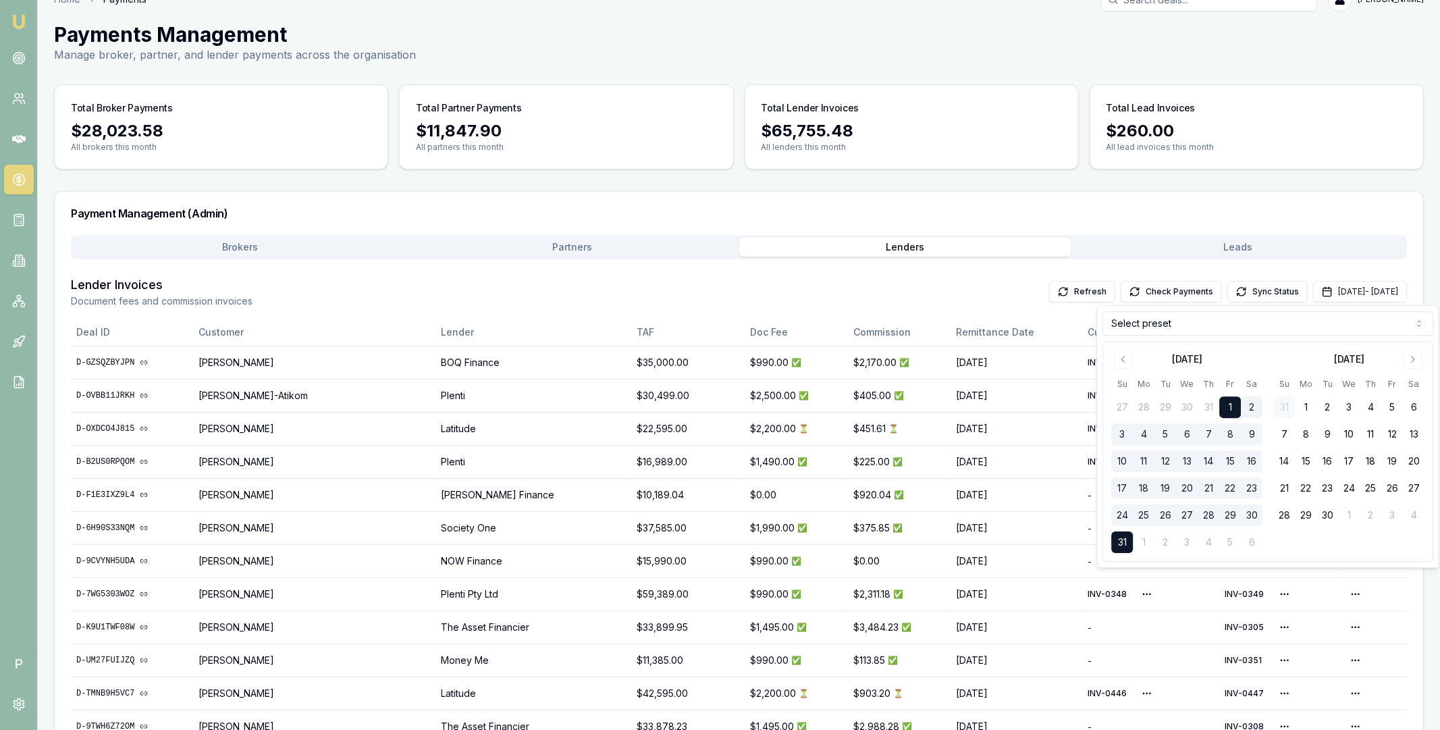
click at [1206, 329] on html "Emu Broker P Home Payments [PERSON_NAME] Toggle Menu Payments Management Manage…" at bounding box center [720, 341] width 1440 height 730
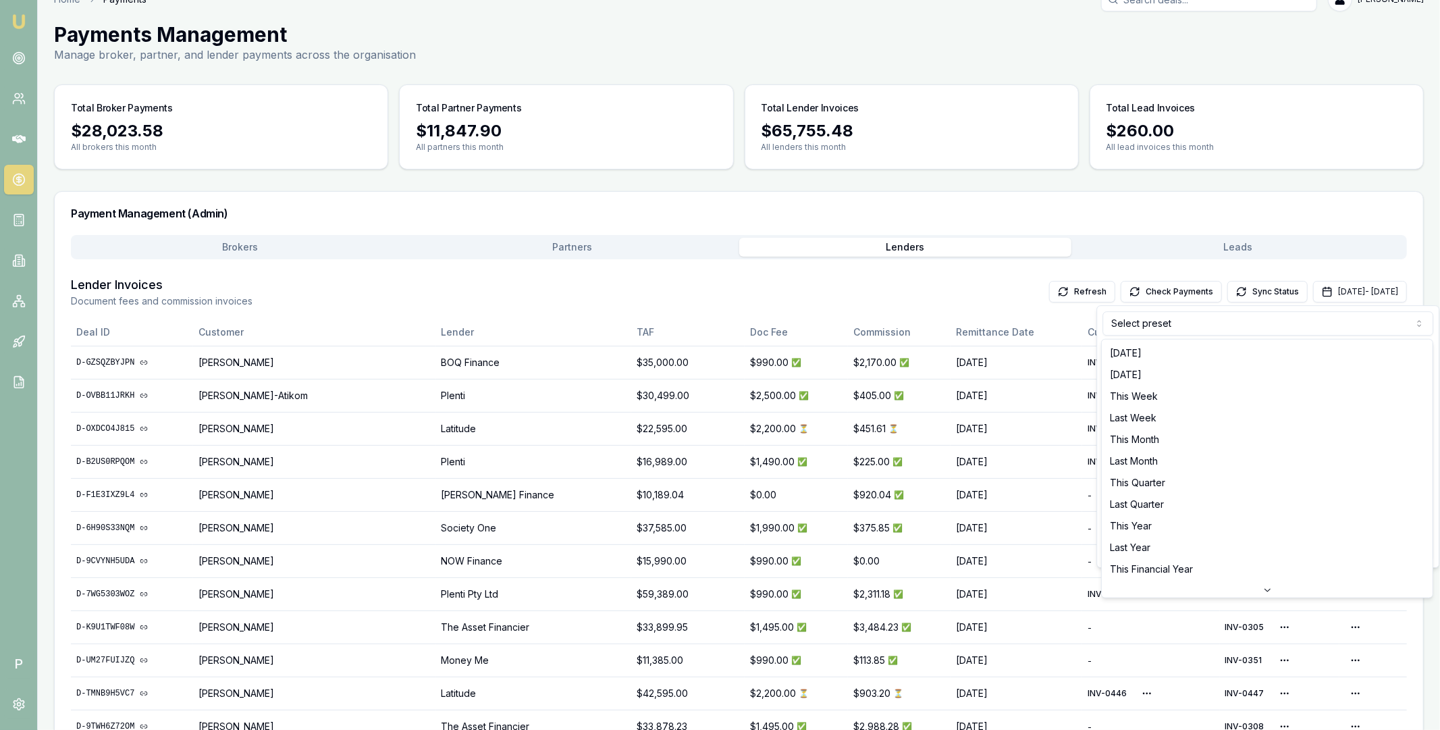
scroll to position [0, 0]
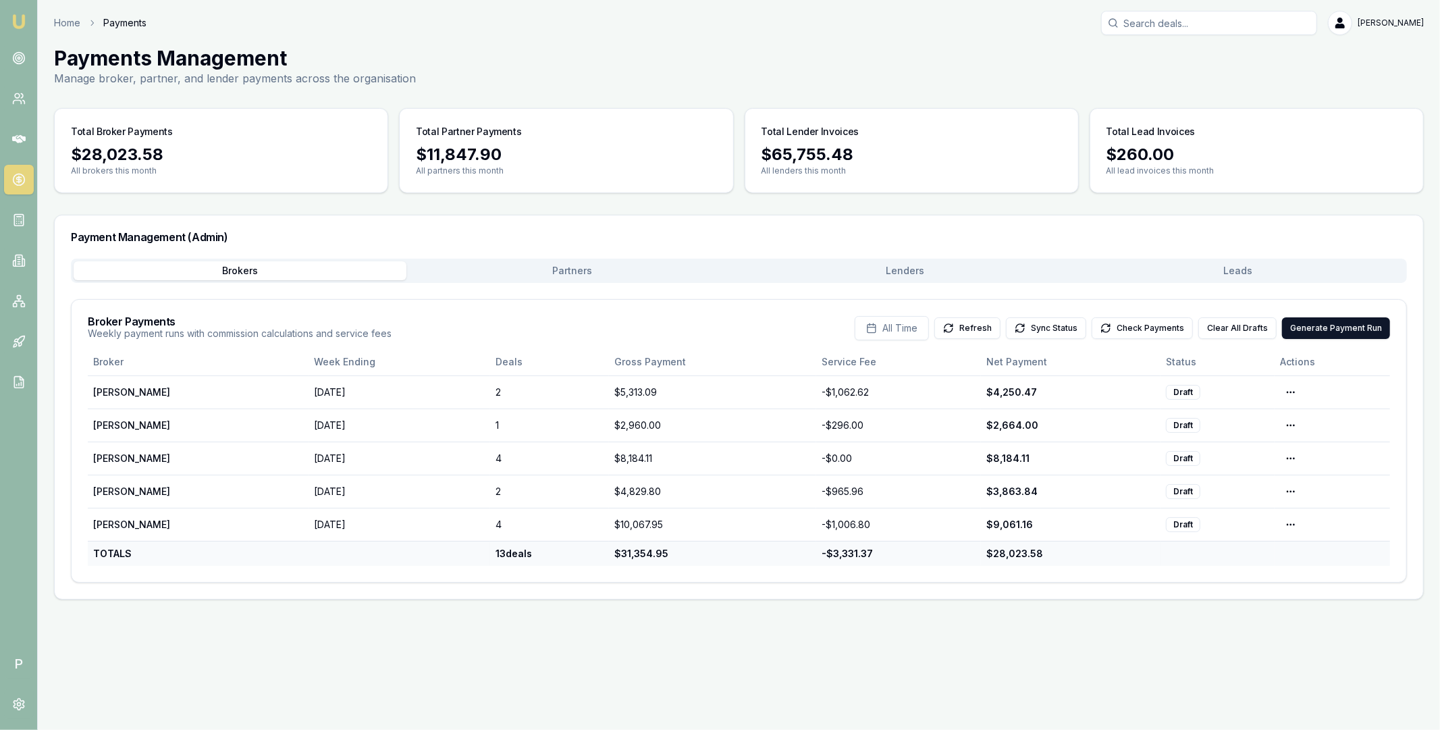
click at [1031, 277] on button "Lenders" at bounding box center [905, 270] width 333 height 19
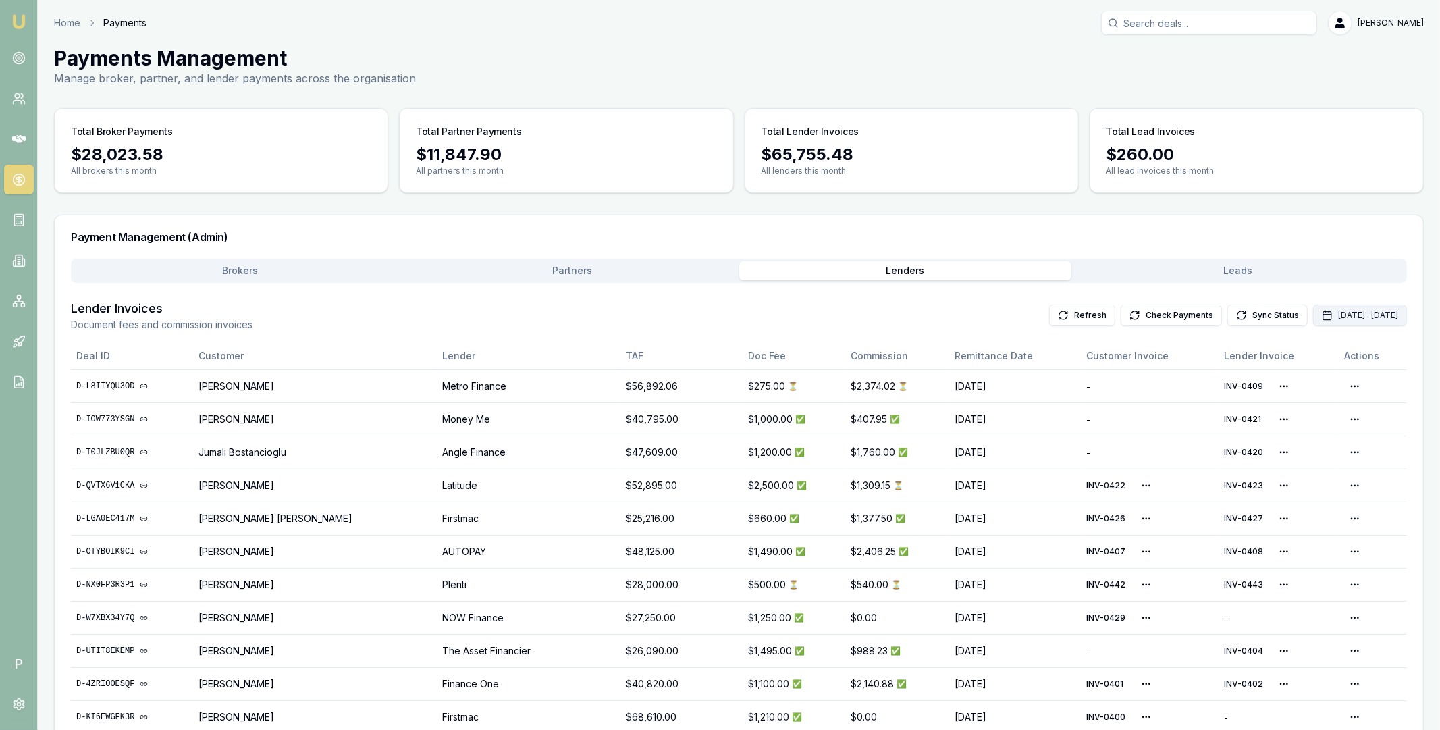
click at [1313, 315] on button "[DATE] - [DATE]" at bounding box center [1360, 315] width 94 height 22
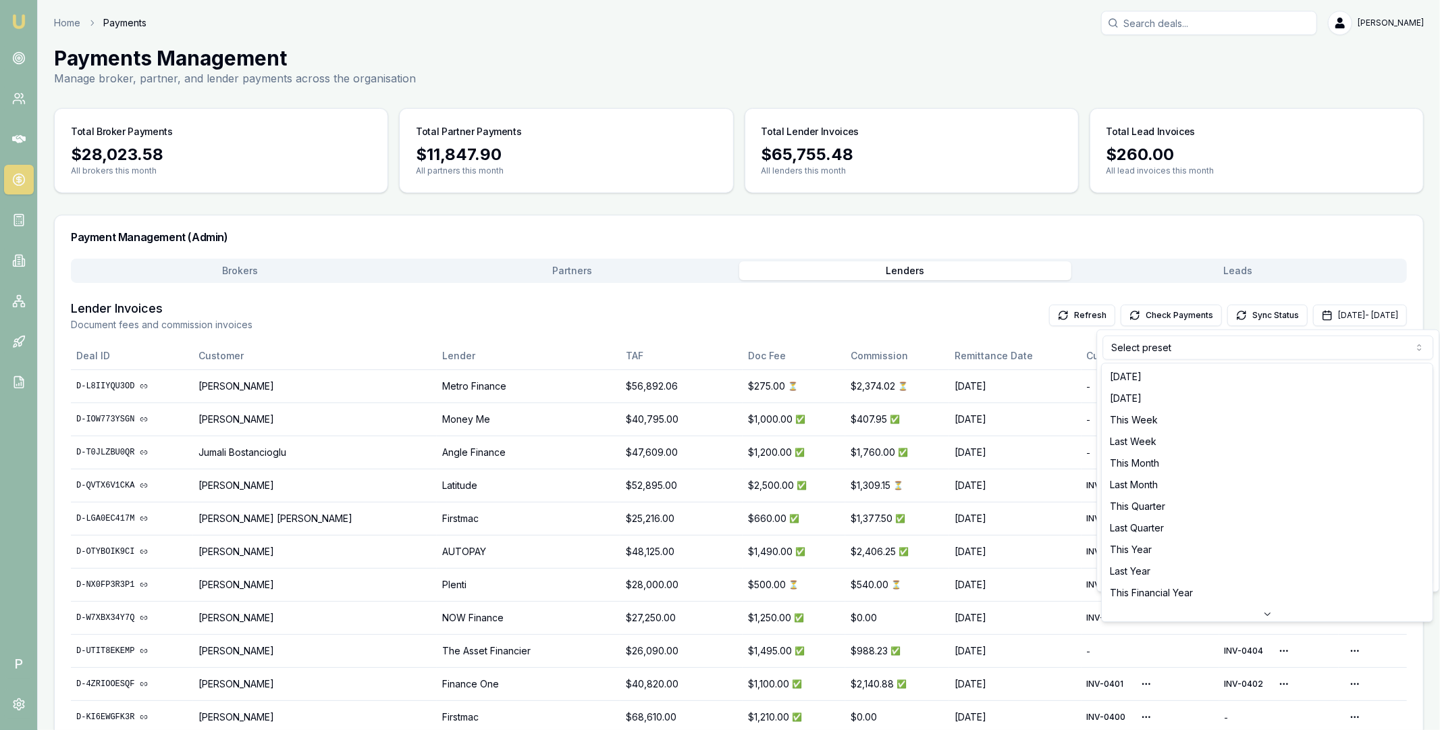
click at [1189, 348] on html "Emu Broker P Home Payments [PERSON_NAME] Toggle Menu Payments Management Manage…" at bounding box center [720, 365] width 1440 height 730
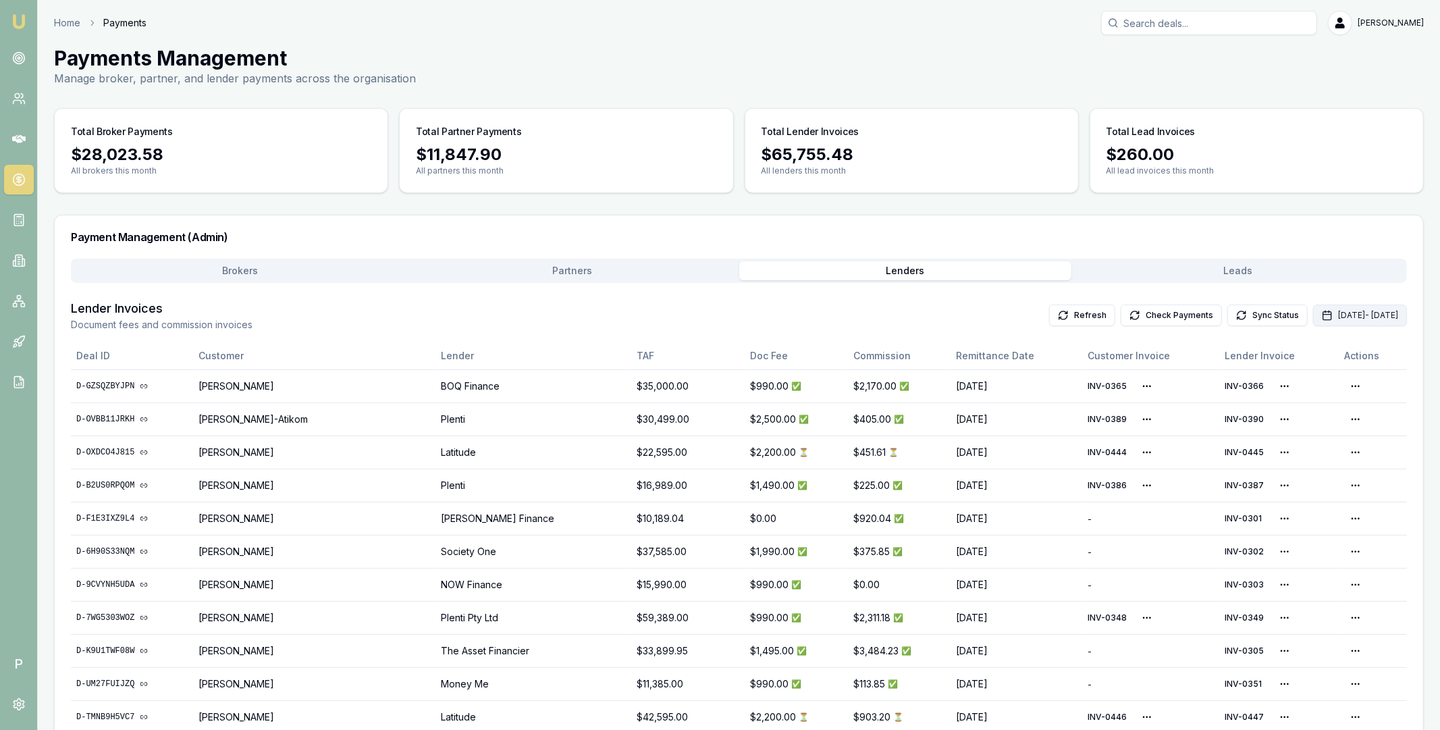
click at [1315, 321] on button "Aug 01, 2025 - Aug 31, 2025" at bounding box center [1360, 315] width 94 height 22
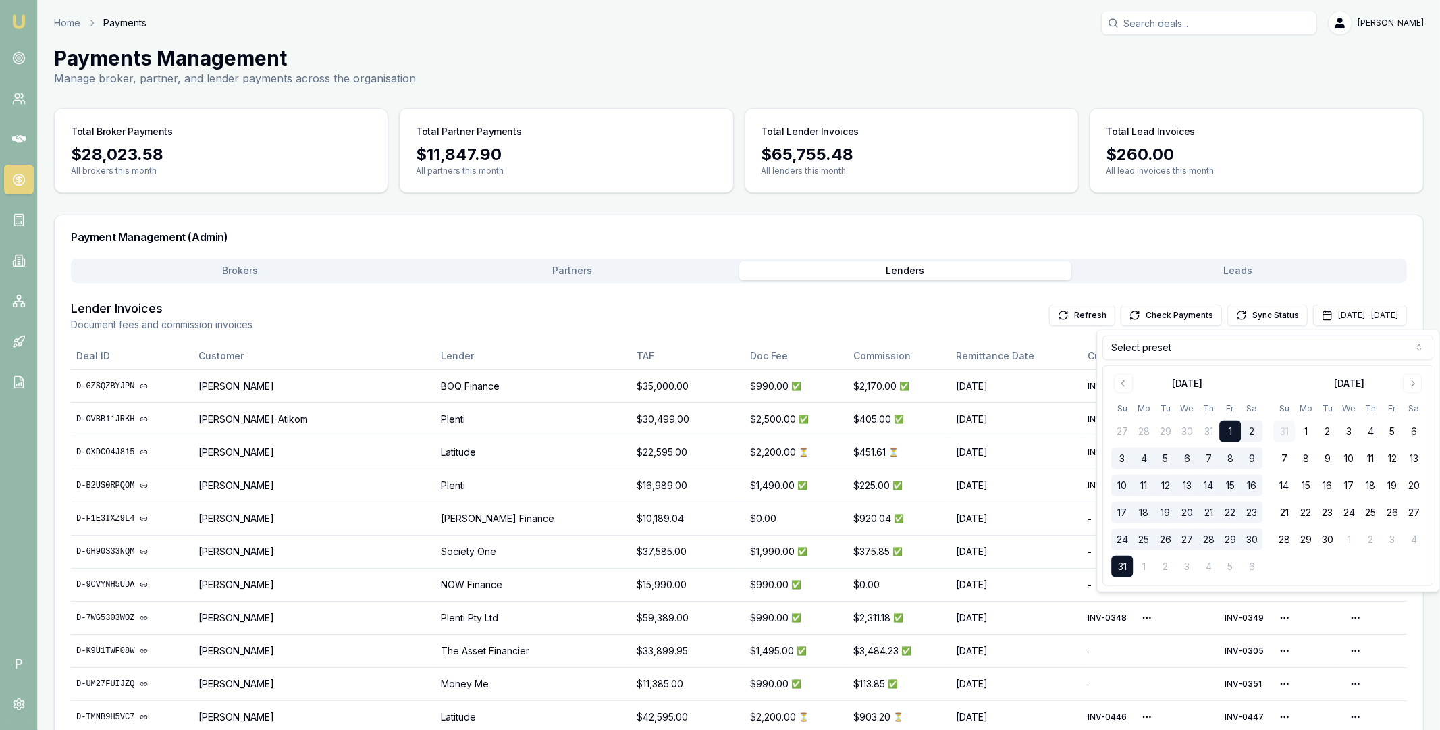
click at [1173, 346] on html "Emu Broker P Home Payments Matt Leeburn Toggle Menu Payments Management Manage …" at bounding box center [720, 365] width 1440 height 730
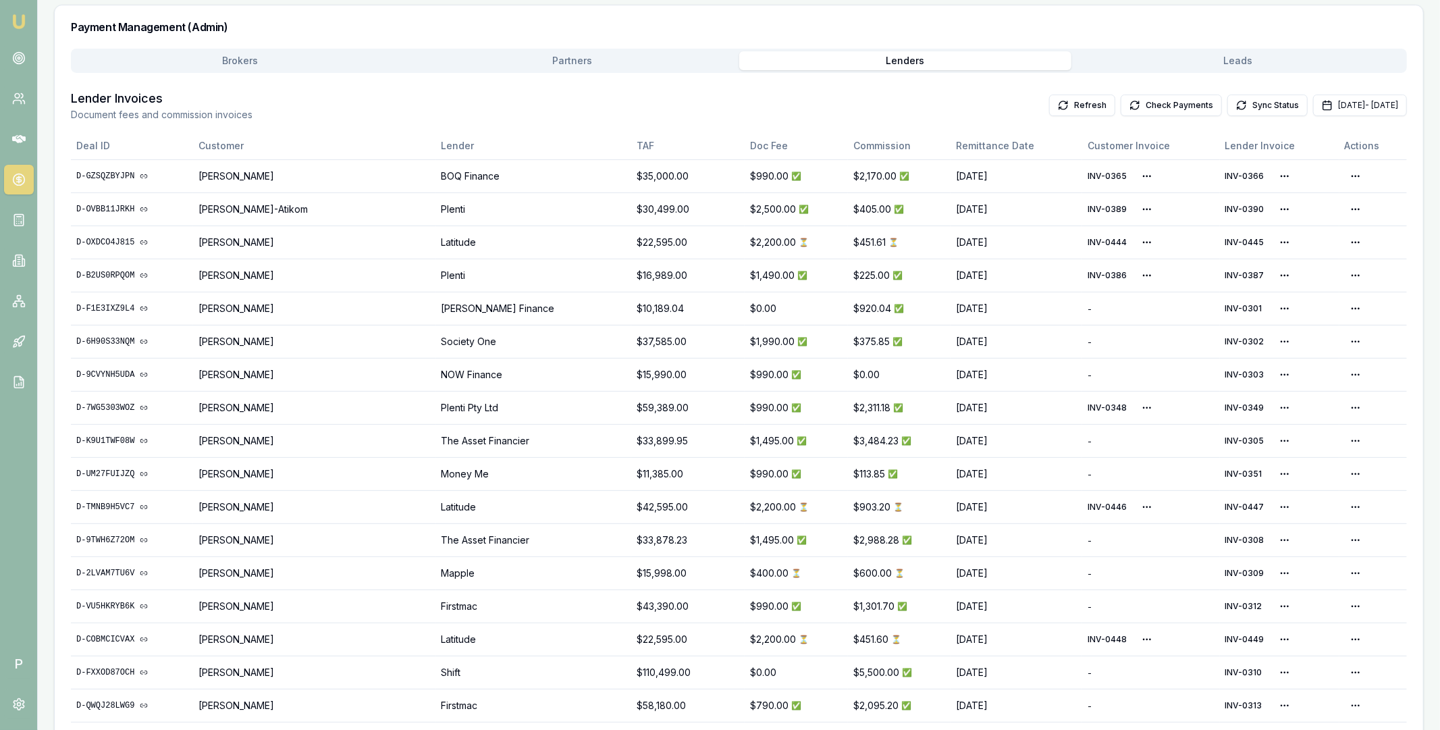
scroll to position [74, 0]
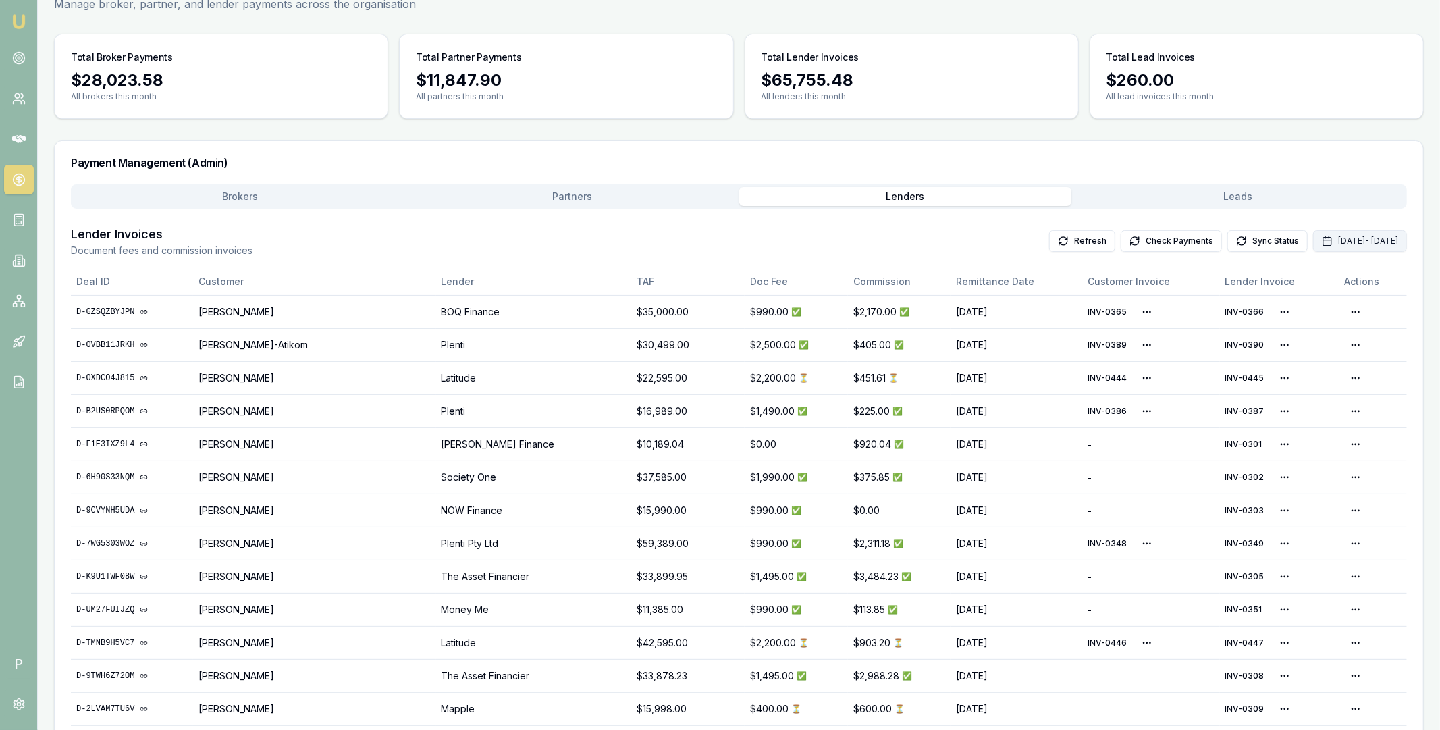
click at [1318, 236] on button "[DATE] - [DATE]" at bounding box center [1360, 241] width 94 height 22
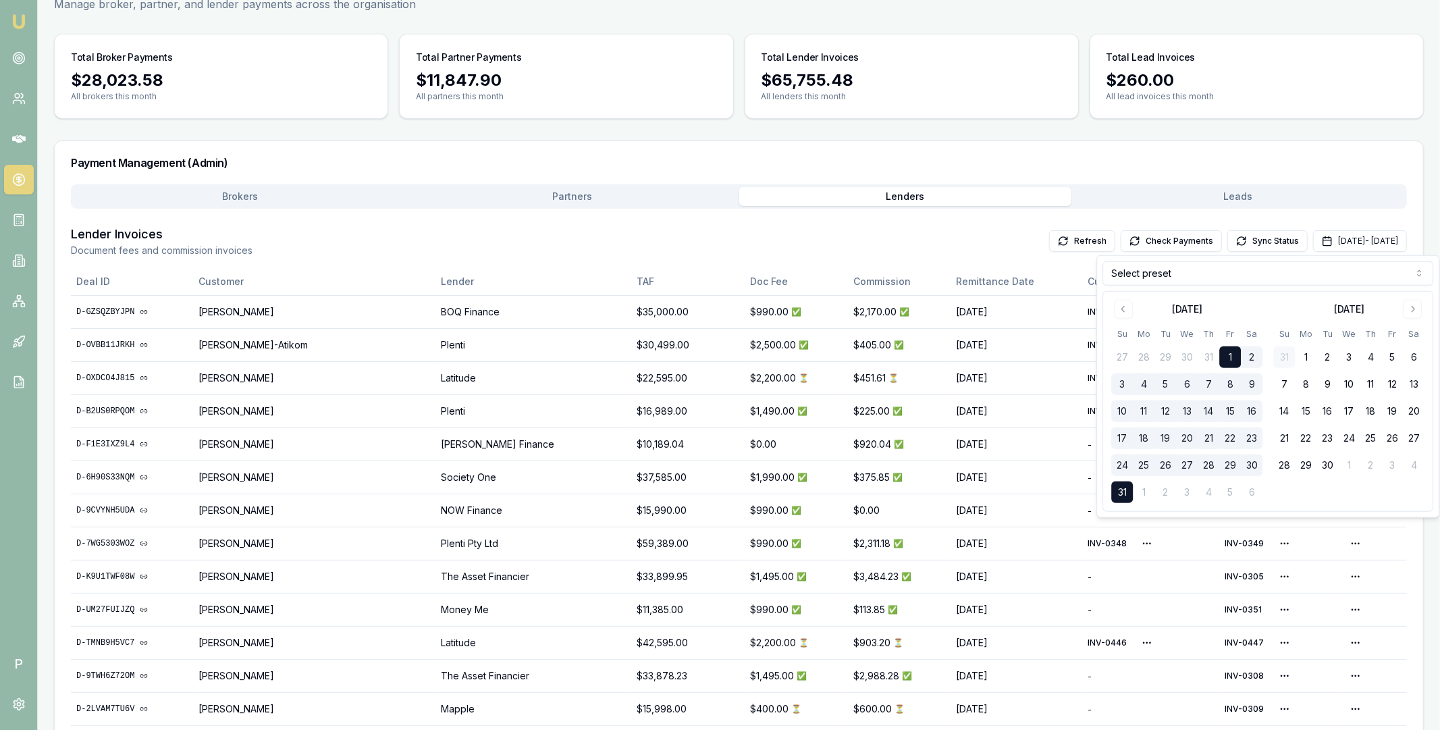
click at [1192, 279] on html "Emu Broker P Home Payments Matt Leeburn Toggle Menu Payments Management Manage …" at bounding box center [720, 291] width 1440 height 730
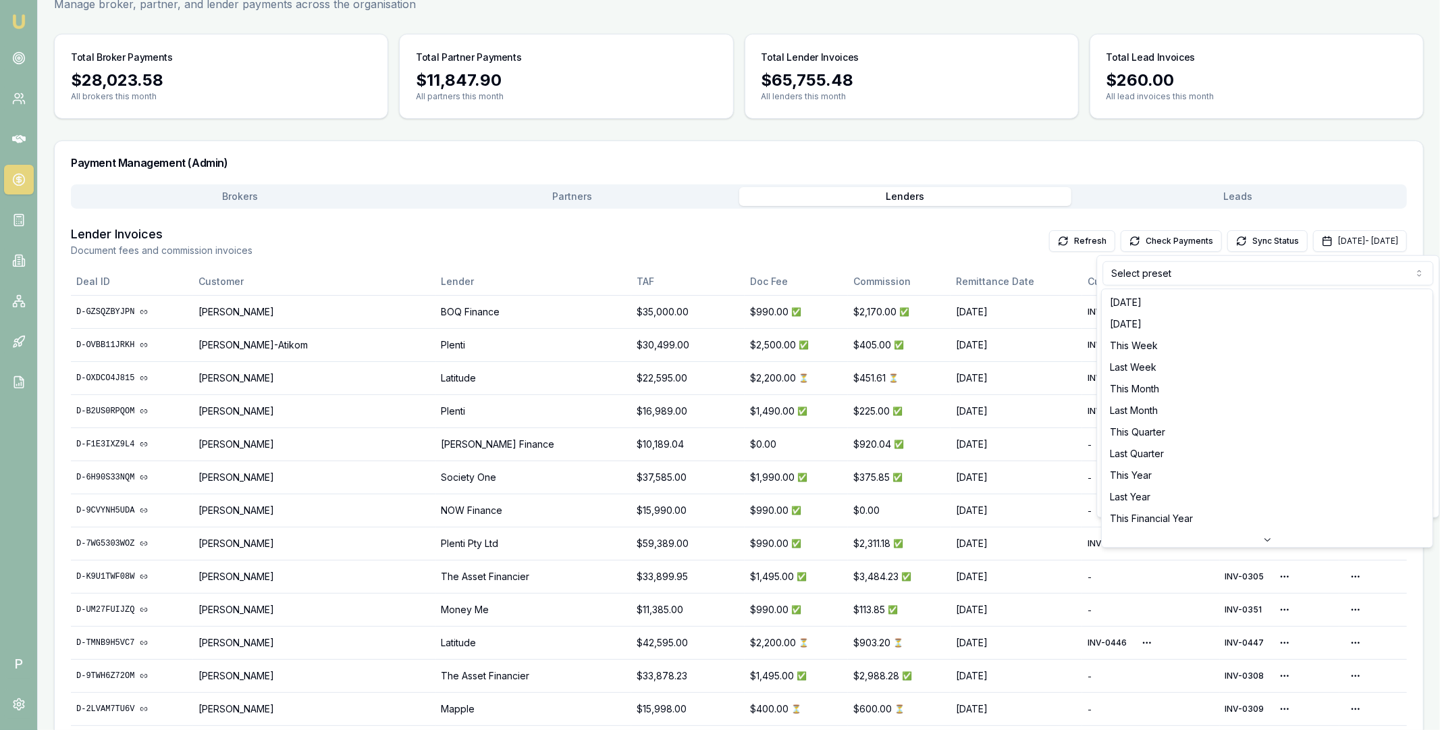
scroll to position [0, 0]
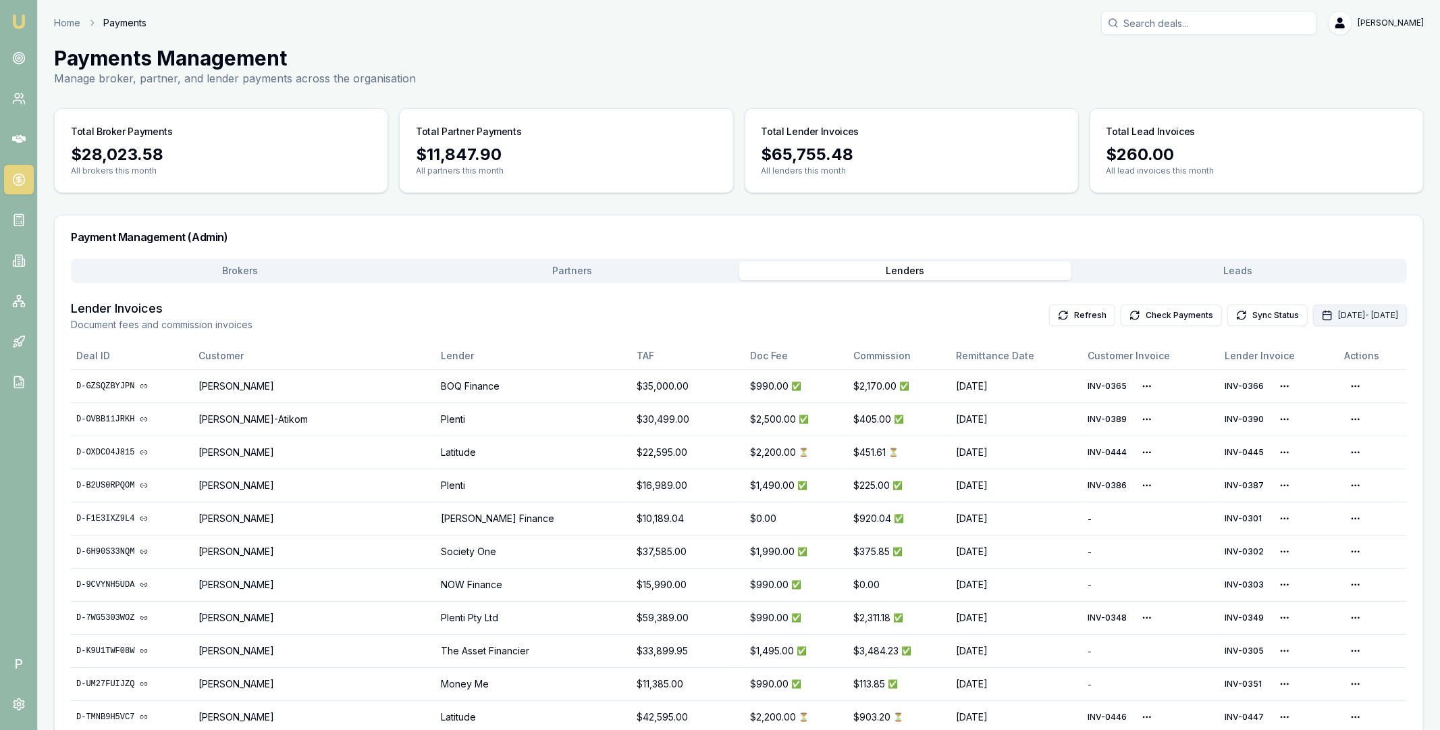
click at [1321, 313] on button "[DATE] - [DATE]" at bounding box center [1360, 315] width 94 height 22
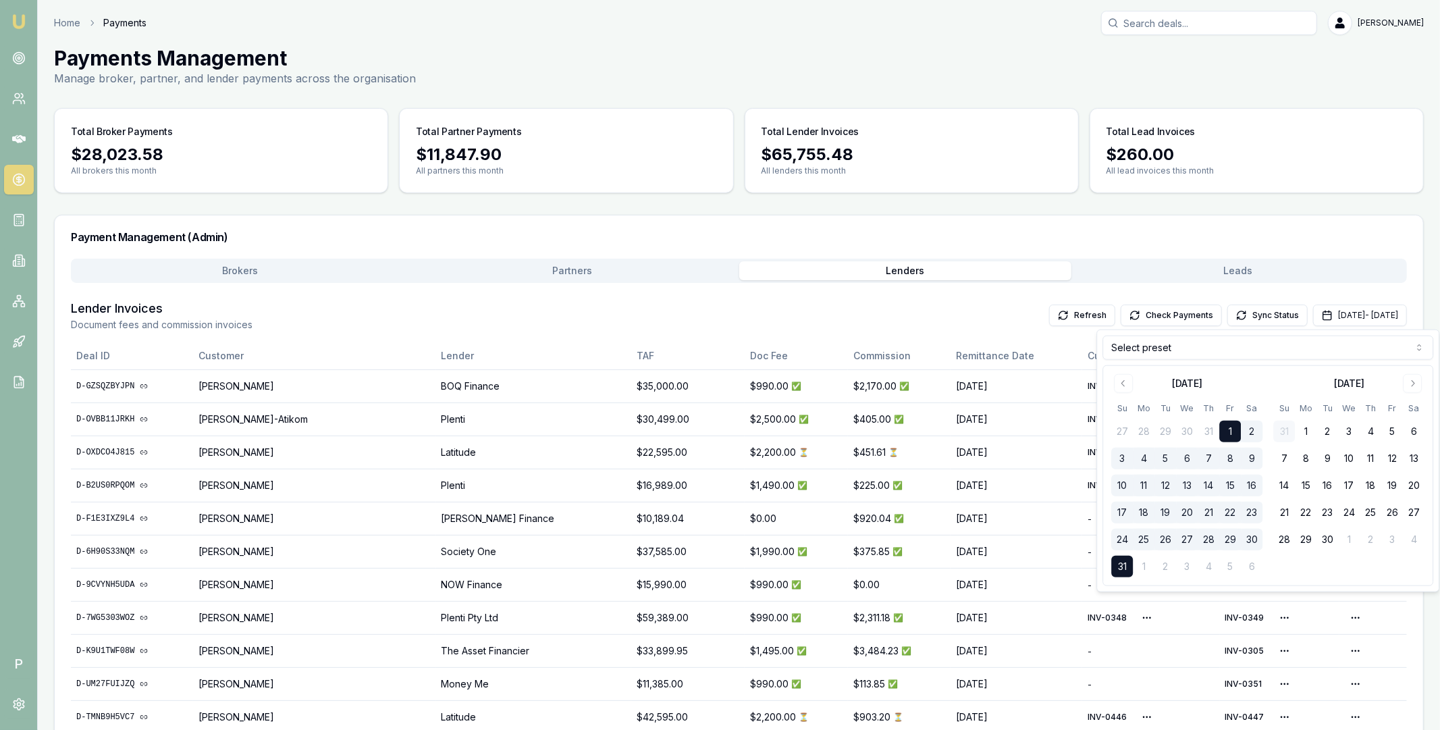
click at [1209, 354] on html "Emu Broker P Home Payments Matt Leeburn Toggle Menu Payments Management Manage …" at bounding box center [720, 365] width 1440 height 730
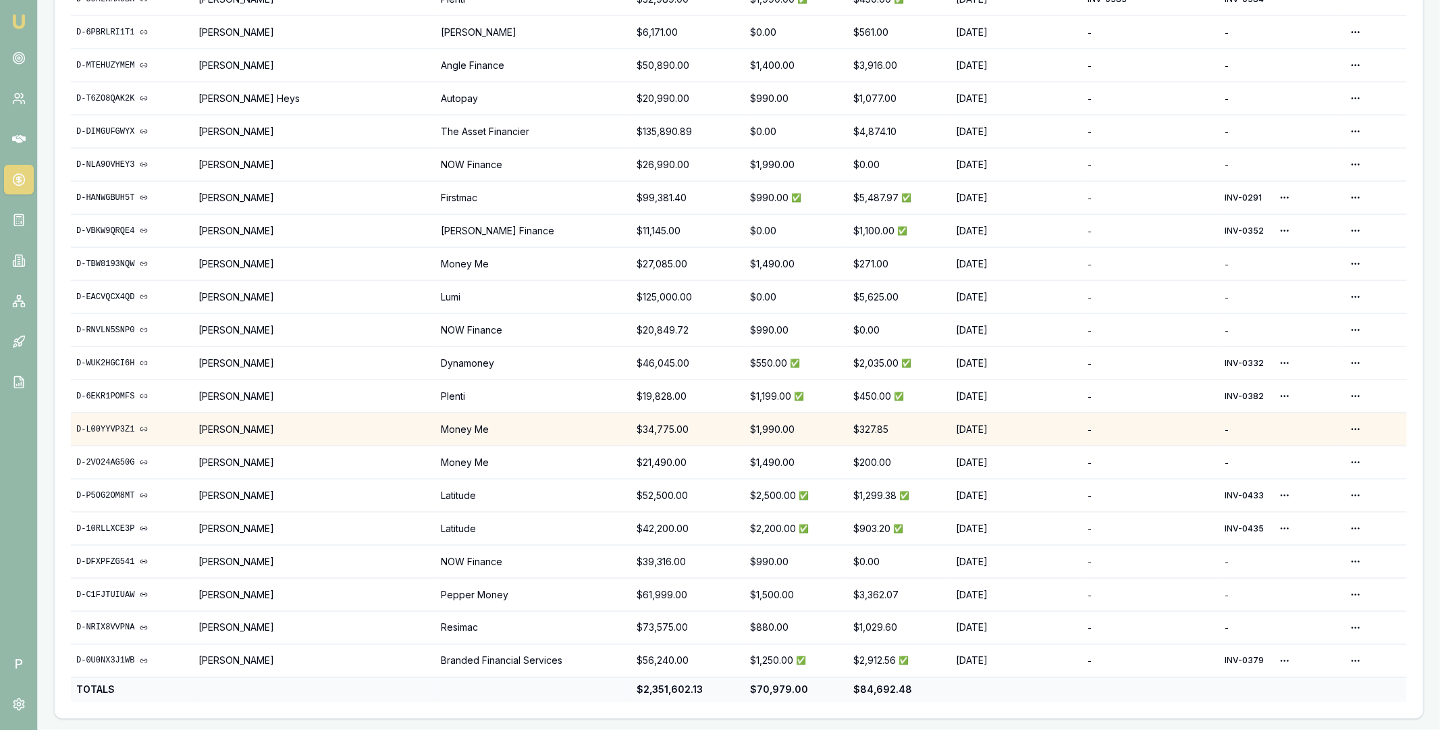
scroll to position [1547, 0]
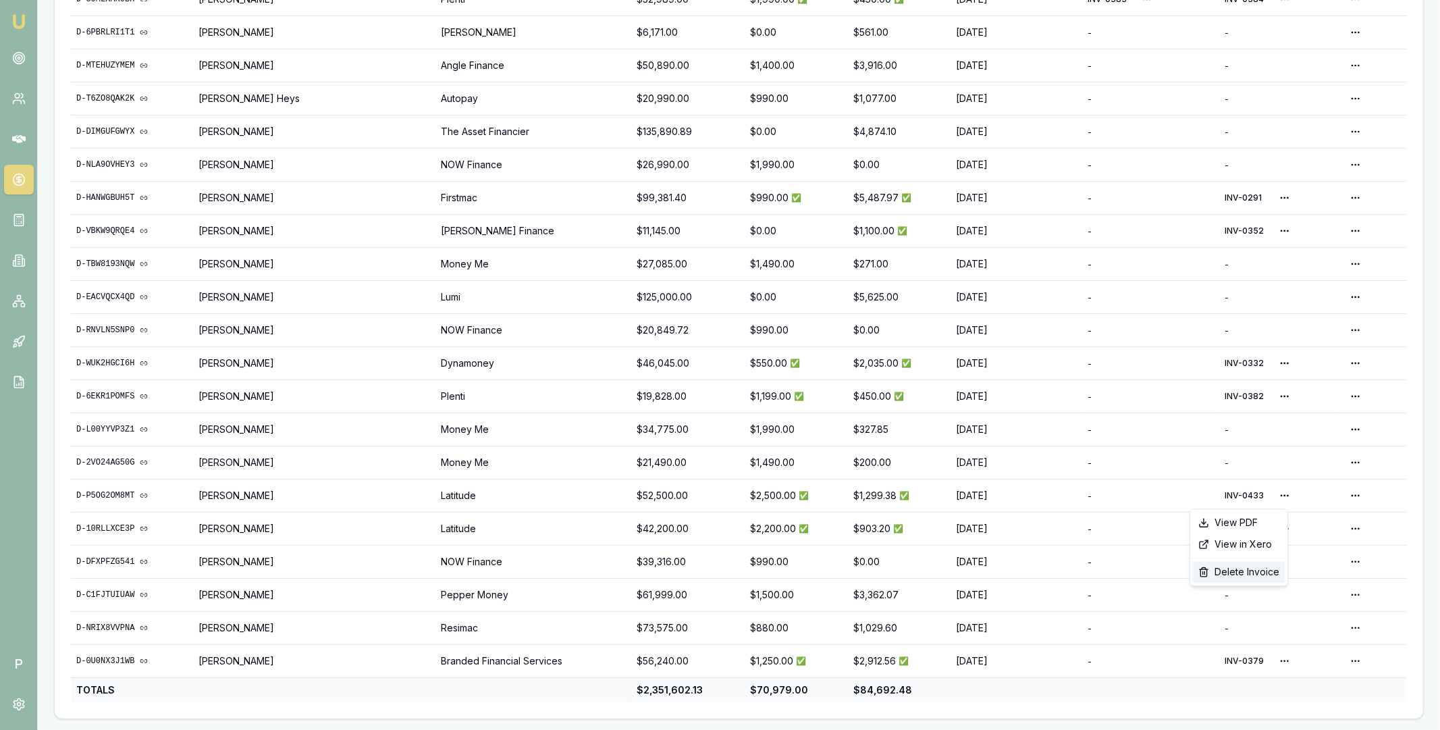
click at [1248, 576] on div "Delete Invoice" at bounding box center [1239, 572] width 92 height 22
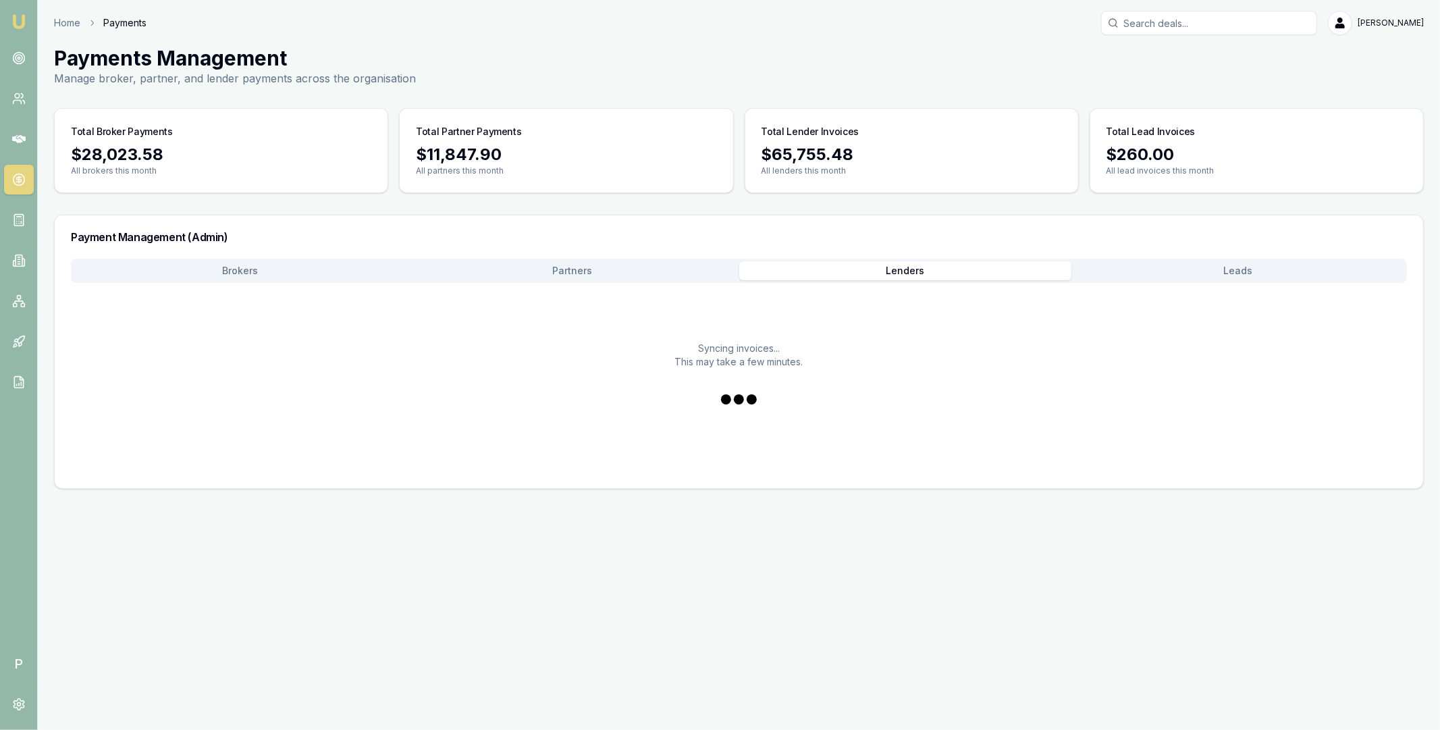
scroll to position [0, 0]
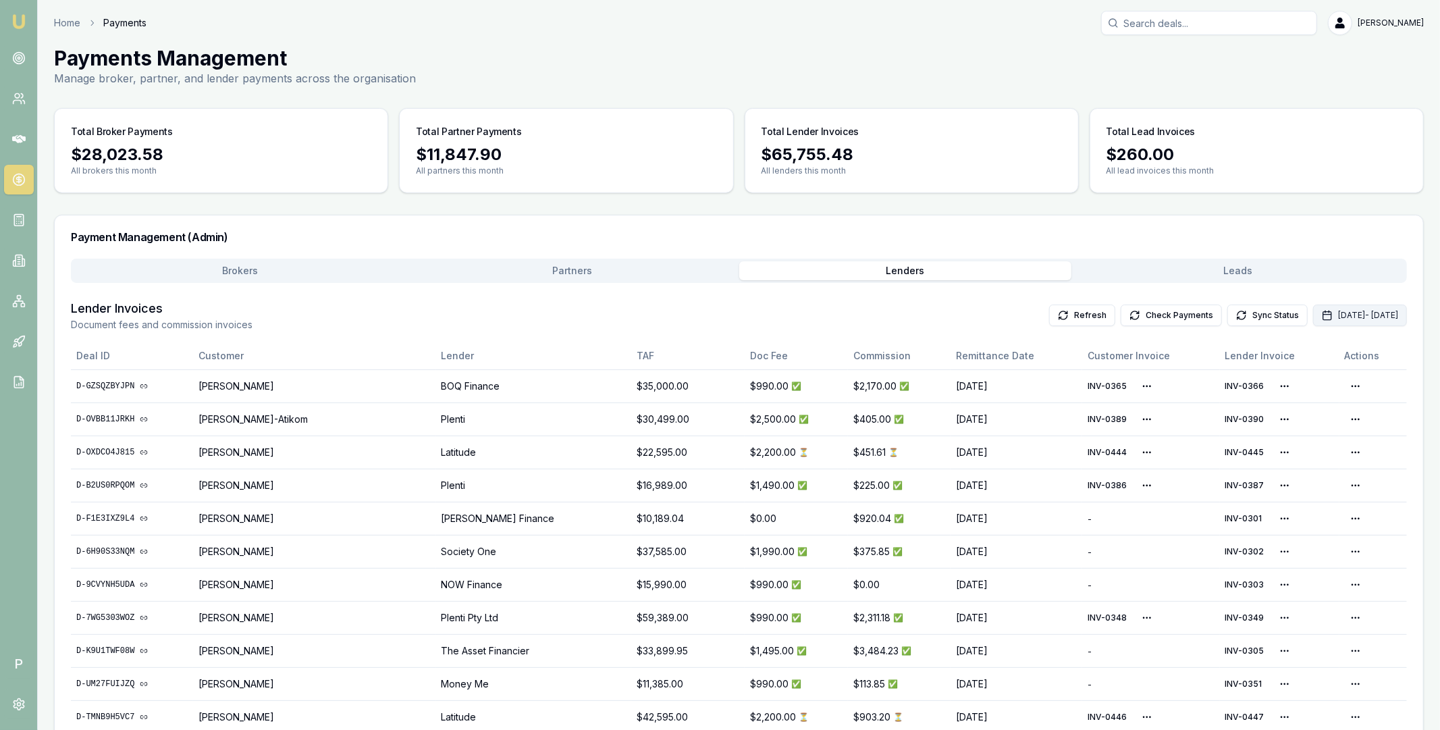
click at [1316, 306] on button "[DATE] - [DATE]" at bounding box center [1360, 315] width 94 height 22
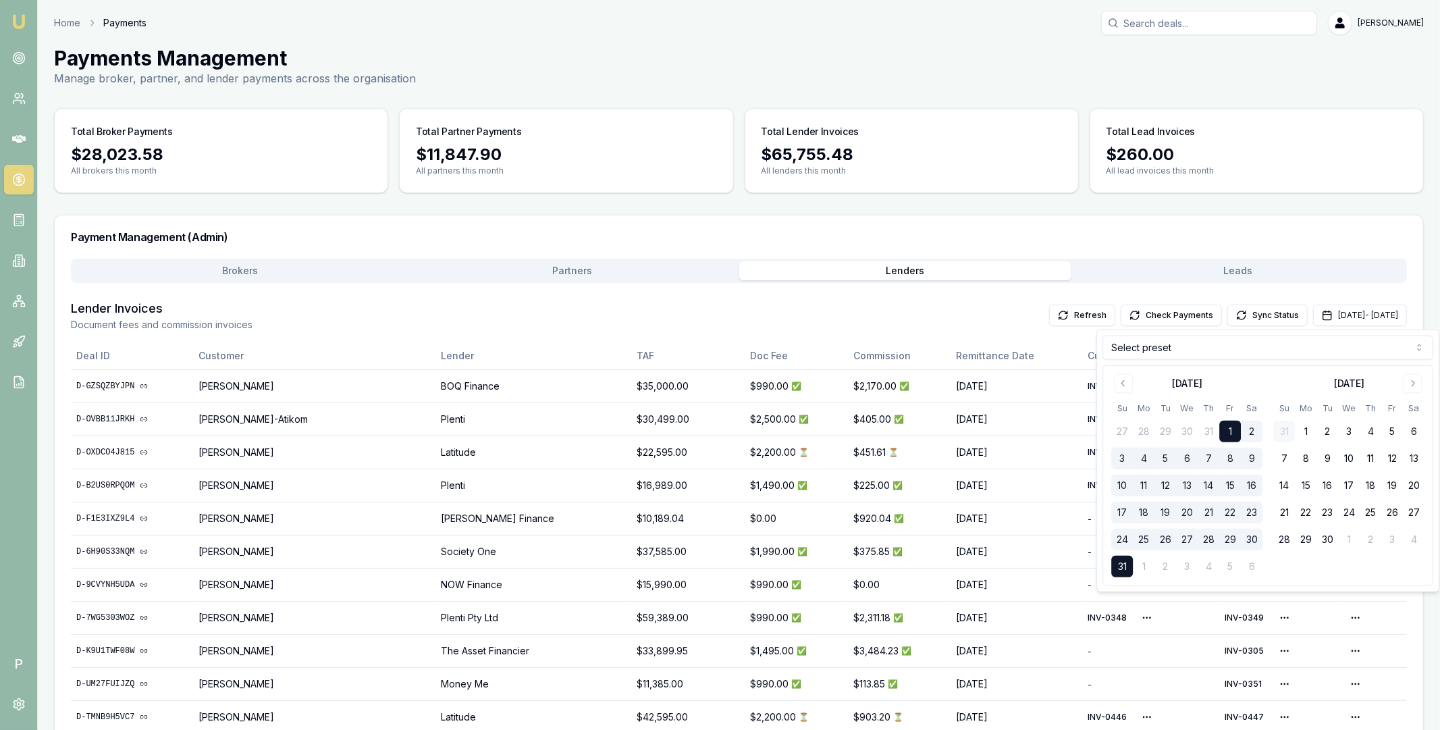
click at [1230, 347] on html "Emu Broker P Home Payments Matt Leeburn Toggle Menu Payments Management Manage …" at bounding box center [720, 365] width 1440 height 730
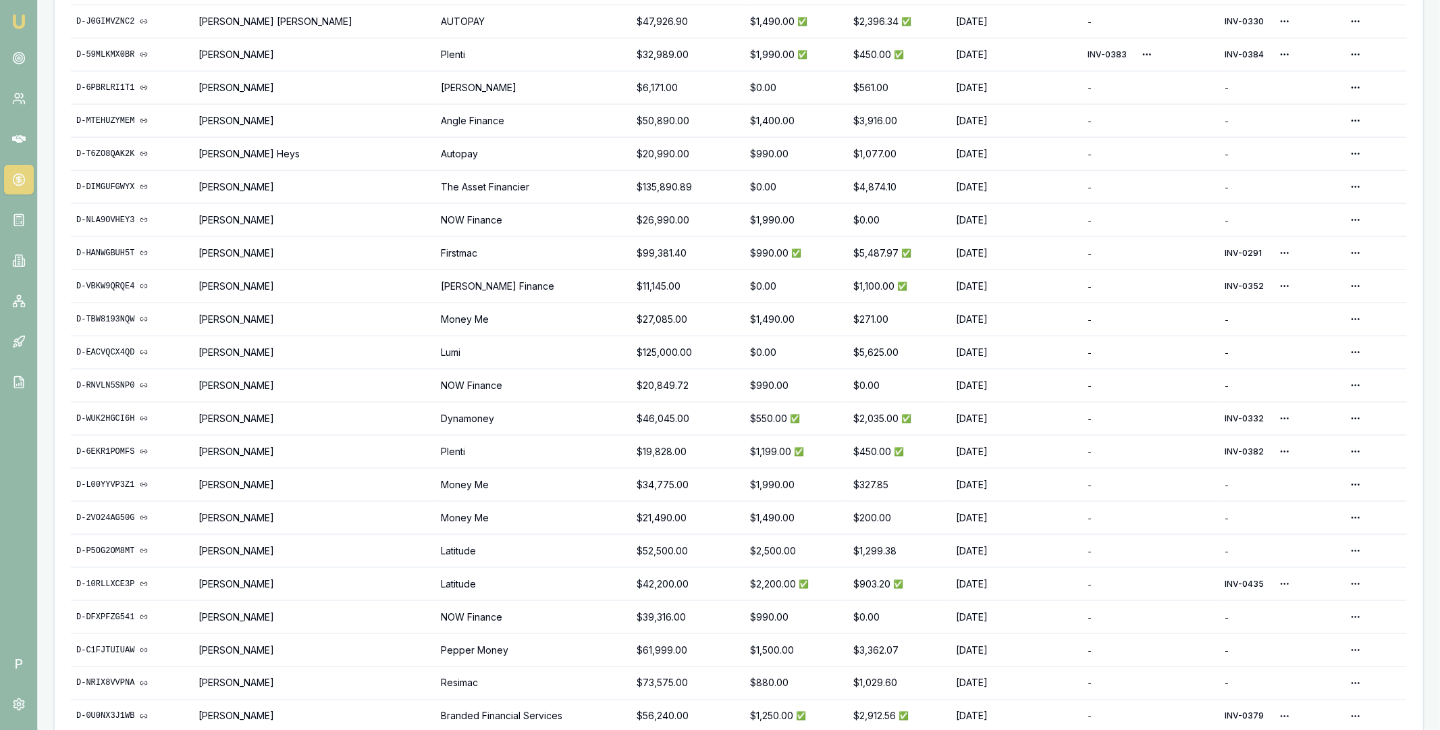
scroll to position [1547, 0]
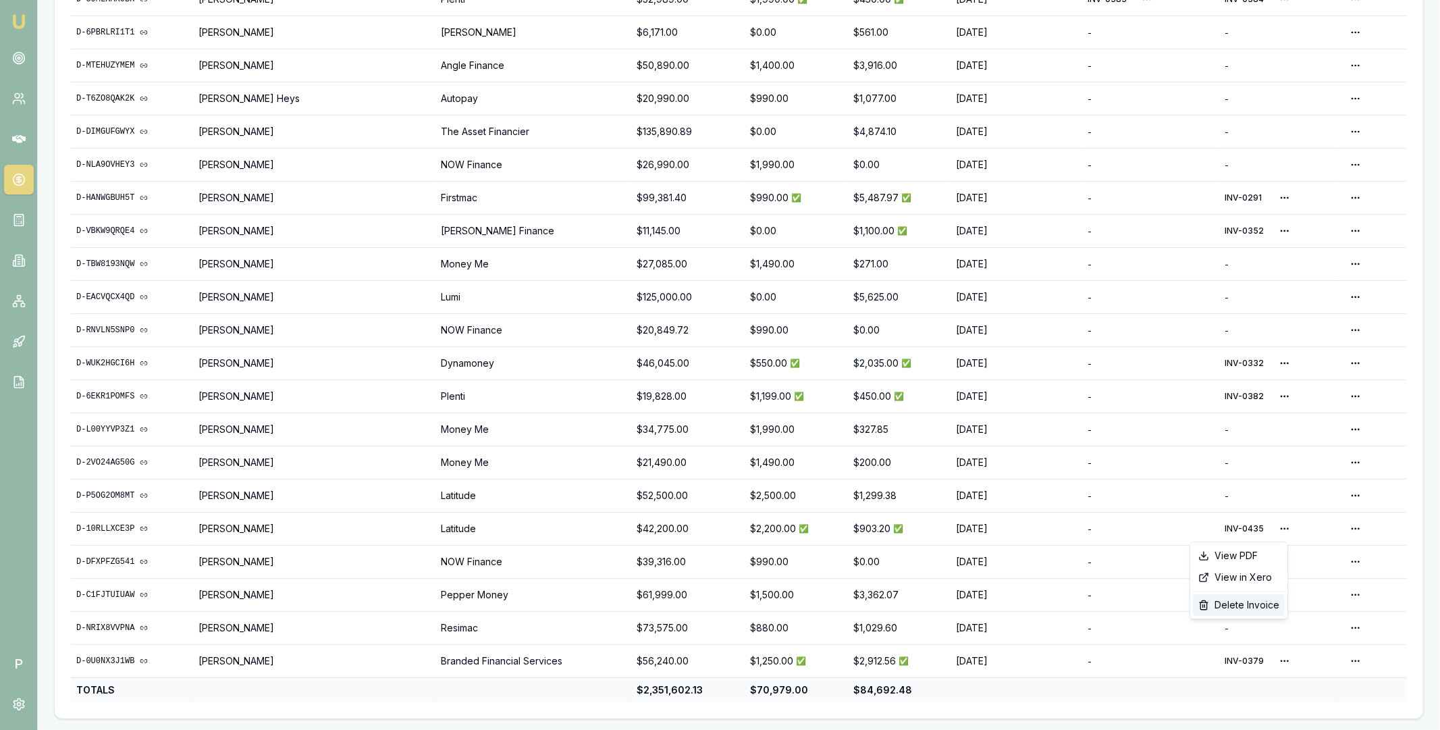
click at [1249, 603] on div "Delete Invoice" at bounding box center [1239, 605] width 92 height 22
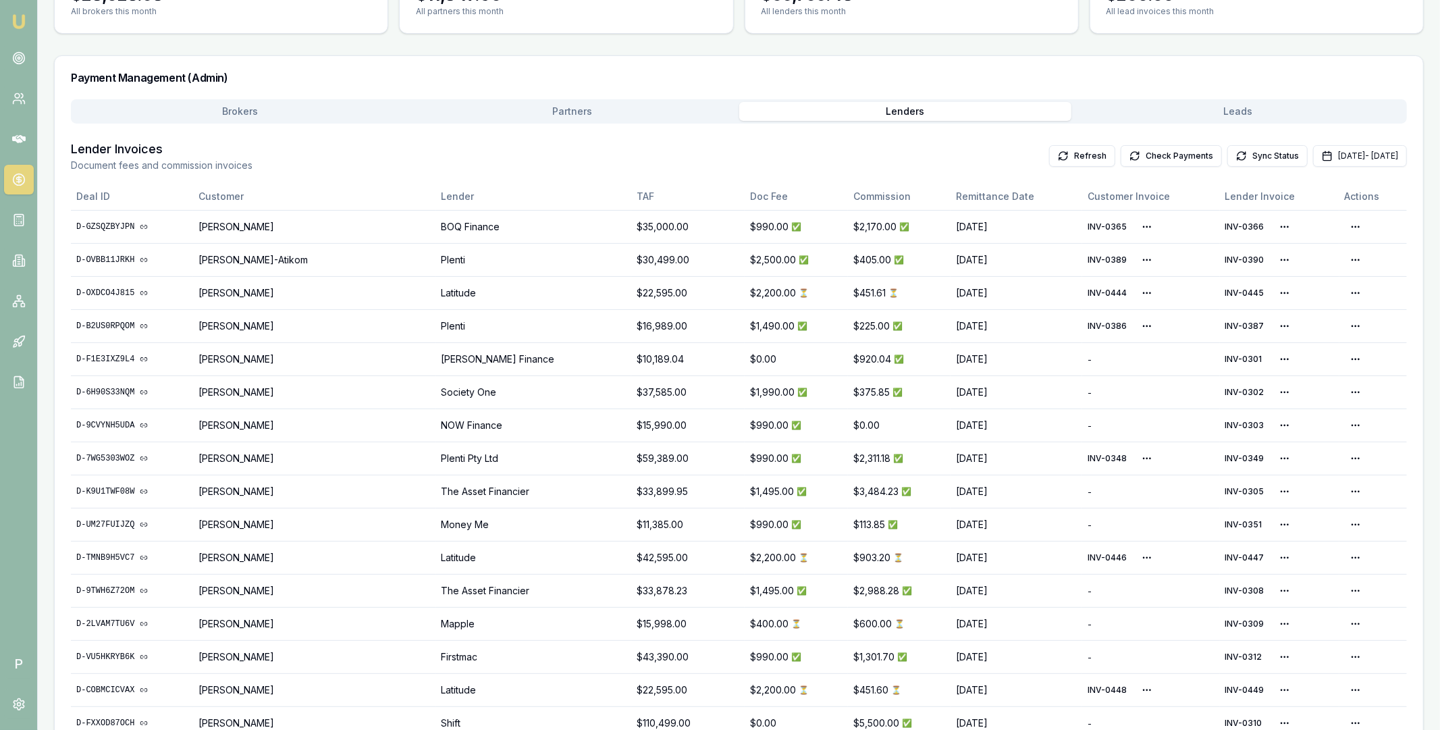
scroll to position [27, 0]
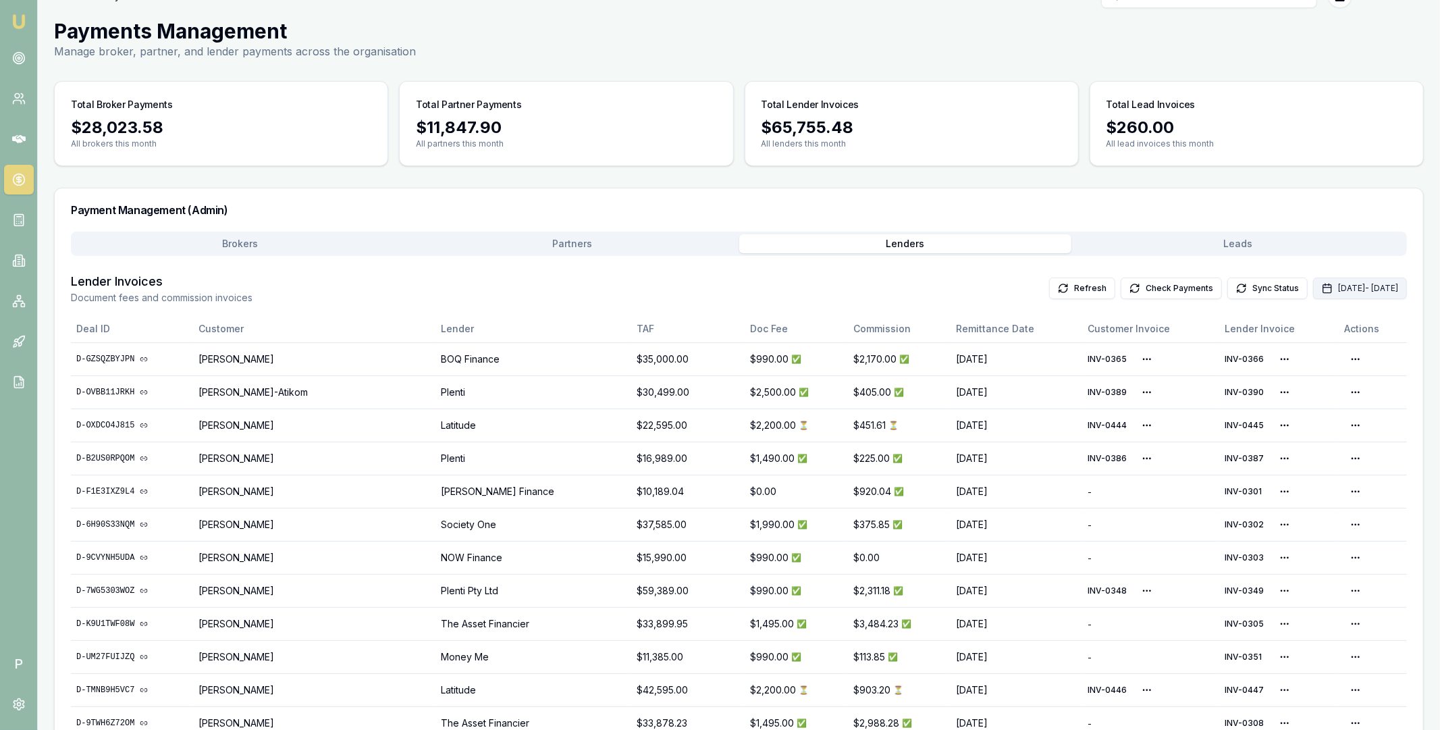
click at [1313, 289] on button "[DATE] - [DATE]" at bounding box center [1360, 288] width 94 height 22
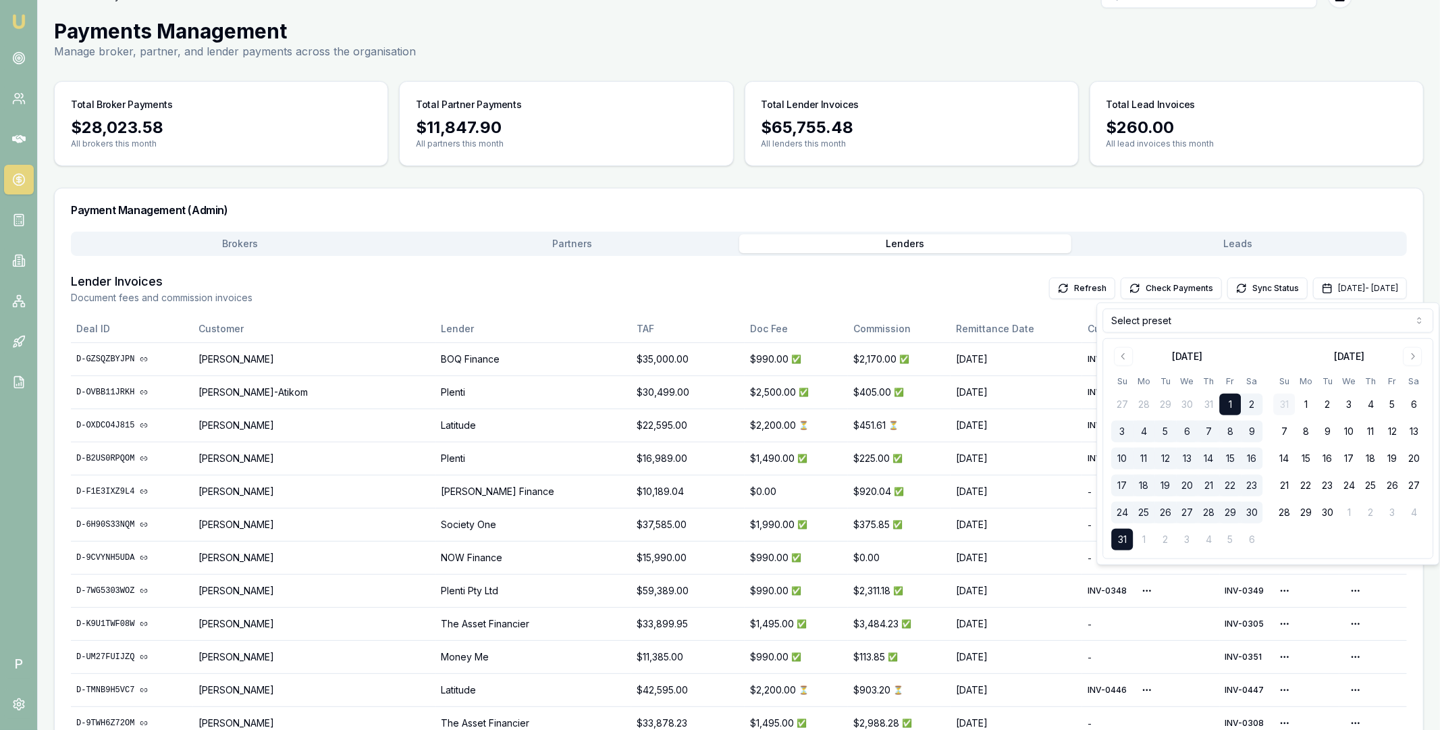
click at [1228, 325] on html "Emu Broker P Home Payments Matt Leeburn Toggle Menu Payments Management Manage …" at bounding box center [720, 338] width 1440 height 730
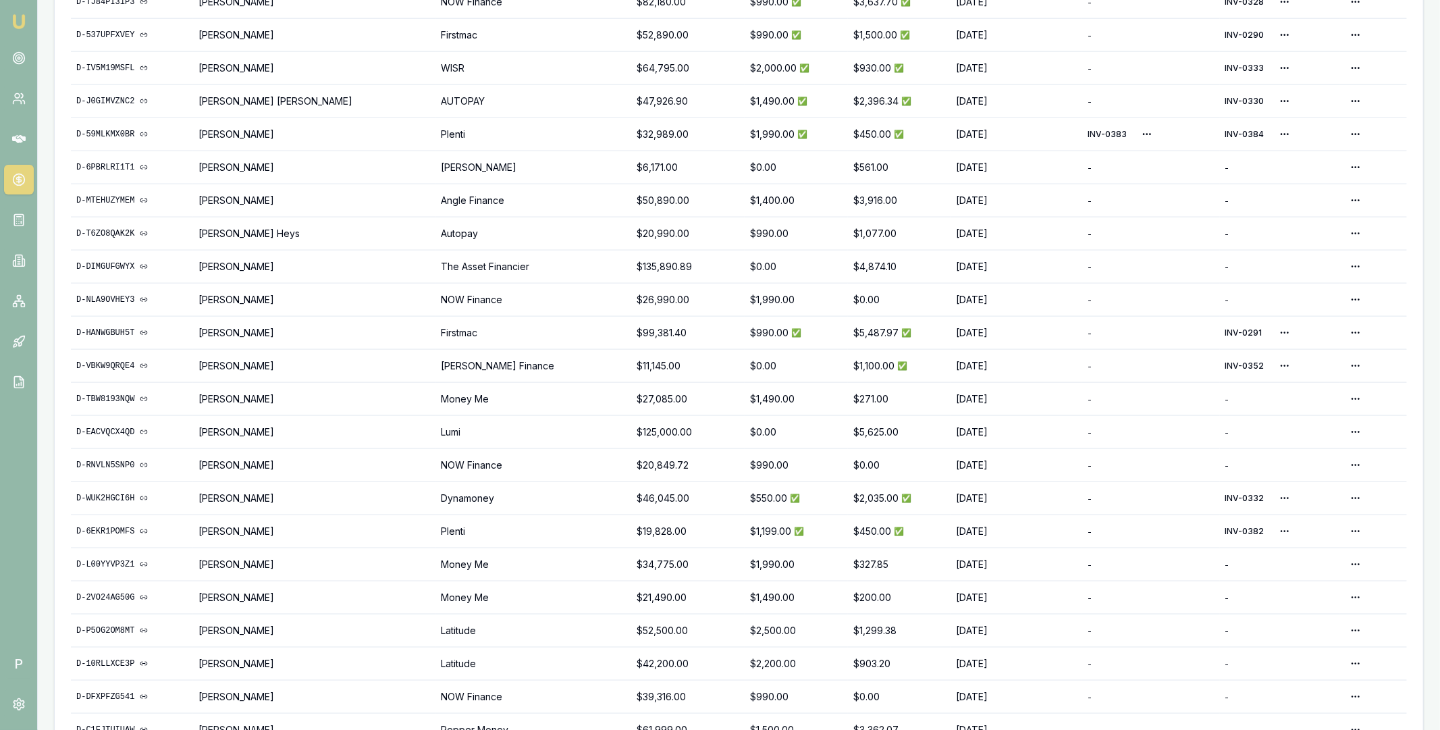
scroll to position [1547, 0]
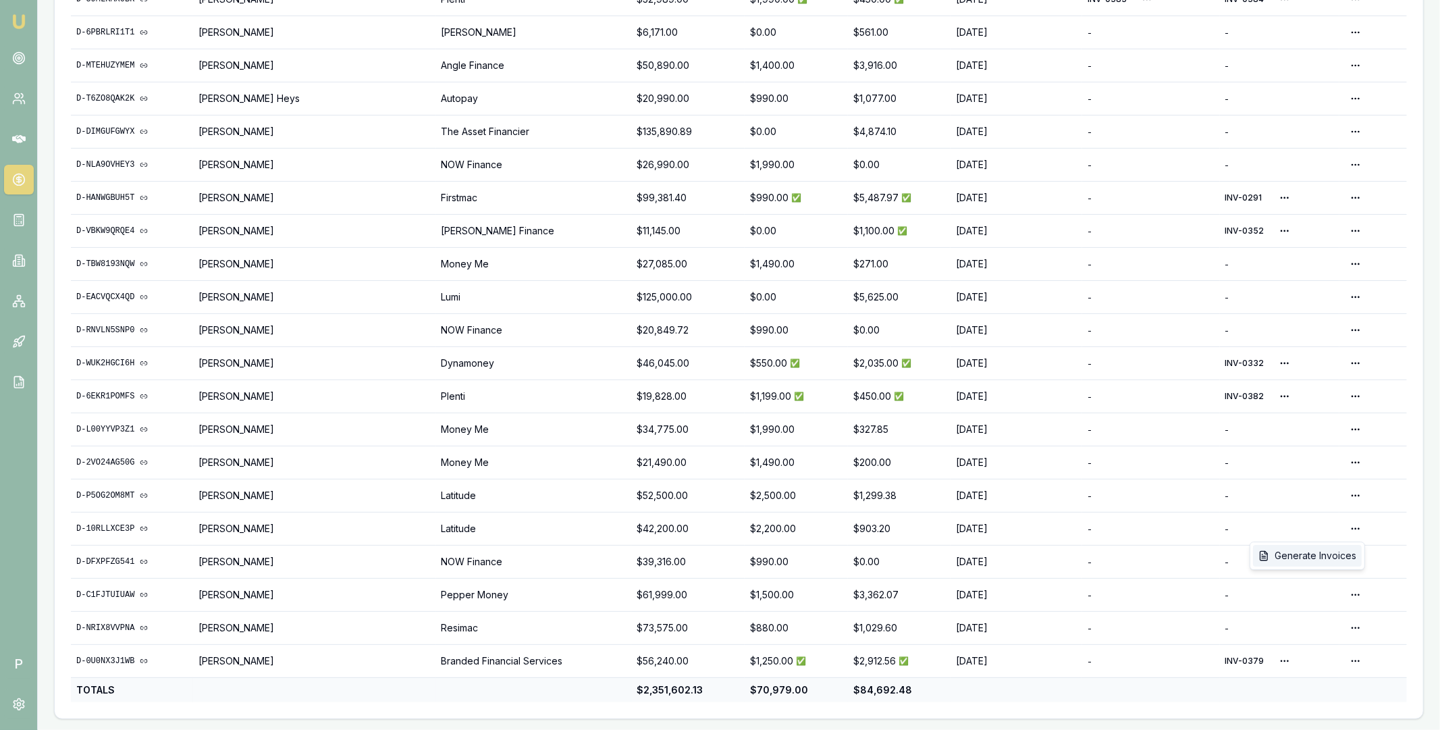
click at [1333, 553] on div "Generate Invoices" at bounding box center [1307, 556] width 109 height 22
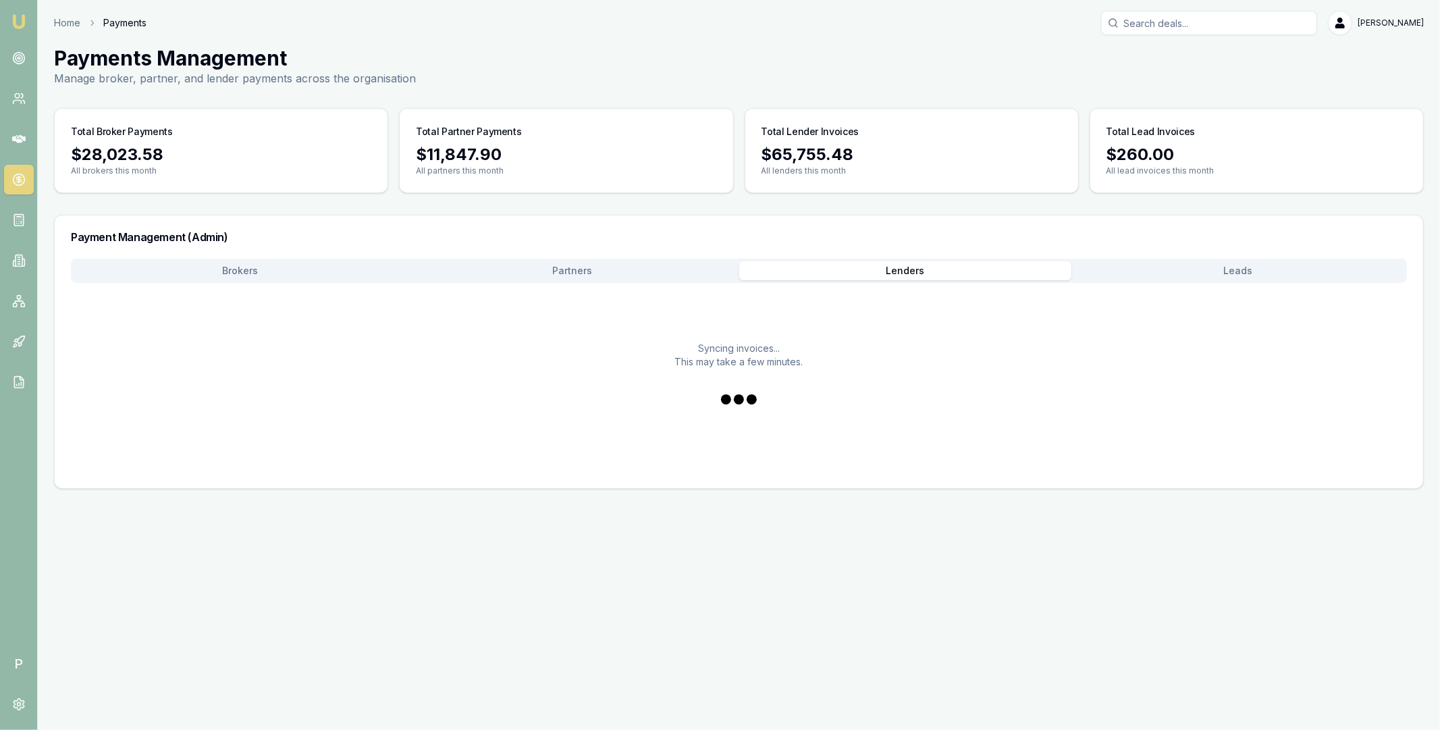
scroll to position [0, 0]
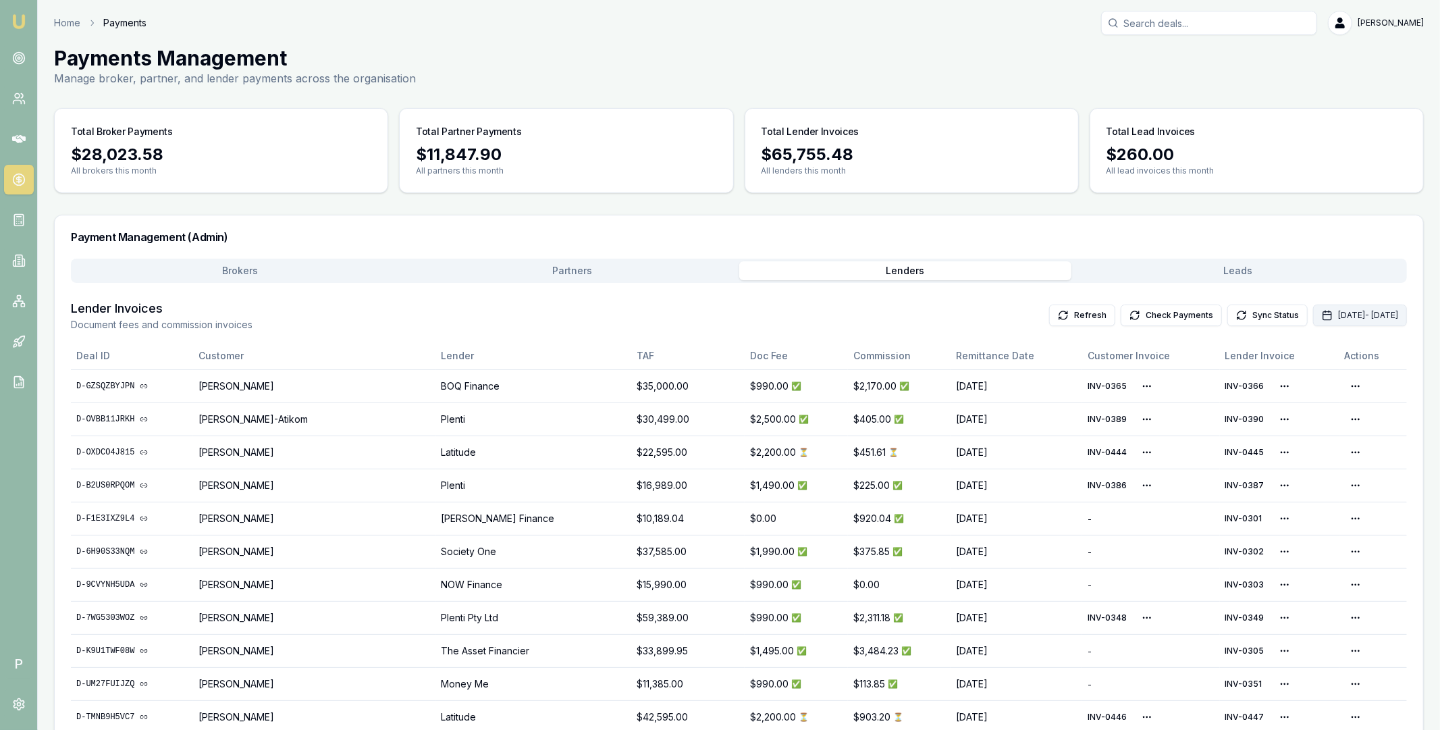
click at [1313, 317] on button "[DATE] - [DATE]" at bounding box center [1360, 315] width 94 height 22
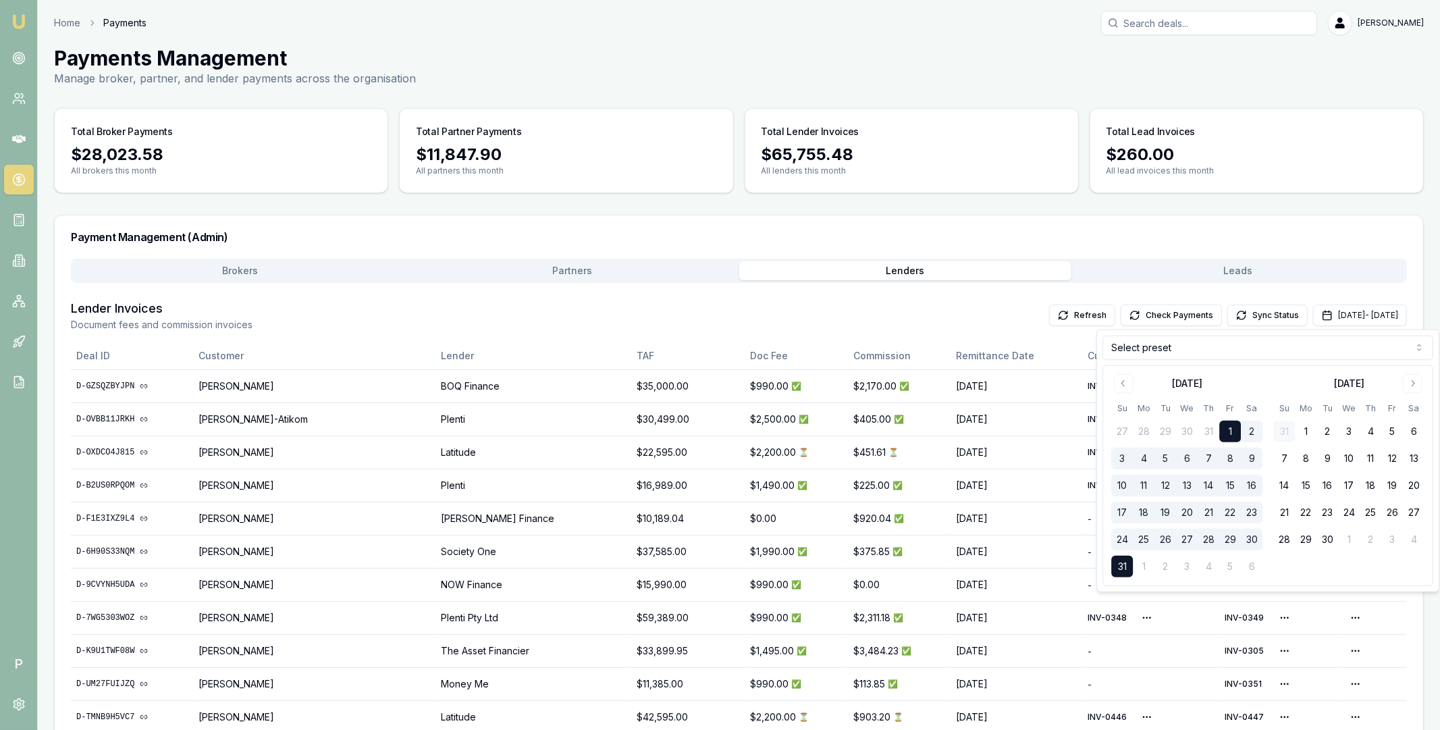
click at [1220, 342] on html "Emu Broker P Home Payments Matt Leeburn Toggle Menu Payments Management Manage …" at bounding box center [720, 365] width 1440 height 730
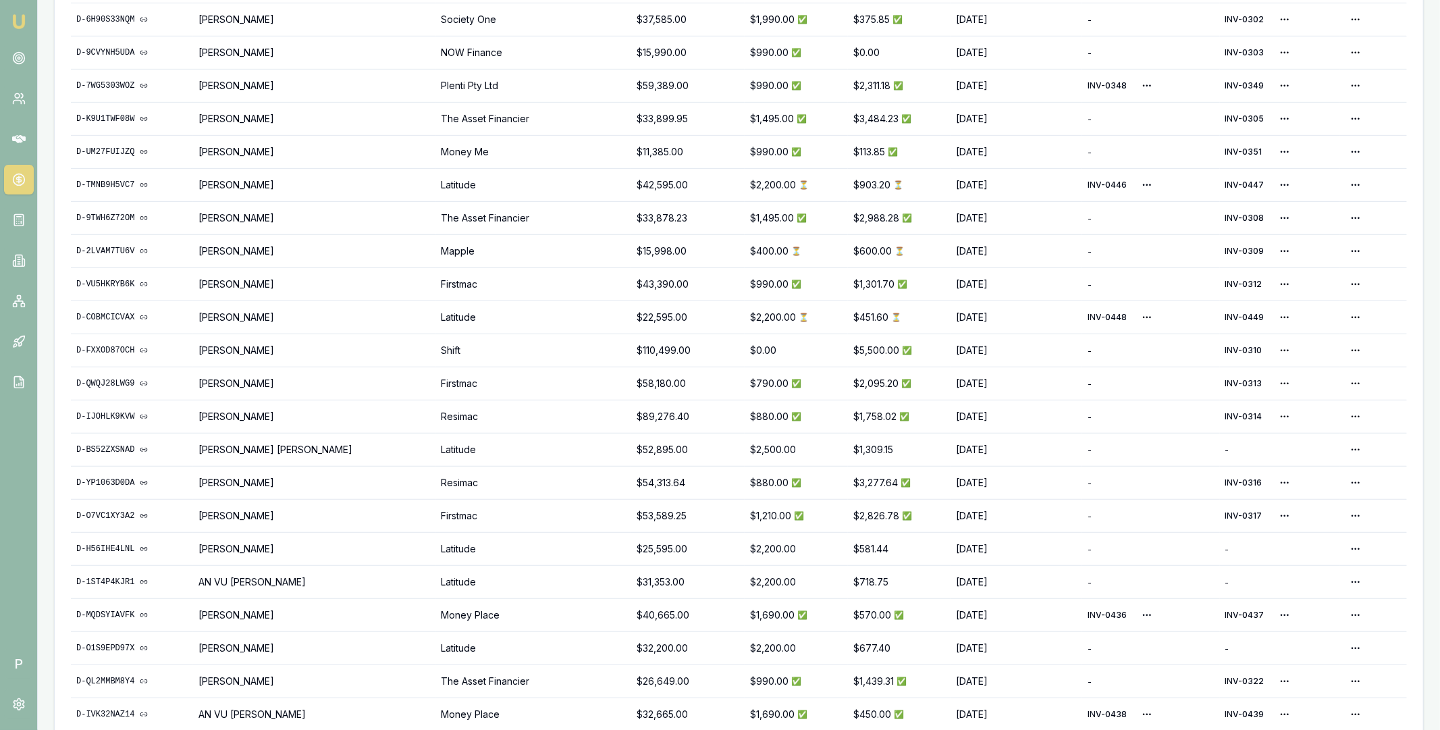
scroll to position [570, 0]
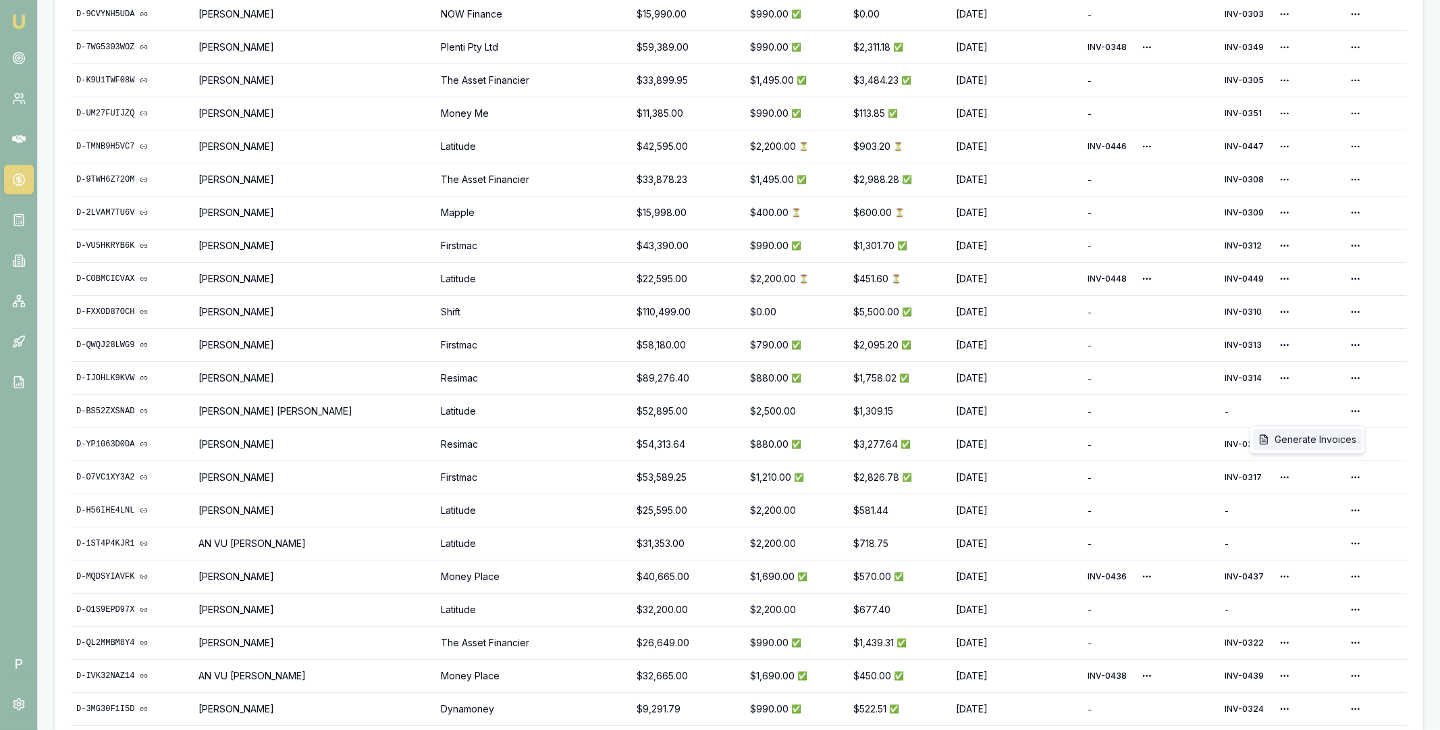
click at [1332, 437] on div "Generate Invoices" at bounding box center [1307, 440] width 109 height 22
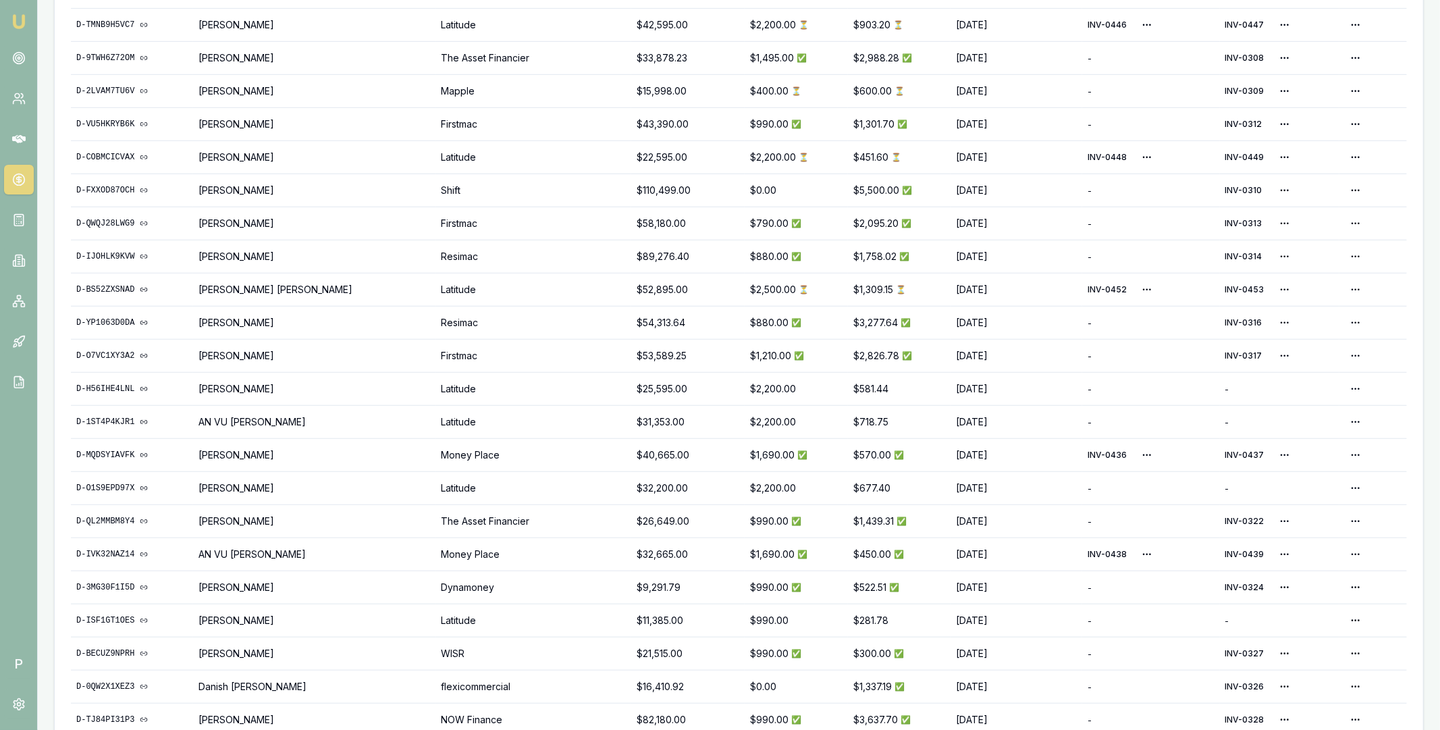
scroll to position [704, 0]
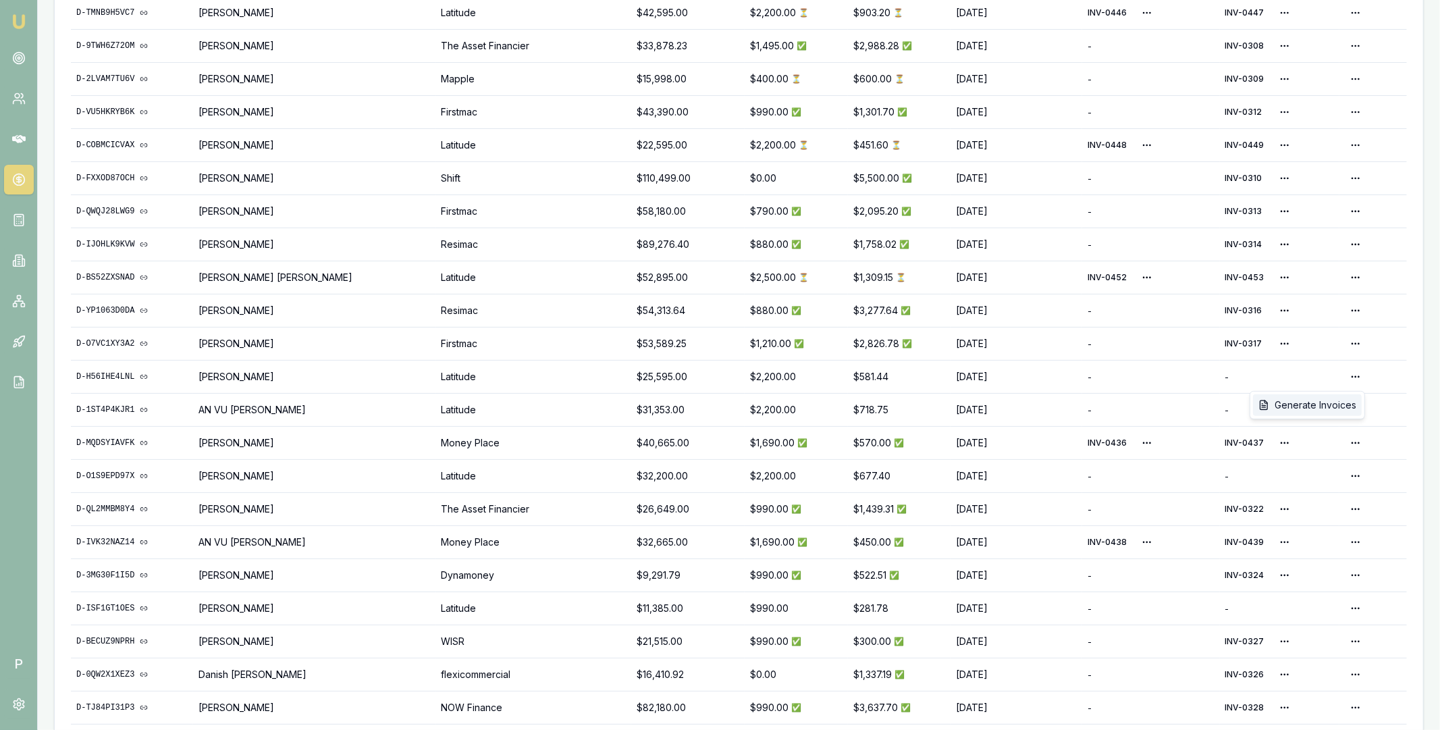
click at [1311, 408] on div "Generate Invoices" at bounding box center [1307, 405] width 109 height 22
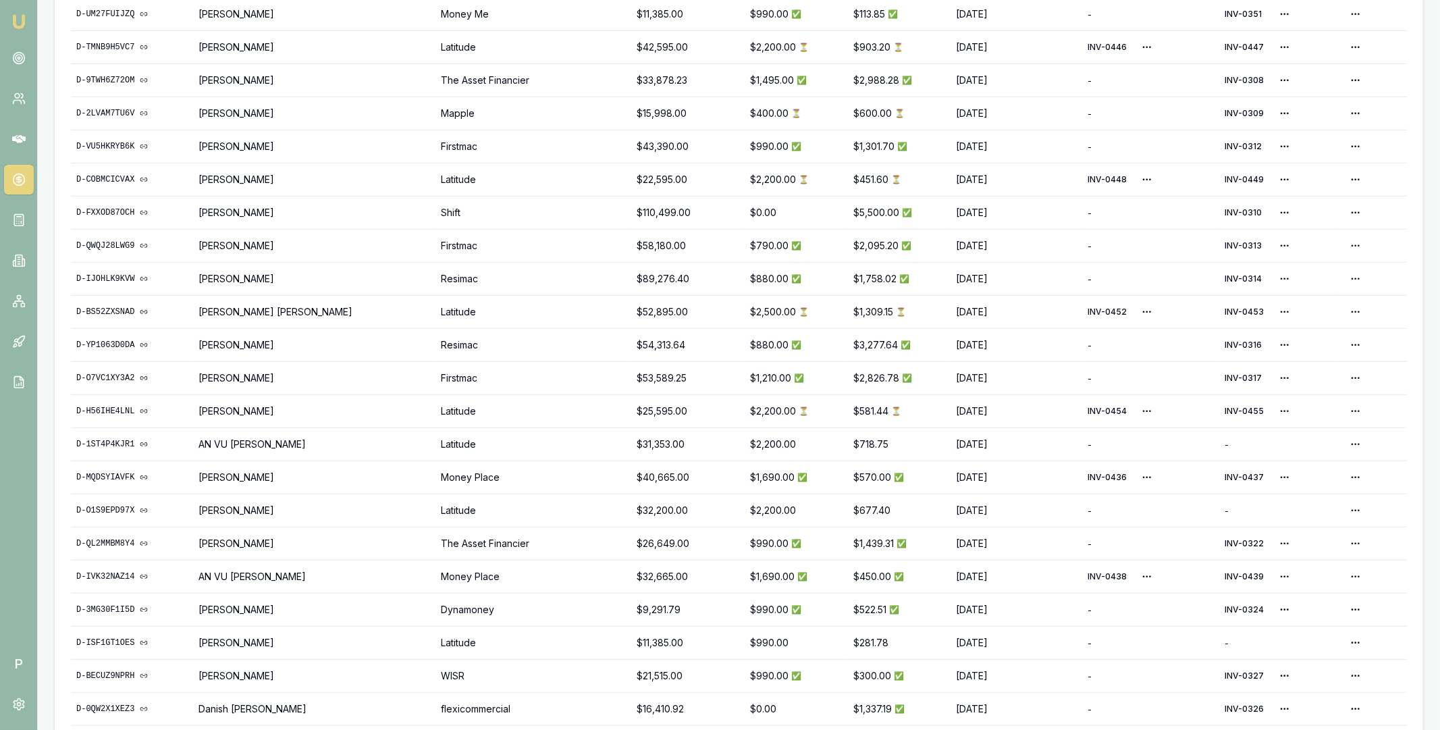
scroll to position [692, 0]
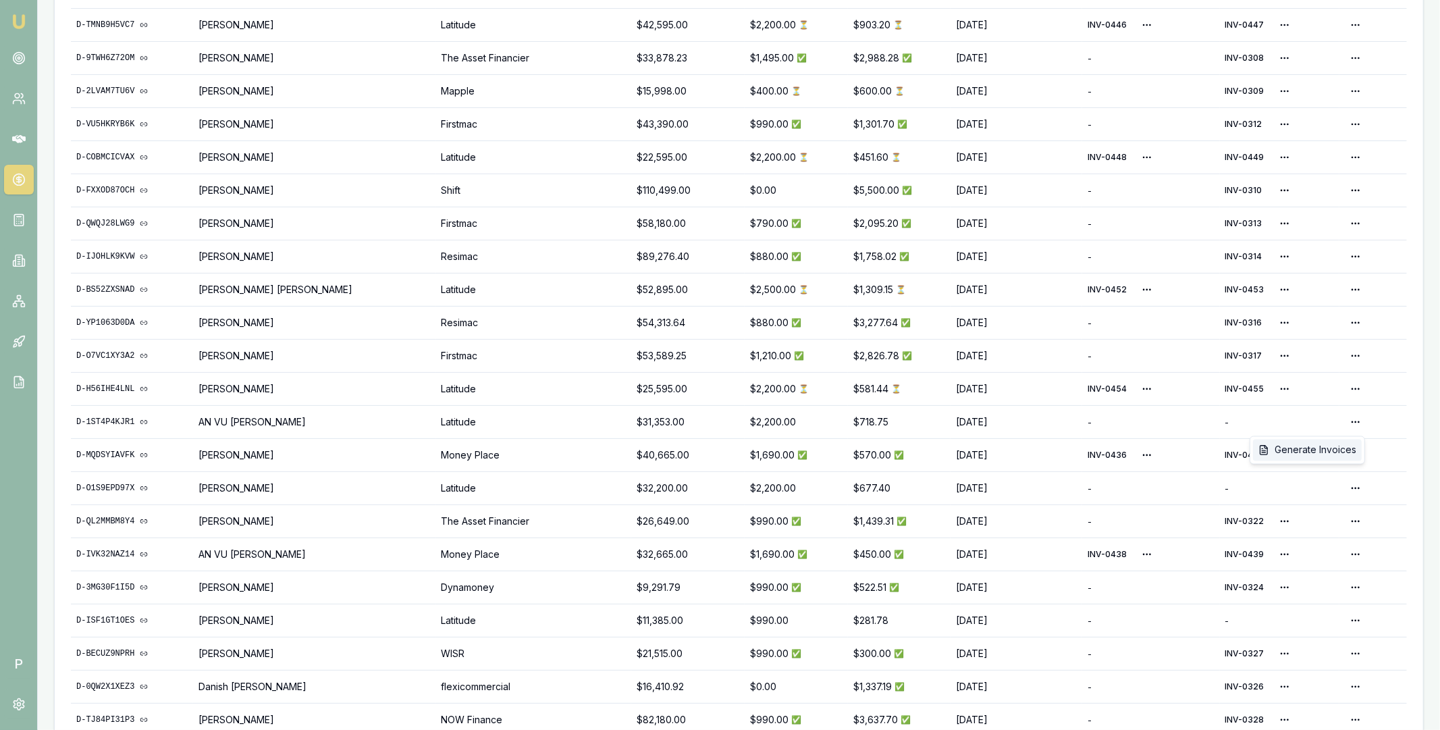
click at [1321, 449] on div "Generate Invoices" at bounding box center [1307, 450] width 109 height 22
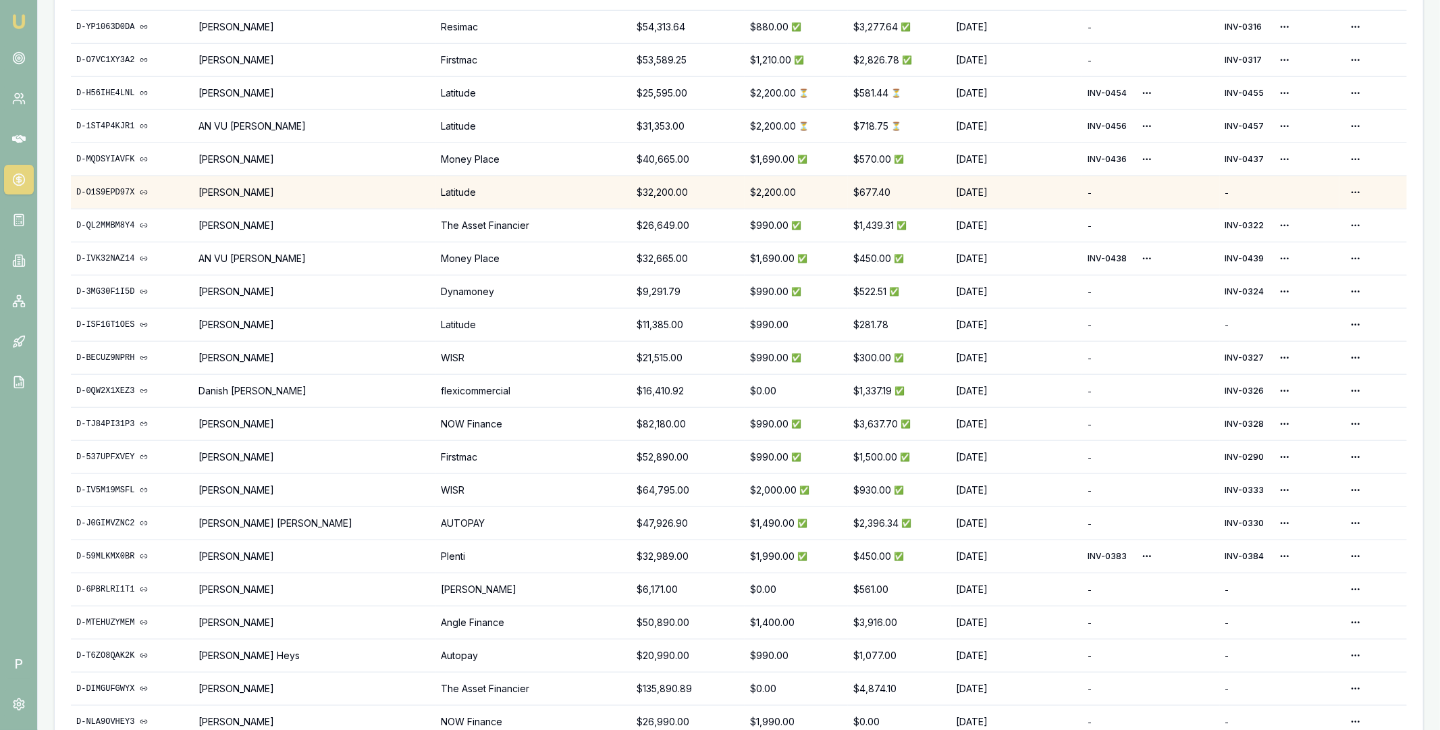
scroll to position [1002, 0]
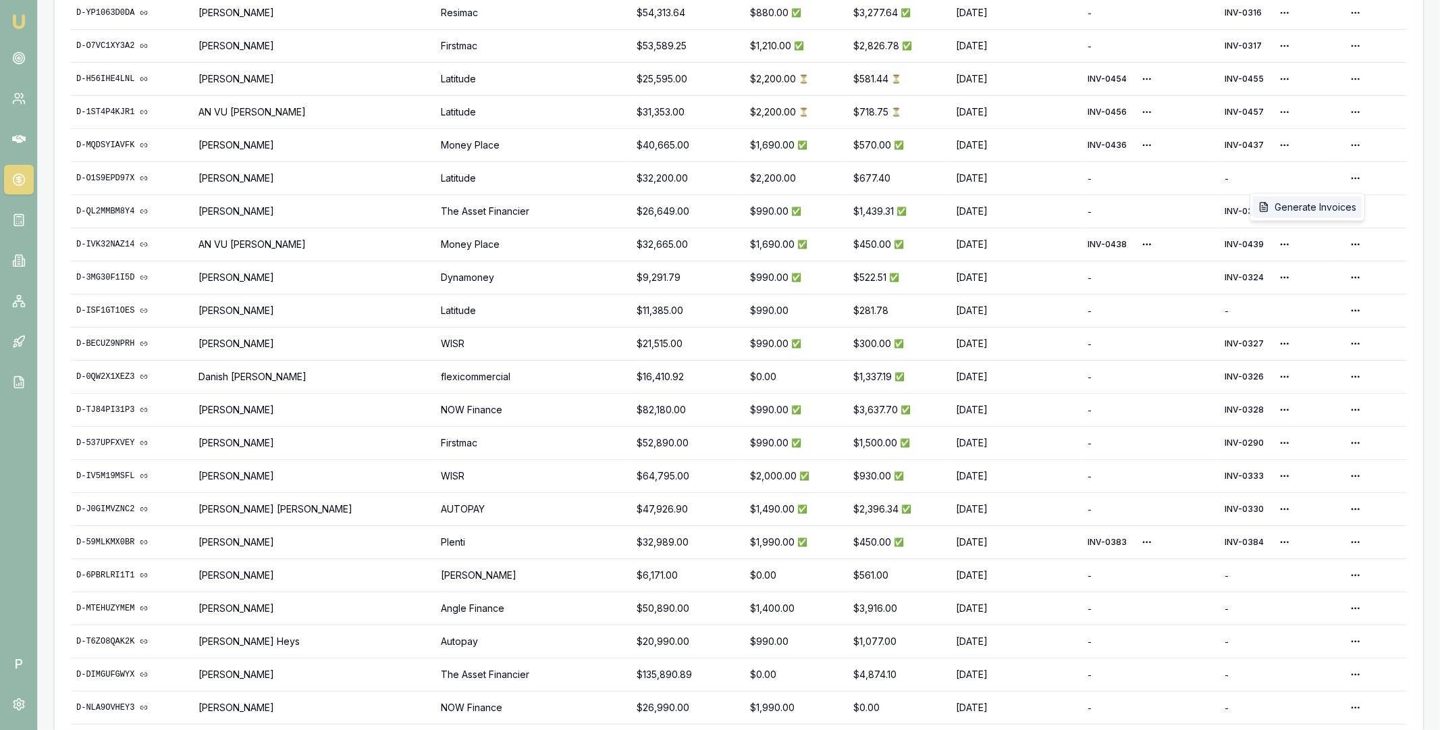
click at [1327, 198] on div "Generate Invoices" at bounding box center [1307, 207] width 109 height 22
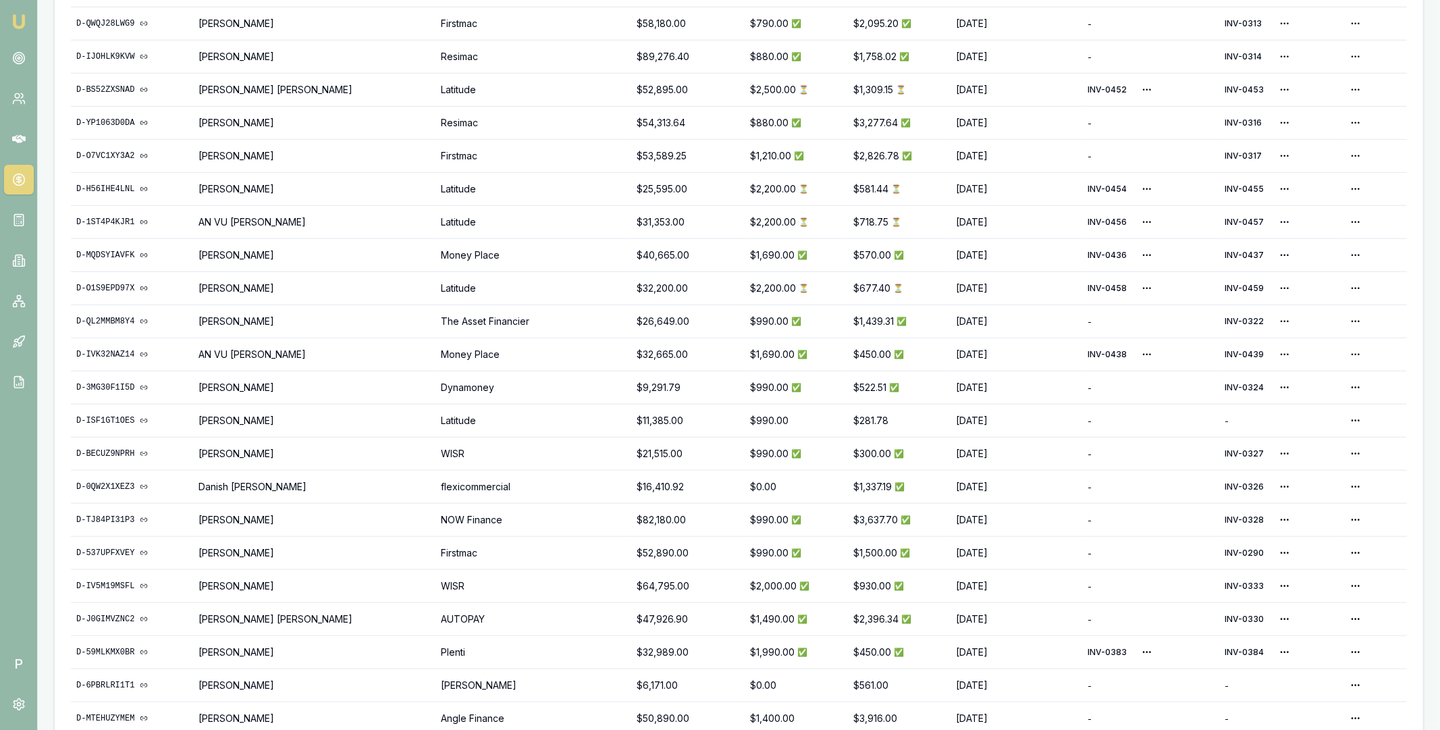
scroll to position [1002, 0]
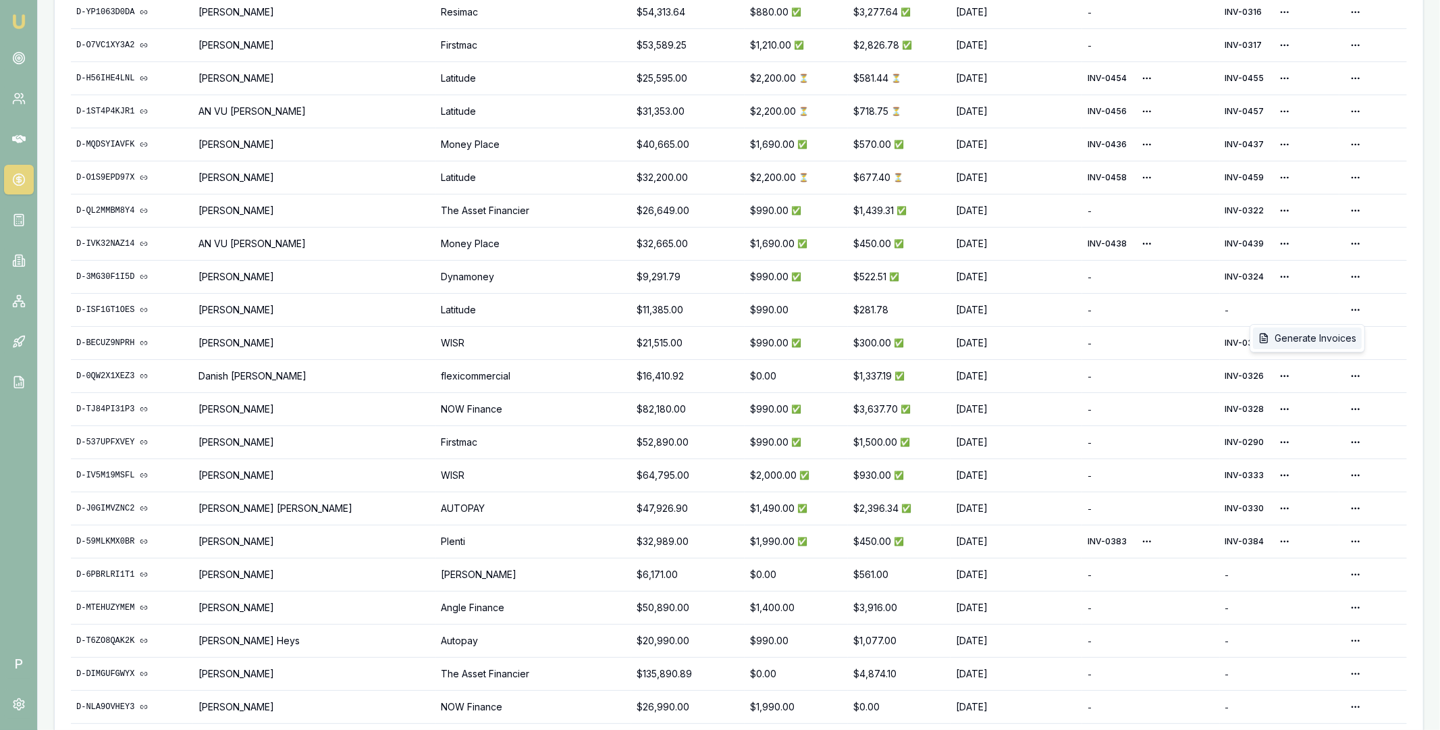
click at [1318, 337] on div "Generate Invoices" at bounding box center [1307, 338] width 109 height 22
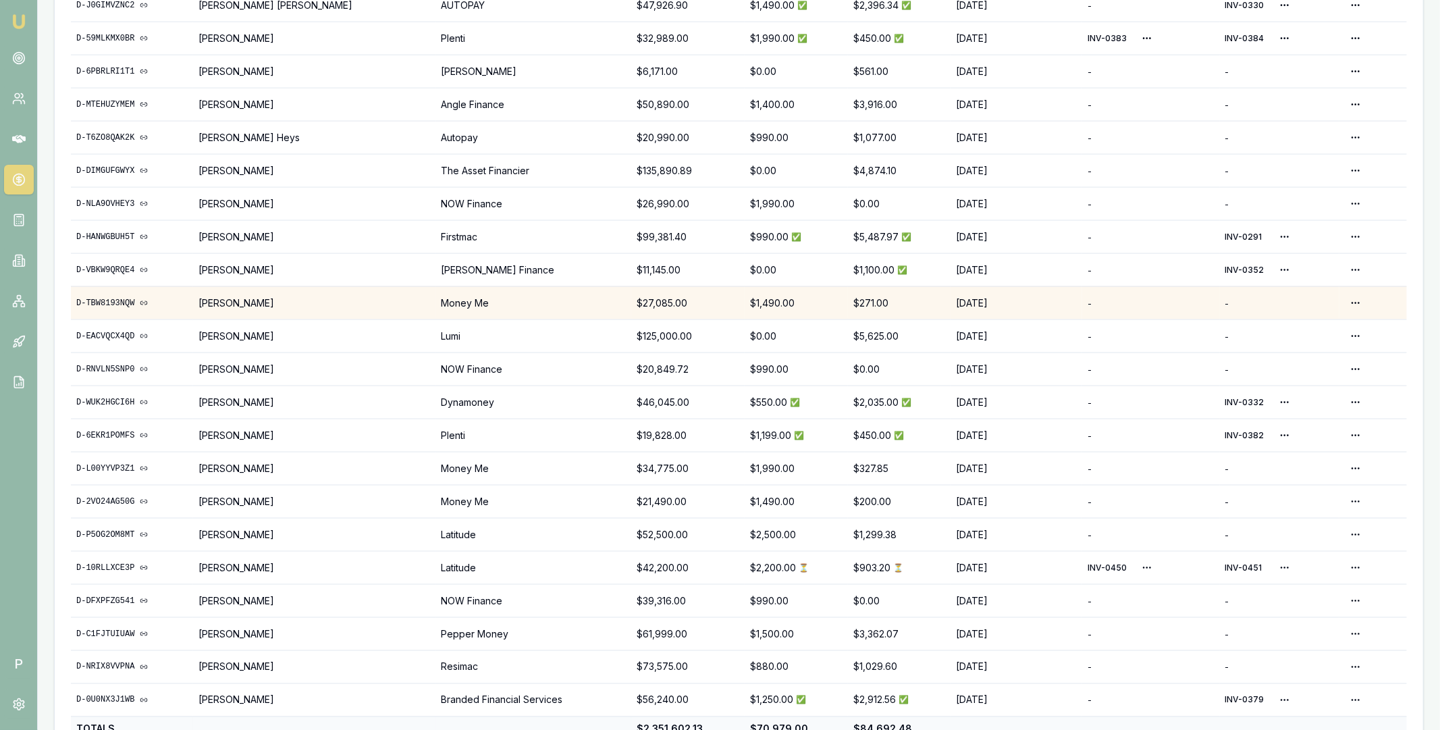
scroll to position [1547, 0]
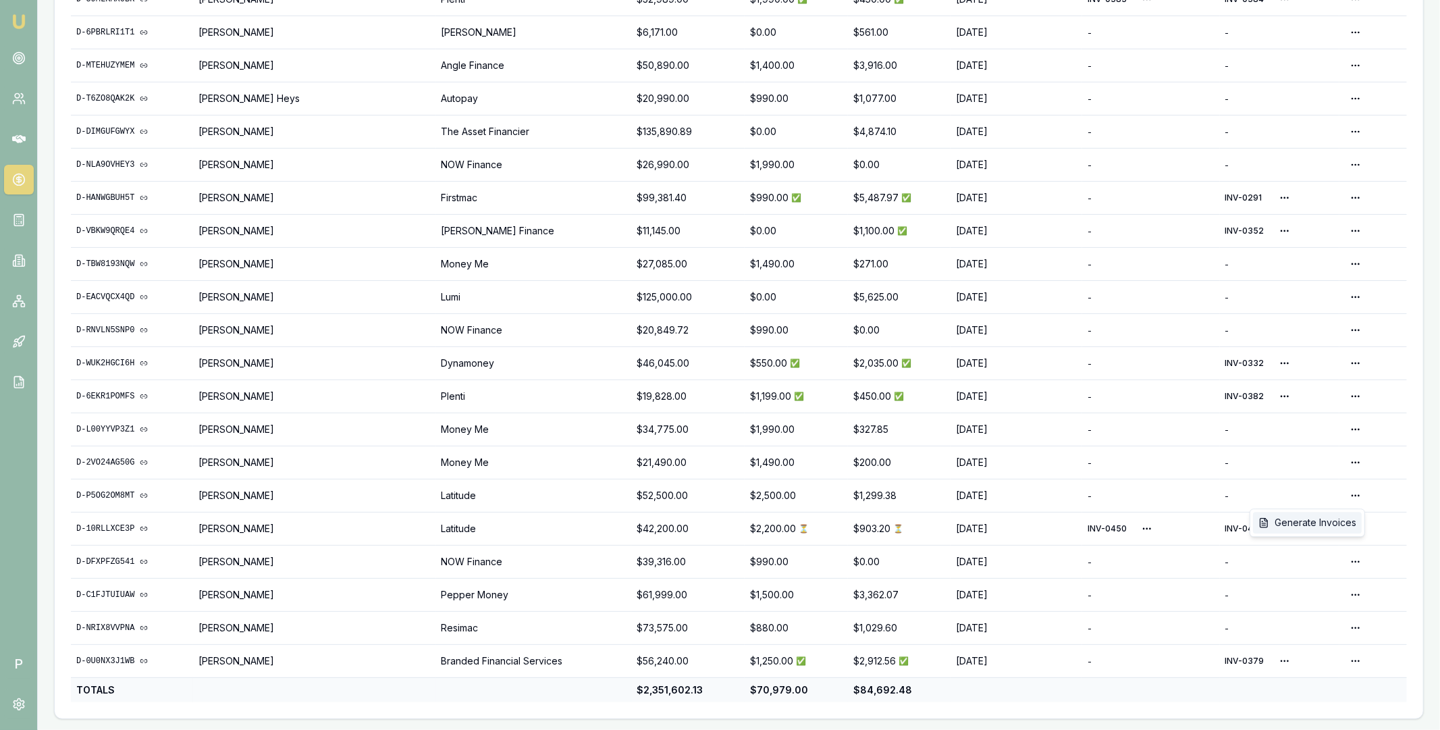
click at [1328, 525] on div "Generate Invoices" at bounding box center [1307, 523] width 109 height 22
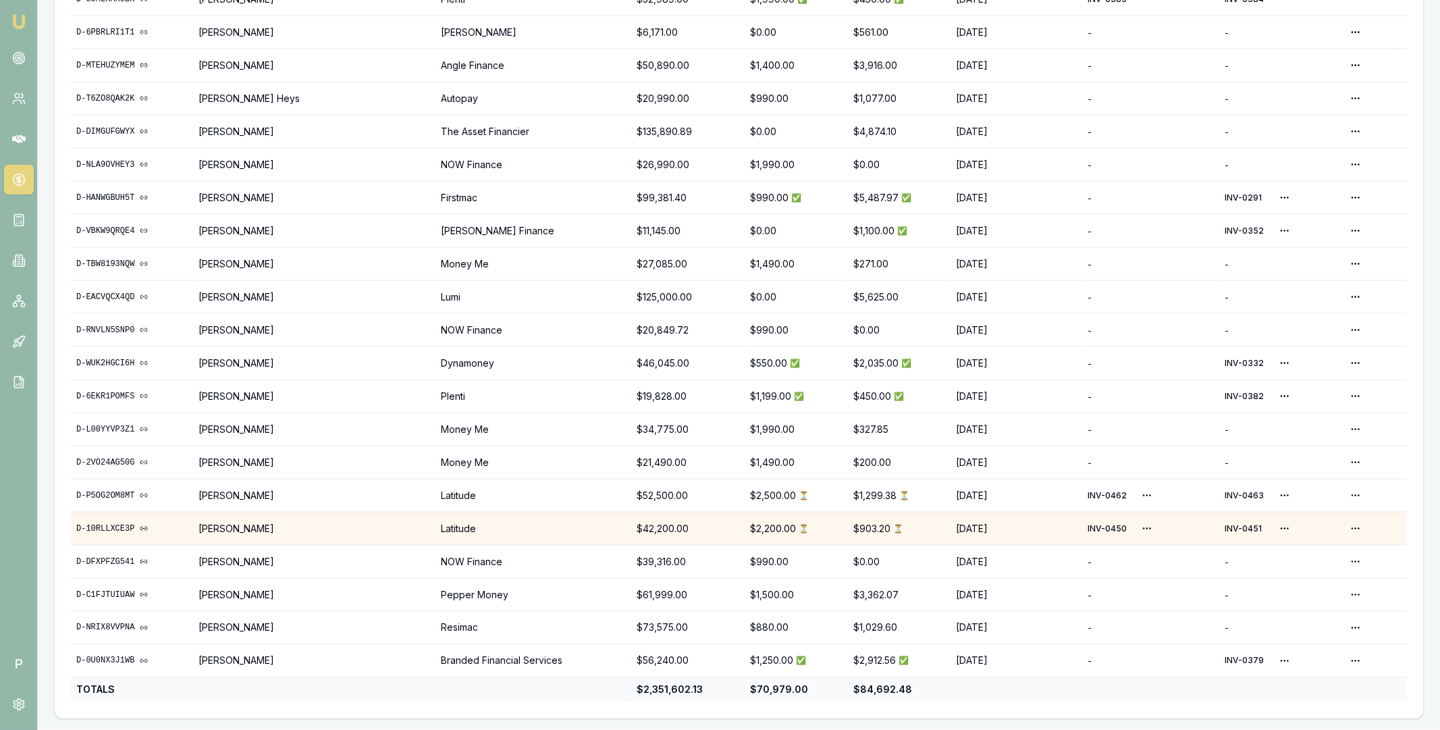
drag, startPoint x: 275, startPoint y: 528, endPoint x: 208, endPoint y: 528, distance: 66.8
click at [208, 528] on td "[PERSON_NAME]" at bounding box center [314, 528] width 243 height 33
copy td "[PERSON_NAME]"
copy link "D-10RLLXCE3P"
drag, startPoint x: 73, startPoint y: 530, endPoint x: 132, endPoint y: 526, distance: 59.5
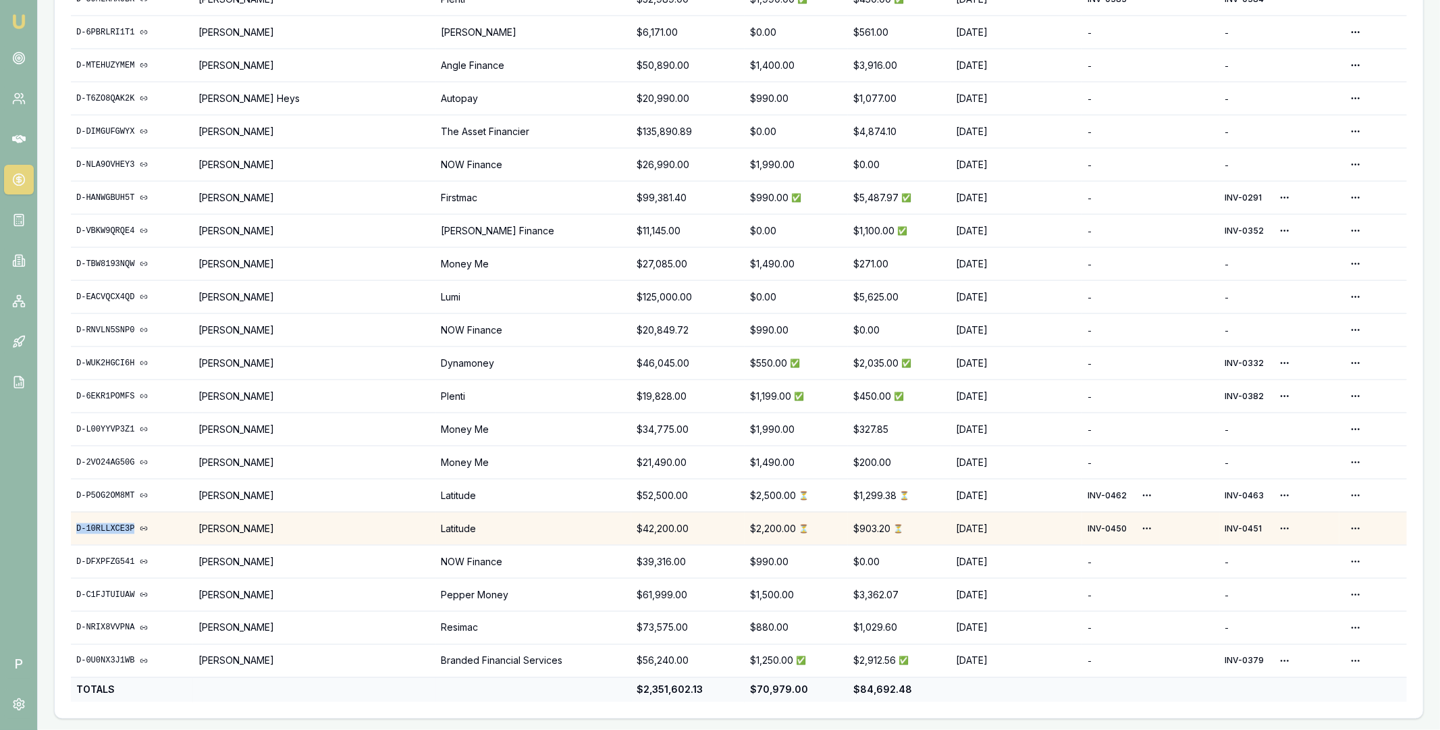
click at [132, 526] on td "D-10RLLXCE3P" at bounding box center [132, 528] width 122 height 33
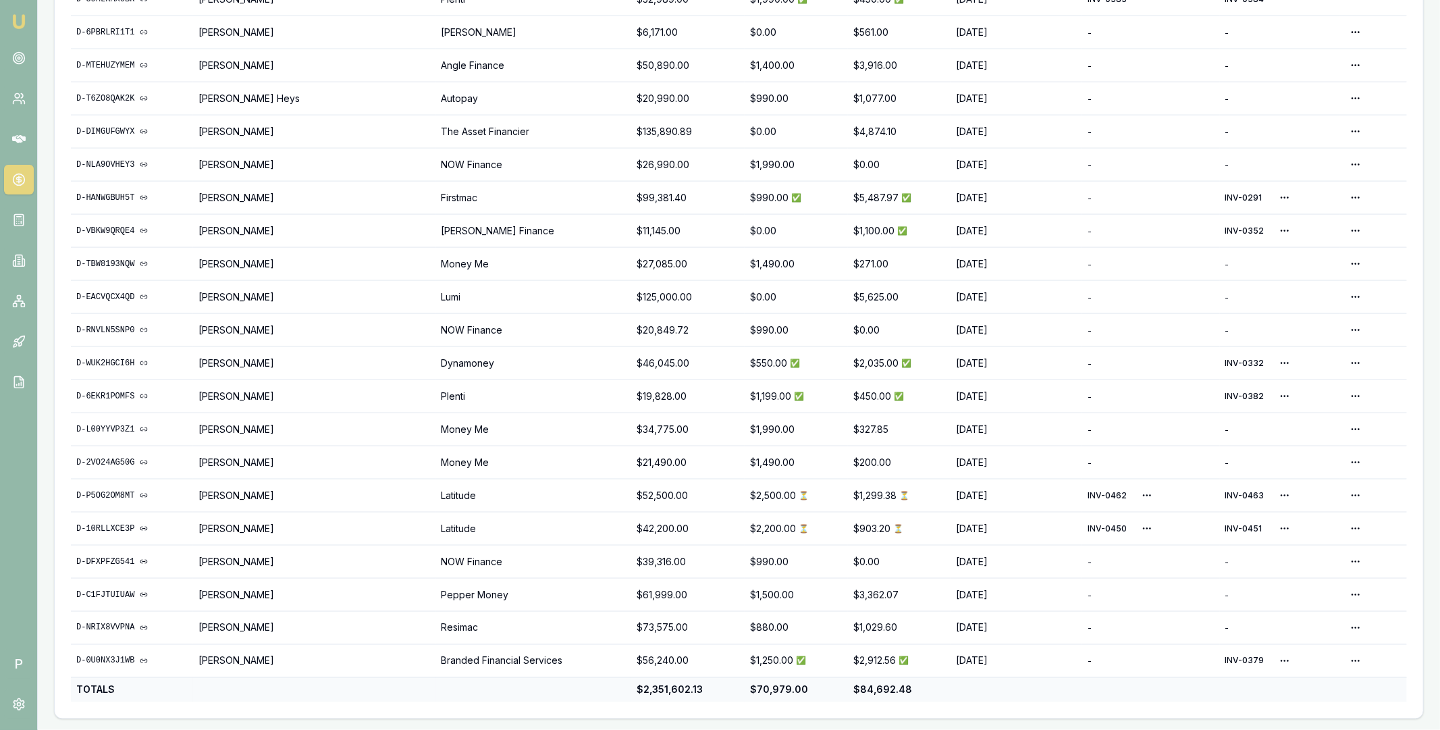
click at [16, 178] on icon at bounding box center [18, 179] width 5 height 5
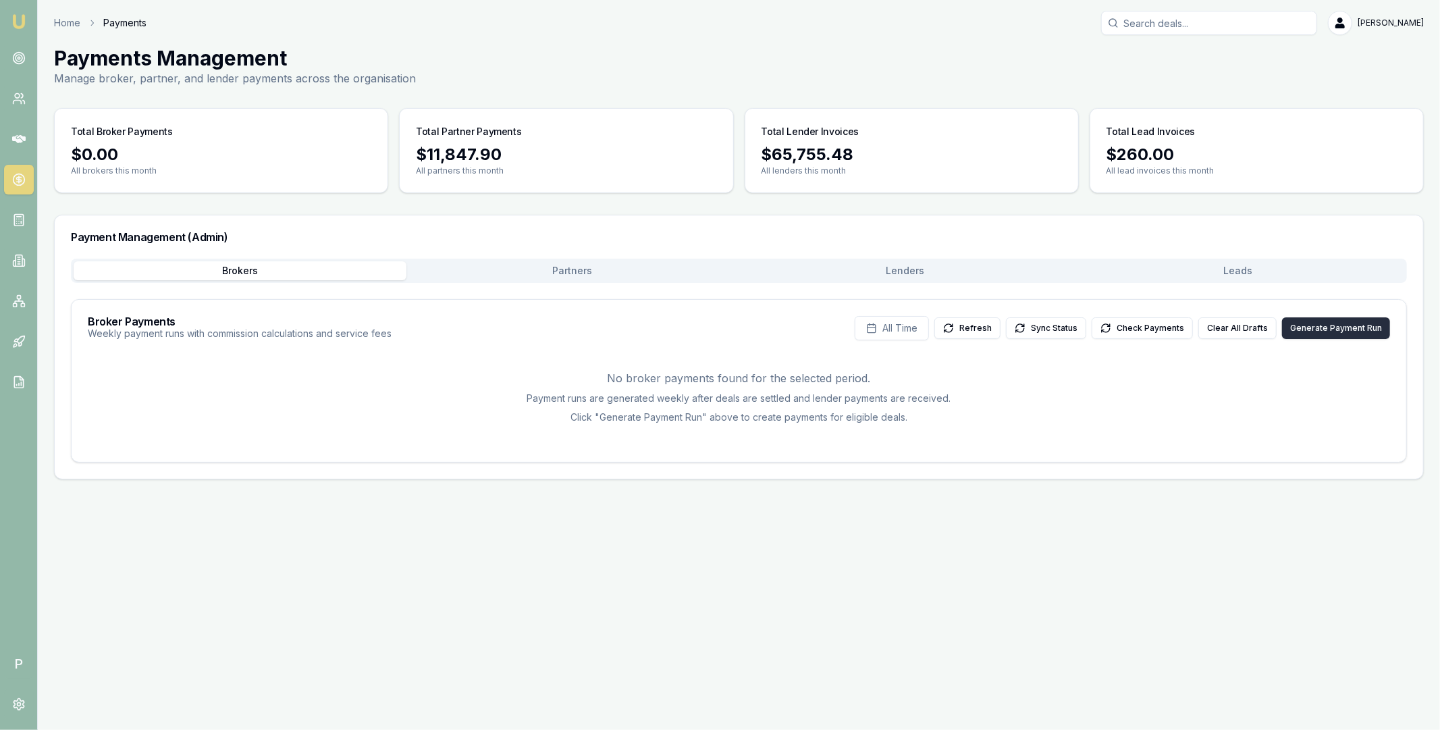
click at [1338, 325] on button "Generate Payment Run" at bounding box center [1336, 328] width 108 height 22
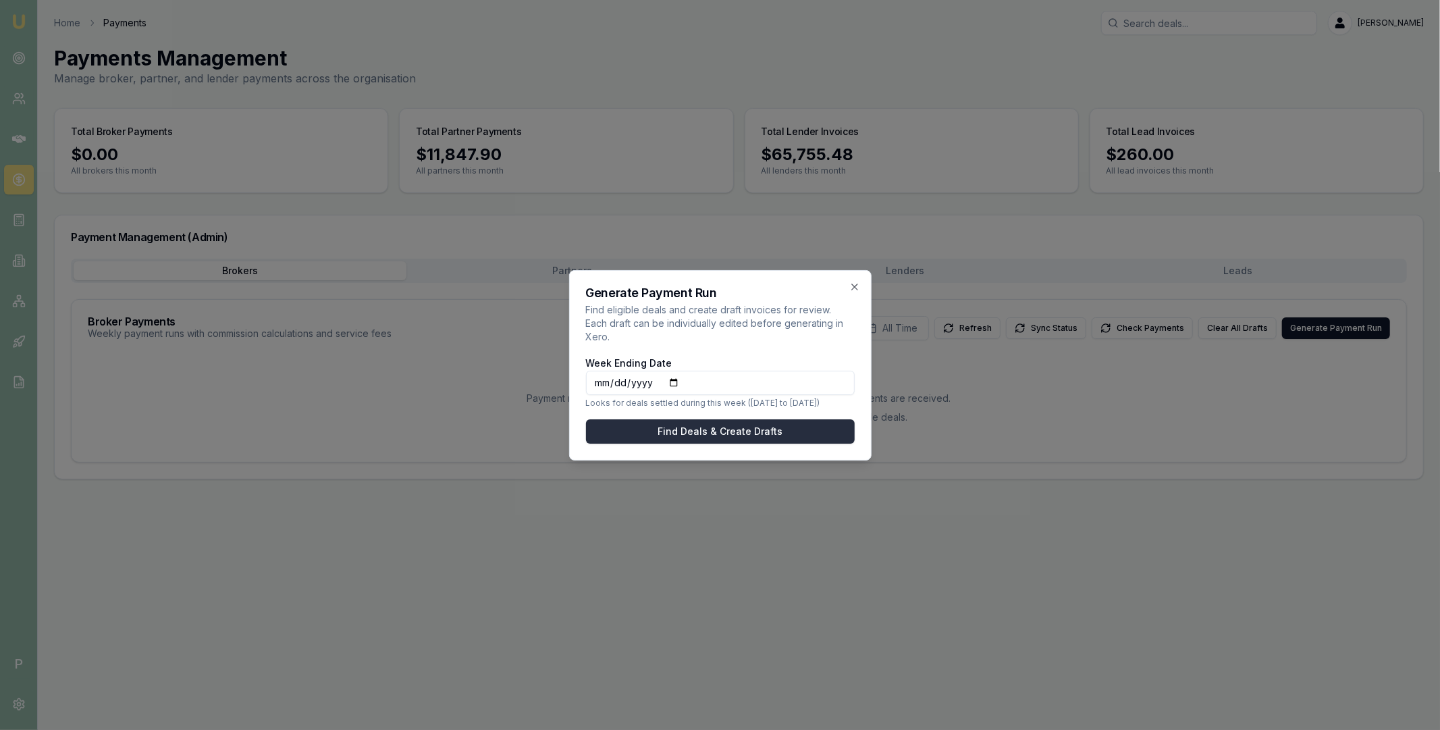
click at [715, 429] on button "Find Deals & Create Drafts" at bounding box center [720, 431] width 269 height 24
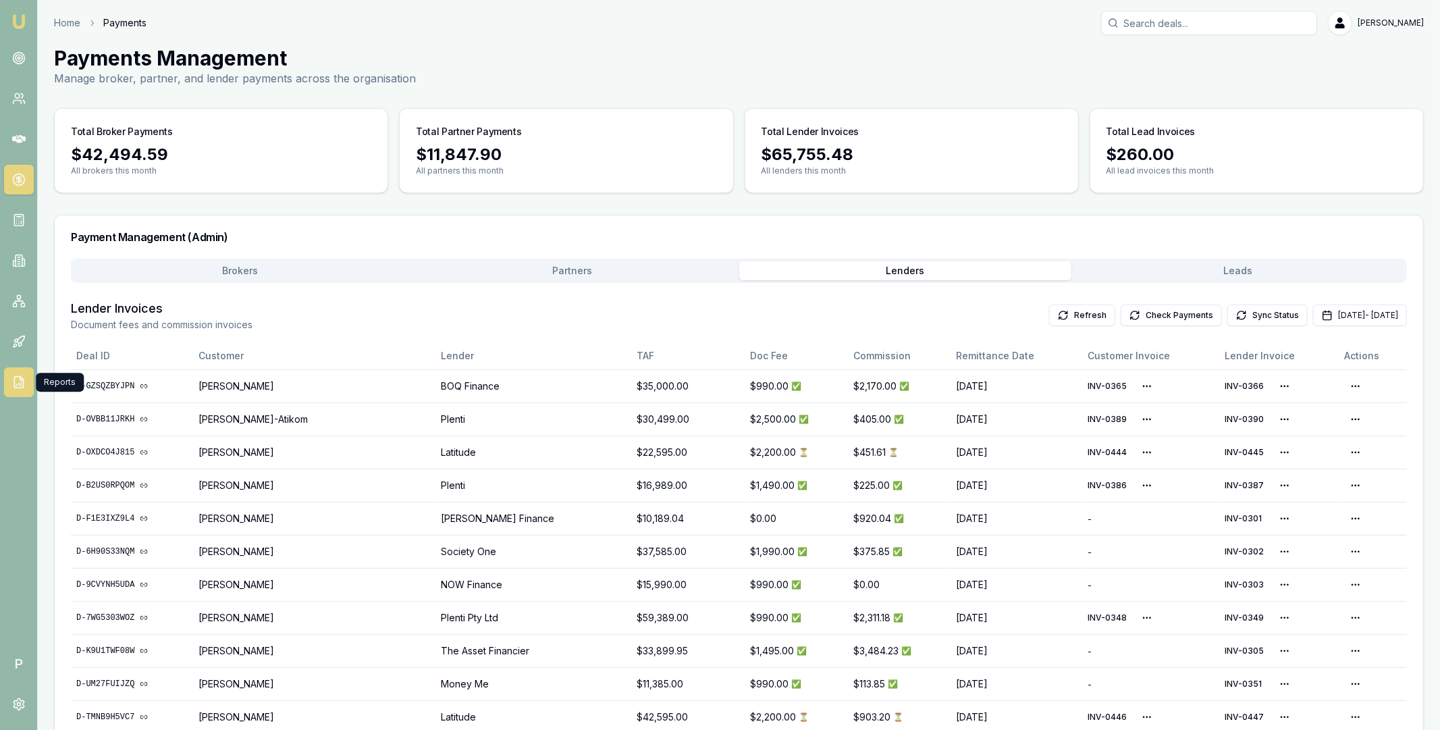
click at [18, 378] on icon at bounding box center [18, 381] width 13 height 13
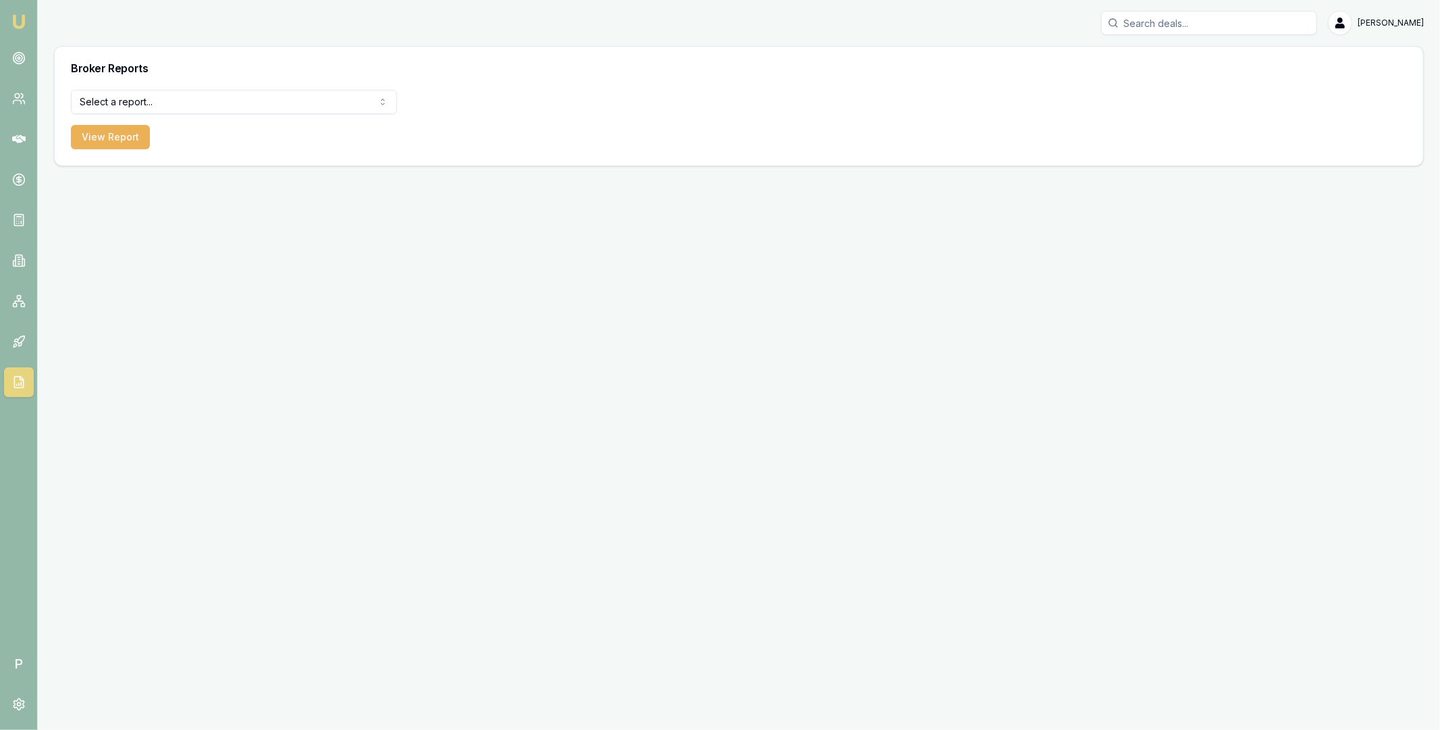
click at [236, 104] on html "Emu Broker P [PERSON_NAME] Toggle Menu Broker Reports Select a report... Equifa…" at bounding box center [720, 365] width 1440 height 730
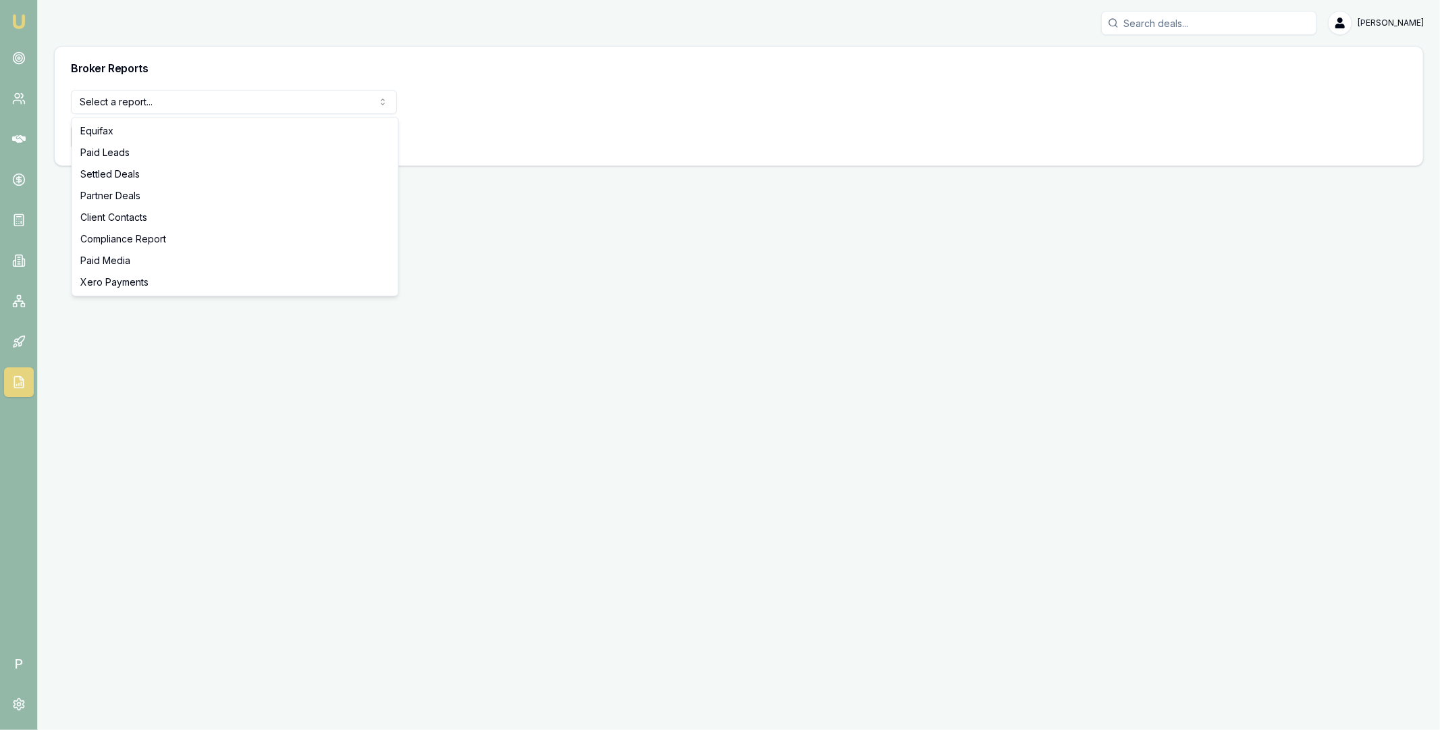
select select "settled-deals"
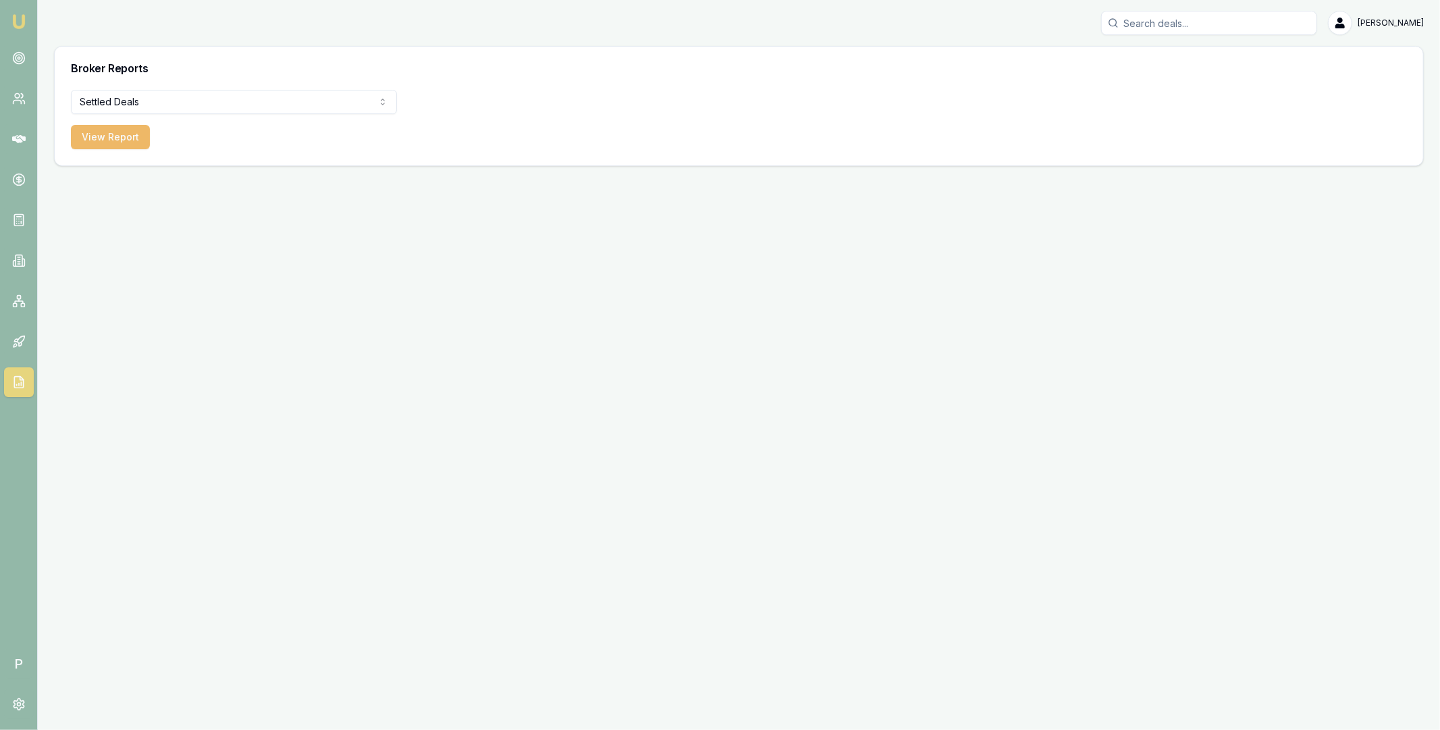
click at [131, 140] on button "View Report" at bounding box center [110, 137] width 79 height 24
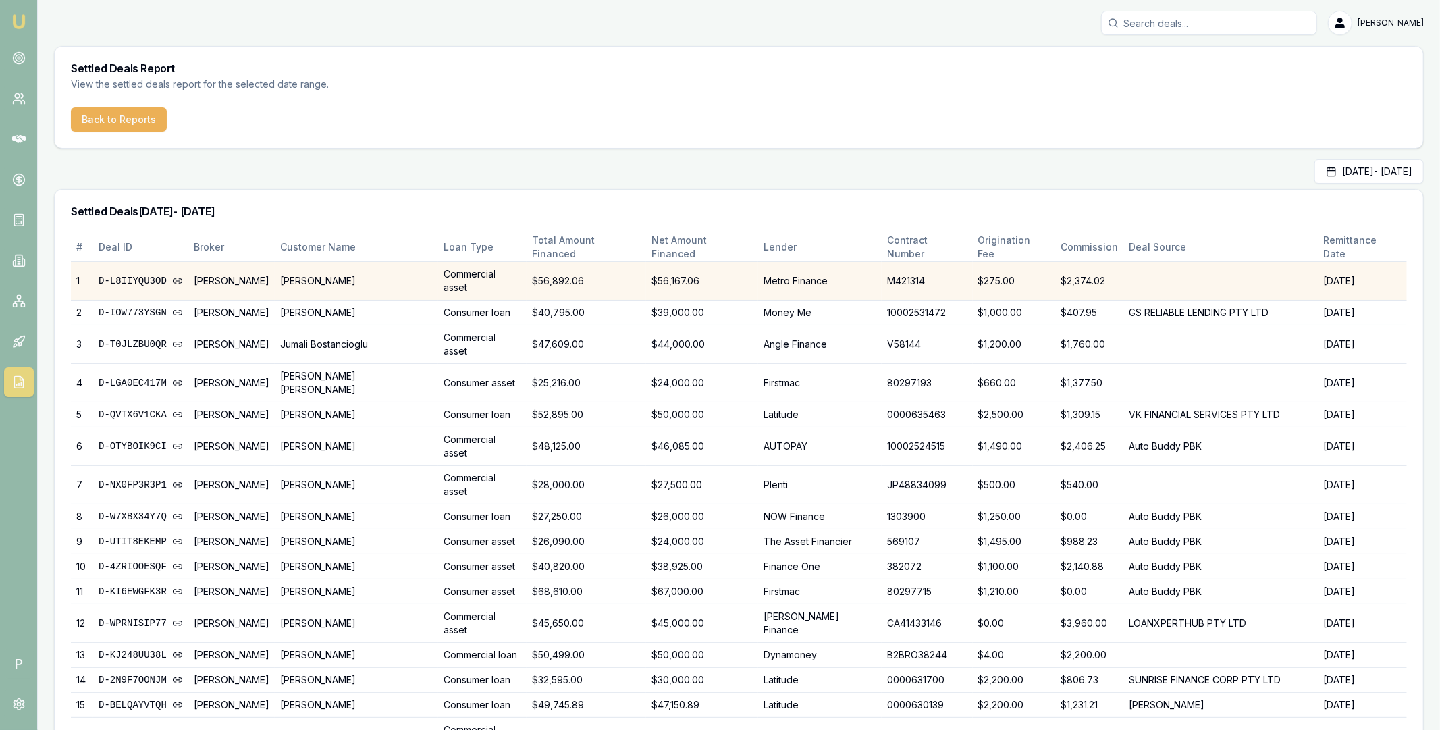
scroll to position [301, 0]
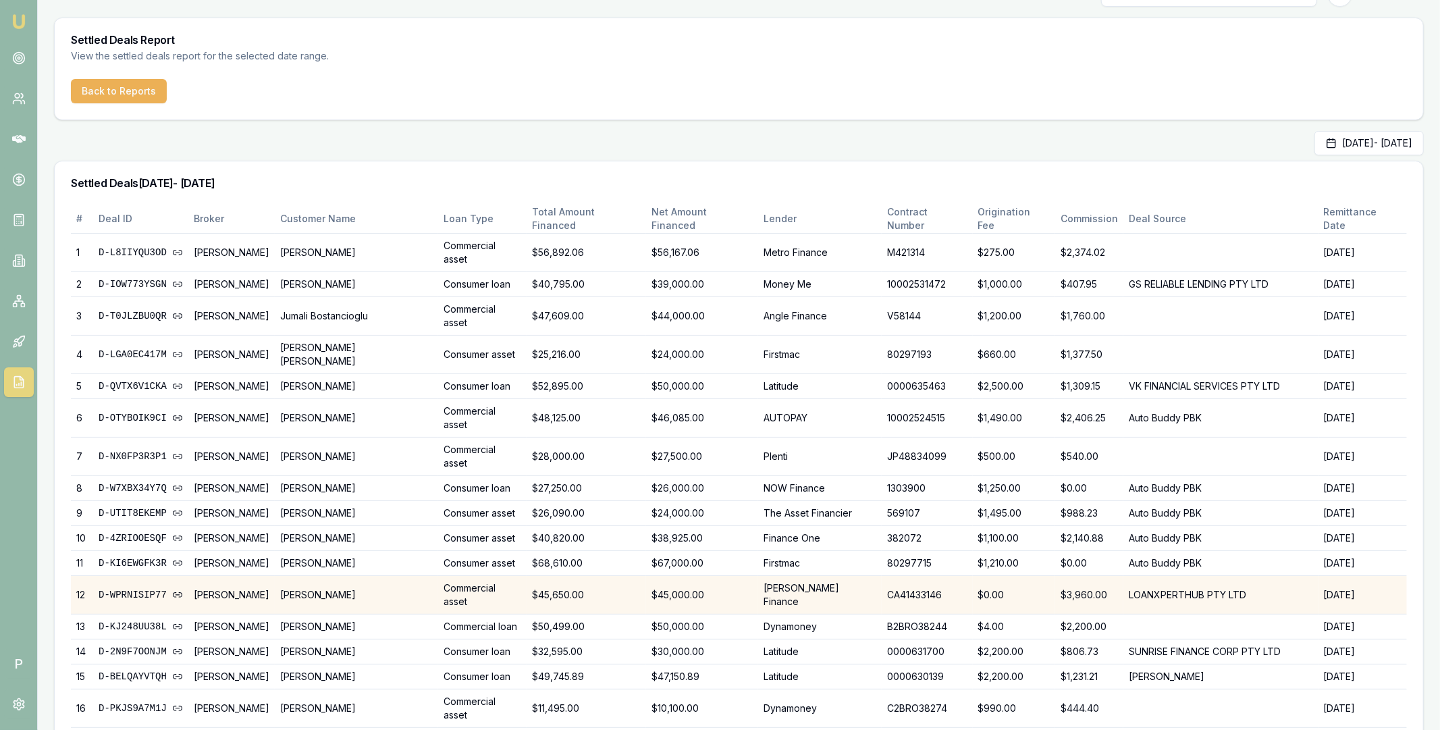
scroll to position [0, 0]
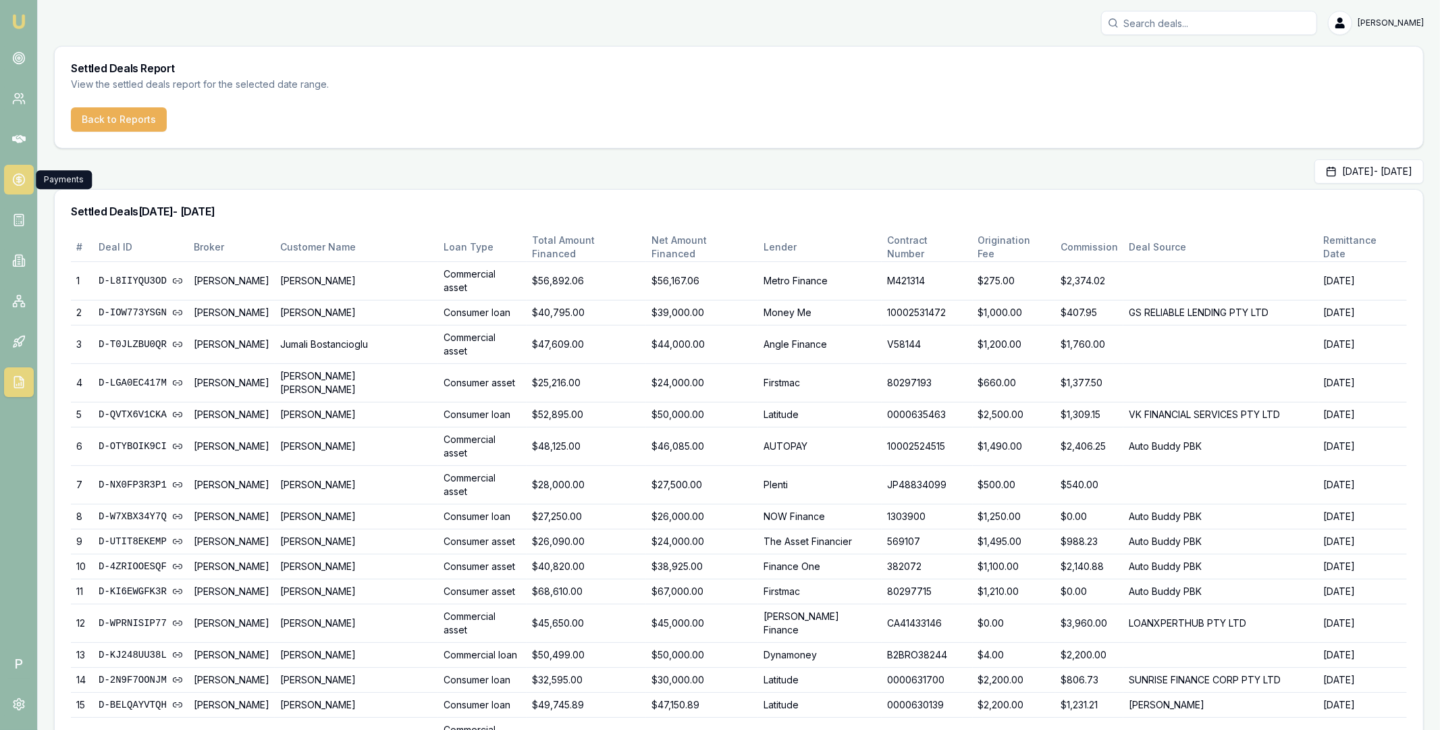
click at [15, 180] on icon at bounding box center [18, 179] width 13 height 13
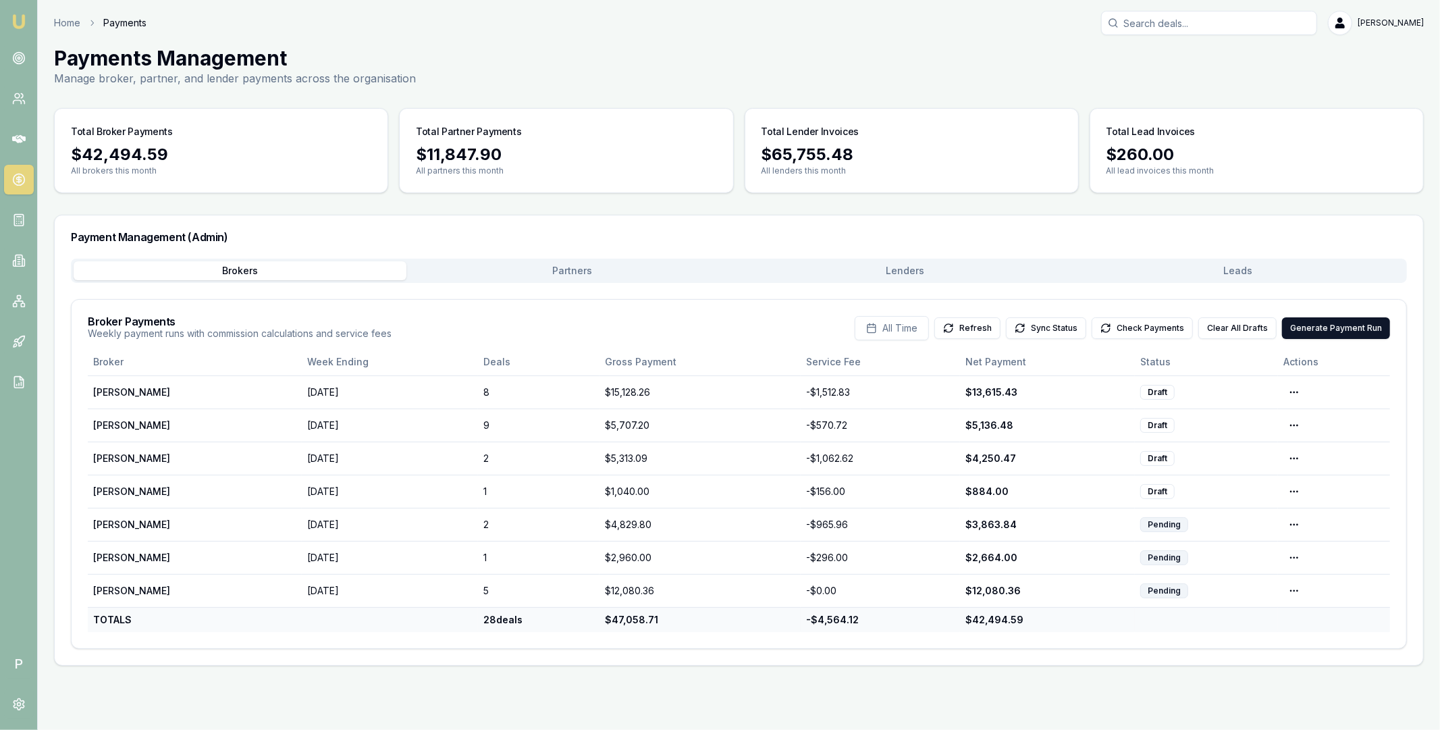
click at [1004, 269] on button "Lenders" at bounding box center [905, 270] width 333 height 19
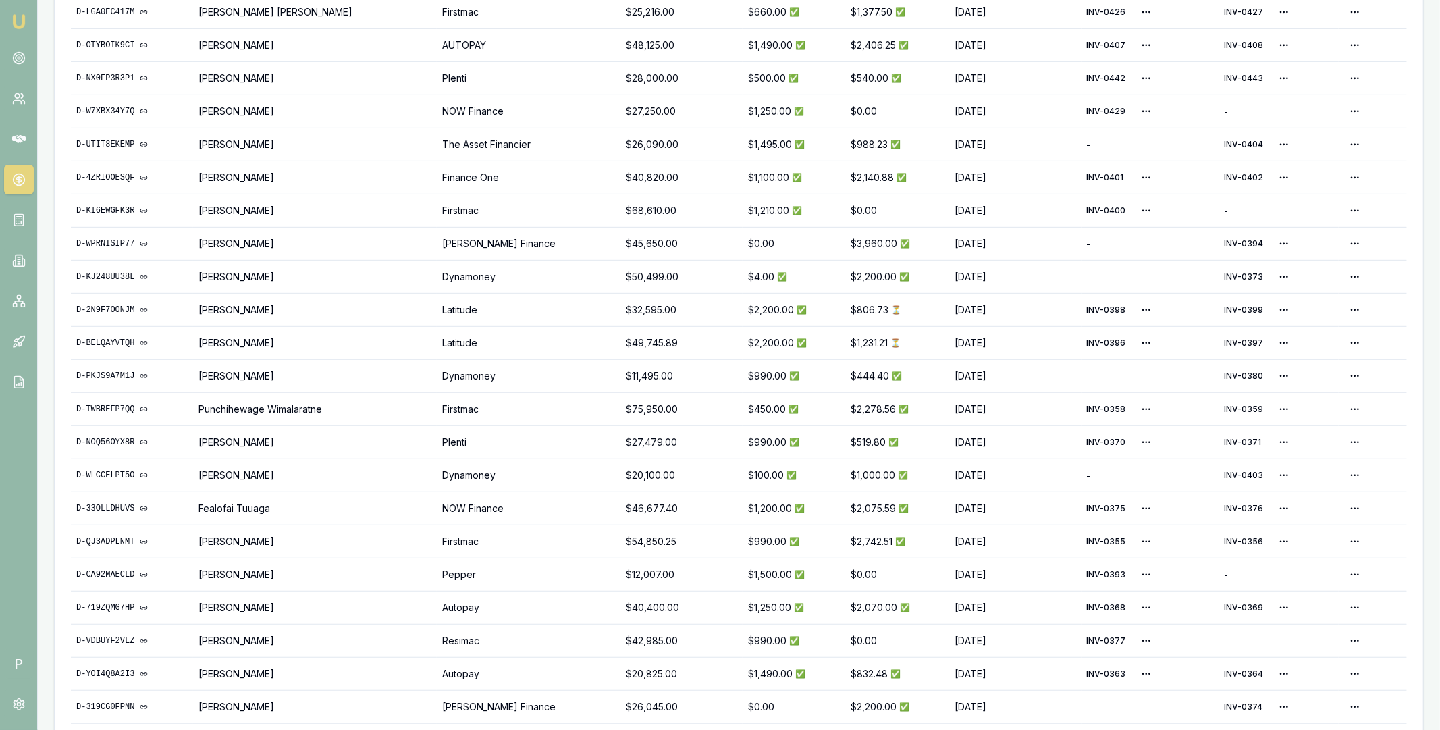
scroll to position [619, 0]
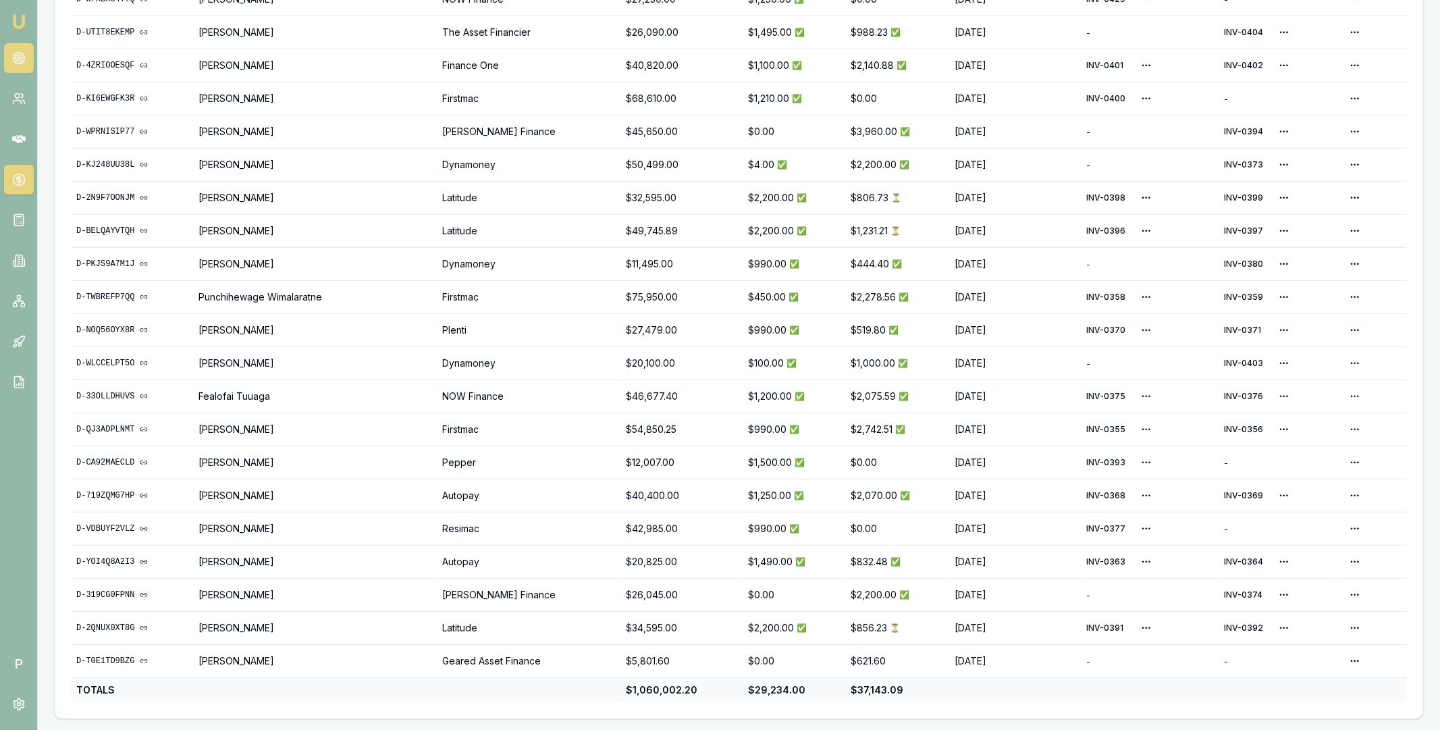
click at [21, 57] on circle at bounding box center [19, 58] width 7 height 7
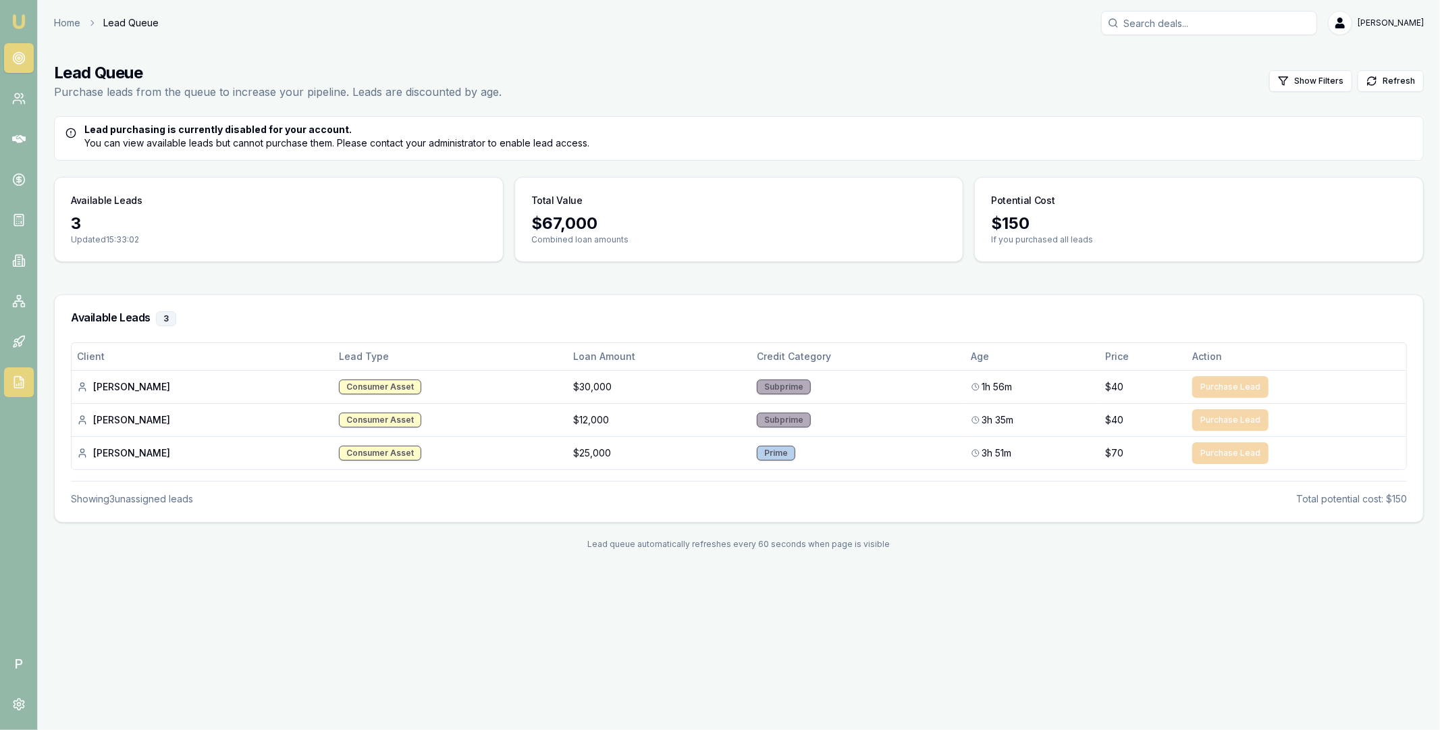
click at [20, 379] on polyline at bounding box center [21, 378] width 3 height 3
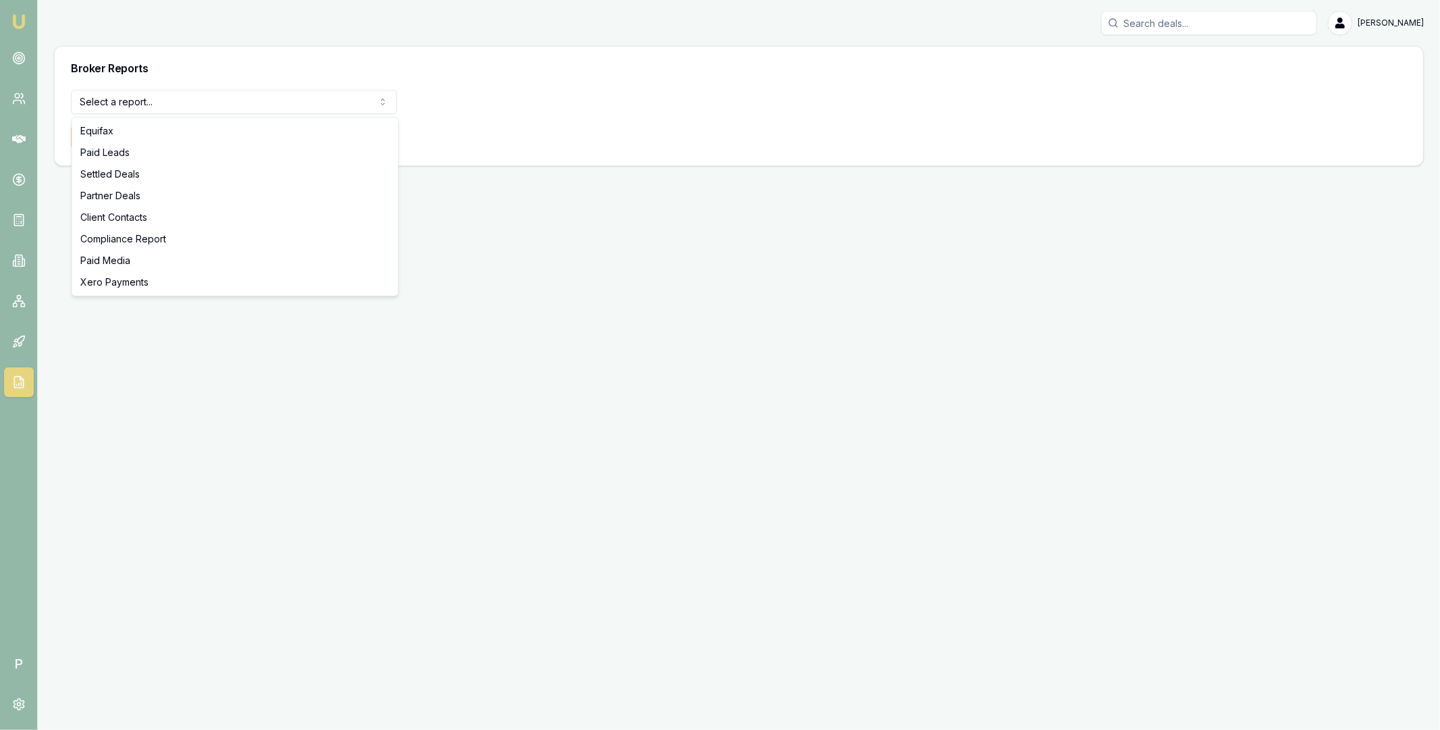
click at [254, 106] on html "Emu Broker P [PERSON_NAME] Toggle Menu Broker Reports Select a report... Equifa…" at bounding box center [720, 365] width 1440 height 730
select select "partner-deals"
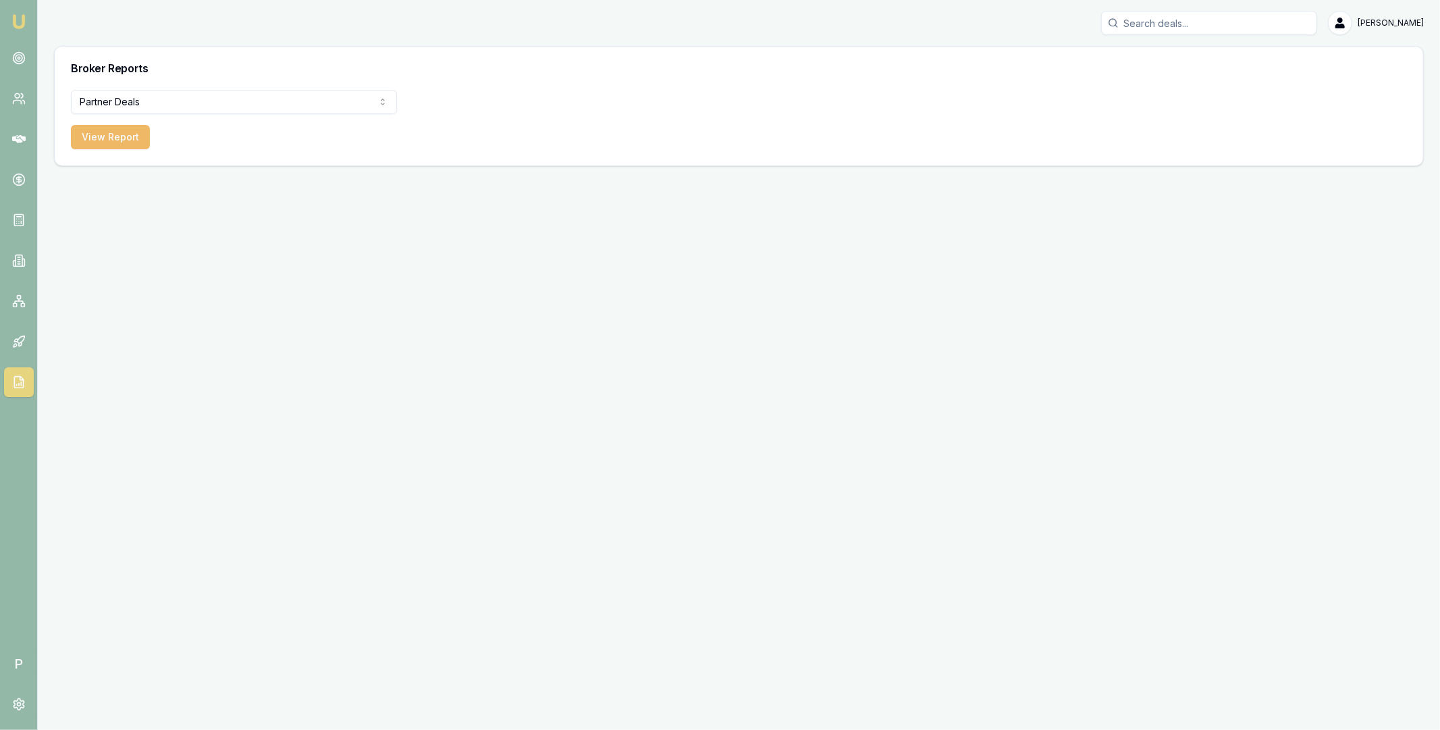
click at [126, 142] on button "View Report" at bounding box center [110, 137] width 79 height 24
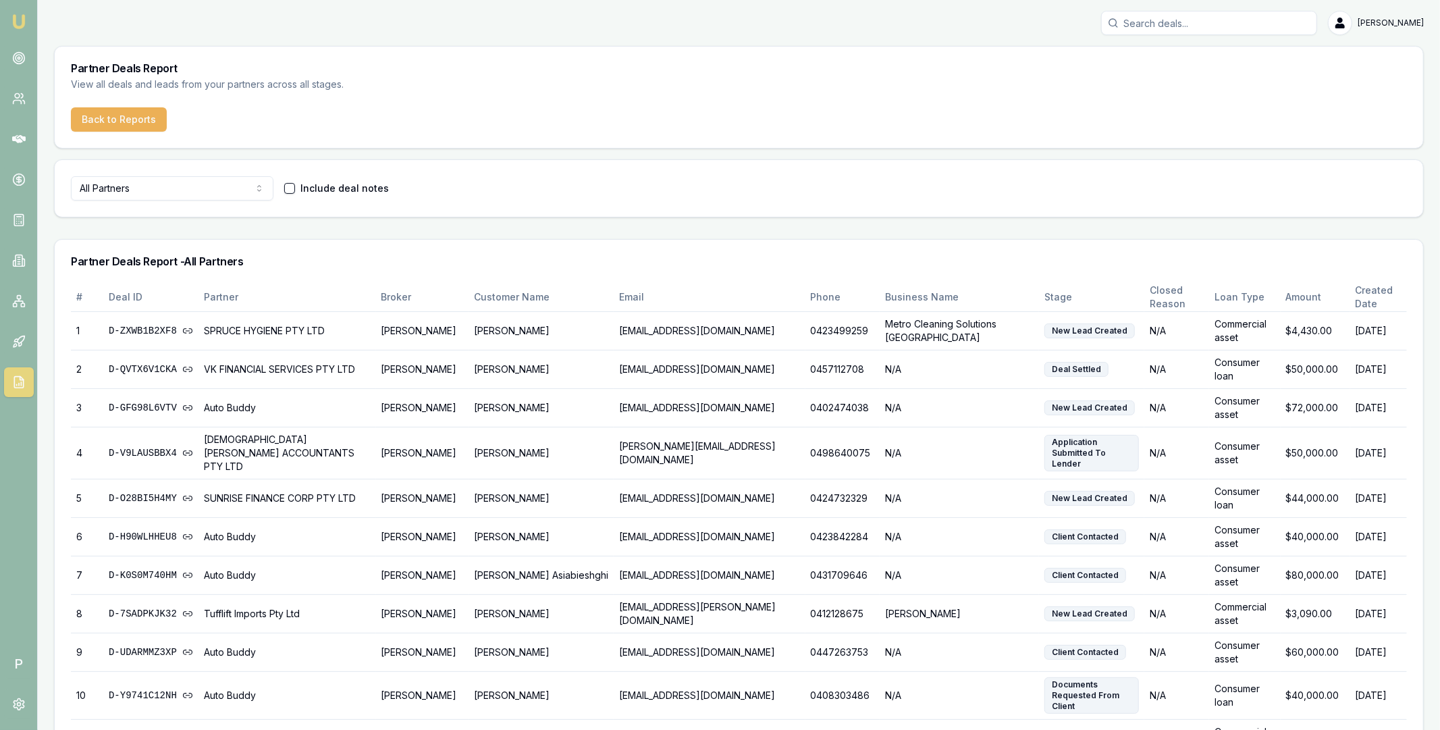
click at [164, 185] on html "[PERSON_NAME] P [PERSON_NAME] Toggle Menu Partner Deals Report View all deals a…" at bounding box center [720, 365] width 1440 height 730
click at [24, 173] on icon at bounding box center [18, 179] width 13 height 13
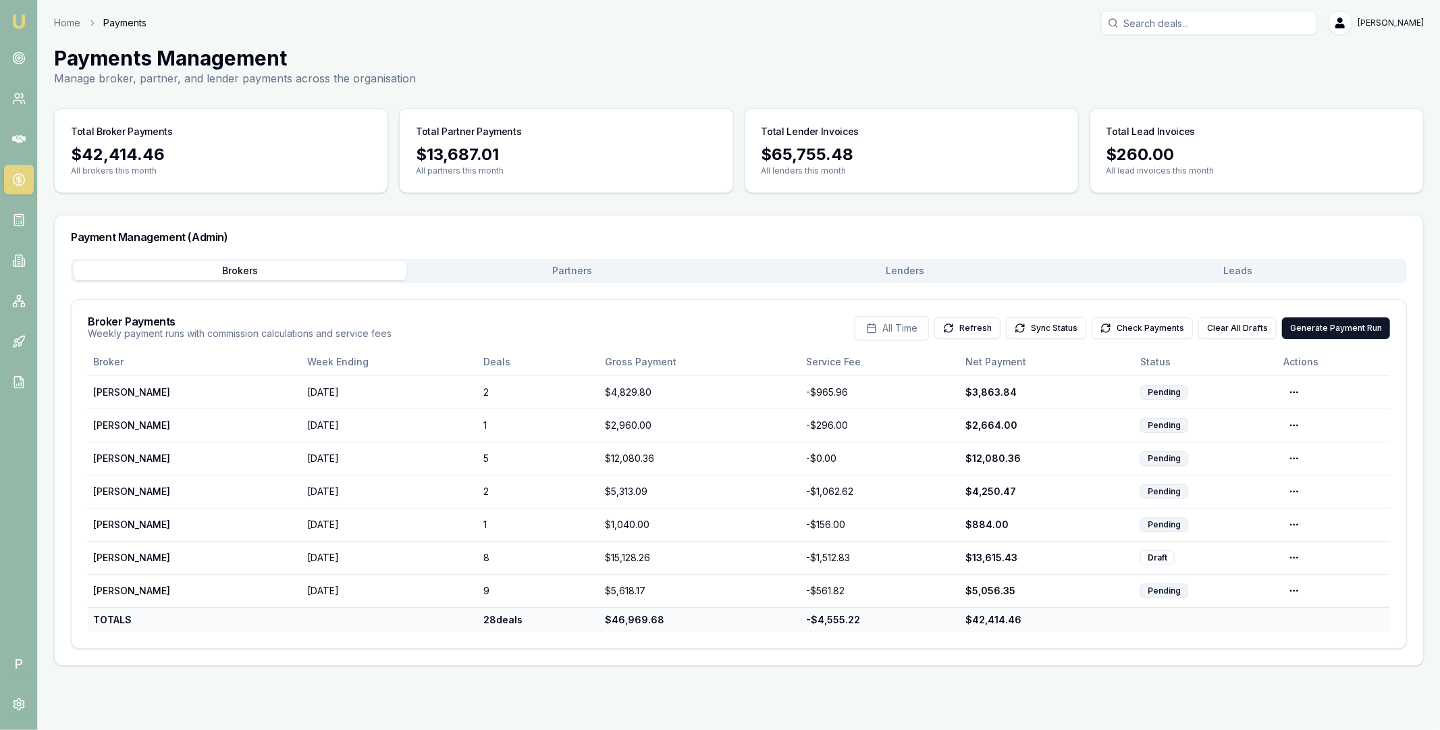
click at [603, 271] on button "Partners" at bounding box center [572, 270] width 333 height 19
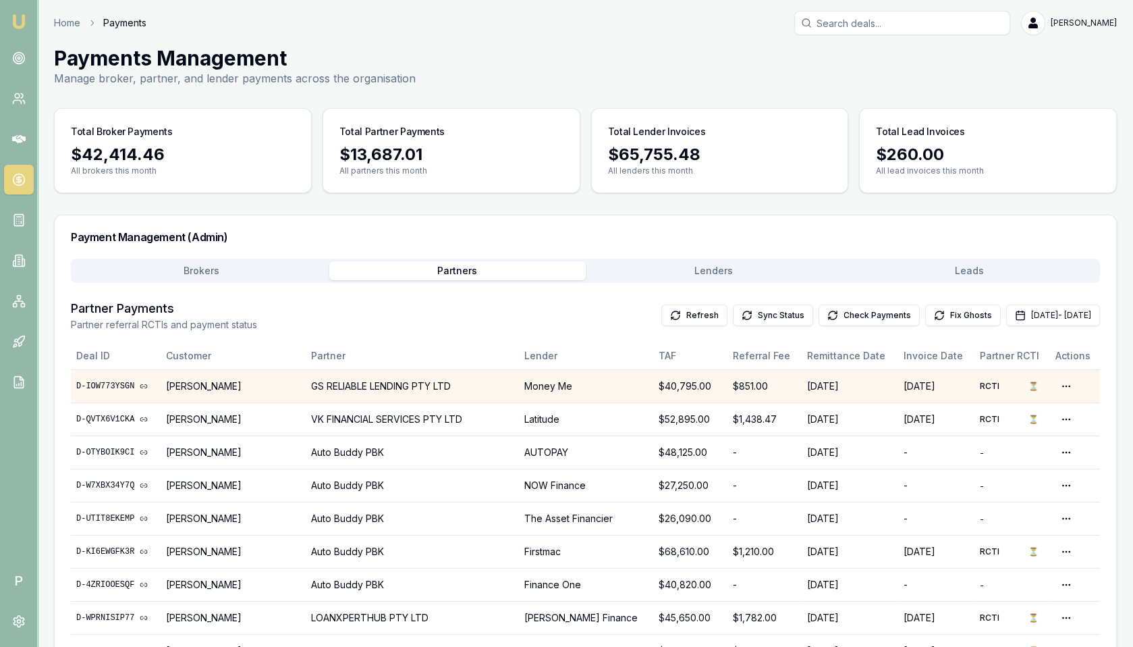
drag, startPoint x: 172, startPoint y: 380, endPoint x: 300, endPoint y: 379, distance: 128.2
click at [300, 379] on td "[PERSON_NAME]" at bounding box center [234, 385] width 146 height 33
drag, startPoint x: 469, startPoint y: 384, endPoint x: 171, endPoint y: 384, distance: 297.6
click at [171, 384] on tr "D-IOW773YSGN Avtar Singh GS RELIABLE LENDING PTY LTD Money Me $40,795.00 $851.0…" at bounding box center [585, 385] width 1029 height 33
copy tr "Avtar Singh GS RELIABLE LENDING PTY LTD"
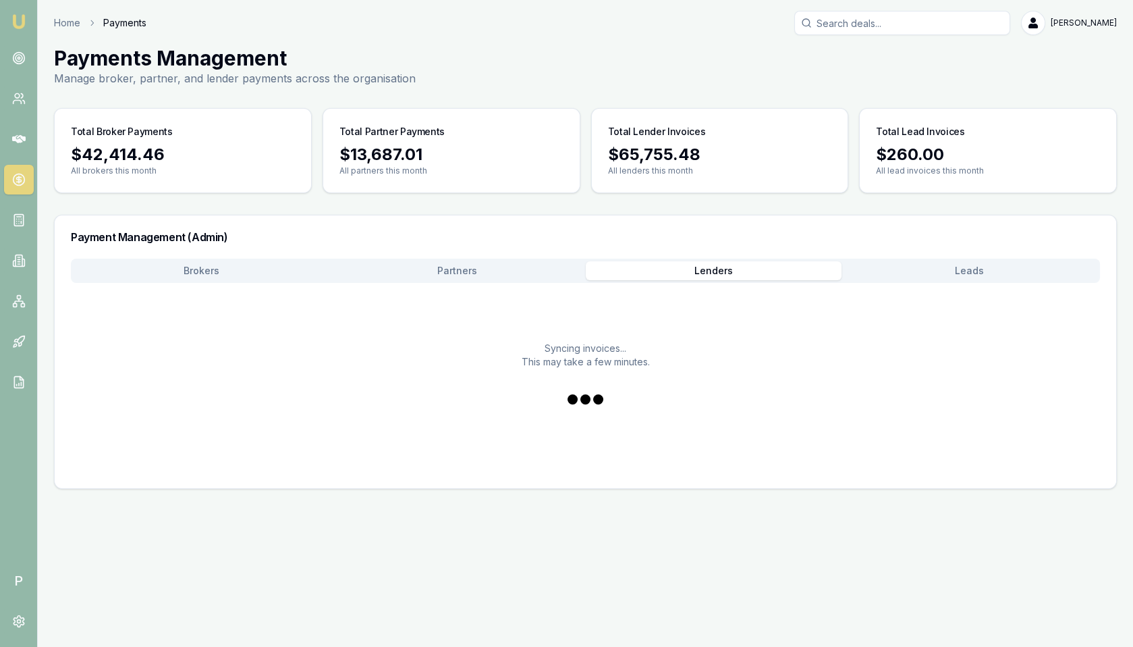
click at [759, 271] on button "Lenders" at bounding box center [714, 270] width 256 height 19
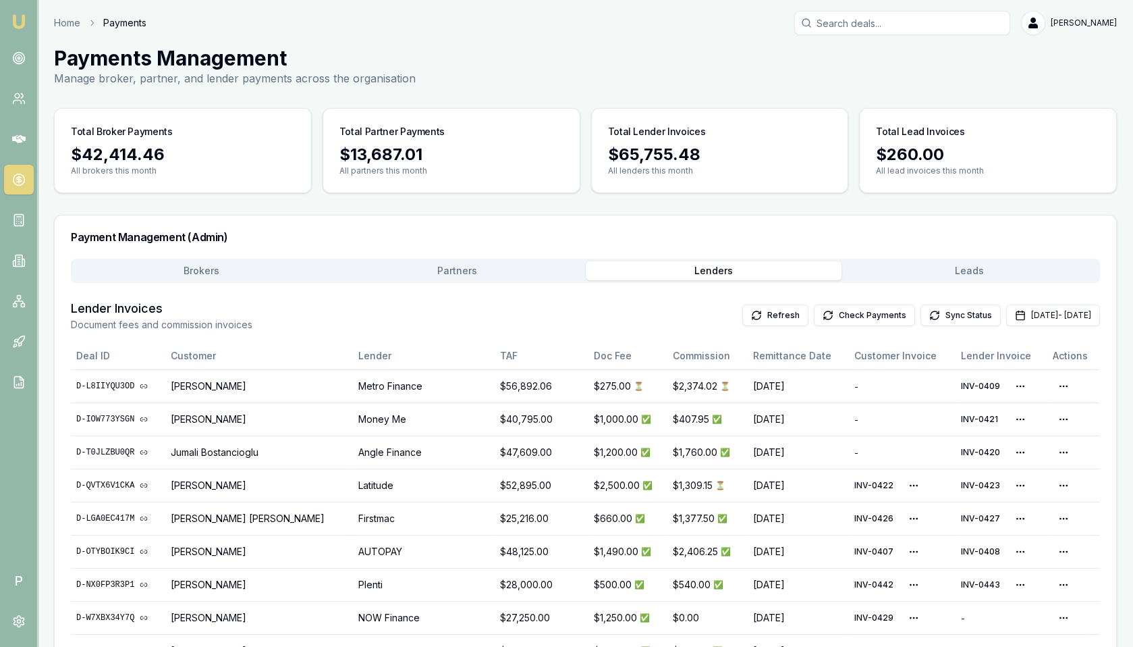
click at [433, 258] on div "Brokers Partners Lenders Leads" at bounding box center [585, 270] width 1029 height 24
click at [443, 265] on button "Partners" at bounding box center [457, 270] width 256 height 19
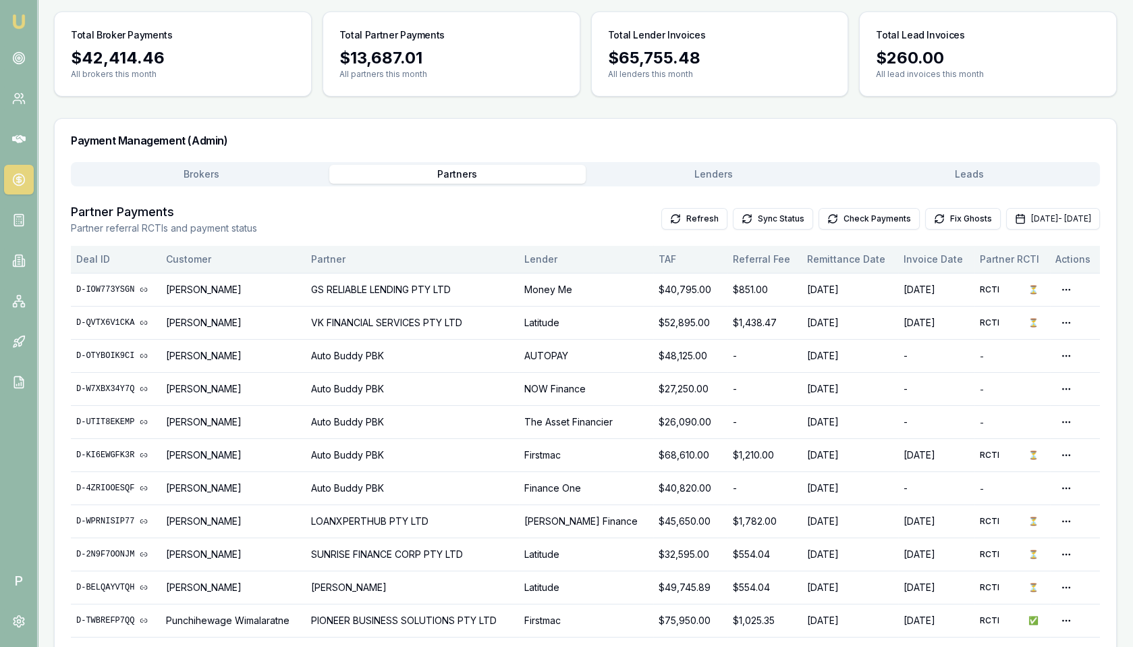
scroll to position [111, 0]
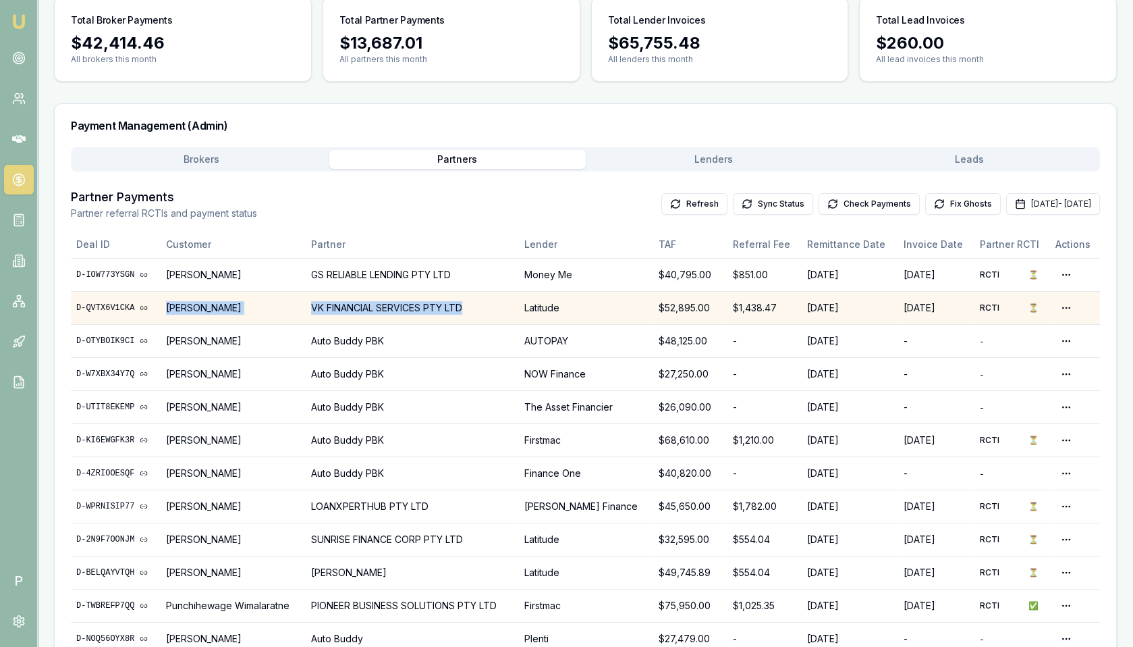
drag, startPoint x: 171, startPoint y: 305, endPoint x: 474, endPoint y: 306, distance: 303.0
click at [474, 306] on tr "D-QVTX6V1CKA Avtar Singh VK FINANCIAL SERVICES PTY LTD Latitude $52,895.00 $1,4…" at bounding box center [585, 307] width 1029 height 33
copy tr "Avtar Singh VK FINANCIAL SERVICES PTY LTD"
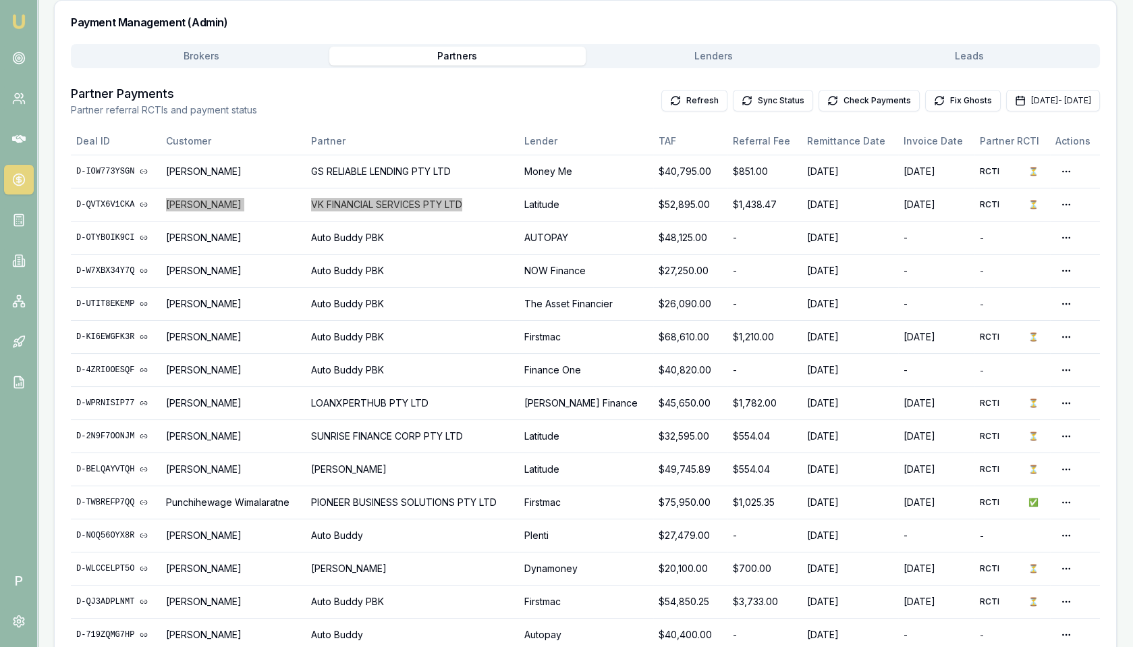
scroll to position [232, 0]
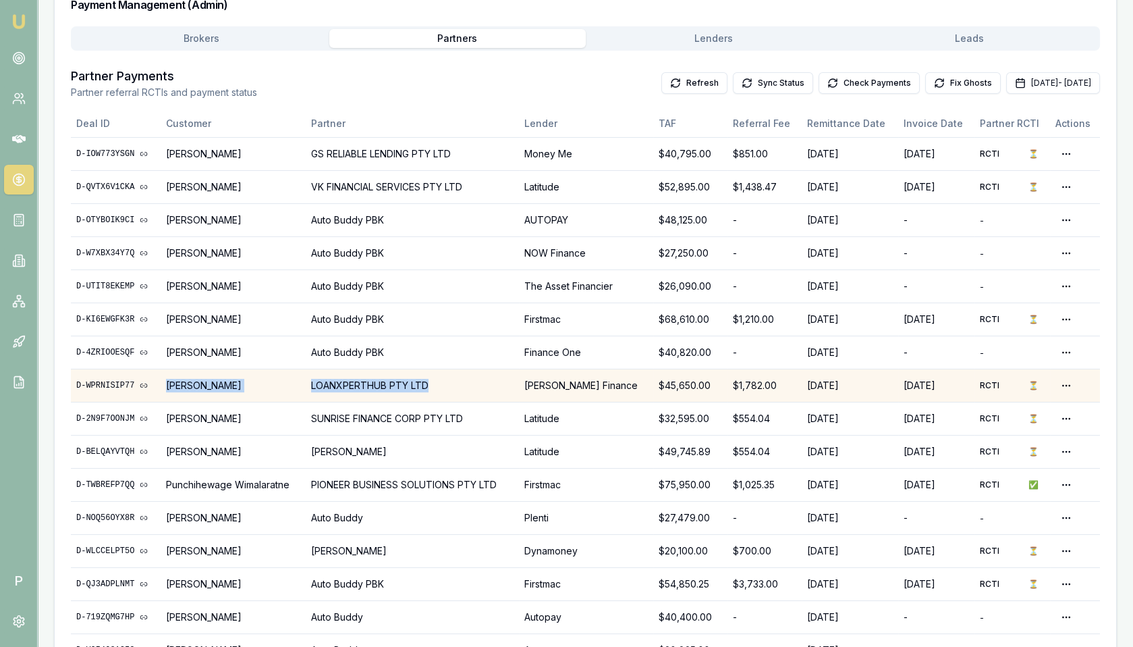
drag, startPoint x: 169, startPoint y: 379, endPoint x: 437, endPoint y: 378, distance: 267.3
click at [437, 378] on tr "D-WPRNISIP77 Gurpreet Jawandha LOANXPERTHUB PTY LTD Morris Finance $45,650.00 $…" at bounding box center [585, 384] width 1029 height 33
copy tr "Gurpreet Jawandha LOANXPERTHUB PTY LTD"
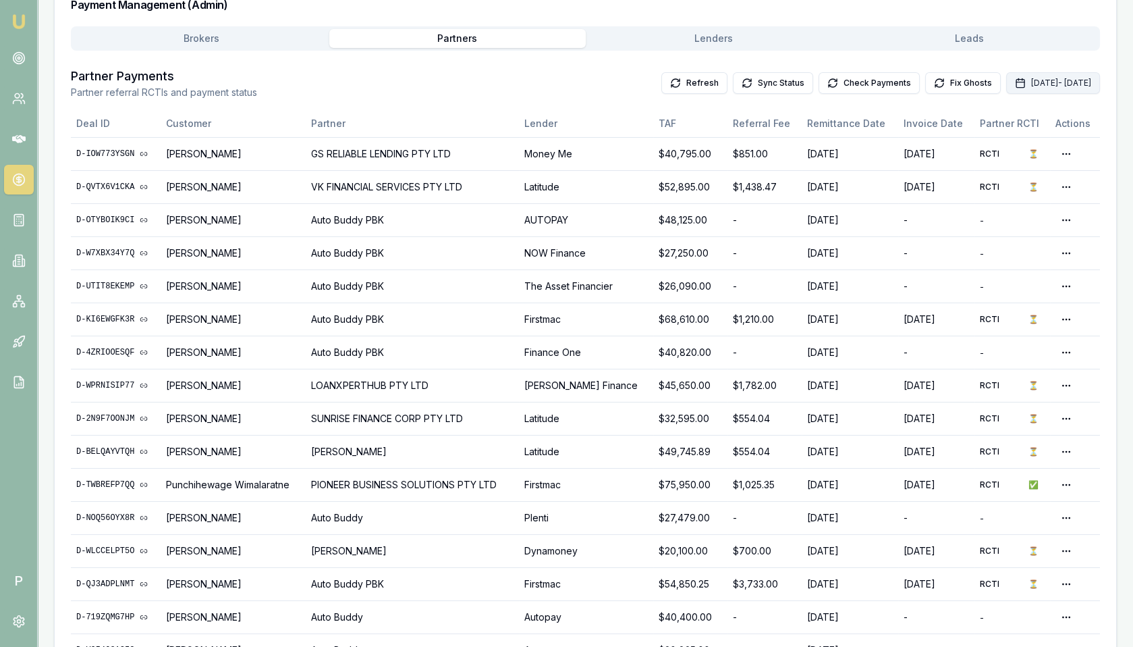
click at [1006, 85] on button "[DATE] - [DATE]" at bounding box center [1053, 83] width 94 height 22
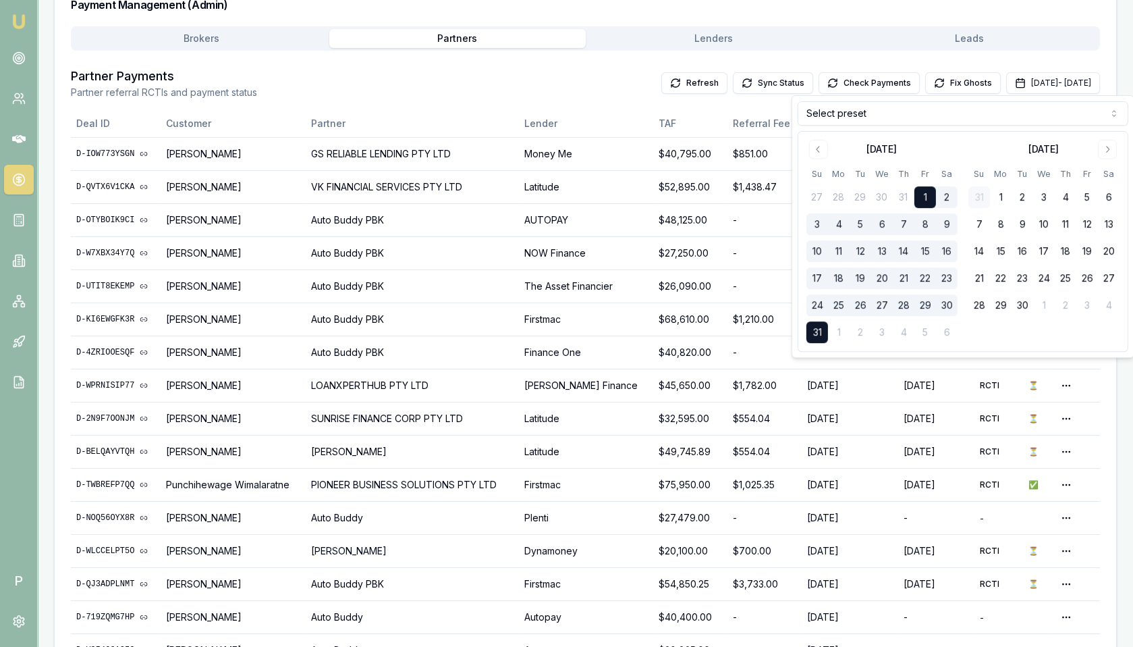
click at [955, 113] on html "Emu Broker P Home Payments Matt Leeburn Toggle Menu Payments Management Manage …" at bounding box center [566, 91] width 1133 height 647
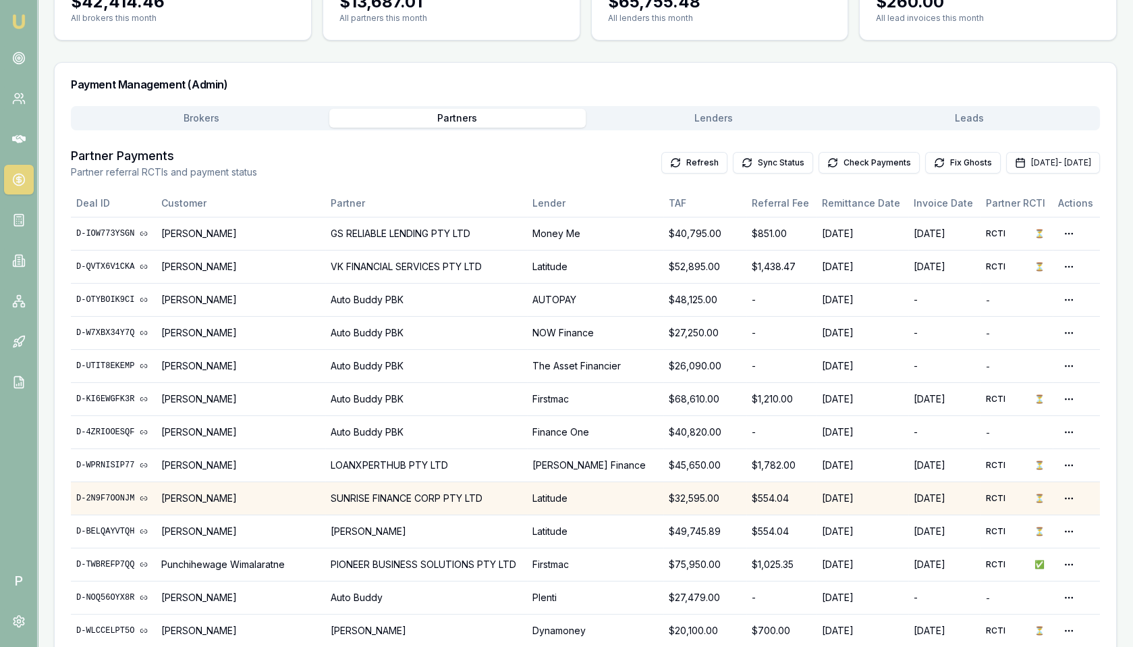
scroll to position [0, 0]
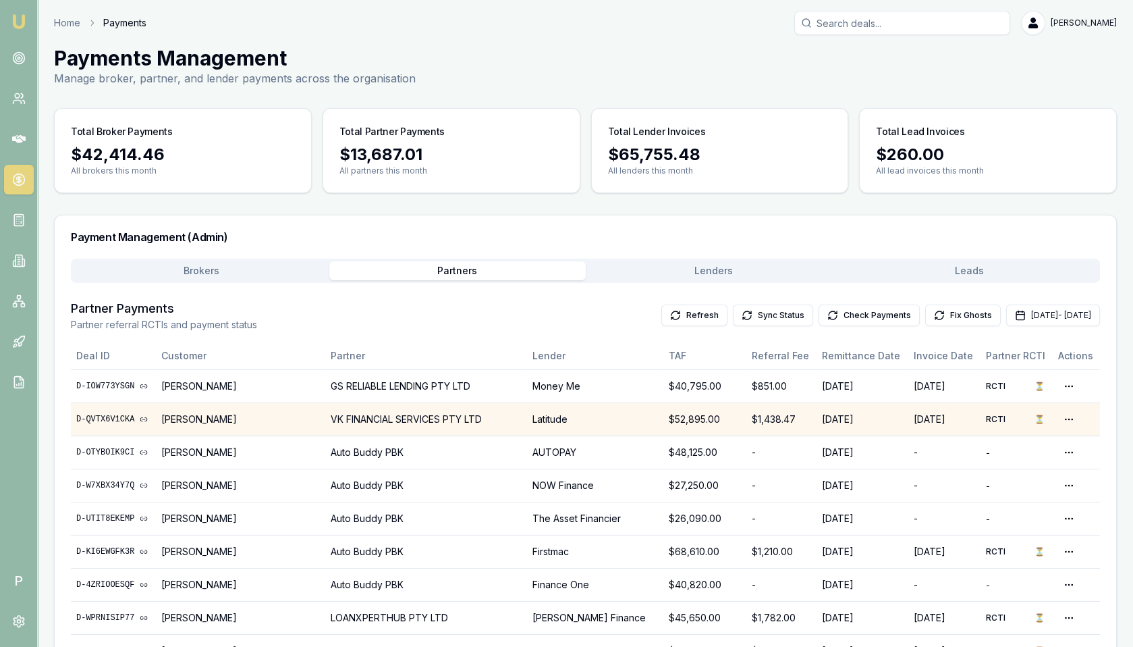
click at [107, 416] on link "D-QVTX6V1CKA" at bounding box center [113, 419] width 74 height 11
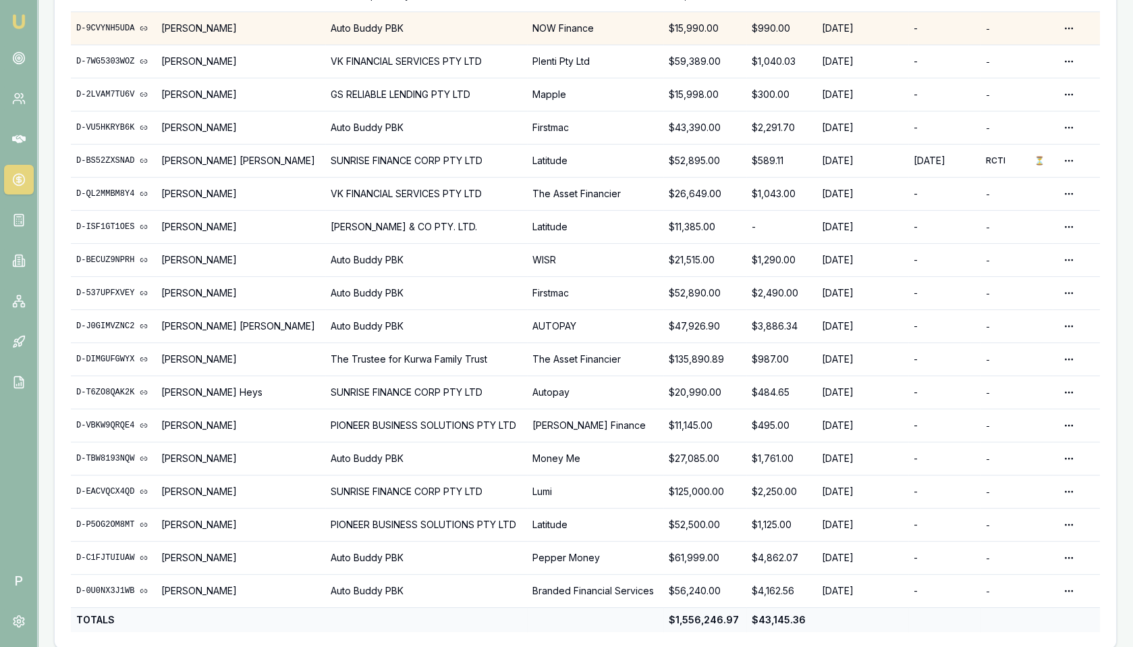
scroll to position [323, 0]
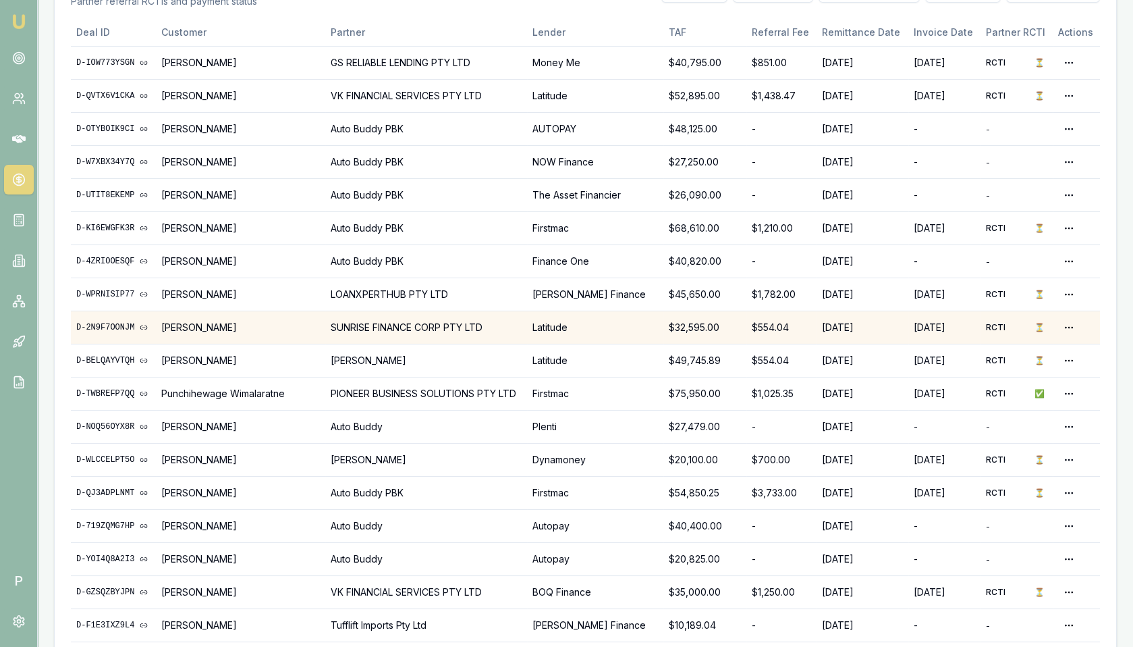
click at [115, 322] on link "D-2N9F7OONJM" at bounding box center [113, 327] width 74 height 11
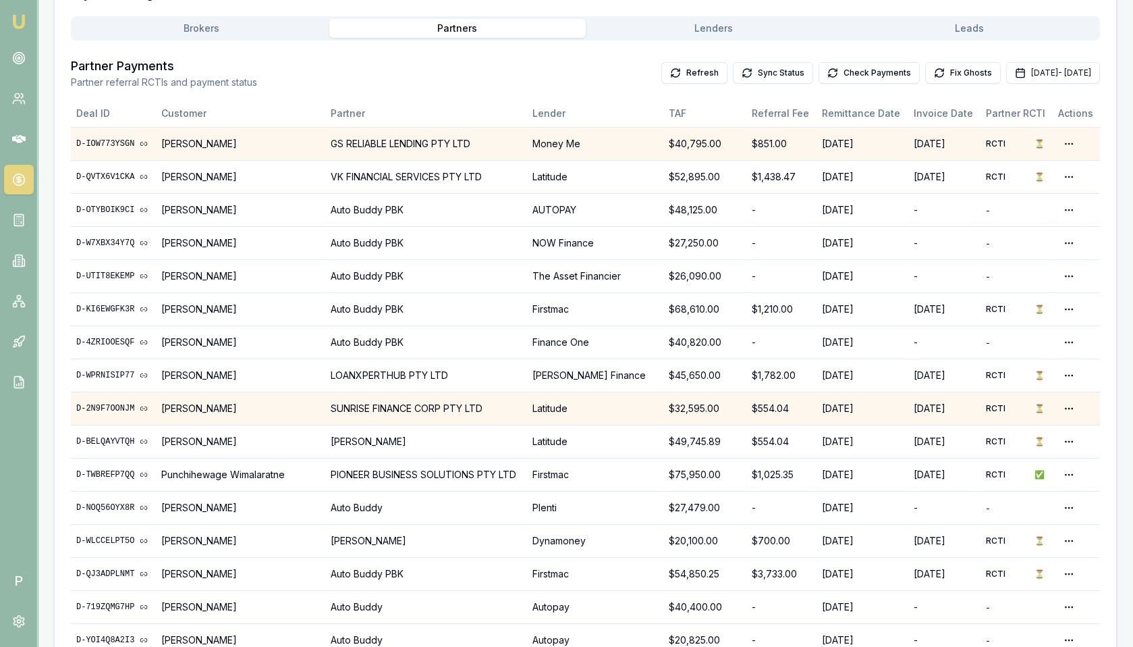
scroll to position [254, 0]
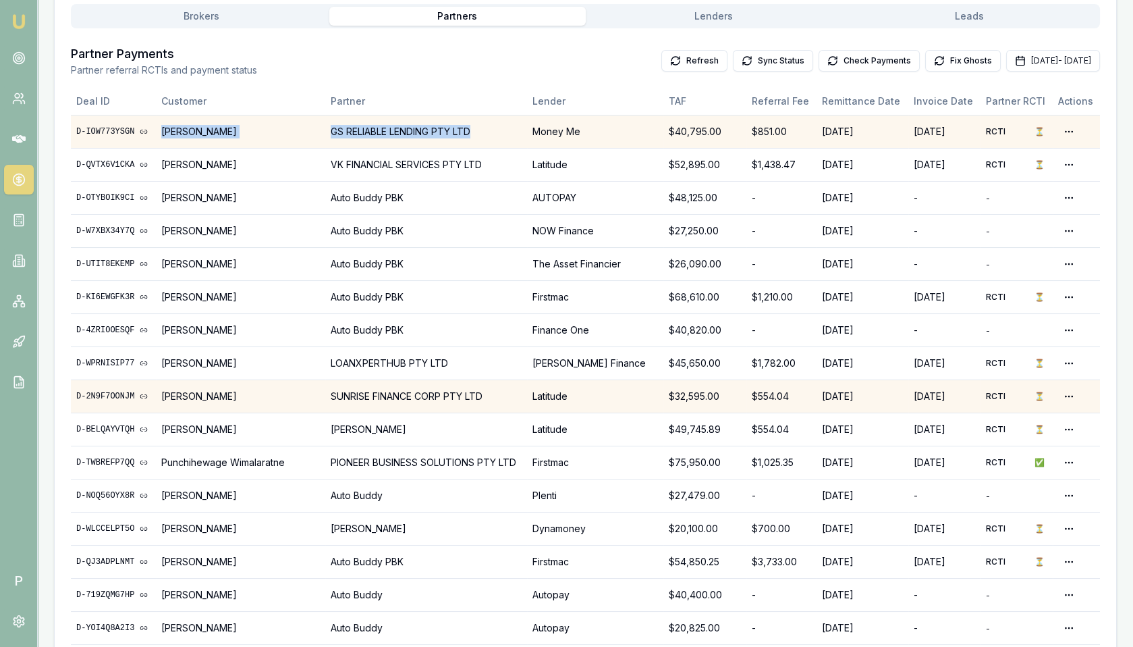
drag, startPoint x: 167, startPoint y: 130, endPoint x: 454, endPoint y: 132, distance: 286.8
click at [454, 132] on tr "D-IOW773YSGN Avtar Singh GS RELIABLE LENDING PTY LTD Money Me $40,795.00 $851.0…" at bounding box center [585, 131] width 1029 height 33
copy tr "Avtar Singh GS RELIABLE LENDING PTY LTD"
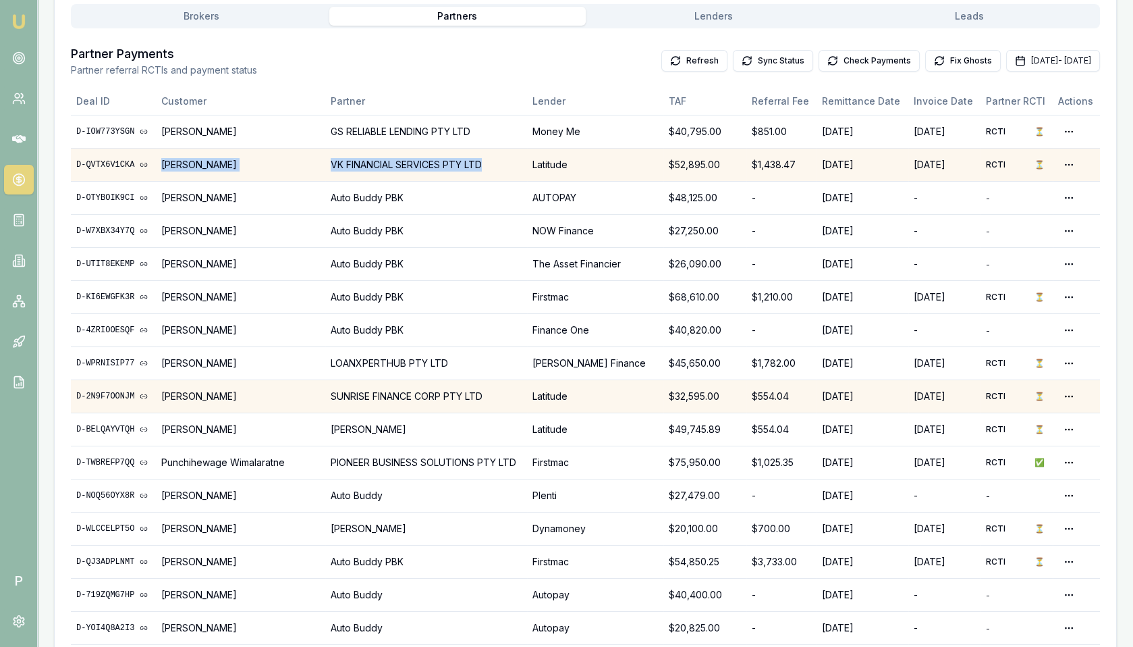
drag, startPoint x: 165, startPoint y: 160, endPoint x: 464, endPoint y: 162, distance: 299.0
click at [464, 162] on tr "D-QVTX6V1CKA Avtar Singh VK FINANCIAL SERVICES PTY LTD Latitude $52,895.00 $1,4…" at bounding box center [585, 164] width 1029 height 33
copy tr "Avtar Singh VK FINANCIAL SERVICES PTY LTD"
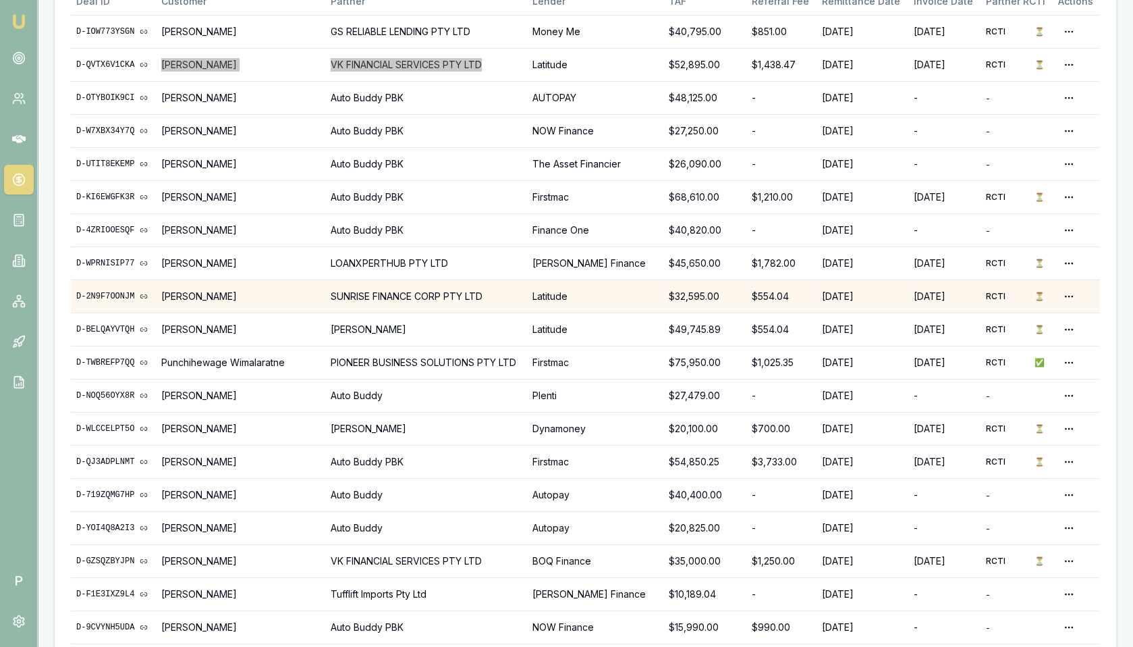
scroll to position [387, 0]
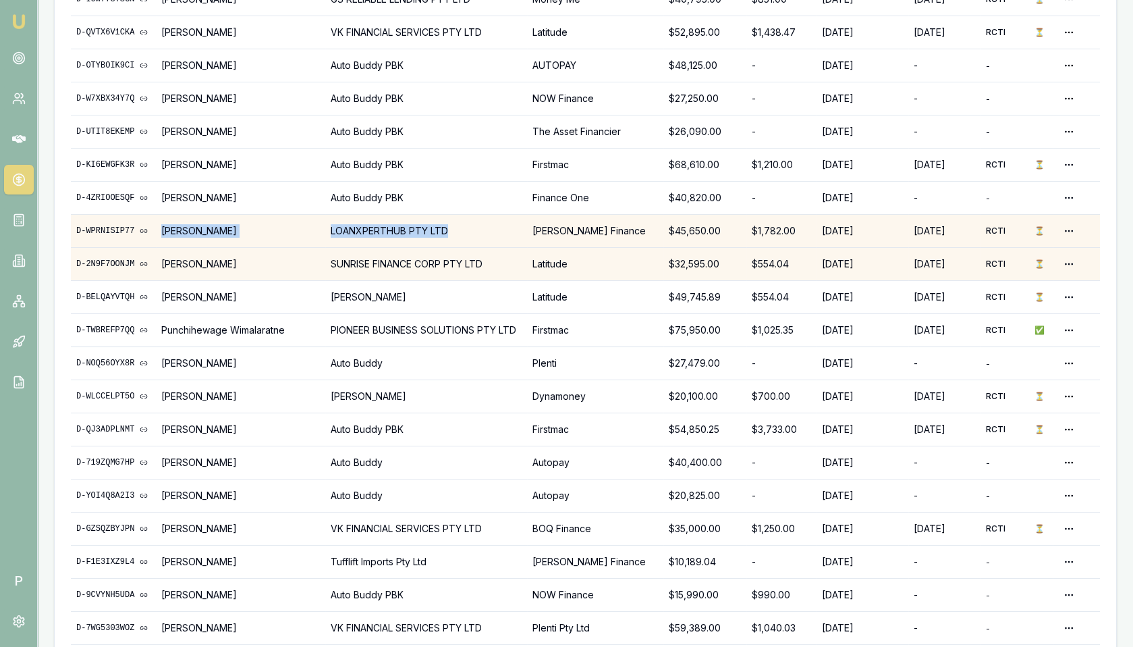
drag, startPoint x: 166, startPoint y: 224, endPoint x: 425, endPoint y: 225, distance: 259.2
click at [425, 225] on tr "D-WPRNISIP77 Gurpreet Jawandha LOANXPERTHUB PTY LTD Morris Finance $45,650.00 $…" at bounding box center [585, 230] width 1029 height 33
copy tr "Gurpreet Jawandha LOANXPERTHUB PTY LTD"
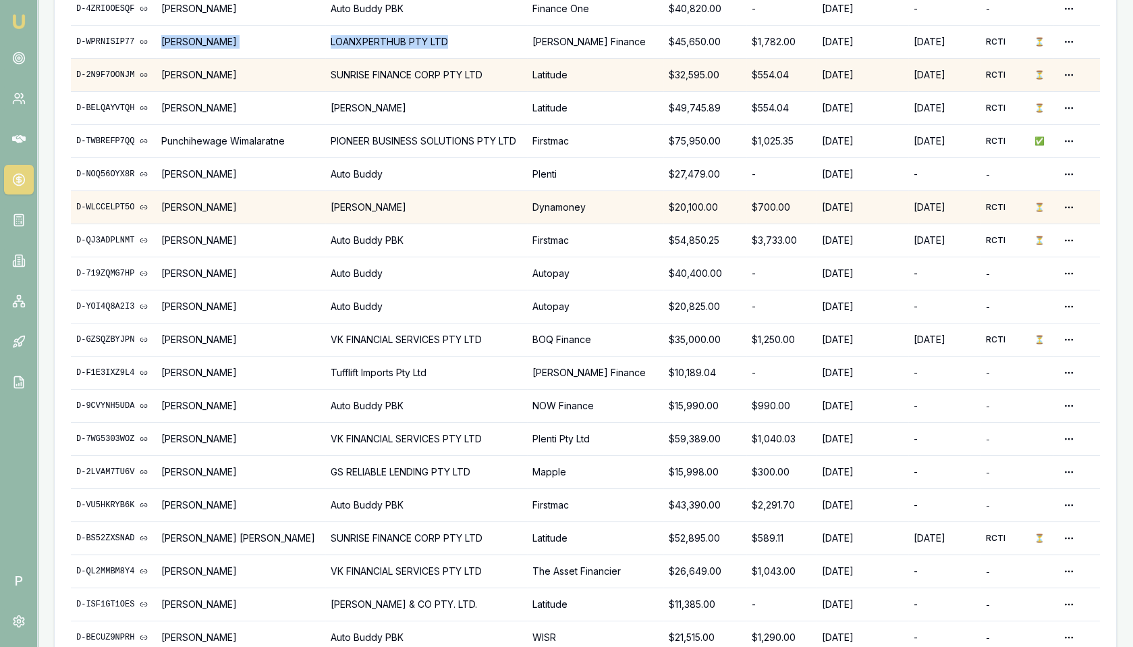
scroll to position [608, 0]
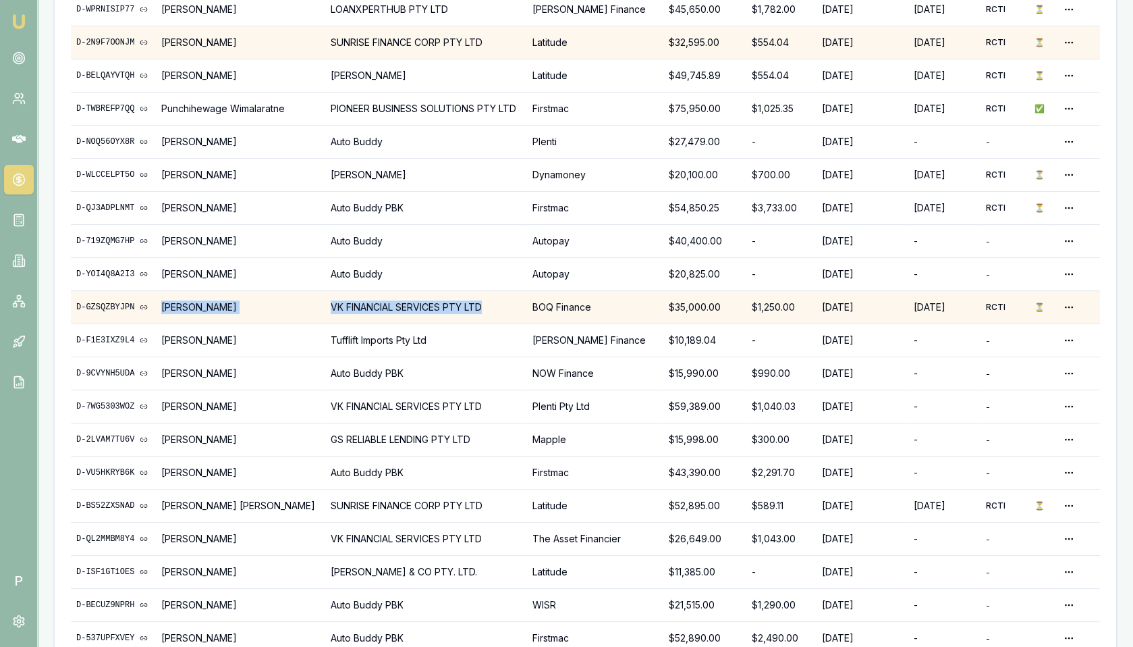
drag, startPoint x: 165, startPoint y: 302, endPoint x: 465, endPoint y: 301, distance: 300.3
click at [465, 301] on tr "D-GZSQZBYJPN Jiten Dhawan VK FINANCIAL SERVICES PTY LTD BOQ Finance $35,000.00 …" at bounding box center [585, 306] width 1029 height 33
copy tr "Jiten Dhawan VK FINANCIAL SERVICES PTY LTD"
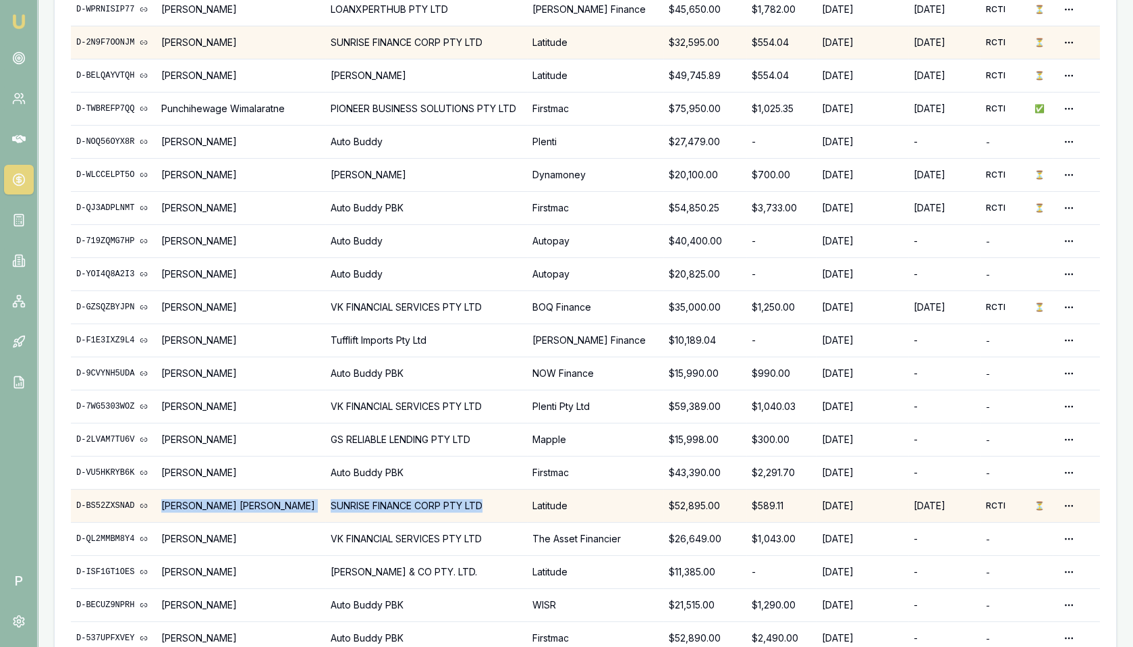
drag, startPoint x: 165, startPoint y: 496, endPoint x: 464, endPoint y: 495, distance: 299.0
click at [464, 495] on tr "D-BS52ZXSNAD Pushpa Kandel Adhikari SUNRISE FINANCE CORP PTY LTD Latitude $52,8…" at bounding box center [585, 505] width 1029 height 33
copy tr "Pushpa Kandel Adhikari SUNRISE FINANCE CORP PTY LTD"
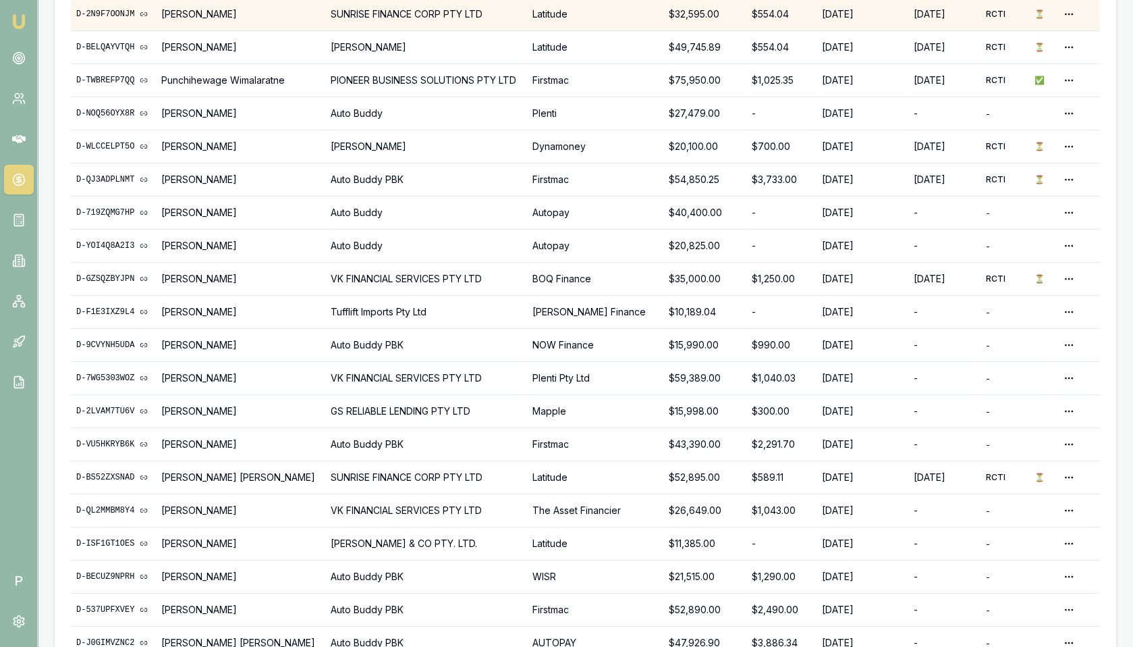
scroll to position [953, 0]
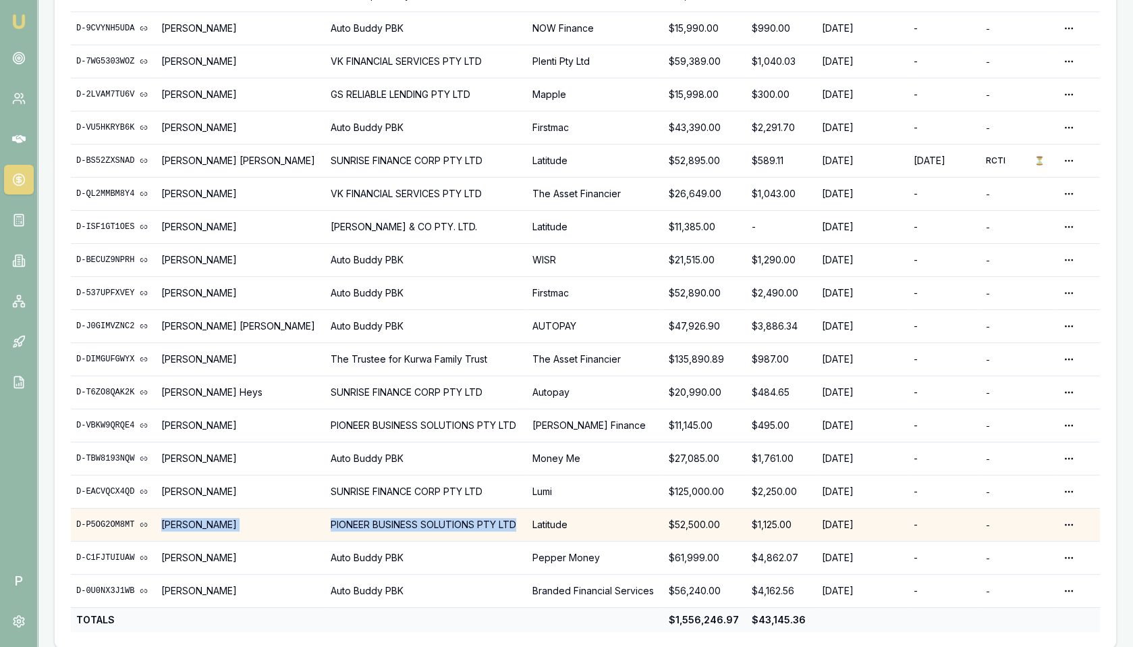
drag, startPoint x: 165, startPoint y: 511, endPoint x: 497, endPoint y: 510, distance: 331.4
click at [497, 510] on tr "D-P5OG2OM8MT Rakesh Chigurupati PIONEER BUSINESS SOLUTIONS PTY LTD Latitude $52…" at bounding box center [585, 524] width 1029 height 33
copy tr "Rakesh Chigurupati PIONEER BUSINESS SOLUTIONS PTY LTD"
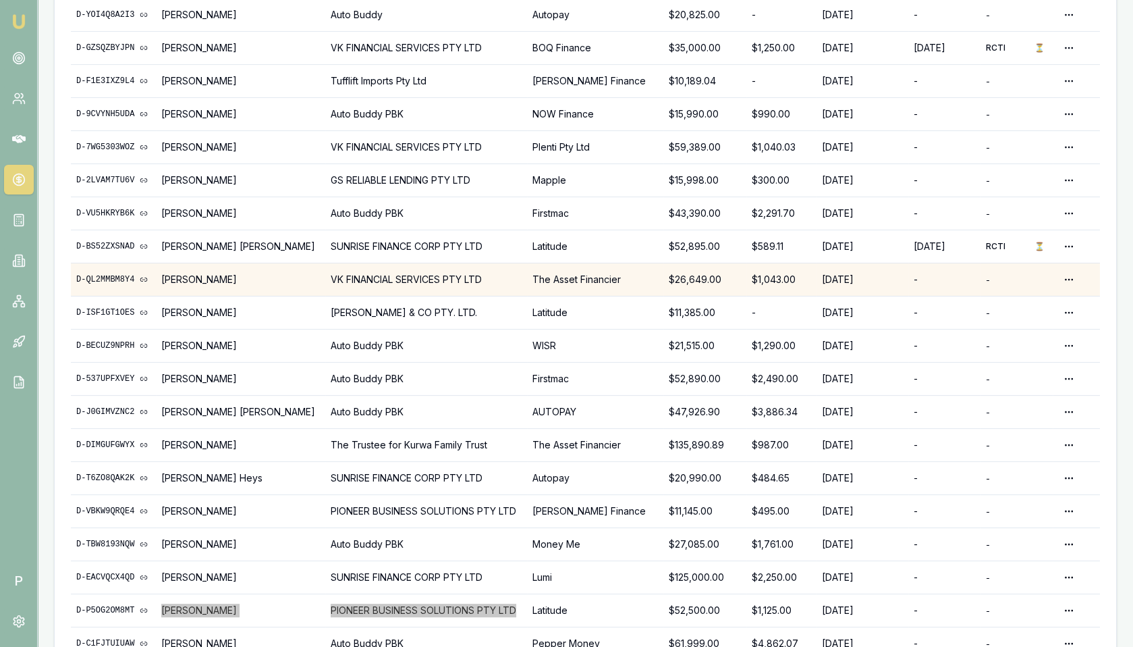
scroll to position [837, 0]
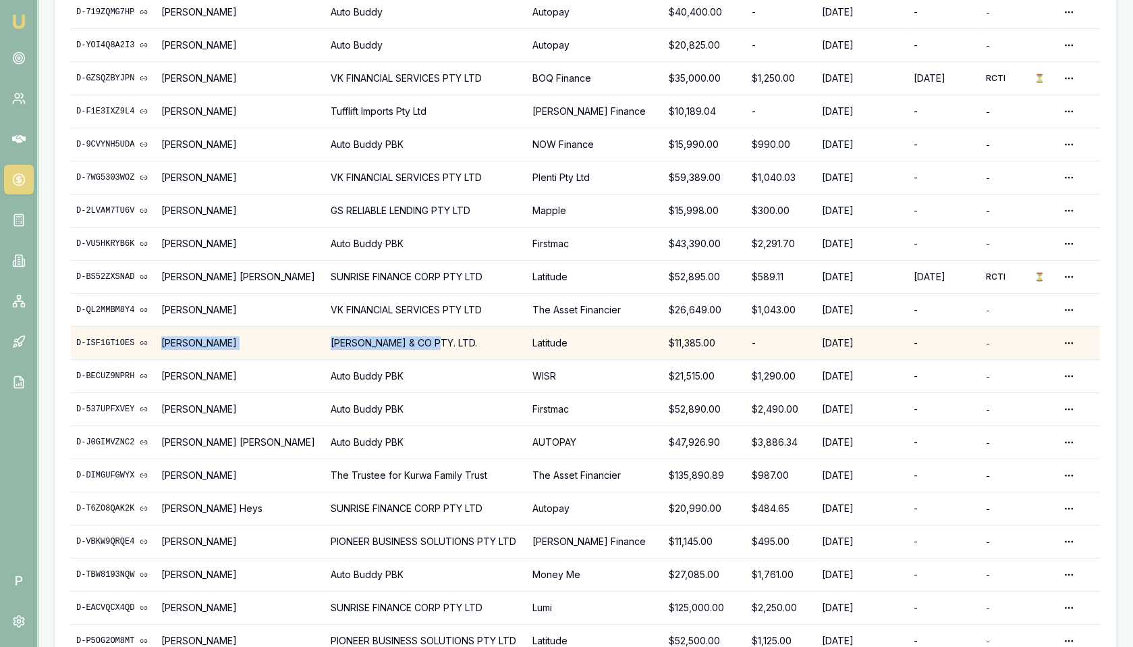
drag, startPoint x: 167, startPoint y: 337, endPoint x: 414, endPoint y: 334, distance: 247.0
click at [414, 334] on tr "D-ISF1GT1OES Munawar Hussein PETER & CO PTY. LTD. Latitude $11,385.00 - 16/07/2…" at bounding box center [585, 342] width 1029 height 33
copy tr "Munawar Hussein PETER & CO PTY. LTD."
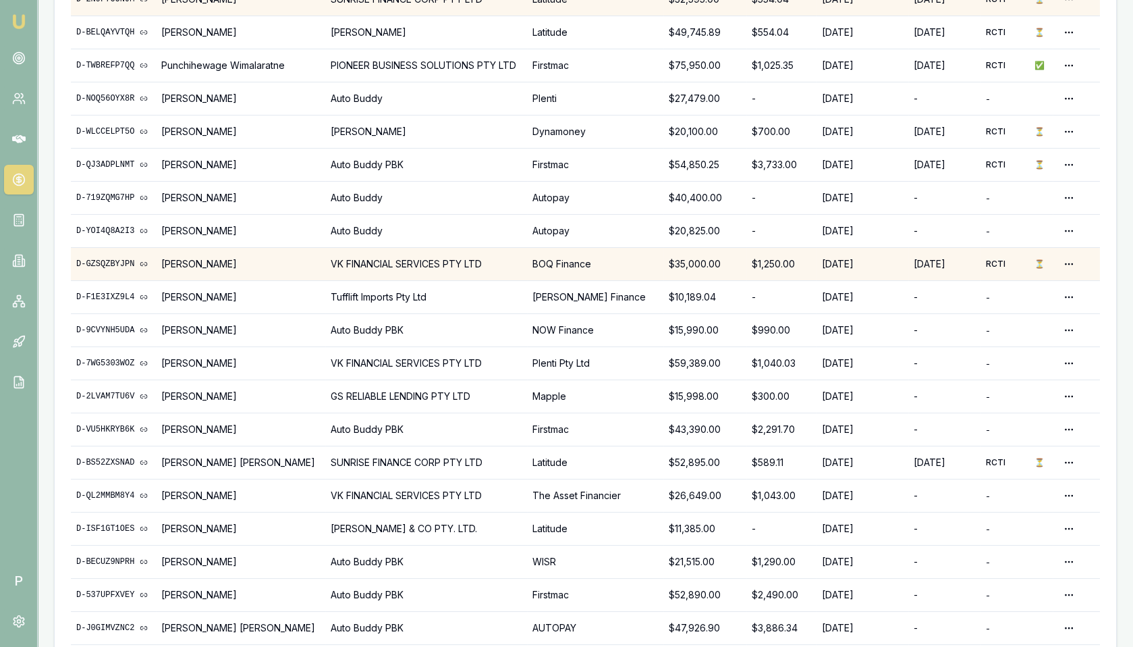
scroll to position [291, 0]
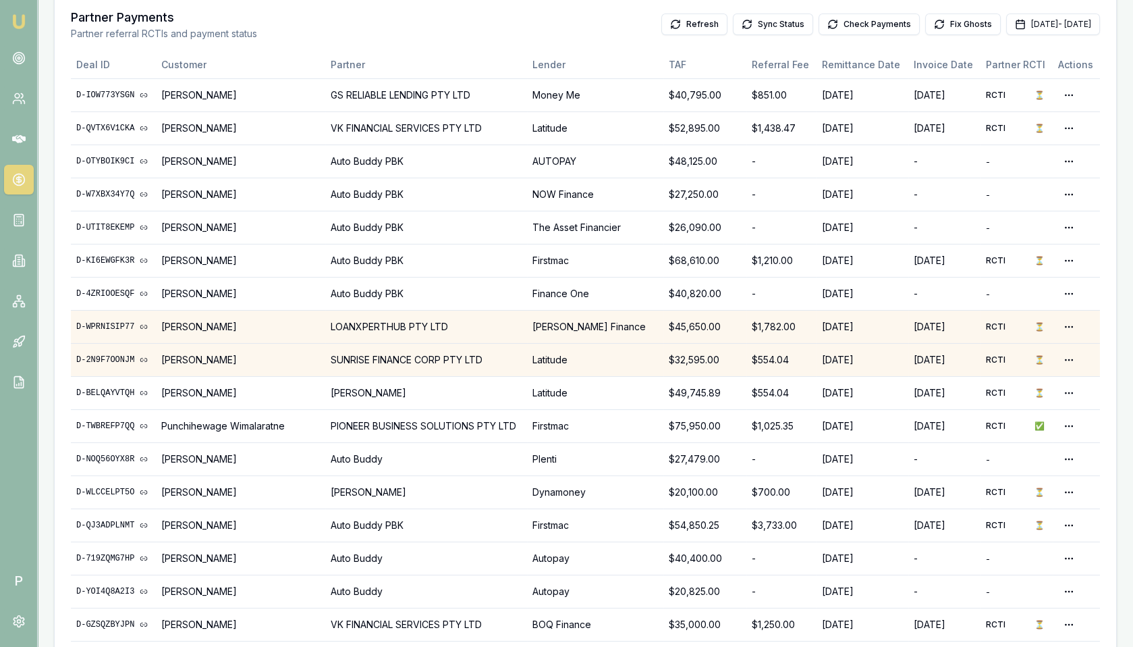
click at [113, 321] on link "D-WPRNISIP77" at bounding box center [113, 326] width 74 height 11
click at [1070, 321] on html "Emu Broker P Home Payments Matt Leeburn Toggle Menu Payments Management Manage …" at bounding box center [566, 32] width 1133 height 647
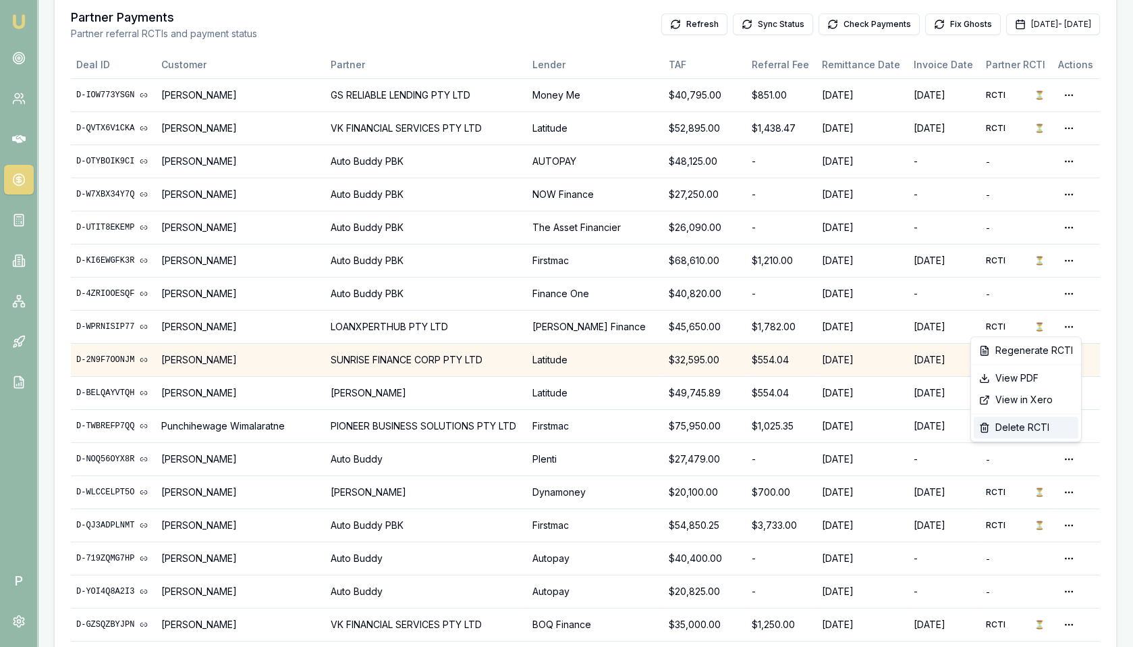
click at [1020, 427] on div "Delete RCTI" at bounding box center [1026, 427] width 105 height 22
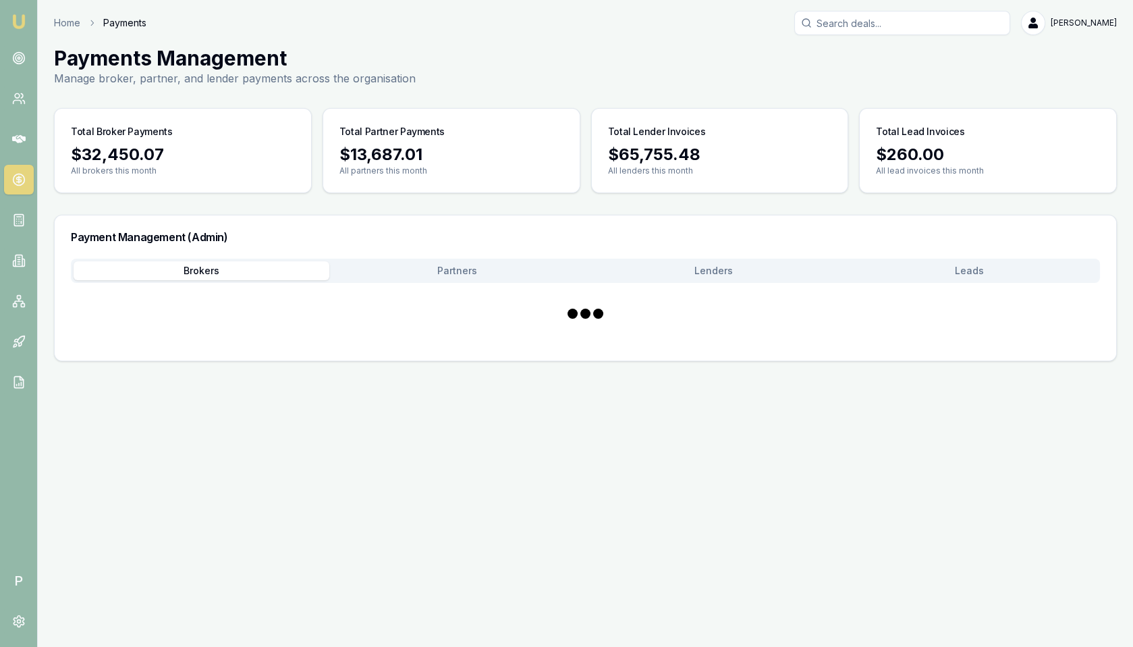
scroll to position [0, 0]
click at [192, 174] on main "Payments Management Manage broker, partner, and lender payments across the orga…" at bounding box center [585, 203] width 1095 height 315
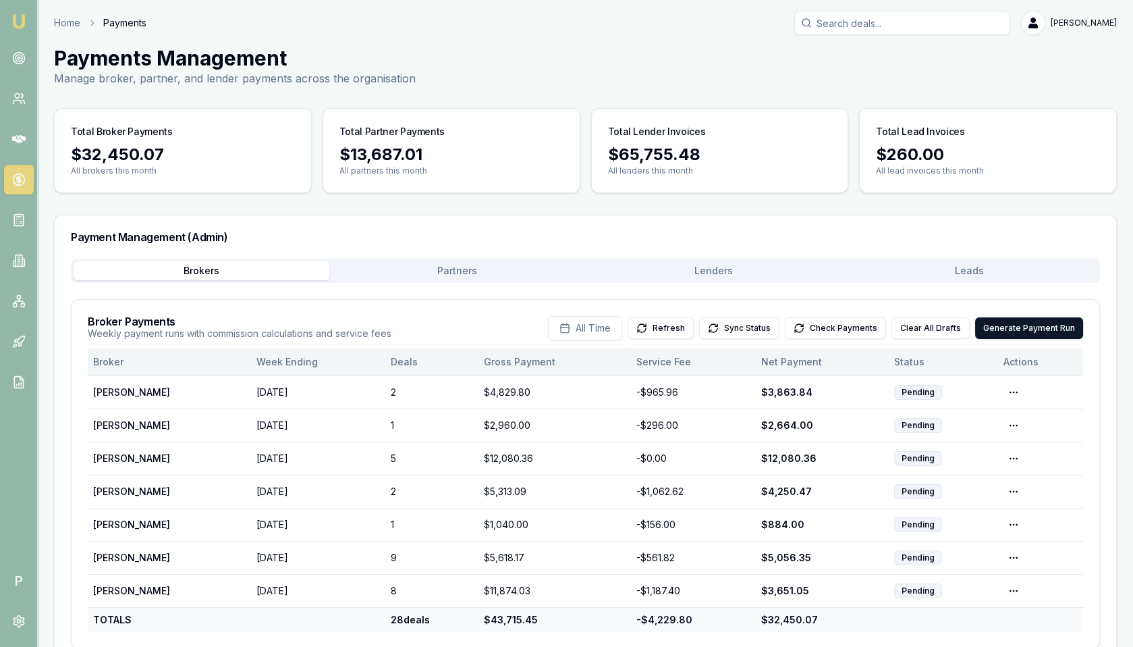
scroll to position [25, 0]
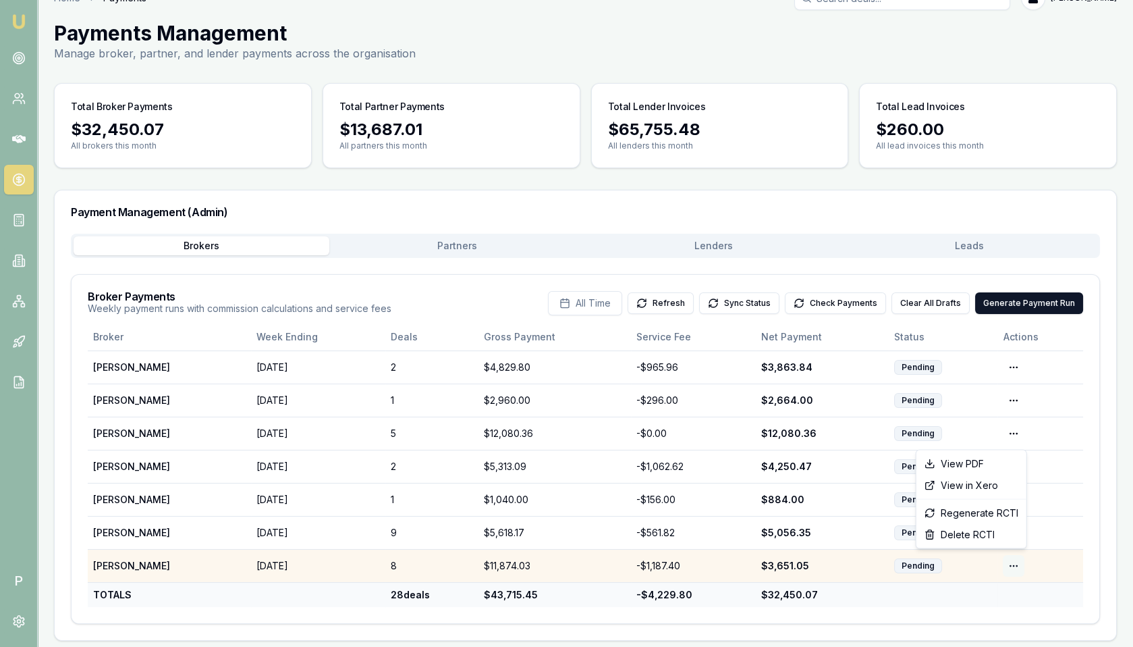
click at [1007, 557] on html "Emu Broker P Home Payments Matt Leeburn Toggle Menu Payments Management Manage …" at bounding box center [566, 298] width 1133 height 647
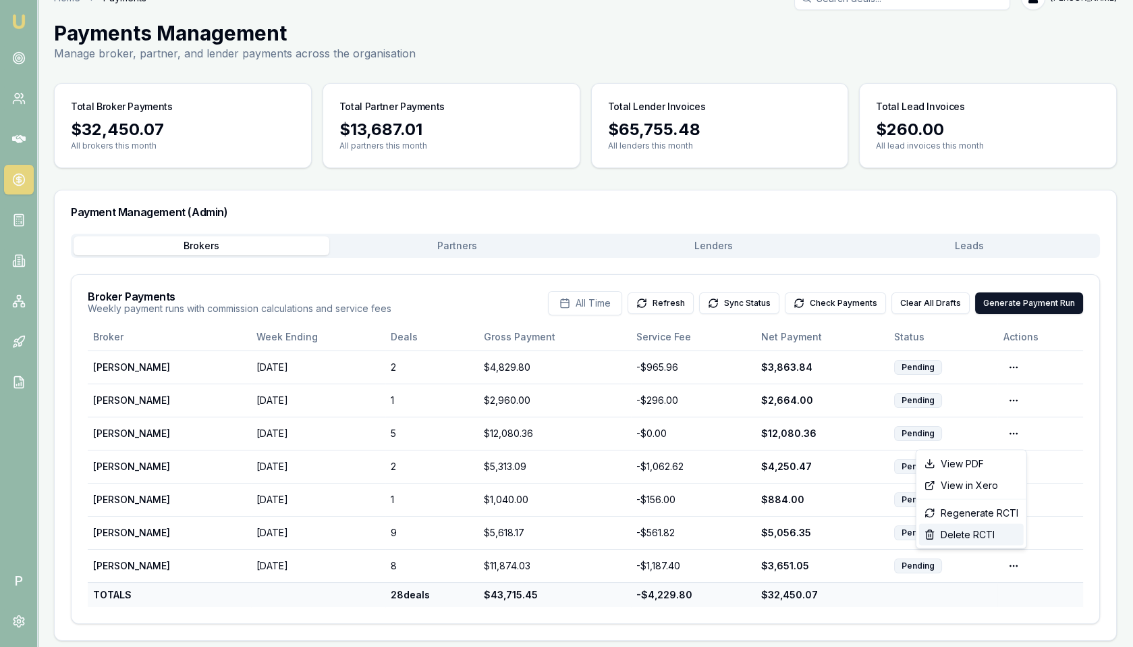
click at [992, 537] on div "Delete RCTI" at bounding box center [971, 535] width 105 height 22
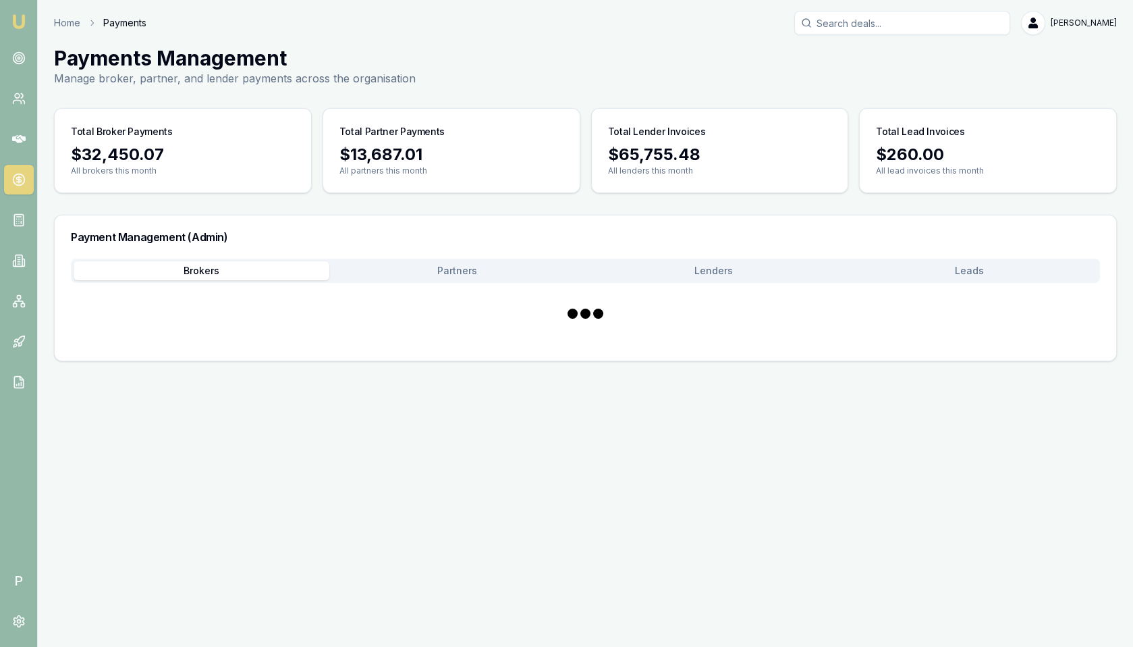
scroll to position [0, 0]
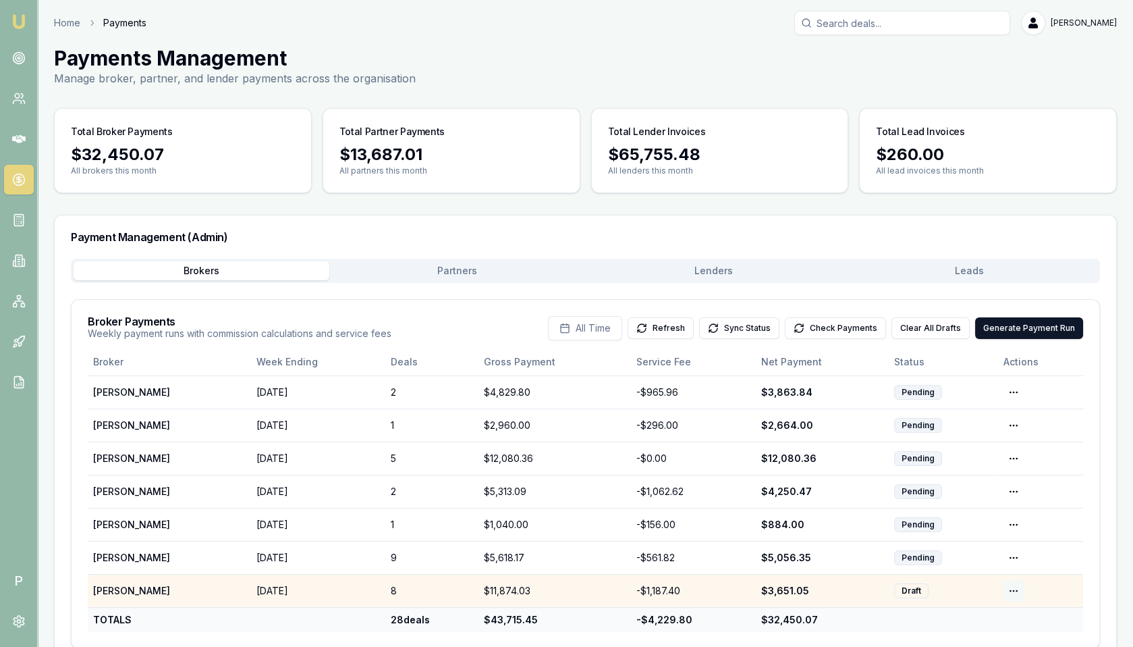
click at [1010, 584] on html "Emu Broker P Home Payments Matt Leeburn Toggle Menu Payments Management Manage …" at bounding box center [566, 323] width 1133 height 647
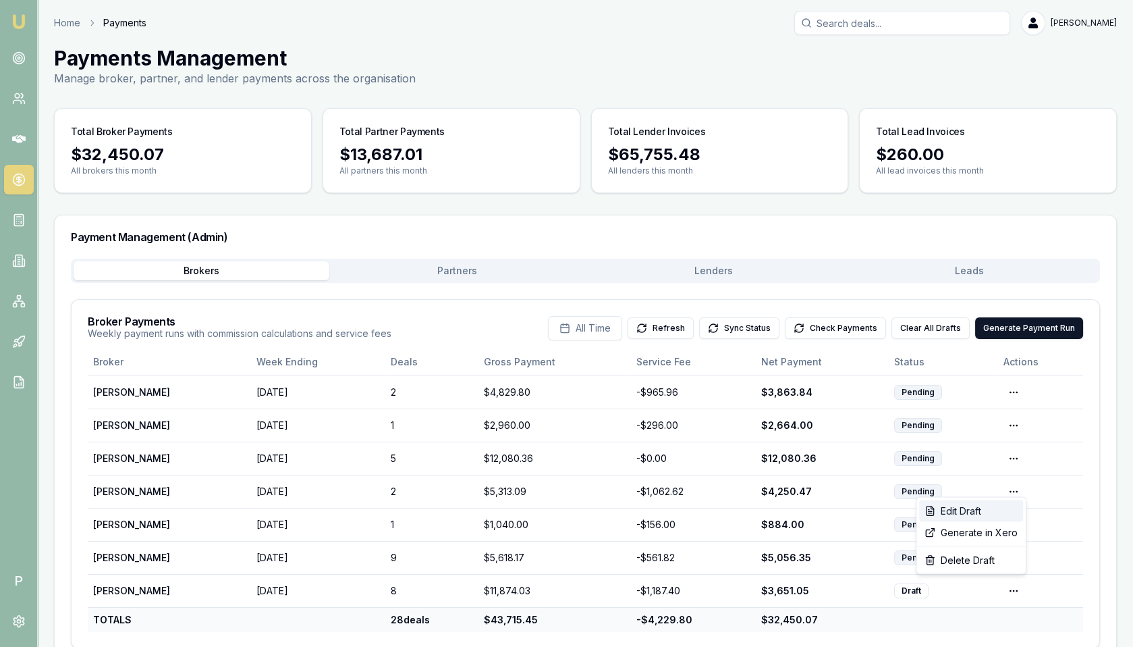
click at [975, 510] on div "Edit Draft" at bounding box center [971, 511] width 104 height 22
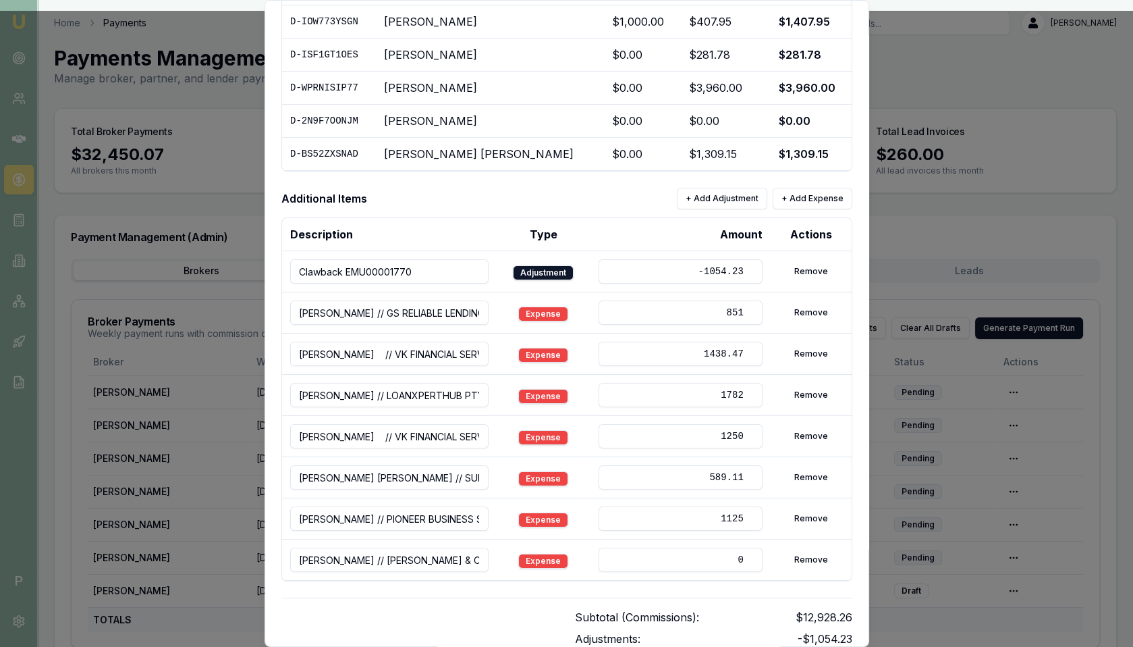
scroll to position [327, 0]
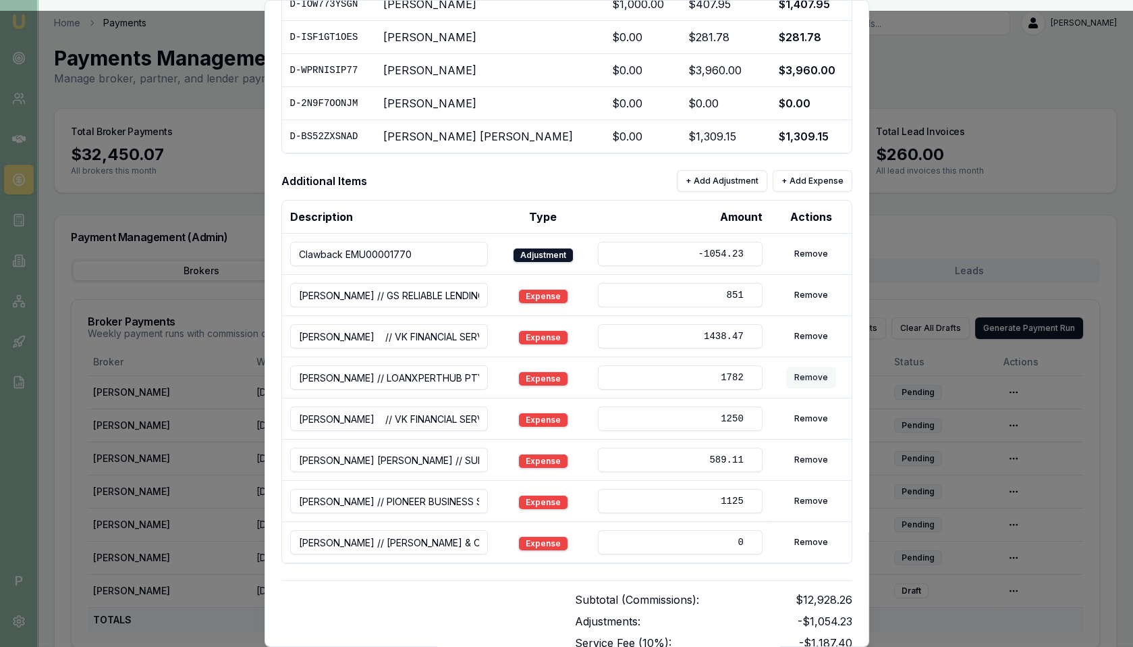
click at [804, 372] on button "Remove" at bounding box center [811, 377] width 50 height 22
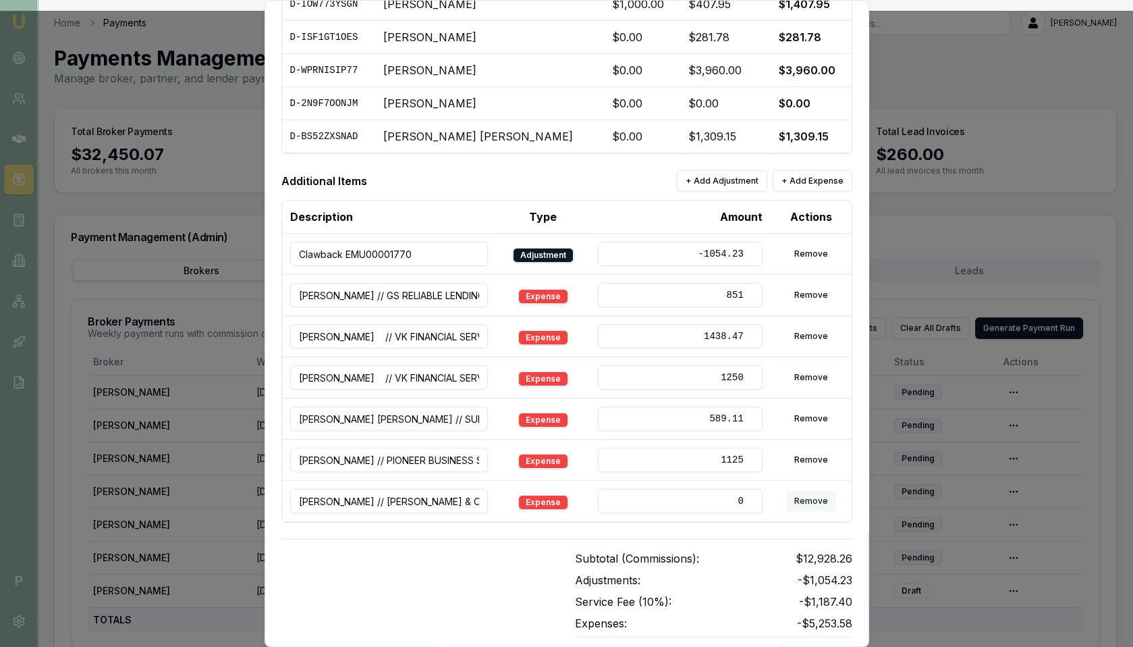
click at [806, 490] on button "Remove" at bounding box center [811, 501] width 50 height 22
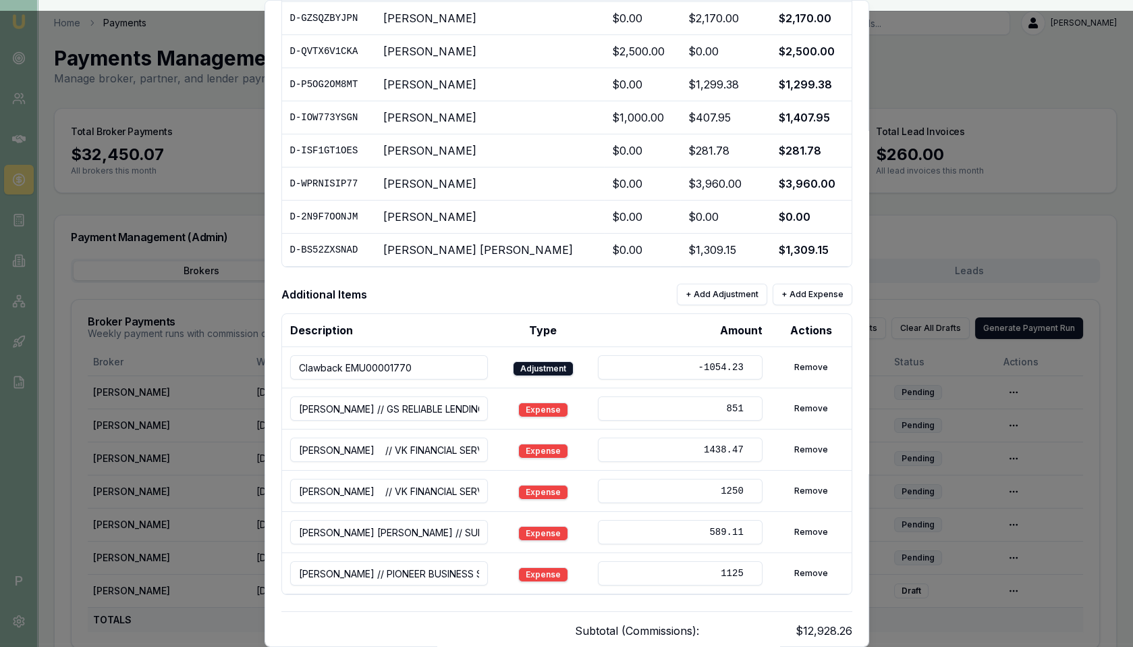
scroll to position [361, 0]
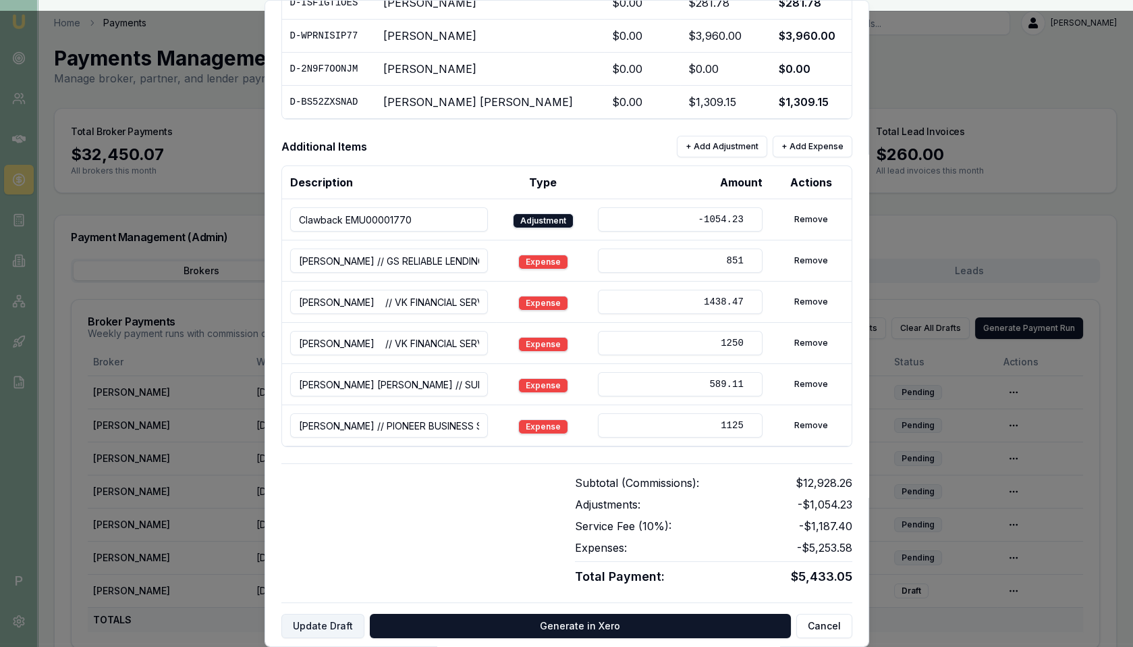
click at [340, 614] on button "Update Draft" at bounding box center [322, 625] width 83 height 24
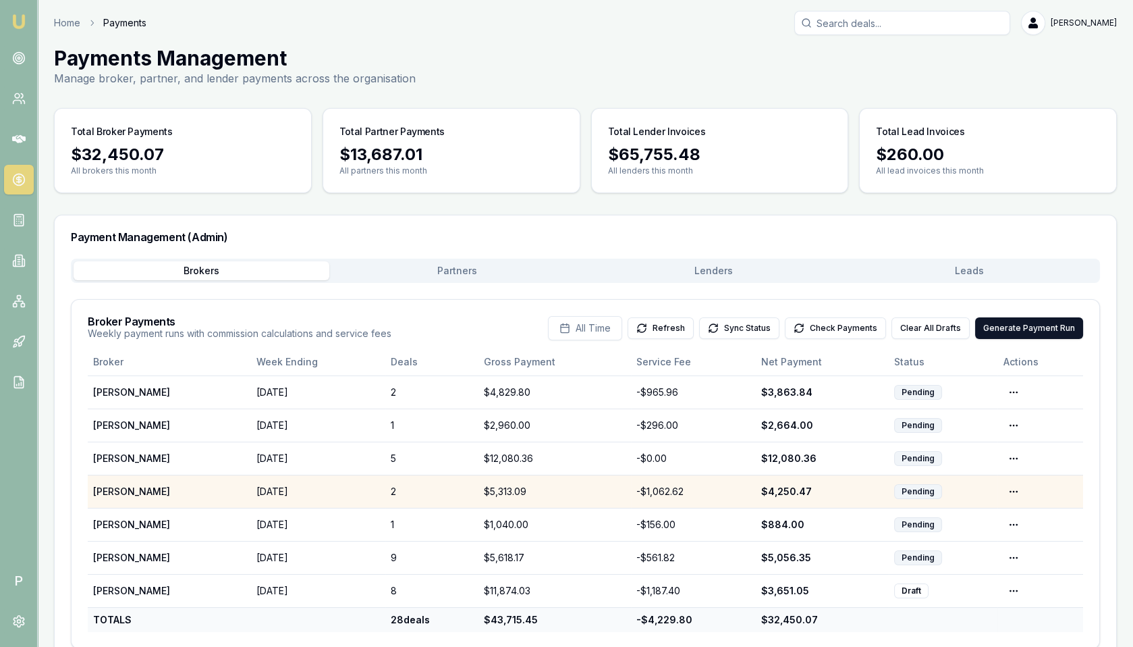
scroll to position [25, 0]
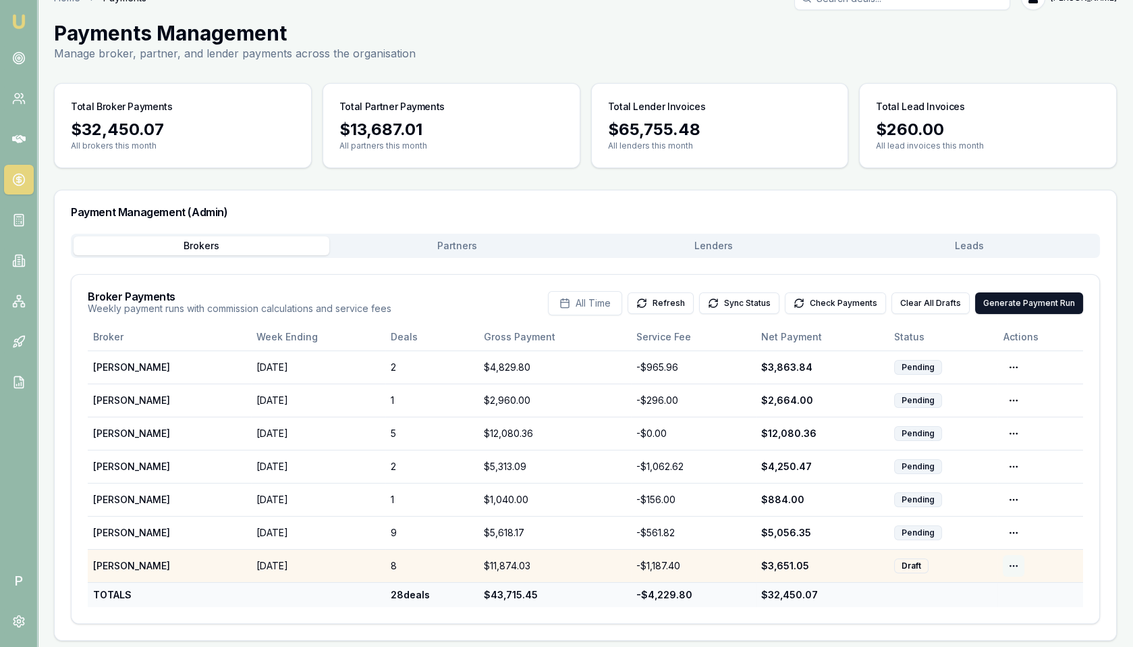
click at [1014, 557] on html "Emu Broker P Home Payments Matt Leeburn Toggle Menu Payments Management Manage …" at bounding box center [566, 298] width 1133 height 647
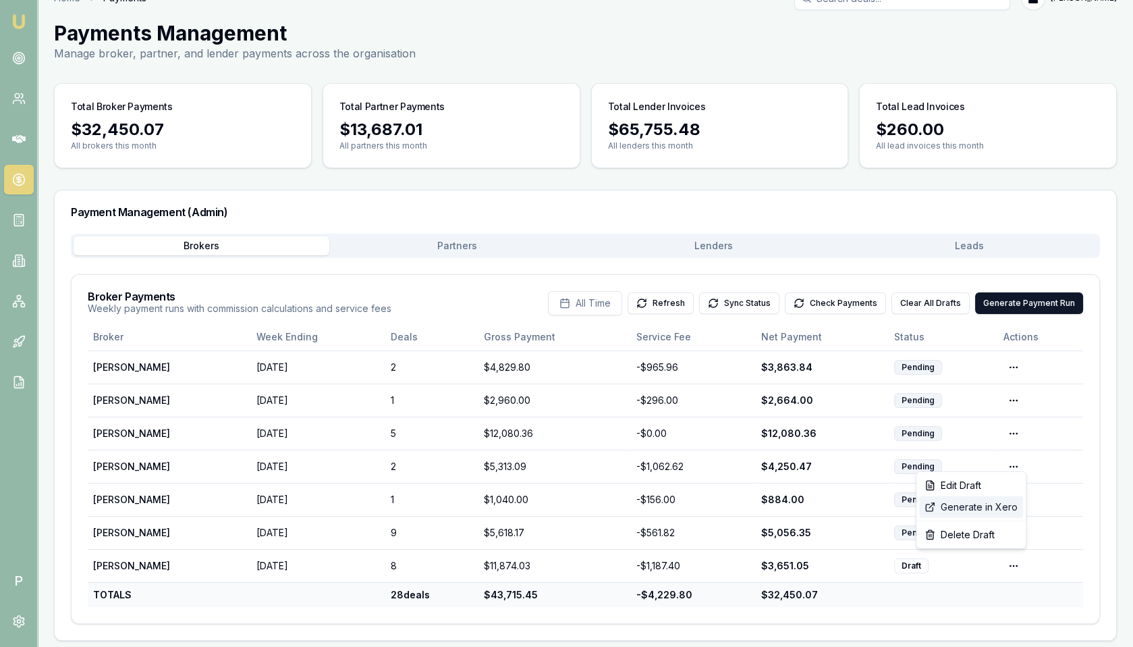
click at [971, 508] on div "Generate in Xero" at bounding box center [971, 507] width 104 height 22
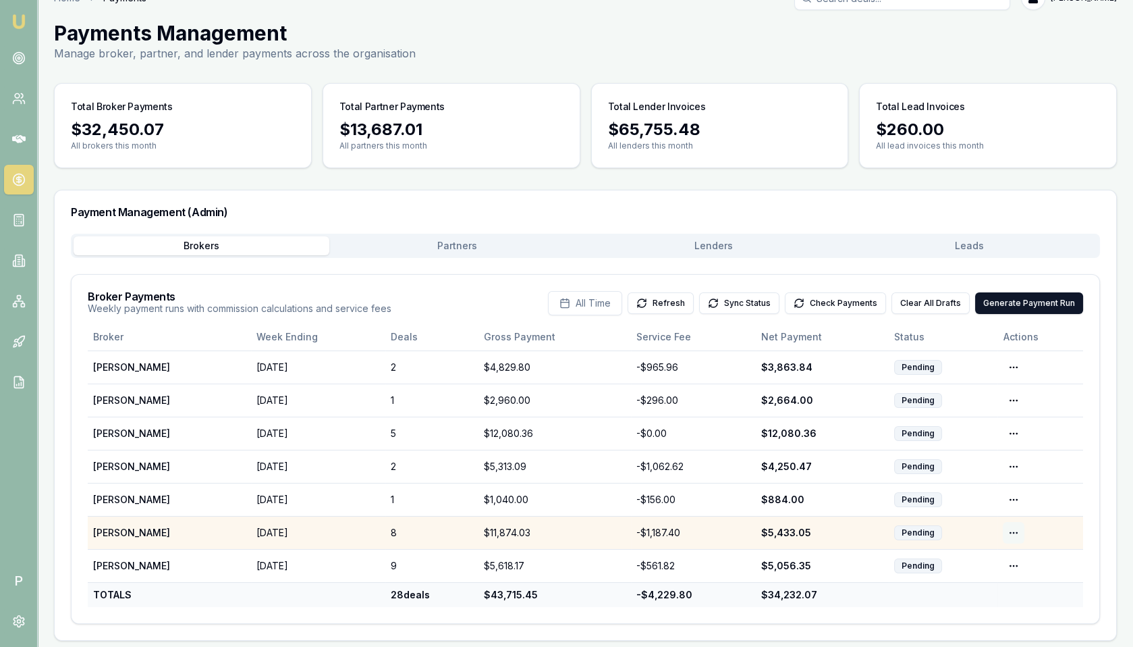
click at [1013, 528] on html "Emu Broker P Home Payments Matt Leeburn Toggle Menu Payments Management Manage …" at bounding box center [566, 298] width 1133 height 647
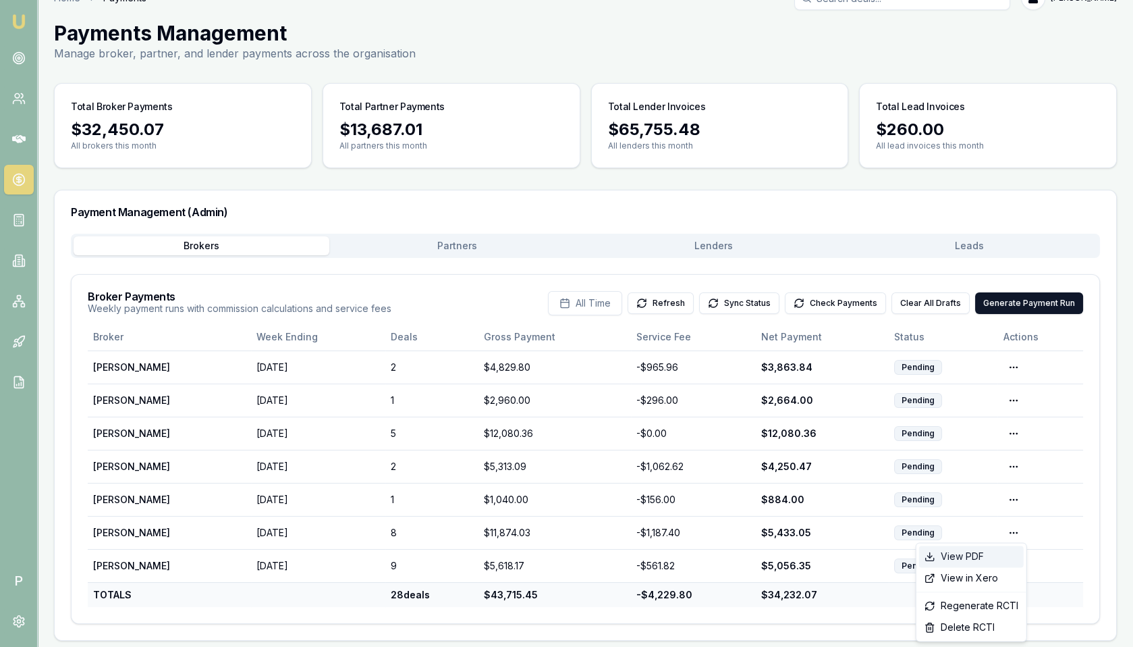
click at [991, 552] on div "View PDF" at bounding box center [971, 556] width 105 height 22
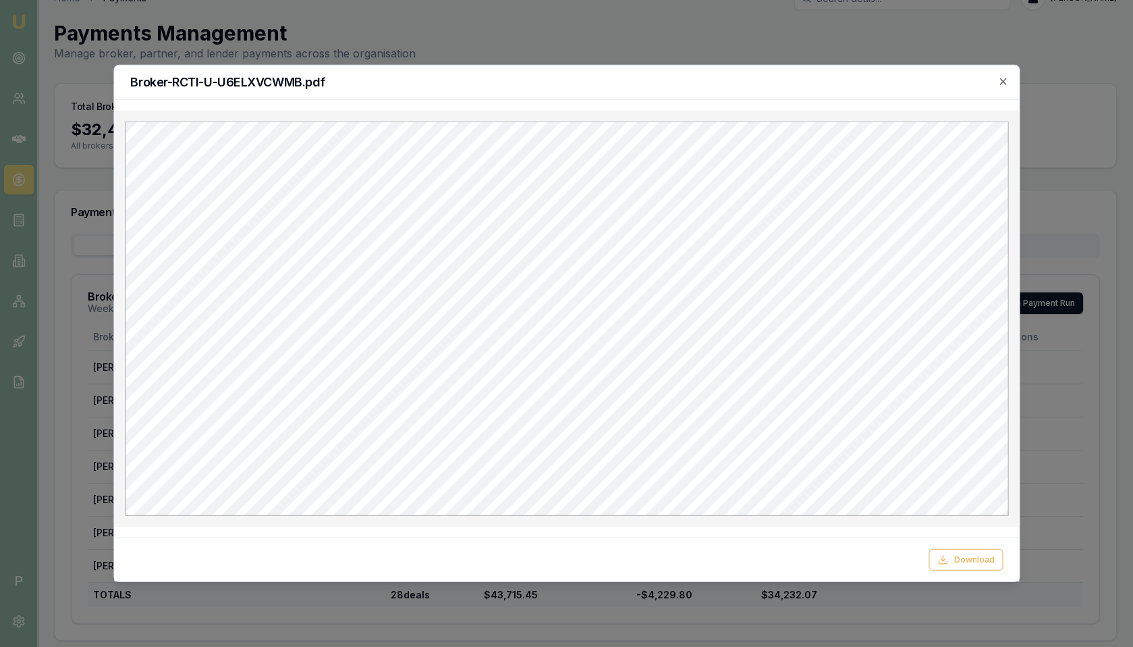
scroll to position [0, 0]
click at [1005, 82] on icon "button" at bounding box center [1003, 81] width 6 height 6
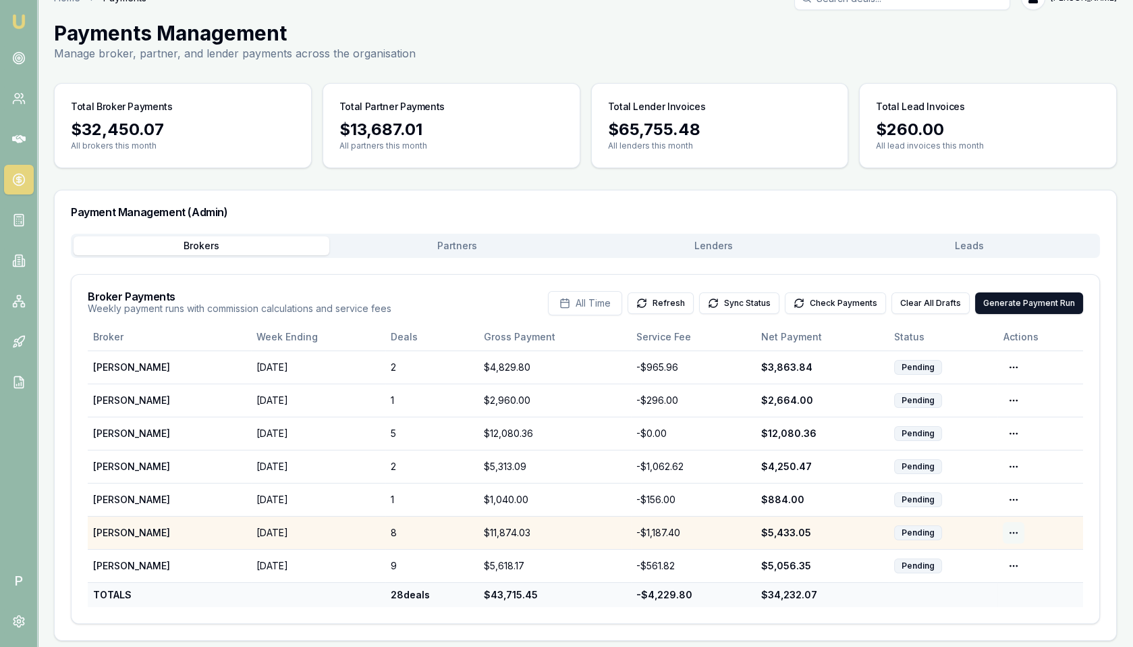
click at [1010, 526] on html "Emu Broker P Home Payments Matt Leeburn Toggle Menu Payments Management Manage …" at bounding box center [566, 298] width 1133 height 647
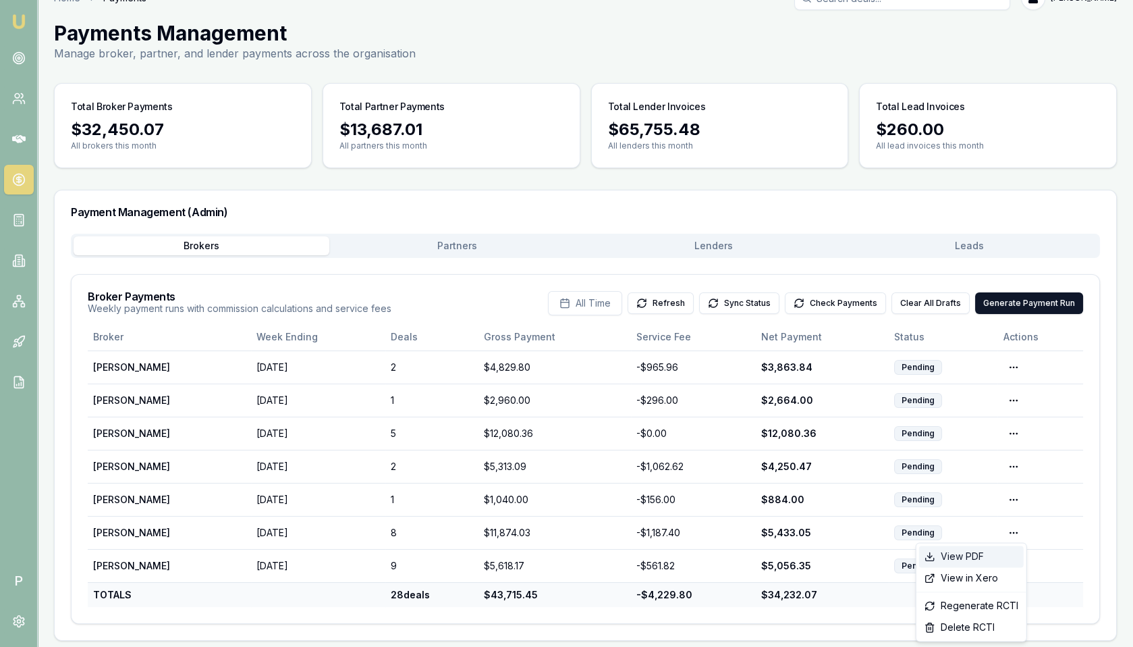
click at [989, 557] on div "View PDF" at bounding box center [971, 556] width 105 height 22
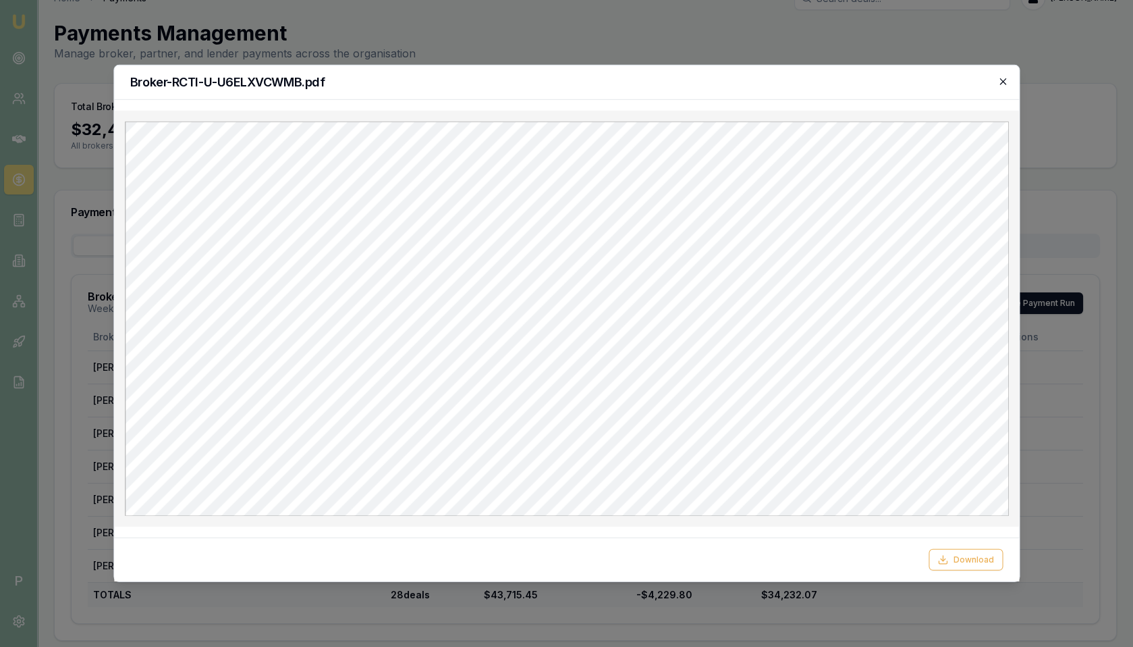
click at [1004, 81] on icon "button" at bounding box center [1002, 81] width 11 height 11
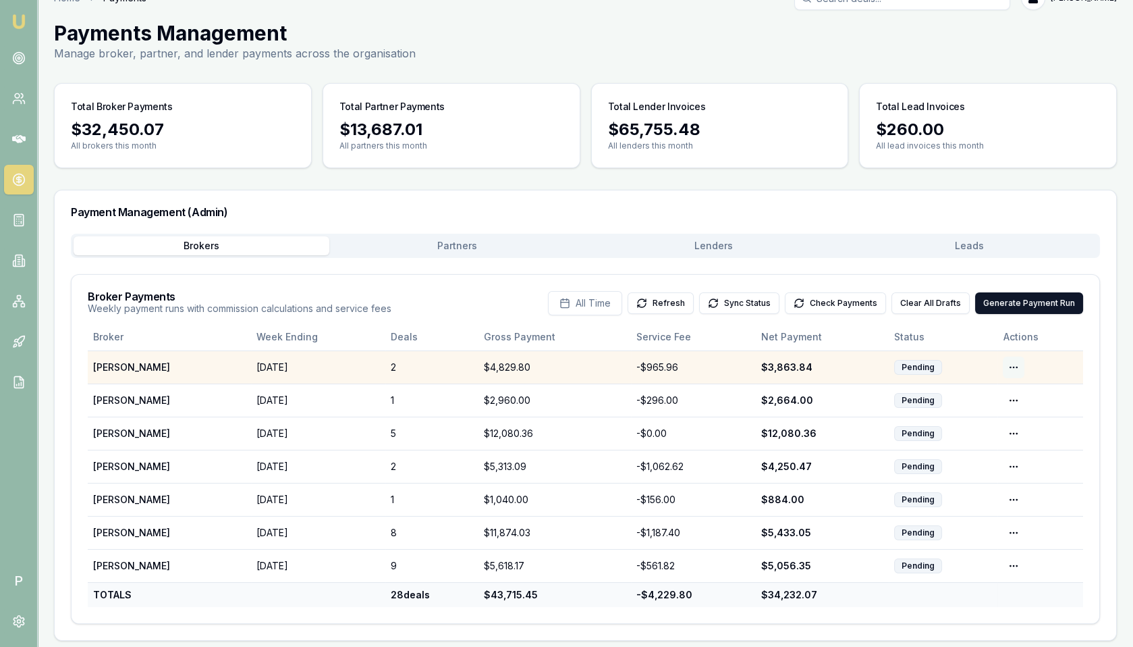
click at [1018, 364] on html "Emu Broker P Home Payments Matt Leeburn Toggle Menu Payments Management Manage …" at bounding box center [566, 298] width 1133 height 647
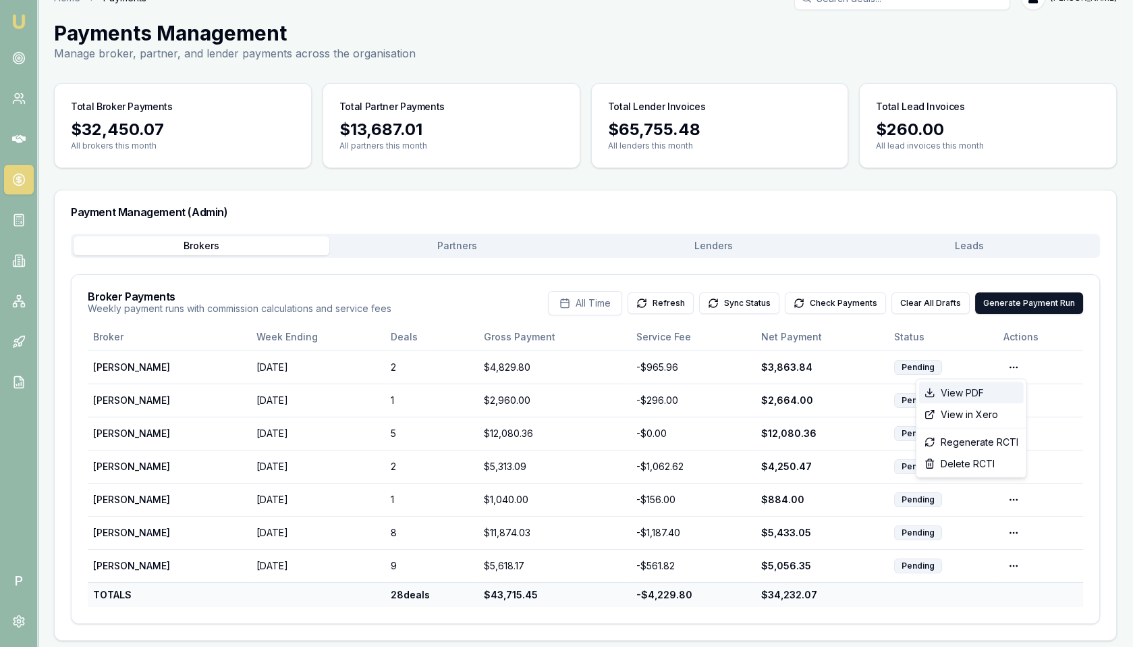
click at [980, 390] on div "View PDF" at bounding box center [971, 393] width 105 height 22
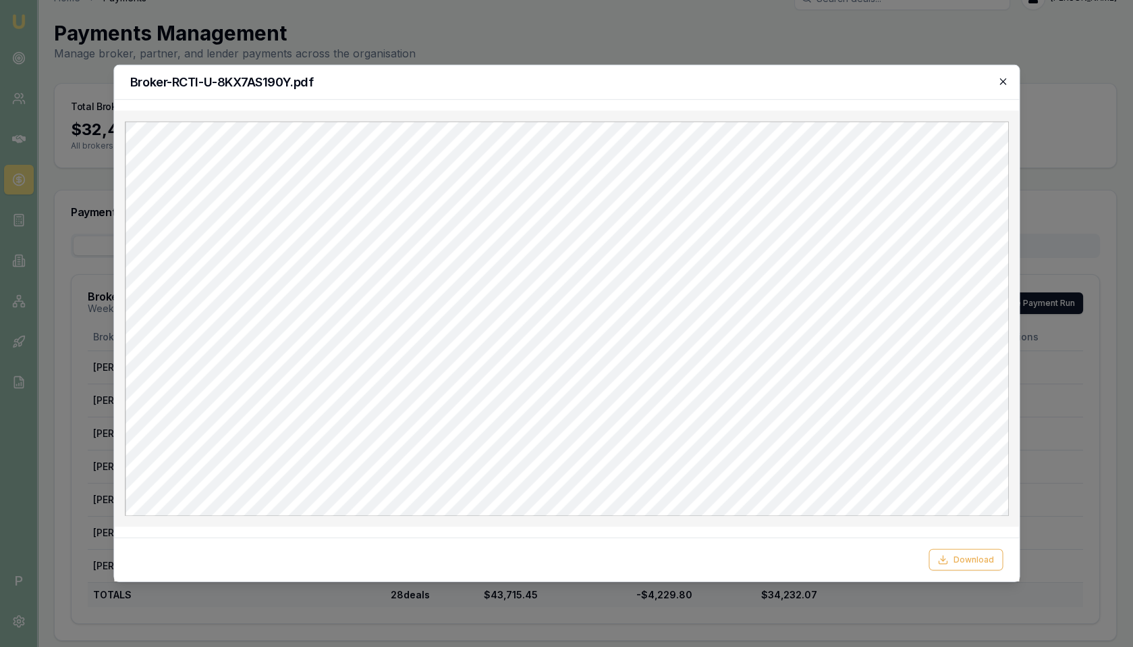
click at [1003, 80] on icon "button" at bounding box center [1002, 81] width 11 height 11
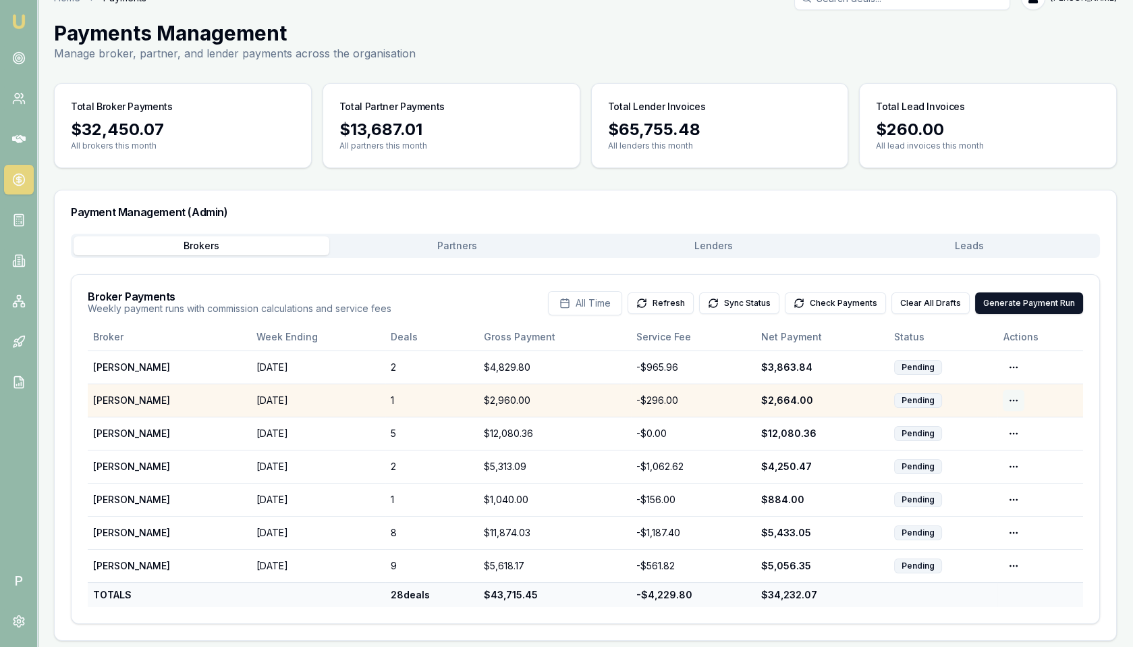
click at [1013, 396] on html "Emu Broker P Home Payments Matt Leeburn Toggle Menu Payments Management Manage …" at bounding box center [566, 298] width 1133 height 647
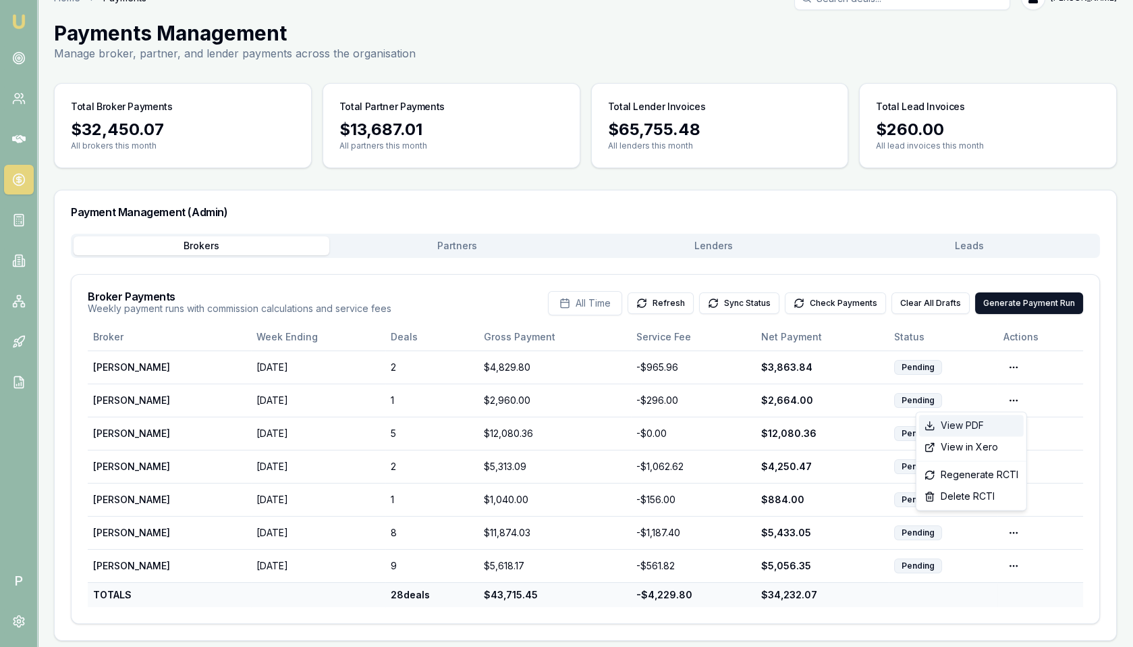
click at [992, 425] on div "View PDF" at bounding box center [971, 425] width 105 height 22
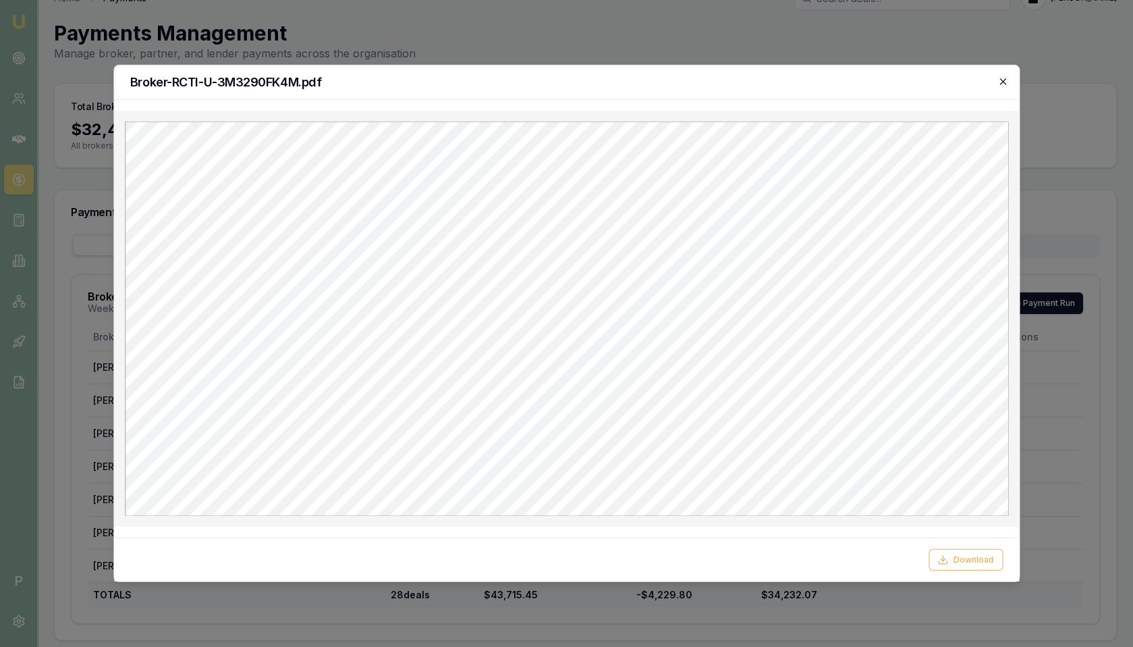
click at [1000, 82] on icon "button" at bounding box center [1002, 81] width 11 height 11
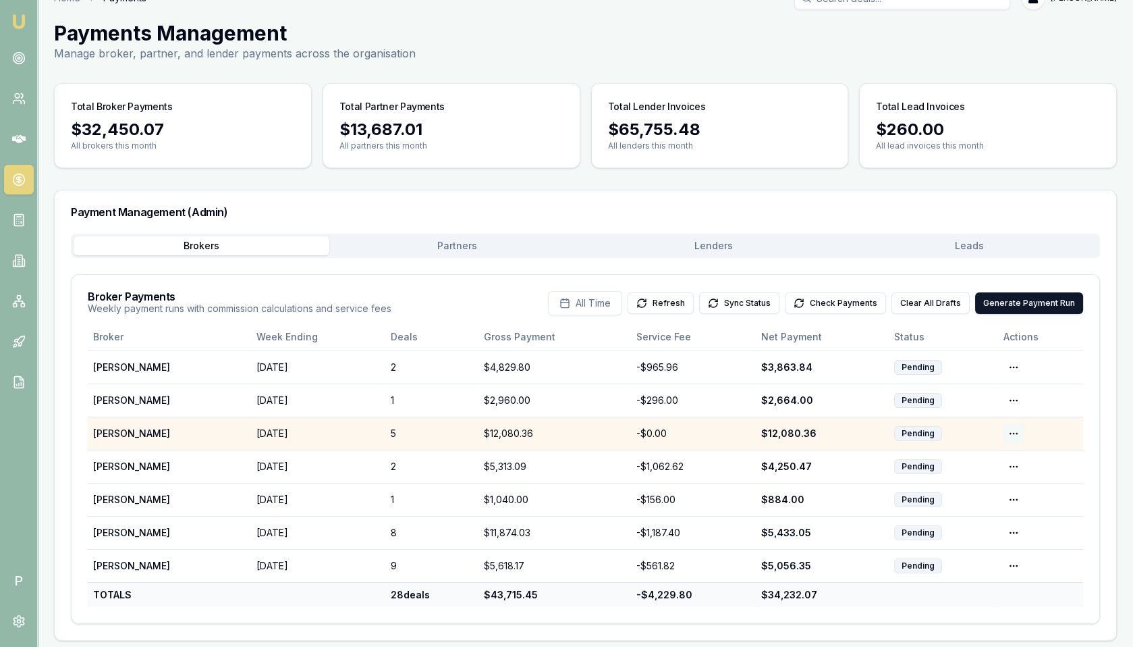
click at [1013, 429] on html "Emu Broker P Home Payments Matt Leeburn Toggle Menu Payments Management Manage …" at bounding box center [566, 298] width 1133 height 647
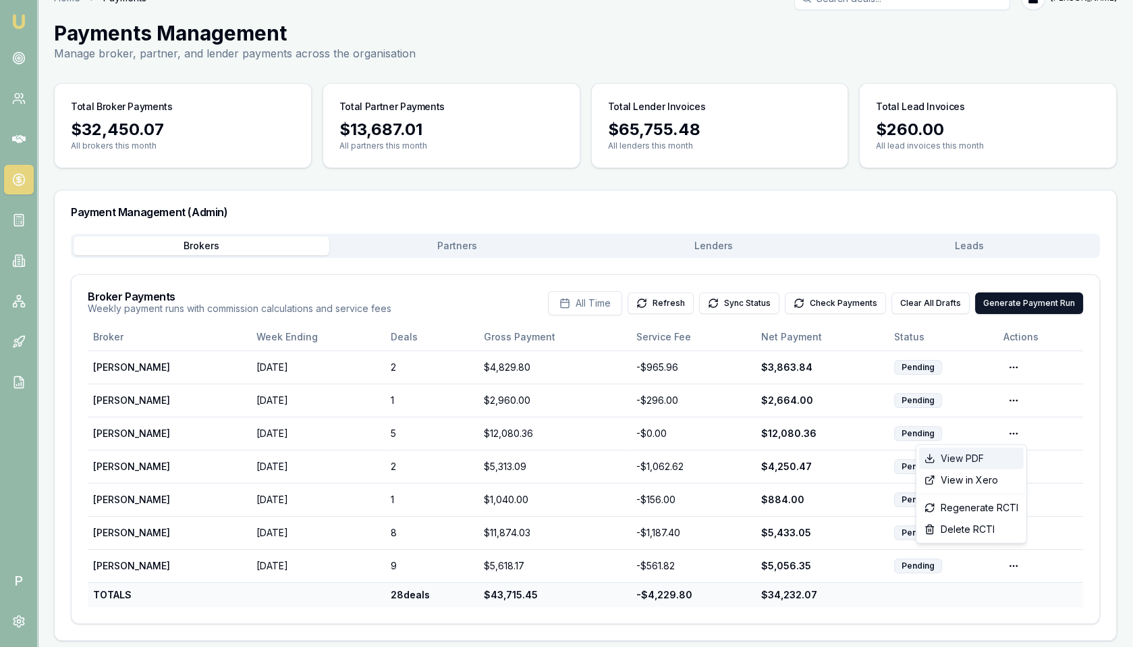
click at [987, 456] on div "View PDF" at bounding box center [971, 458] width 105 height 22
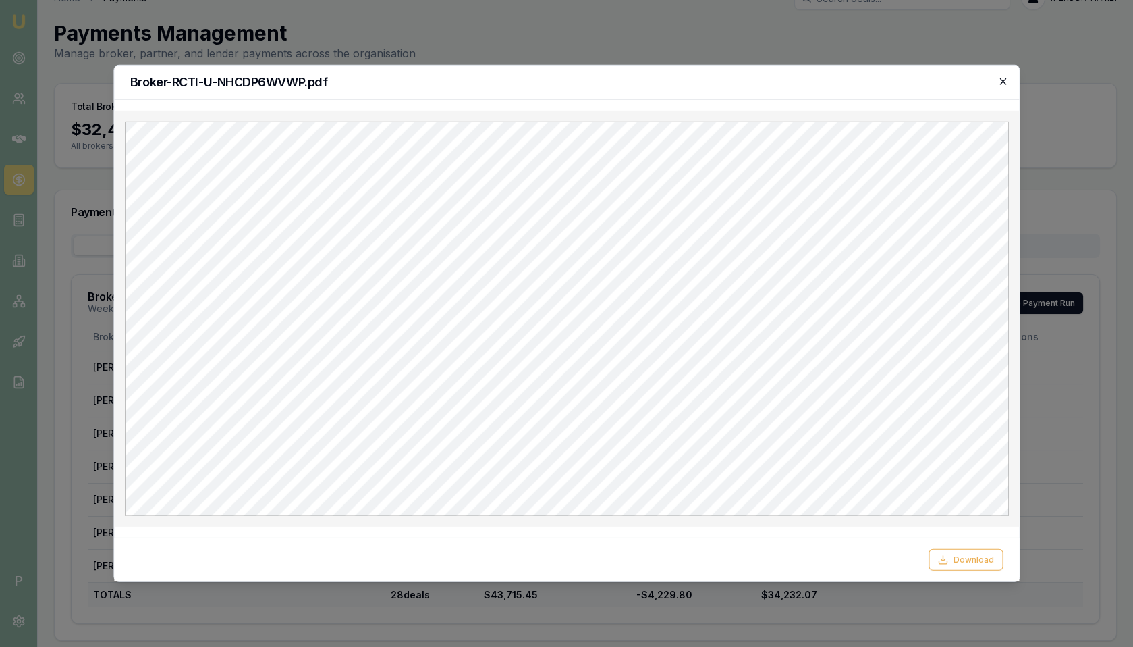
click at [1004, 82] on icon "button" at bounding box center [1003, 81] width 6 height 6
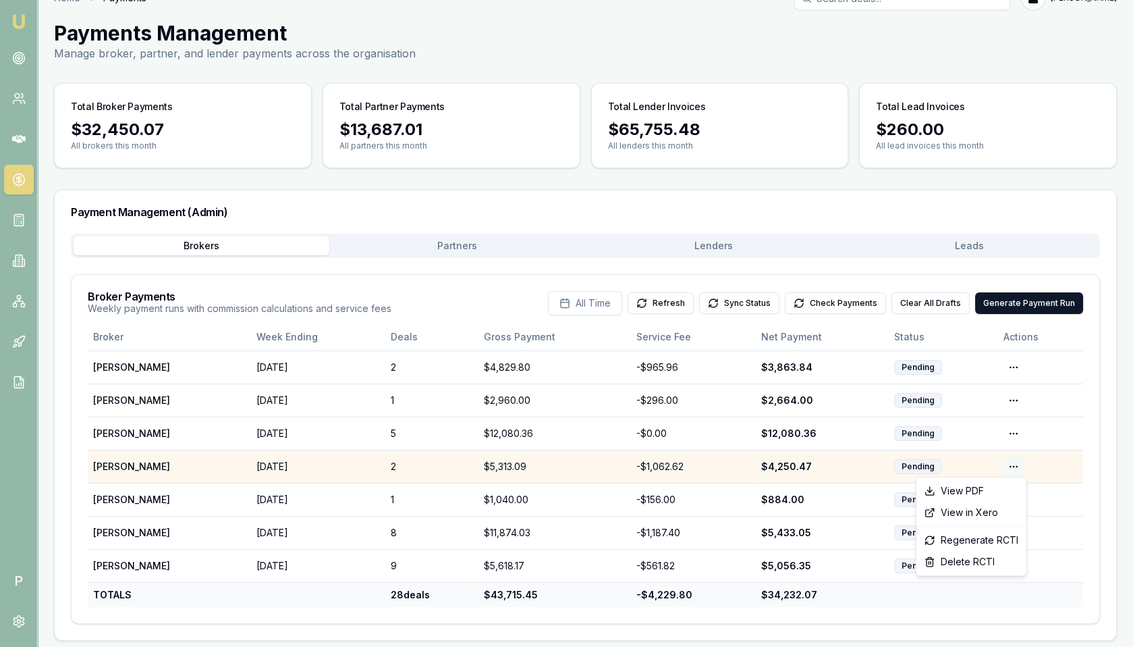
click at [1008, 463] on html "Emu Broker P Home Payments Matt Leeburn Toggle Menu Payments Management Manage …" at bounding box center [566, 298] width 1133 height 647
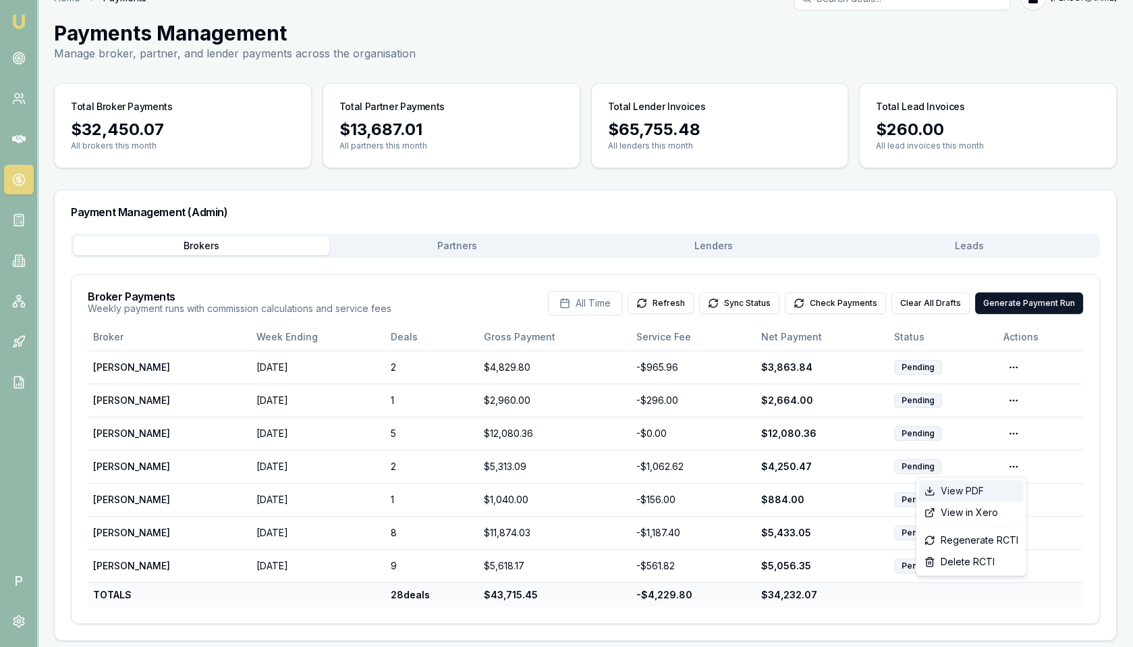
click at [985, 487] on div "View PDF" at bounding box center [971, 491] width 105 height 22
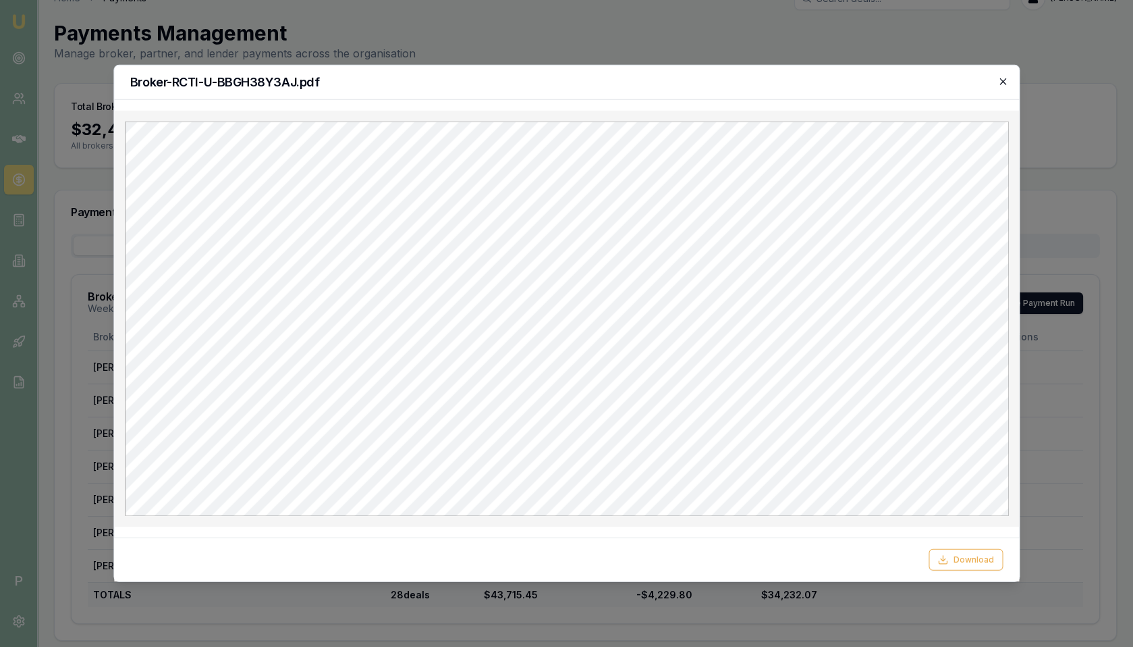
click at [1004, 80] on icon "button" at bounding box center [1003, 81] width 6 height 6
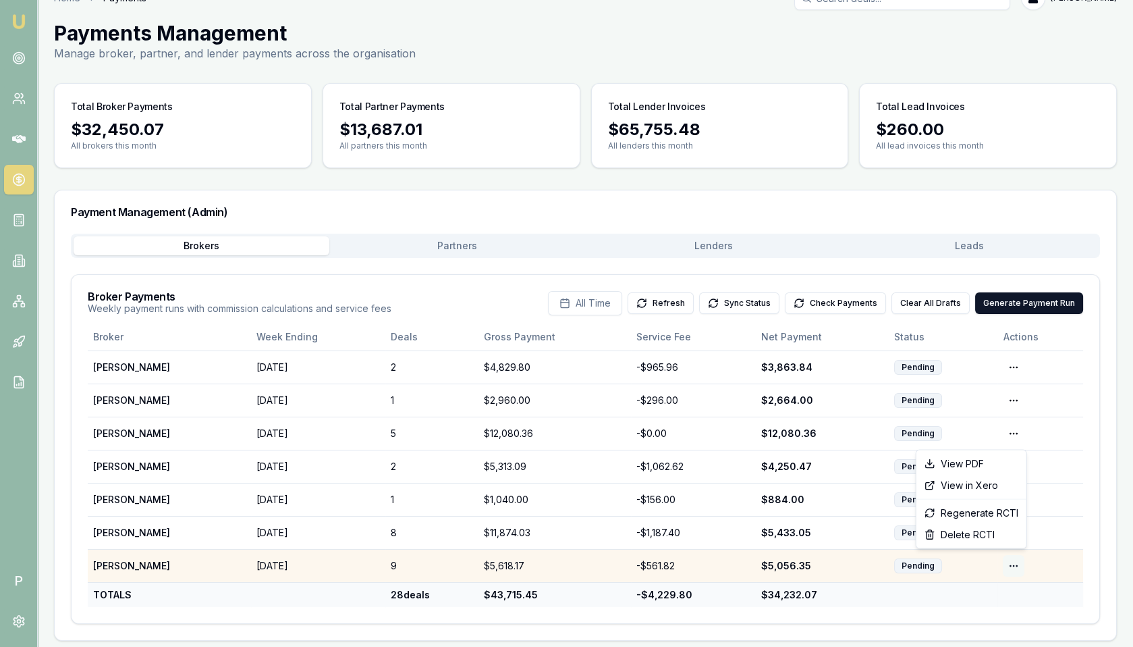
click at [1015, 562] on html "Emu Broker P Home Payments Matt Leeburn Toggle Menu Payments Management Manage …" at bounding box center [566, 298] width 1133 height 647
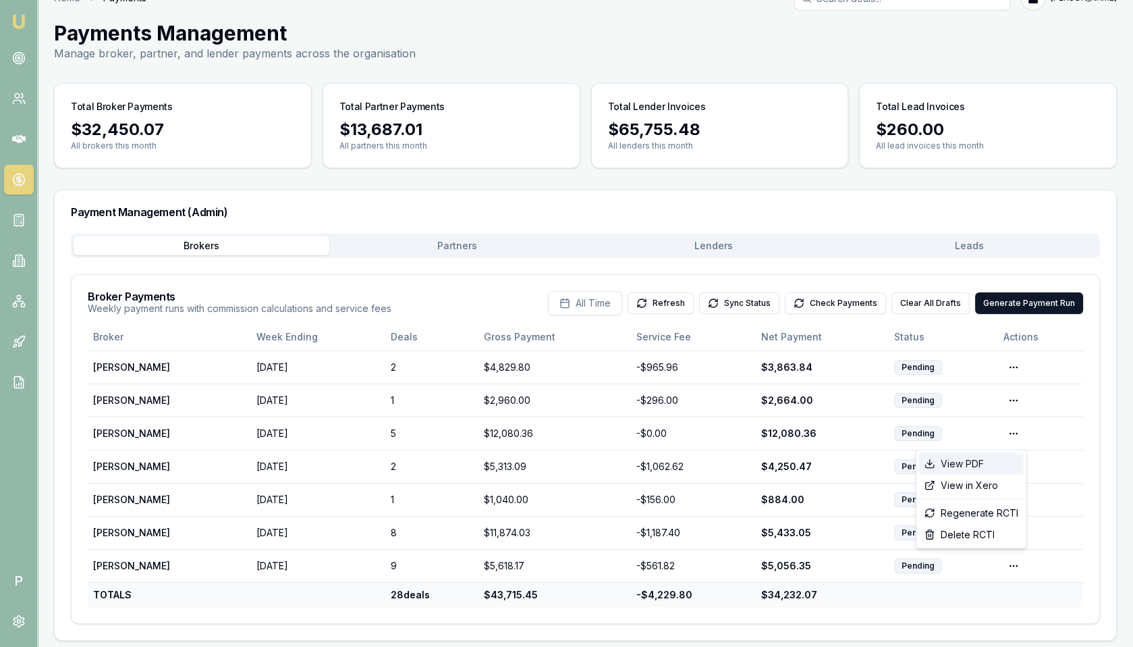
click at [979, 463] on div "View PDF" at bounding box center [971, 464] width 105 height 22
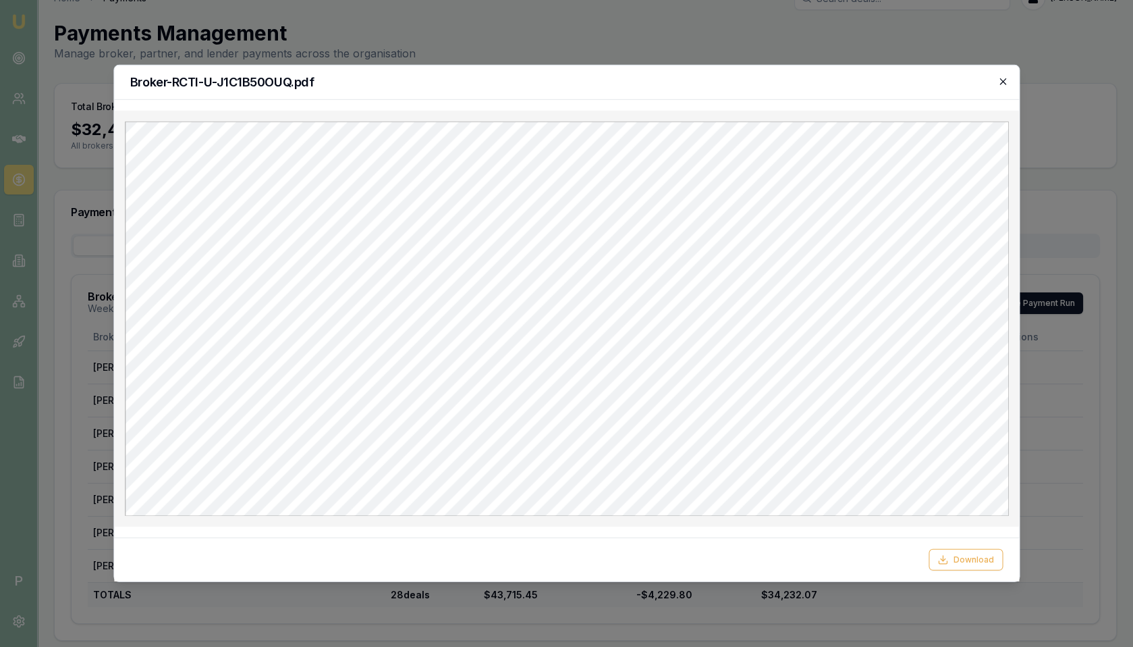
click at [1002, 81] on icon "button" at bounding box center [1002, 81] width 11 height 11
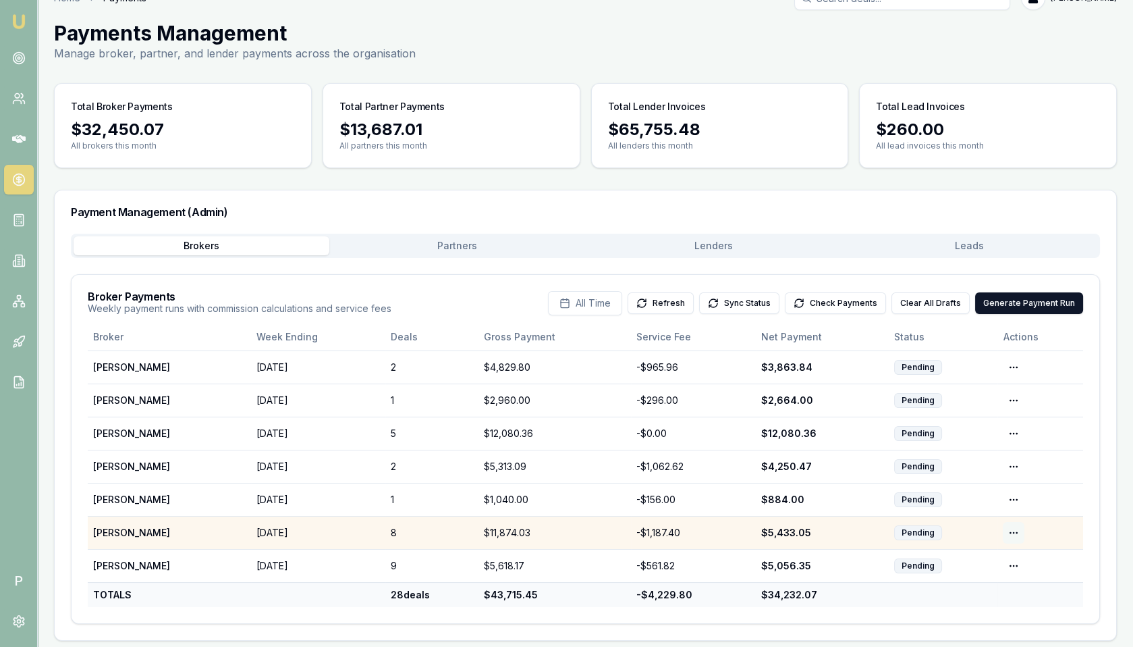
click at [1012, 528] on html "Emu Broker P Home Payments Matt Leeburn Toggle Menu Payments Management Manage …" at bounding box center [566, 298] width 1133 height 647
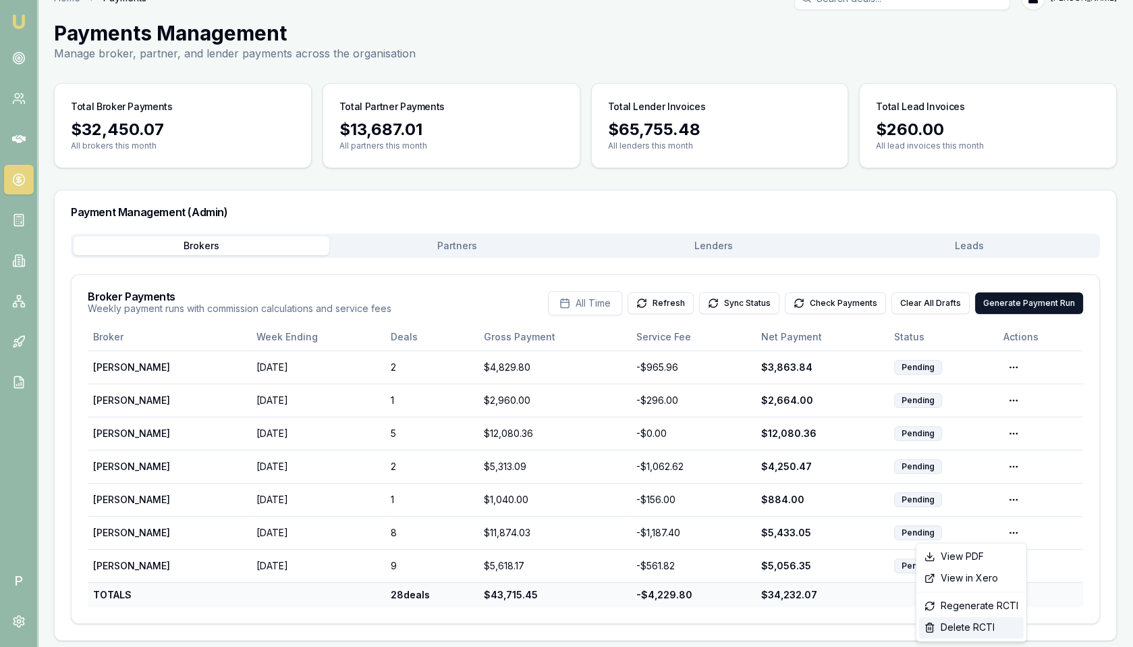
click at [962, 626] on div "Delete RCTI" at bounding box center [971, 627] width 105 height 22
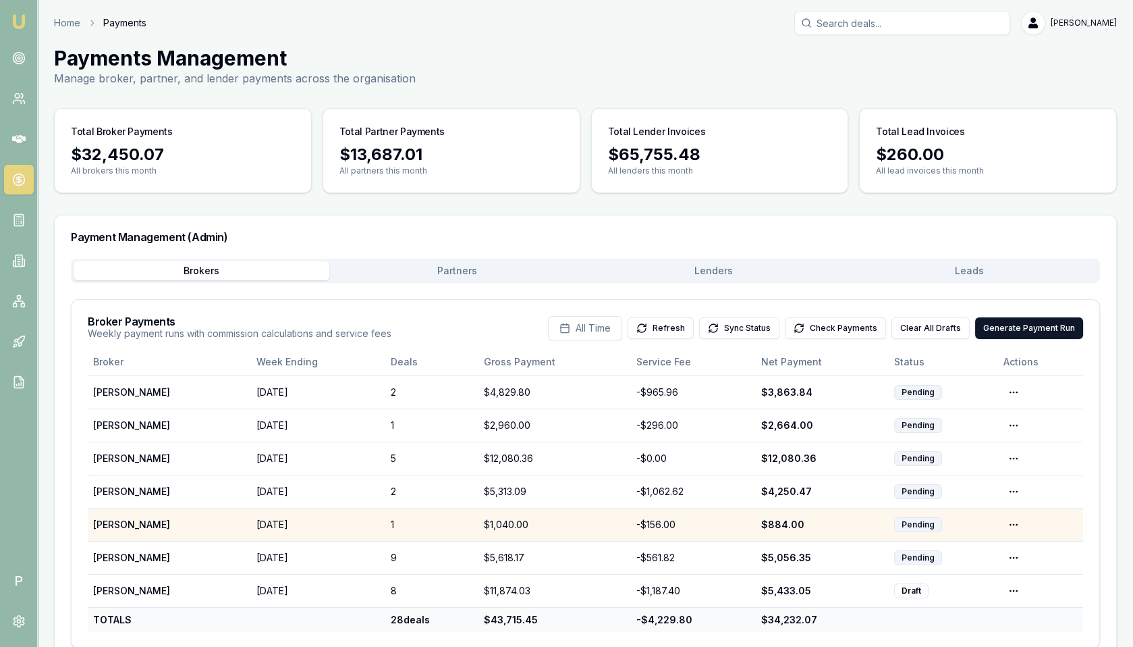
scroll to position [25, 0]
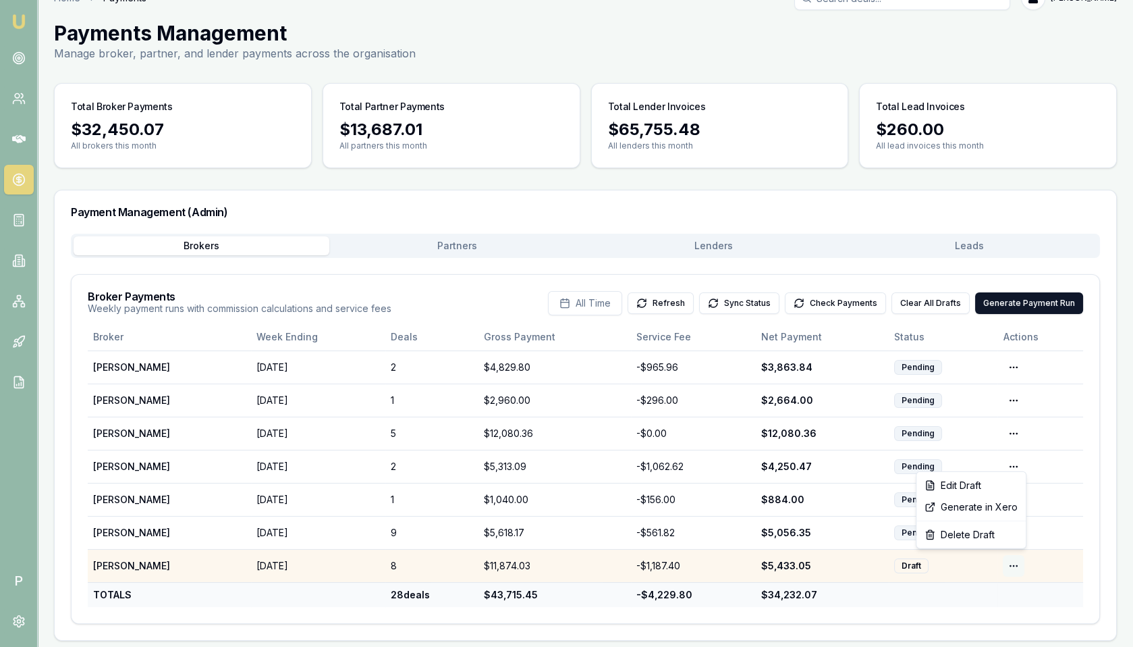
click at [1012, 561] on html "Emu Broker P Home Payments Matt Leeburn Toggle Menu Payments Management Manage …" at bounding box center [566, 298] width 1133 height 647
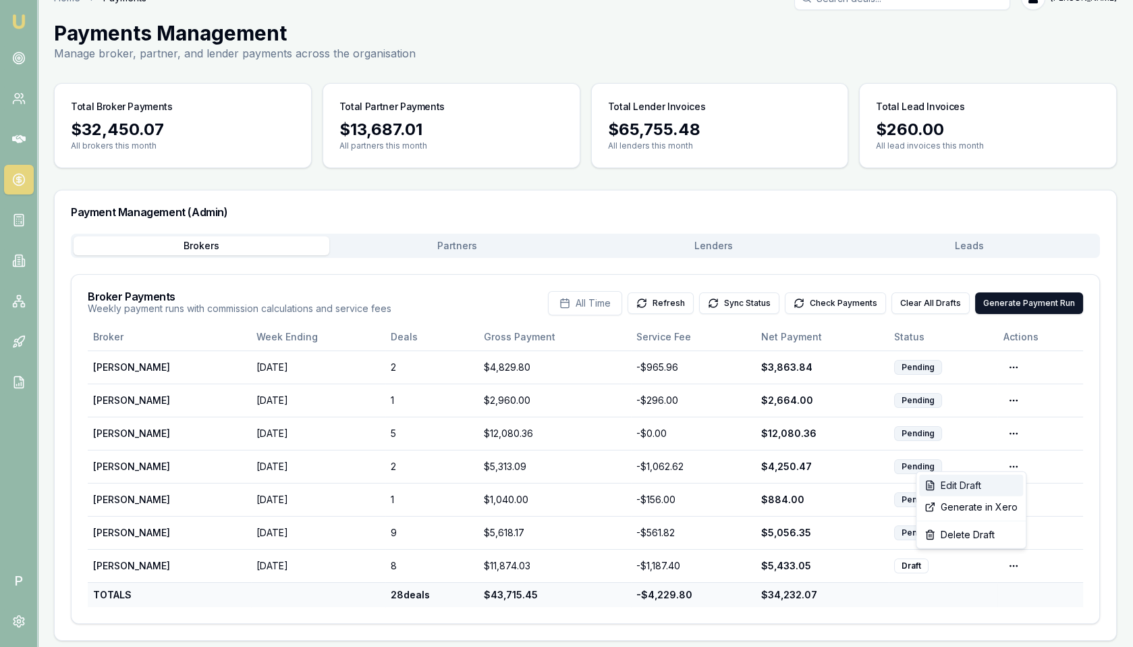
click at [993, 483] on div "Edit Draft" at bounding box center [971, 485] width 104 height 22
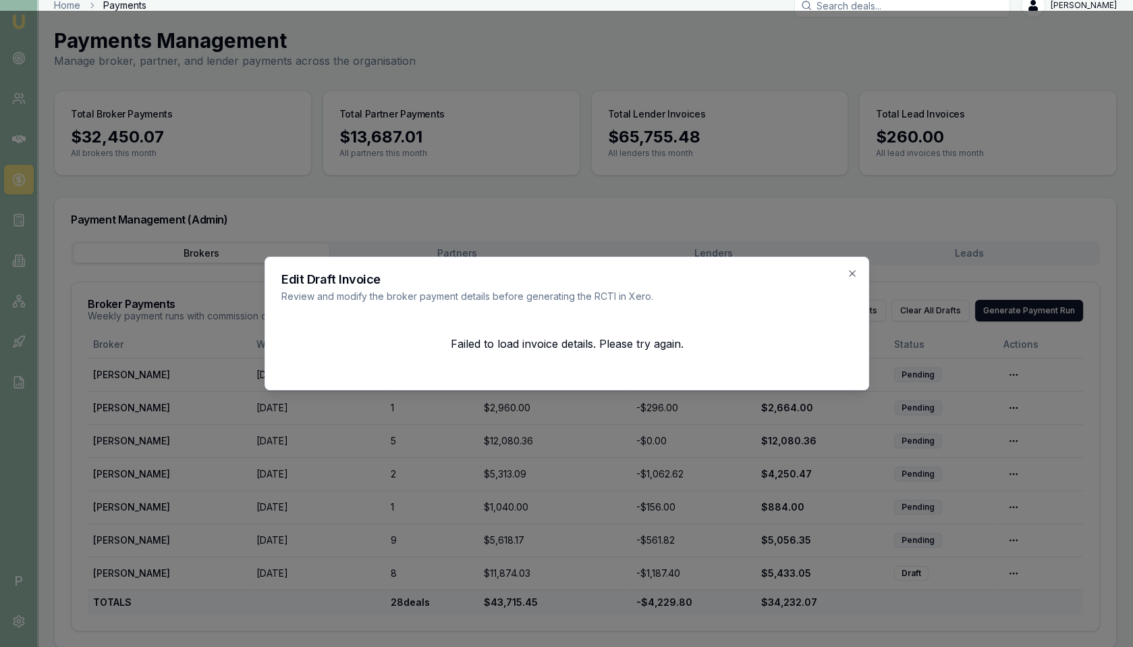
click at [925, 190] on div at bounding box center [566, 323] width 1133 height 647
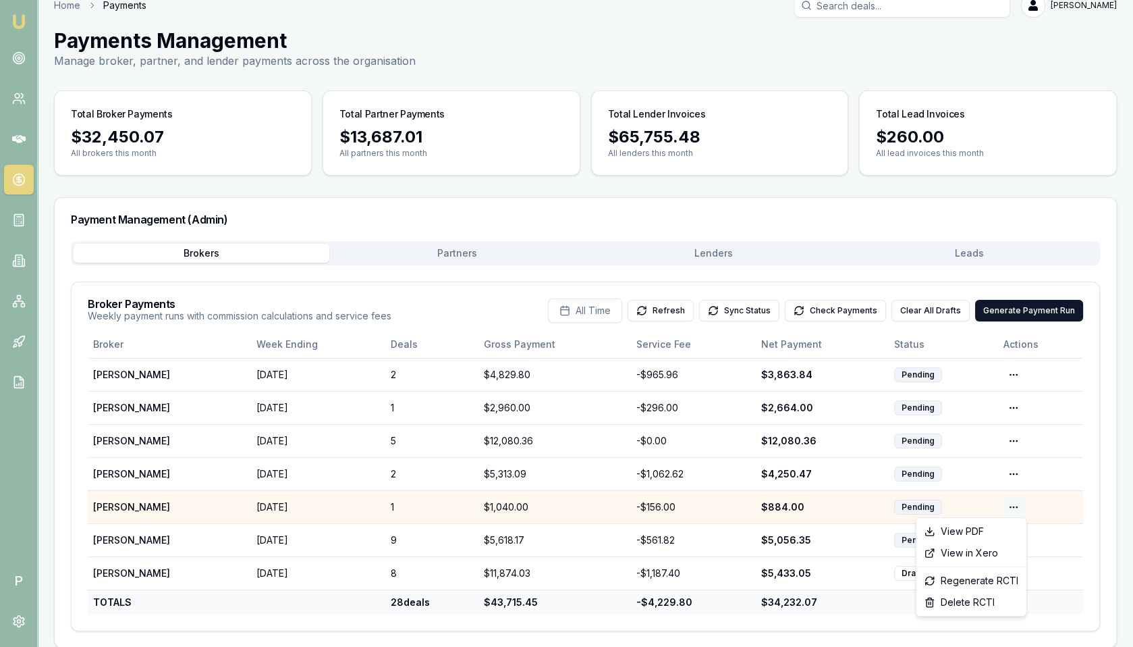
click at [1012, 503] on html "Emu Broker P Home Payments Matt Leeburn Toggle Menu Payments Management Manage …" at bounding box center [566, 305] width 1133 height 647
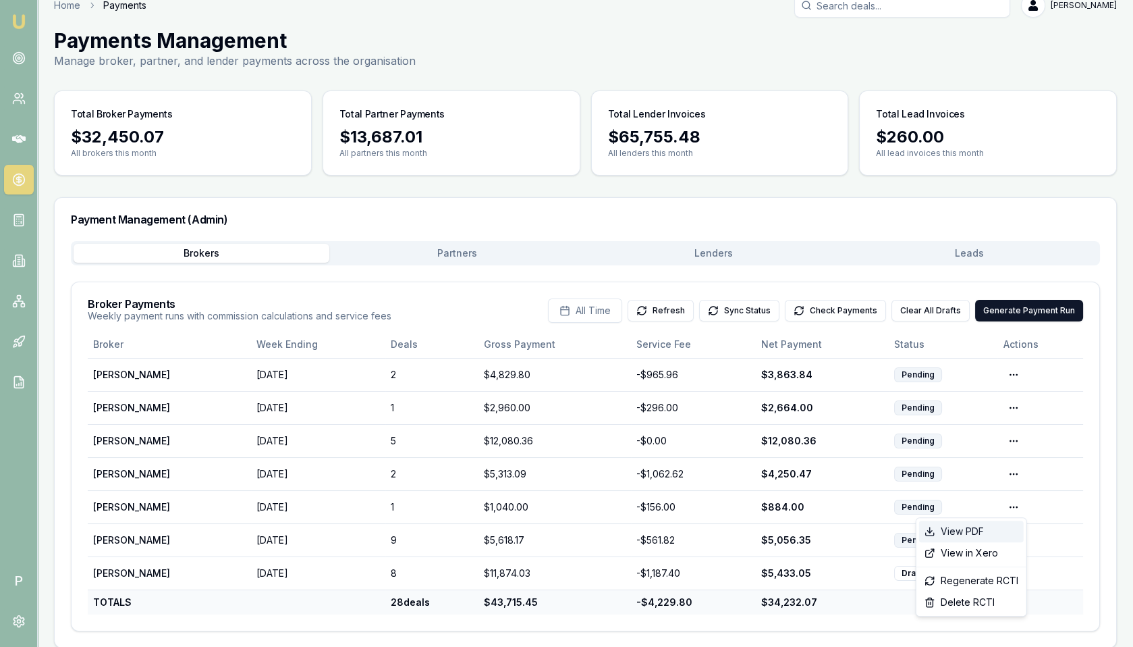
click at [986, 528] on div "View PDF" at bounding box center [971, 531] width 105 height 22
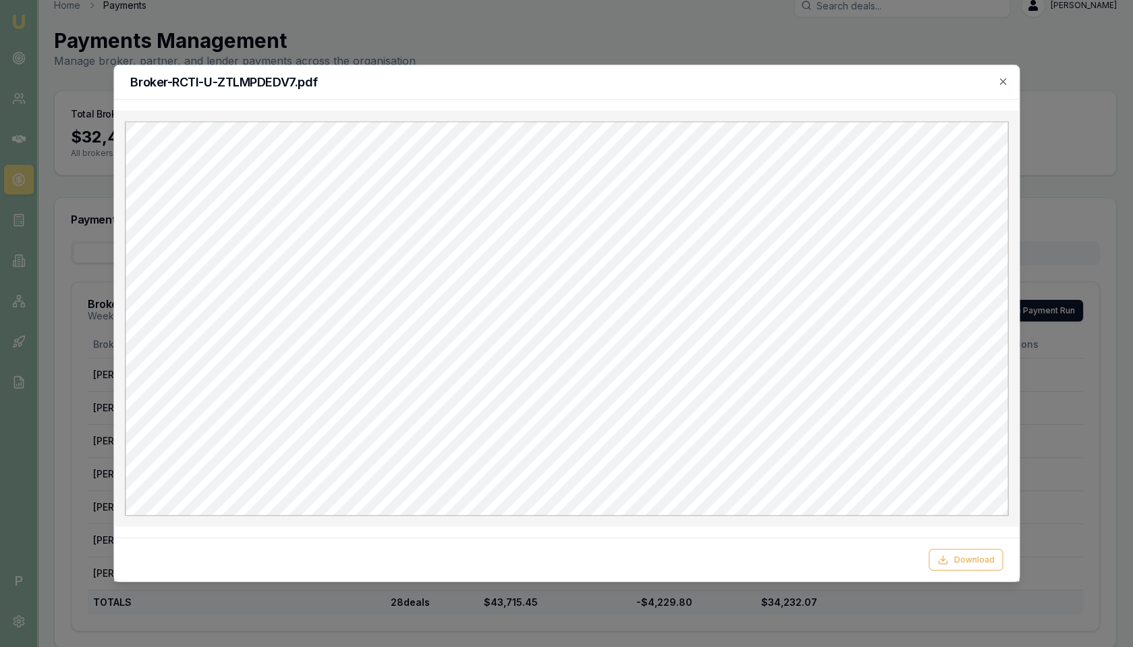
scroll to position [0, 0]
click at [1001, 81] on icon "button" at bounding box center [1002, 81] width 11 height 11
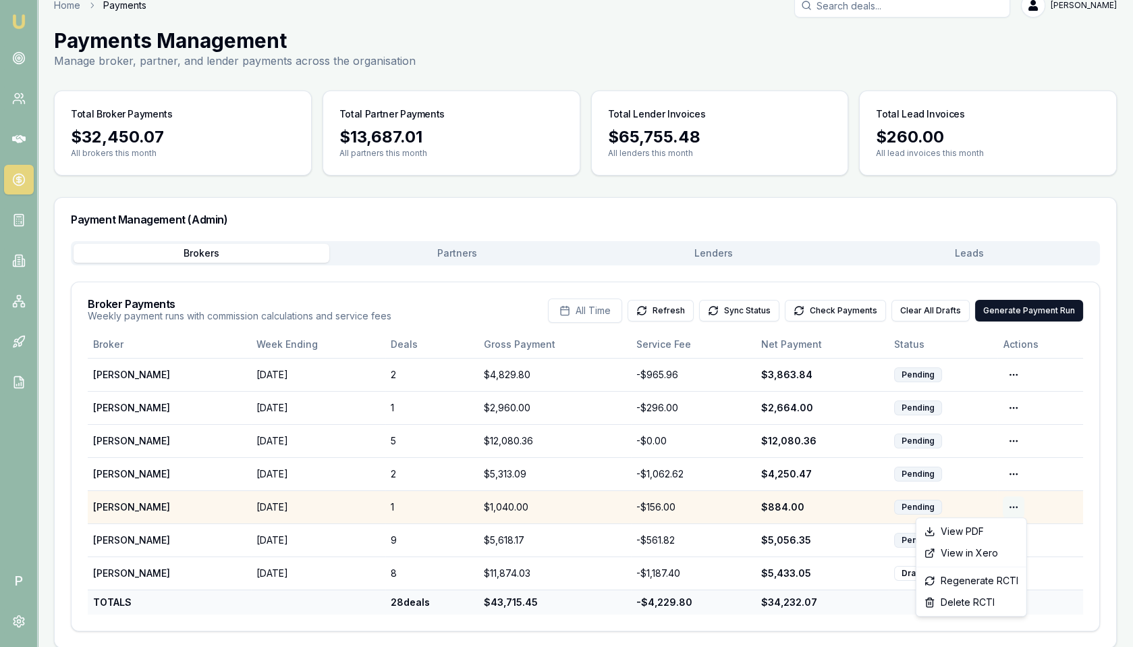
click at [1012, 506] on html "Emu Broker P Home Payments Matt Leeburn Toggle Menu Payments Management Manage …" at bounding box center [566, 305] width 1133 height 647
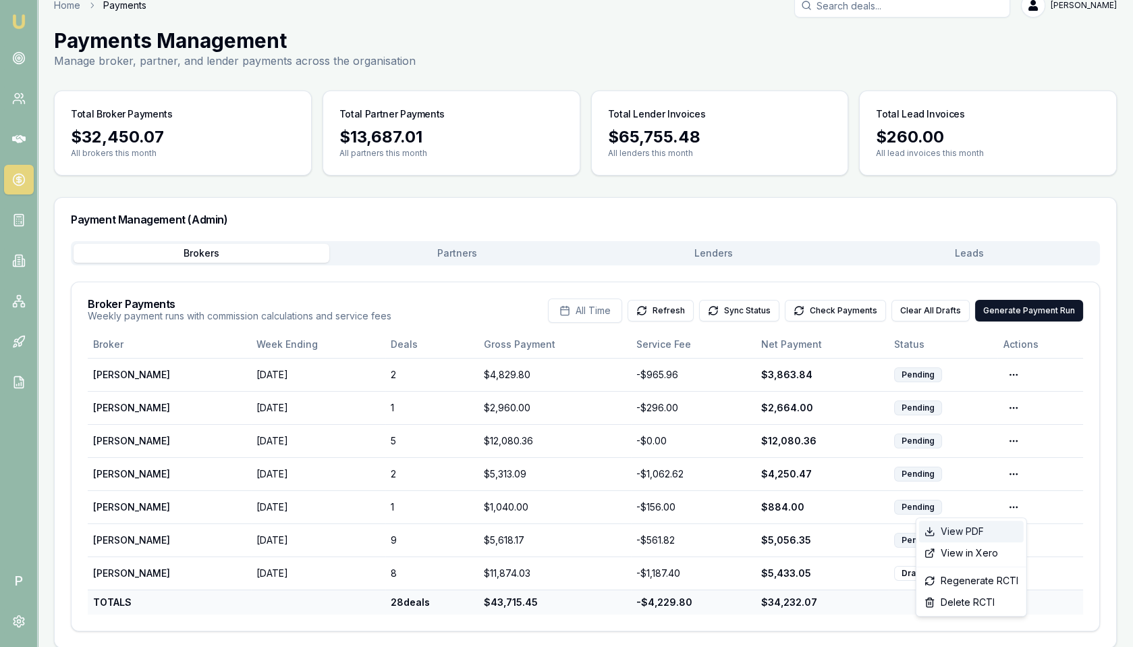
click at [981, 530] on div "View PDF" at bounding box center [971, 531] width 105 height 22
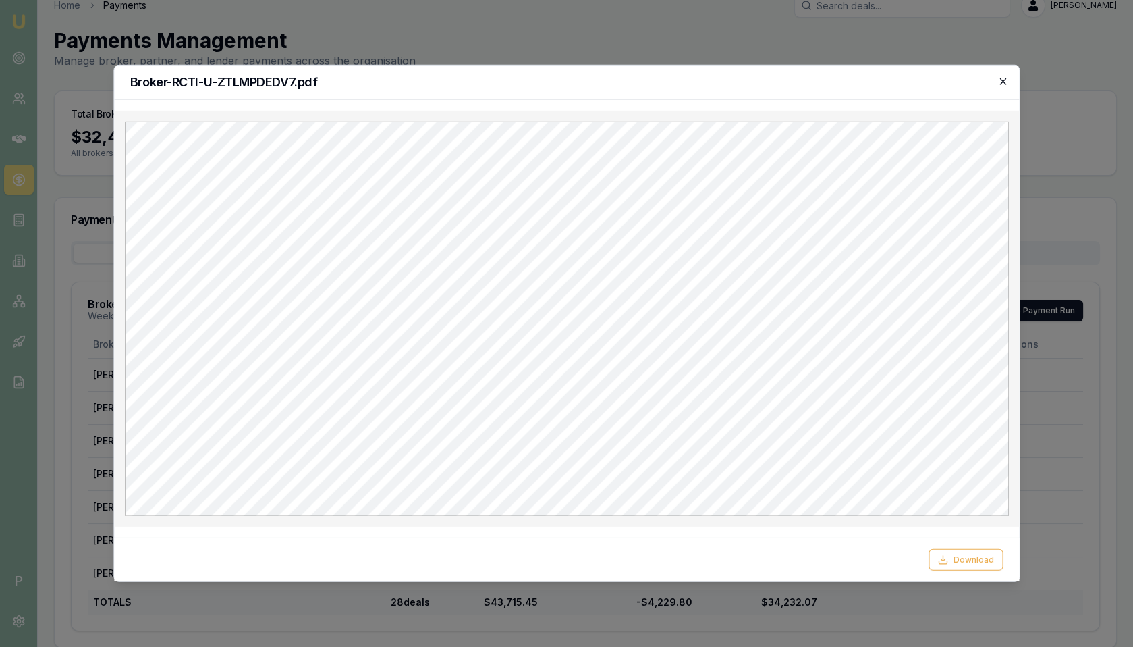
click at [1004, 84] on icon "button" at bounding box center [1002, 81] width 11 height 11
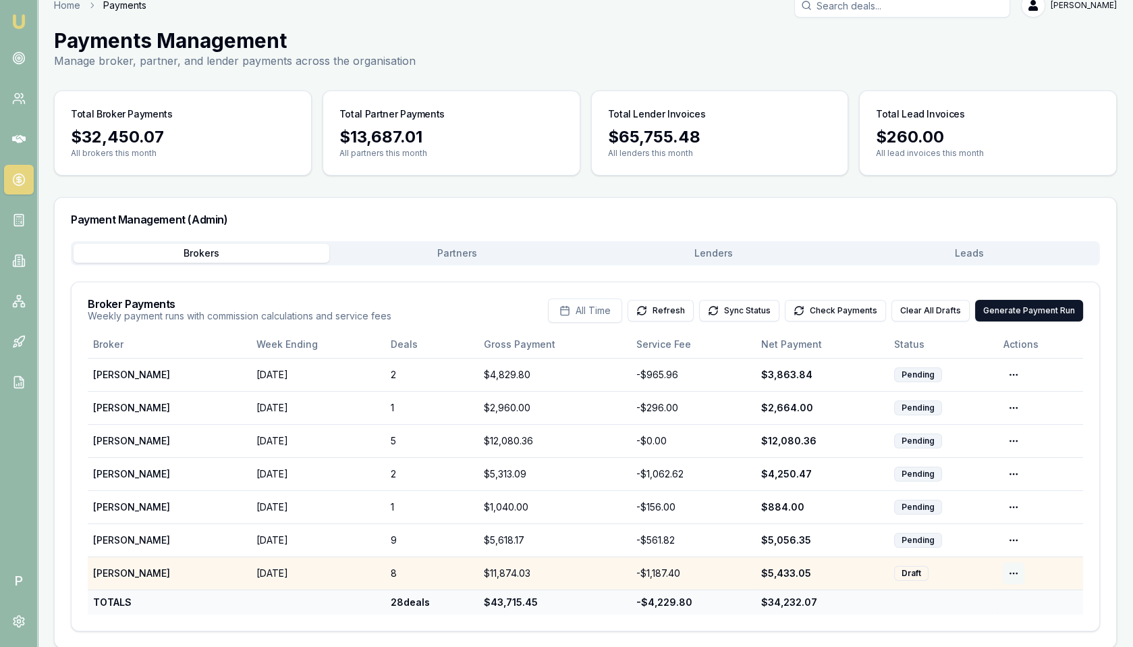
click at [1010, 568] on html "Emu Broker P Home Payments Matt Leeburn Toggle Menu Payments Management Manage …" at bounding box center [566, 305] width 1133 height 647
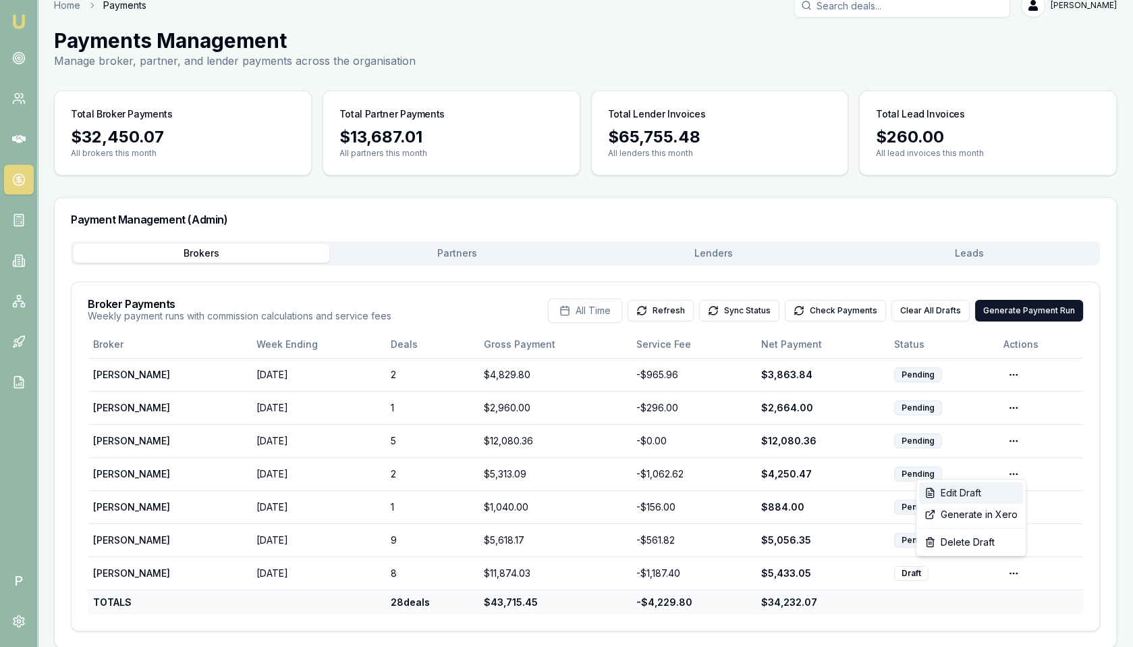
click at [972, 496] on div "Edit Draft" at bounding box center [971, 493] width 104 height 22
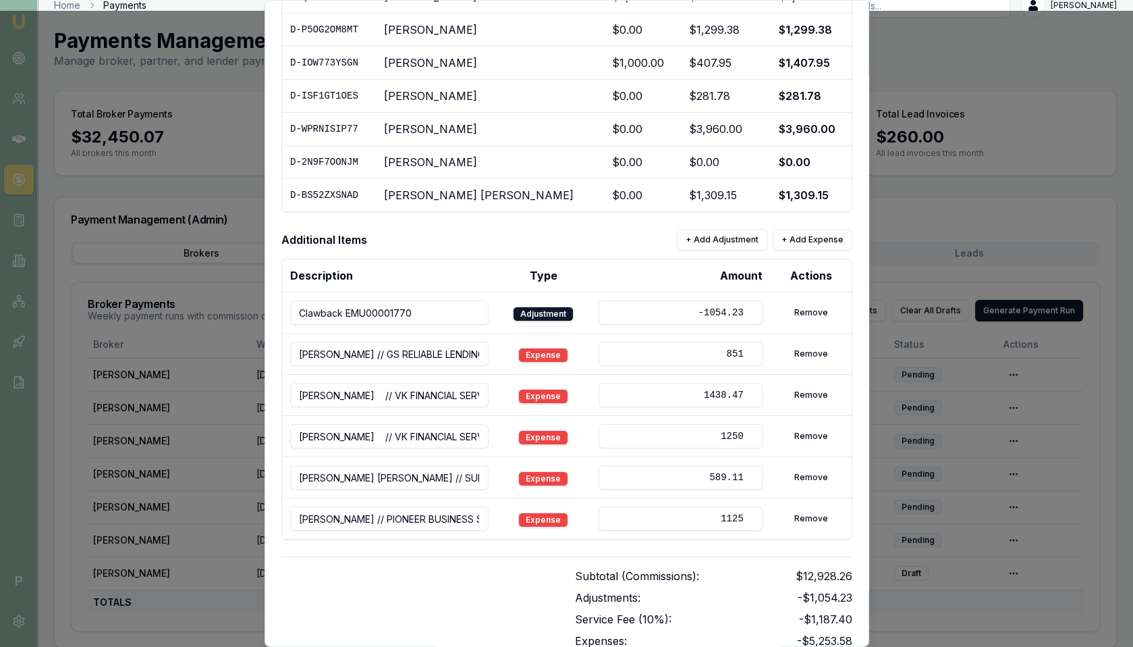
scroll to position [266, 0]
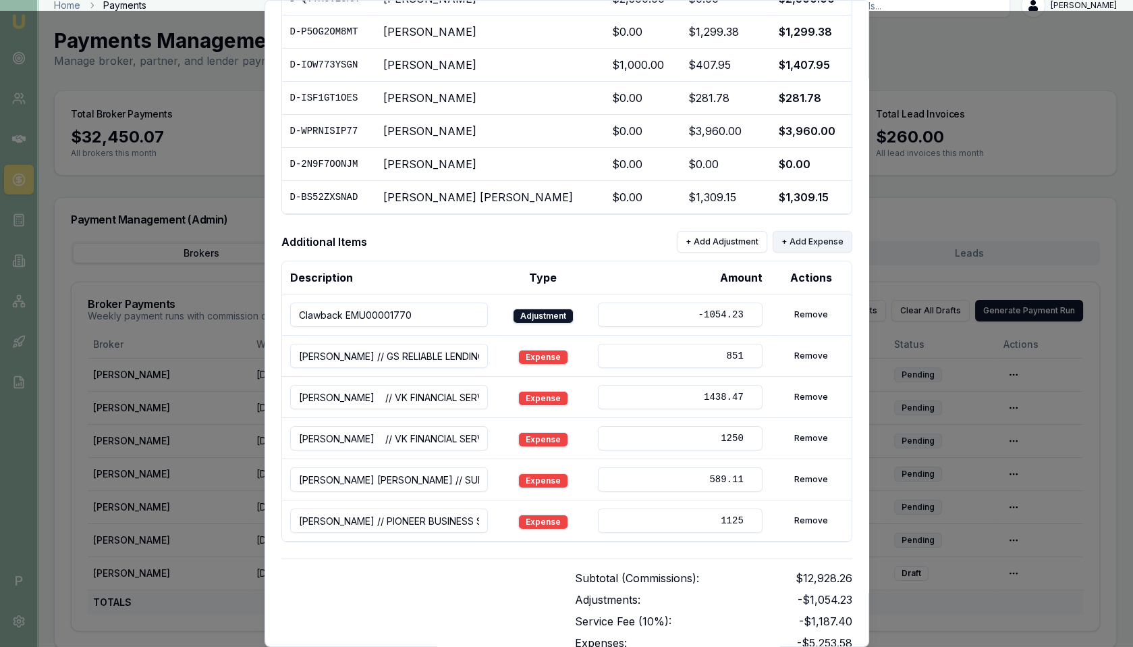
click at [800, 240] on button "+ Add Expense" at bounding box center [813, 242] width 80 height 22
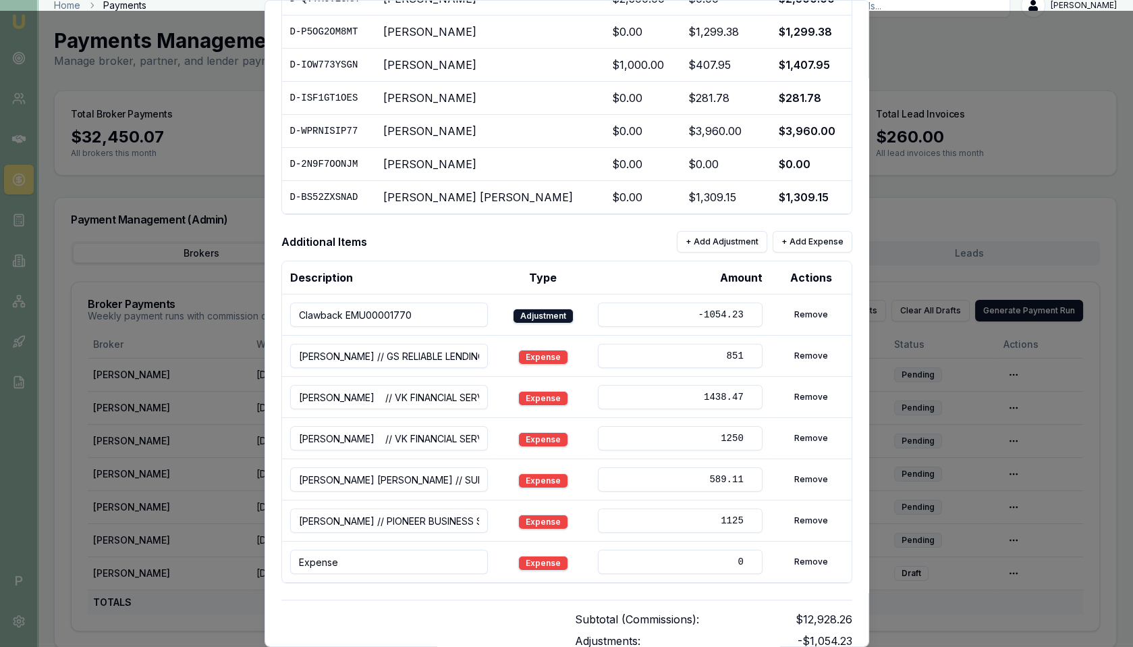
click at [410, 549] on input "Expense" at bounding box center [389, 561] width 198 height 24
paste input "3,863.84"
type input "3,863.84"
click at [398, 554] on input "3,863.84" at bounding box center [389, 561] width 198 height 24
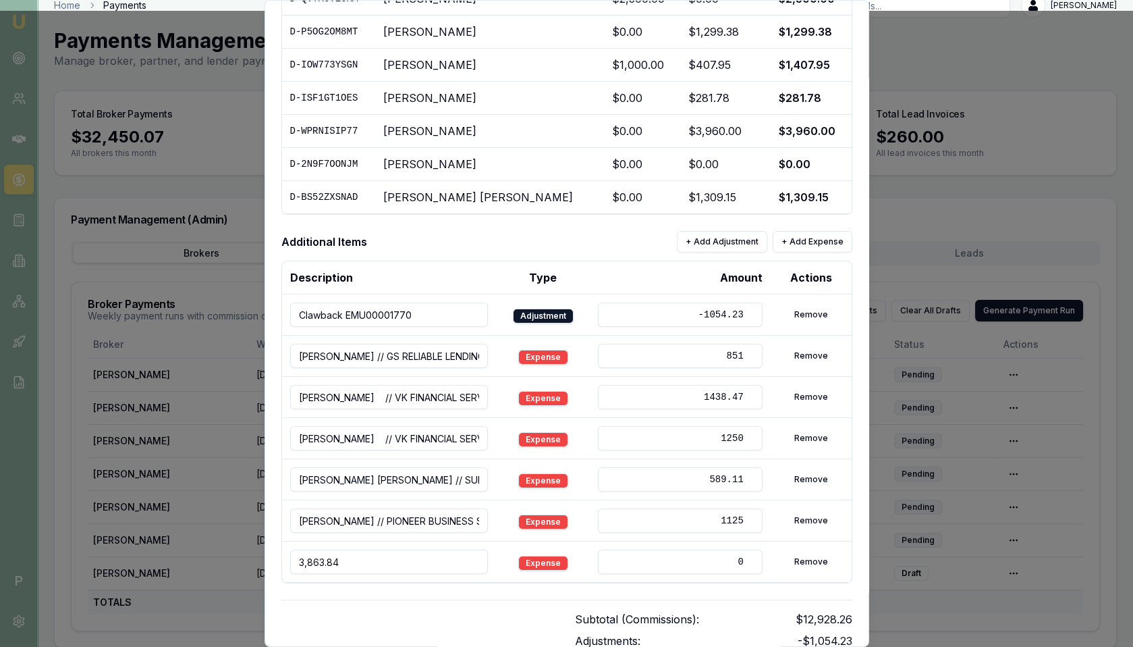
click at [398, 554] on input "3,863.84" at bounding box center [389, 561] width 198 height 24
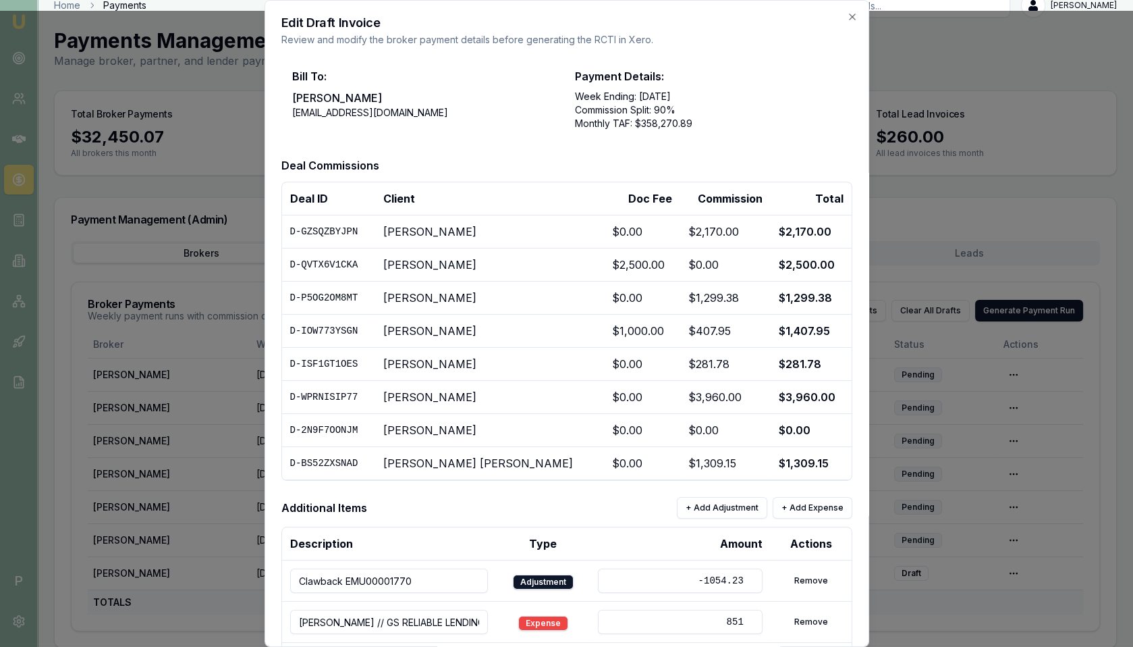
click at [889, 227] on div at bounding box center [566, 323] width 1133 height 647
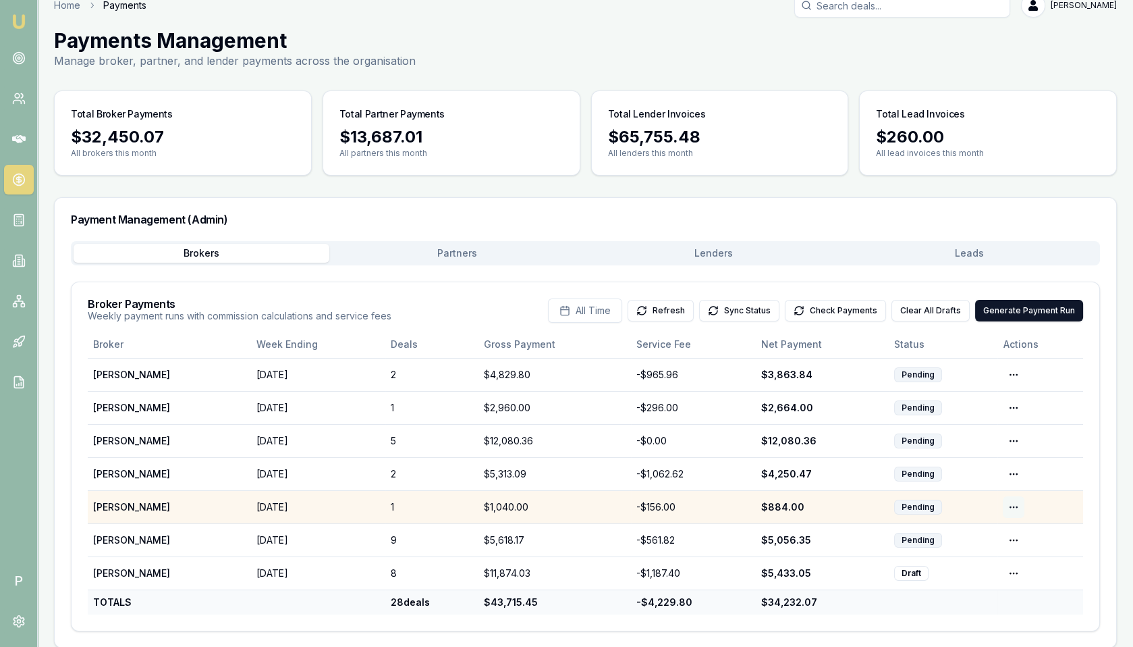
click at [1016, 503] on html "Emu Broker P Home Payments Matt Leeburn Toggle Menu Payments Management Manage …" at bounding box center [566, 305] width 1133 height 647
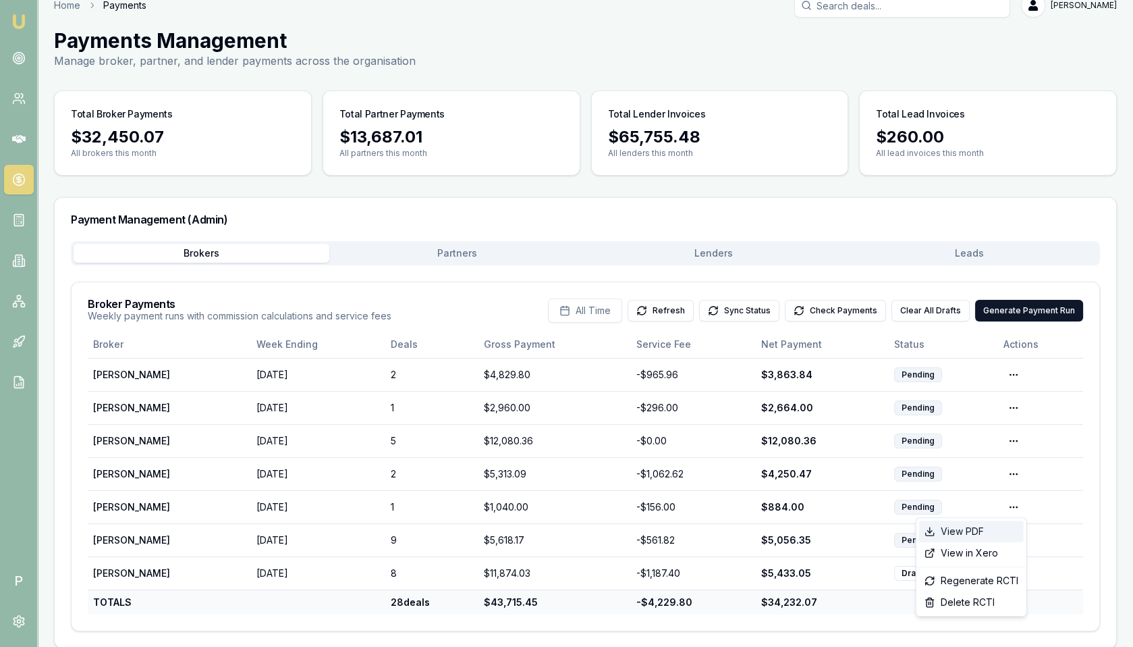
click at [985, 529] on div "View PDF" at bounding box center [971, 531] width 105 height 22
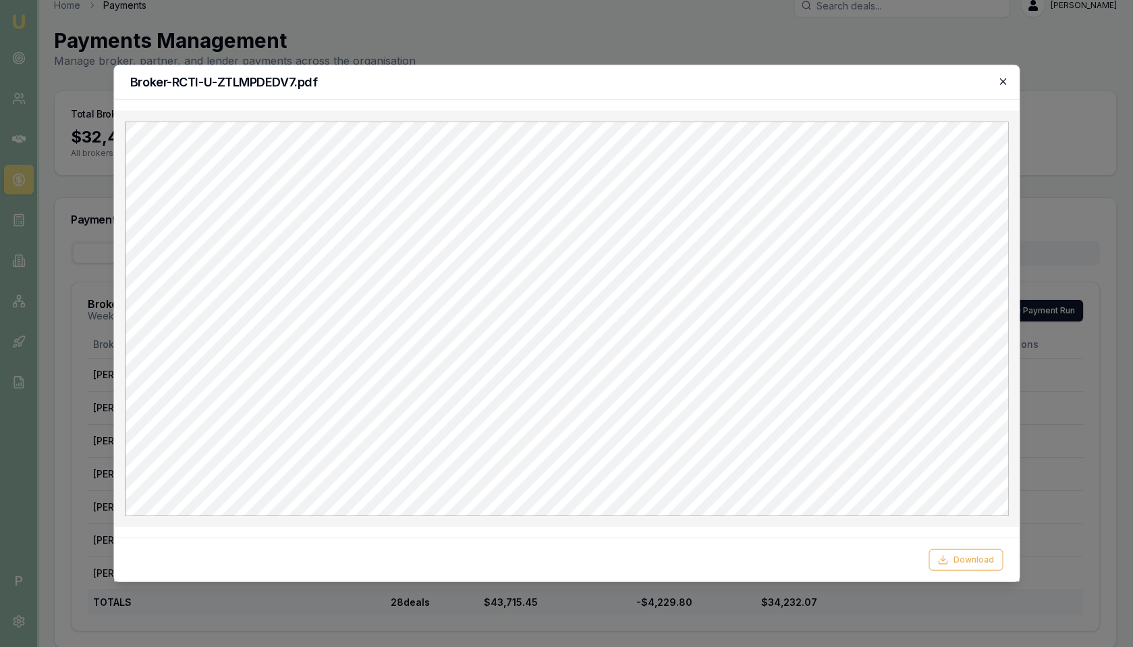
click at [1000, 82] on icon "button" at bounding box center [1002, 81] width 11 height 11
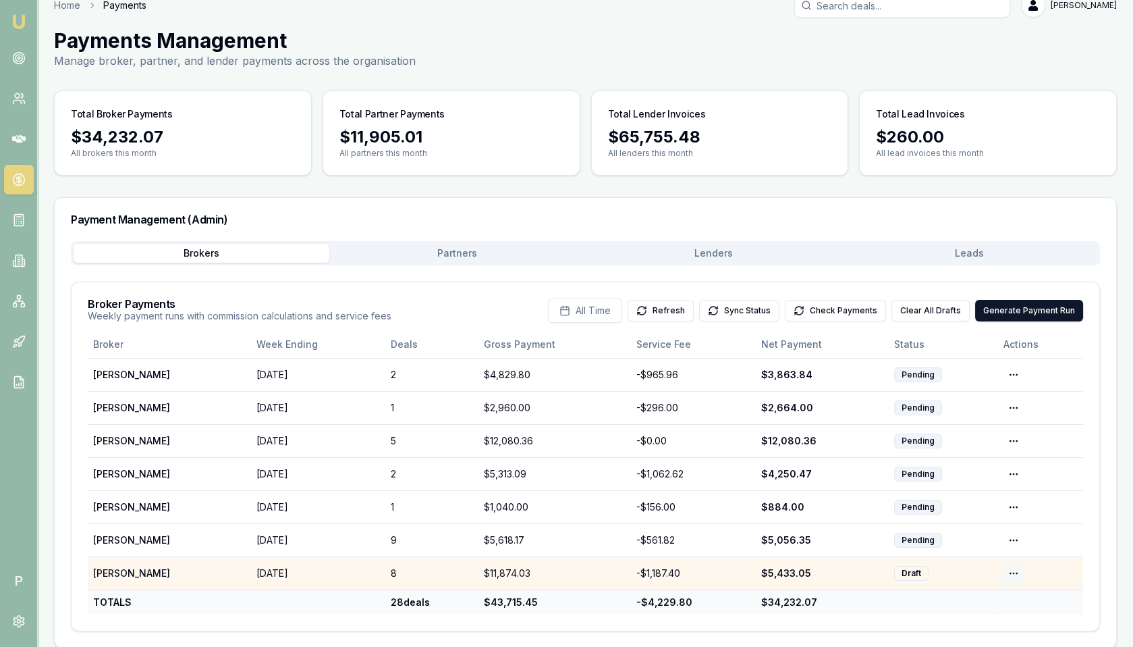
click at [1011, 569] on html "Emu Broker P Home Payments Matt Leeburn Toggle Menu Payments Management Manage …" at bounding box center [566, 305] width 1133 height 647
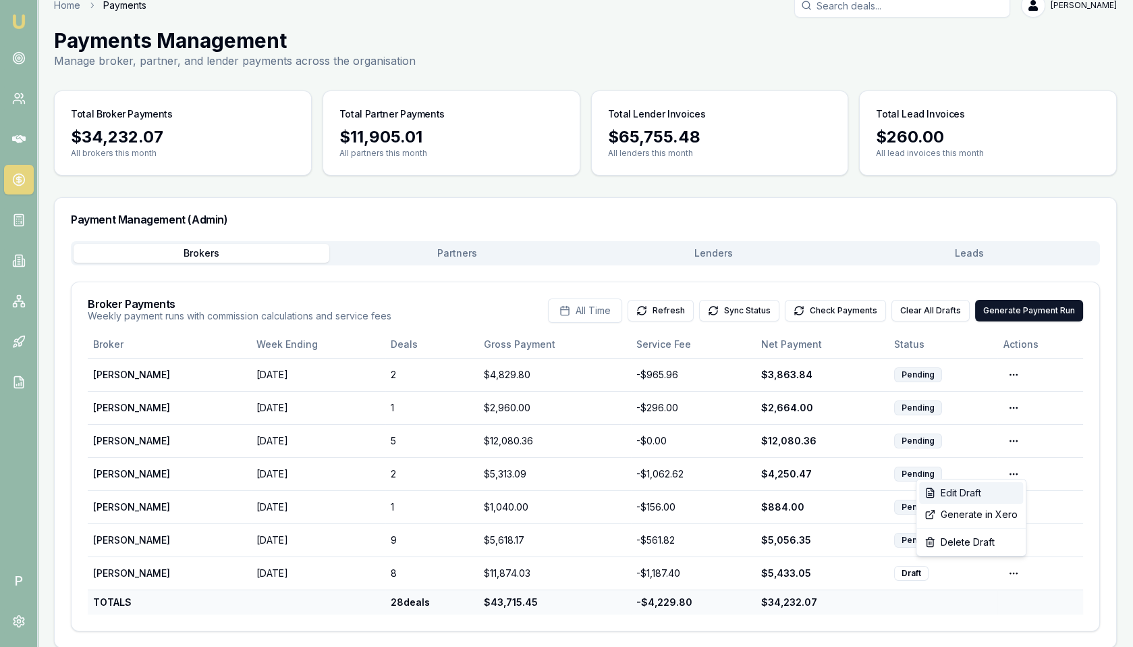
click at [985, 495] on div "Edit Draft" at bounding box center [971, 493] width 104 height 22
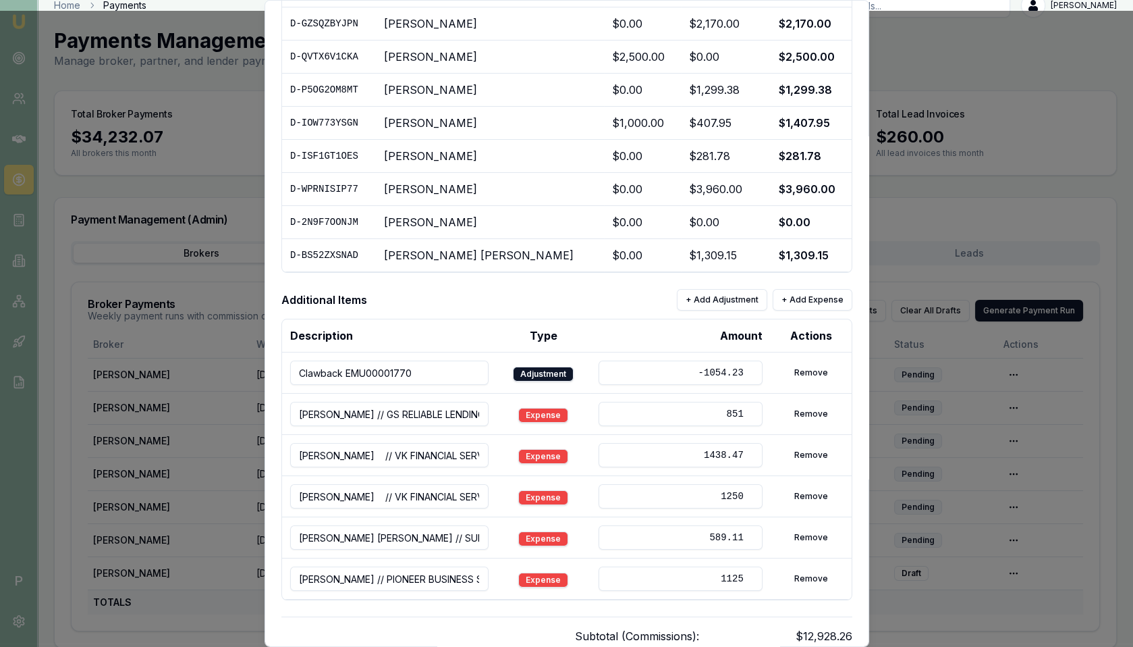
scroll to position [361, 0]
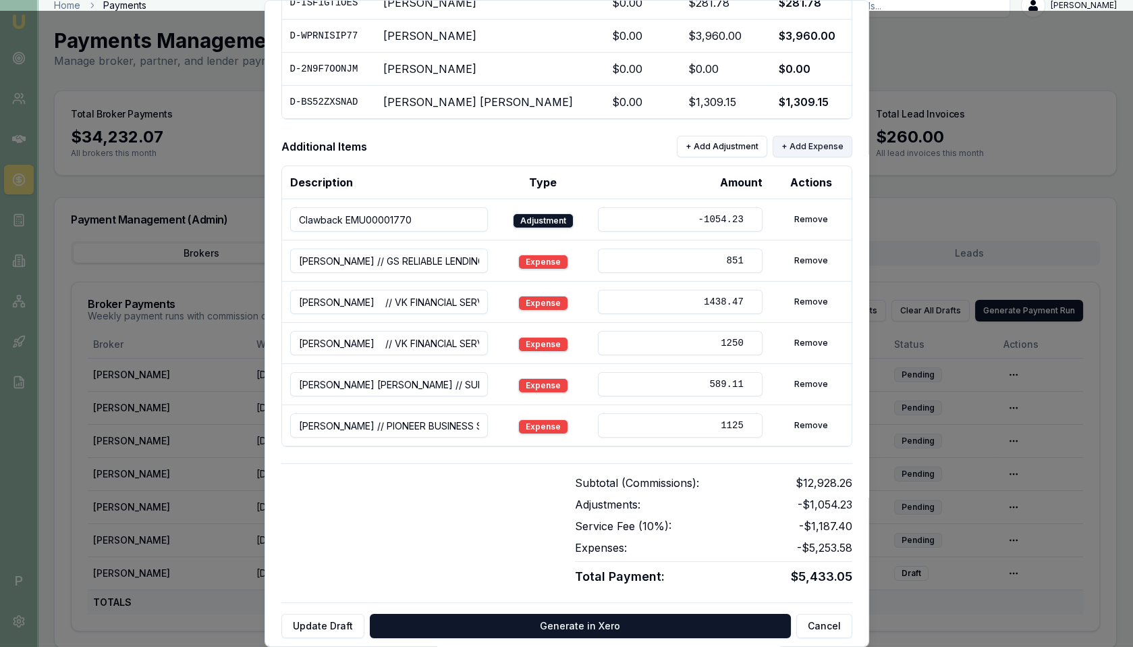
click at [808, 146] on button "+ Add Expense" at bounding box center [813, 147] width 80 height 22
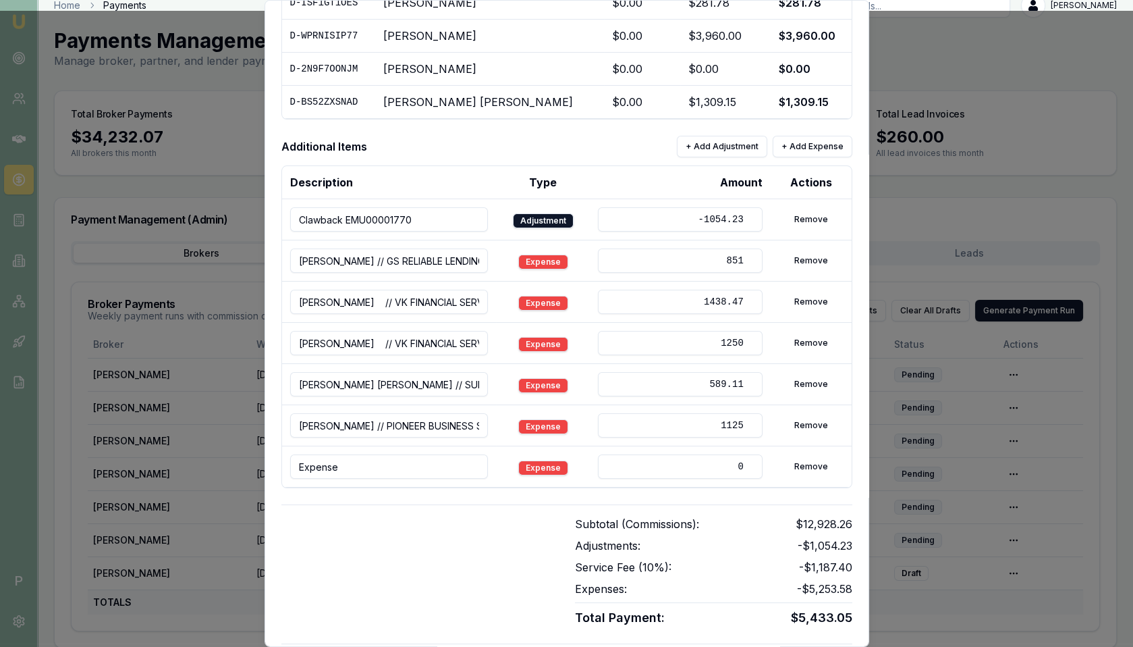
click at [415, 457] on input "Expense" at bounding box center [389, 466] width 198 height 24
paste input "D-NX0FP3R3P1"
click at [366, 462] on input "D-NX0FP3R3P1 // Pinkesh Mentor Fee" at bounding box center [389, 466] width 198 height 24
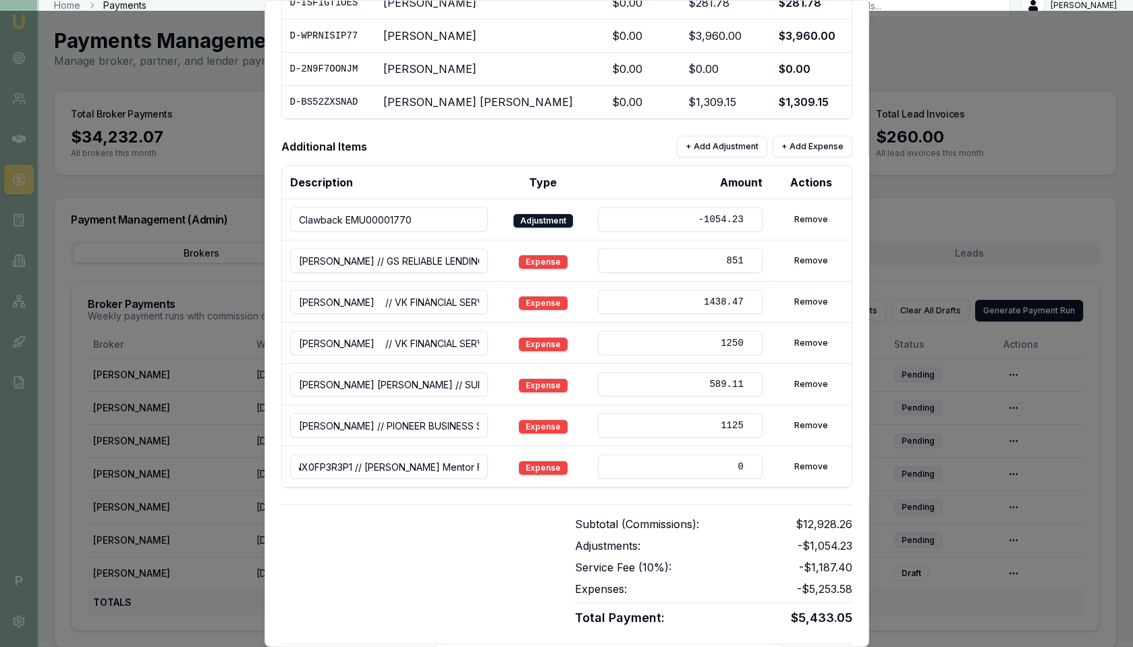
type input "D-NX0FP3R3P1 // Pinkesh Mentor Fee"
drag, startPoint x: 703, startPoint y: 460, endPoint x: 740, endPoint y: 460, distance: 37.8
click at [740, 460] on input "0" at bounding box center [680, 466] width 164 height 24
click at [732, 464] on input "52" at bounding box center [680, 466] width 164 height 24
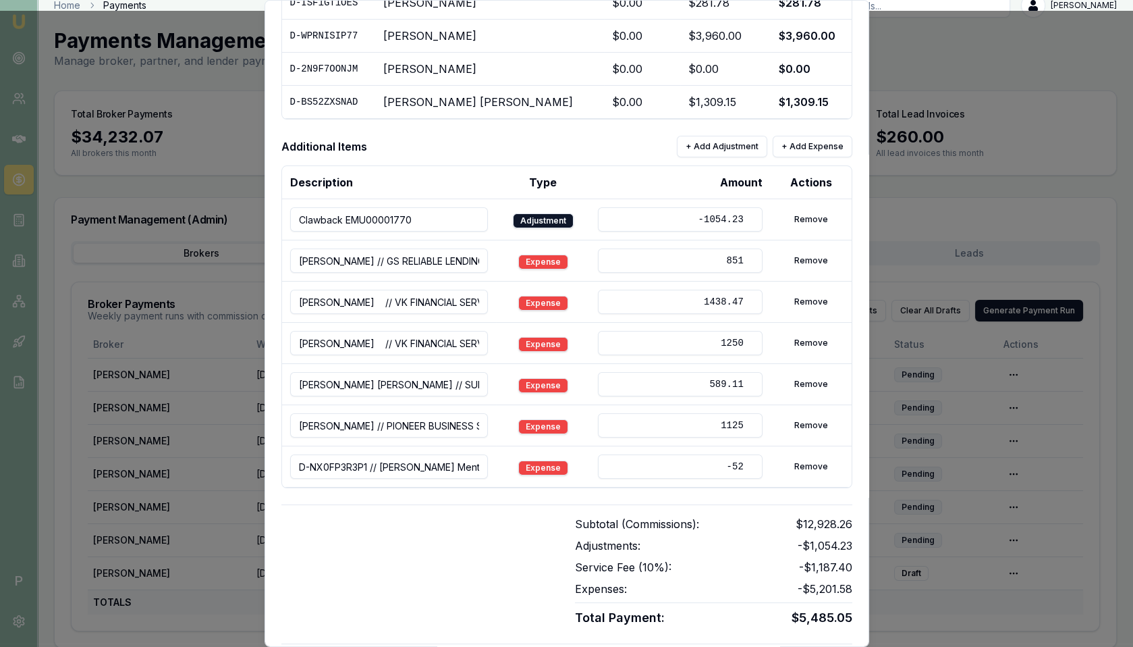
type input "-52"
click at [537, 516] on div at bounding box center [419, 571] width 277 height 111
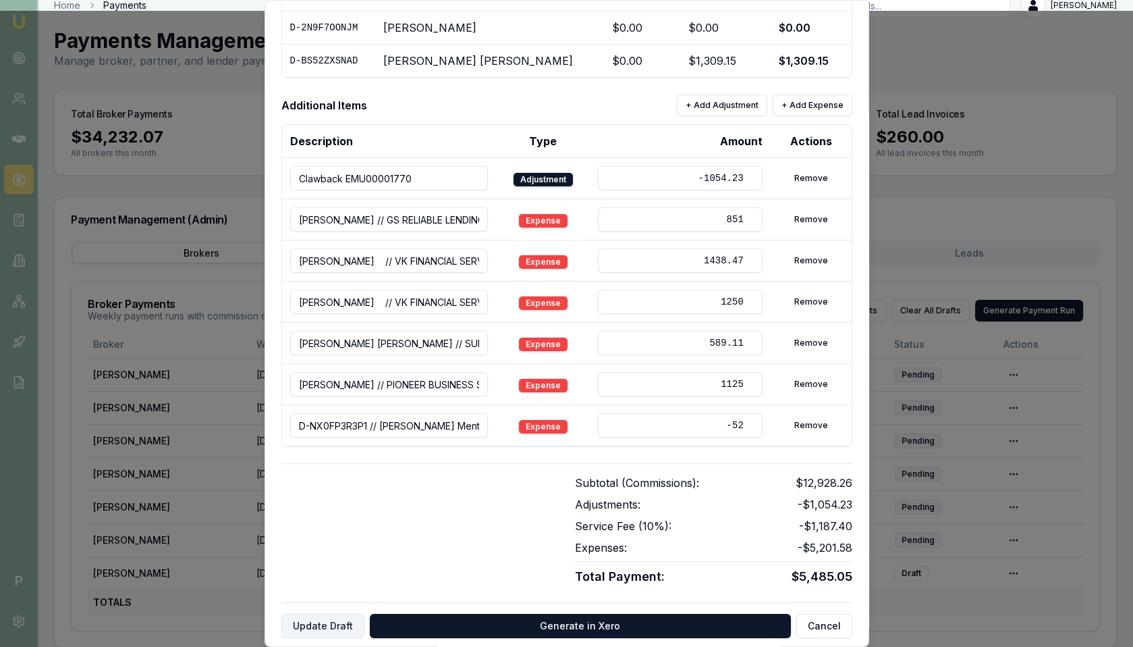
click at [327, 620] on button "Update Draft" at bounding box center [322, 625] width 83 height 24
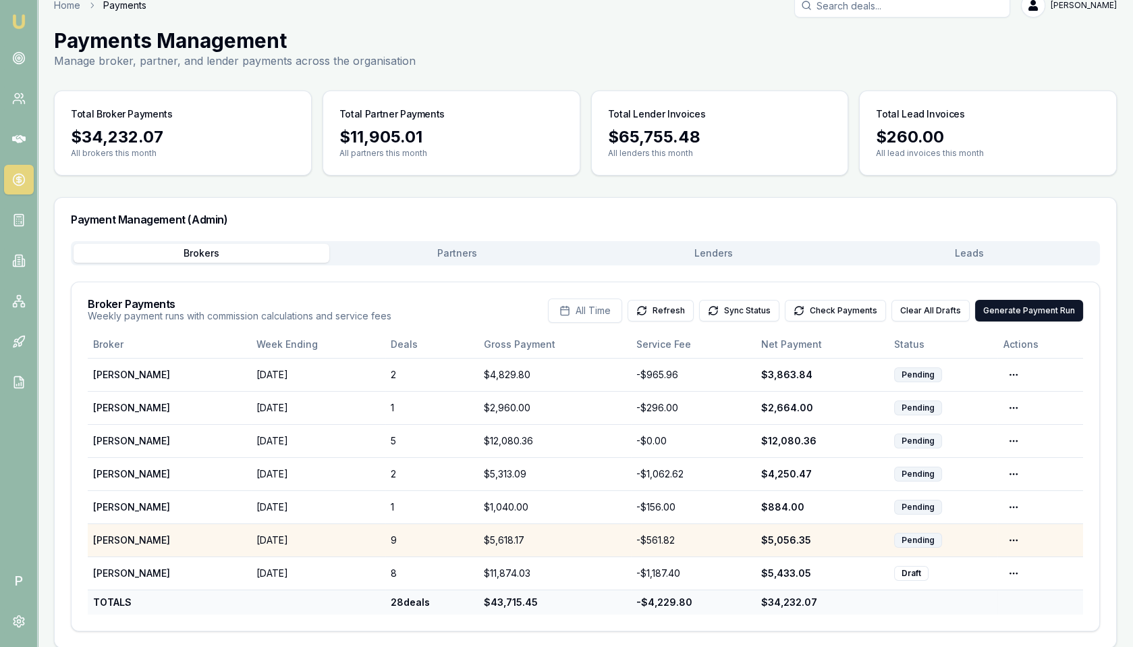
scroll to position [25, 0]
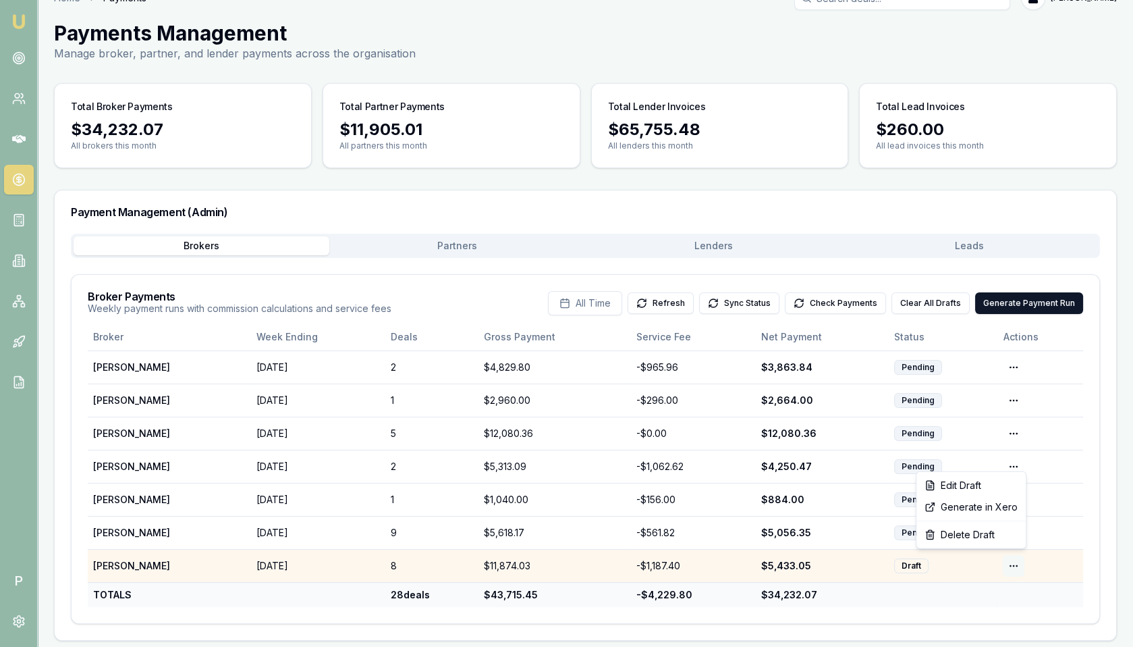
click at [1017, 558] on html "Emu Broker P Home Payments Matt Leeburn Toggle Menu Payments Management Manage …" at bounding box center [566, 298] width 1133 height 647
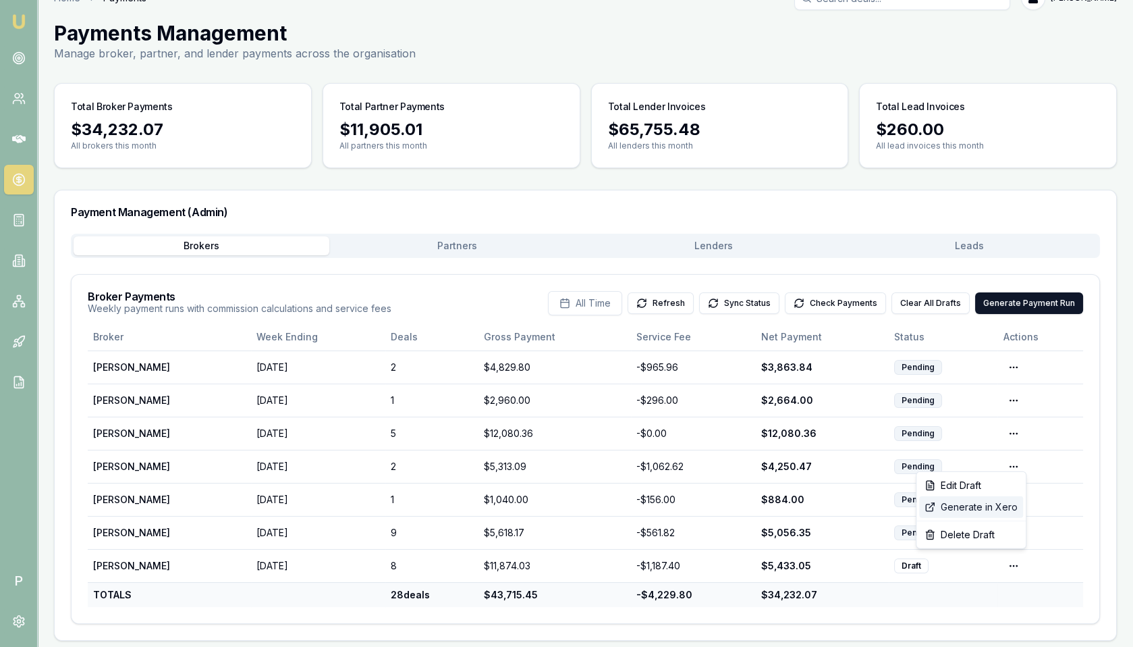
click at [991, 505] on div "Generate in Xero" at bounding box center [971, 507] width 104 height 22
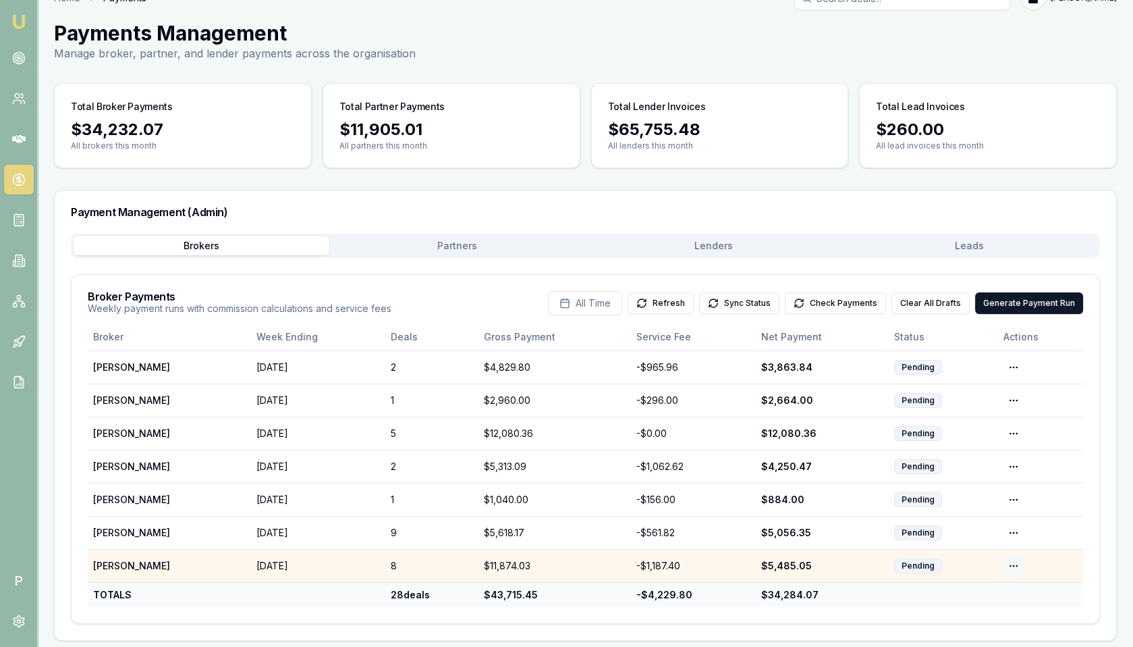
click at [1012, 560] on html "Emu Broker P Home Payments Matt Leeburn Toggle Menu Payments Management Manage …" at bounding box center [566, 298] width 1133 height 647
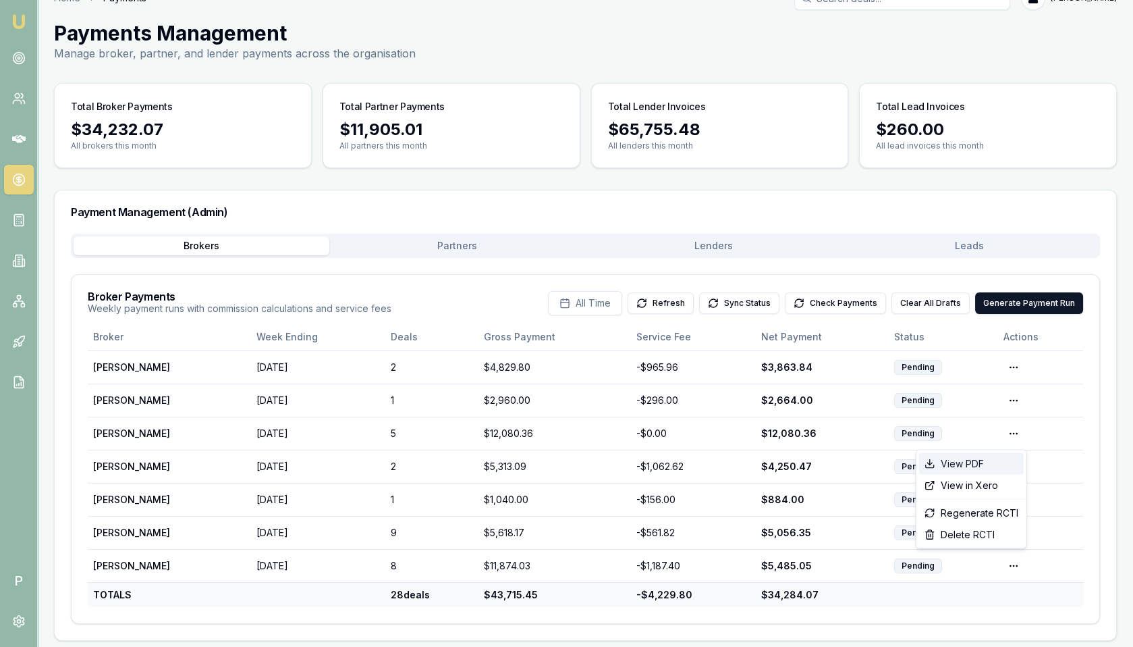
click at [970, 463] on div "View PDF" at bounding box center [971, 464] width 105 height 22
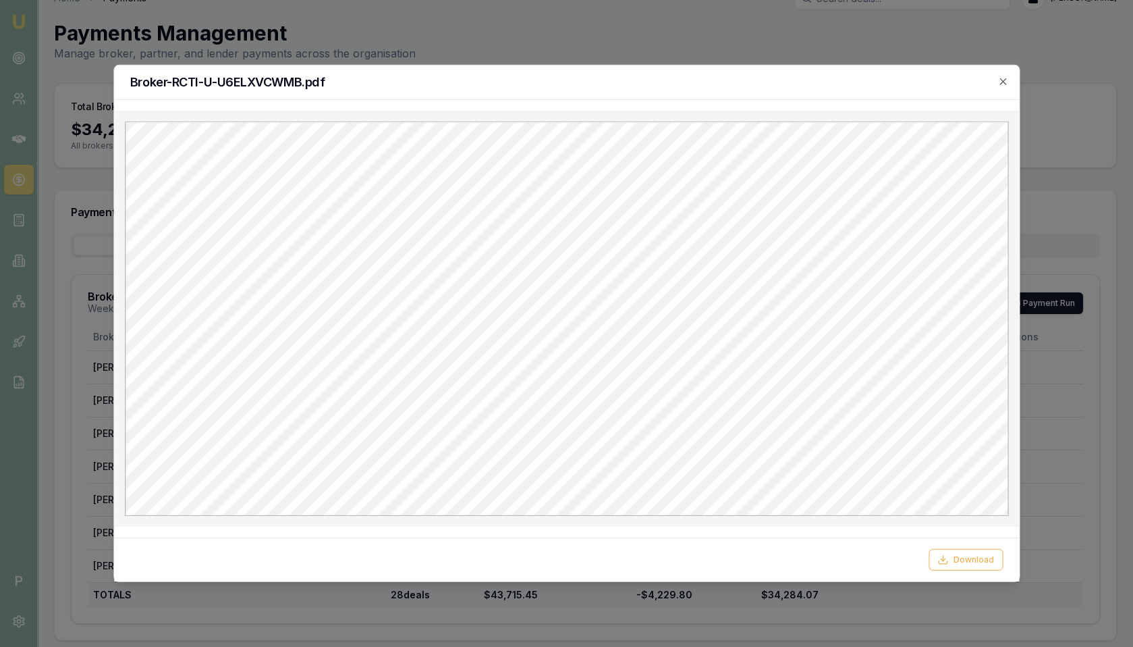
scroll to position [0, 0]
click at [1001, 78] on icon "button" at bounding box center [1003, 81] width 6 height 6
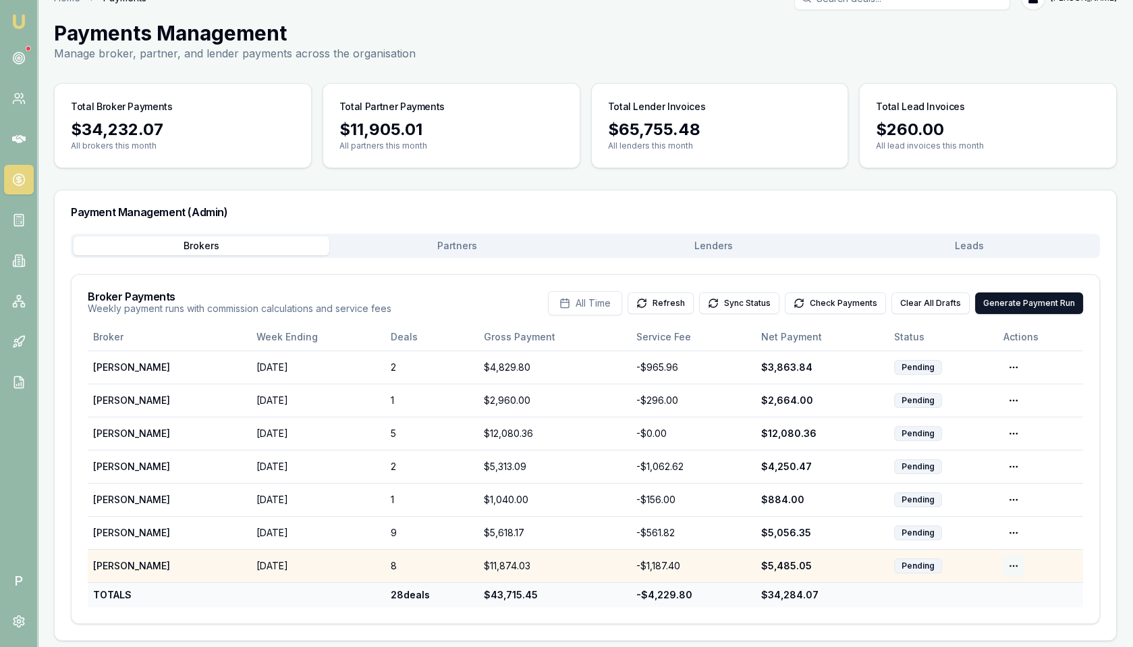
click at [1016, 559] on html "Emu Broker P Home Payments Matt Leeburn Toggle Menu Payments Management Manage …" at bounding box center [566, 298] width 1133 height 647
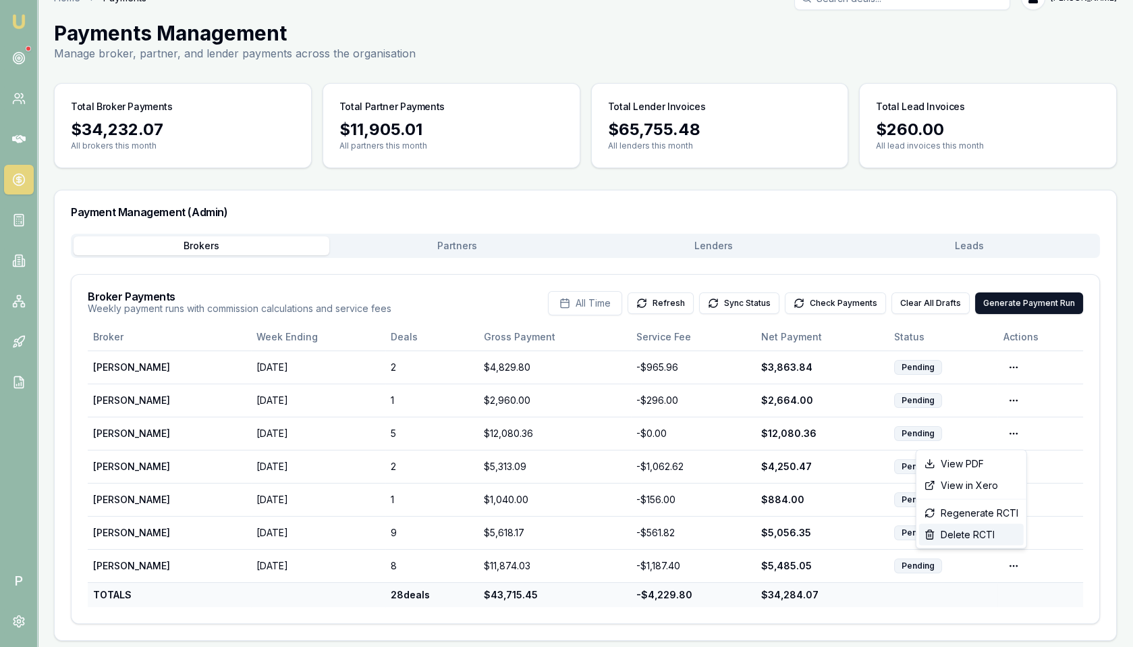
click at [989, 532] on div "Delete RCTI" at bounding box center [971, 535] width 105 height 22
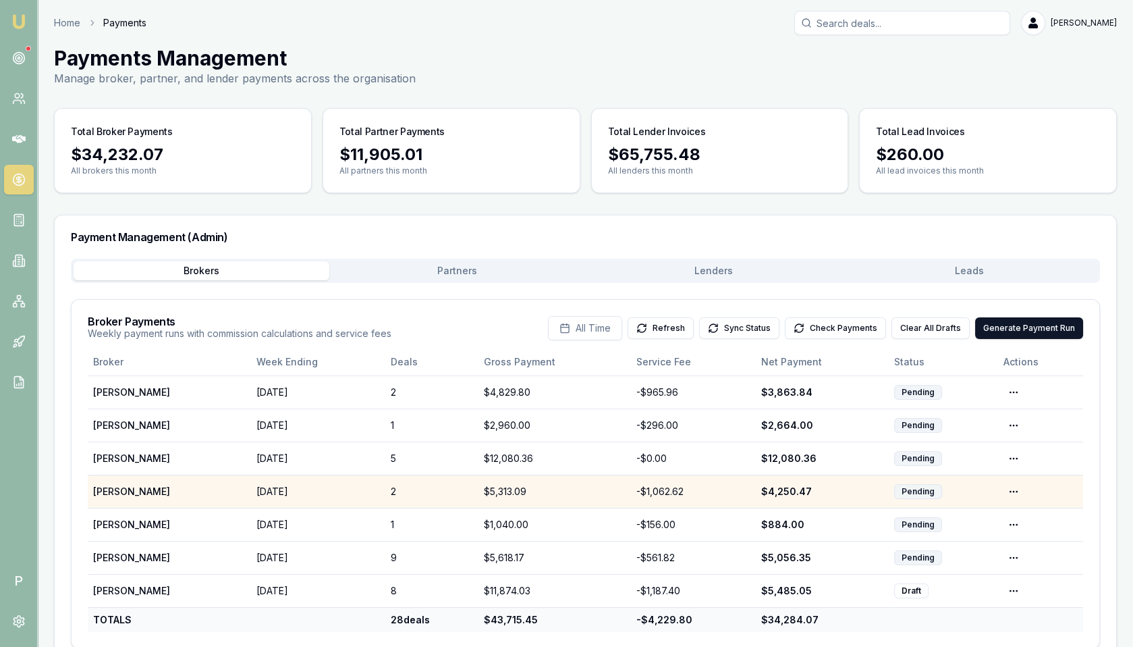
scroll to position [25, 0]
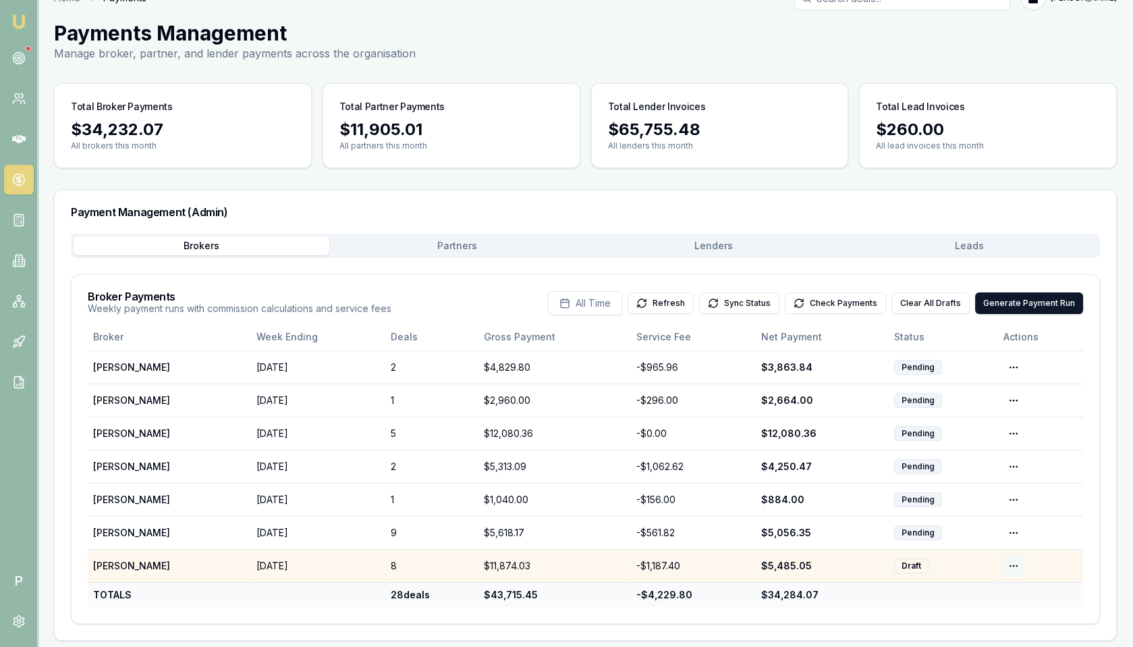
click at [1007, 559] on html "Emu Broker P Home Payments Matt Leeburn Toggle Menu Payments Management Manage …" at bounding box center [566, 298] width 1133 height 647
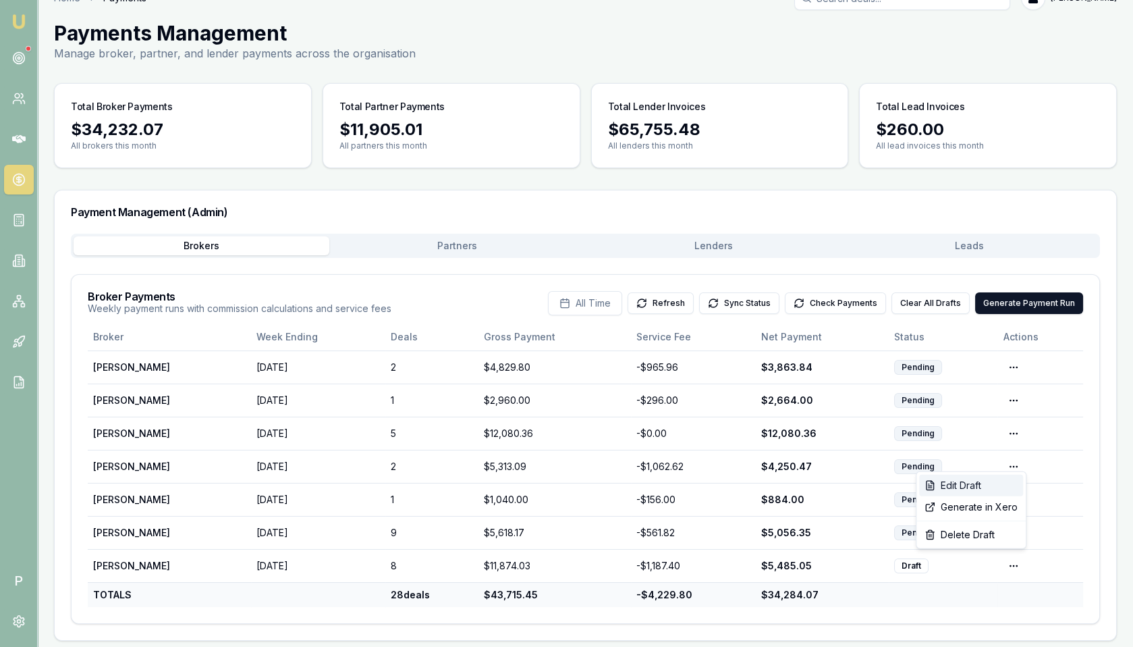
click at [989, 483] on div "Edit Draft" at bounding box center [971, 485] width 104 height 22
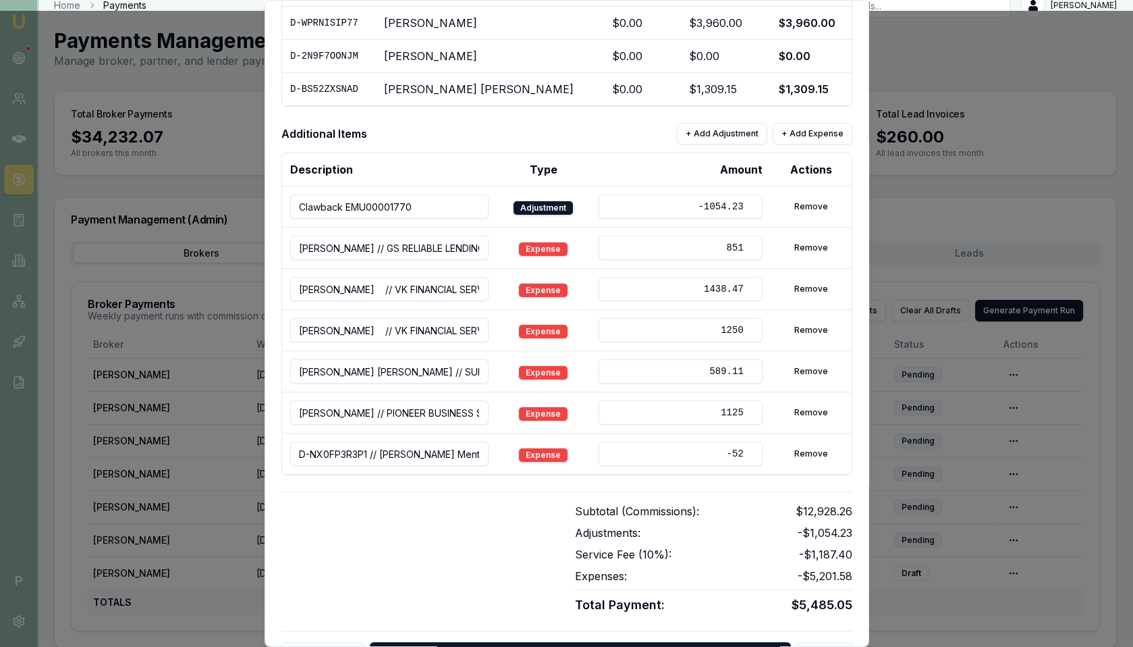
scroll to position [402, 0]
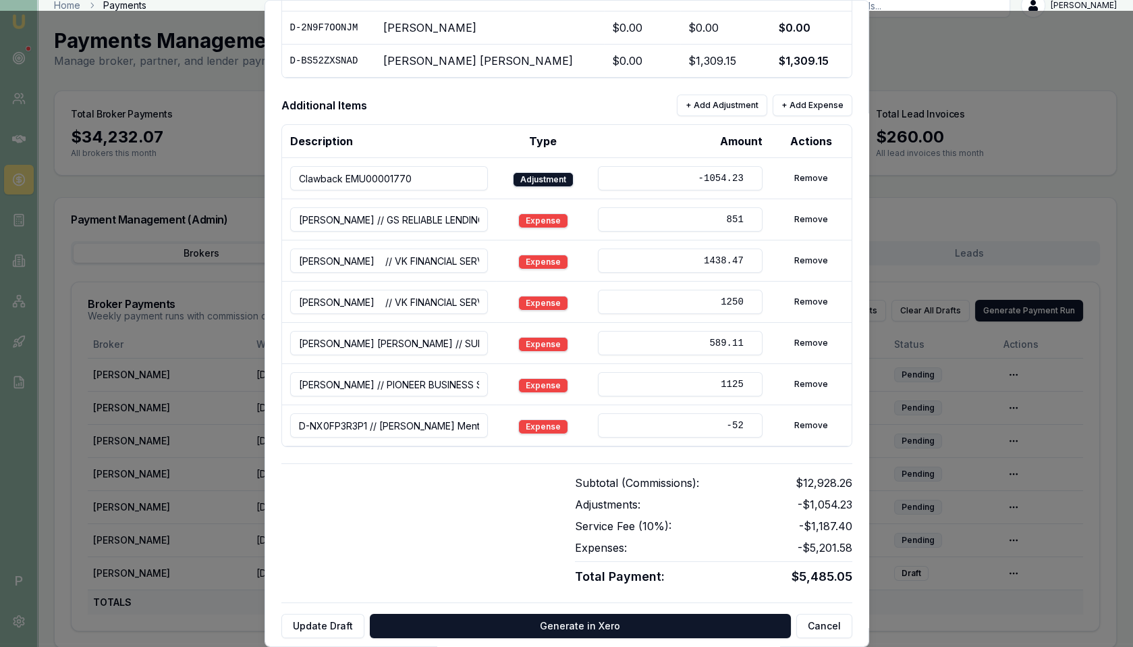
click at [728, 421] on input "-52" at bounding box center [680, 425] width 164 height 24
click at [802, 416] on button "Remove" at bounding box center [811, 425] width 50 height 22
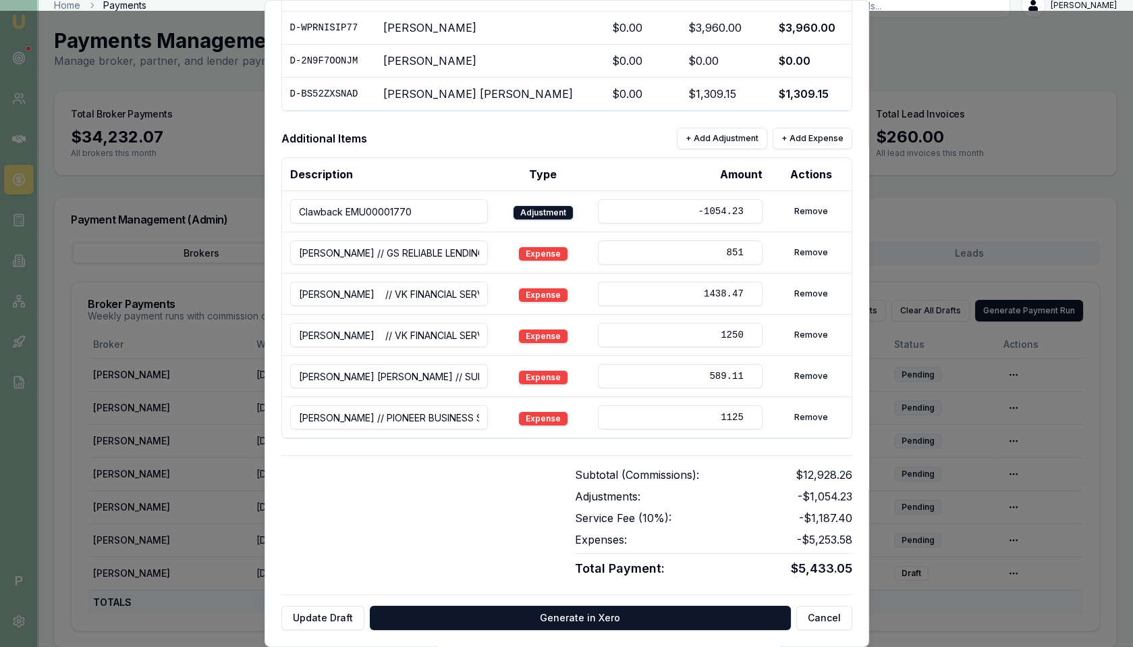
scroll to position [361, 0]
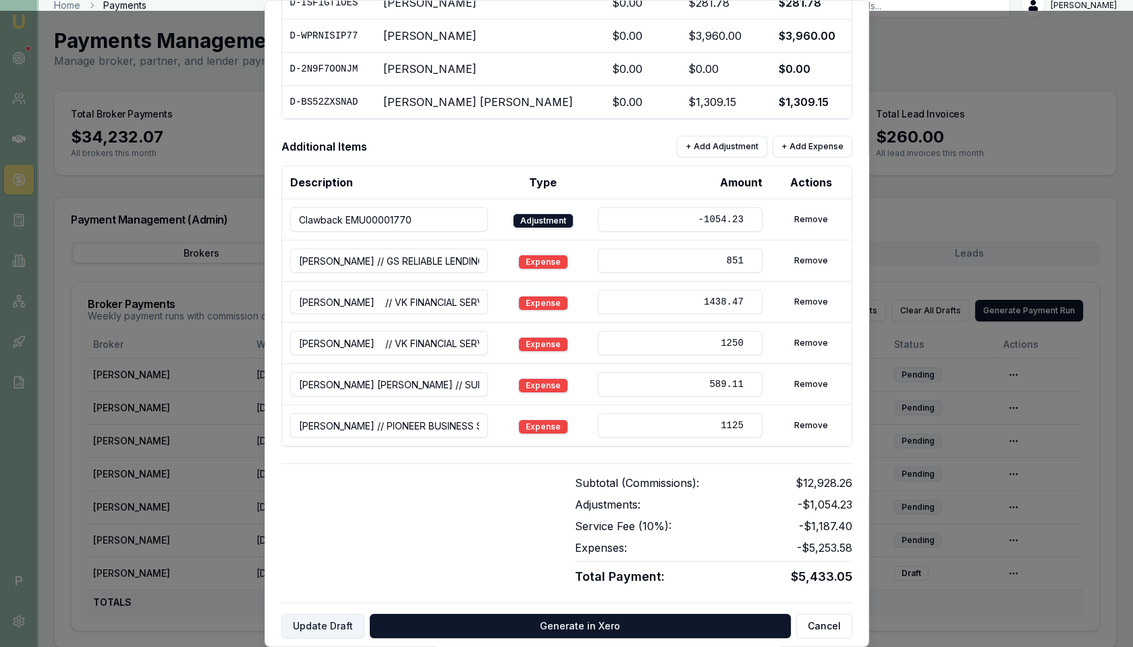
click at [339, 620] on button "Update Draft" at bounding box center [322, 625] width 83 height 24
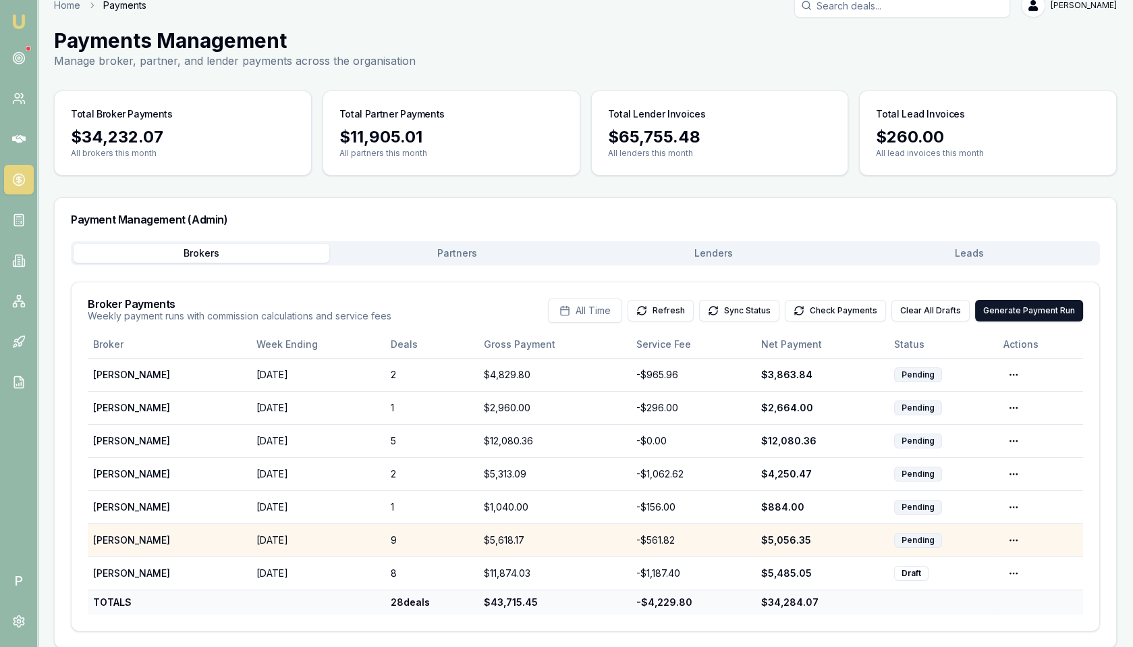
scroll to position [25, 0]
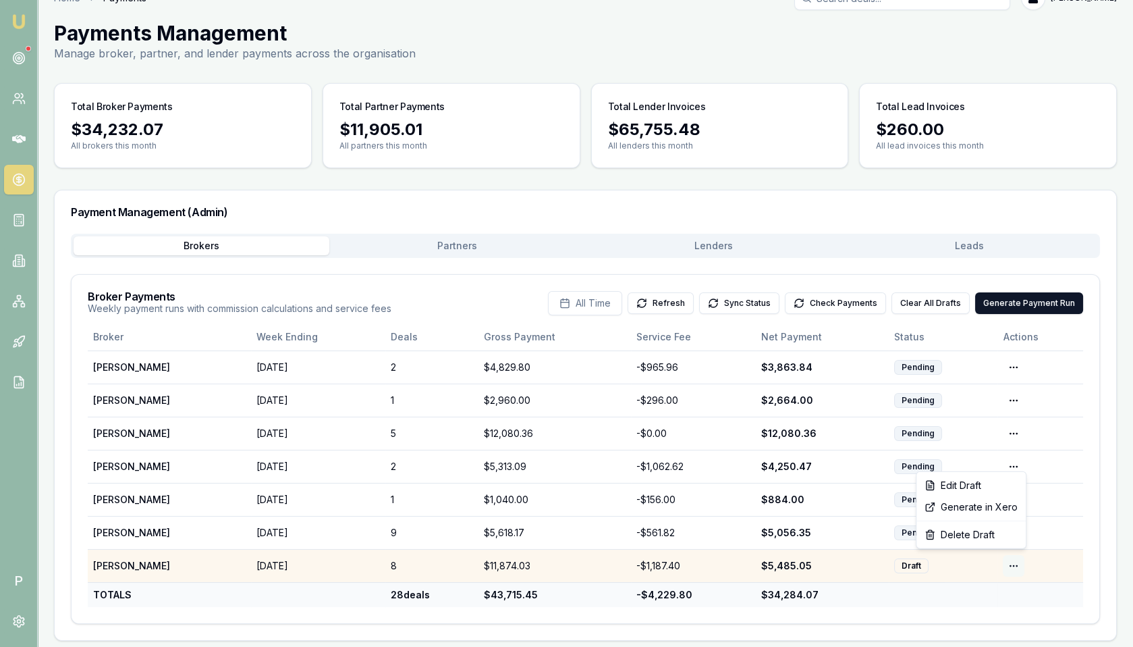
click at [1015, 559] on html "Emu Broker P Home Payments Matt Leeburn Toggle Menu Payments Management Manage …" at bounding box center [566, 298] width 1133 height 647
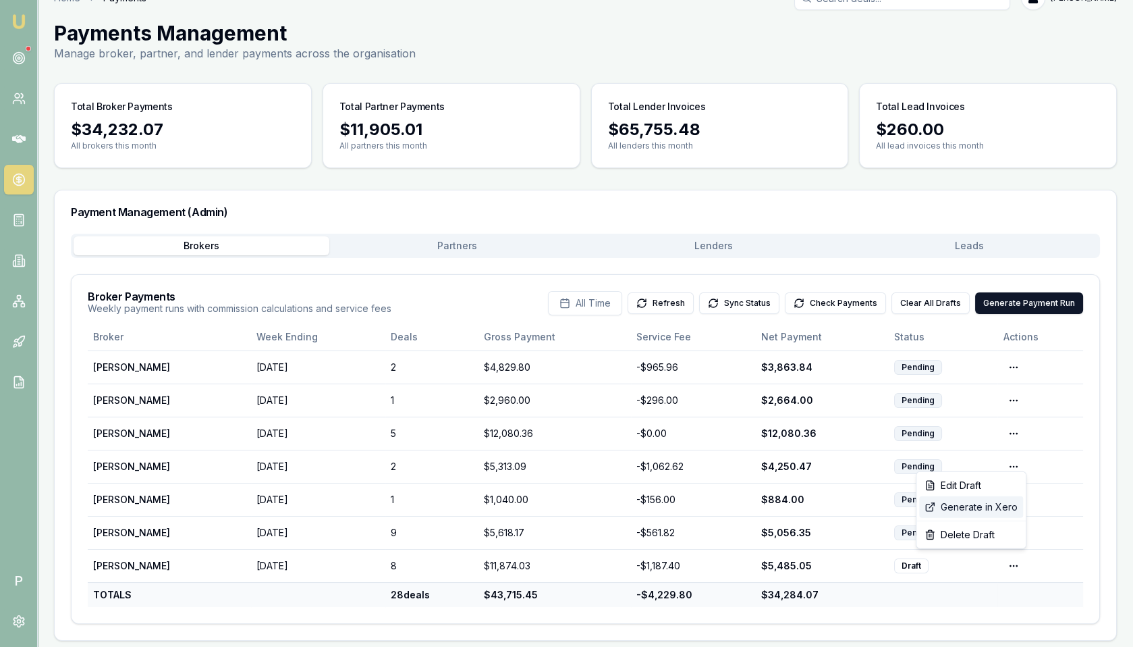
click at [989, 508] on div "Generate in Xero" at bounding box center [971, 507] width 104 height 22
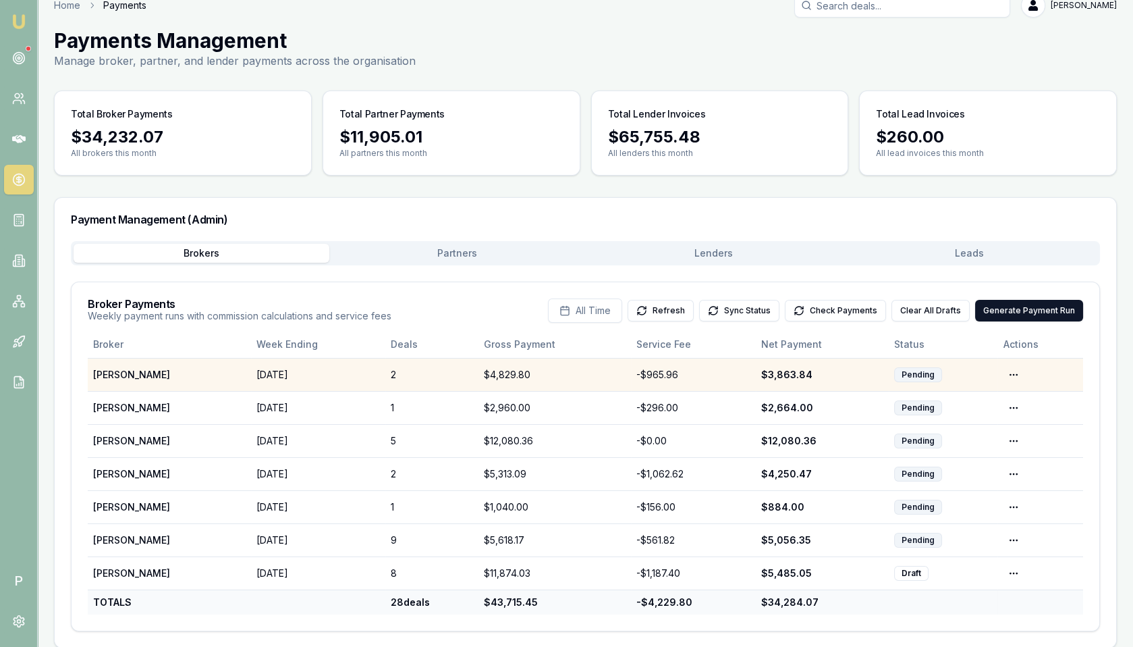
scroll to position [0, 0]
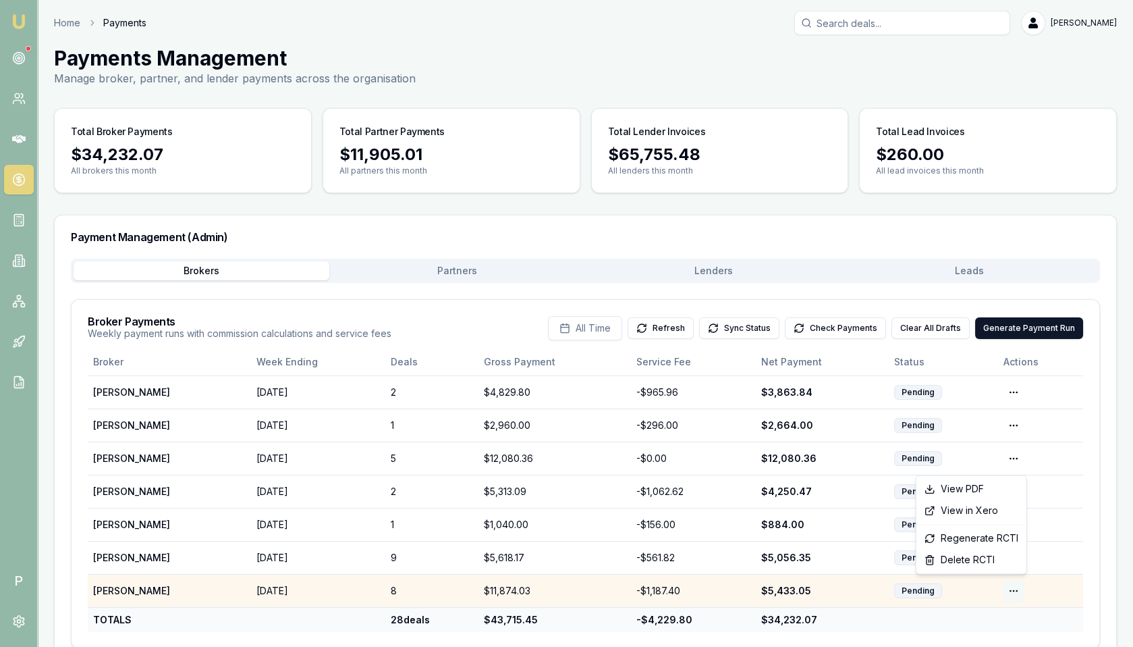
click at [1010, 584] on html "Emu Broker P Home Payments Matt Leeburn Toggle Menu Payments Management Manage …" at bounding box center [566, 323] width 1133 height 647
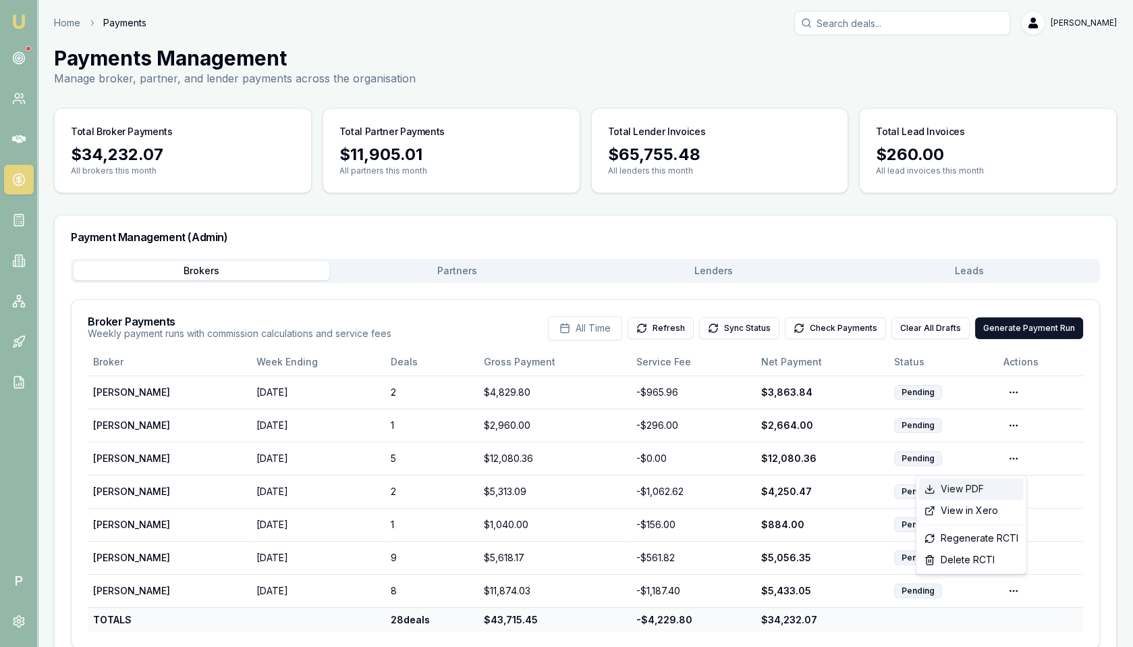
click at [980, 490] on div "View PDF" at bounding box center [971, 489] width 105 height 22
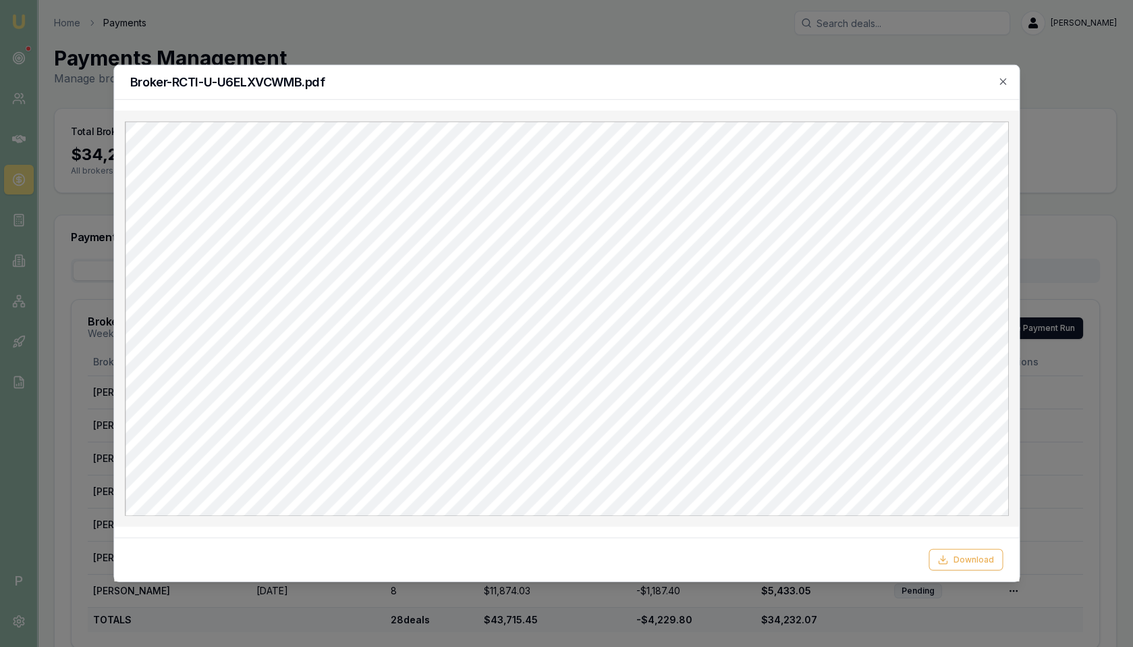
click at [876, 57] on div at bounding box center [566, 323] width 1133 height 647
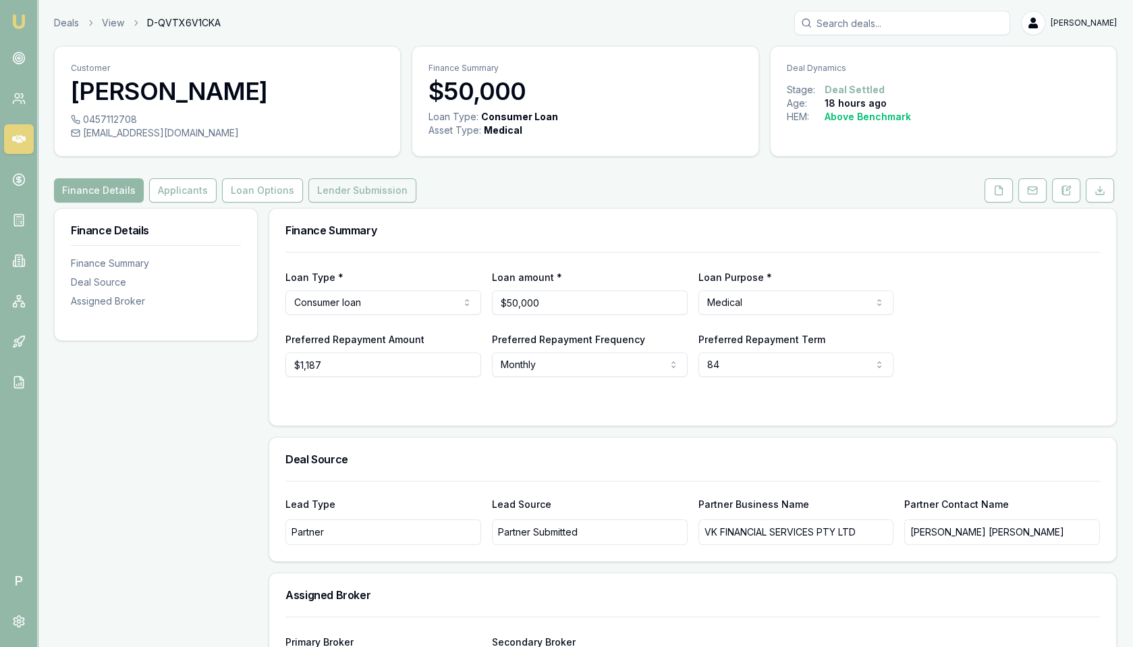
click at [337, 190] on button "Lender Submission" at bounding box center [362, 190] width 108 height 24
click at [194, 20] on span "D-2N9F7OONJM" at bounding box center [185, 22] width 76 height 13
copy span "D-2N9F7OONJM"
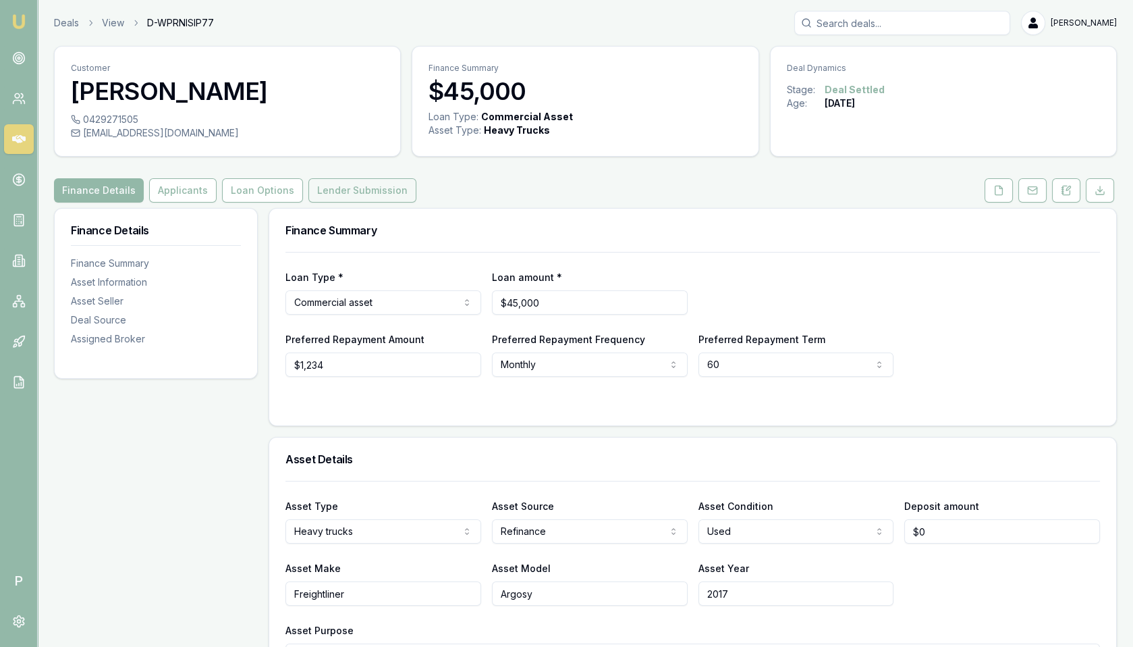
click at [381, 197] on button "Lender Submission" at bounding box center [362, 190] width 108 height 24
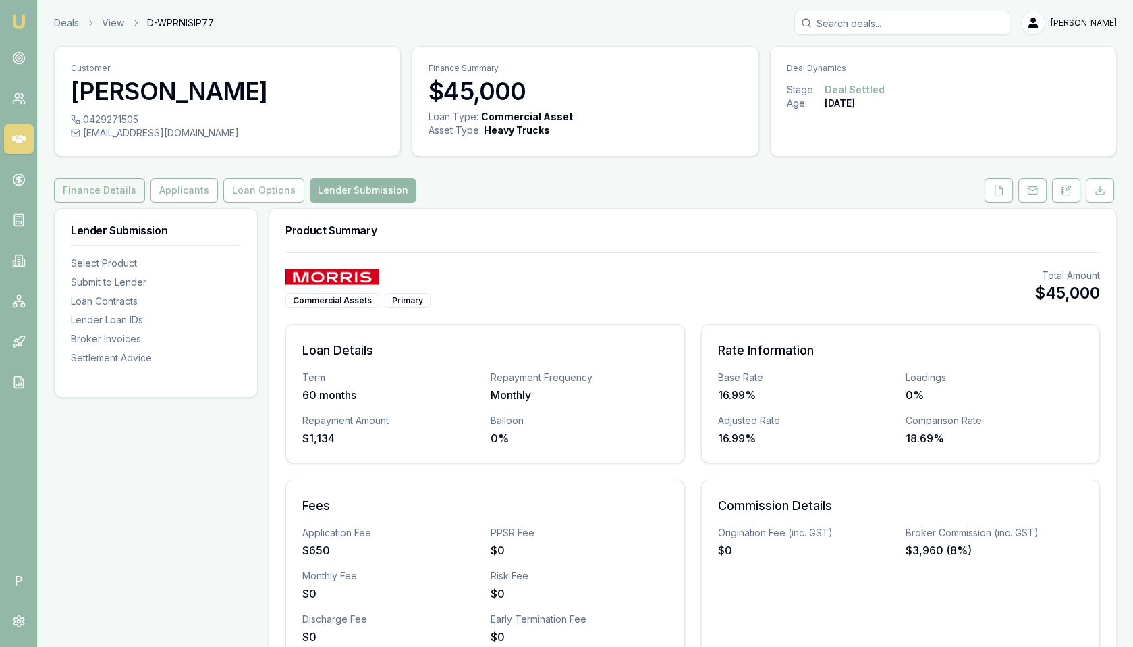
click at [110, 192] on button "Finance Details" at bounding box center [99, 190] width 91 height 24
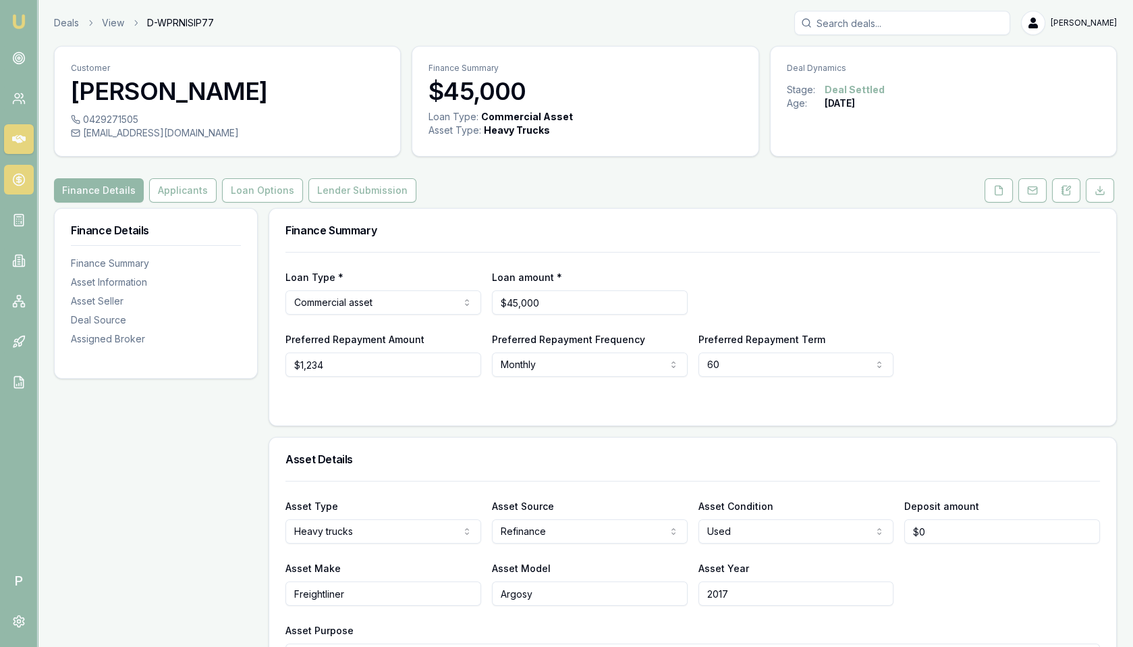
click at [17, 173] on icon at bounding box center [18, 179] width 13 height 13
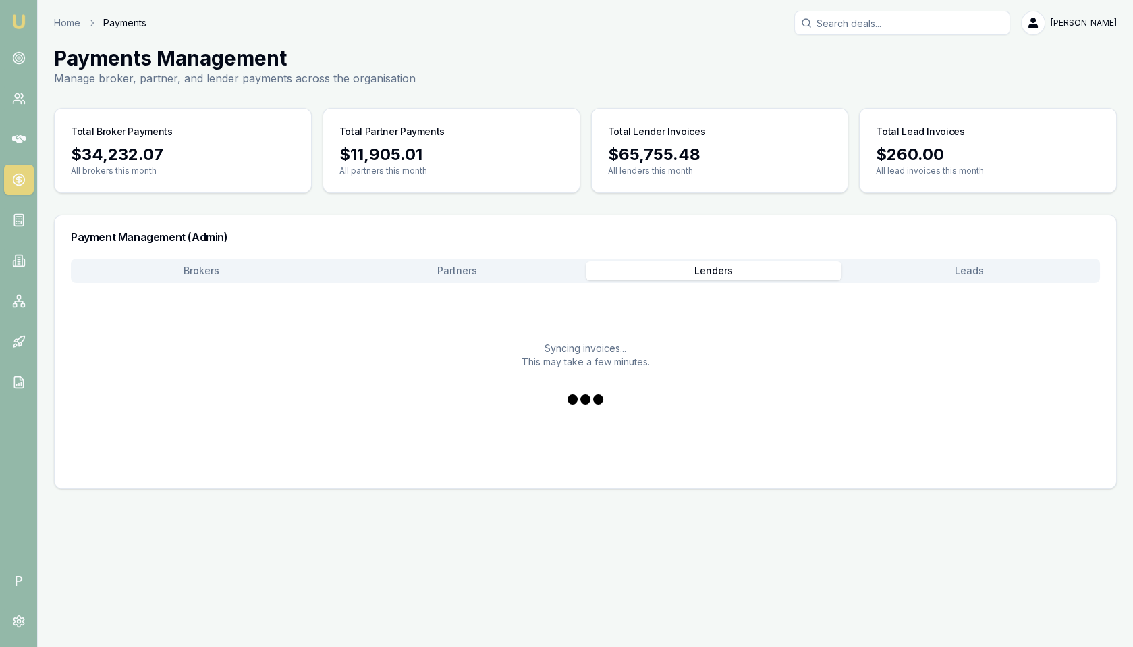
click at [707, 266] on button "Lenders" at bounding box center [714, 270] width 256 height 19
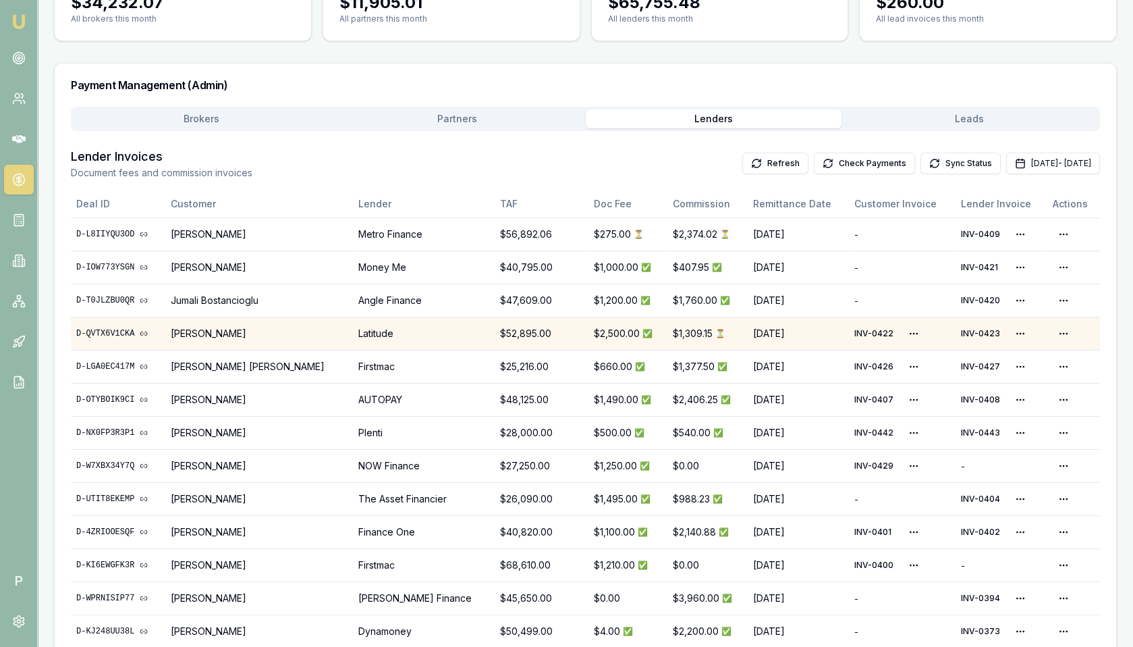
scroll to position [148, 0]
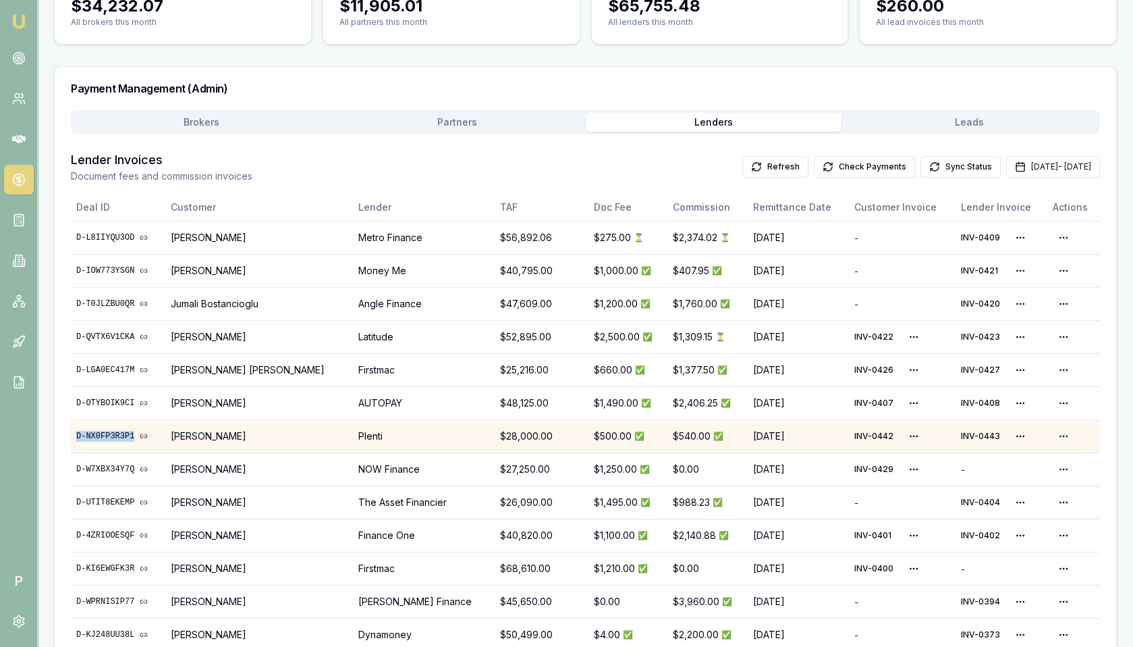
copy link "D-NX0FP3R3P1"
drag, startPoint x: 75, startPoint y: 435, endPoint x: 134, endPoint y: 435, distance: 59.4
click at [134, 435] on td "D-NX0FP3R3P1" at bounding box center [118, 435] width 94 height 33
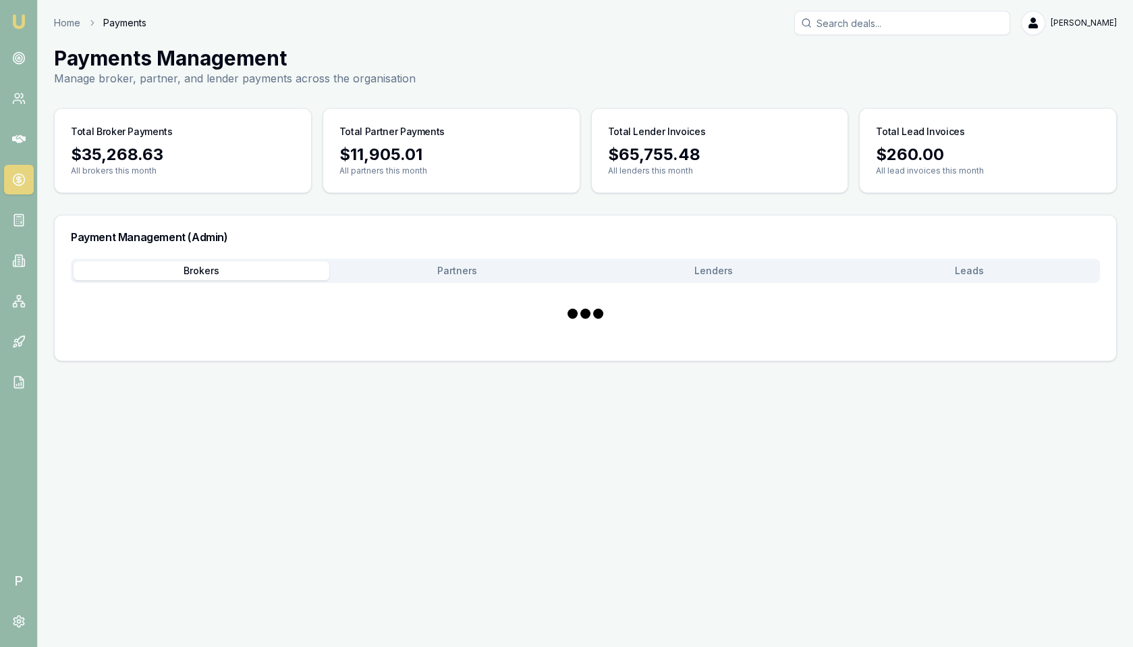
scroll to position [0, 0]
click at [200, 113] on main "Payments Management Manage broker, partner, and lender payments across the orga…" at bounding box center [585, 203] width 1095 height 315
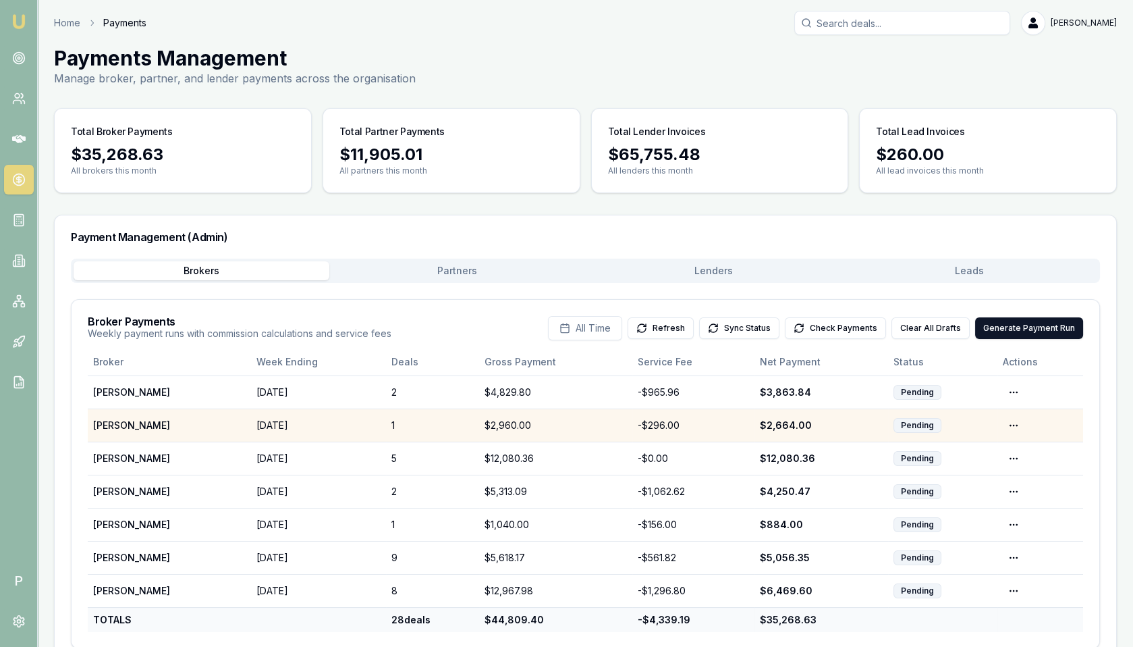
scroll to position [25, 0]
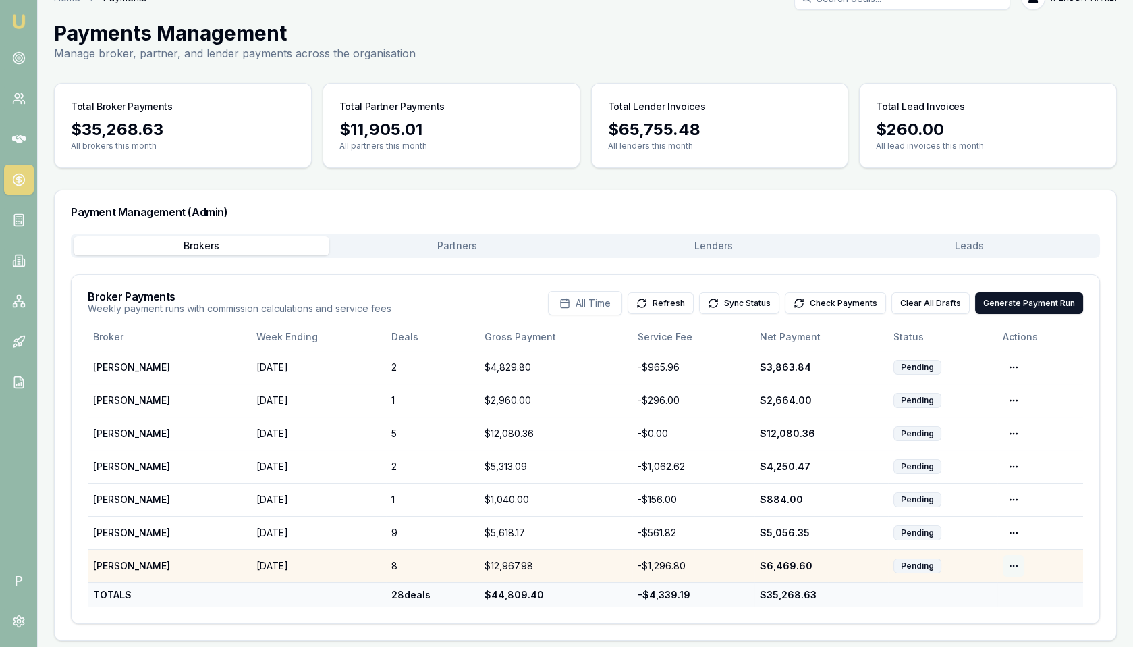
click at [1013, 557] on html "Emu Broker P Home Payments [PERSON_NAME] Toggle Menu Payments Management Manage…" at bounding box center [566, 298] width 1133 height 647
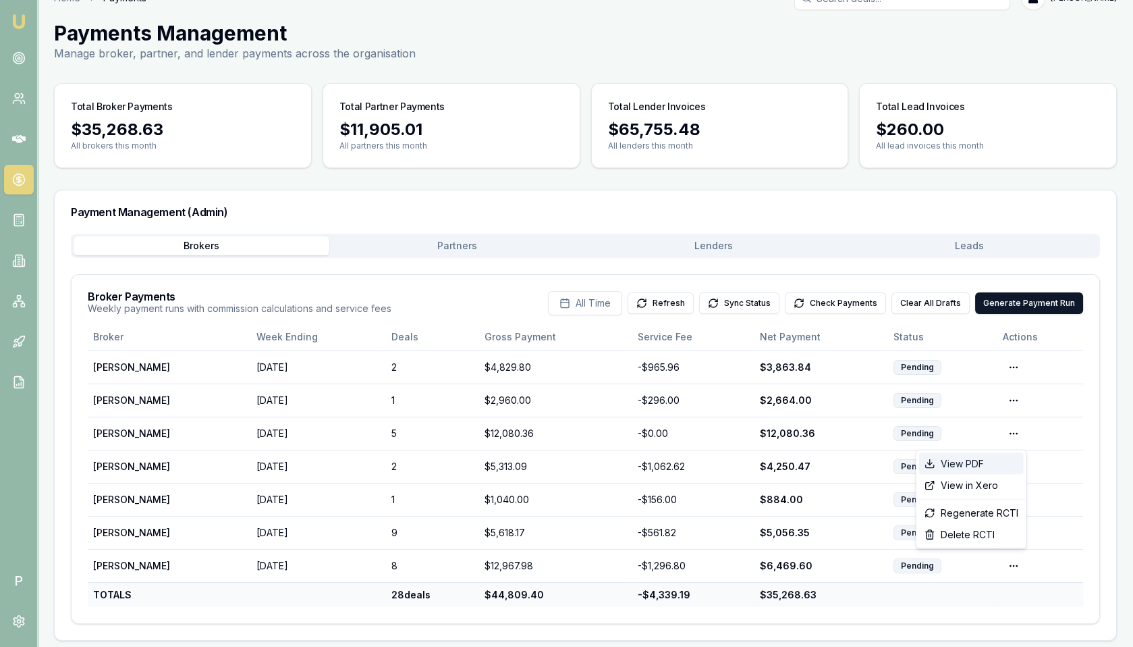
click at [979, 468] on div "View PDF" at bounding box center [971, 464] width 105 height 22
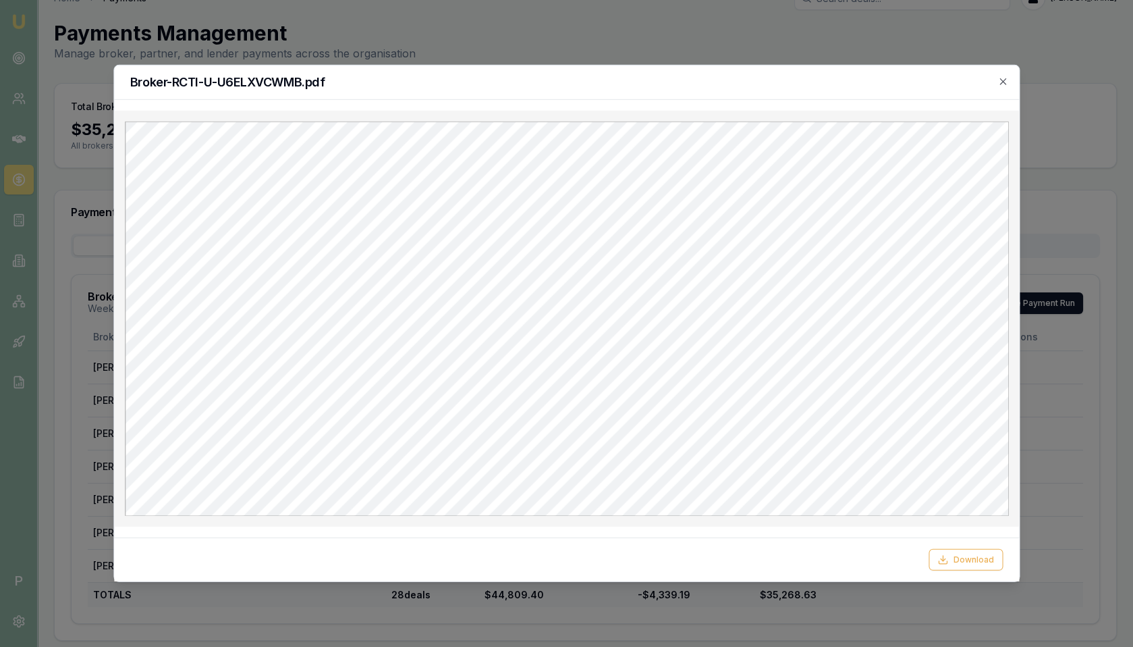
scroll to position [0, 0]
click at [1001, 78] on icon "button" at bounding box center [1002, 81] width 11 height 11
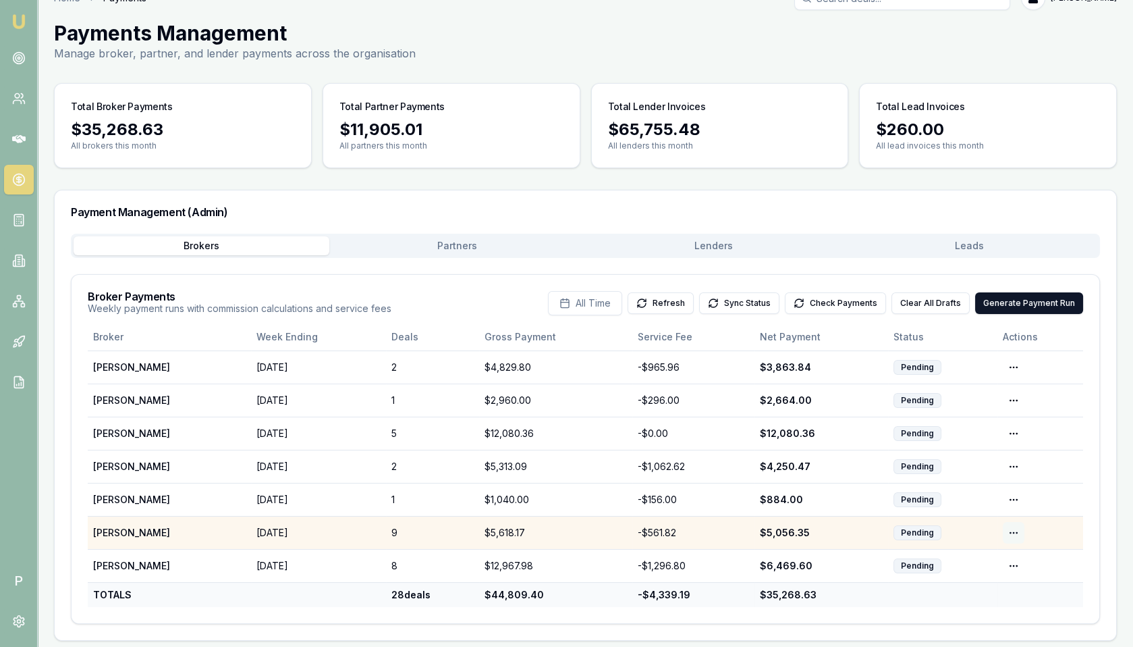
click at [1015, 523] on html "Emu Broker P Home Payments [PERSON_NAME] Toggle Menu Payments Management Manage…" at bounding box center [566, 298] width 1133 height 647
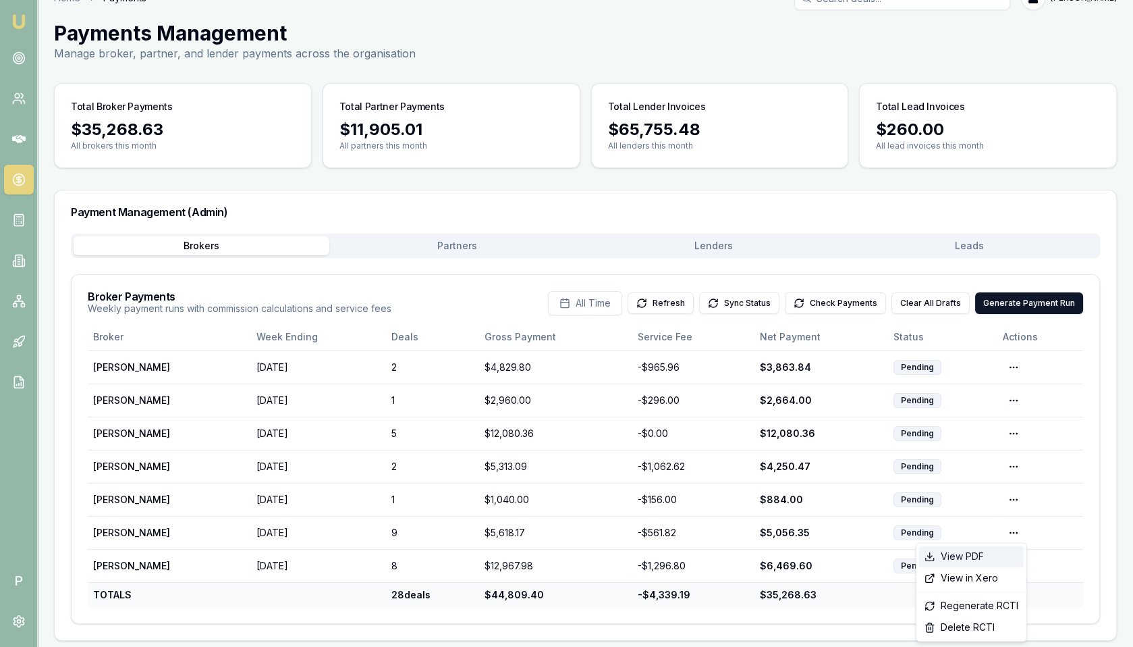
click at [991, 548] on div "View PDF" at bounding box center [971, 556] width 105 height 22
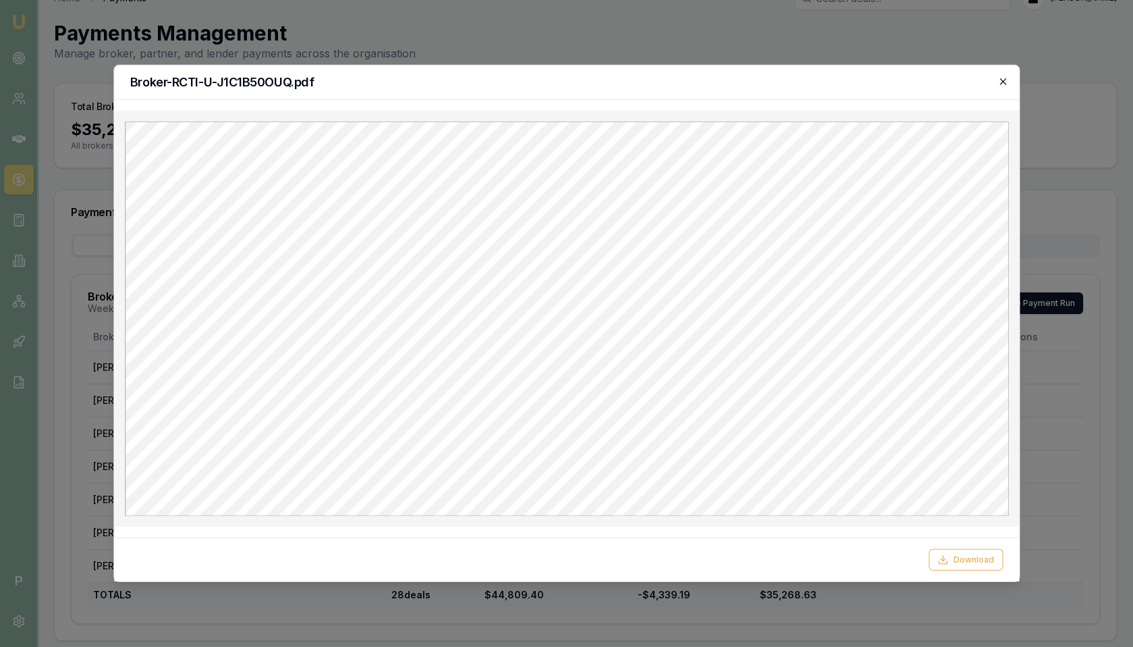
click at [1000, 76] on icon "button" at bounding box center [1002, 81] width 11 height 11
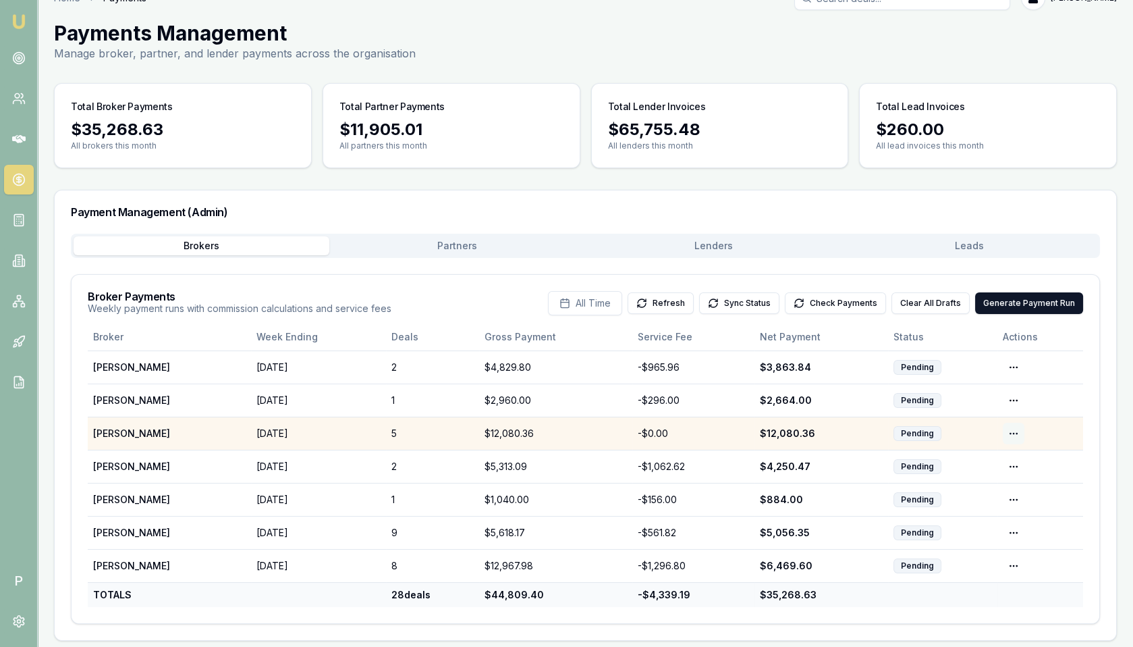
click at [1014, 429] on html "Emu Broker P Home Payments [PERSON_NAME] Toggle Menu Payments Management Manage…" at bounding box center [566, 298] width 1133 height 647
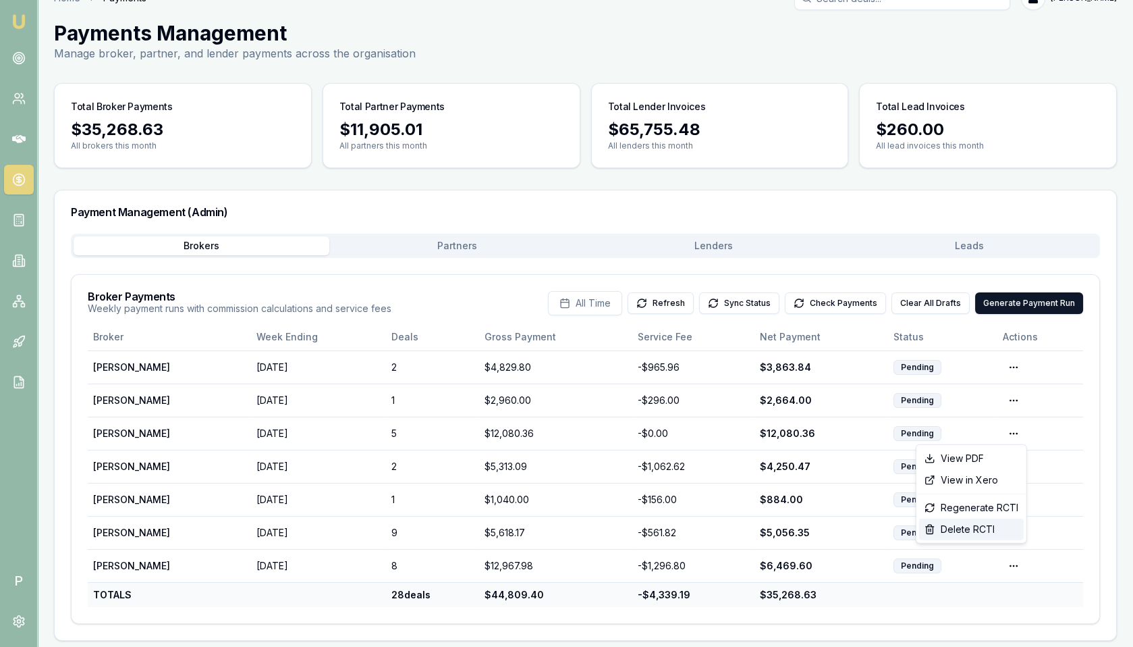
click at [980, 523] on div "Delete RCTI" at bounding box center [971, 529] width 105 height 22
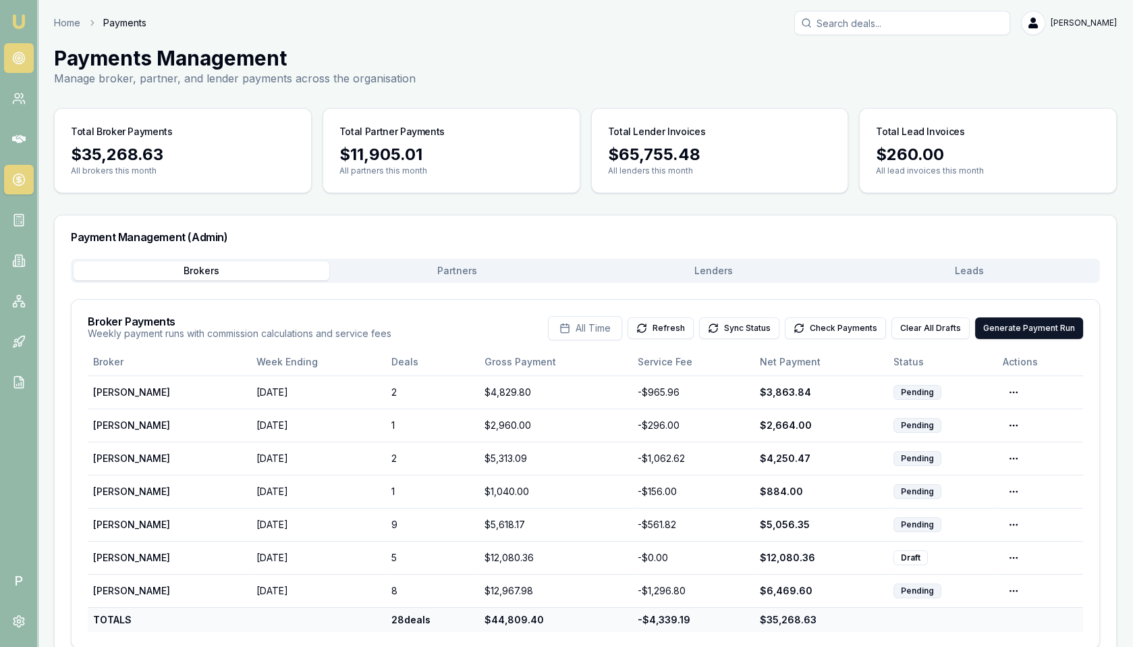
click at [25, 65] on link at bounding box center [19, 58] width 30 height 30
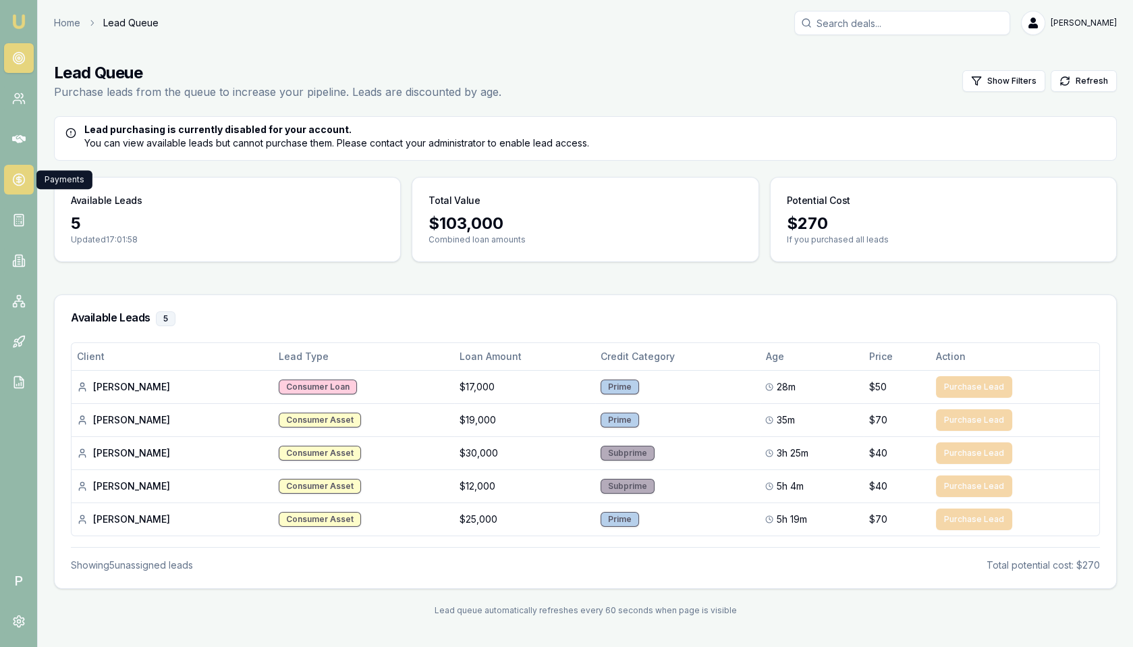
click at [16, 181] on icon at bounding box center [18, 179] width 13 height 13
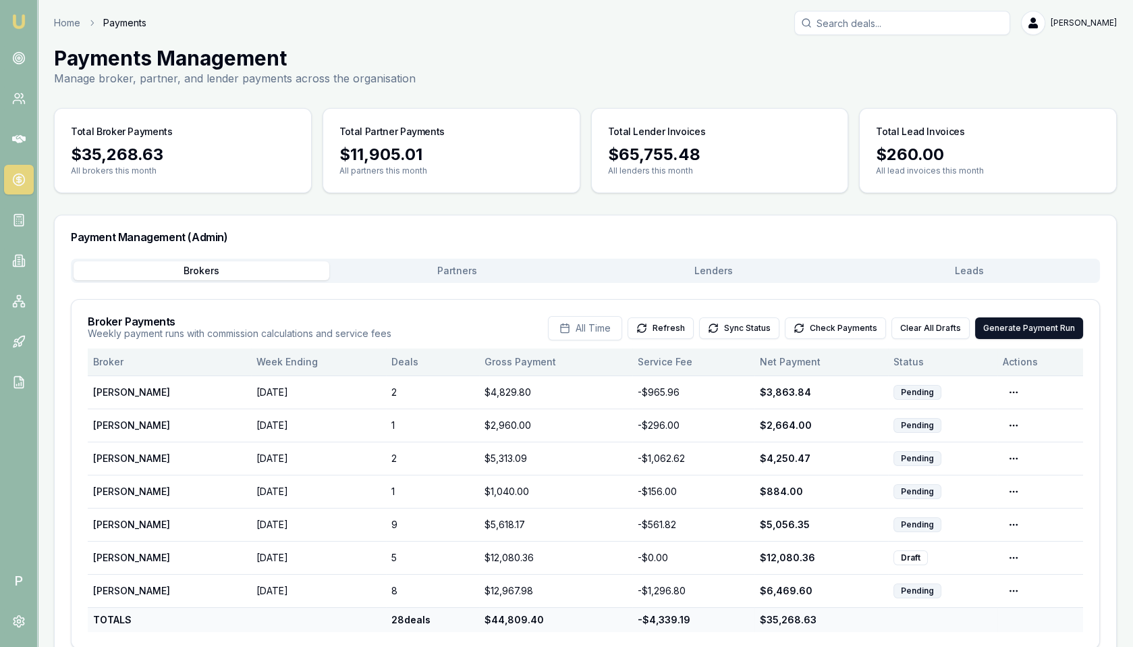
scroll to position [25, 0]
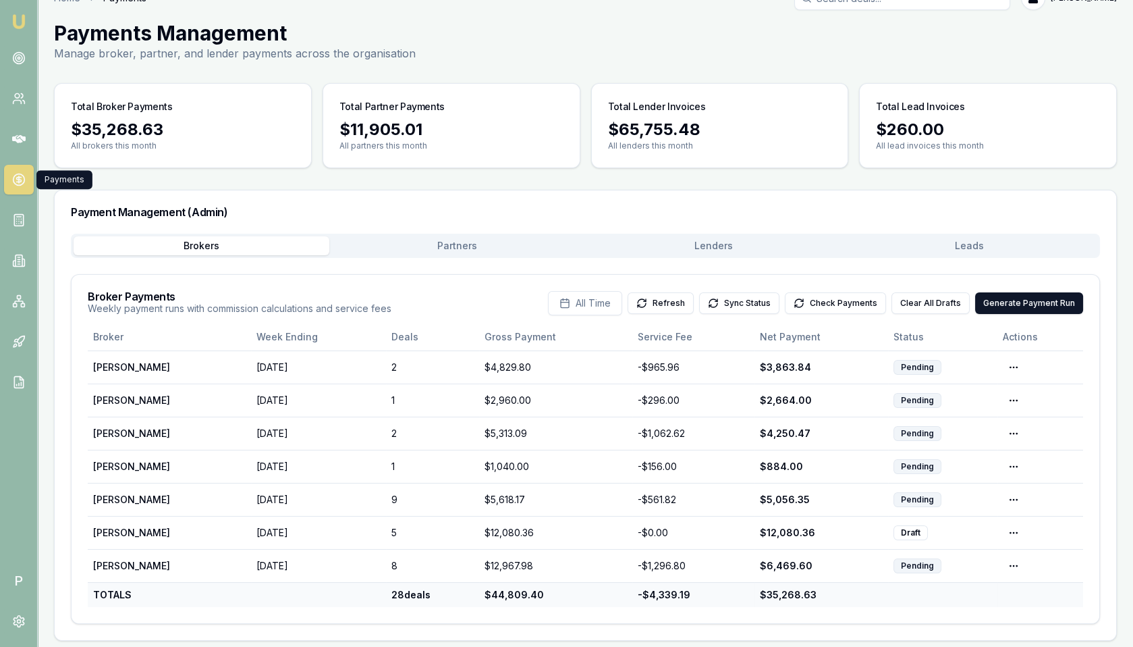
click at [472, 243] on div "Payment Management (Admin) Brokers Partners Lenders Leads Broker Payments Weekl…" at bounding box center [585, 415] width 1063 height 451
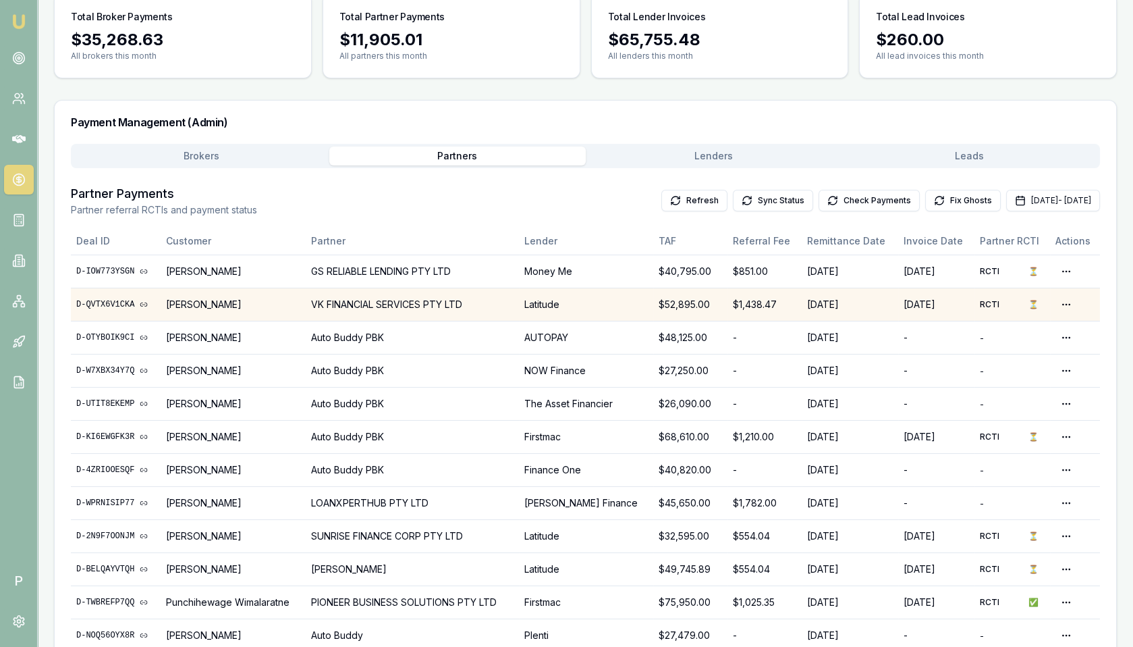
scroll to position [144, 0]
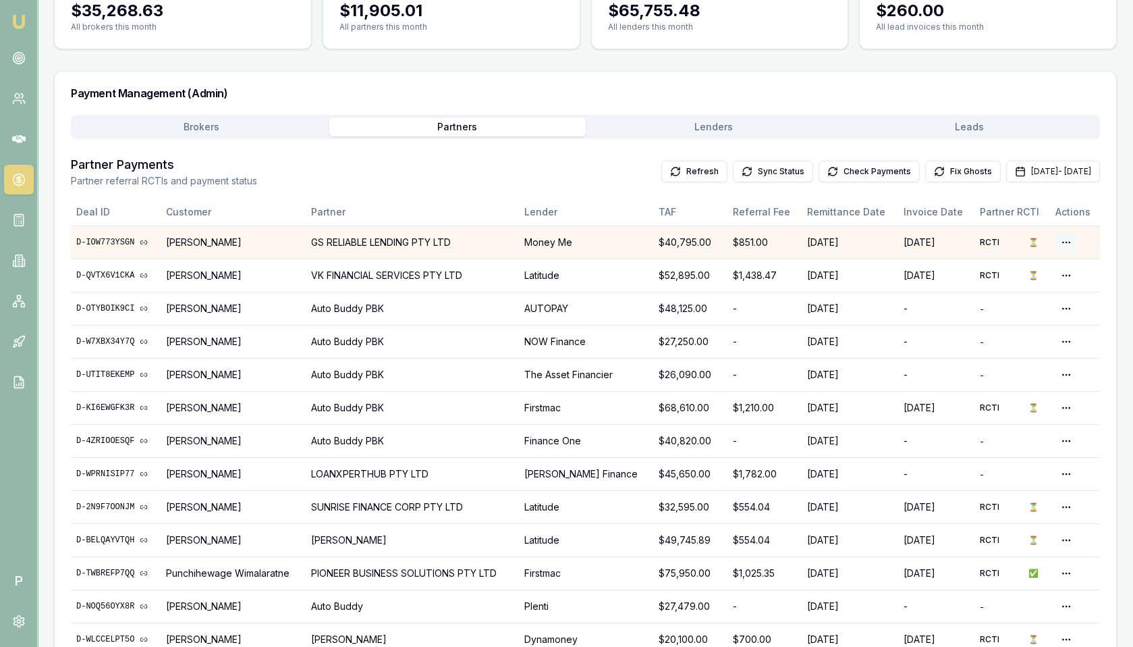
click at [1064, 242] on html "Emu Broker P Home Payments [PERSON_NAME] Toggle Menu Payments Management Manage…" at bounding box center [566, 179] width 1133 height 647
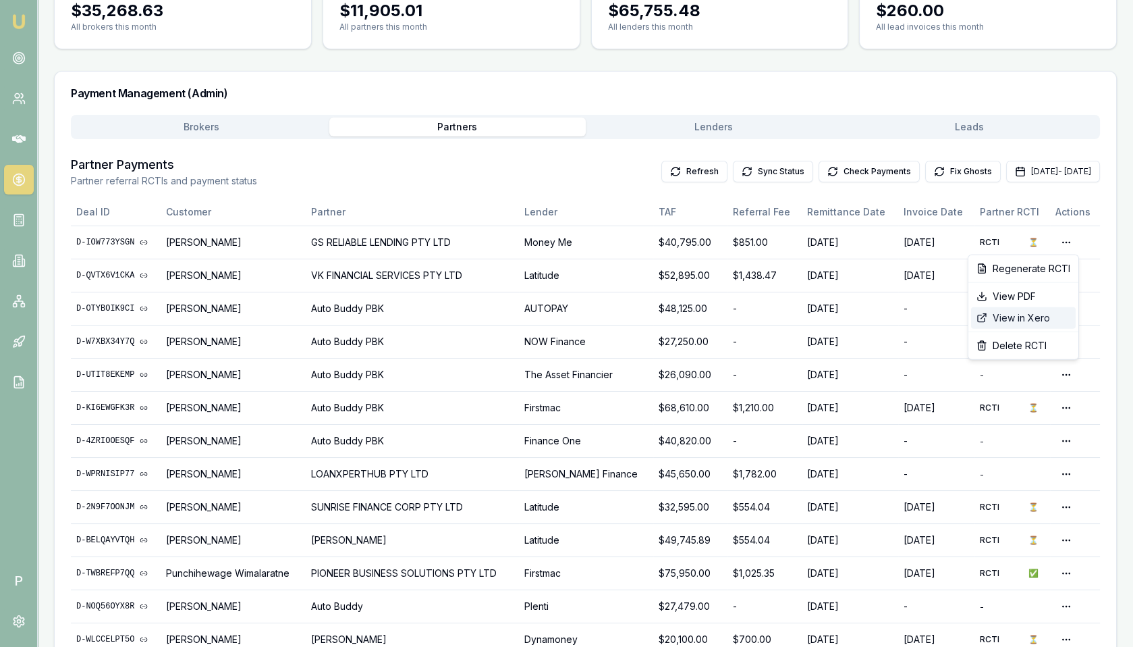
click at [1025, 316] on div "View in Xero" at bounding box center [1023, 318] width 105 height 22
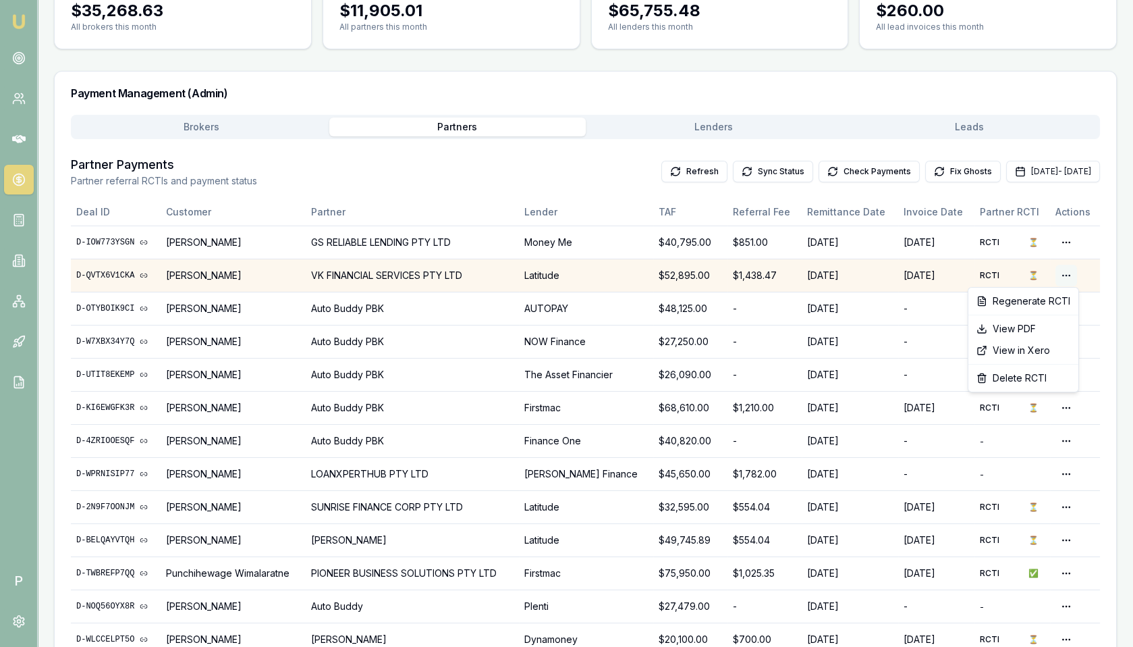
click at [1066, 272] on html "Emu Broker P Home Payments [PERSON_NAME] Toggle Menu Payments Management Manage…" at bounding box center [566, 179] width 1133 height 647
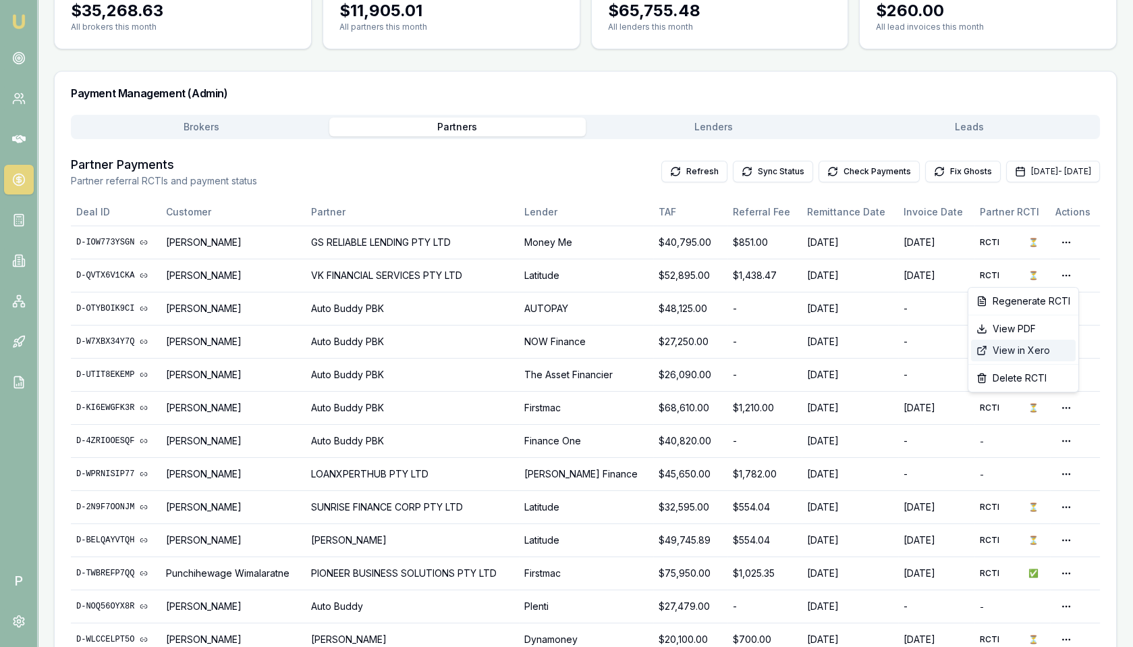
click at [1015, 350] on div "View in Xero" at bounding box center [1023, 350] width 105 height 22
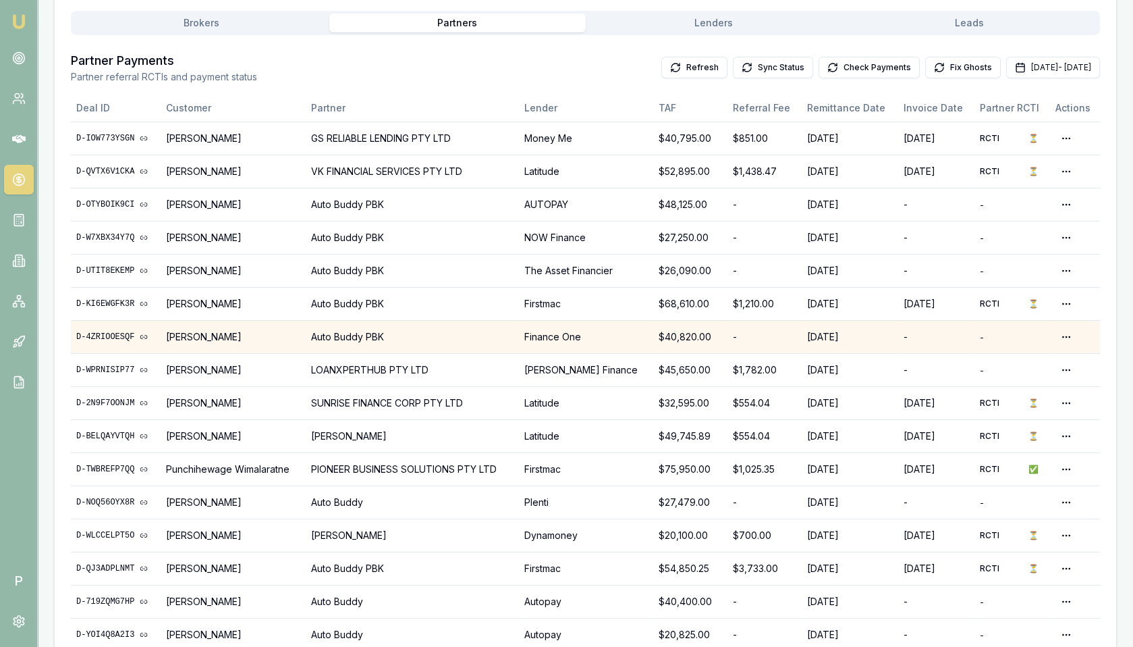
scroll to position [48, 0]
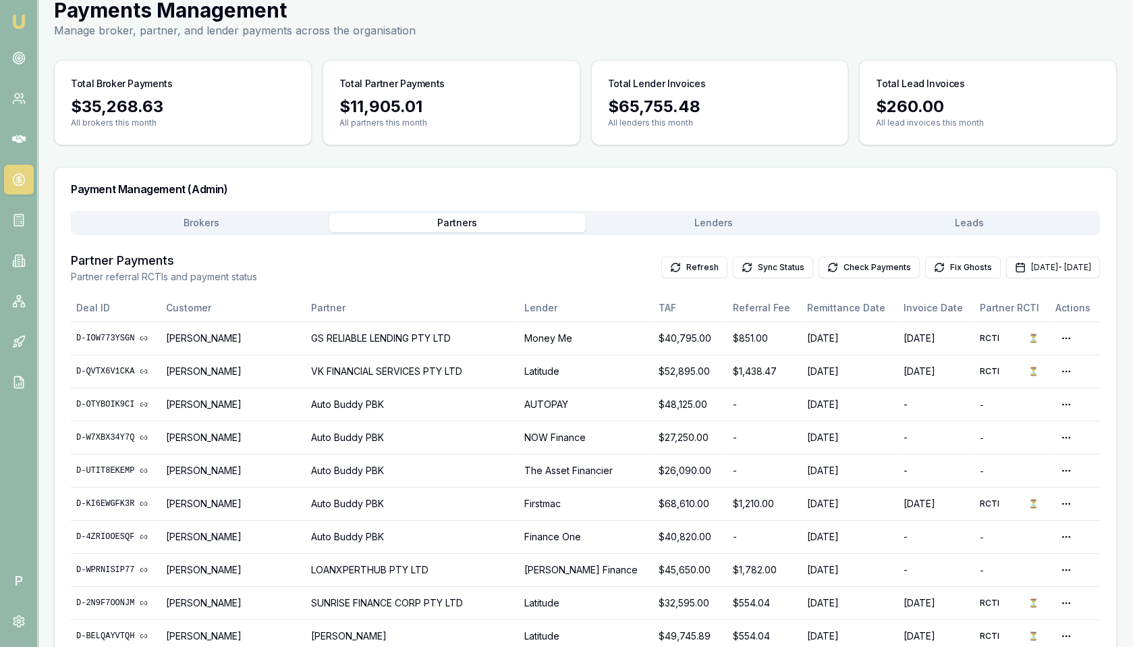
click at [1000, 253] on div "Partner Payments Partner referral RCTIs and payment status Refresh Sync Status …" at bounding box center [585, 267] width 1029 height 32
click at [1006, 266] on button "[DATE] - [DATE]" at bounding box center [1053, 267] width 94 height 22
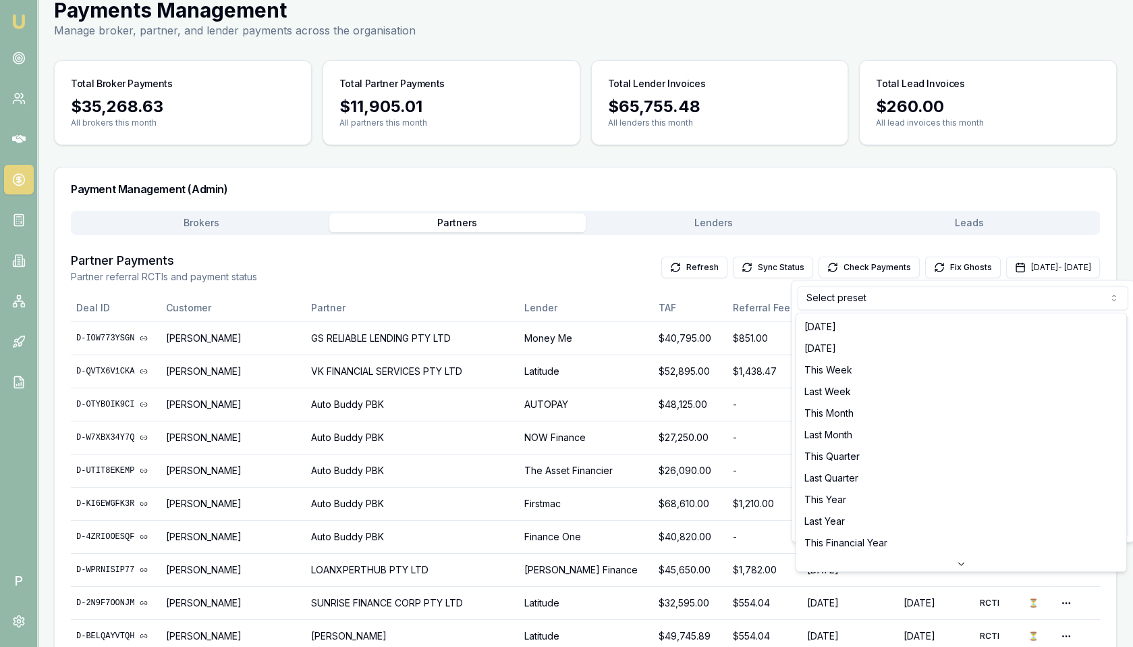
click at [898, 298] on html "Emu Broker P Home Payments [PERSON_NAME] Toggle Menu Payments Management Manage…" at bounding box center [566, 275] width 1133 height 647
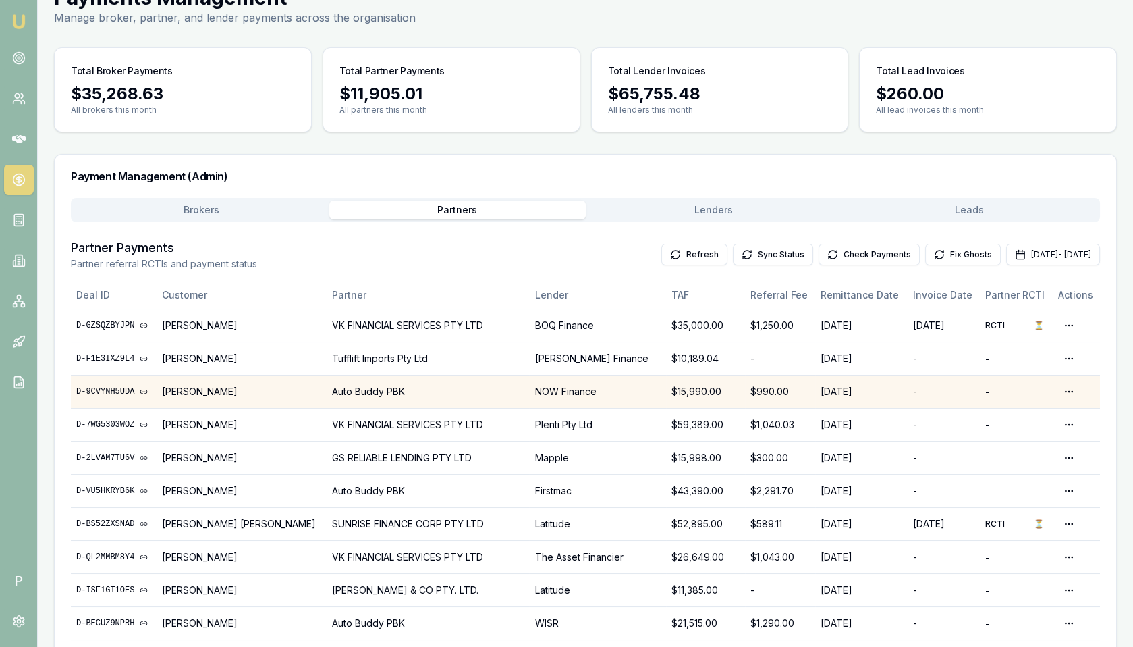
scroll to position [72, 0]
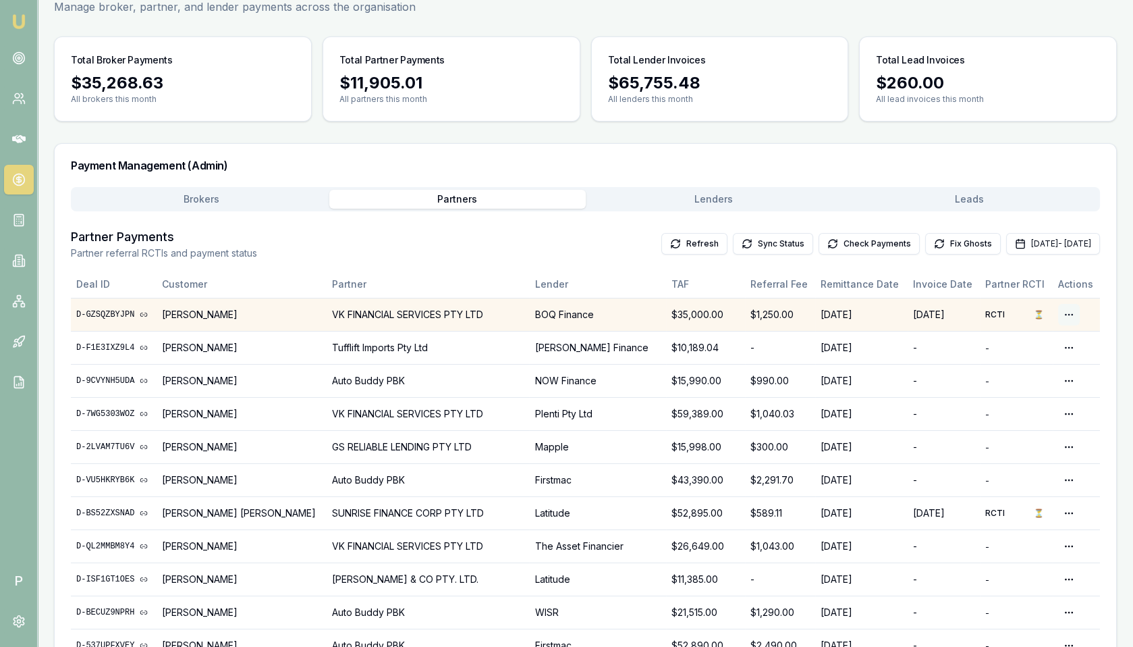
click at [1060, 312] on html "Emu Broker P Home Payments [PERSON_NAME] Toggle Menu Payments Management Manage…" at bounding box center [566, 251] width 1133 height 647
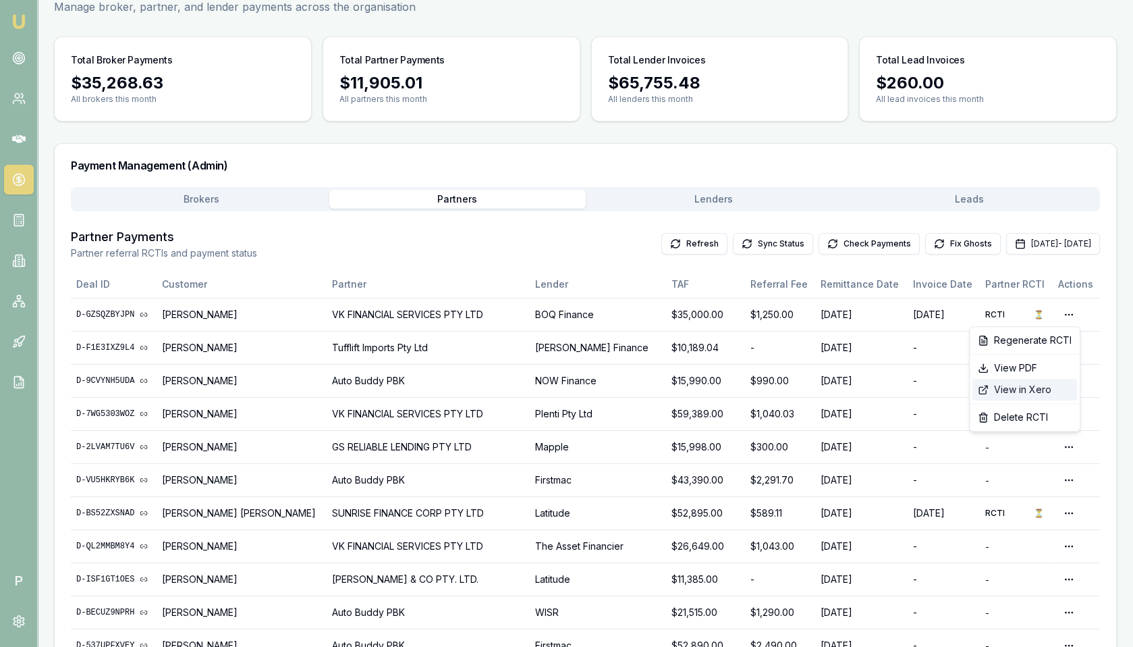
click at [1022, 387] on div "View in Xero" at bounding box center [1025, 390] width 105 height 22
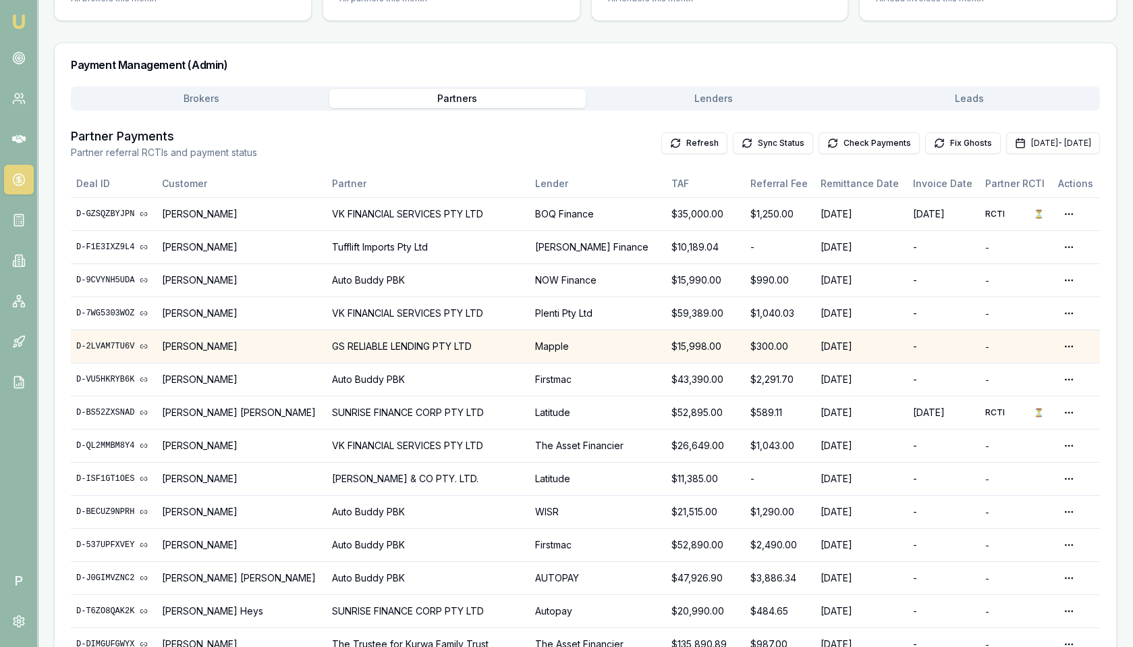
scroll to position [189, 0]
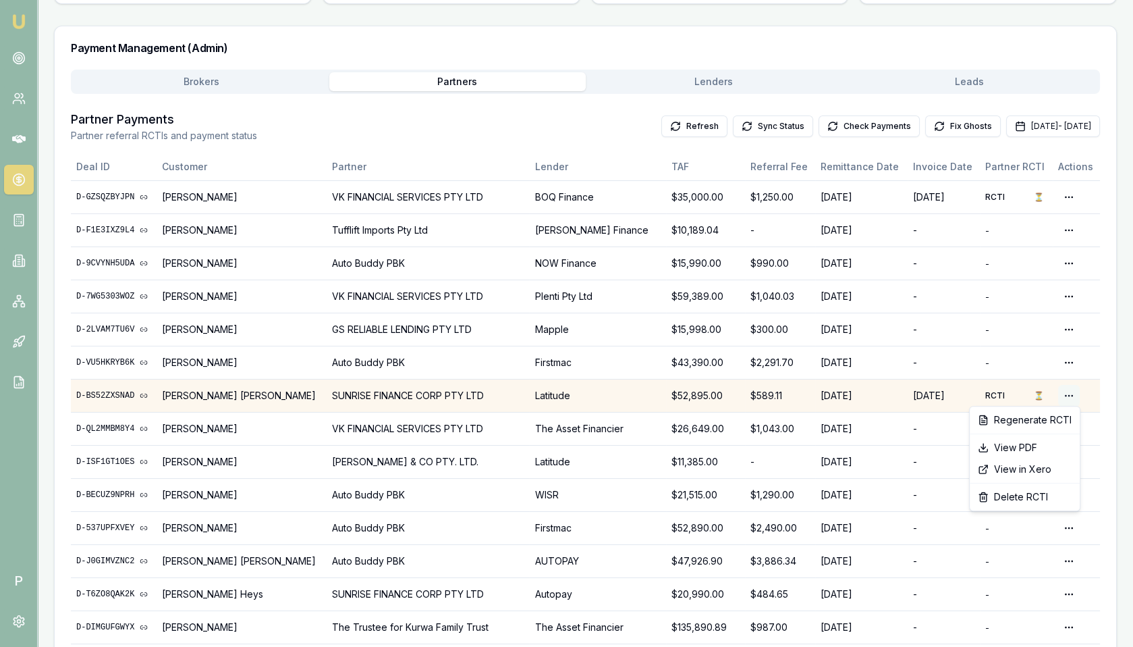
click at [1070, 389] on html "Emu Broker P Home Payments [PERSON_NAME] Toggle Menu Payments Management Manage…" at bounding box center [566, 134] width 1133 height 647
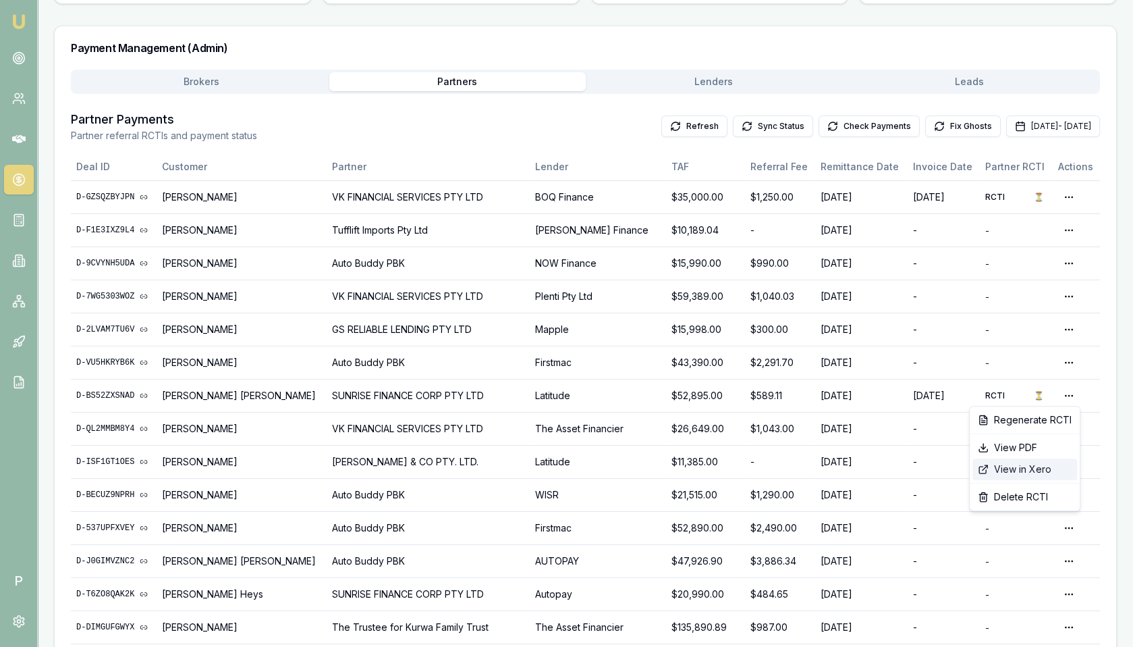
click at [1024, 466] on div "View in Xero" at bounding box center [1025, 469] width 105 height 22
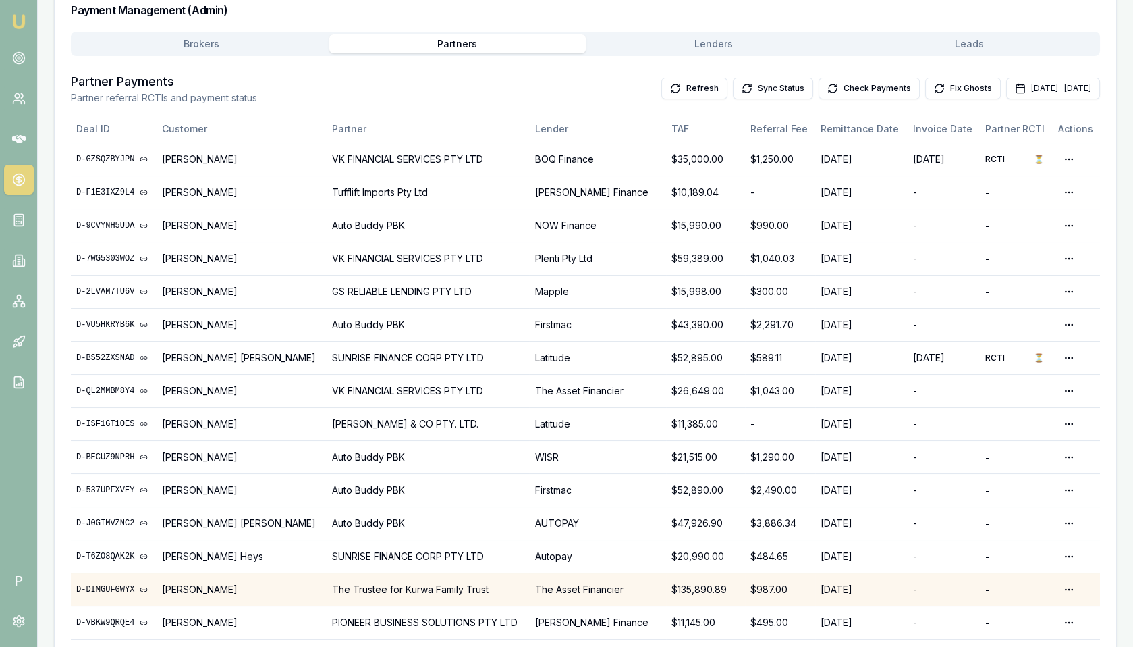
scroll to position [200, 0]
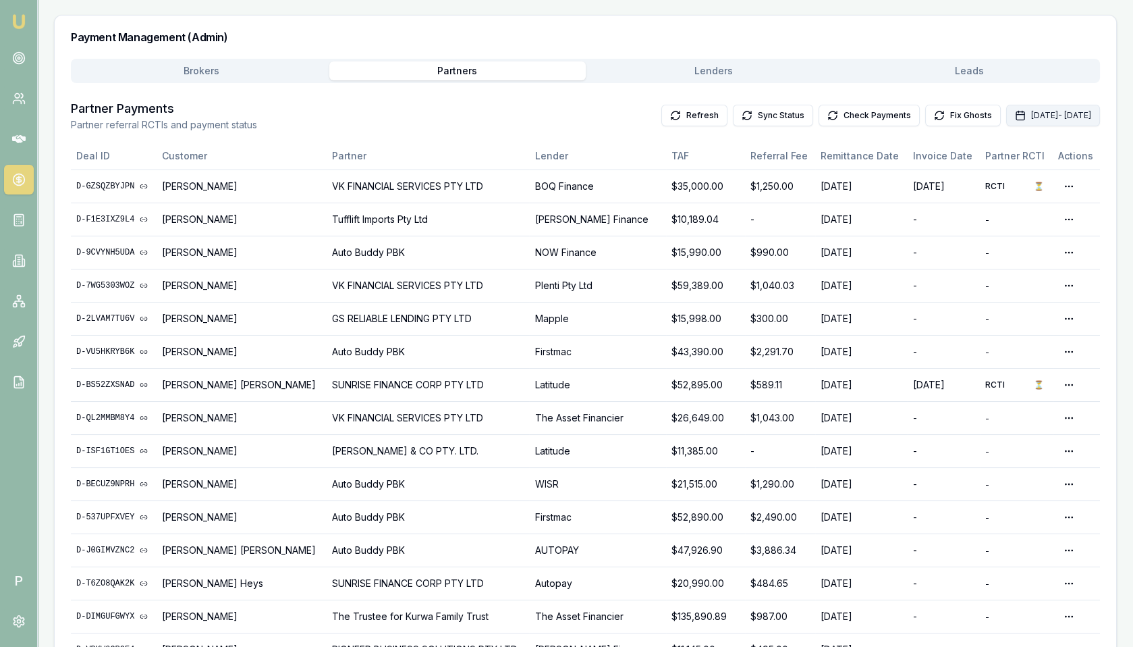
click at [1006, 113] on button "[DATE] - [DATE]" at bounding box center [1053, 116] width 94 height 22
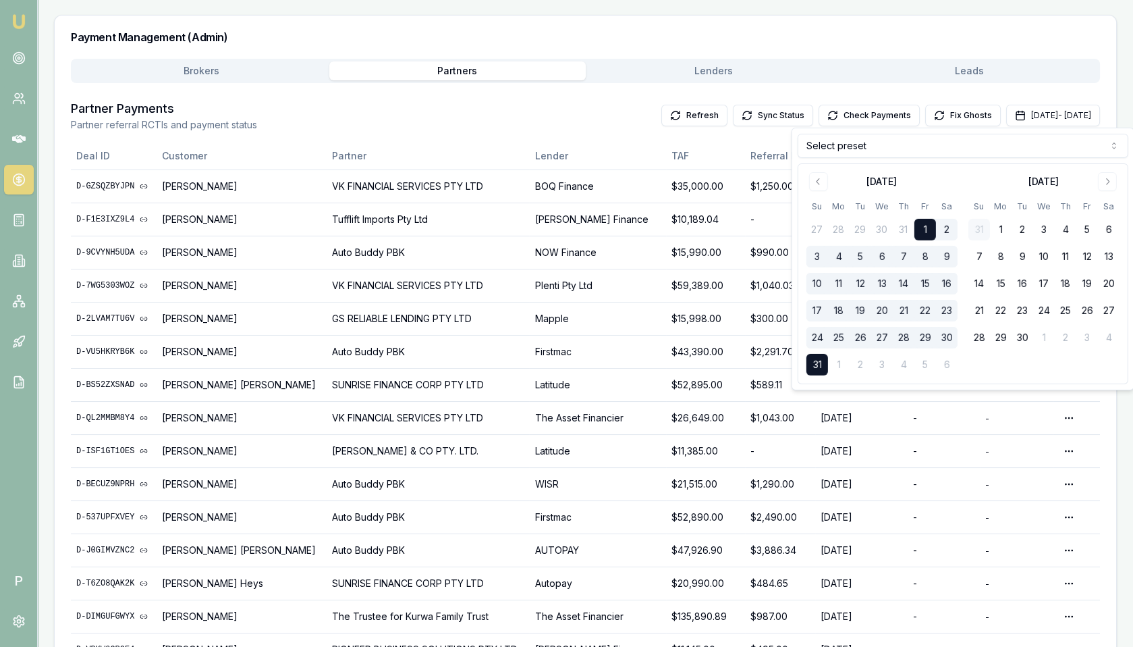
click at [901, 146] on html "Emu Broker P Home Payments [PERSON_NAME] Toggle Menu Payments Management Manage…" at bounding box center [566, 123] width 1133 height 647
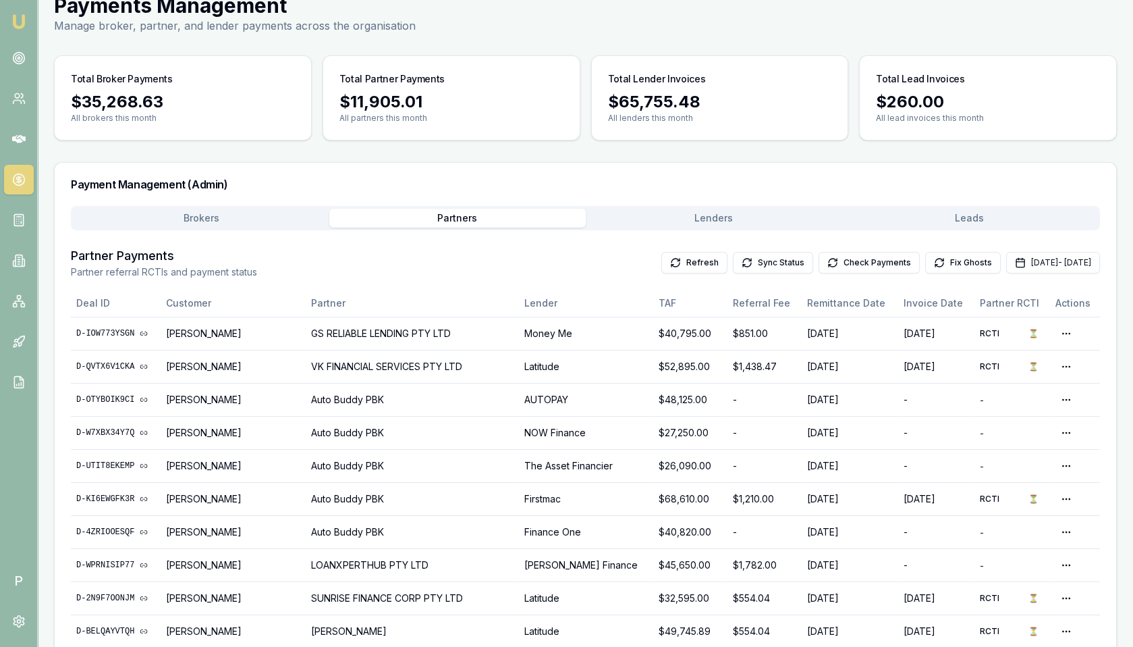
scroll to position [0, 0]
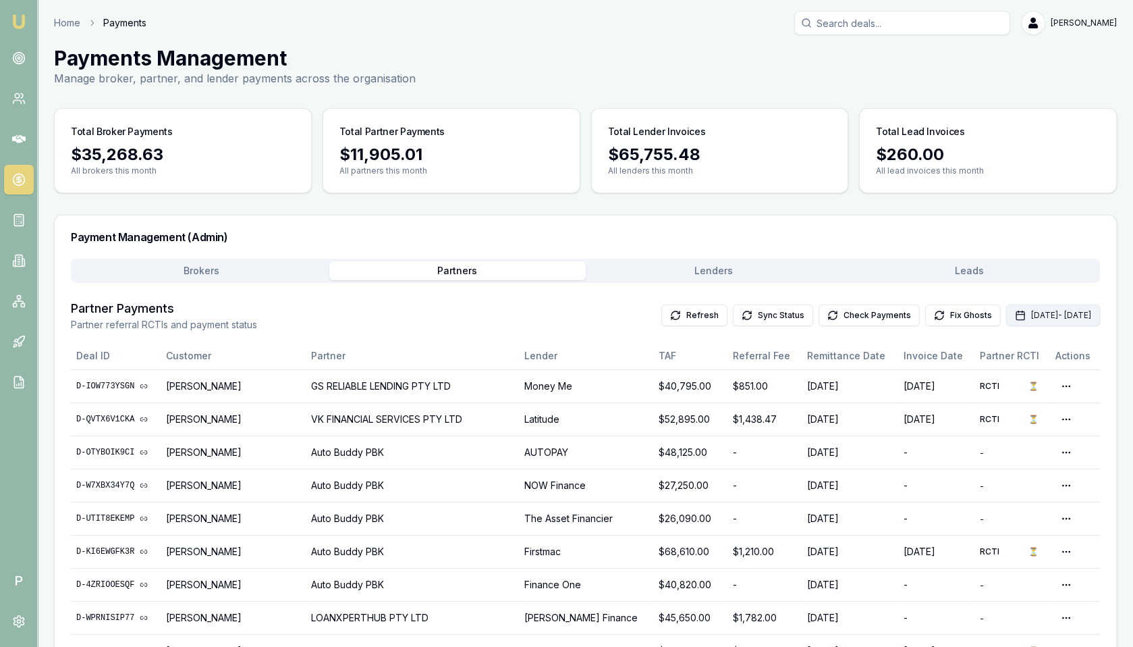
click at [1006, 315] on button "[DATE] - [DATE]" at bounding box center [1053, 315] width 94 height 22
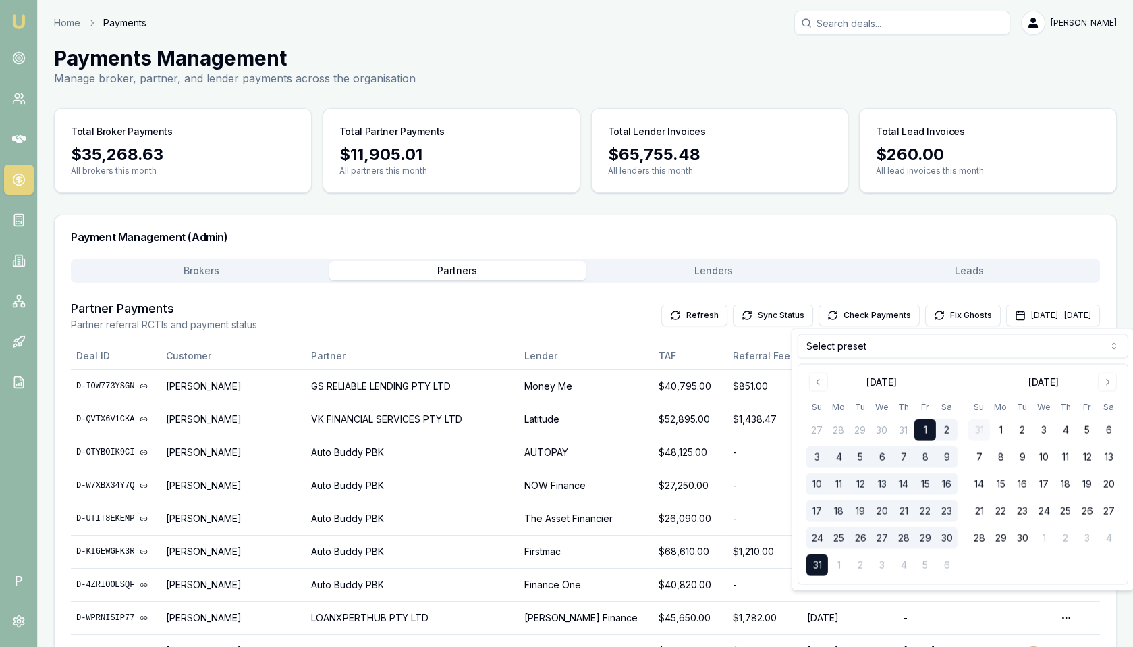
click at [877, 350] on html "Emu Broker P Home Payments [PERSON_NAME] Toggle Menu Payments Management Manage…" at bounding box center [566, 323] width 1133 height 647
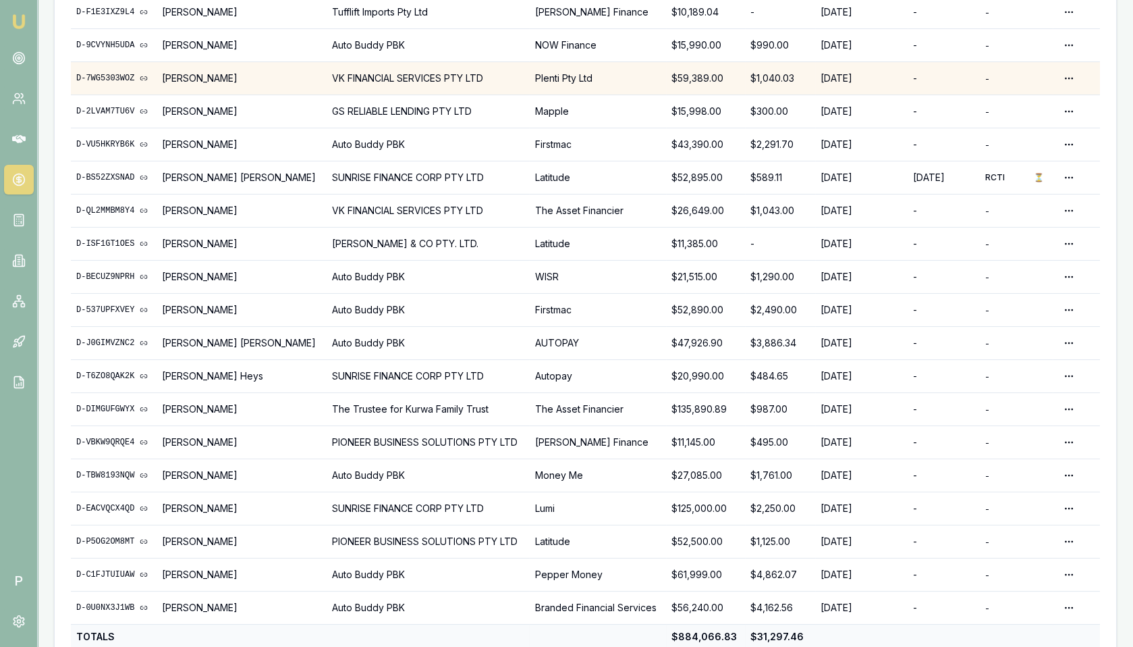
scroll to position [410, 0]
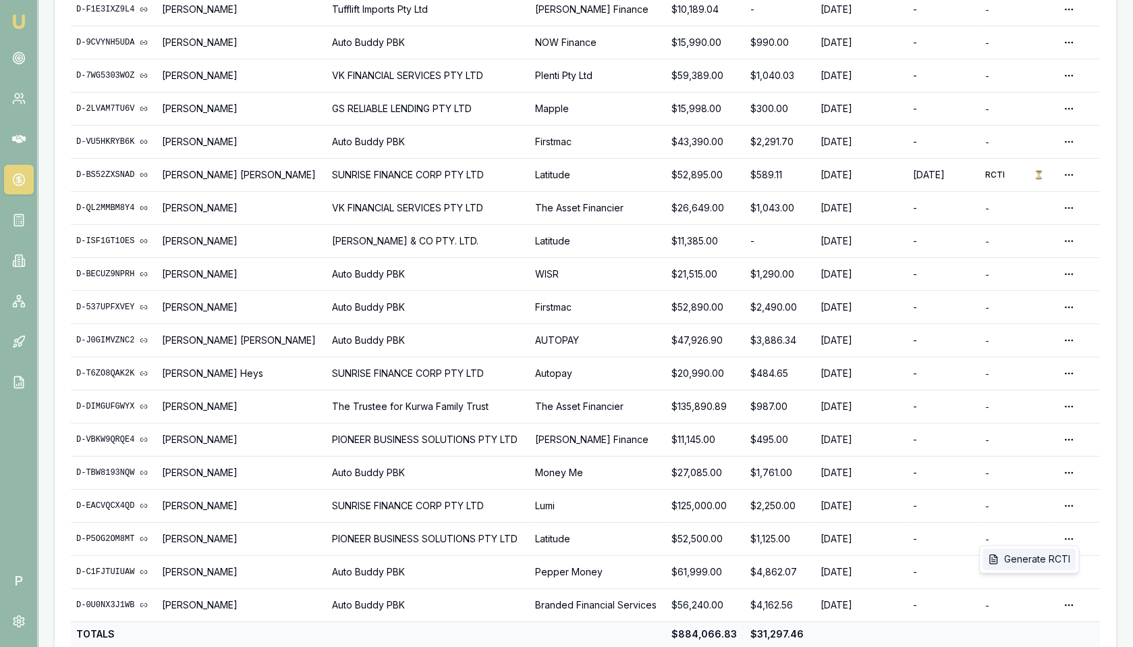
click at [1038, 555] on div "Generate RCTI" at bounding box center [1029, 559] width 93 height 22
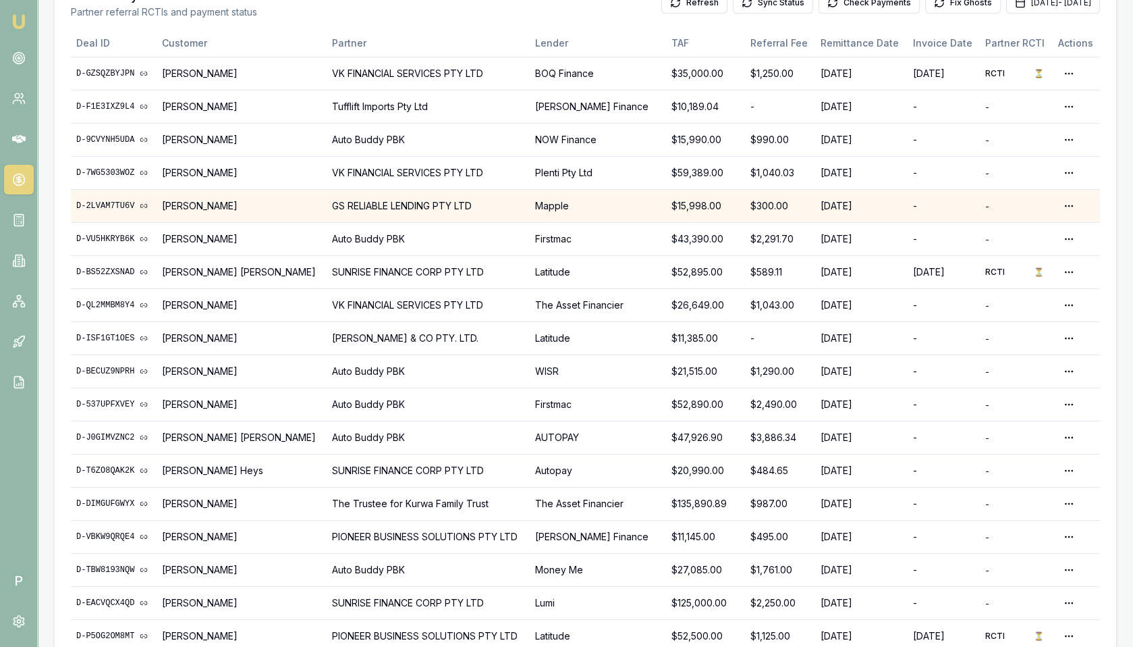
scroll to position [429, 0]
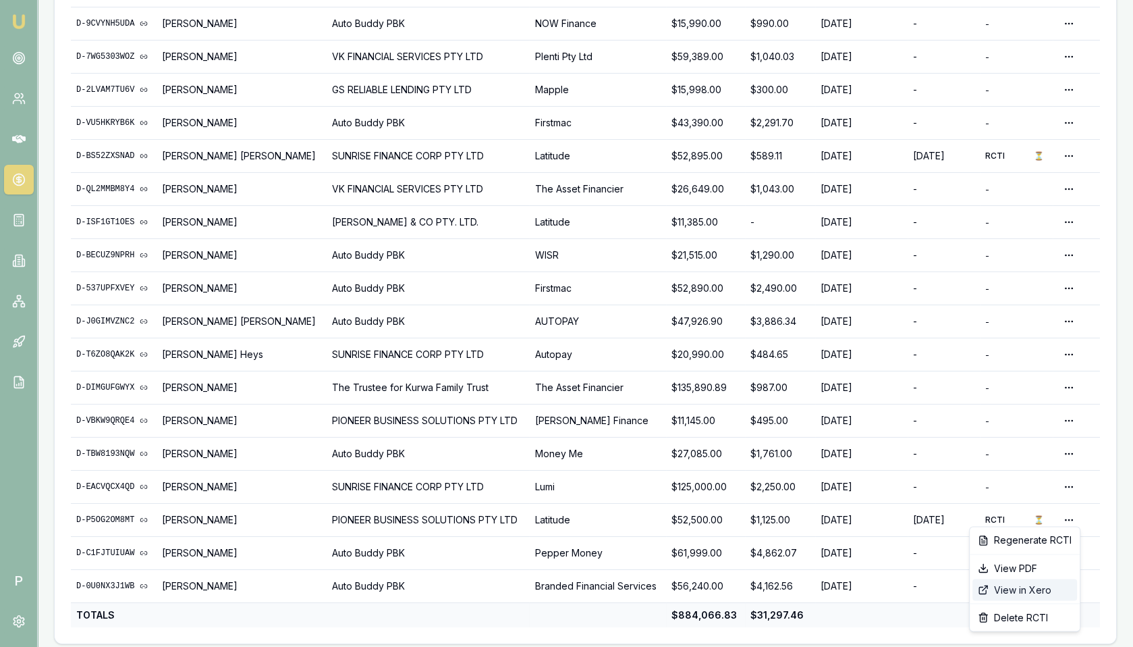
click at [1013, 589] on div "View in Xero" at bounding box center [1025, 589] width 105 height 22
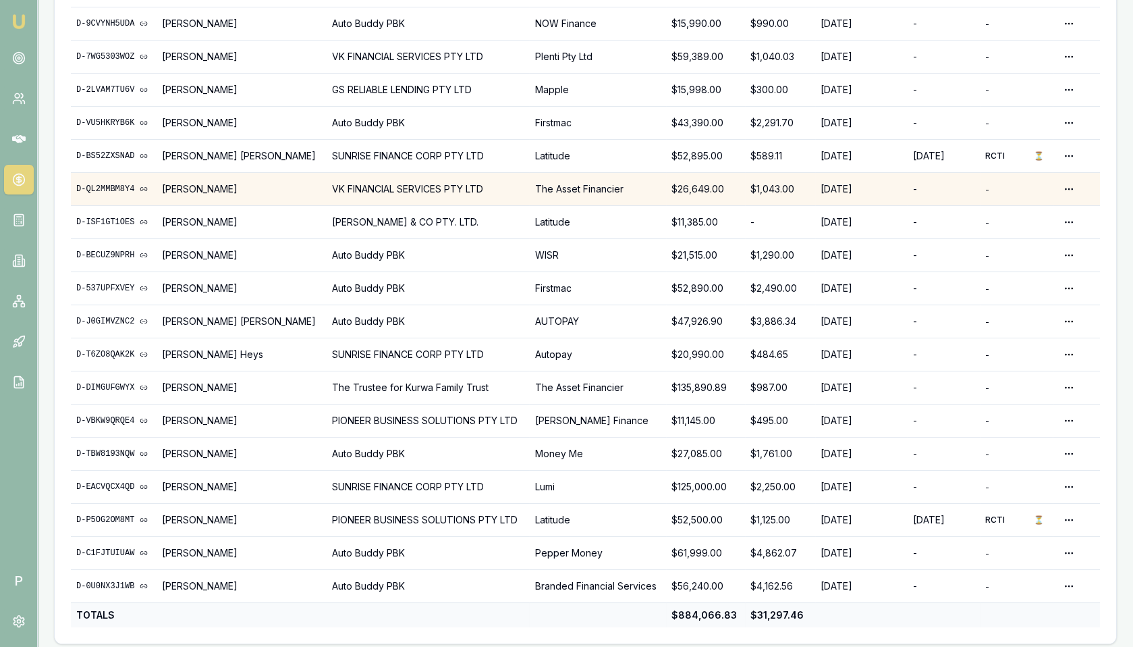
scroll to position [0, 0]
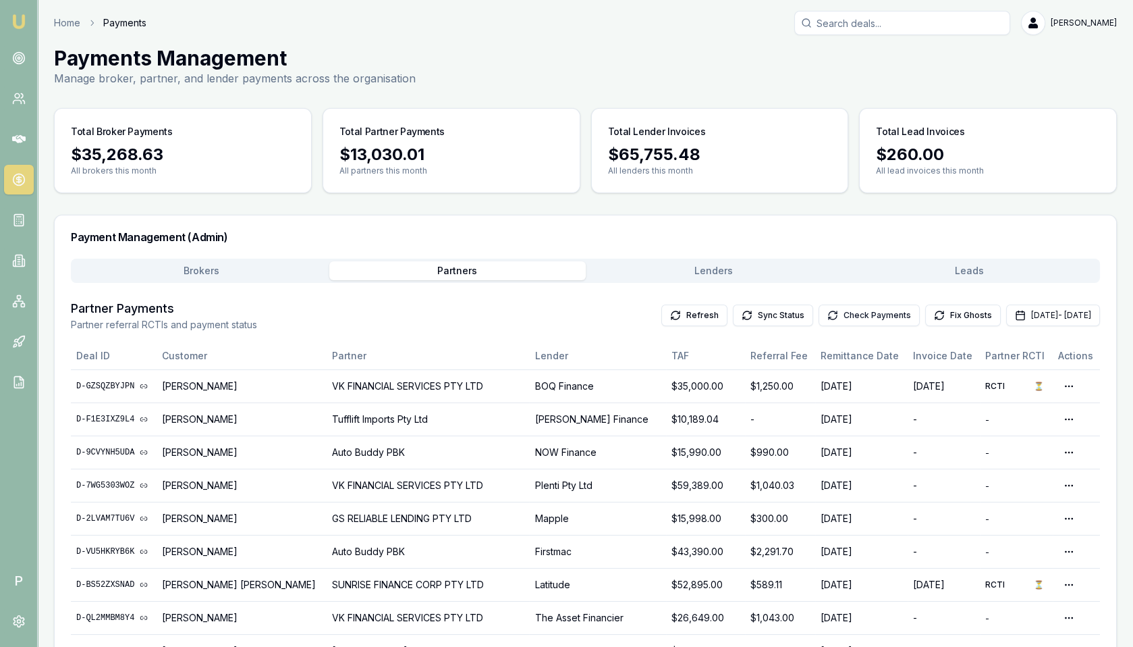
click at [828, 312] on button "Check Payments" at bounding box center [869, 315] width 101 height 22
click at [252, 277] on button "Brokers" at bounding box center [202, 270] width 256 height 19
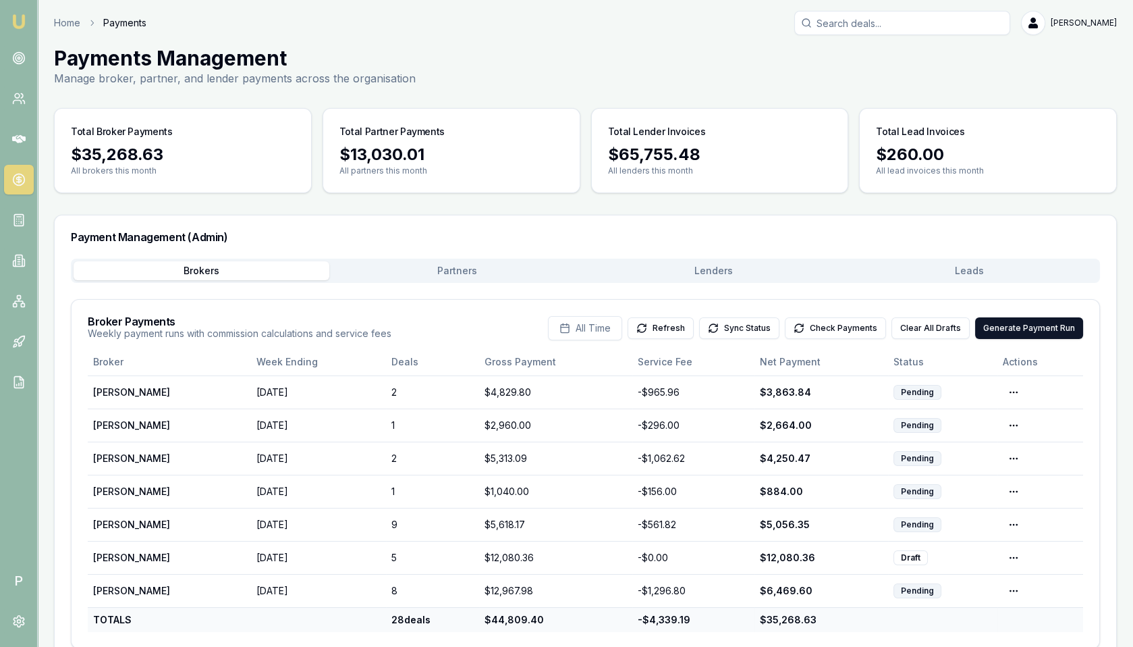
scroll to position [25, 0]
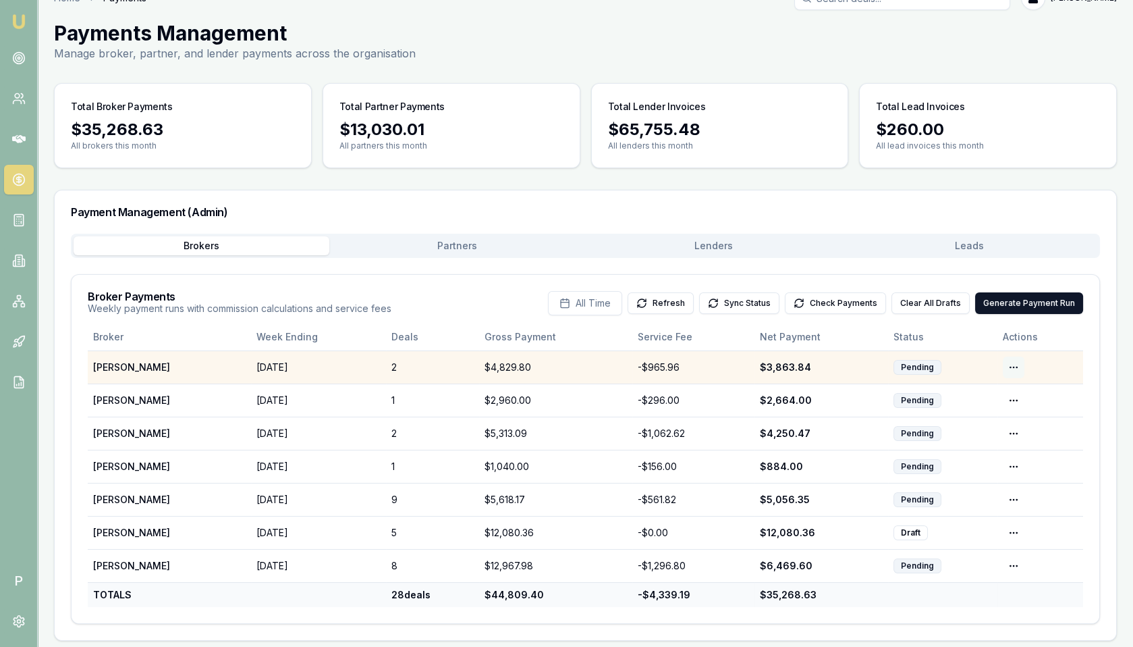
click at [1014, 365] on html "Emu Broker P Home Payments [PERSON_NAME] Toggle Menu Payments Management Manage…" at bounding box center [566, 298] width 1133 height 647
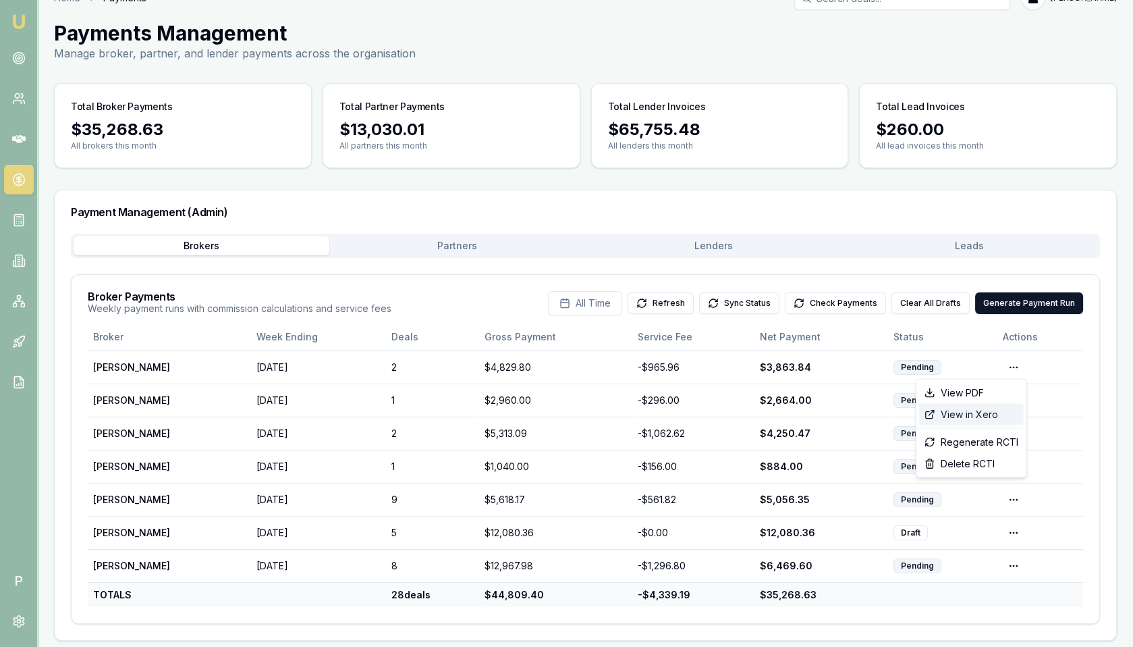
click at [980, 414] on div "View in Xero" at bounding box center [971, 415] width 105 height 22
click at [819, 296] on button "Check Payments" at bounding box center [835, 303] width 101 height 22
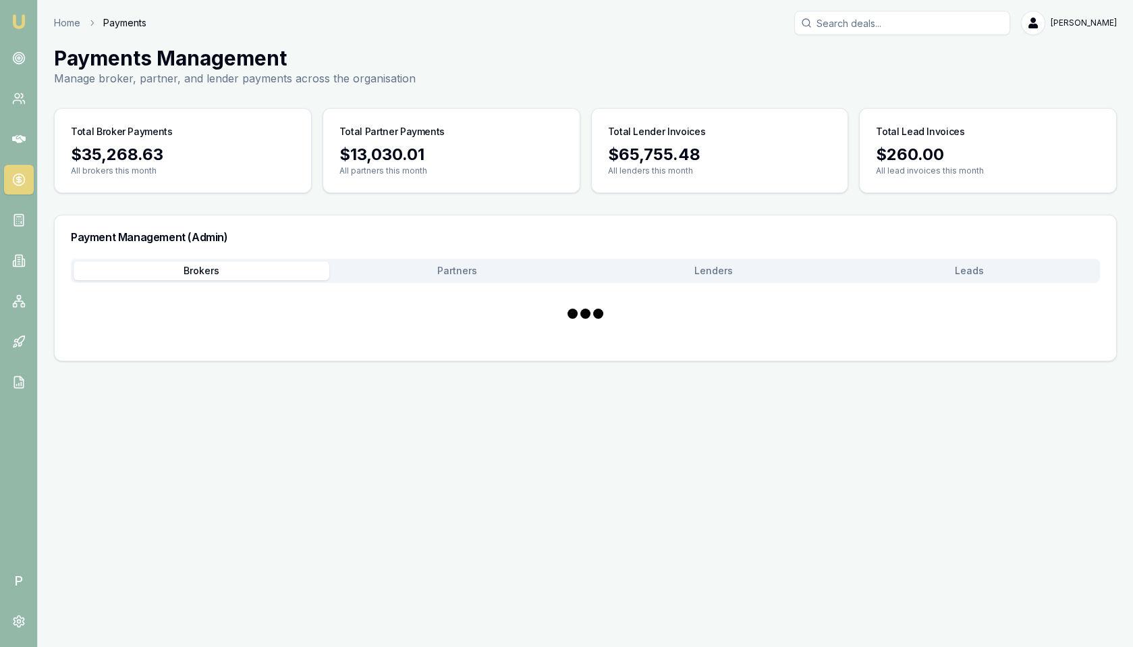
scroll to position [0, 0]
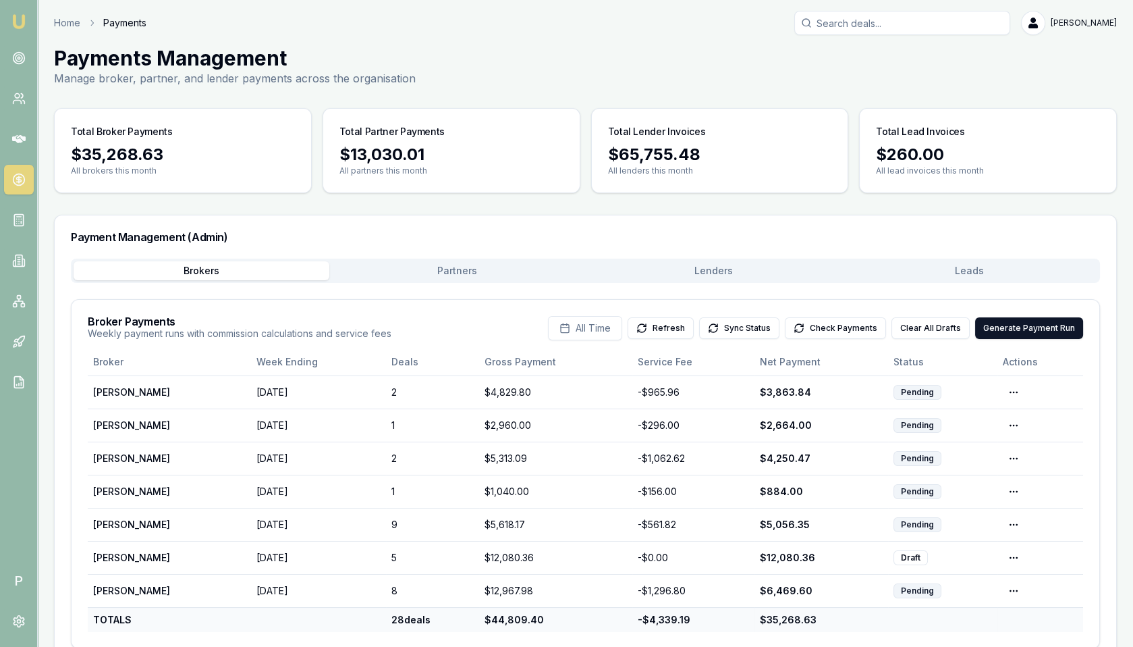
click at [481, 269] on button "Partners" at bounding box center [457, 270] width 256 height 19
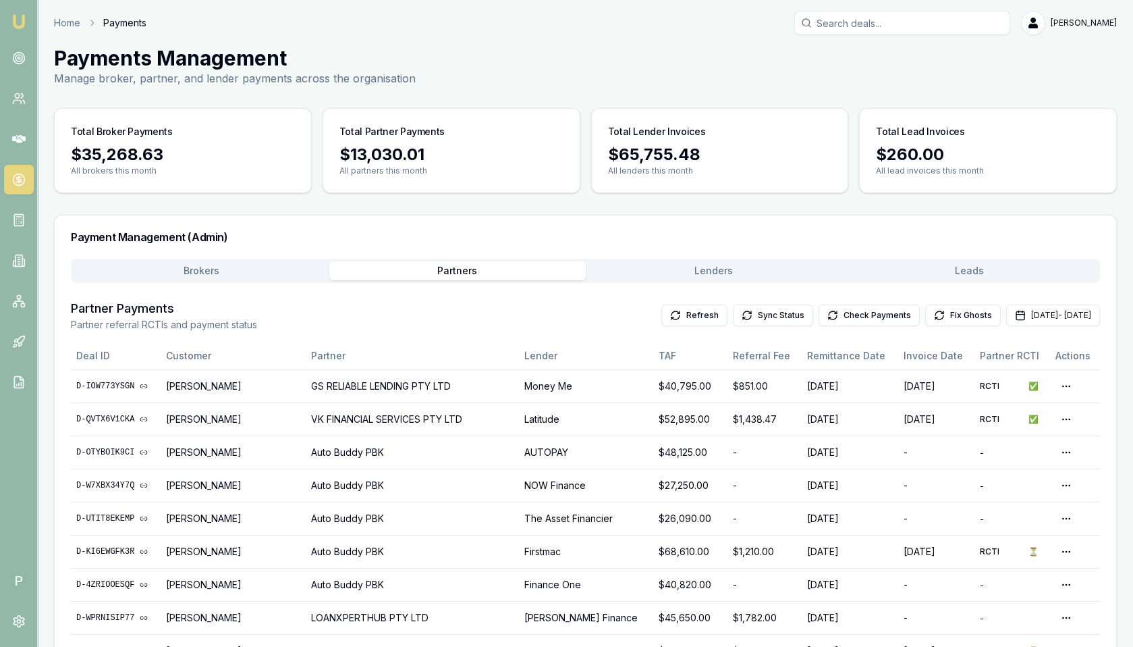
click at [246, 270] on button "Brokers" at bounding box center [202, 270] width 256 height 19
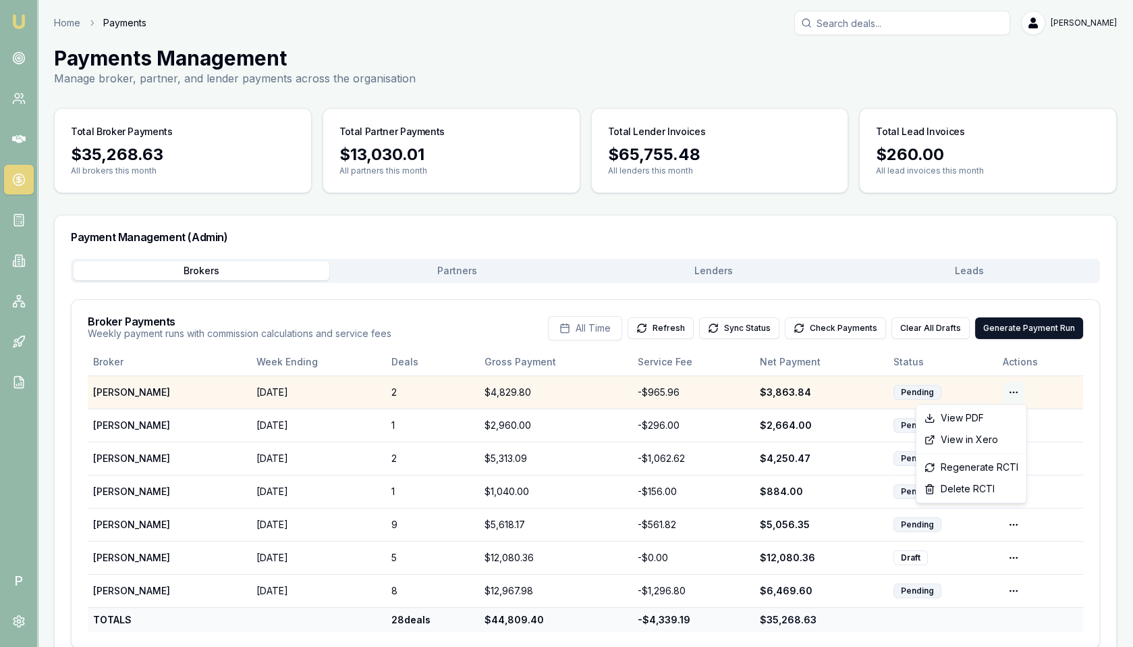
click at [1018, 389] on html "Emu Broker P Home Payments [PERSON_NAME] Toggle Menu Payments Management Manage…" at bounding box center [566, 323] width 1133 height 647
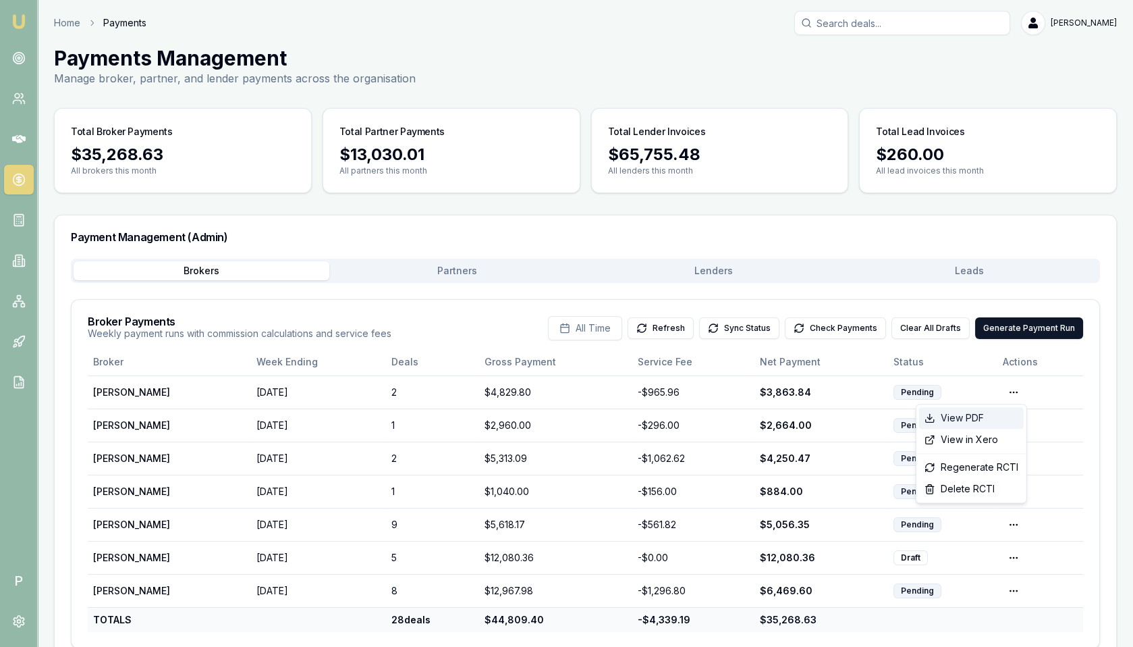
click at [991, 413] on div "View PDF" at bounding box center [971, 418] width 105 height 22
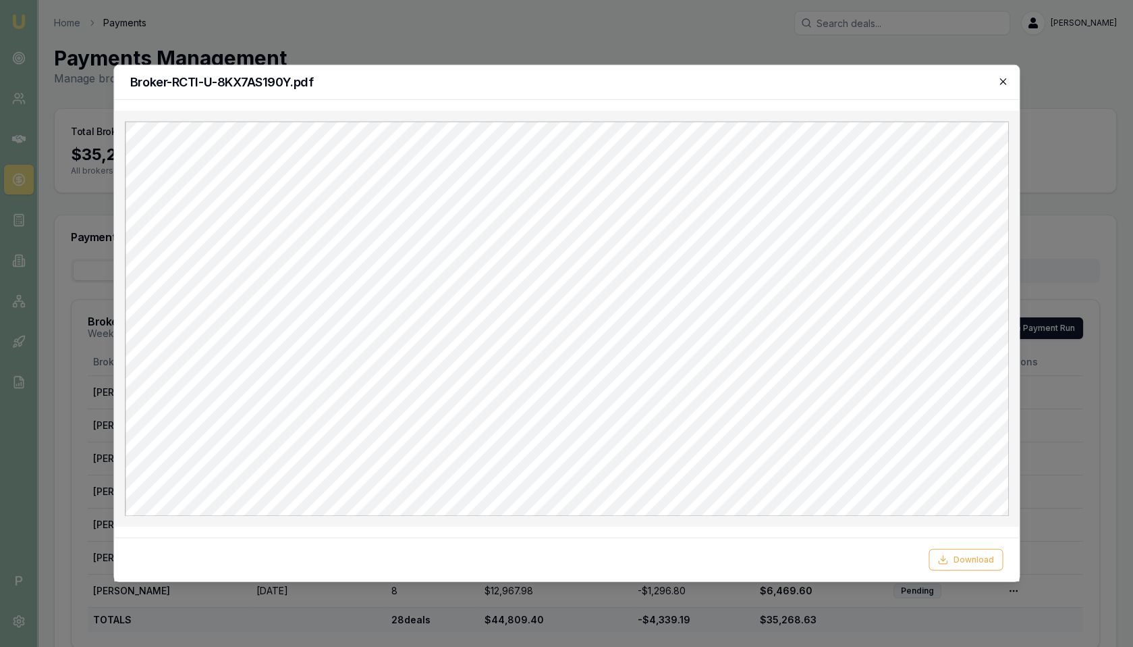
click at [1005, 82] on icon "button" at bounding box center [1002, 81] width 11 height 11
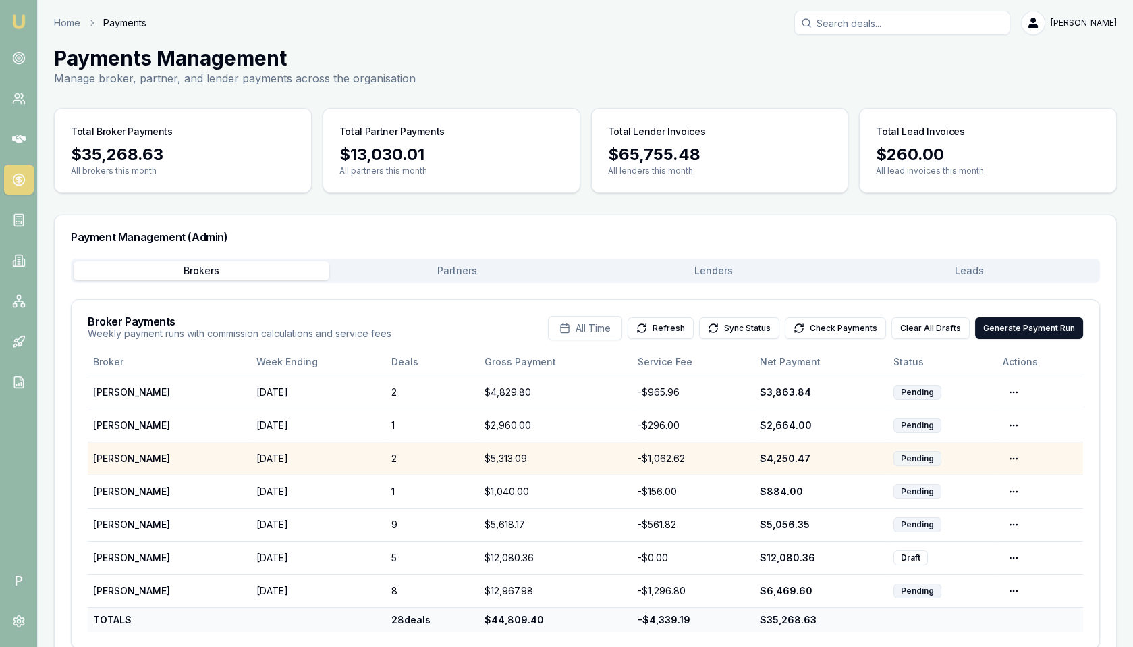
scroll to position [25, 0]
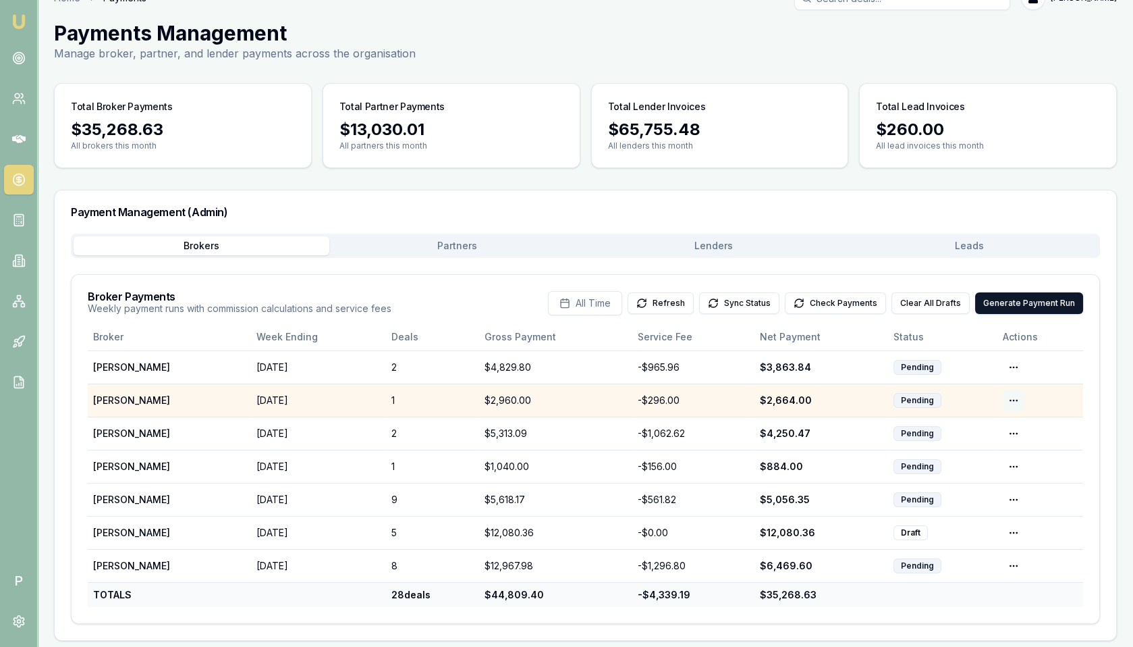
click at [1014, 398] on html "Emu Broker P Home Payments [PERSON_NAME] Toggle Menu Payments Management Manage…" at bounding box center [566, 298] width 1133 height 647
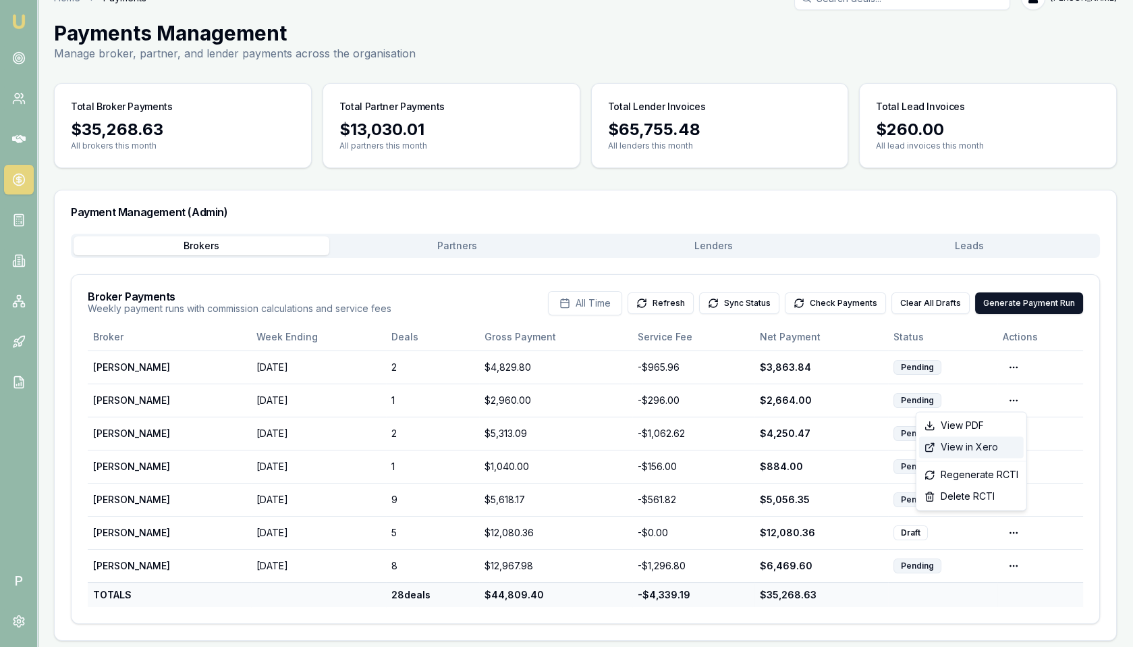
click at [987, 441] on div "View in Xero" at bounding box center [971, 447] width 105 height 22
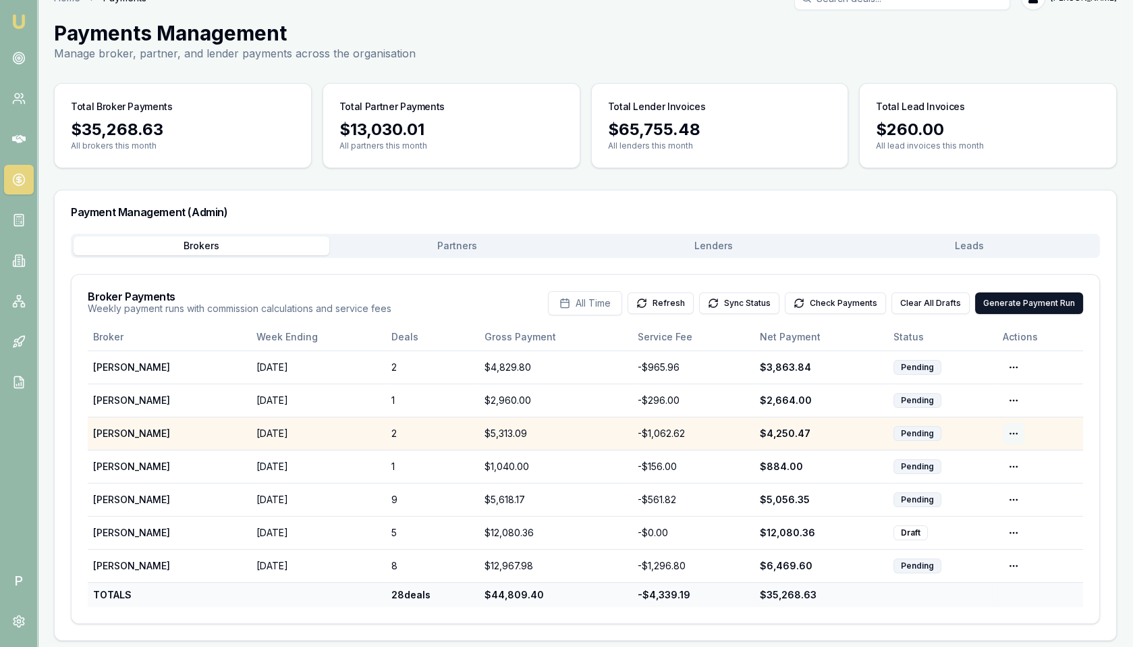
click at [1014, 428] on html "Emu Broker P Home Payments [PERSON_NAME] Toggle Menu Payments Management Manage…" at bounding box center [566, 298] width 1133 height 647
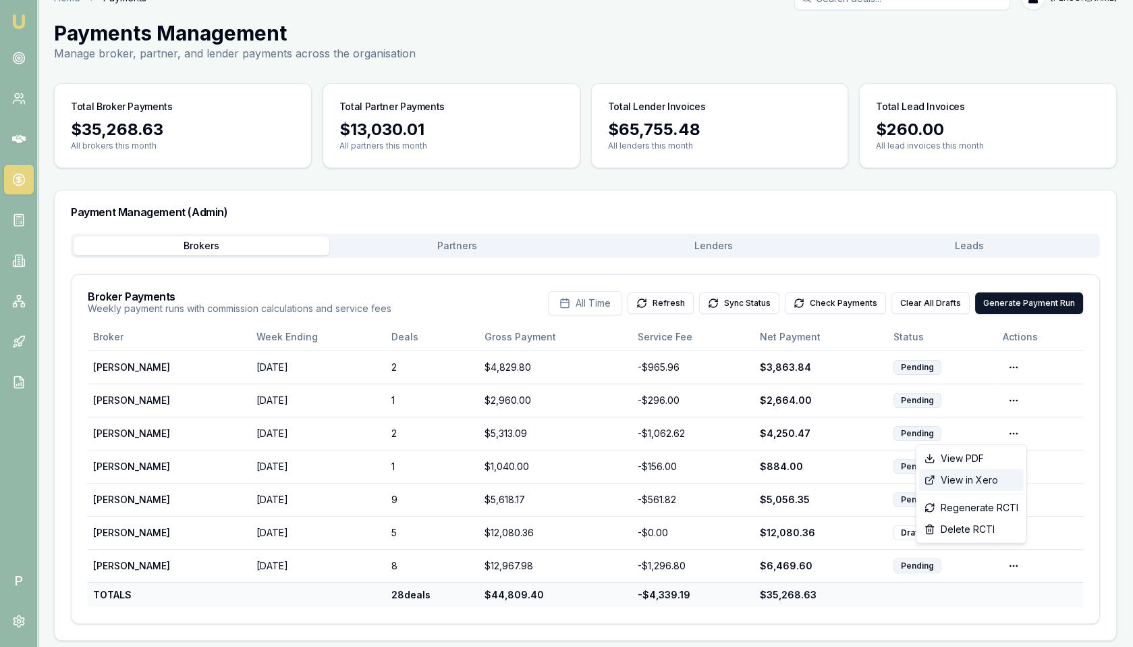
click at [974, 479] on div "View in Xero" at bounding box center [971, 480] width 105 height 22
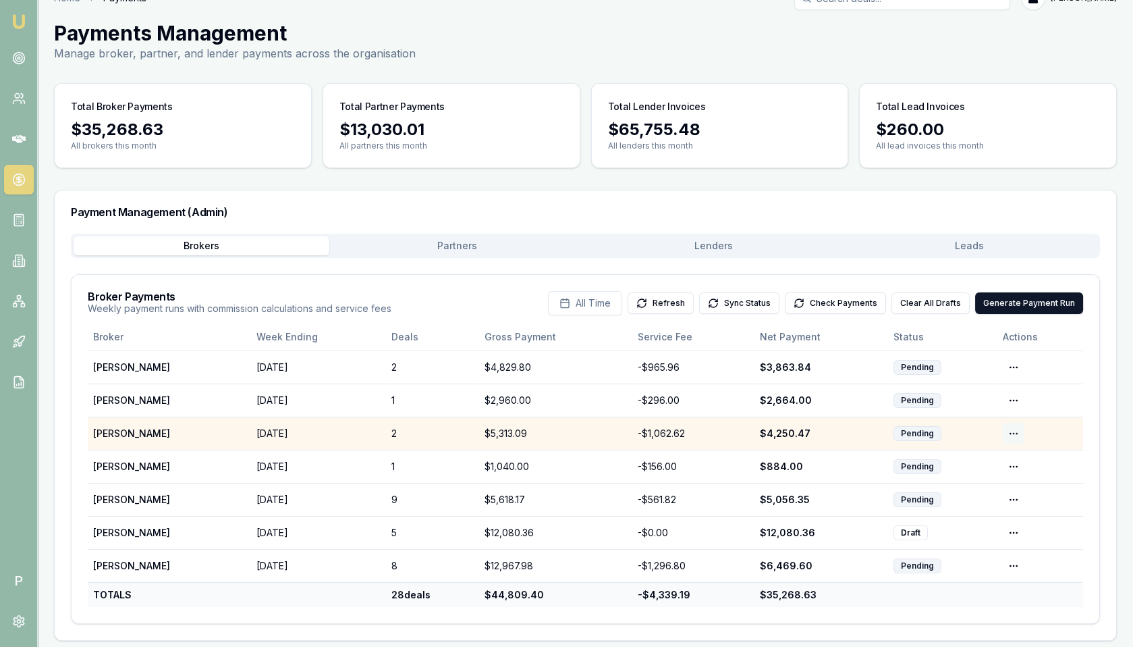
click at [1014, 429] on html "Emu Broker P Home Payments [PERSON_NAME] Toggle Menu Payments Management Manage…" at bounding box center [566, 298] width 1133 height 647
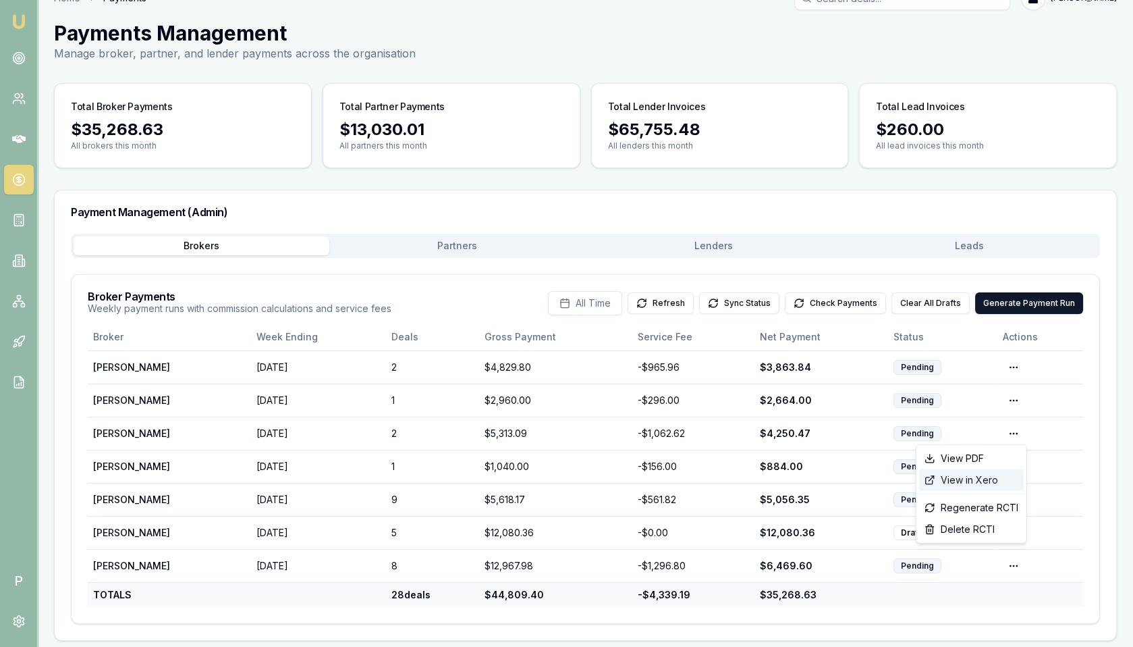
click at [971, 476] on div "View in Xero" at bounding box center [971, 480] width 105 height 22
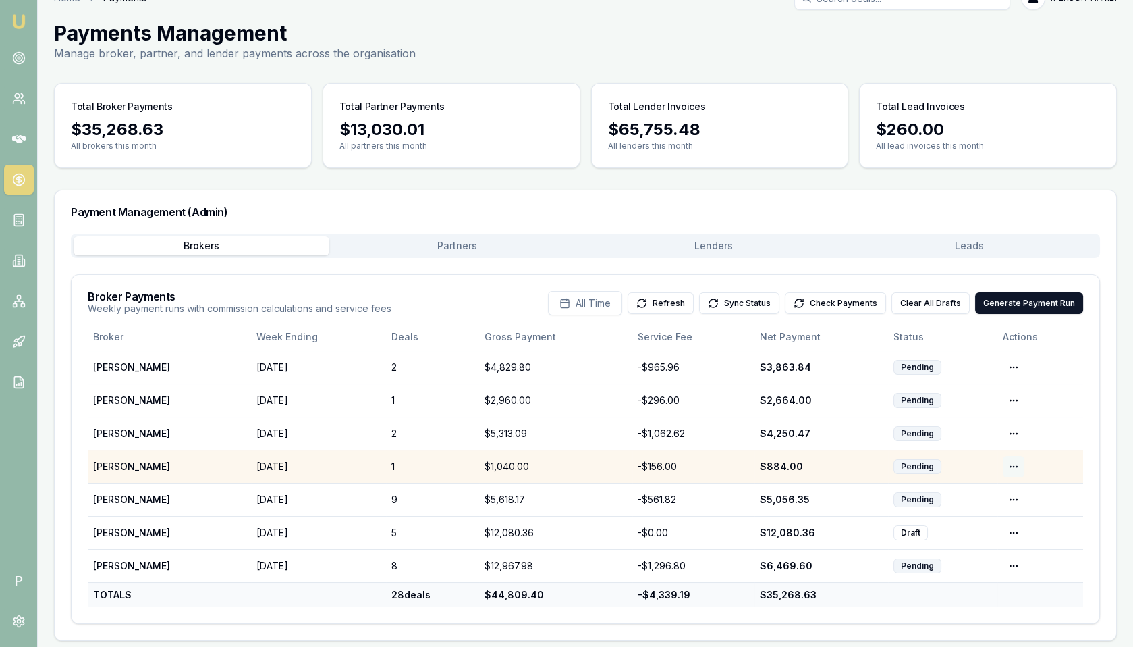
click at [1009, 463] on html "Emu Broker P Home Payments [PERSON_NAME] Toggle Menu Payments Management Manage…" at bounding box center [566, 298] width 1133 height 647
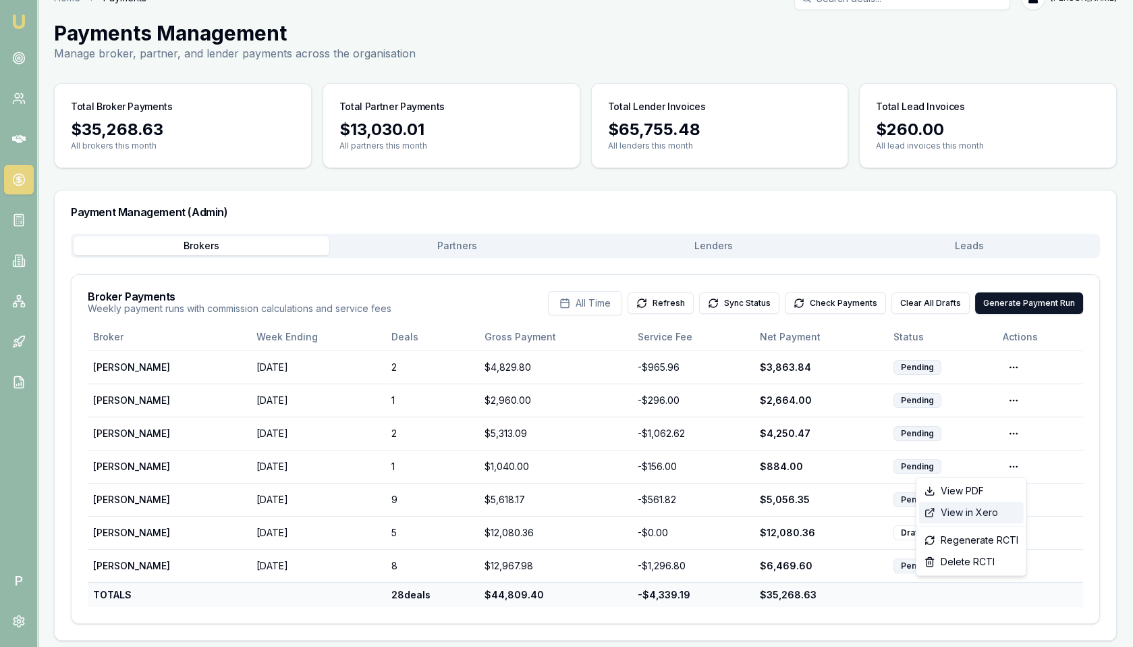
click at [975, 511] on div "View in Xero" at bounding box center [971, 512] width 105 height 22
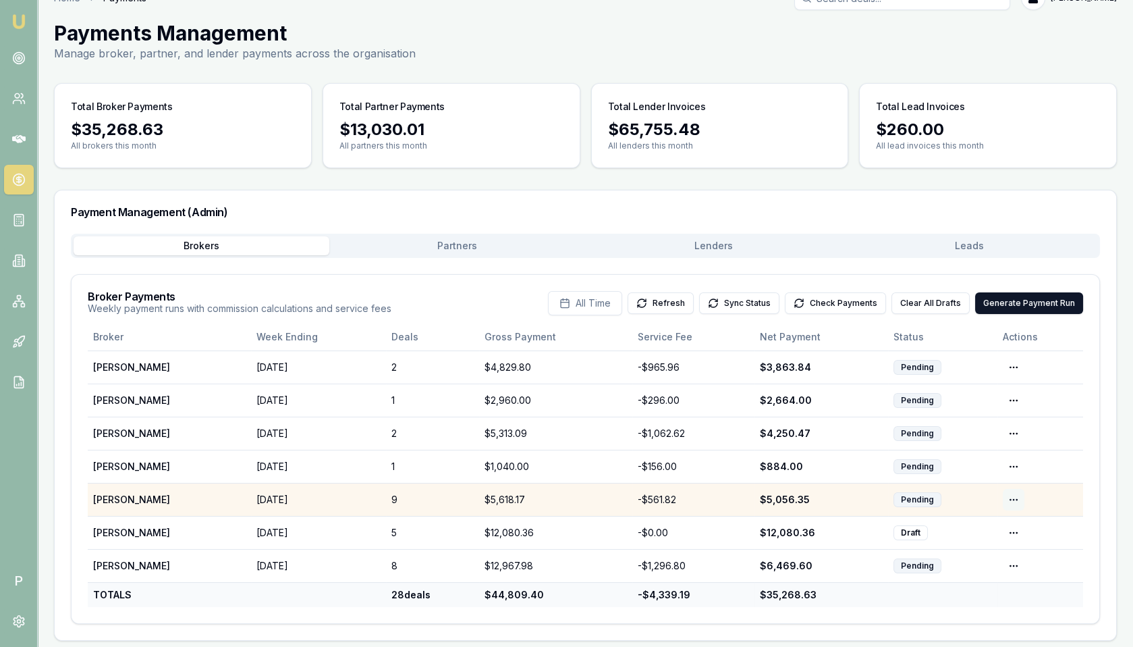
click at [1013, 494] on html "Emu Broker P Home Payments [PERSON_NAME] Toggle Menu Payments Management Manage…" at bounding box center [566, 298] width 1133 height 647
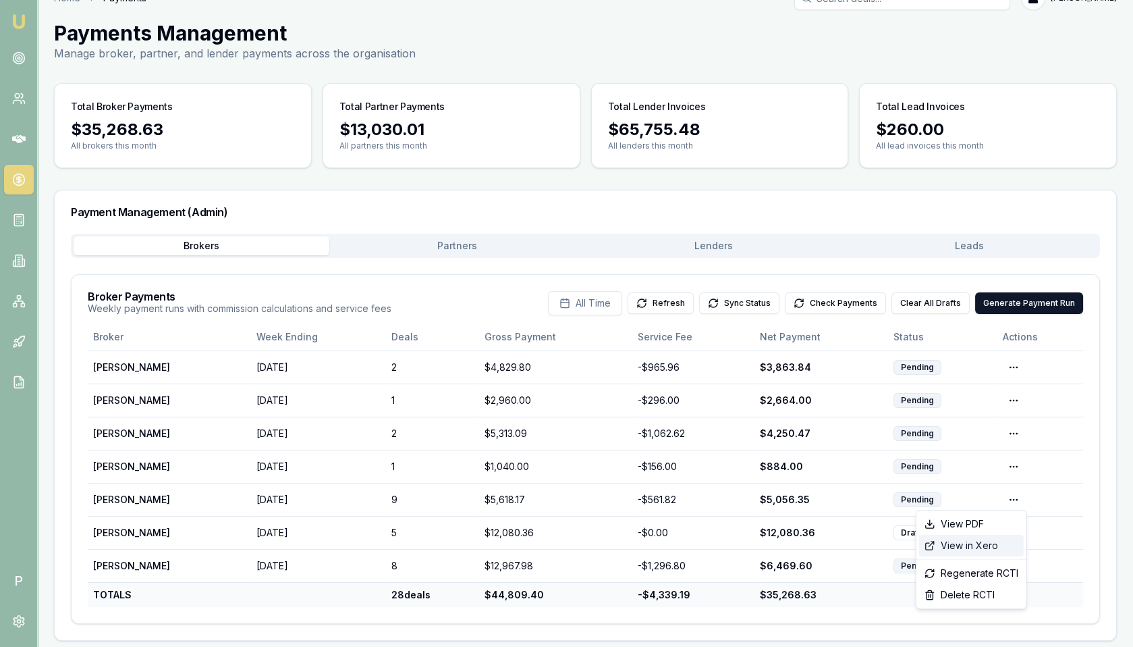
click at [982, 544] on div "View in Xero" at bounding box center [971, 546] width 105 height 22
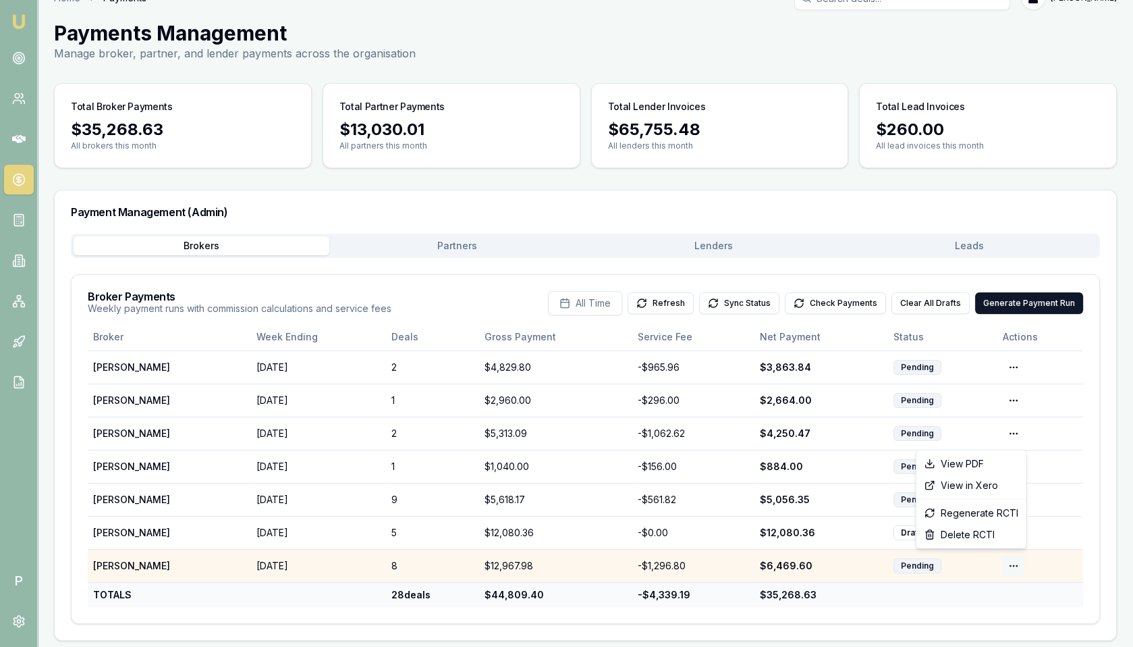
click at [1016, 560] on html "Emu Broker P Home Payments [PERSON_NAME] Toggle Menu Payments Management Manage…" at bounding box center [566, 298] width 1133 height 647
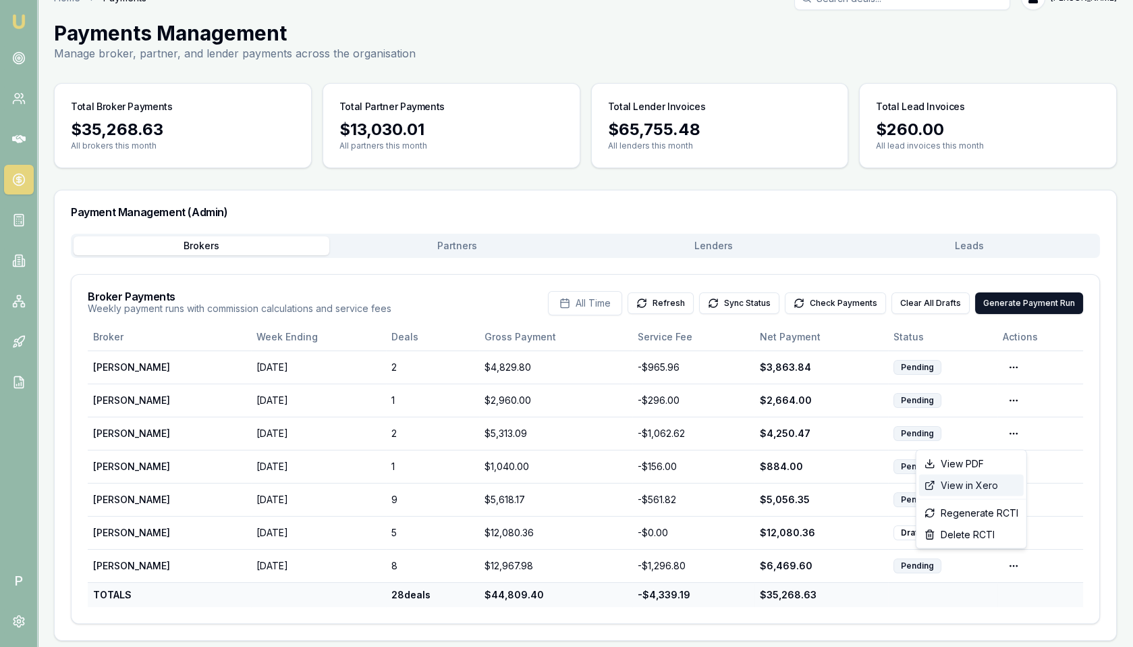
click at [978, 485] on div "View in Xero" at bounding box center [971, 485] width 105 height 22
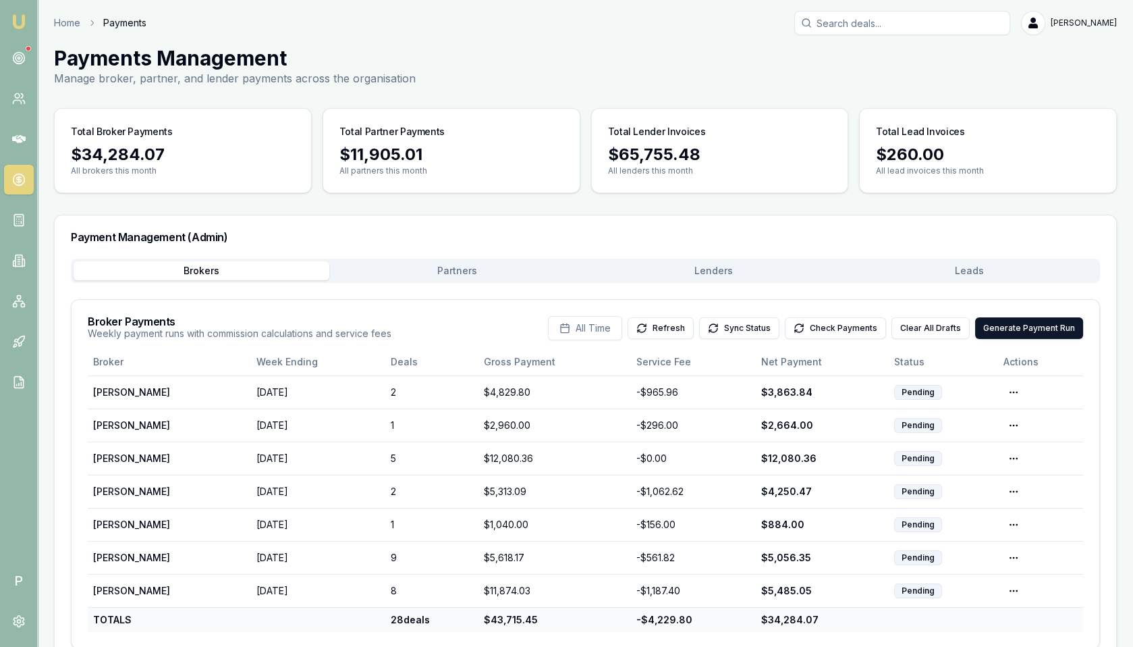
scroll to position [25, 0]
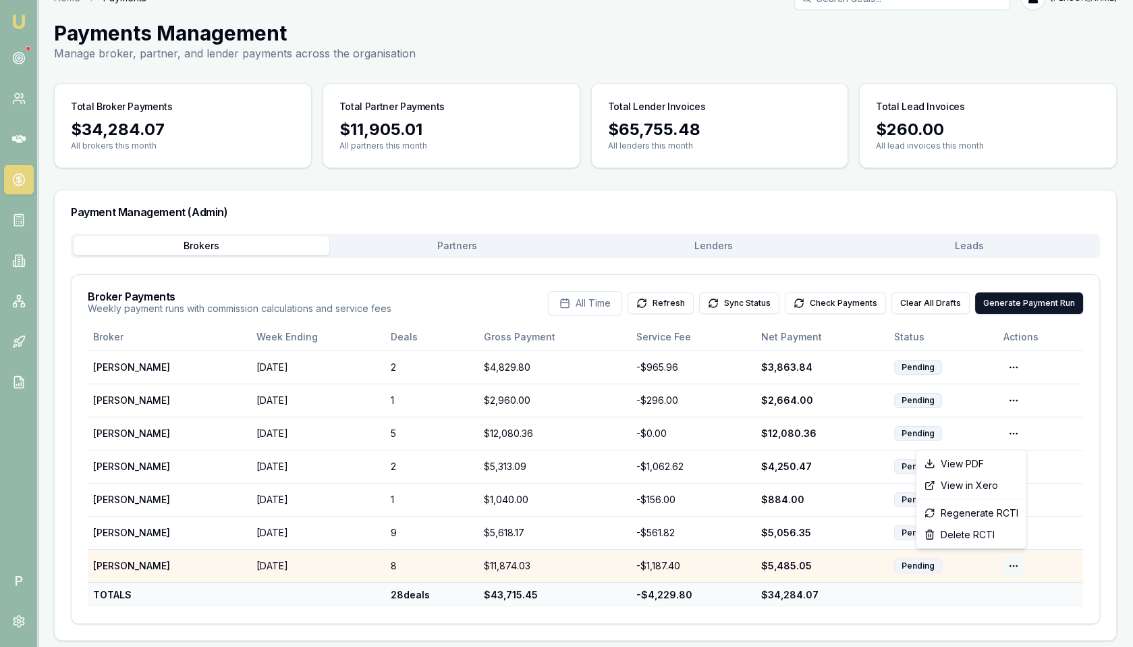
click at [1014, 560] on html "Emu Broker P Home Payments [PERSON_NAME] Toggle Menu Payments Management Manage…" at bounding box center [566, 298] width 1133 height 647
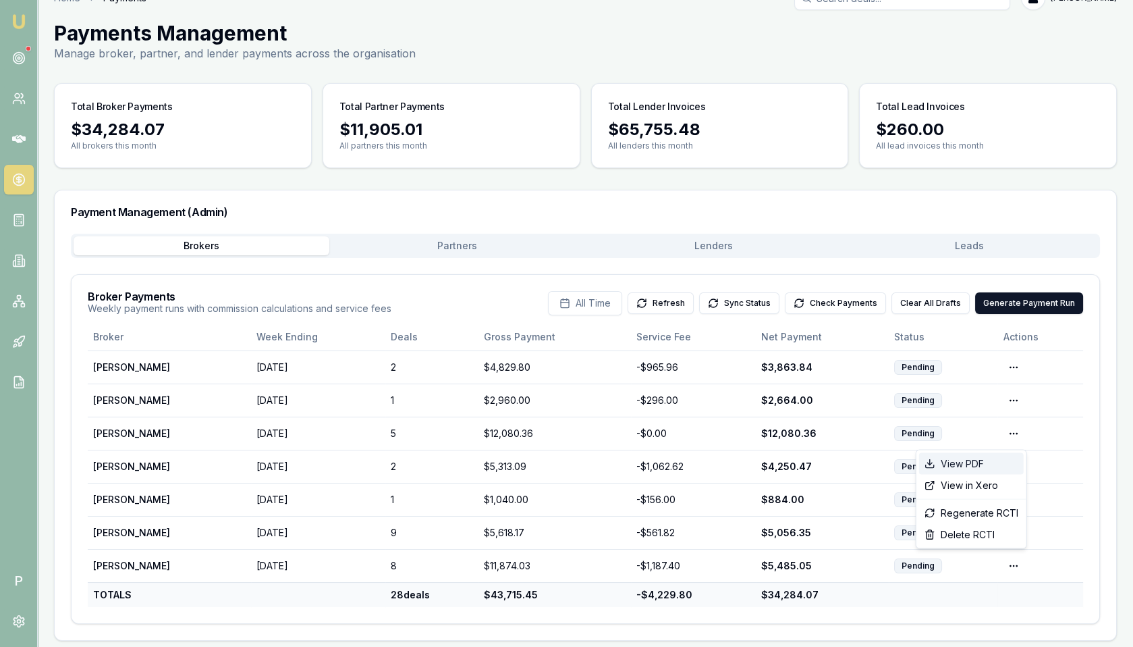
click at [986, 464] on div "View PDF" at bounding box center [971, 464] width 105 height 22
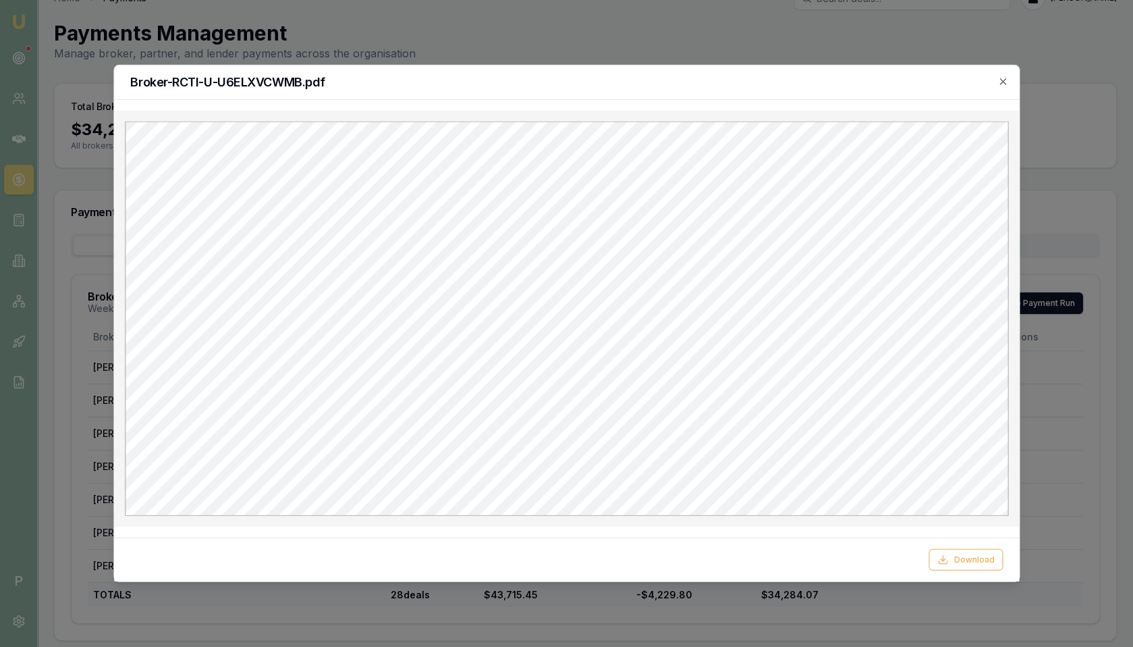
scroll to position [0, 0]
click at [1005, 76] on icon "button" at bounding box center [1002, 81] width 11 height 11
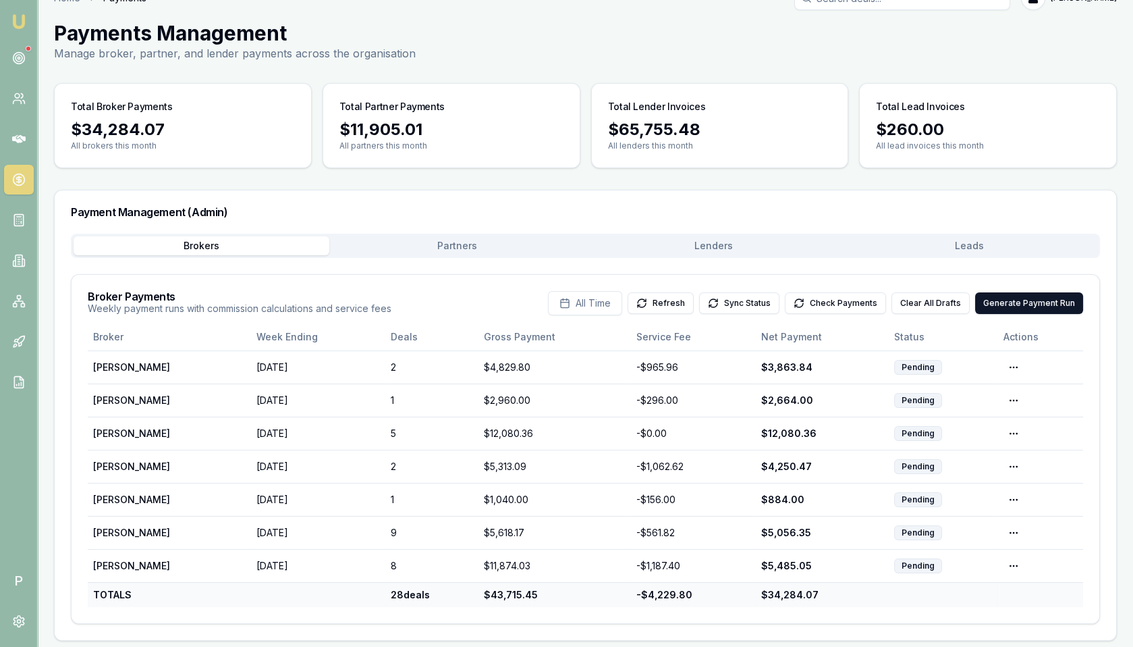
click at [714, 247] on div "Payment Management (Admin) Brokers Partners Lenders Leads Broker Payments Weekl…" at bounding box center [585, 415] width 1063 height 451
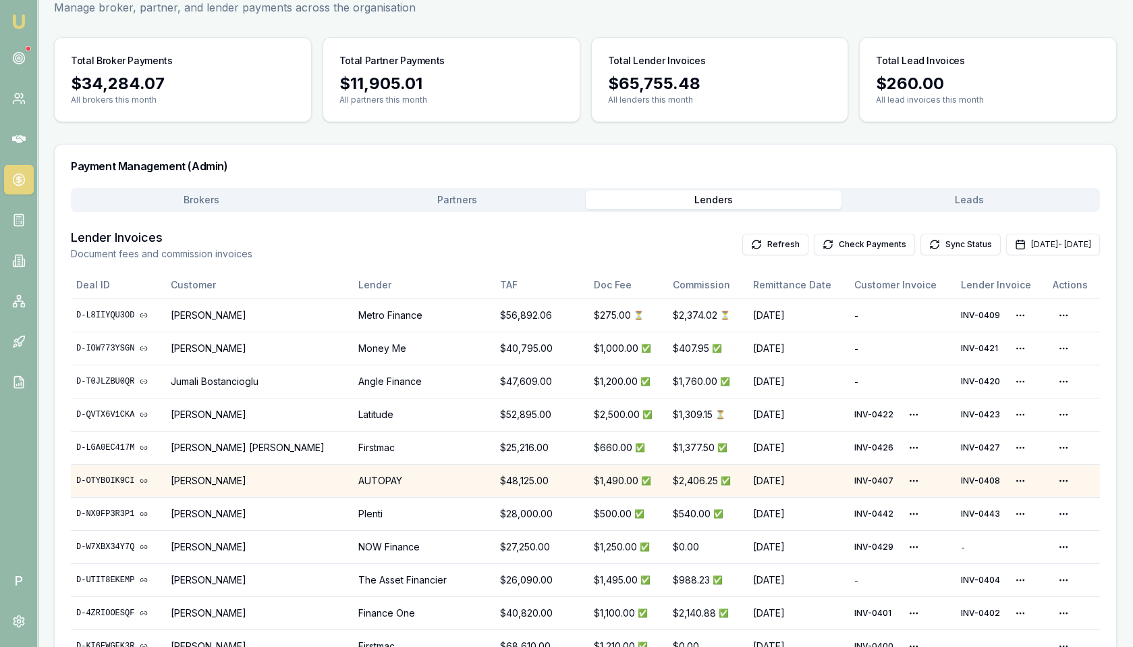
scroll to position [21, 0]
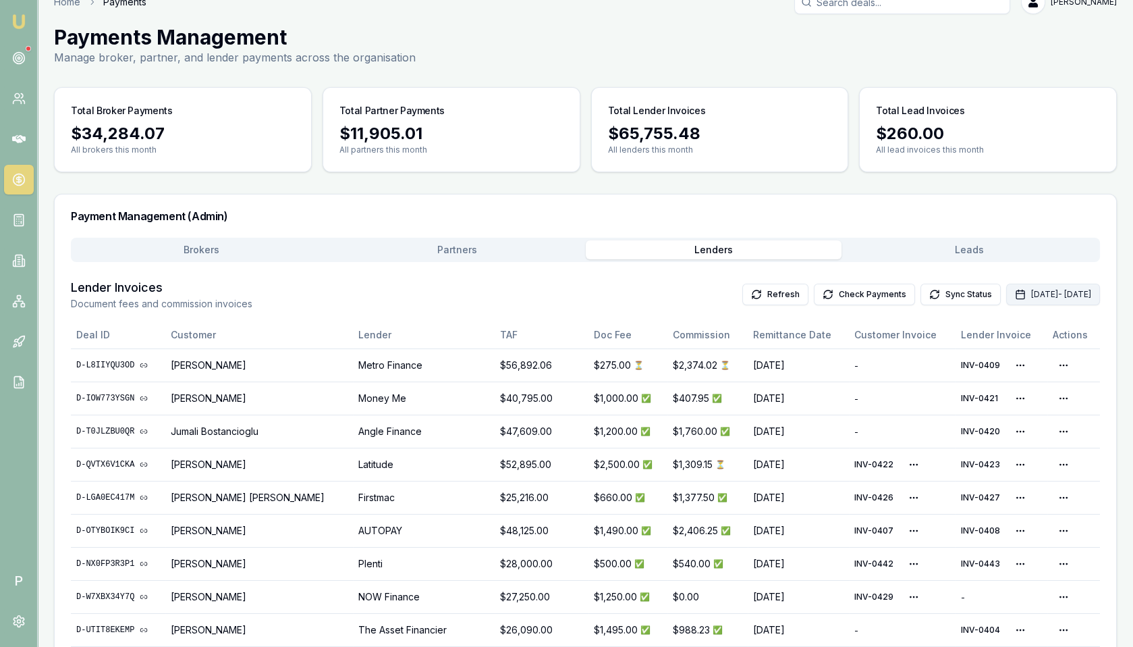
click at [1006, 293] on button "Aug 01, 2025 - Aug 31, 2025" at bounding box center [1053, 294] width 94 height 22
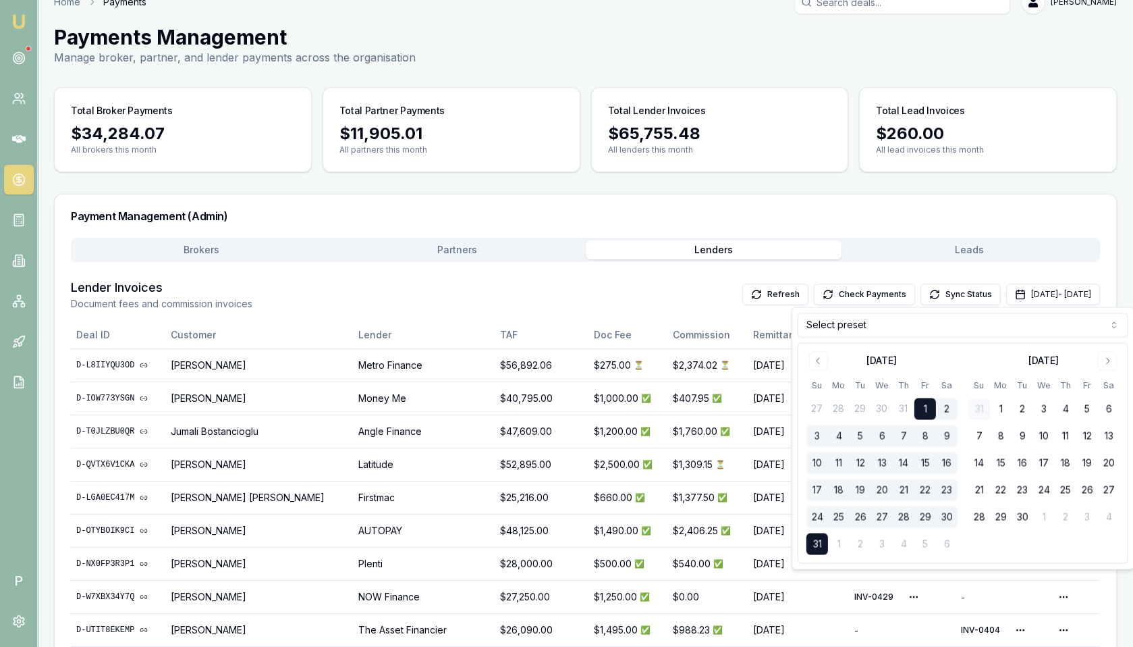
click at [838, 329] on html "Emu Broker P Home Payments Matt Leeburn Toggle Menu Payments Management Manage …" at bounding box center [566, 302] width 1133 height 647
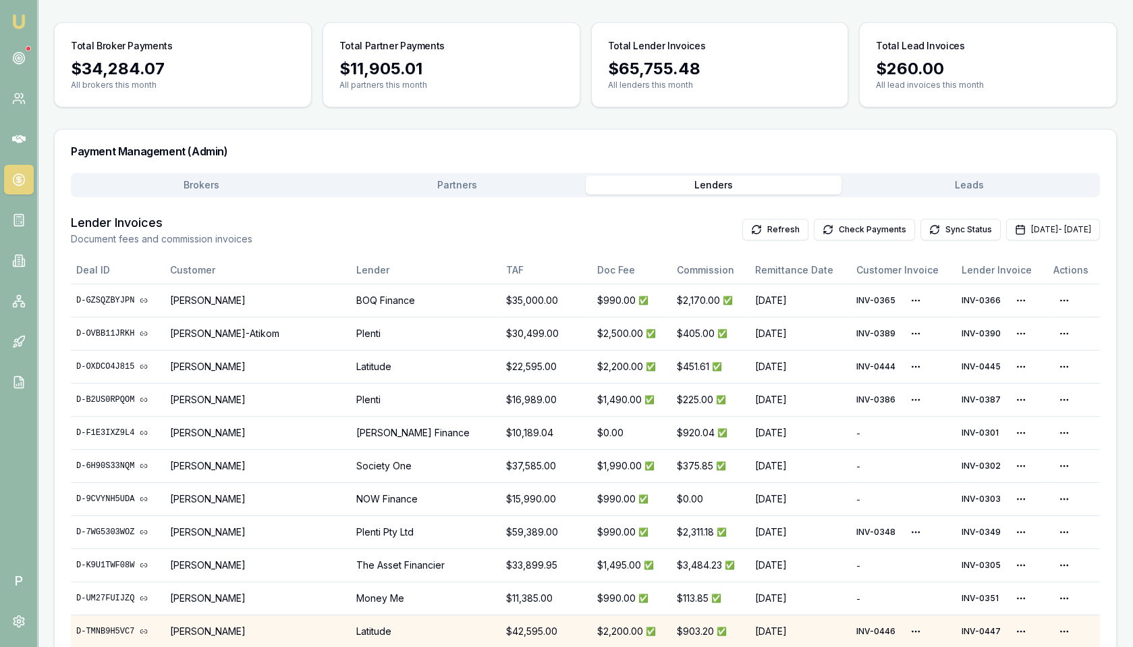
scroll to position [0, 0]
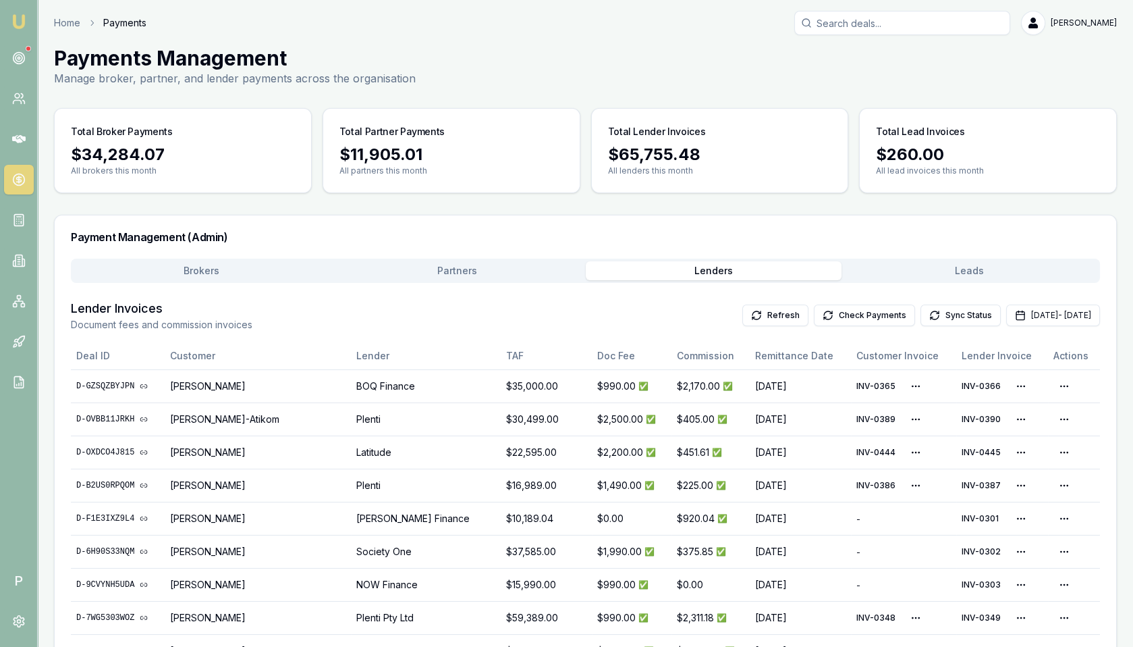
click at [165, 265] on button "Brokers" at bounding box center [202, 270] width 256 height 19
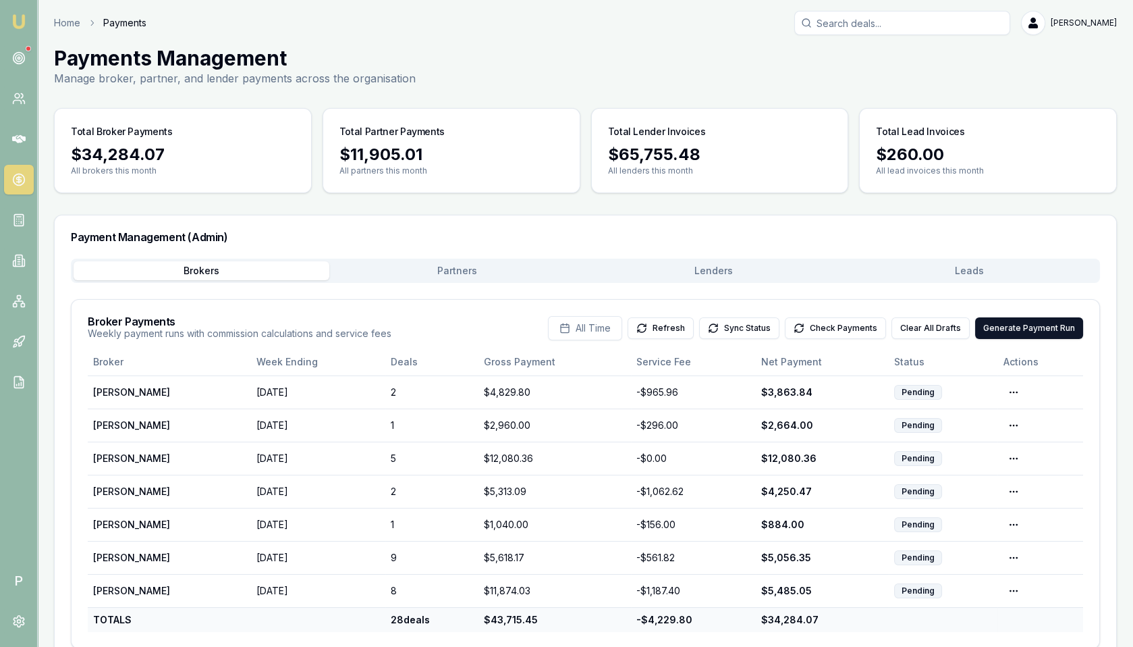
scroll to position [25, 0]
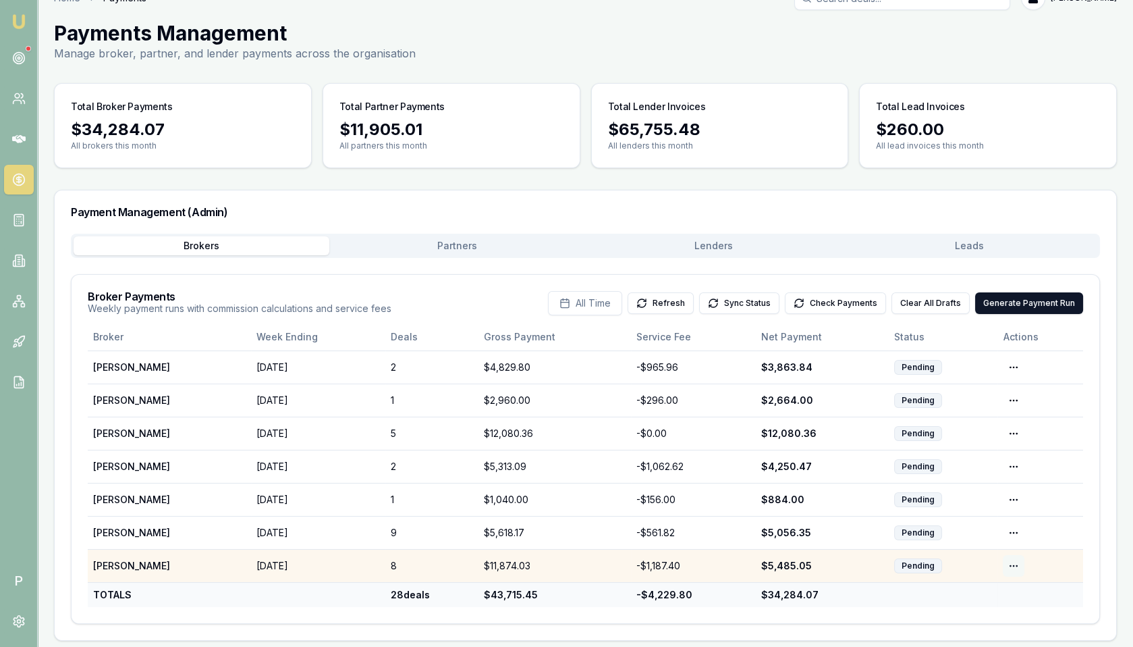
click at [1015, 562] on html "Emu Broker P Home Payments Matt Leeburn Toggle Menu Payments Management Manage …" at bounding box center [566, 298] width 1133 height 647
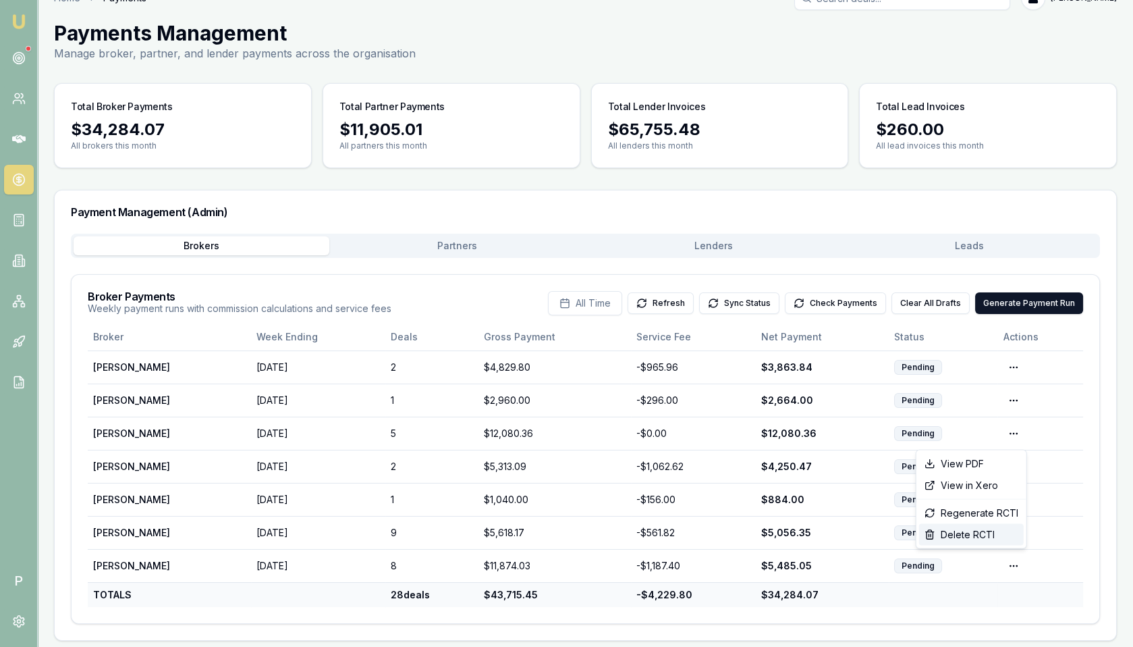
click at [977, 535] on div "Delete RCTI" at bounding box center [971, 535] width 105 height 22
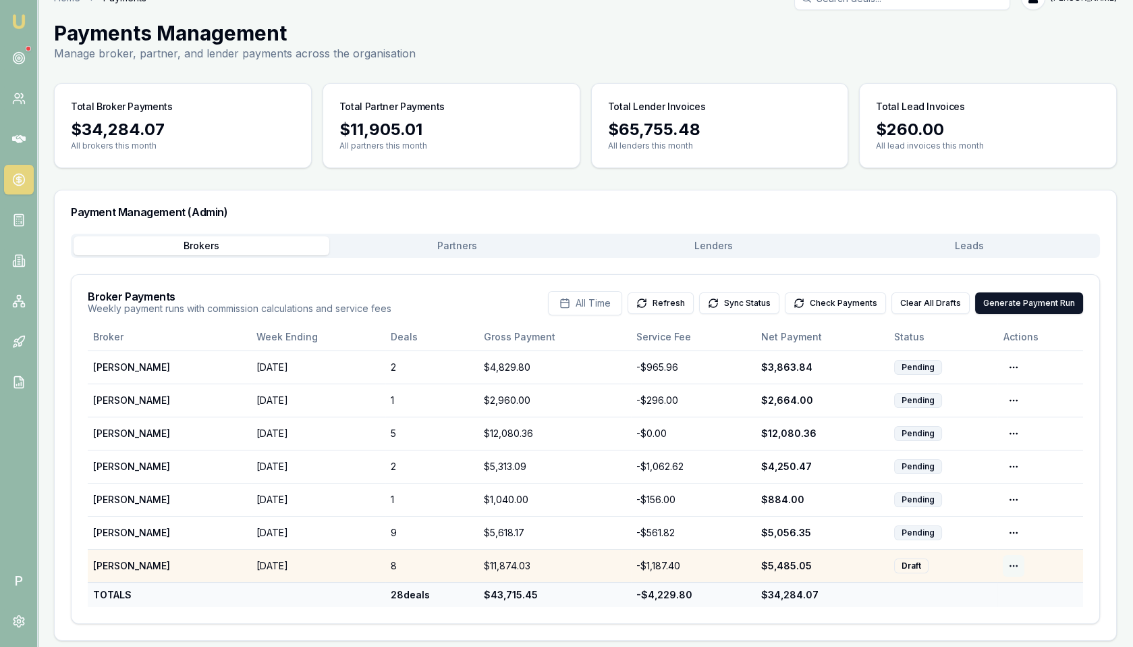
click at [1011, 561] on html "Emu Broker P Home Payments Matt Leeburn Toggle Menu Payments Management Manage …" at bounding box center [566, 298] width 1133 height 647
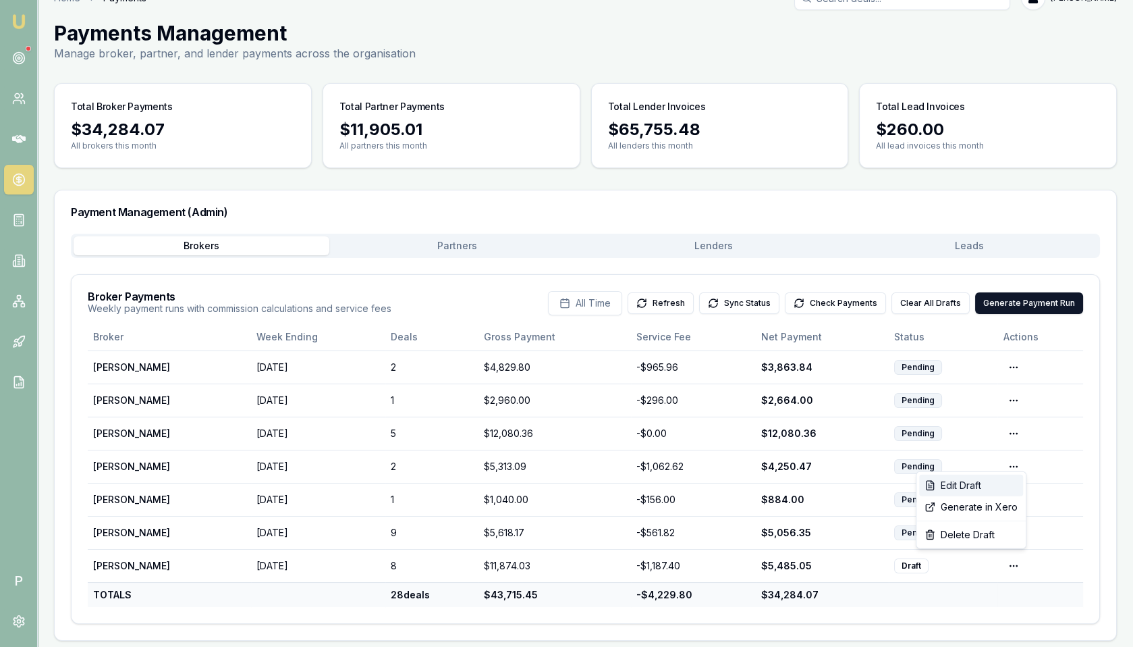
click at [990, 487] on div "Edit Draft" at bounding box center [971, 485] width 104 height 22
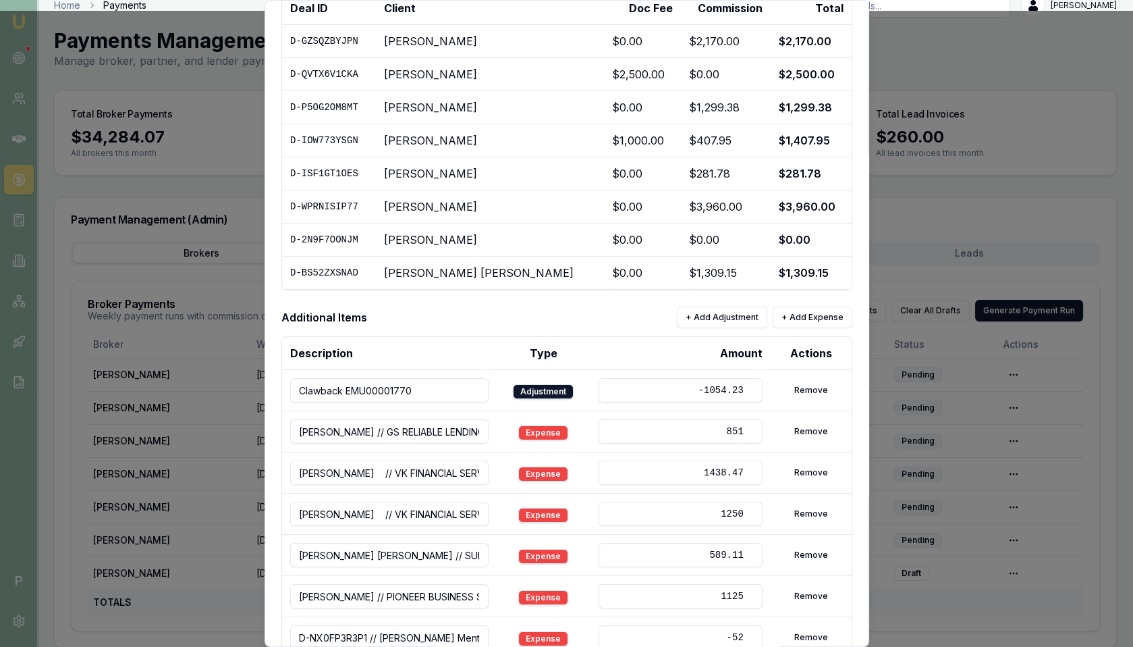
scroll to position [247, 0]
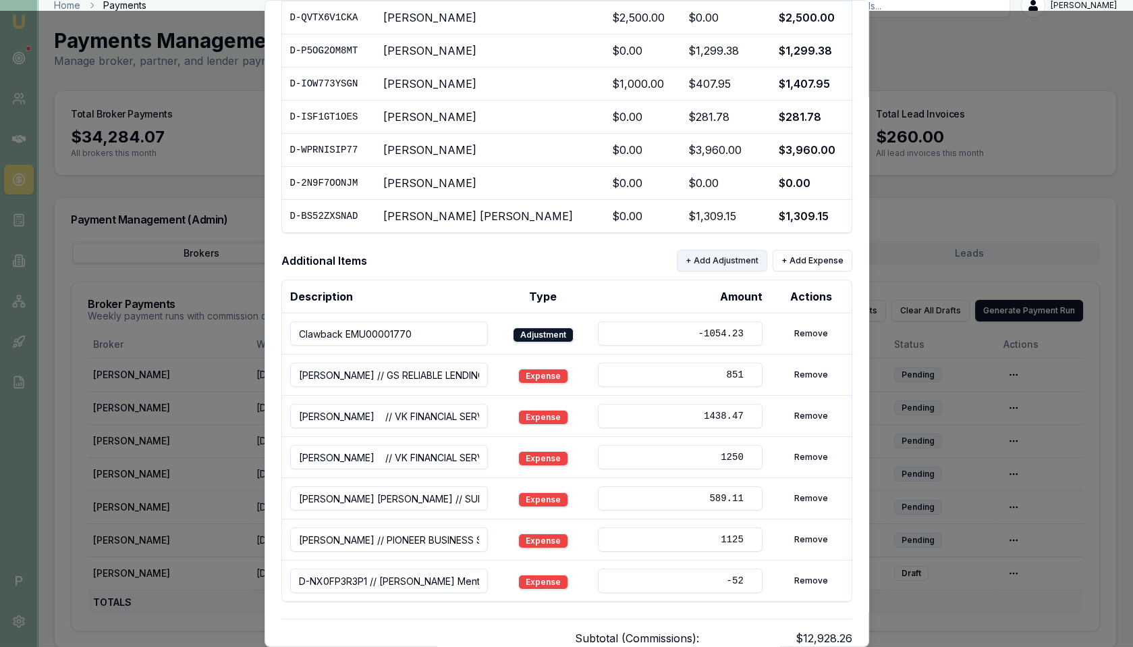
click at [715, 258] on button "+ Add Adjustment" at bounding box center [722, 261] width 90 height 22
click at [363, 617] on input "Payment Adjustment" at bounding box center [389, 621] width 198 height 24
paste input "Aditya MohanEMU00001875"
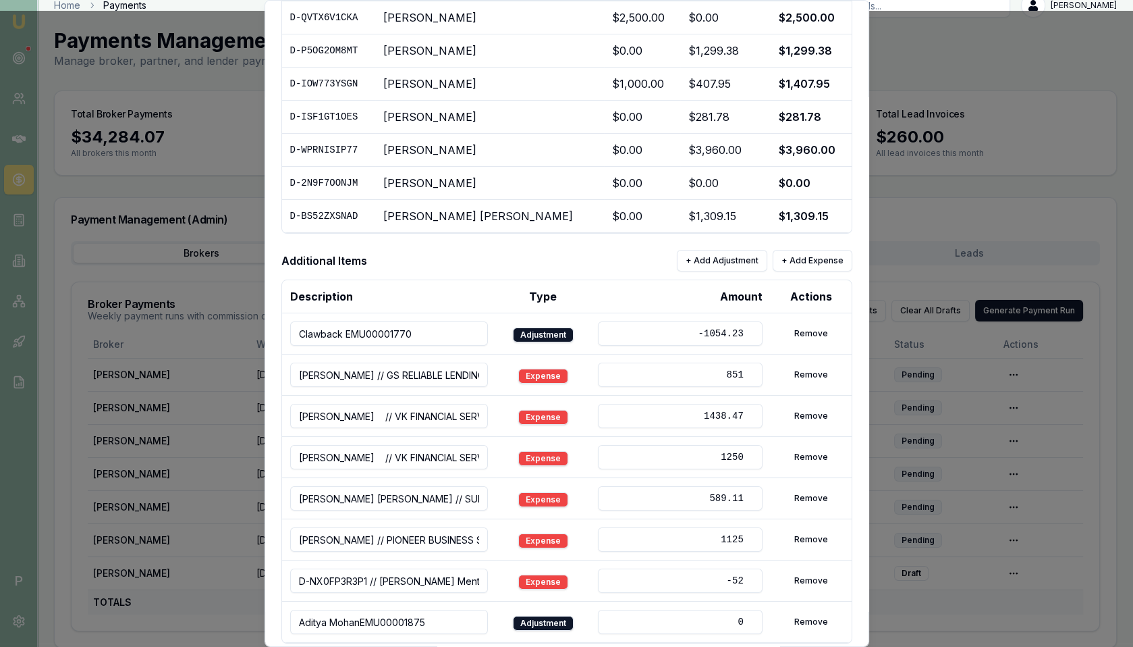
click at [361, 613] on input "Aditya MohanEMU00001875" at bounding box center [389, 621] width 198 height 24
type input "Aditya Mohan // EMU00001875"
click at [649, 611] on input "0" at bounding box center [680, 621] width 164 height 24
drag, startPoint x: 649, startPoint y: 611, endPoint x: 743, endPoint y: 611, distance: 94.5
click at [743, 611] on input "0" at bounding box center [680, 621] width 164 height 24
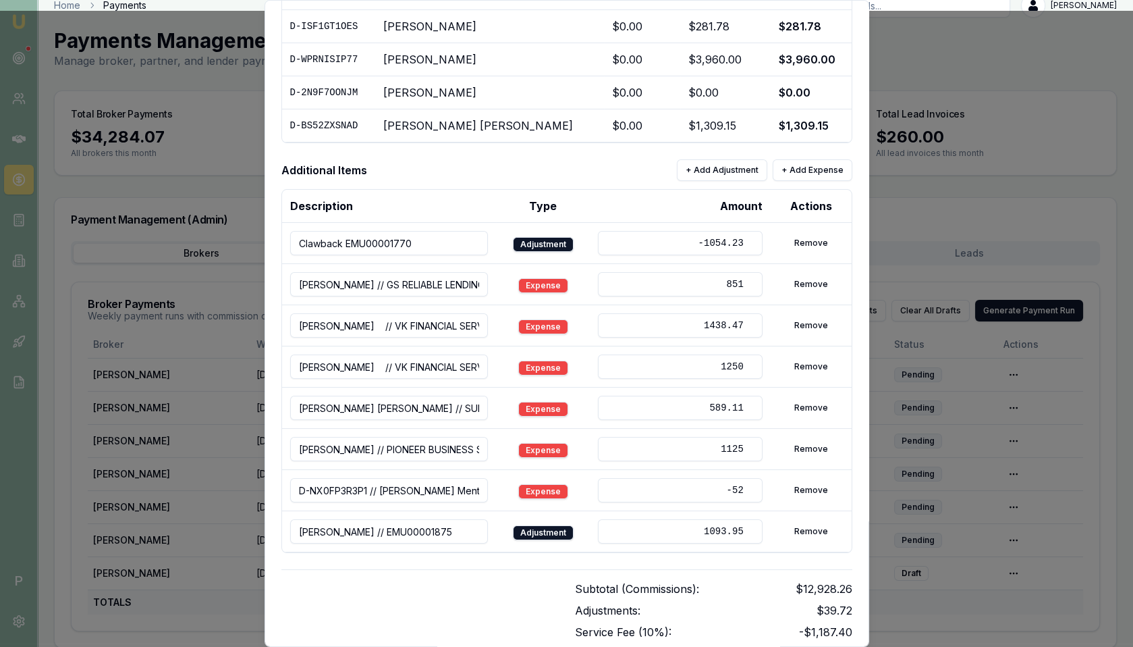
scroll to position [383, 0]
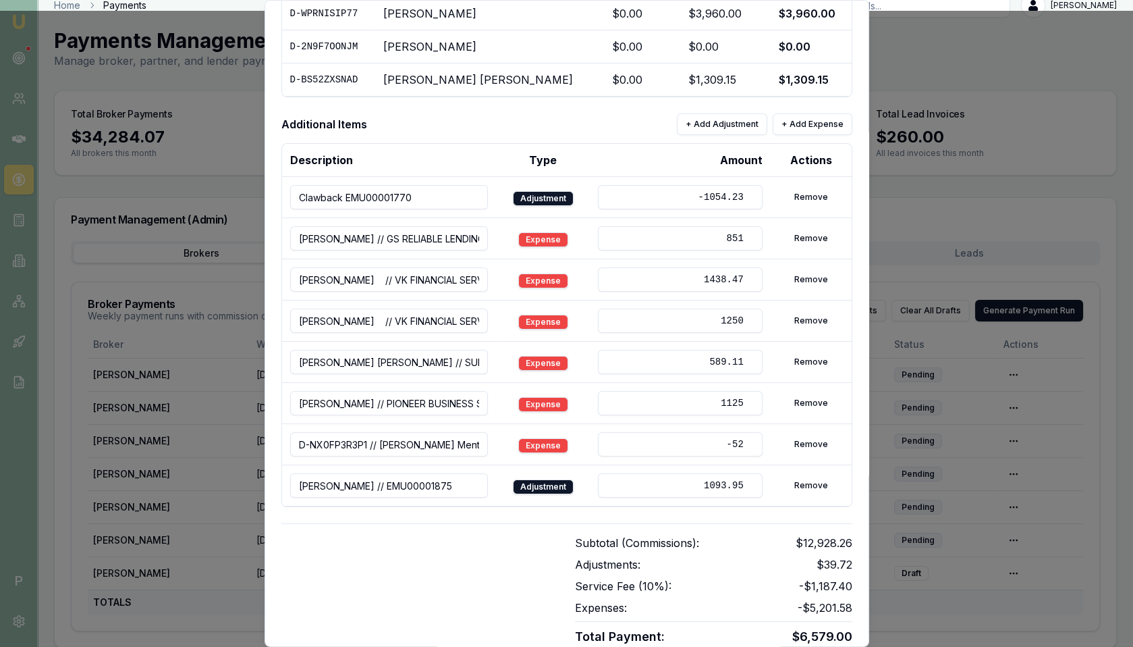
type input "1093.95"
click at [570, 524] on div "Subtotal (Commissions): $12,928.26 Adjustments: $39.72 Service Fee ( 10 %): - $…" at bounding box center [566, 584] width 571 height 123
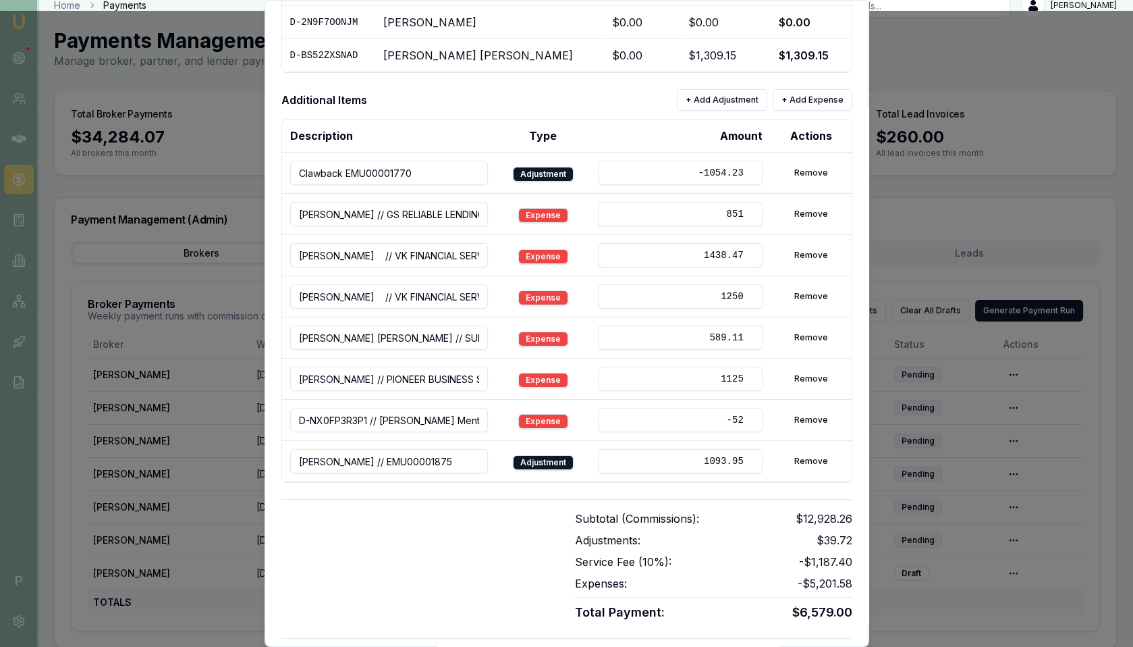
scroll to position [443, 0]
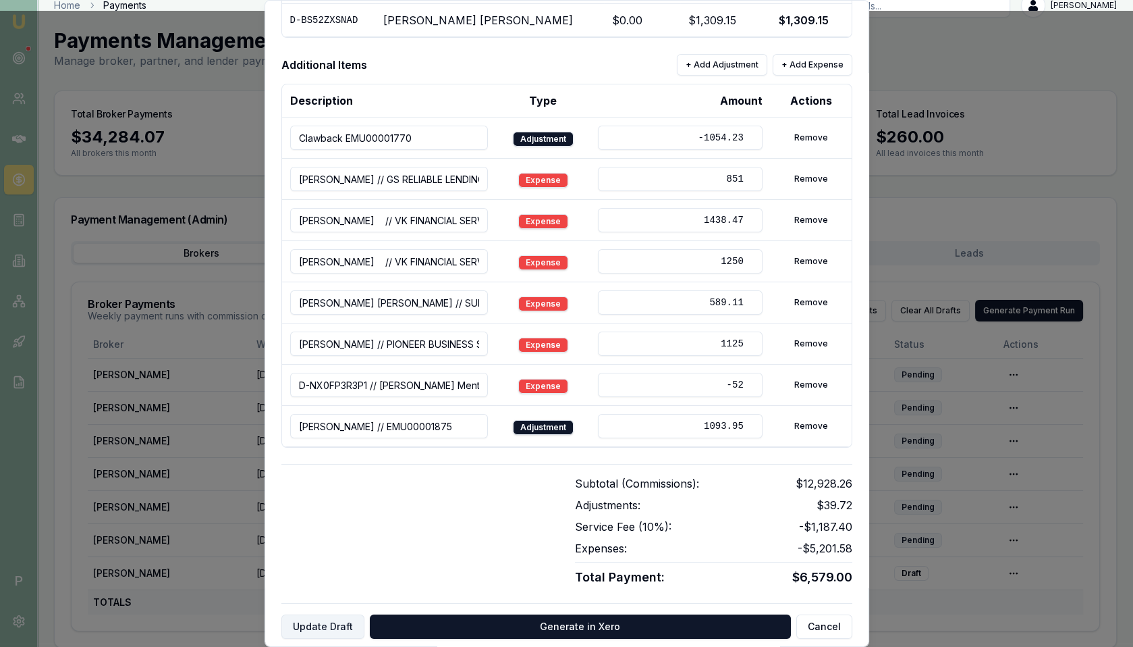
click at [331, 614] on button "Update Draft" at bounding box center [322, 626] width 83 height 24
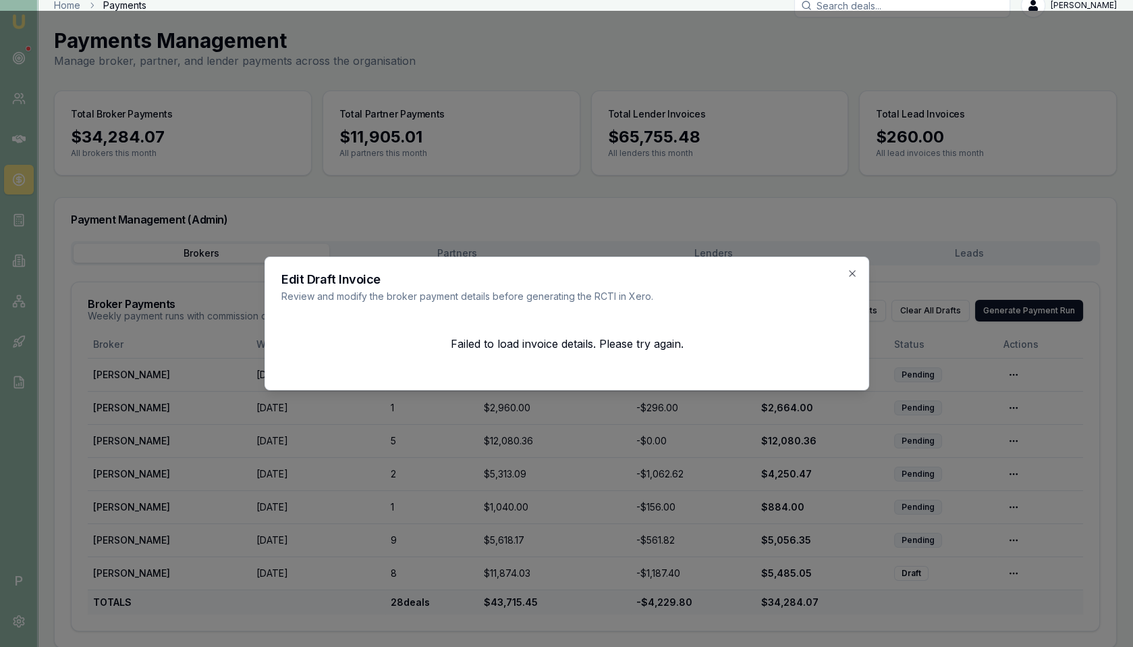
scroll to position [0, 0]
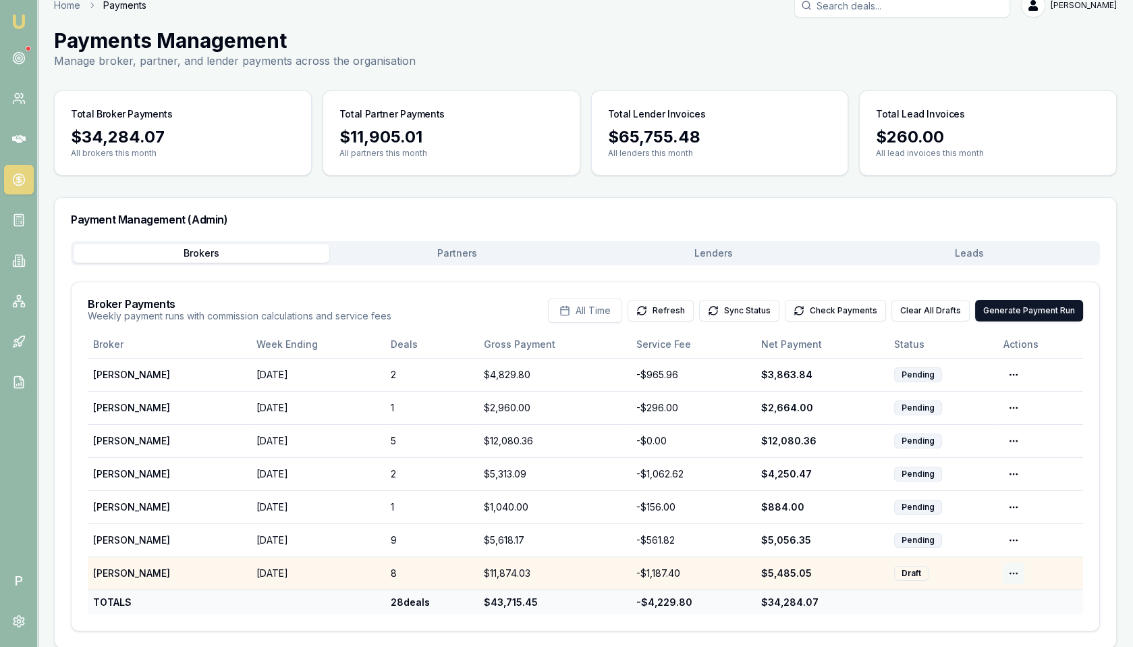
click at [1018, 567] on html "Emu Broker P Home Payments Matt Leeburn Toggle Menu Payments Management Manage …" at bounding box center [566, 305] width 1133 height 647
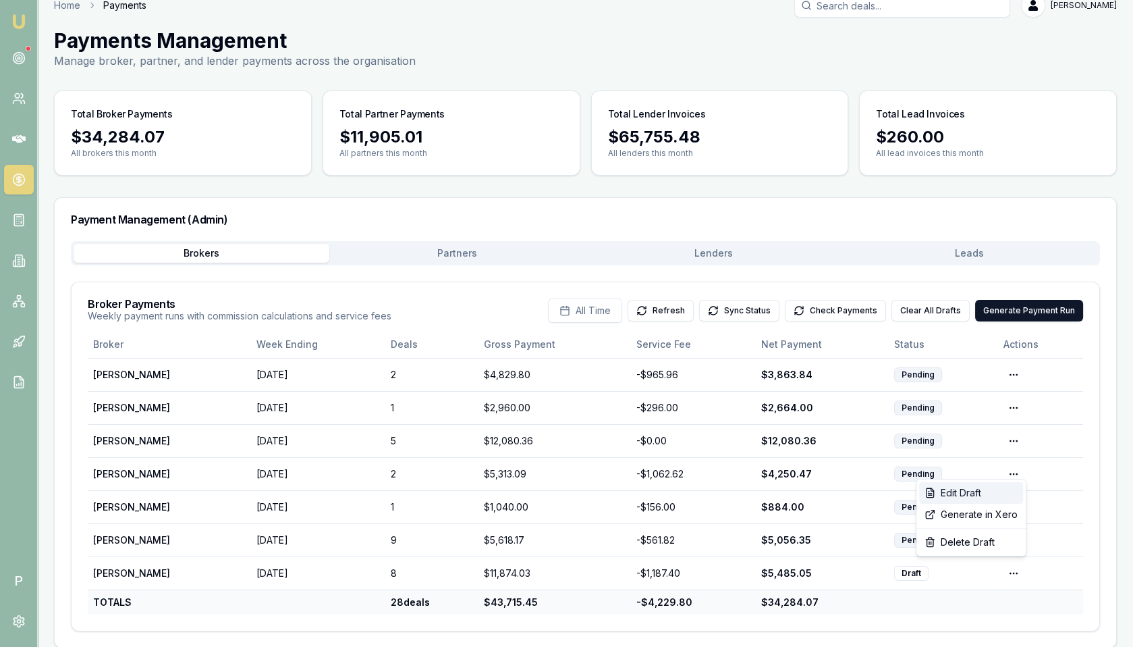
click at [984, 494] on div "Edit Draft" at bounding box center [971, 493] width 104 height 22
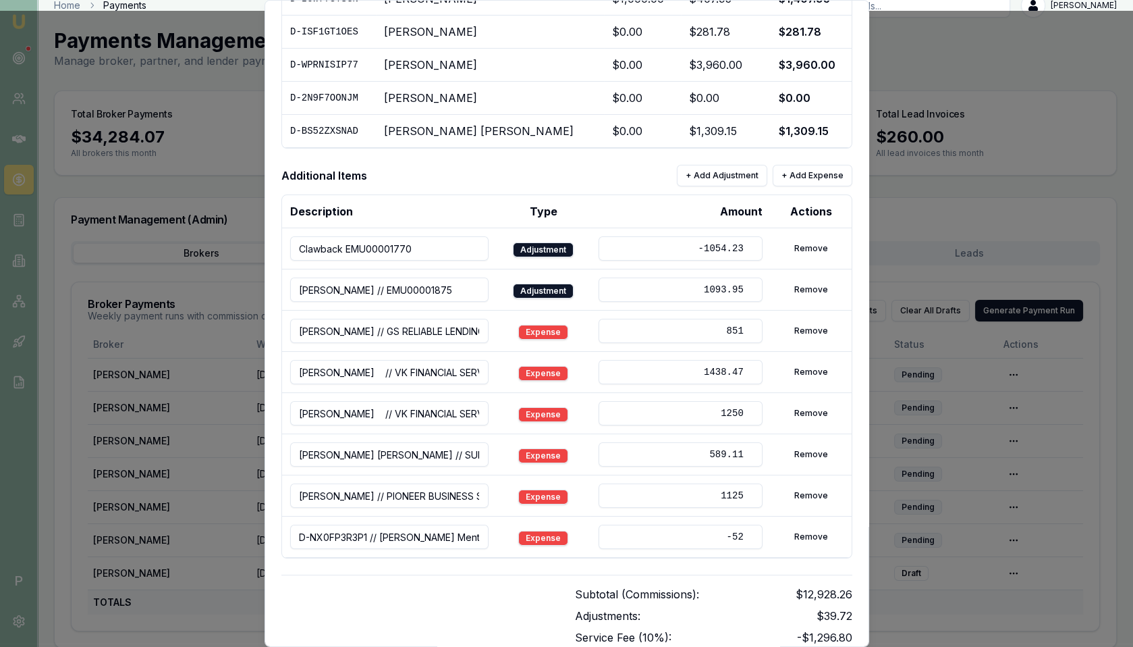
scroll to position [443, 0]
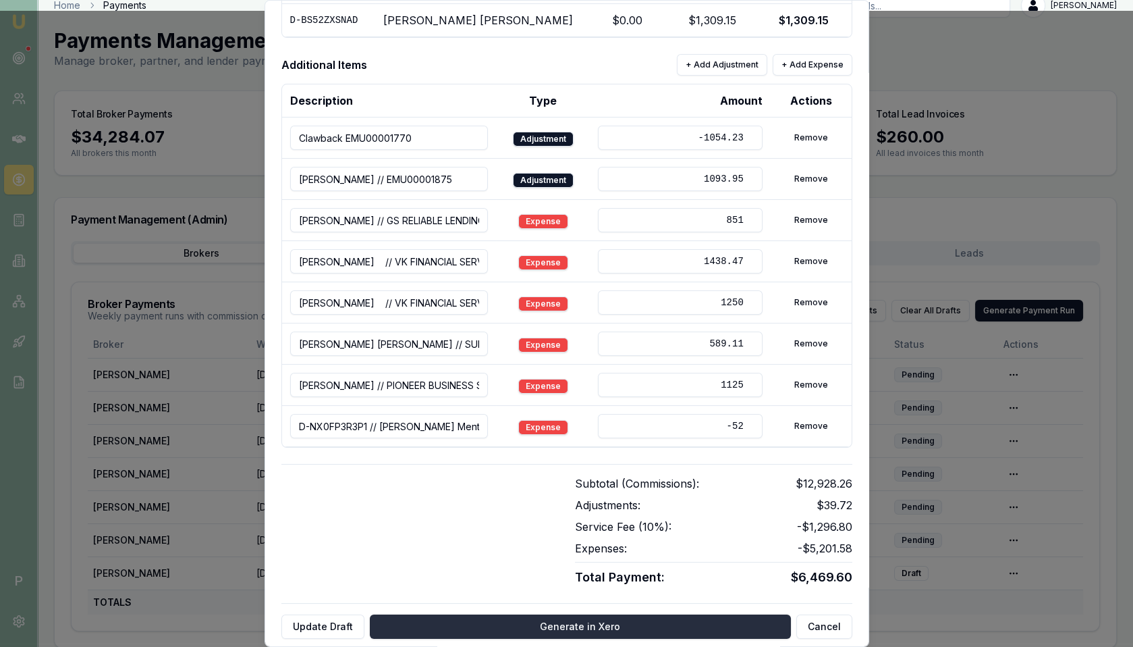
click at [548, 614] on button "Generate in Xero" at bounding box center [580, 626] width 421 height 24
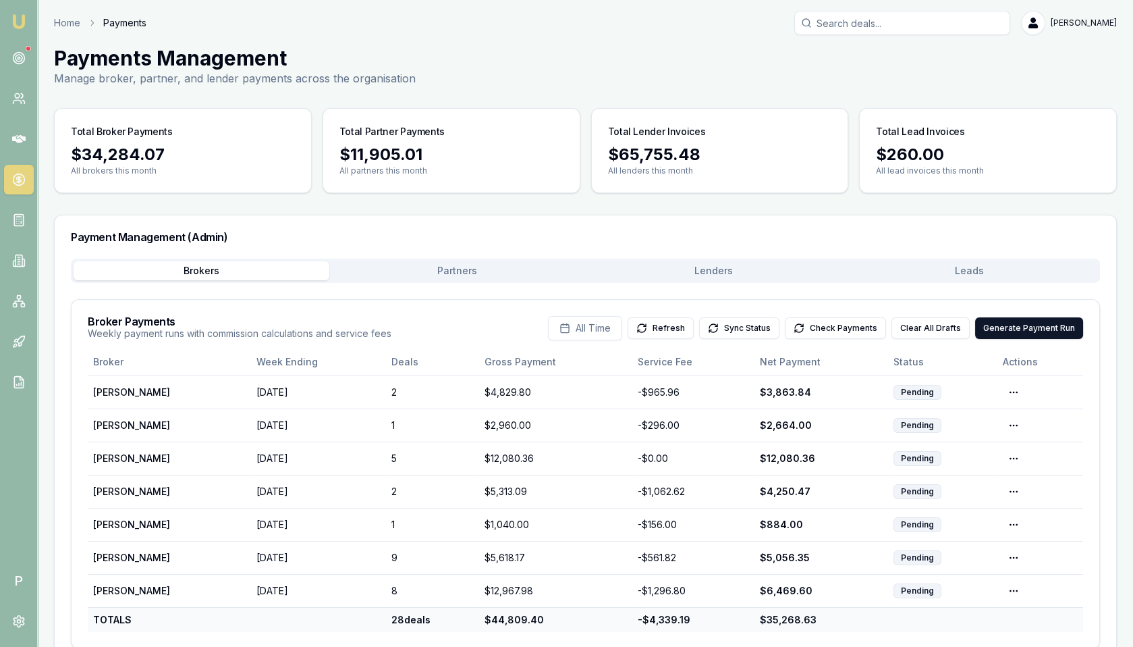
scroll to position [25, 0]
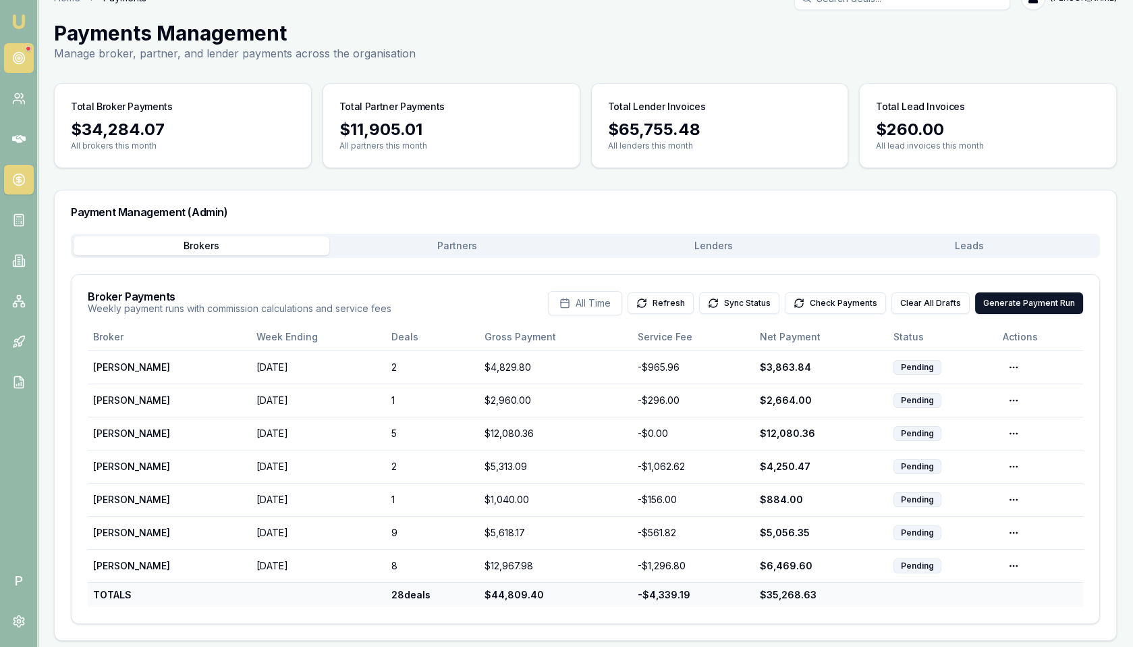
click at [19, 59] on circle at bounding box center [19, 58] width 2 height 2
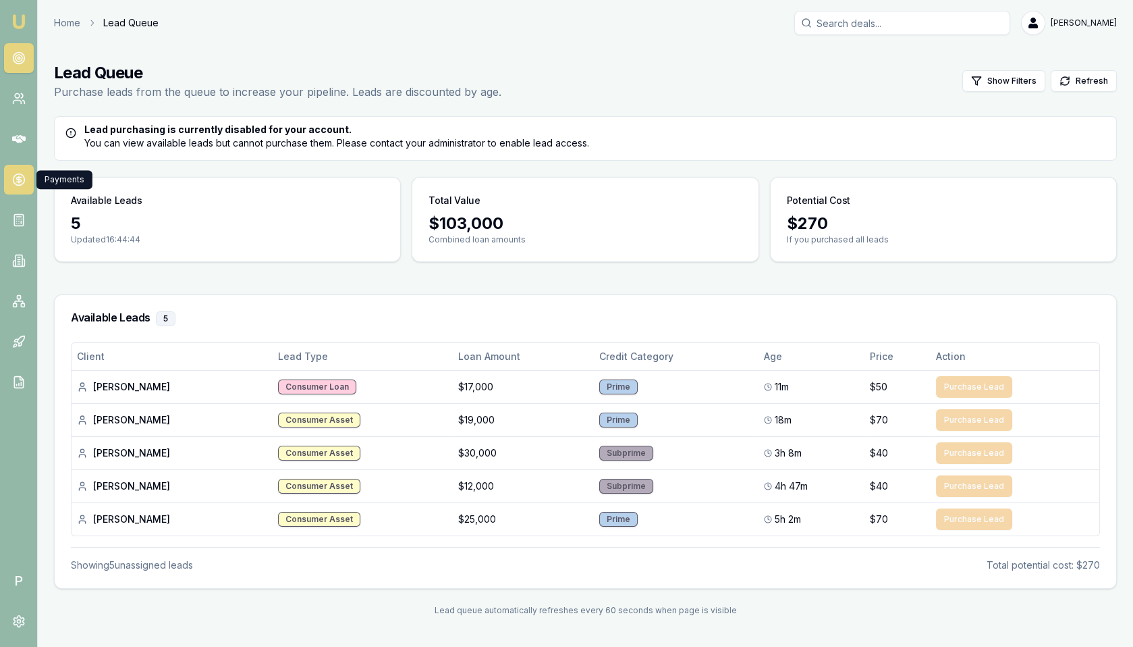
click at [25, 188] on link at bounding box center [19, 180] width 30 height 30
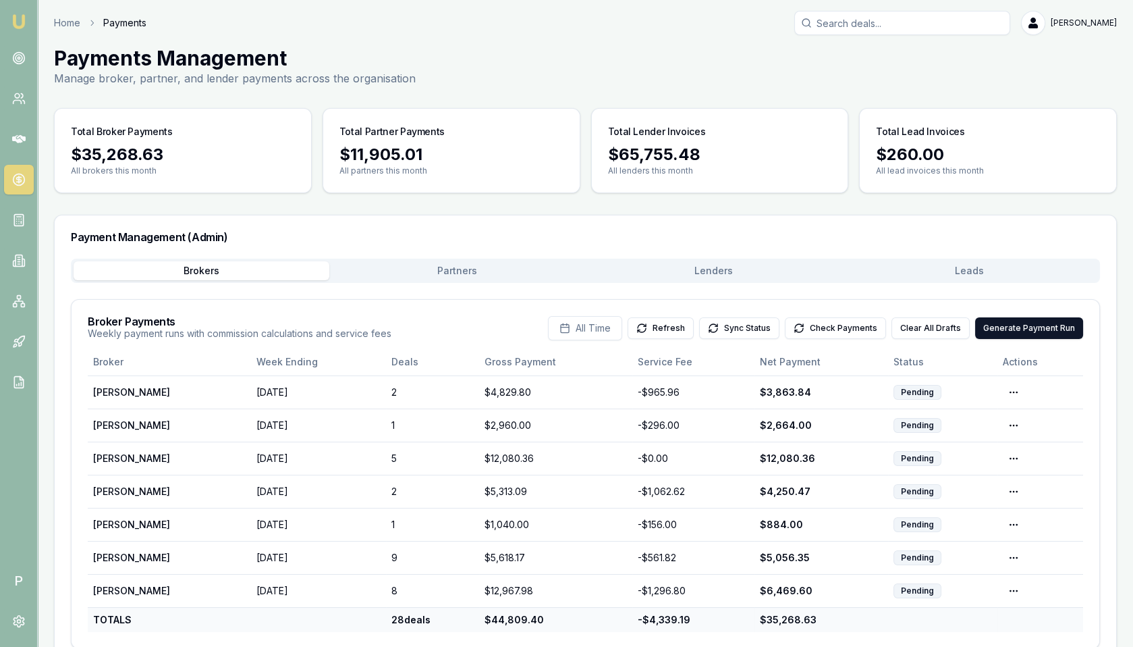
scroll to position [25, 0]
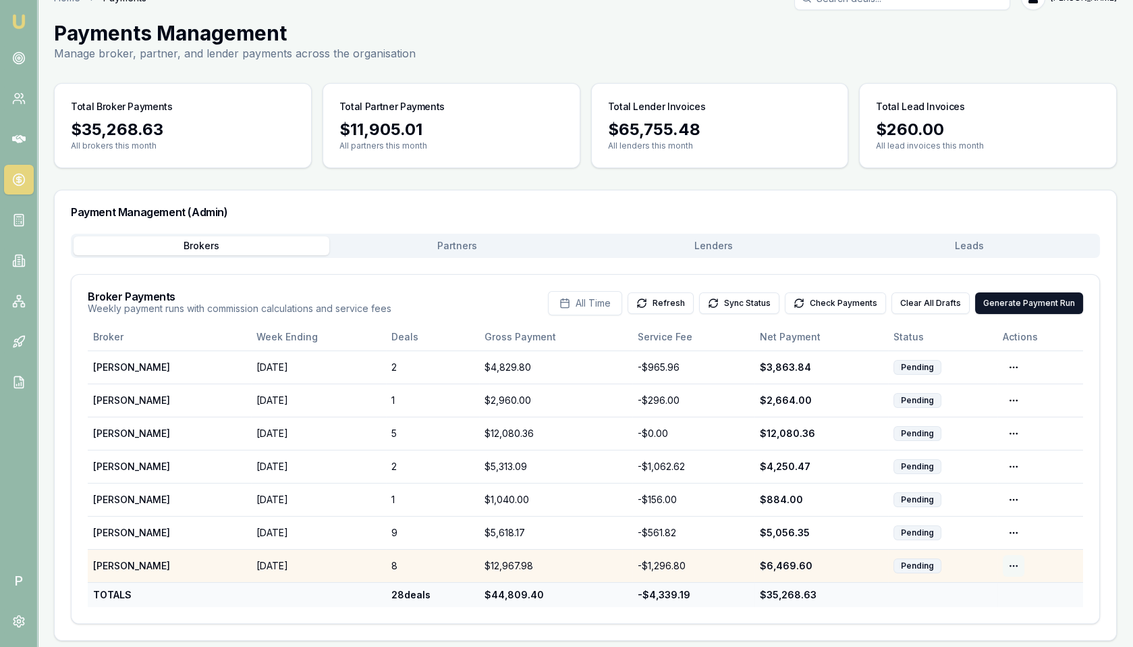
click at [1014, 559] on html "Emu Broker P Home Payments Matt Leeburn Toggle Menu Payments Management Manage …" at bounding box center [566, 298] width 1133 height 647
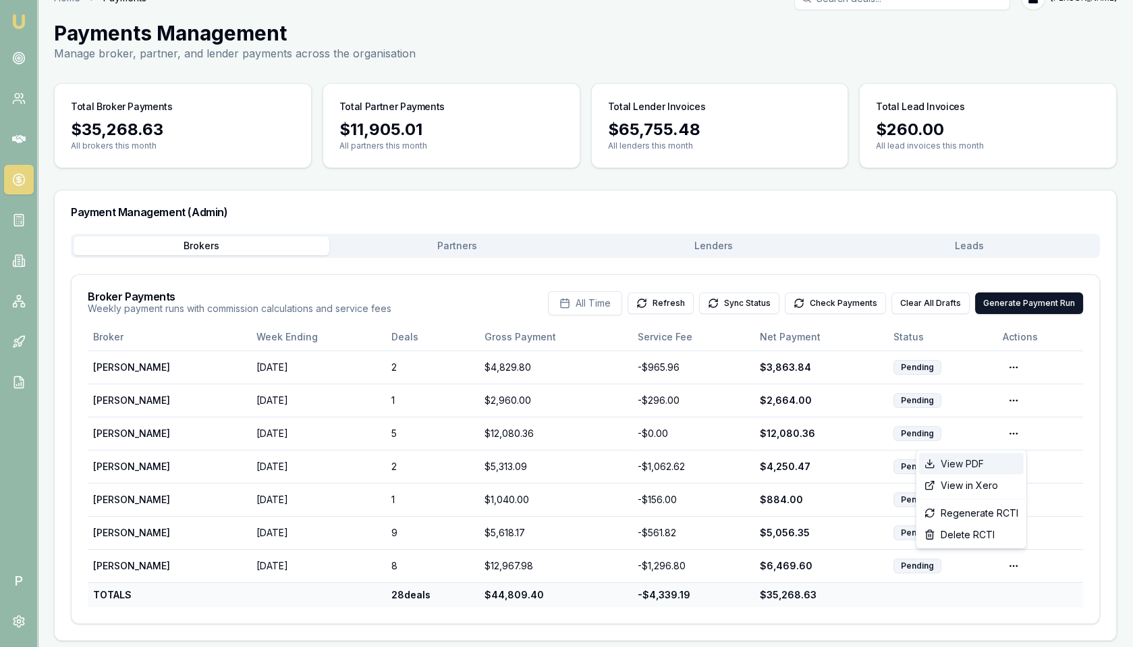
click at [978, 464] on div "View PDF" at bounding box center [971, 464] width 105 height 22
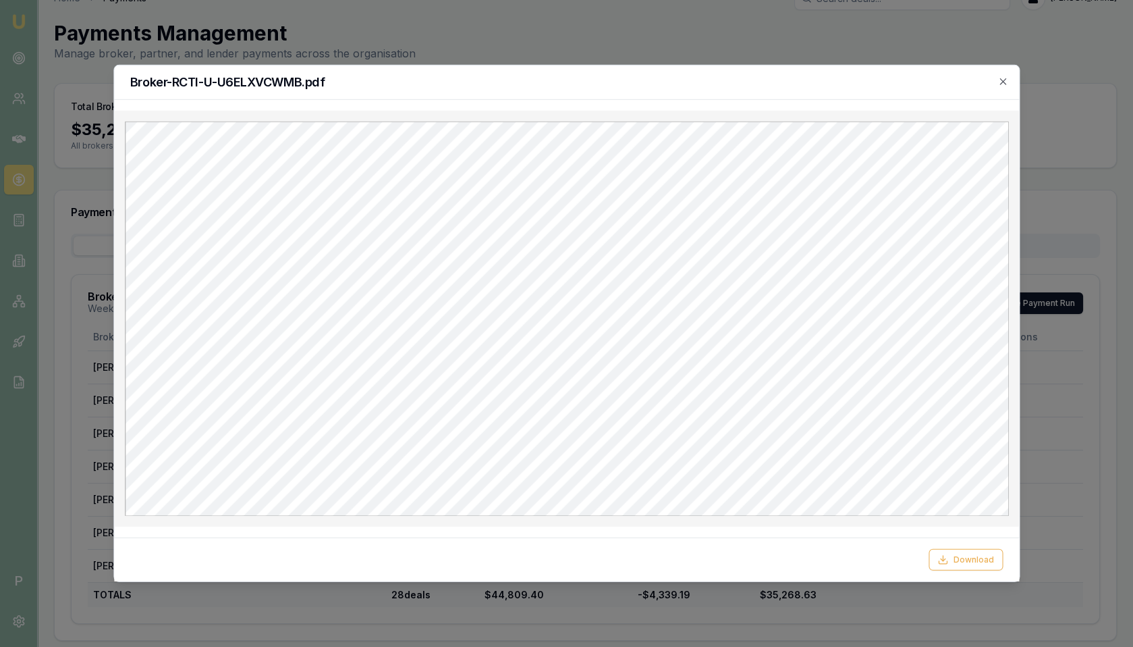
scroll to position [0, 0]
click at [1002, 80] on icon "button" at bounding box center [1003, 81] width 6 height 6
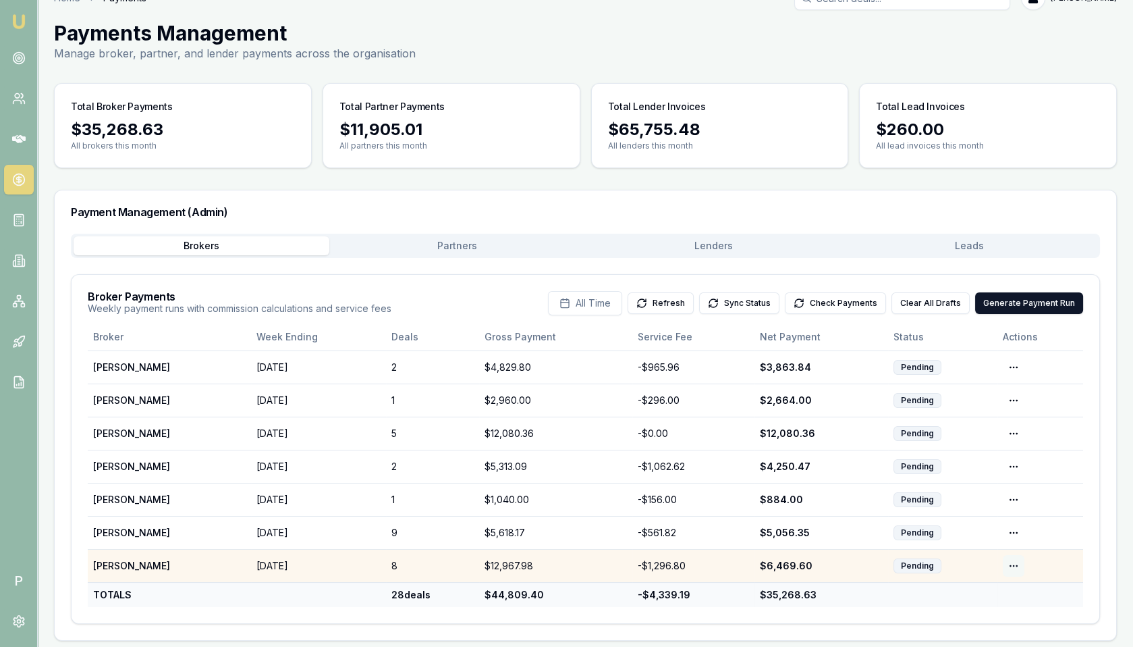
click at [1012, 558] on html "Emu Broker P Home Payments Matt Leeburn Toggle Menu Payments Management Manage …" at bounding box center [566, 298] width 1133 height 647
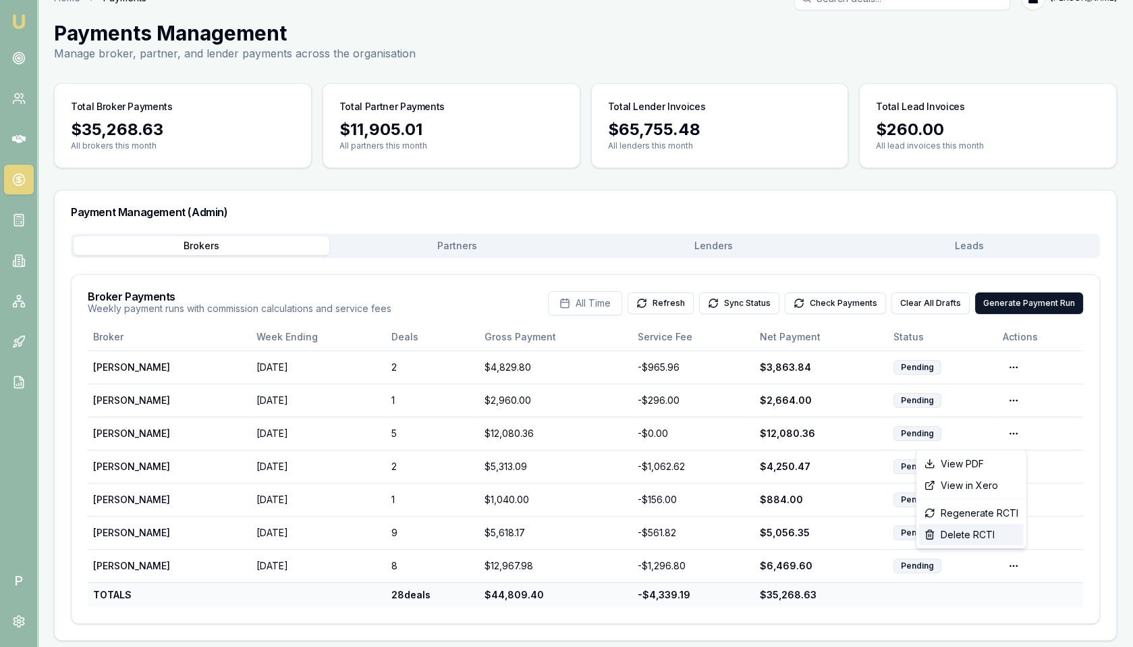
click at [1002, 534] on div "Delete RCTI" at bounding box center [971, 535] width 105 height 22
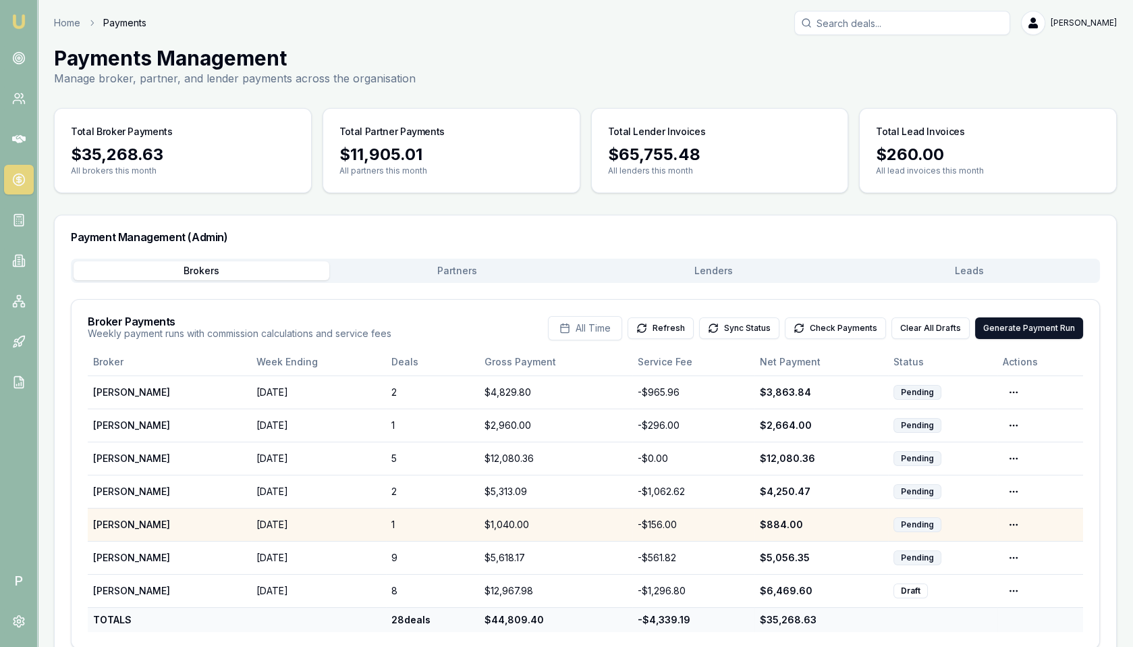
scroll to position [25, 0]
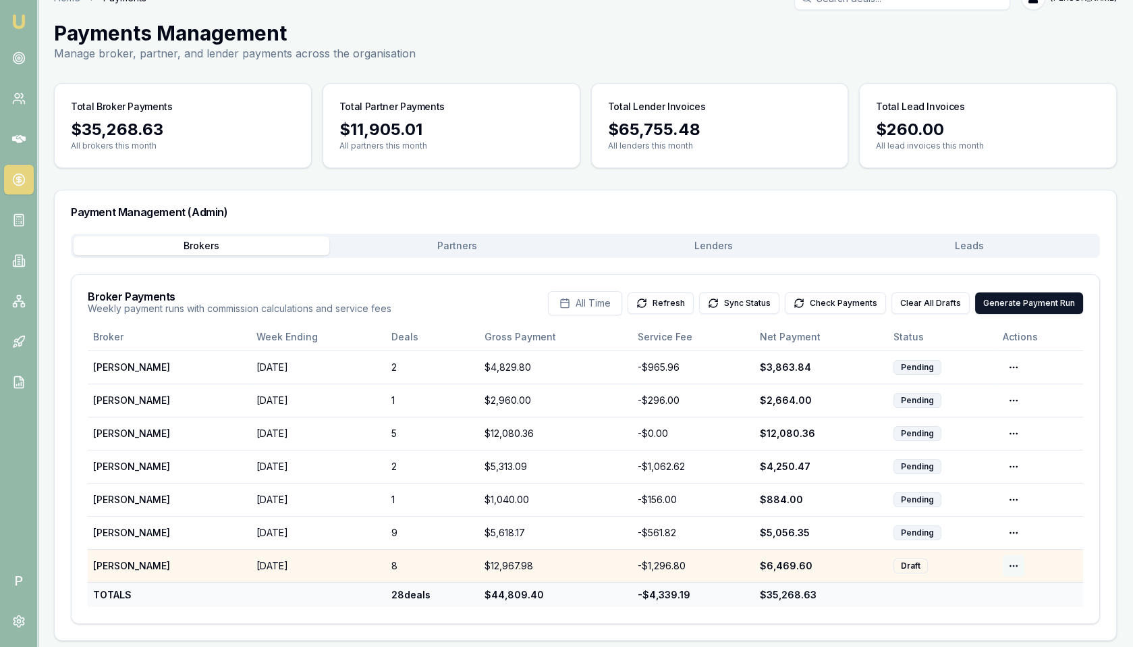
click at [1014, 557] on html "Emu Broker P Home Payments Matt Leeburn Toggle Menu Payments Management Manage …" at bounding box center [566, 298] width 1133 height 647
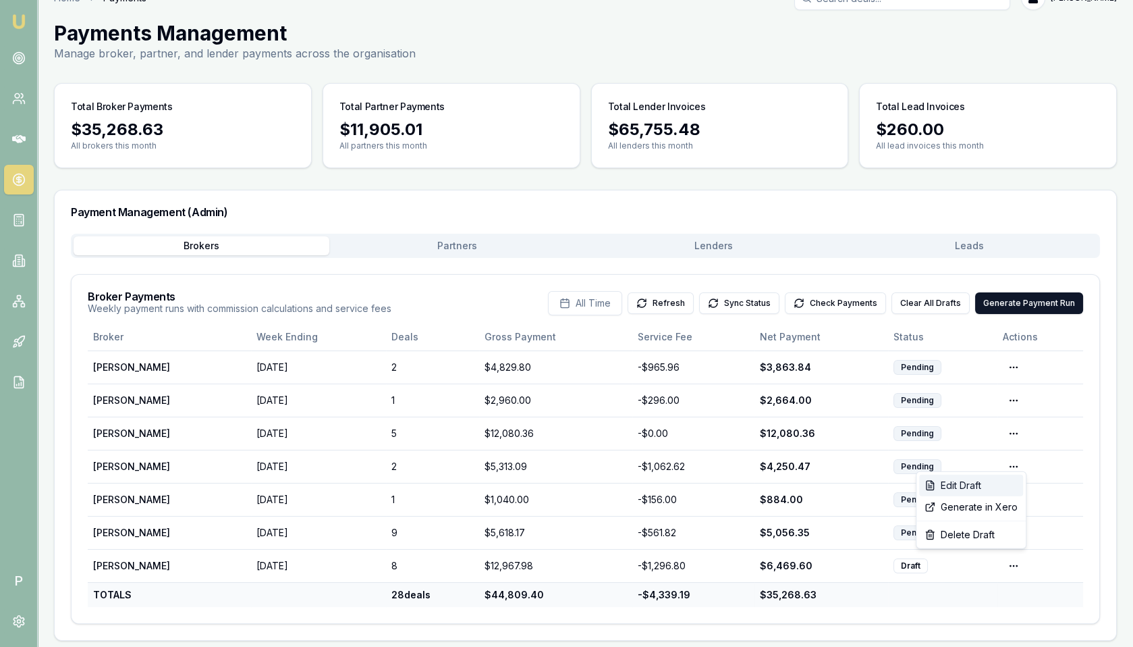
click at [989, 489] on div "Edit Draft" at bounding box center [971, 485] width 104 height 22
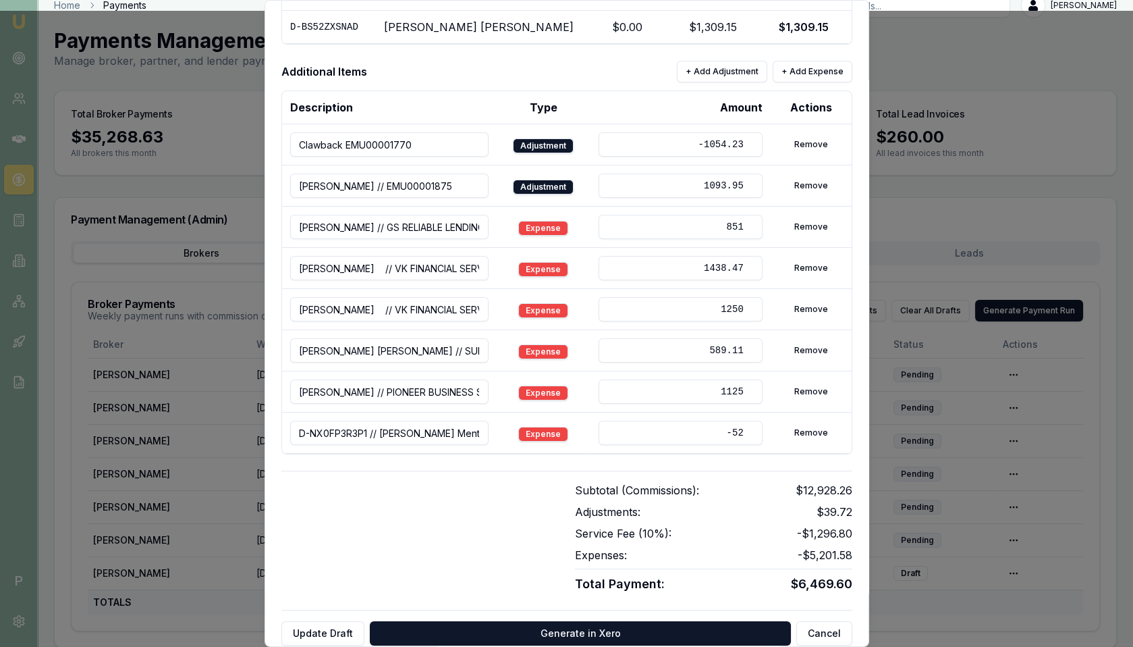
scroll to position [443, 0]
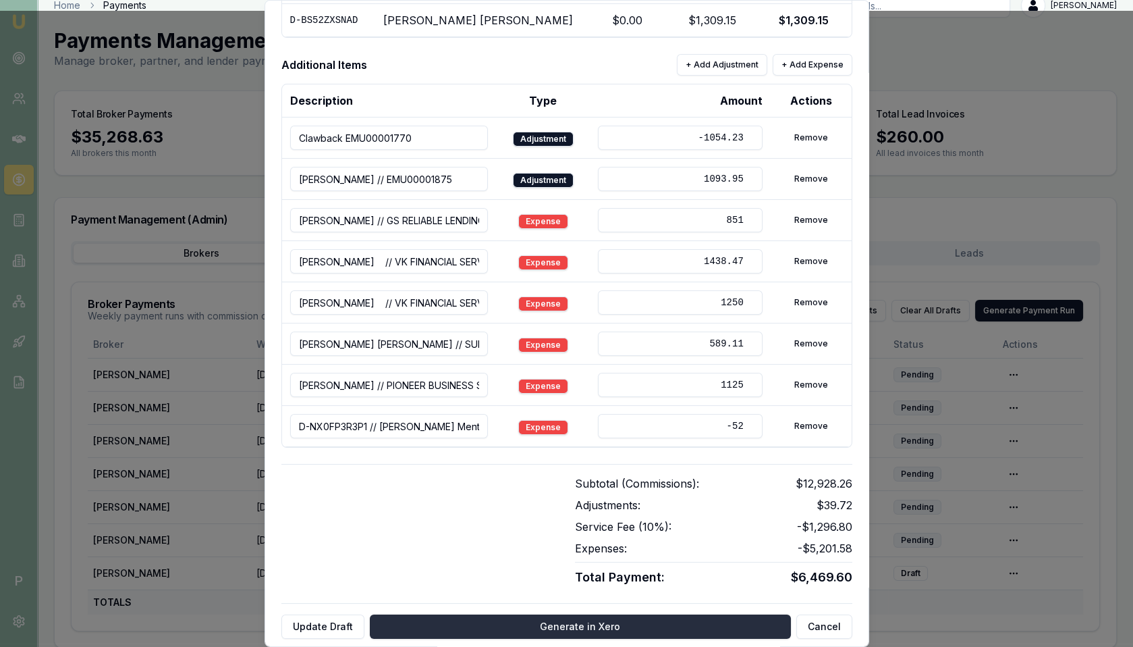
click at [556, 616] on button "Generate in Xero" at bounding box center [580, 626] width 421 height 24
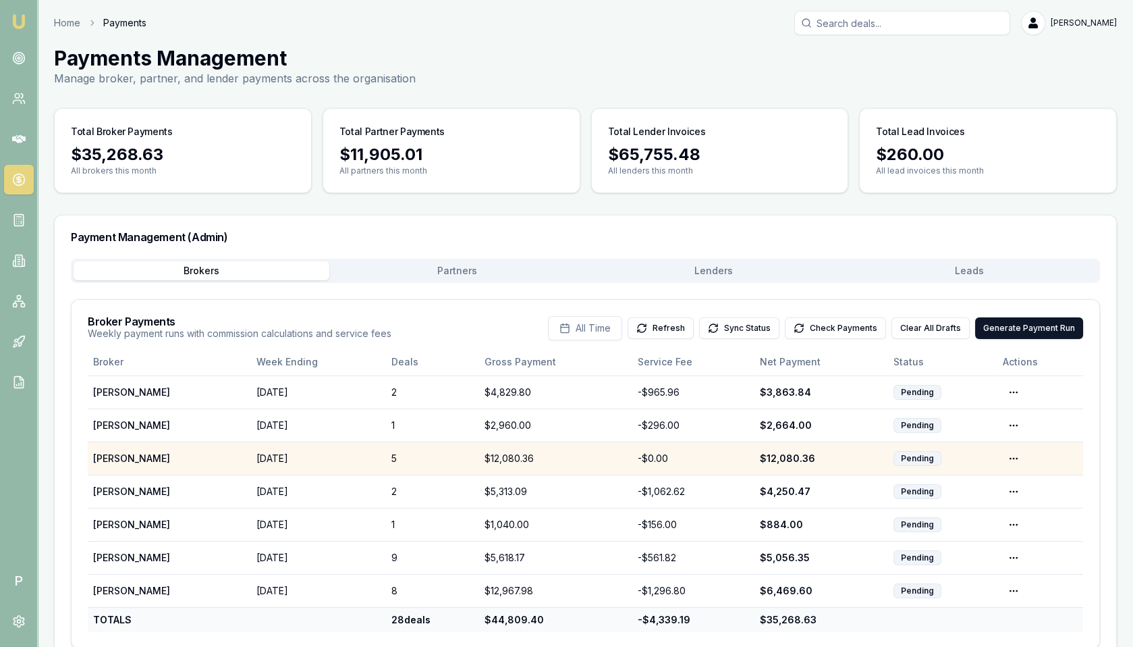
scroll to position [25, 0]
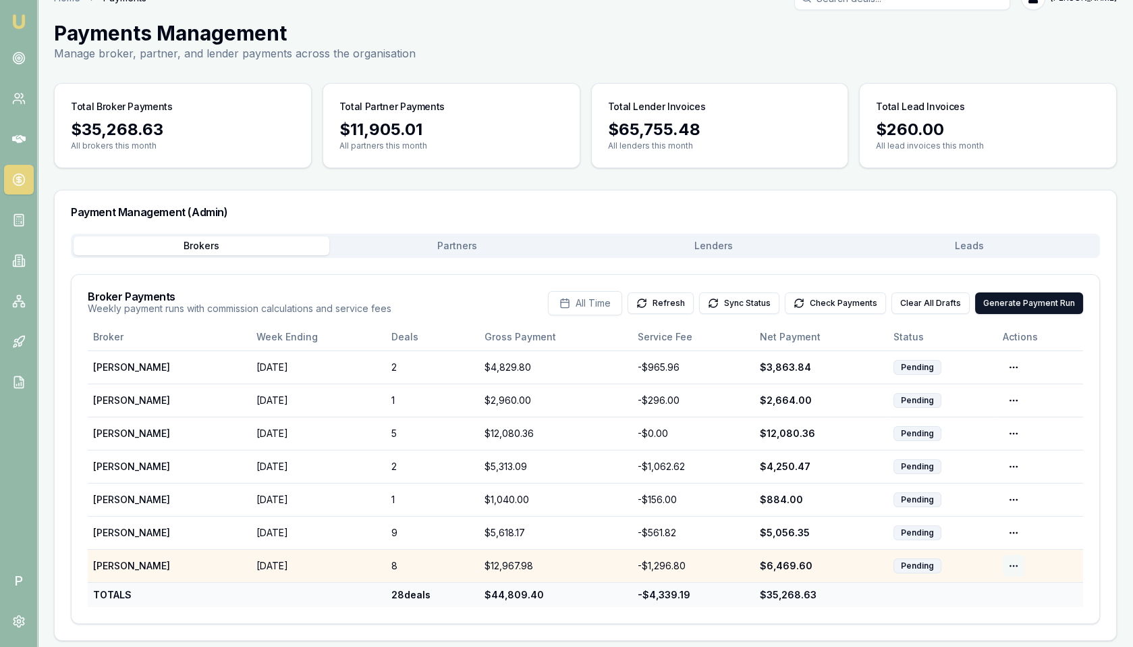
click at [1012, 558] on html "Emu Broker P Home Payments Matt Leeburn Toggle Menu Payments Management Manage …" at bounding box center [566, 298] width 1133 height 647
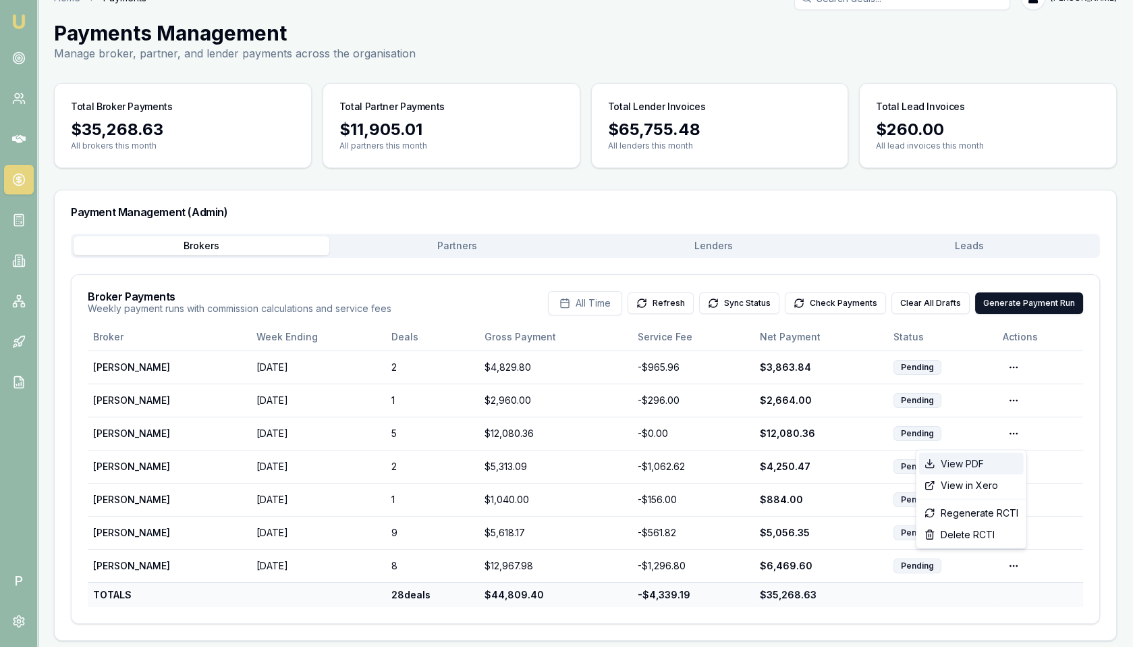
click at [980, 462] on div "View PDF" at bounding box center [971, 464] width 105 height 22
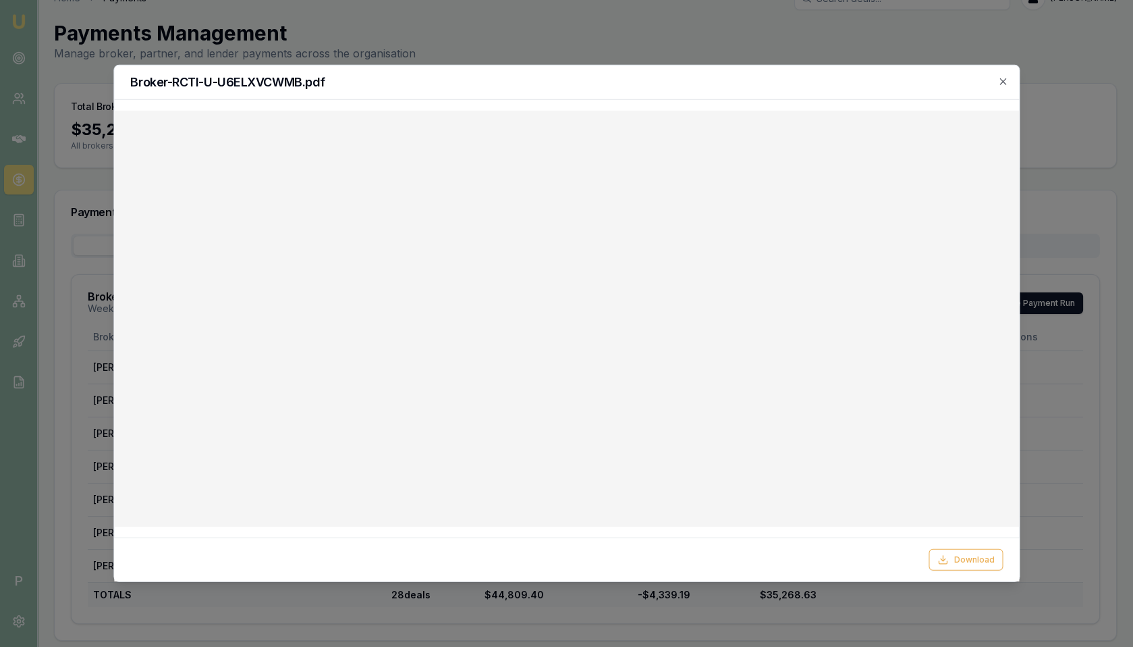
click at [775, 36] on div at bounding box center [566, 323] width 1133 height 647
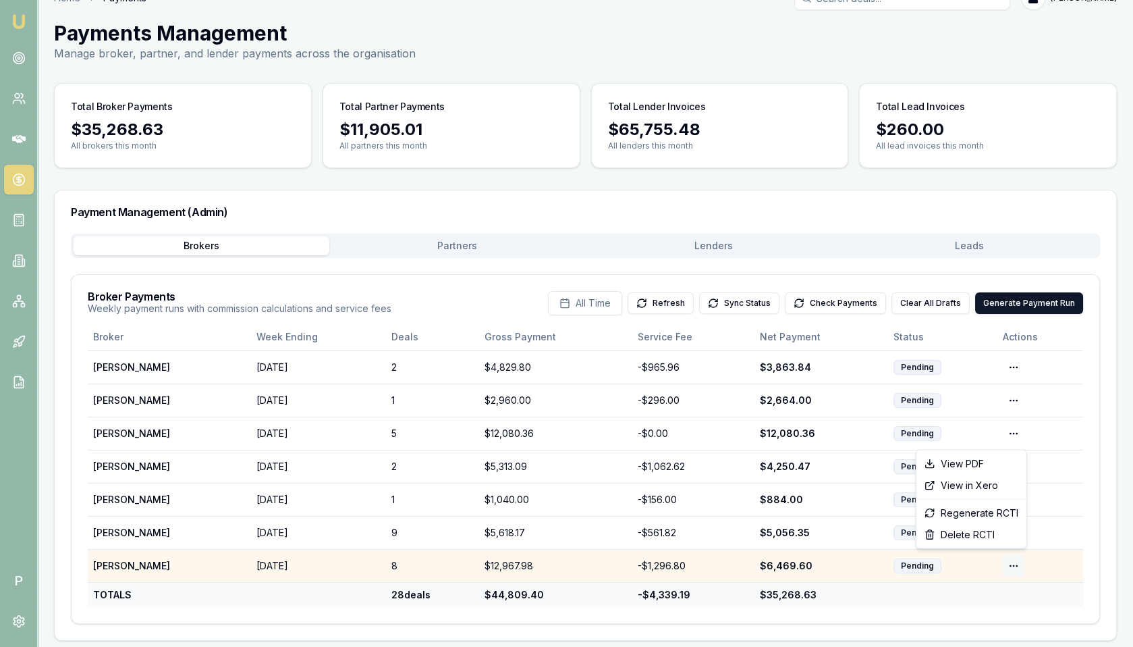
click at [1016, 560] on html "Emu Broker P Home Payments Matt Leeburn Toggle Menu Payments Management Manage …" at bounding box center [566, 298] width 1133 height 647
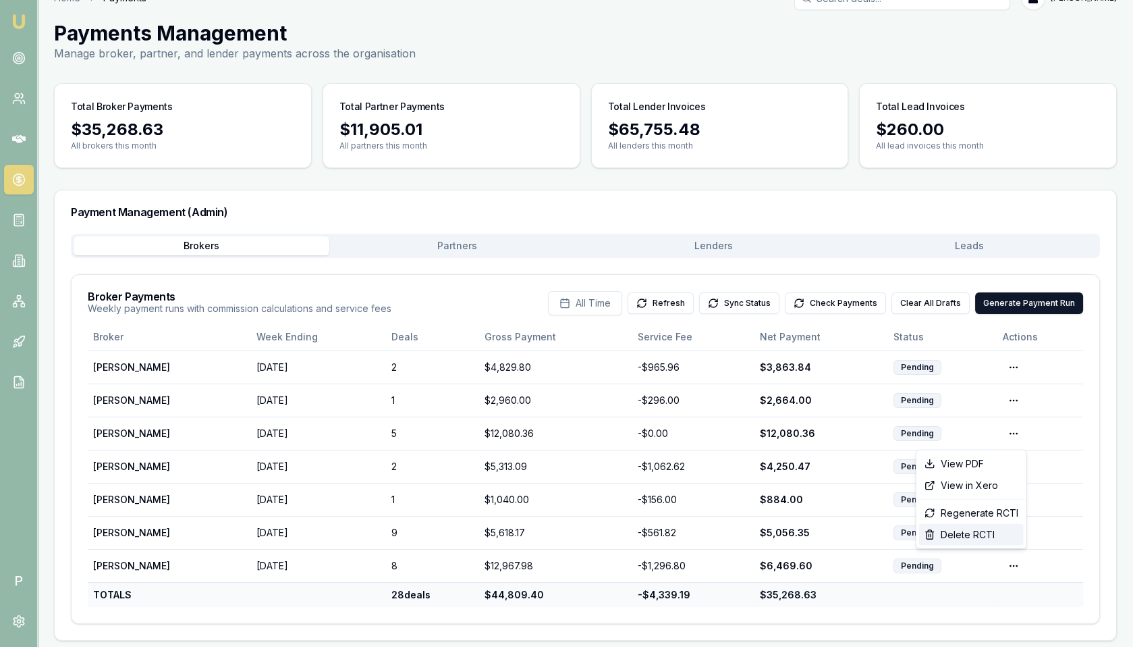
click at [980, 528] on div "Delete RCTI" at bounding box center [971, 535] width 105 height 22
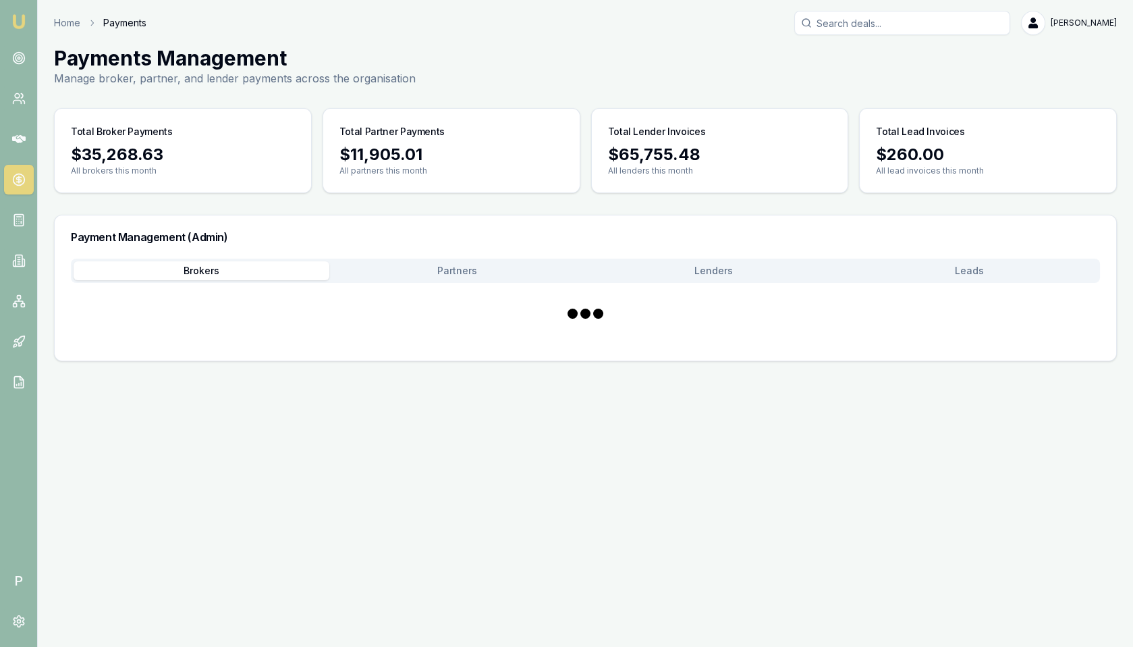
scroll to position [0, 0]
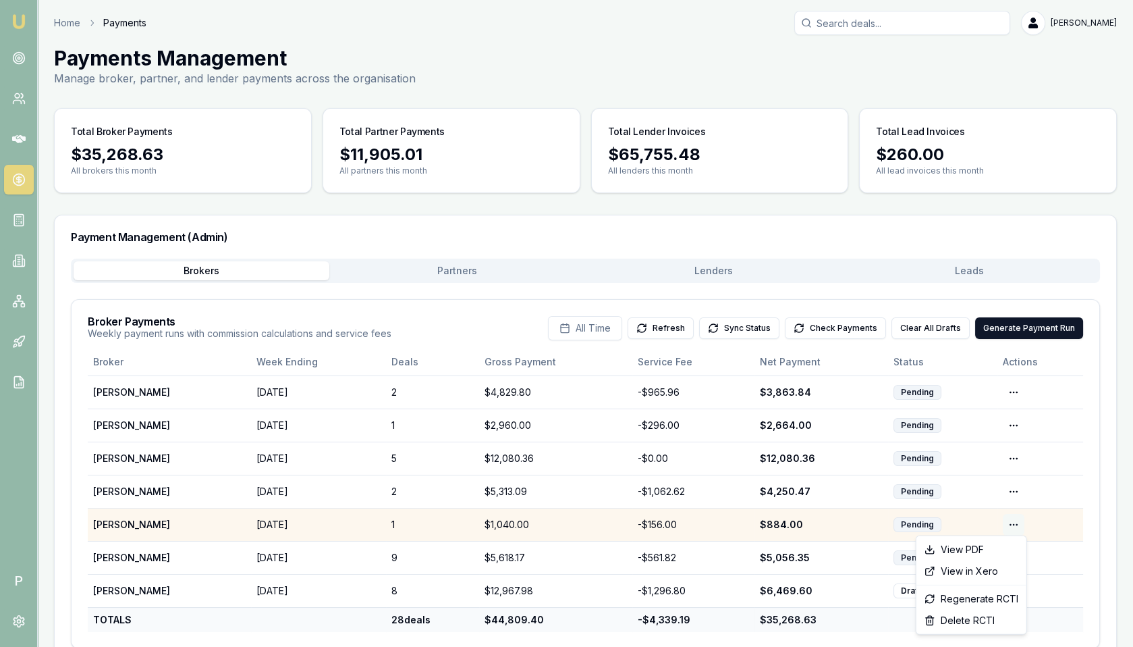
click at [1012, 520] on html "Emu Broker P Home Payments Matt Leeburn Toggle Menu Payments Management Manage …" at bounding box center [566, 323] width 1133 height 647
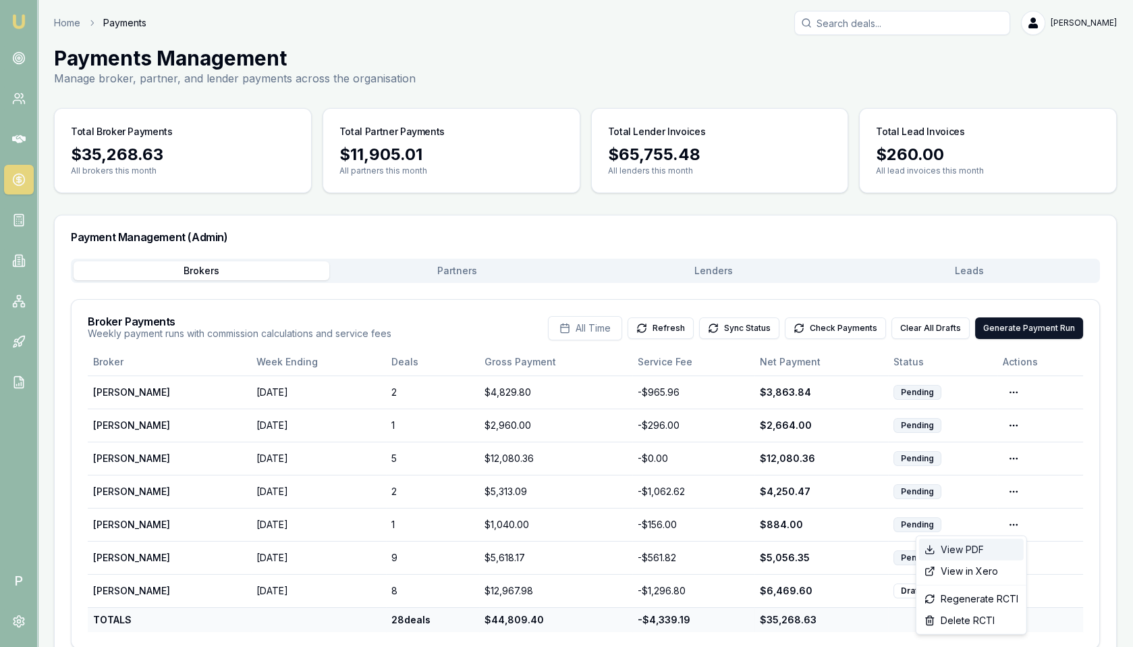
click at [973, 550] on div "View PDF" at bounding box center [971, 550] width 105 height 22
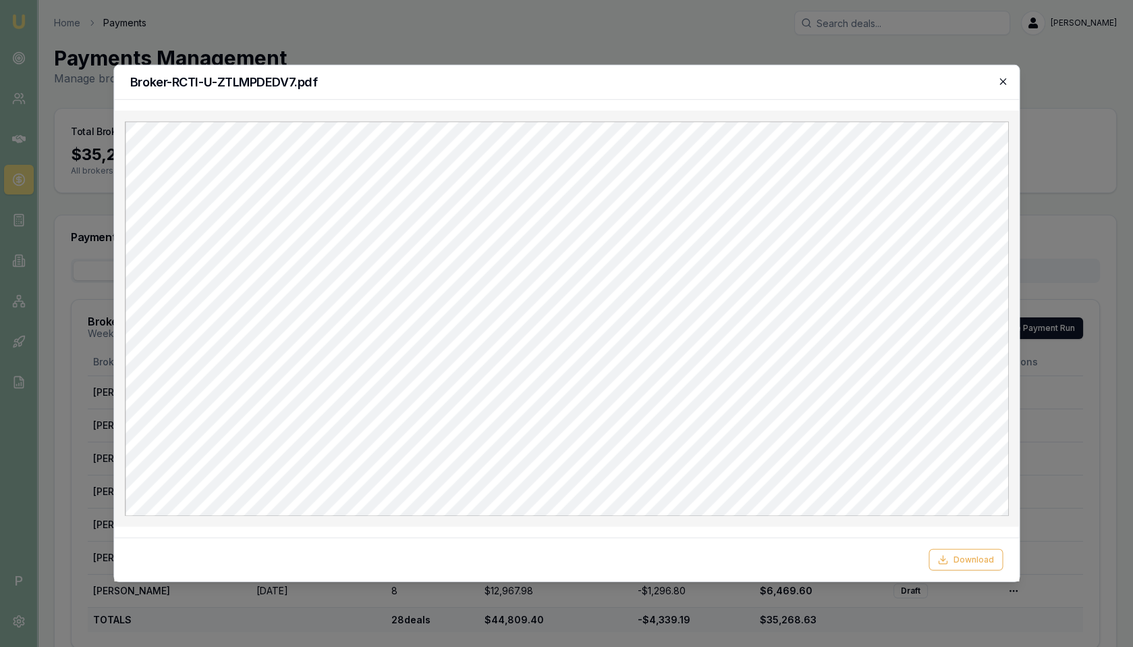
click at [1004, 80] on icon "button" at bounding box center [1002, 81] width 11 height 11
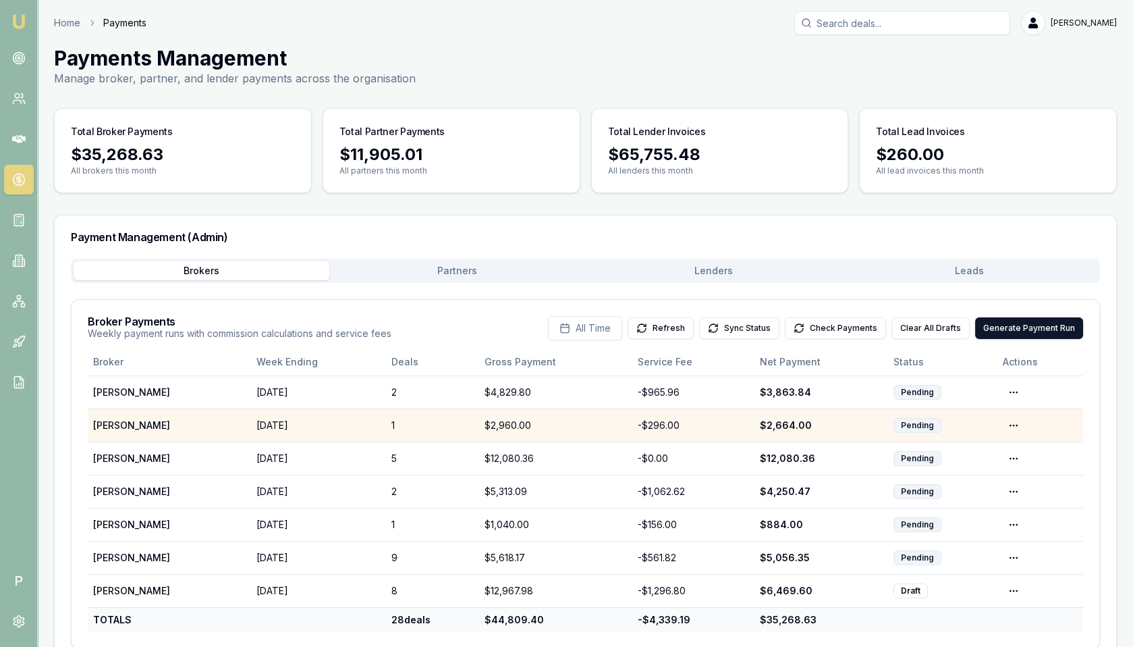
scroll to position [25, 0]
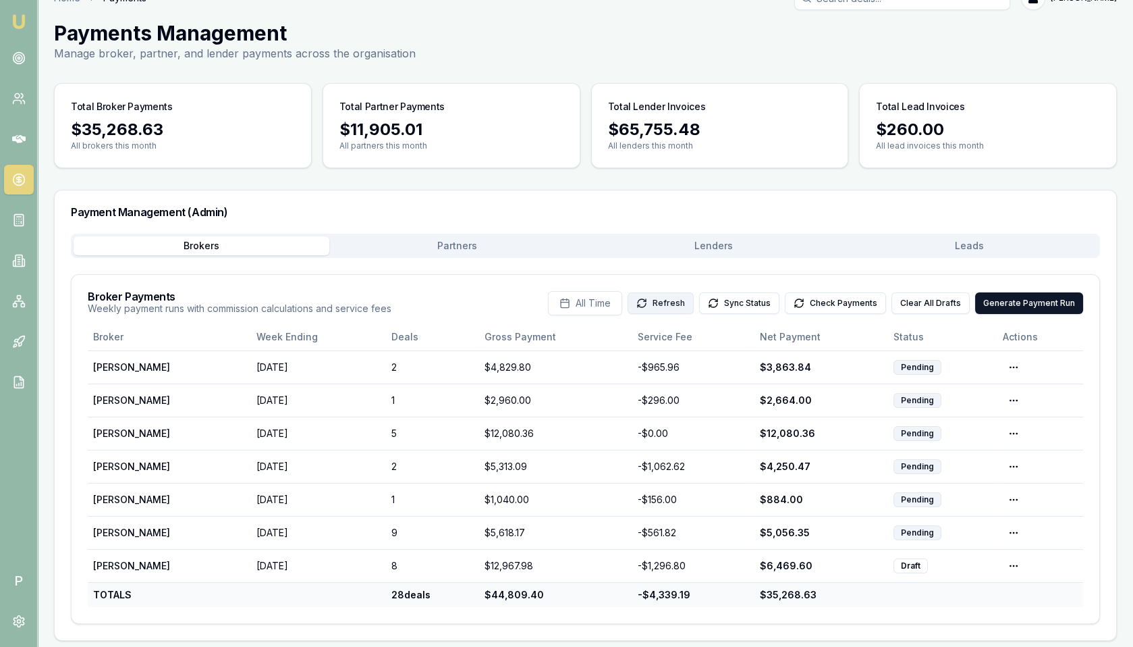
click at [673, 300] on button "Refresh" at bounding box center [661, 303] width 66 height 22
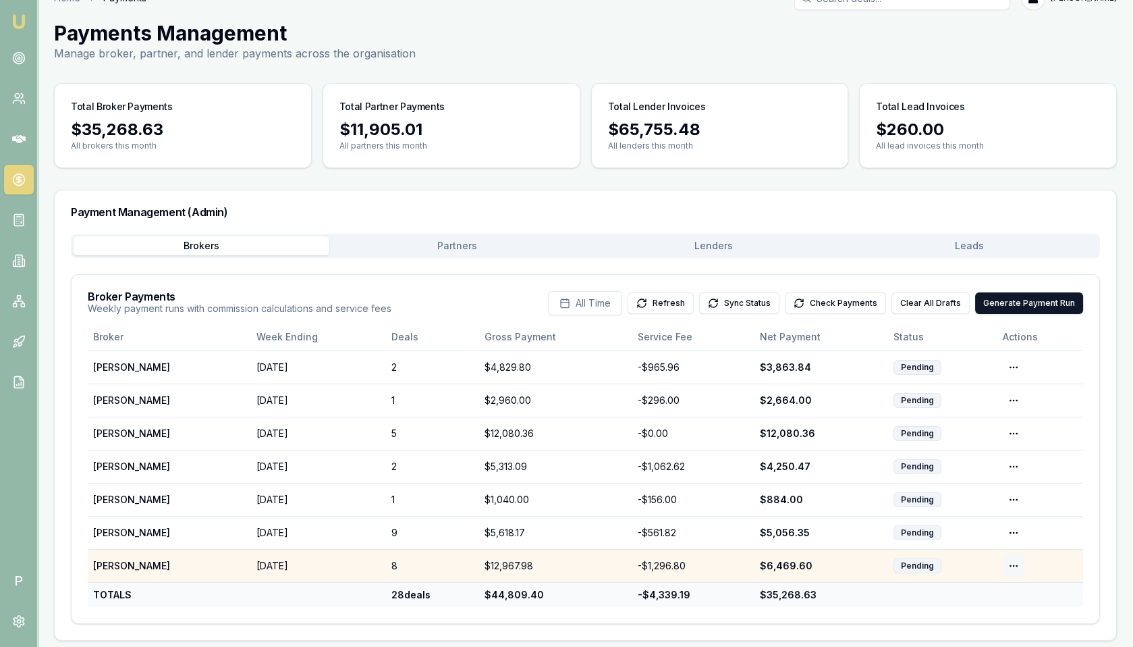
click at [1017, 559] on html "Emu Broker P Home Payments Matt Leeburn Toggle Menu Payments Management Manage …" at bounding box center [566, 298] width 1133 height 647
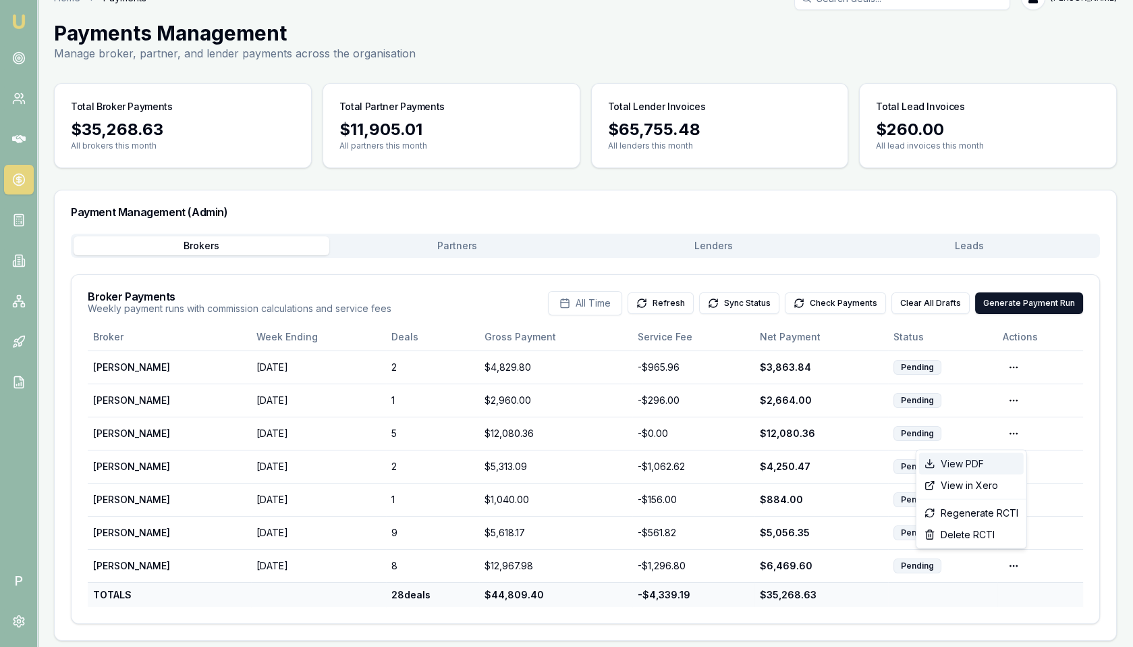
click at [994, 463] on div "View PDF" at bounding box center [971, 464] width 105 height 22
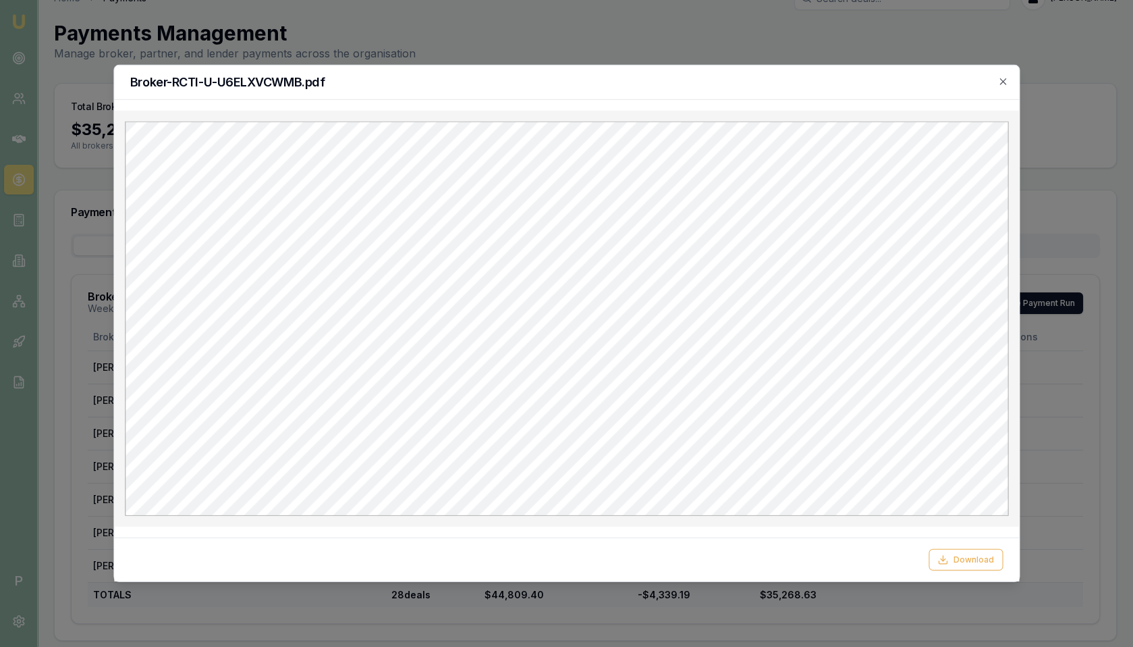
scroll to position [0, 0]
click at [1003, 78] on icon "button" at bounding box center [1002, 81] width 11 height 11
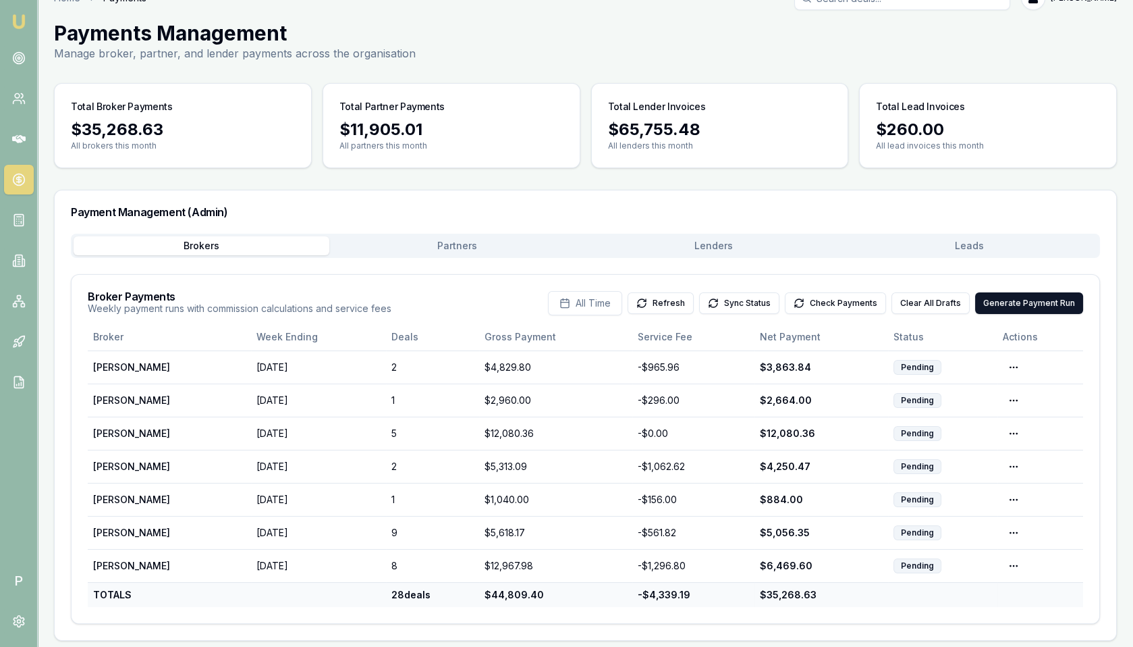
click at [441, 244] on div "Payment Management (Admin) Brokers Partners Lenders Leads Broker Payments Weekl…" at bounding box center [585, 415] width 1063 height 451
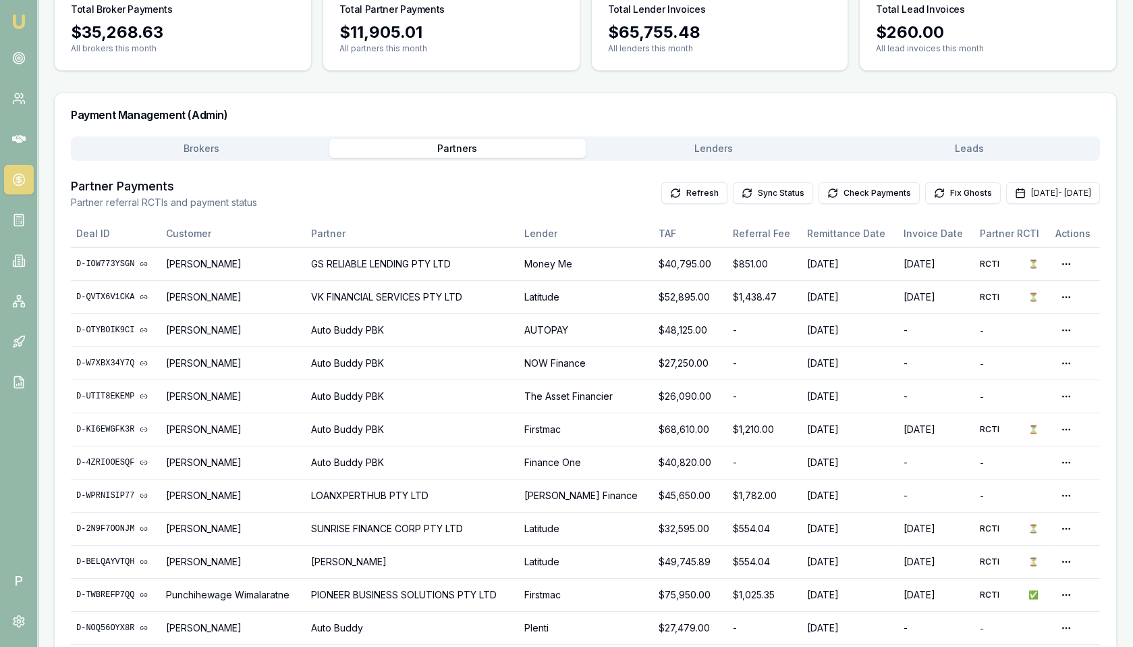
scroll to position [163, 0]
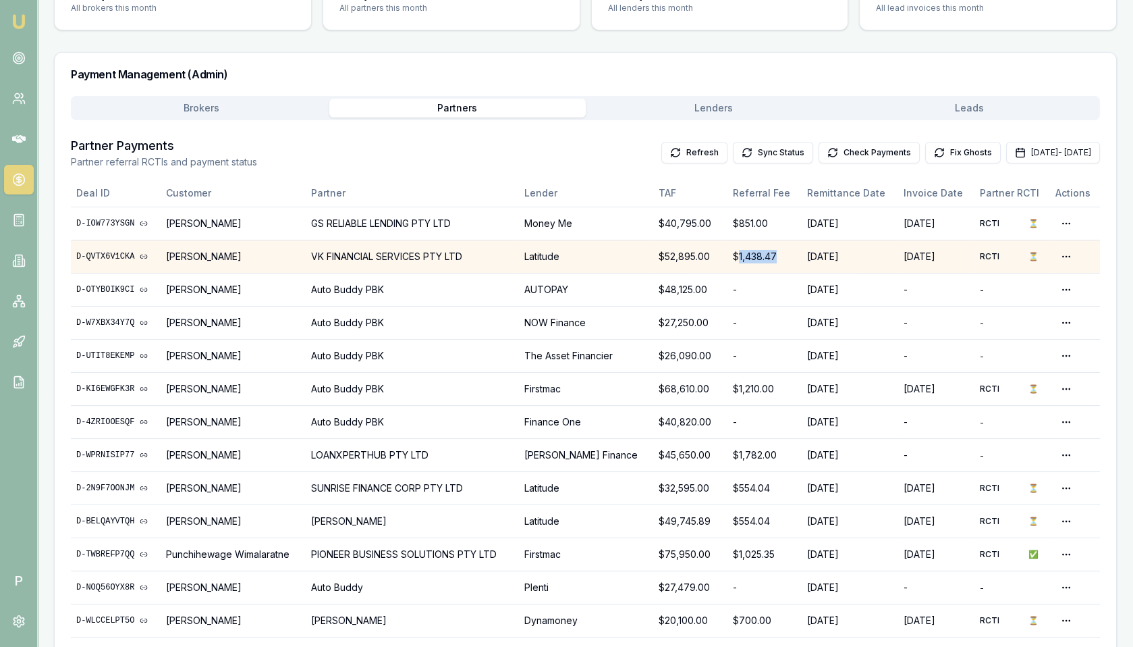
drag, startPoint x: 737, startPoint y: 256, endPoint x: 777, endPoint y: 255, distance: 40.5
click at [777, 255] on div "$1,438.47" at bounding box center [764, 256] width 63 height 13
copy div "1,438.47"
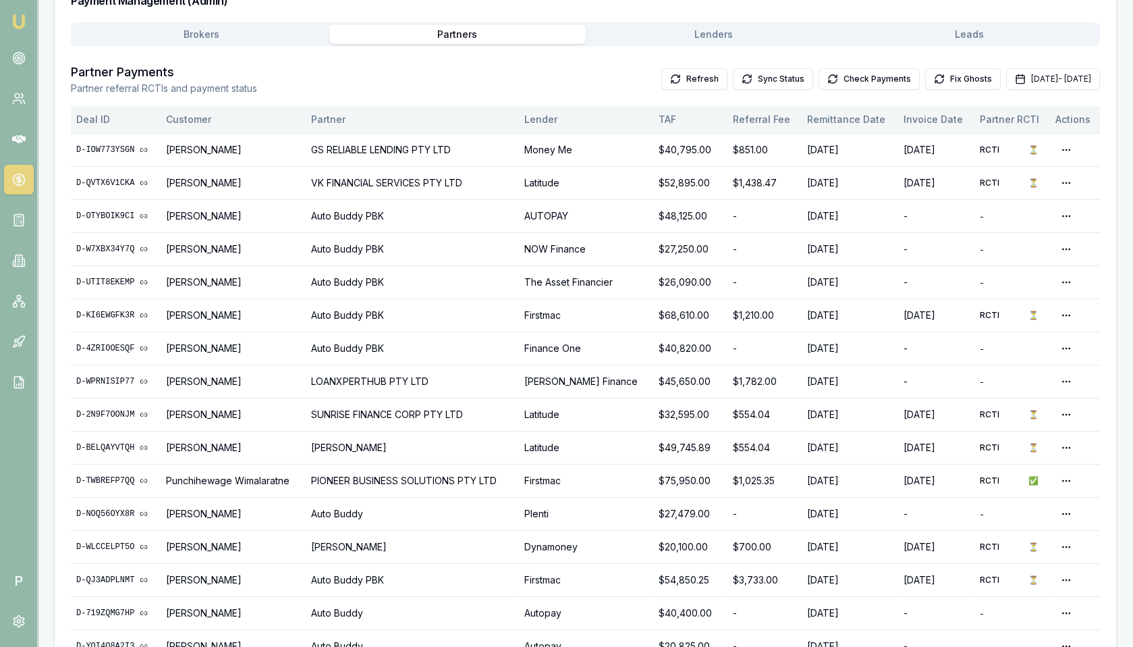
scroll to position [163, 0]
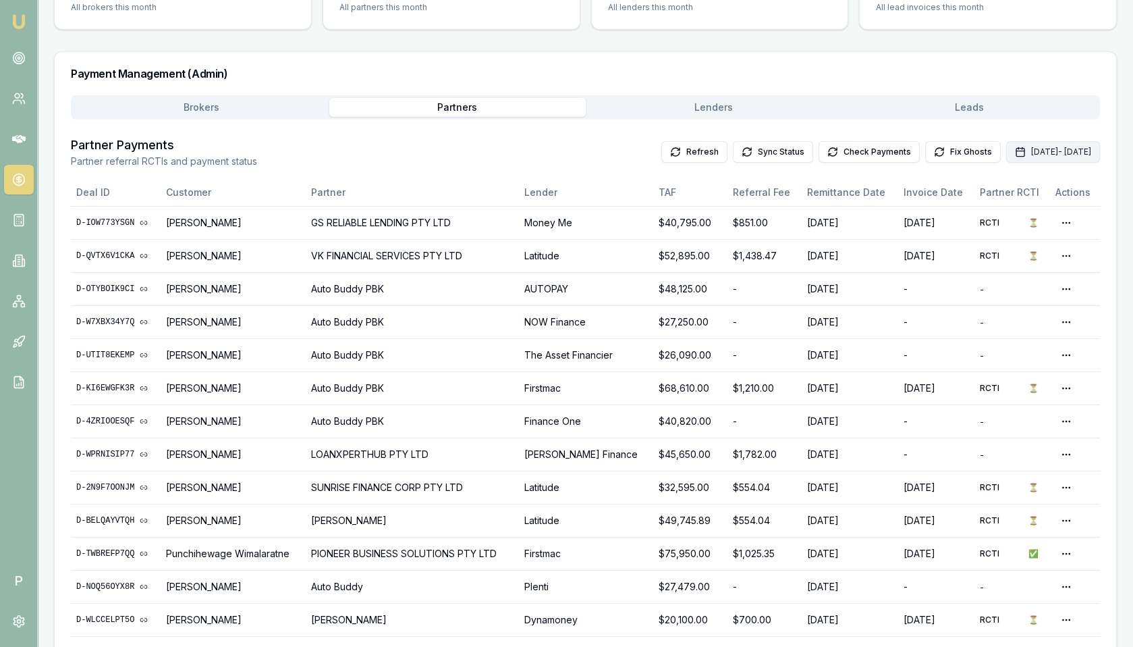
click at [1012, 151] on button "Aug 01, 2025 - Aug 31, 2025" at bounding box center [1053, 152] width 94 height 22
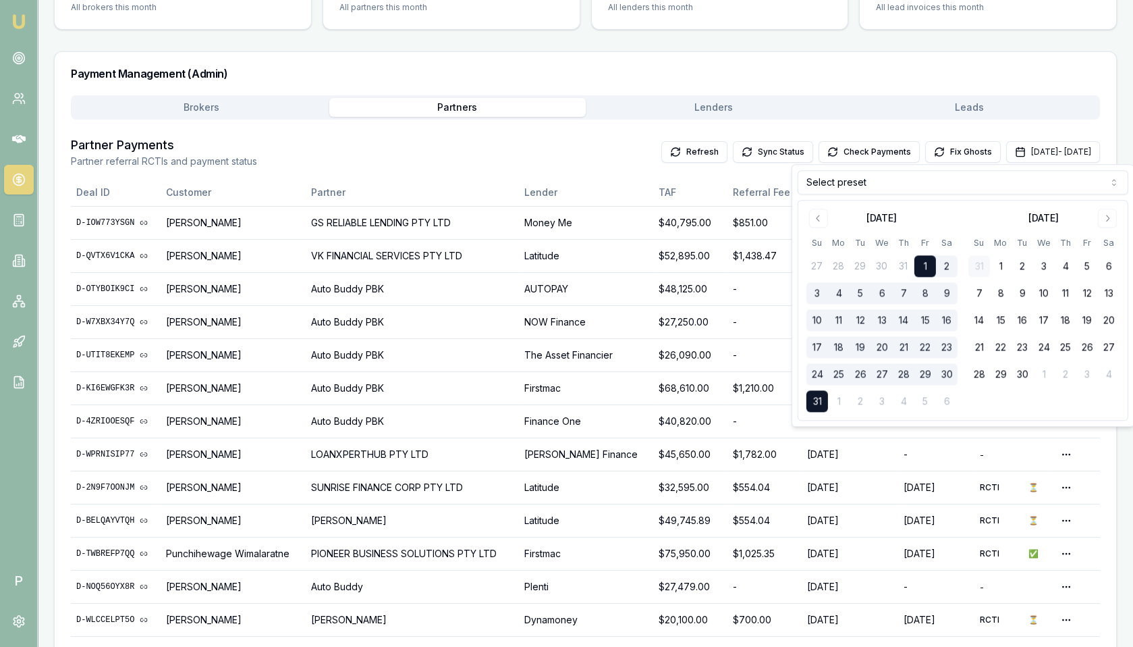
click at [962, 186] on html "Emu Broker P Home Payments Matt Leeburn Toggle Menu Payments Management Manage …" at bounding box center [566, 160] width 1133 height 647
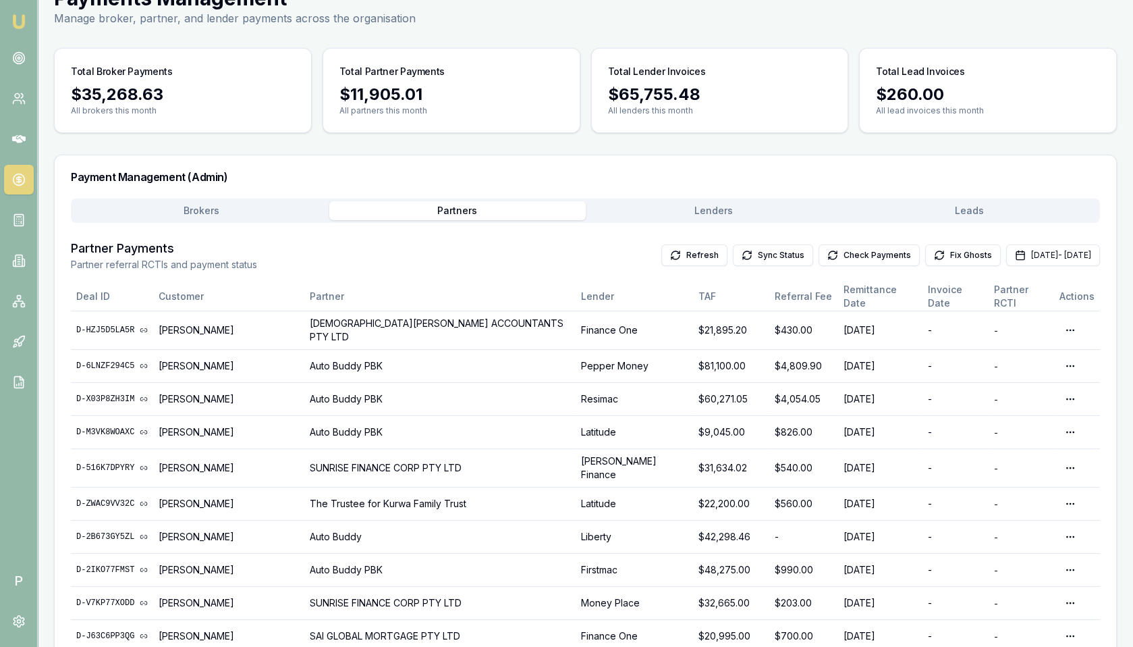
scroll to position [0, 0]
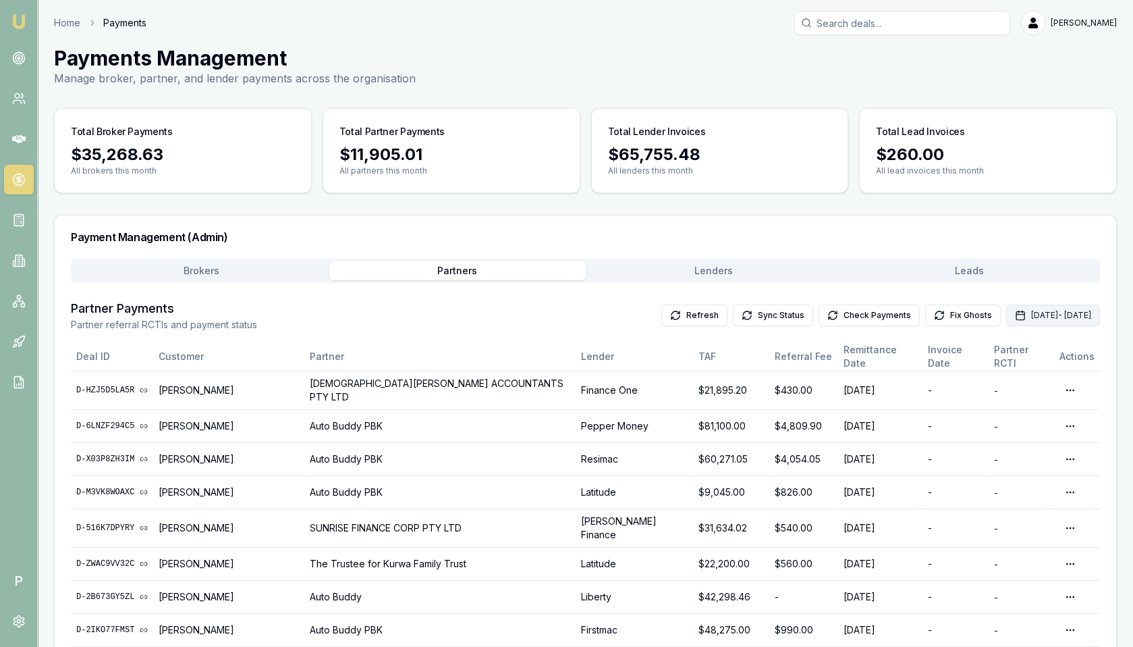
click at [1006, 314] on button "Aug 01, 2025 - Aug 31, 2025" at bounding box center [1053, 315] width 94 height 22
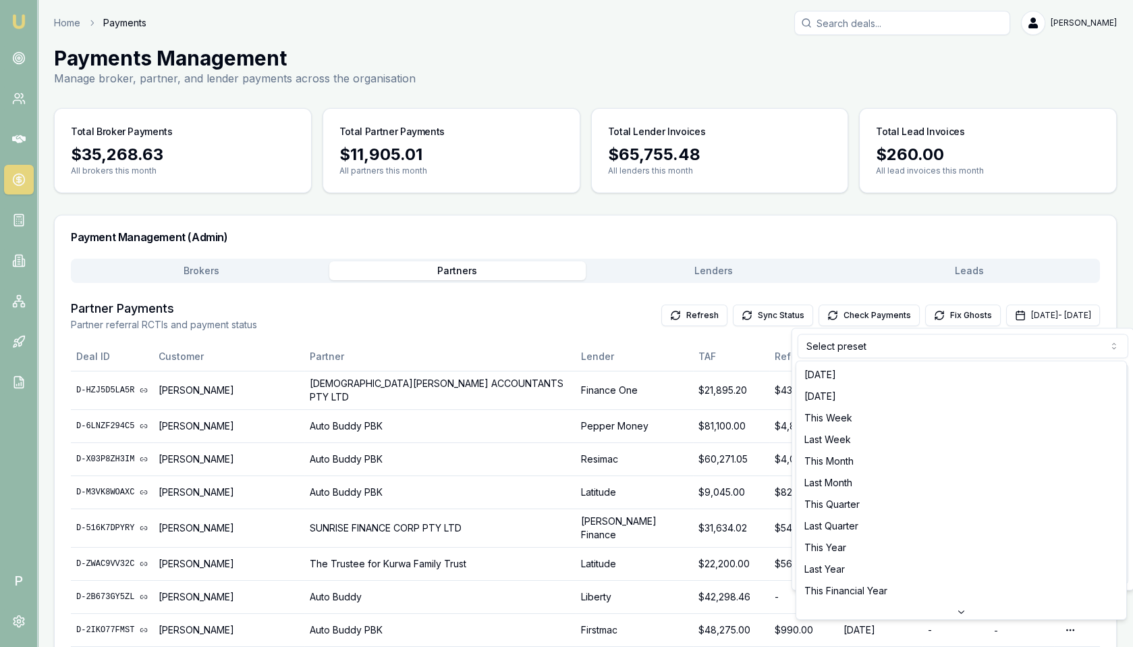
click at [854, 346] on html "Emu Broker P Home Payments Matt Leeburn Toggle Menu Payments Management Manage …" at bounding box center [566, 323] width 1133 height 647
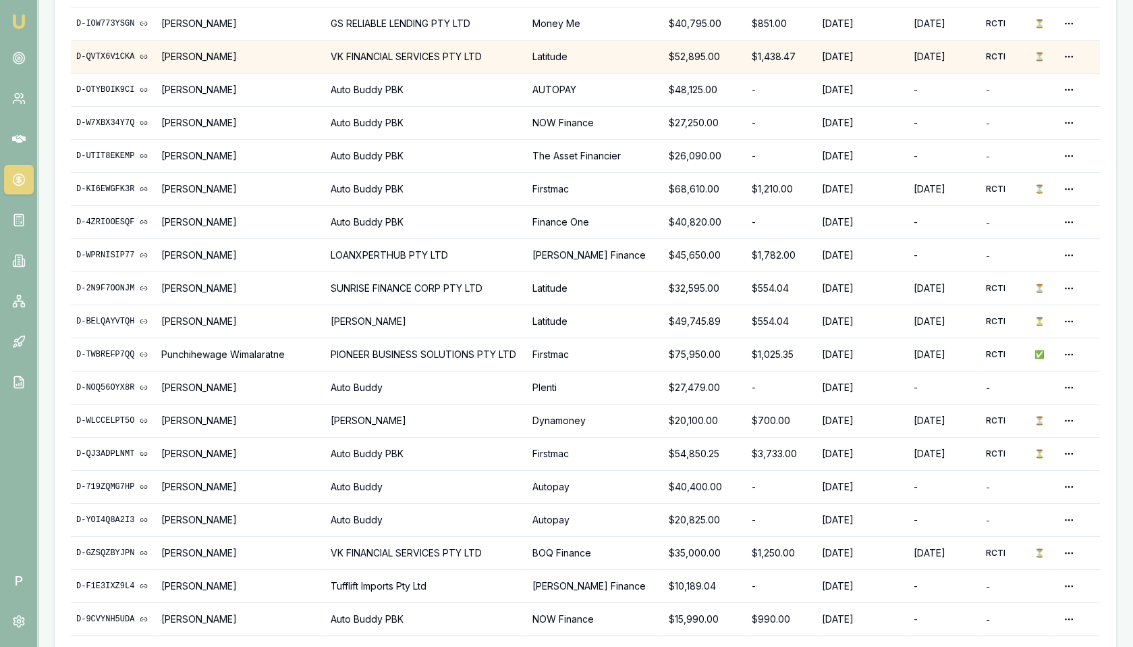
scroll to position [782, 0]
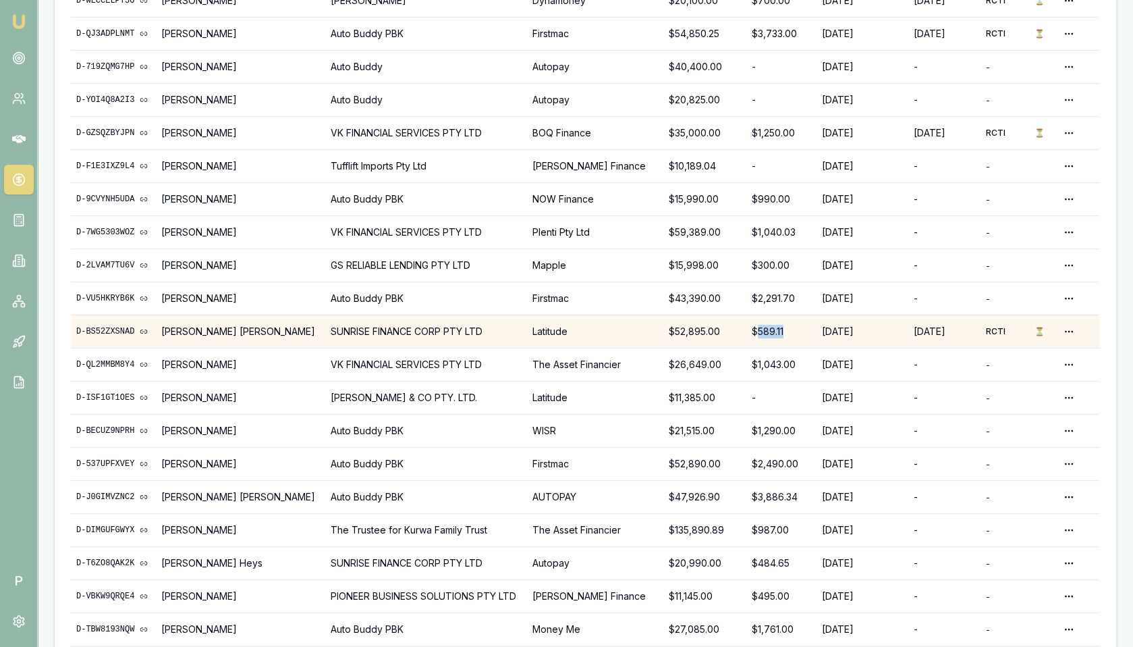
drag, startPoint x: 757, startPoint y: 325, endPoint x: 783, endPoint y: 323, distance: 25.7
click at [784, 325] on div "$589.11" at bounding box center [781, 331] width 59 height 13
copy div "589.11"
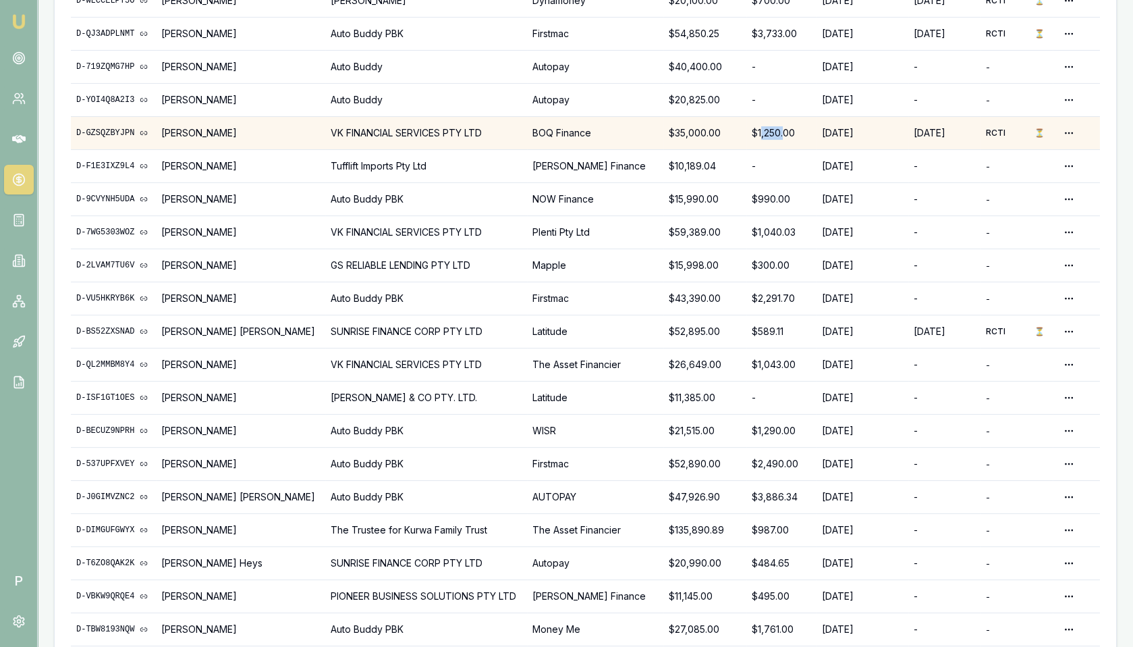
drag, startPoint x: 758, startPoint y: 128, endPoint x: 782, endPoint y: 128, distance: 23.6
click at [782, 128] on div "$1,250.00" at bounding box center [781, 132] width 59 height 13
drag, startPoint x: 756, startPoint y: 126, endPoint x: 791, endPoint y: 127, distance: 35.1
click at [791, 127] on div "$1,250.00" at bounding box center [781, 132] width 59 height 13
copy div "1,250.00"
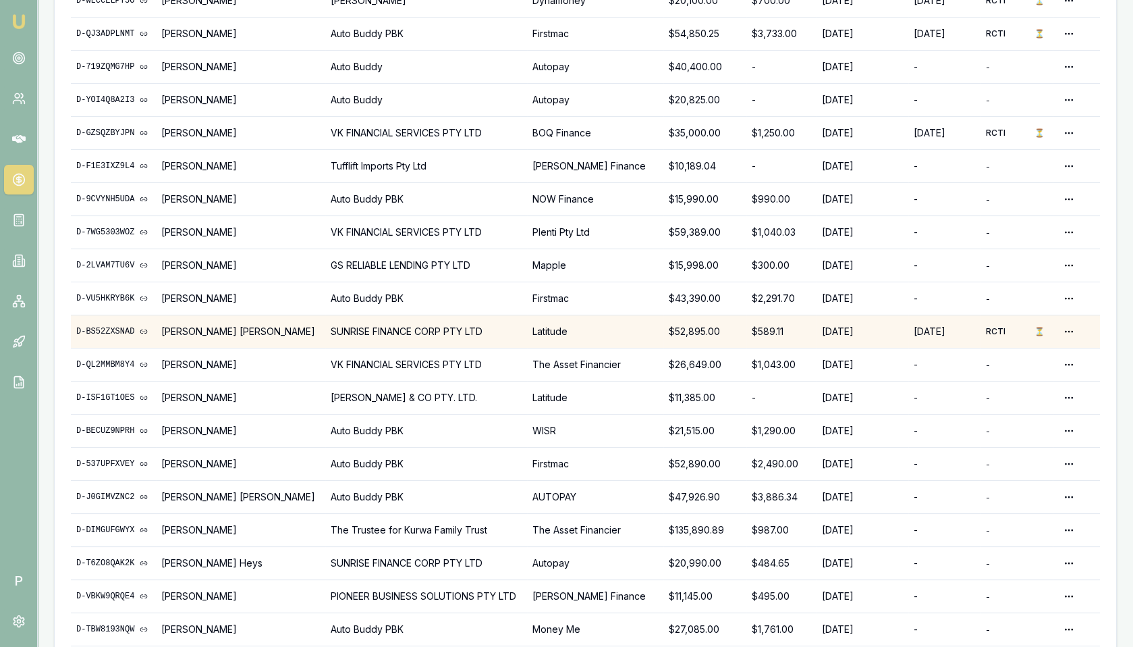
click at [757, 325] on div "$589.11" at bounding box center [781, 331] width 59 height 13
drag, startPoint x: 756, startPoint y: 321, endPoint x: 782, endPoint y: 322, distance: 26.3
click at [782, 325] on div "$589.11" at bounding box center [781, 331] width 59 height 13
copy div "589.11"
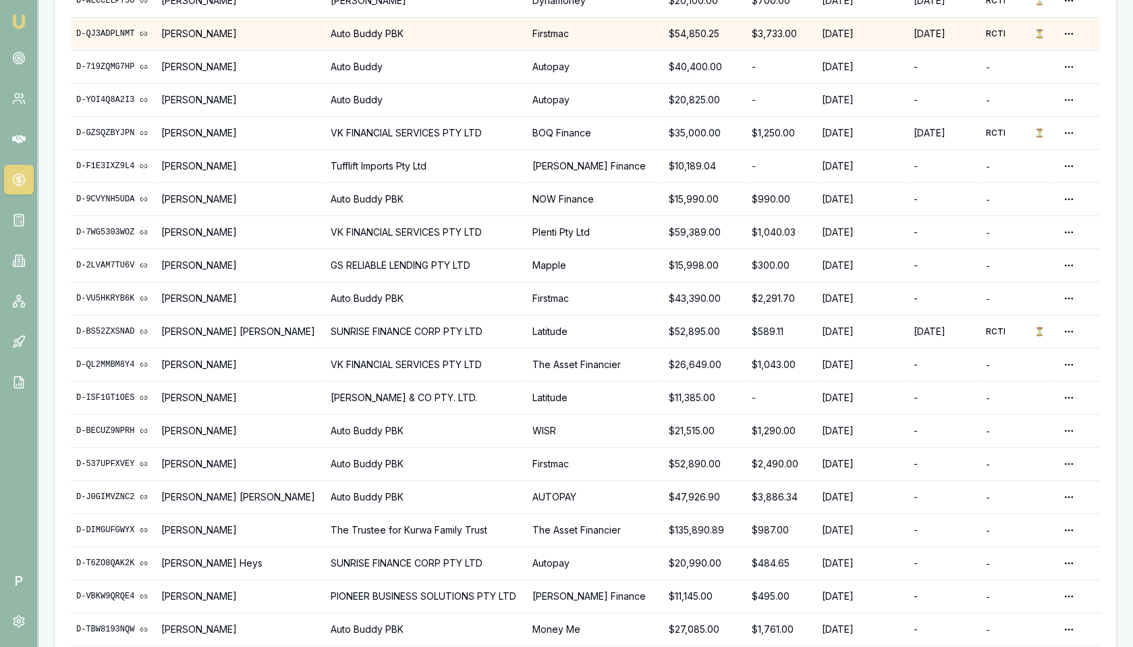
scroll to position [953, 0]
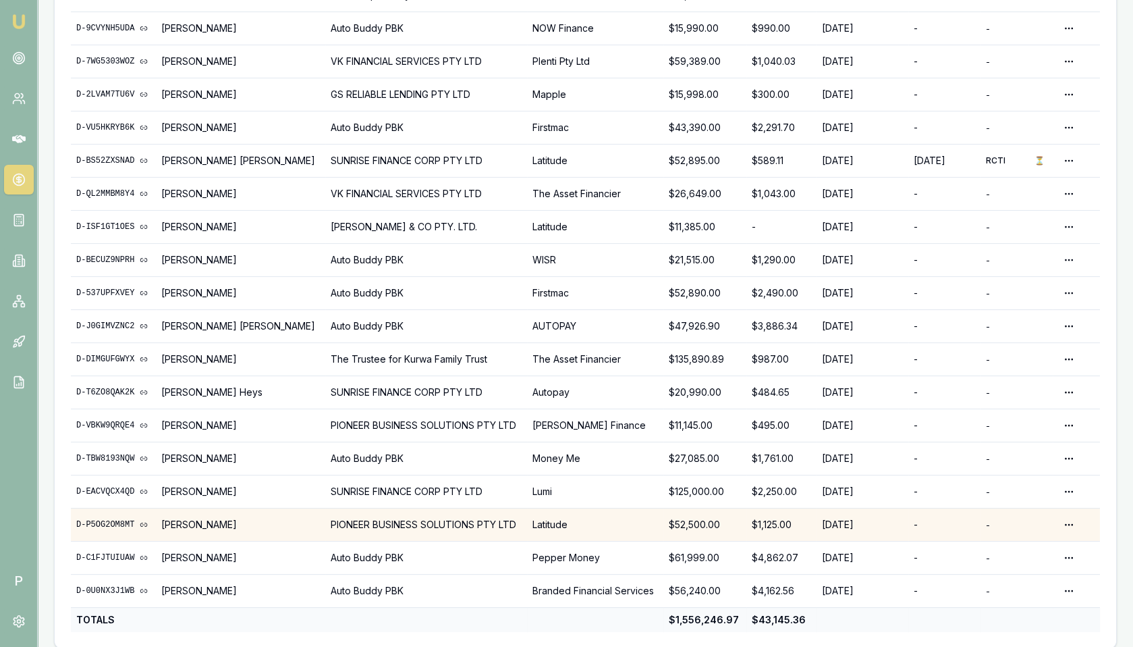
click at [754, 518] on div "$1,125.00" at bounding box center [781, 524] width 59 height 13
drag, startPoint x: 756, startPoint y: 512, endPoint x: 790, endPoint y: 514, distance: 33.8
click at [790, 518] on div "$1,125.00" at bounding box center [781, 524] width 59 height 13
copy div "1,125.00"
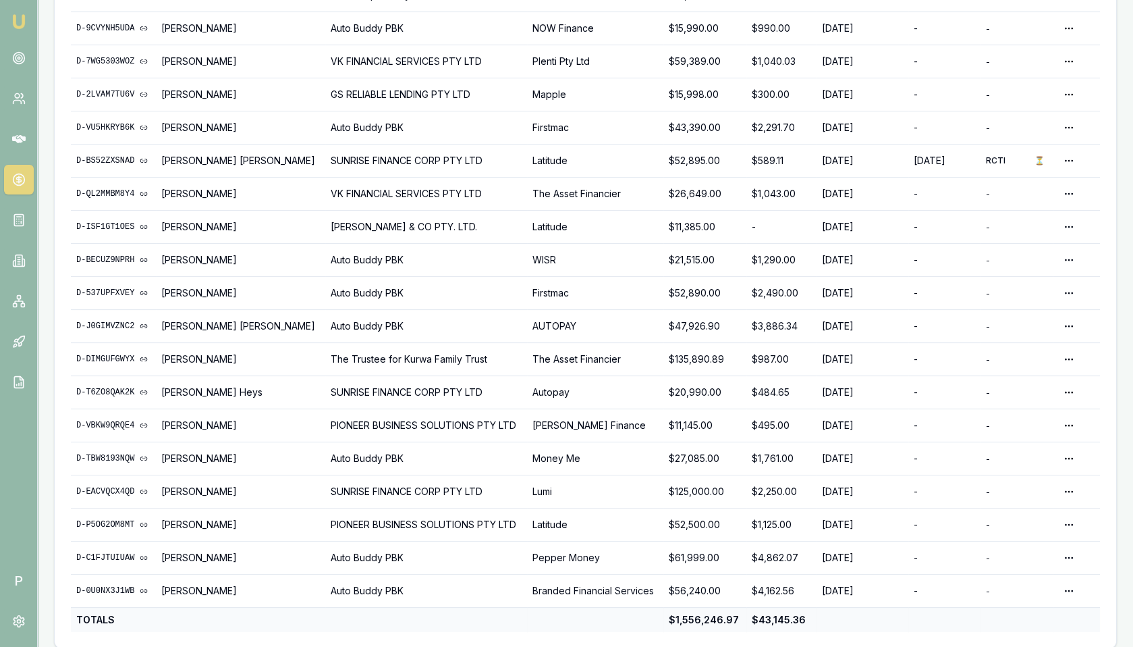
click at [18, 181] on icon at bounding box center [18, 179] width 13 height 13
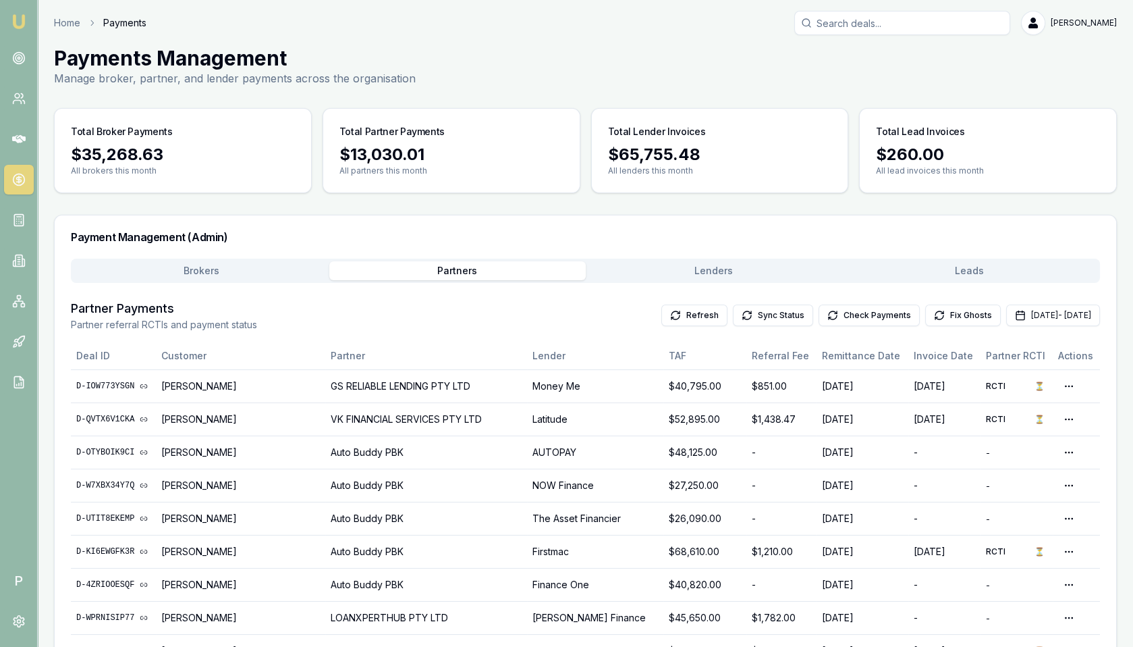
click at [185, 267] on button "Brokers" at bounding box center [202, 270] width 256 height 19
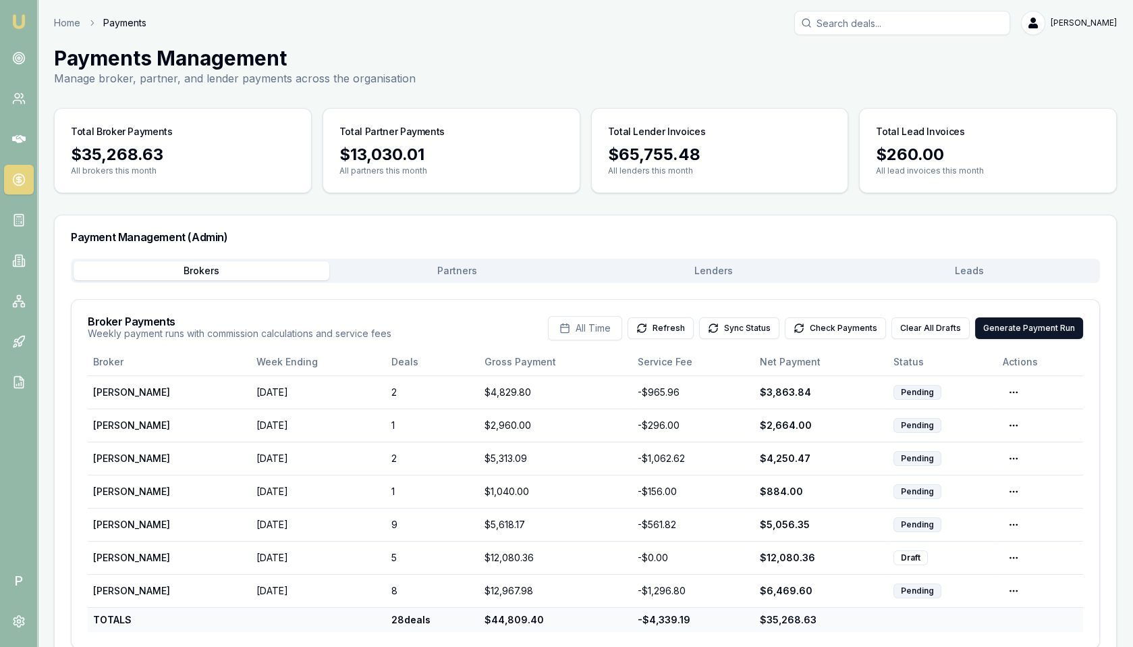
scroll to position [25, 0]
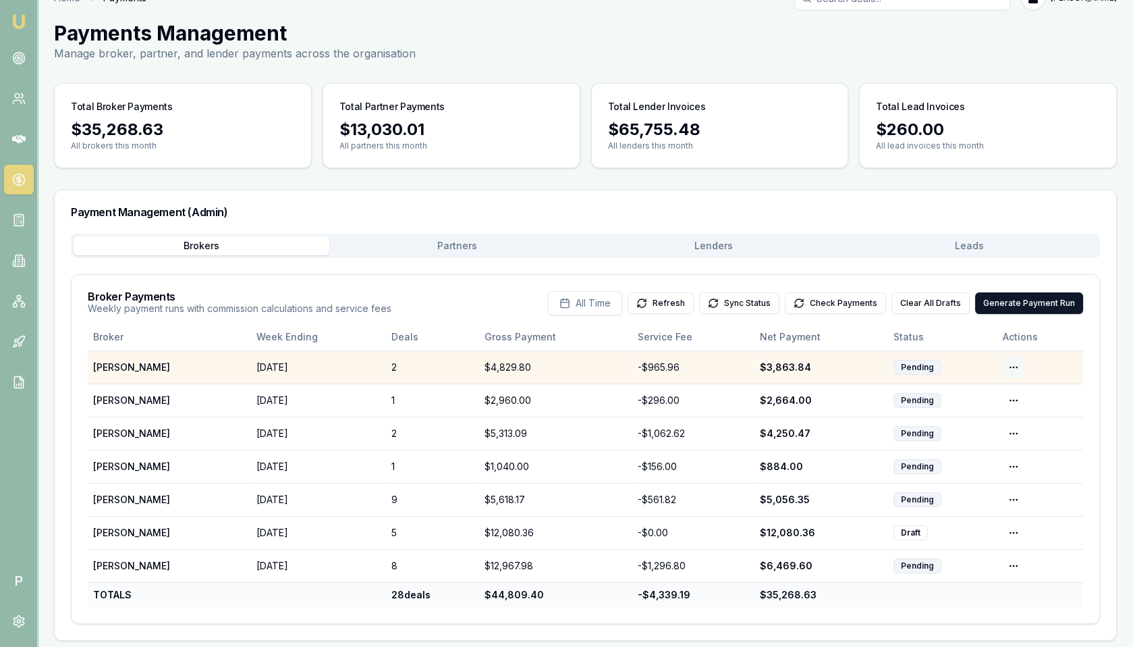
click at [1018, 362] on html "Emu Broker P Home Payments [PERSON_NAME] Toggle Menu Payments Management Manage…" at bounding box center [566, 298] width 1133 height 647
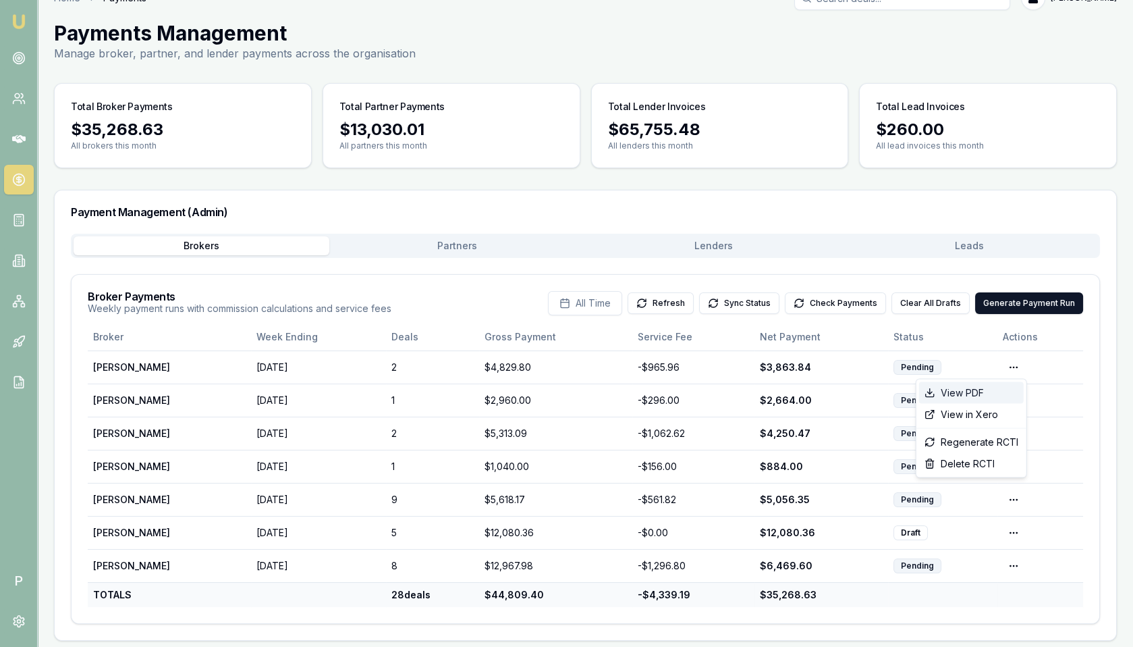
click at [981, 391] on div "View PDF" at bounding box center [971, 393] width 105 height 22
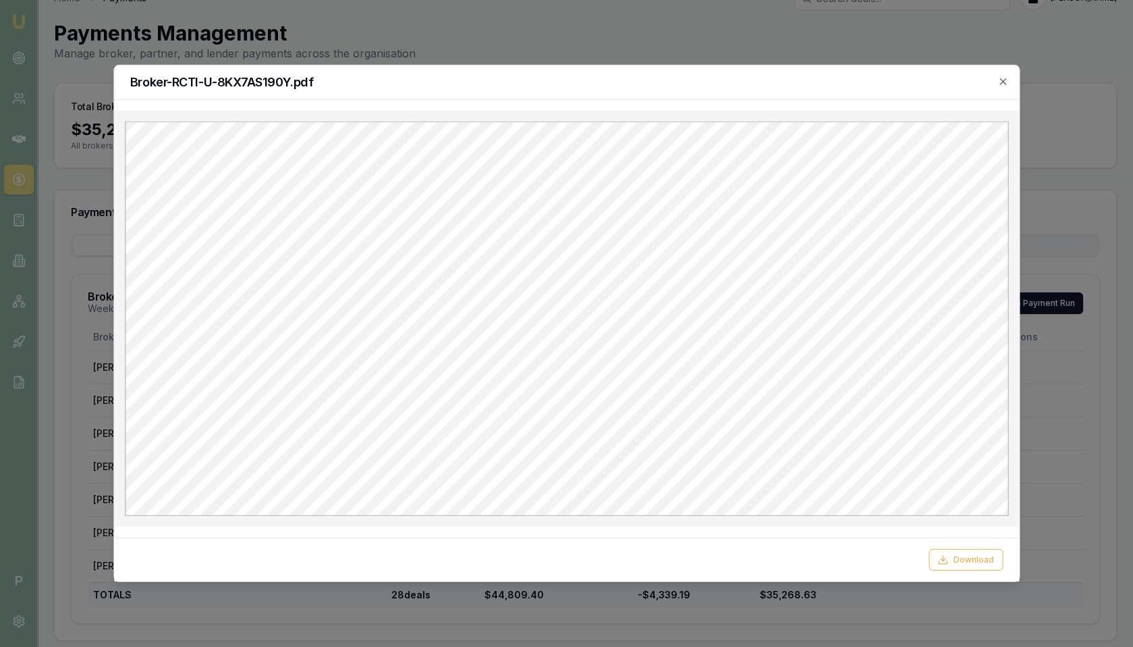
scroll to position [0, 0]
click at [960, 557] on button "Download" at bounding box center [966, 560] width 74 height 22
click at [998, 82] on icon "button" at bounding box center [1002, 81] width 11 height 11
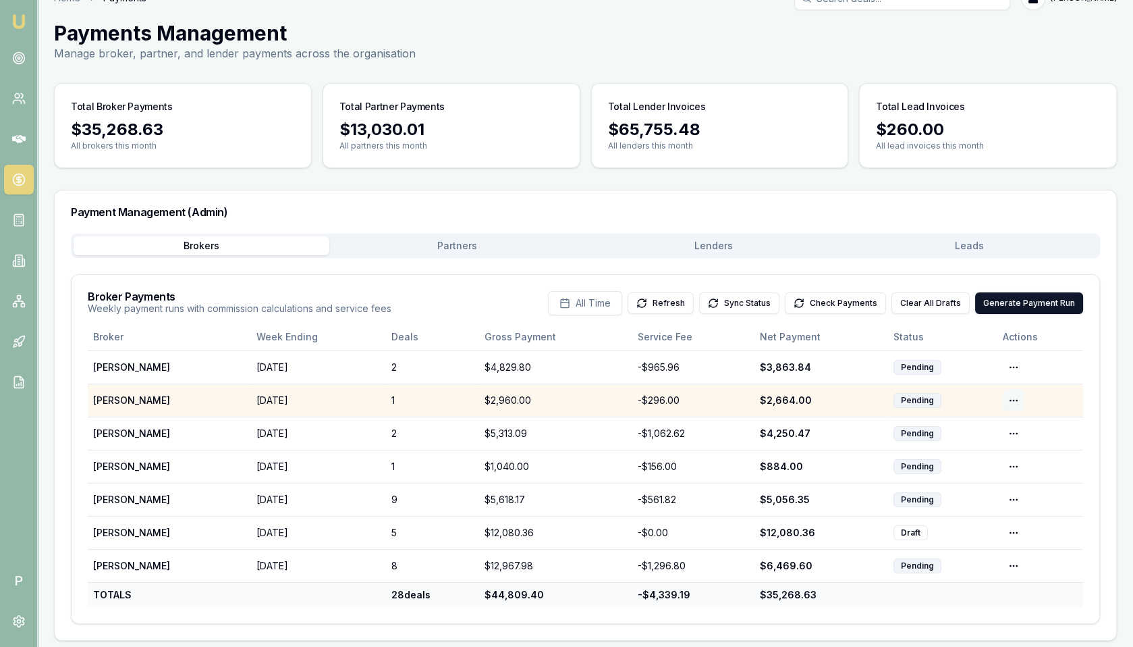
click at [1012, 393] on html "Emu Broker P Home Payments [PERSON_NAME] Toggle Menu Payments Management Manage…" at bounding box center [566, 298] width 1133 height 647
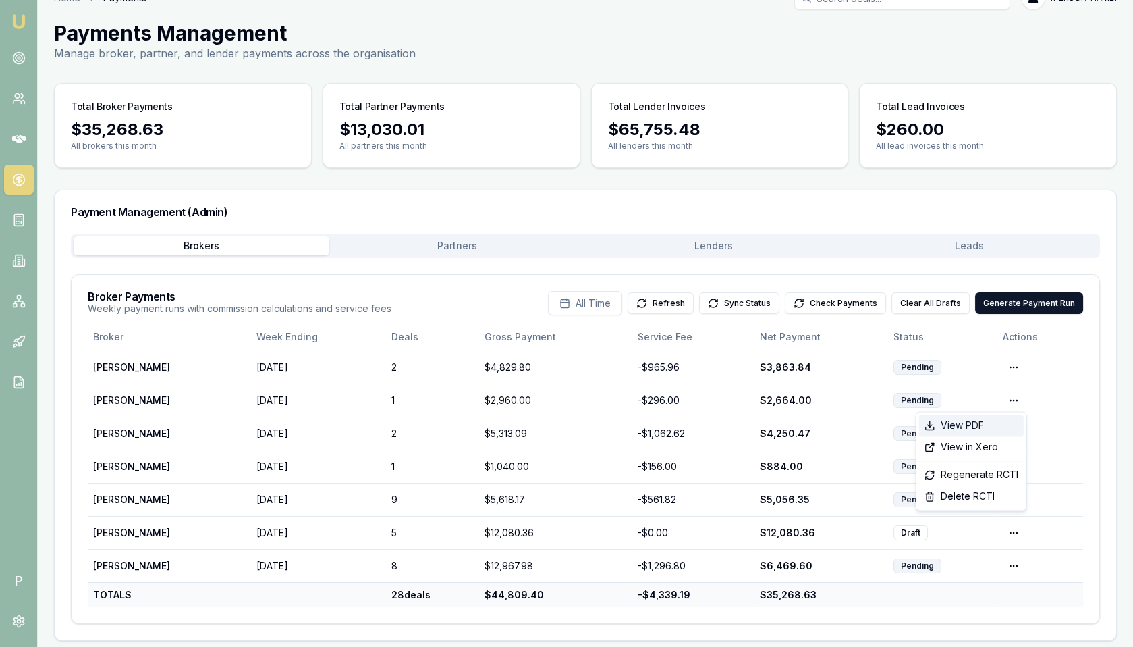
click at [977, 423] on div "View PDF" at bounding box center [971, 425] width 105 height 22
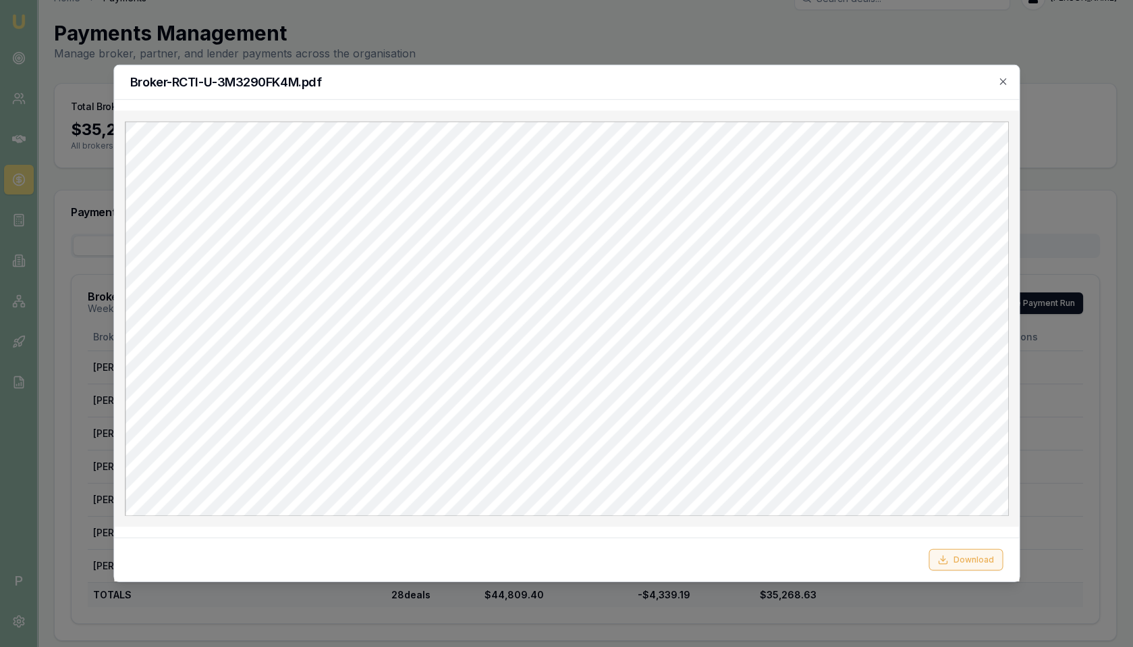
click at [968, 559] on button "Download" at bounding box center [966, 560] width 74 height 22
click at [966, 559] on button "Download" at bounding box center [966, 560] width 74 height 22
click at [993, 82] on h2 "Broker-RCTI-U-3M3290FK4M.pdf" at bounding box center [566, 82] width 873 height 12
click at [1002, 80] on icon "button" at bounding box center [1003, 81] width 6 height 6
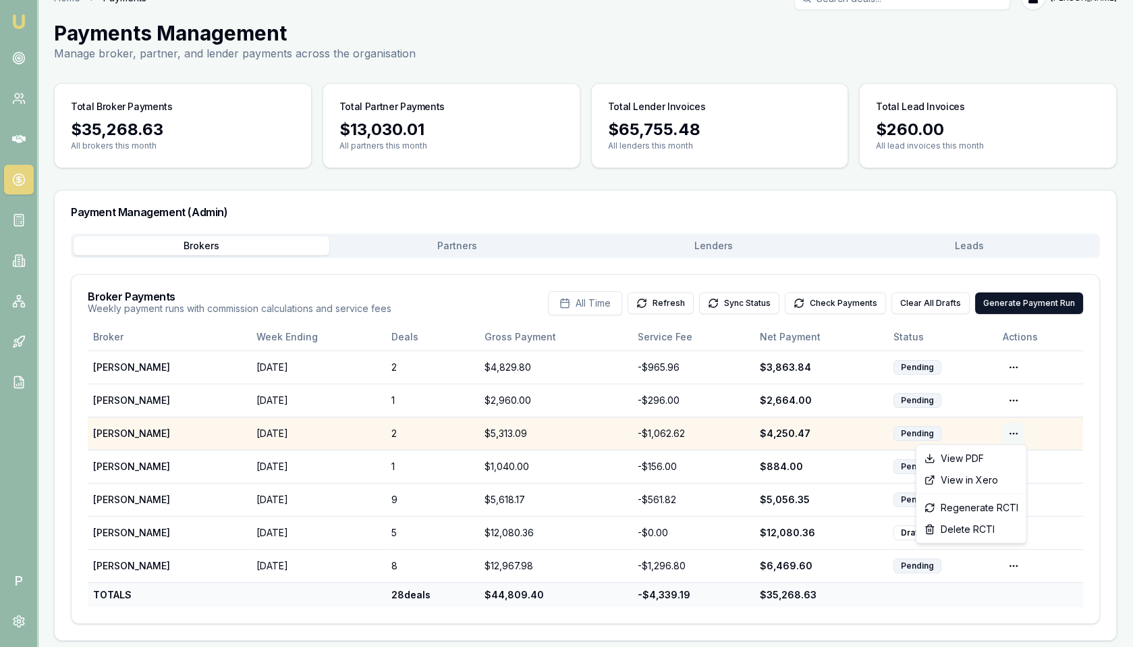
click at [1005, 429] on html "Emu Broker P Home Payments [PERSON_NAME] Toggle Menu Payments Management Manage…" at bounding box center [566, 298] width 1133 height 647
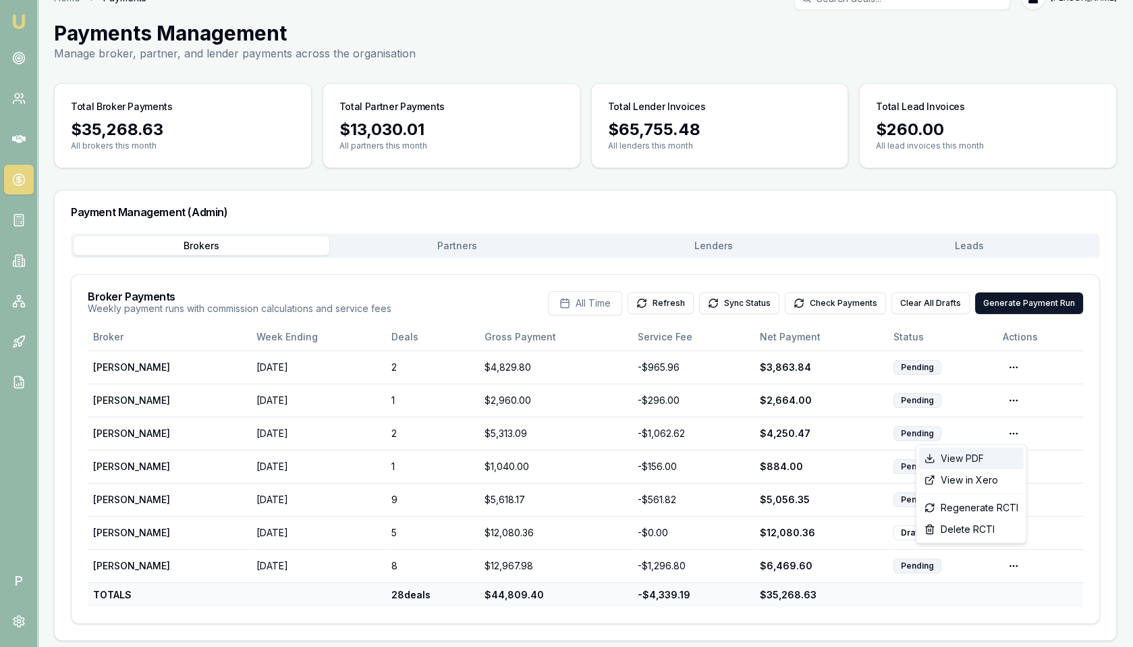
click at [994, 453] on div "View PDF" at bounding box center [971, 458] width 105 height 22
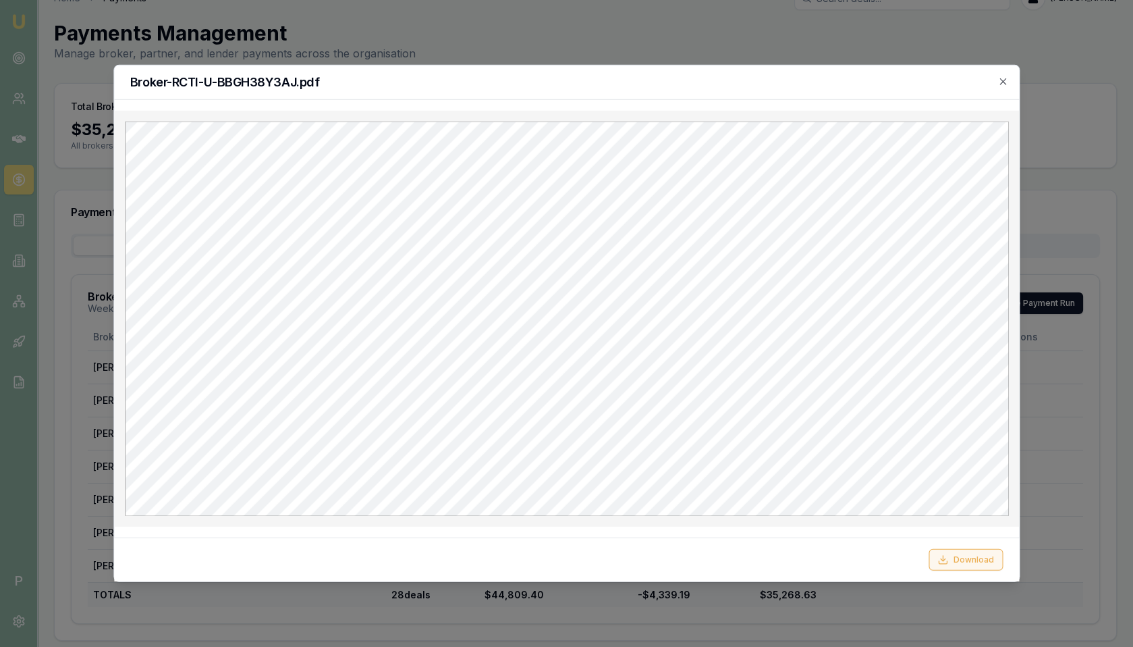
click at [959, 559] on button "Download" at bounding box center [966, 560] width 74 height 22
click at [973, 559] on button "Download" at bounding box center [966, 560] width 74 height 22
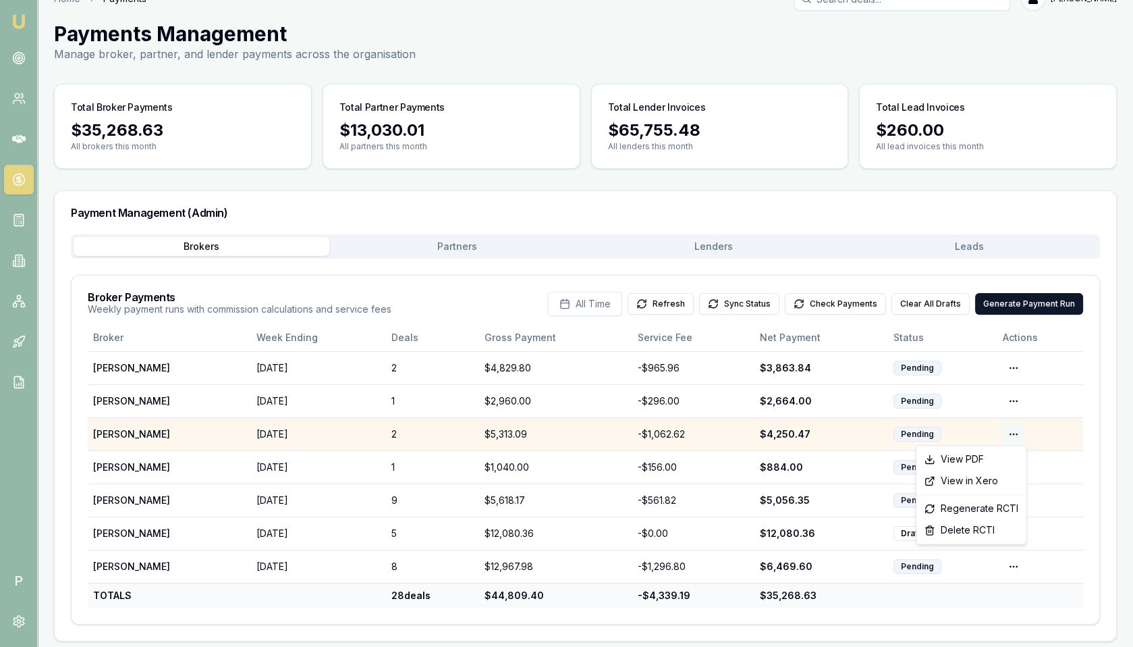
click at [1018, 427] on html "Emu Broker P Home Payments [PERSON_NAME] Toggle Menu Payments Management Manage…" at bounding box center [566, 299] width 1133 height 647
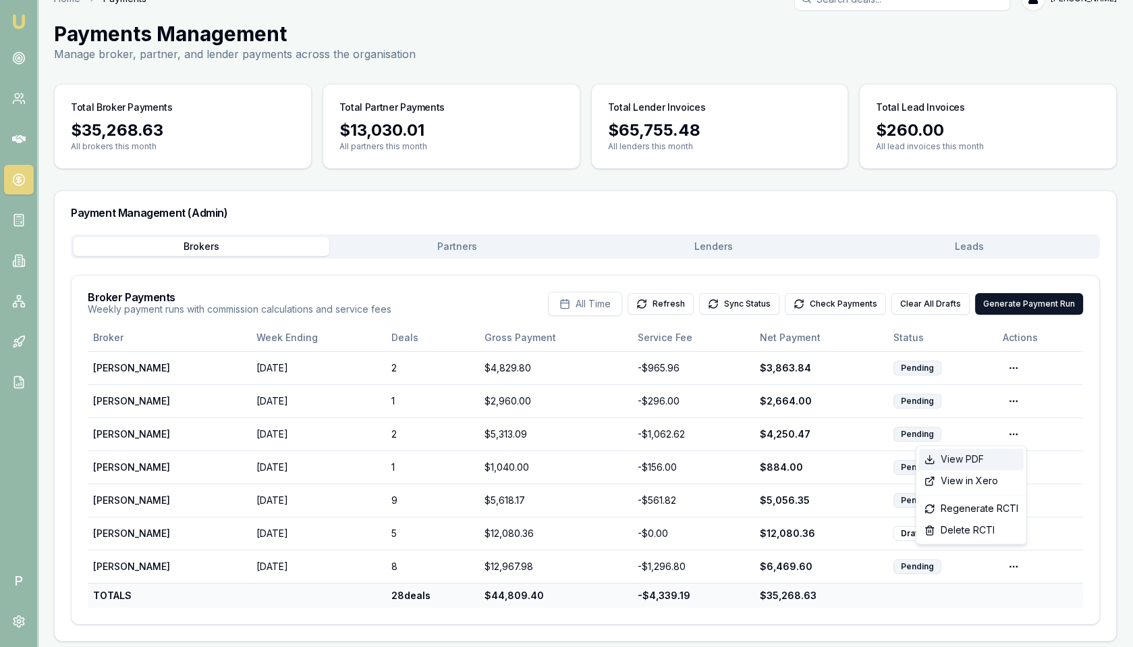
click at [979, 458] on div "View PDF" at bounding box center [971, 459] width 105 height 22
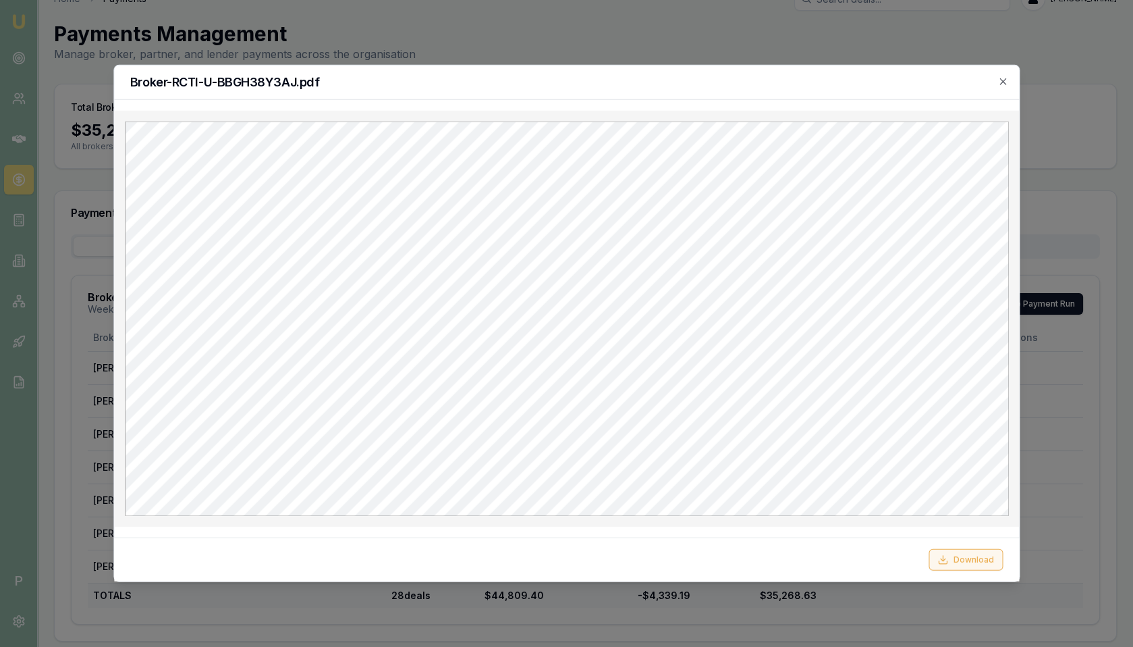
click at [965, 558] on button "Download" at bounding box center [966, 560] width 74 height 22
click icon "button"
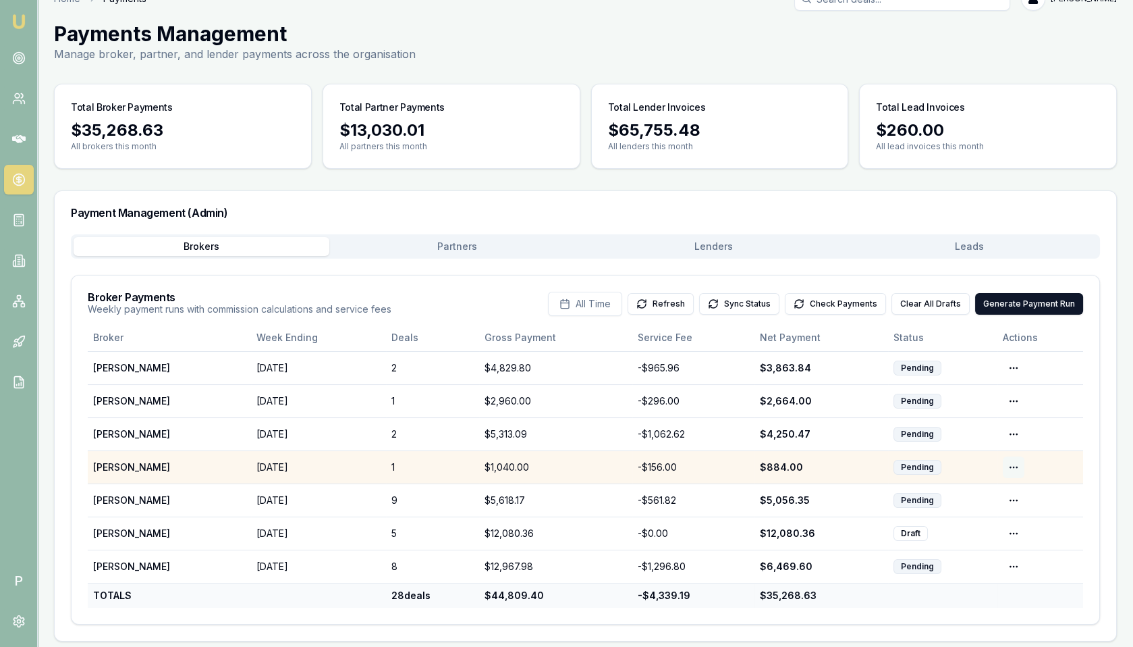
click html "Emu Broker P Home Payments [PERSON_NAME] Toggle Menu Payments Management Manage…"
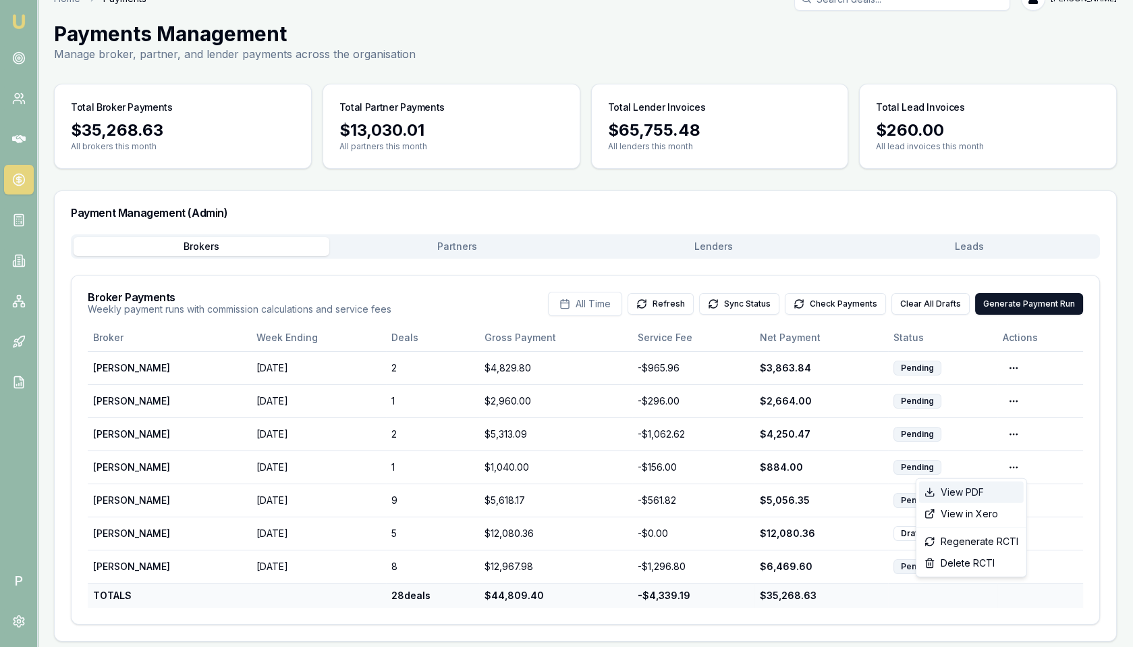
click div "View PDF"
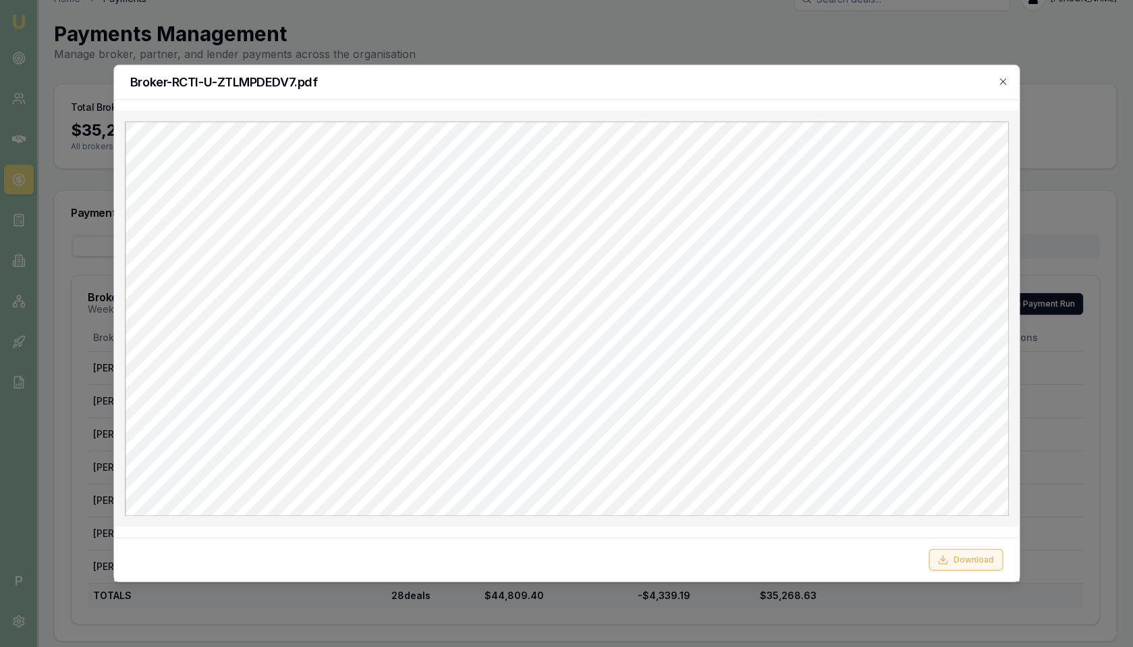
click button "Download"
click icon "button"
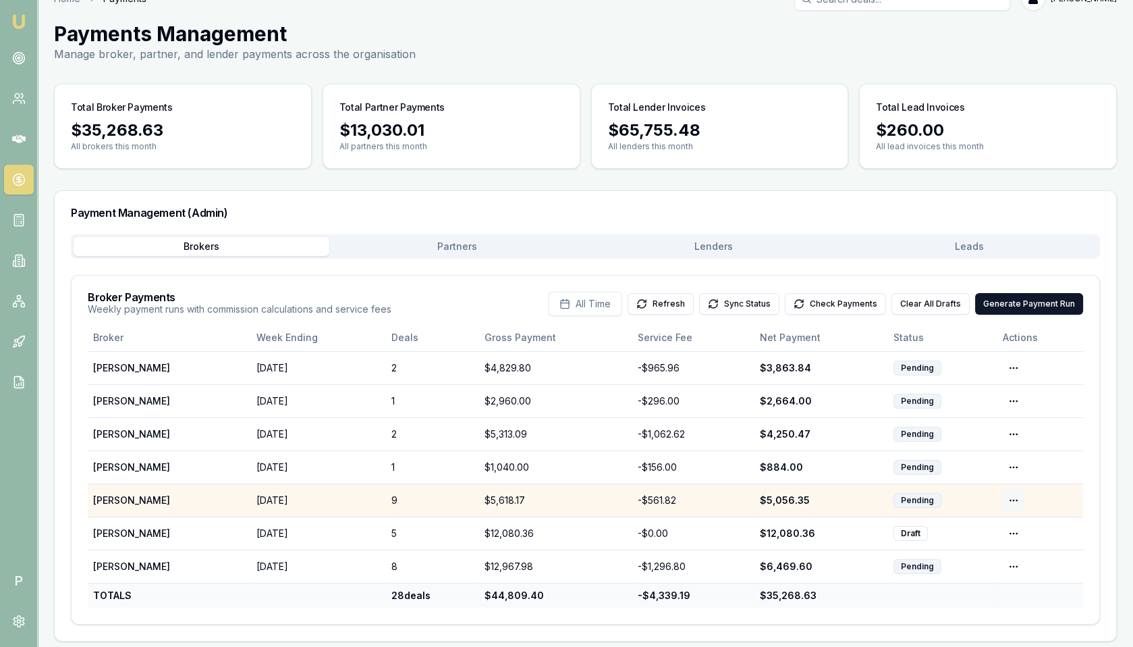
click html "Emu Broker P Home Payments [PERSON_NAME] Toggle Menu Payments Management Manage…"
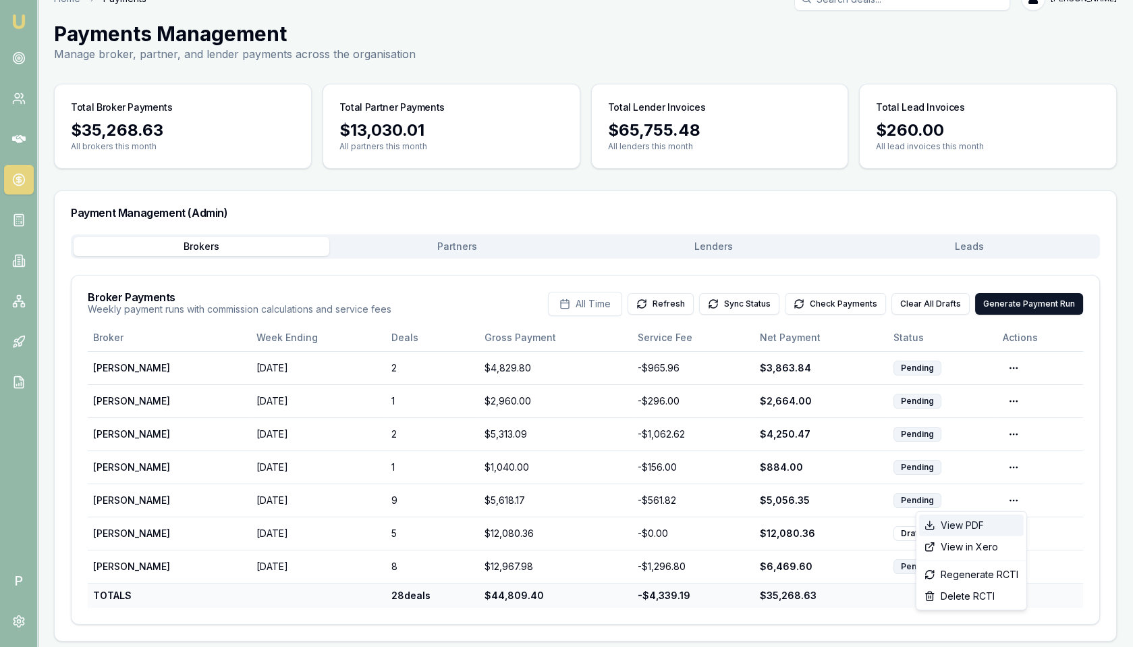
click div "View PDF"
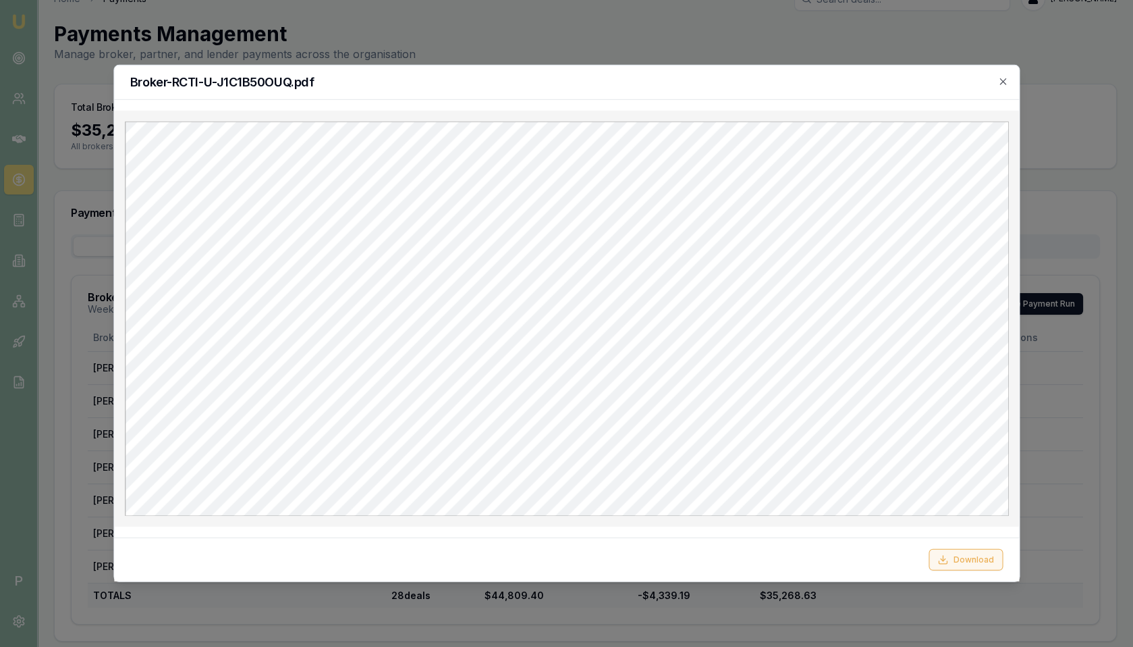
click button "Download"
click icon "button"
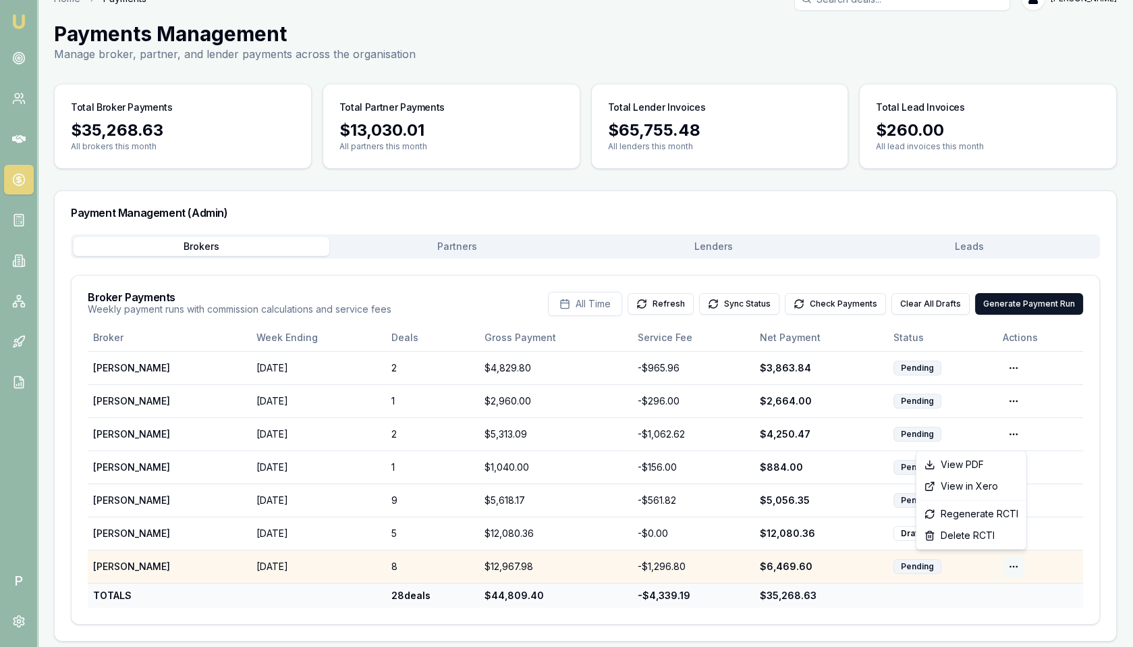
click html "Emu Broker P Home Payments [PERSON_NAME] Toggle Menu Payments Management Manage…"
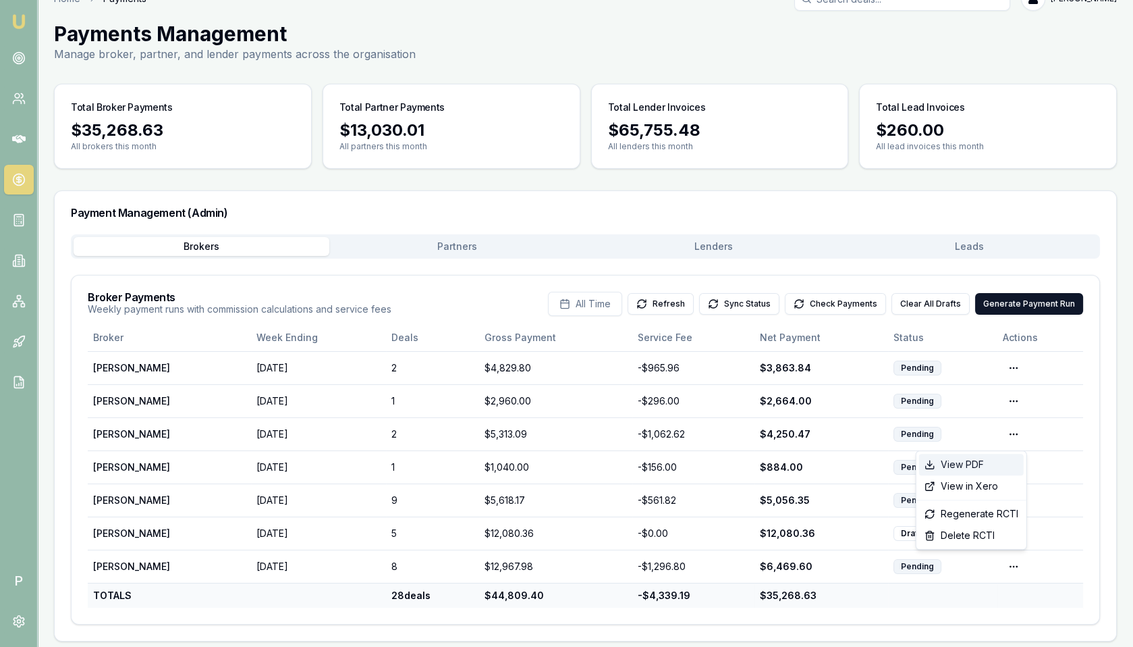
click div "View PDF"
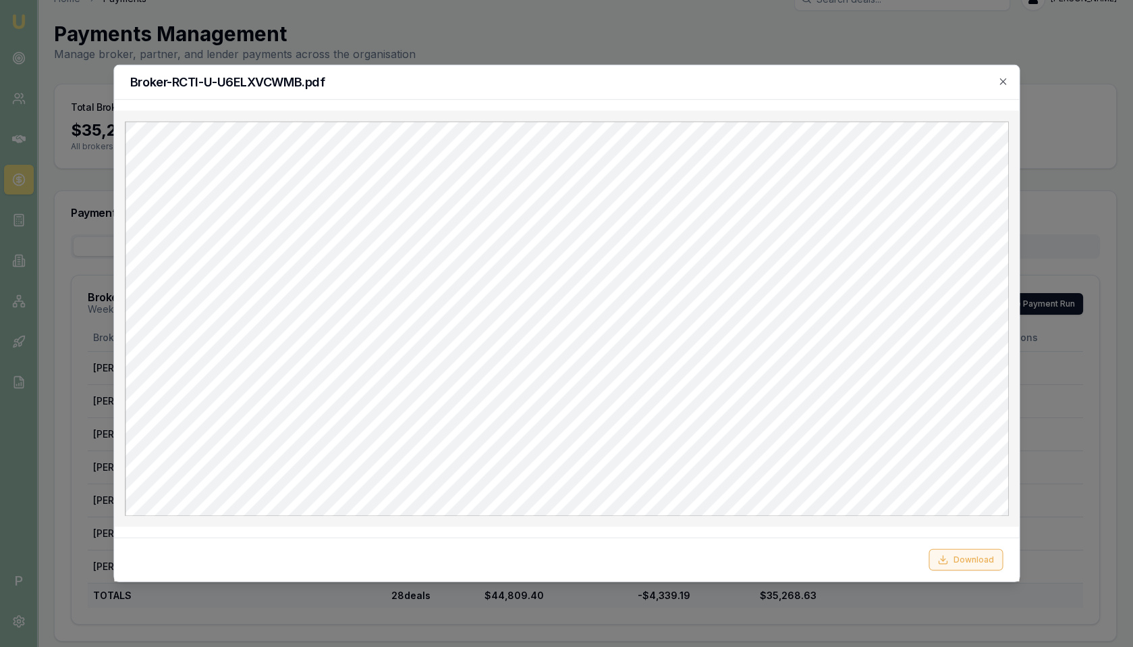
click button "Download"
click icon "button"
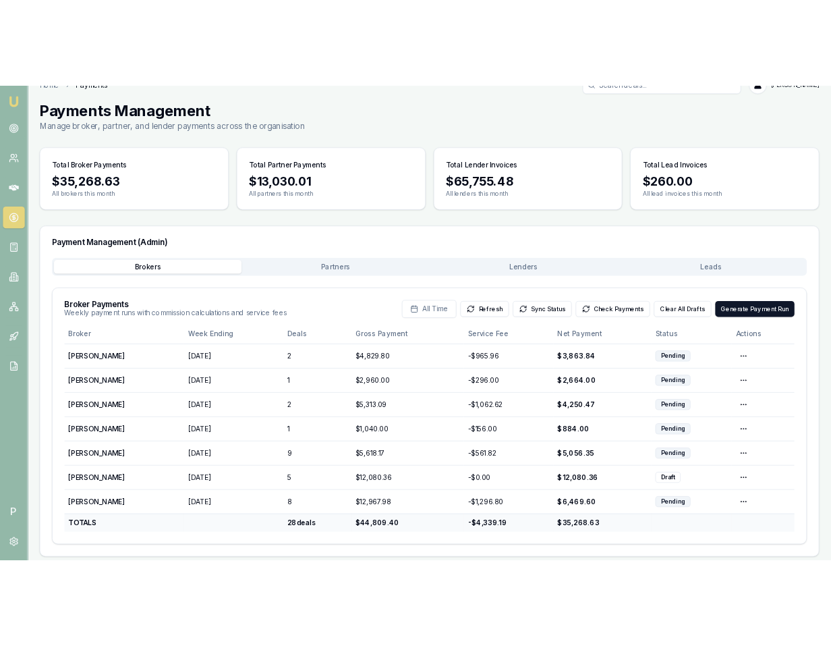
scroll to position [24, 0]
